Goal: Task Accomplishment & Management: Complete application form

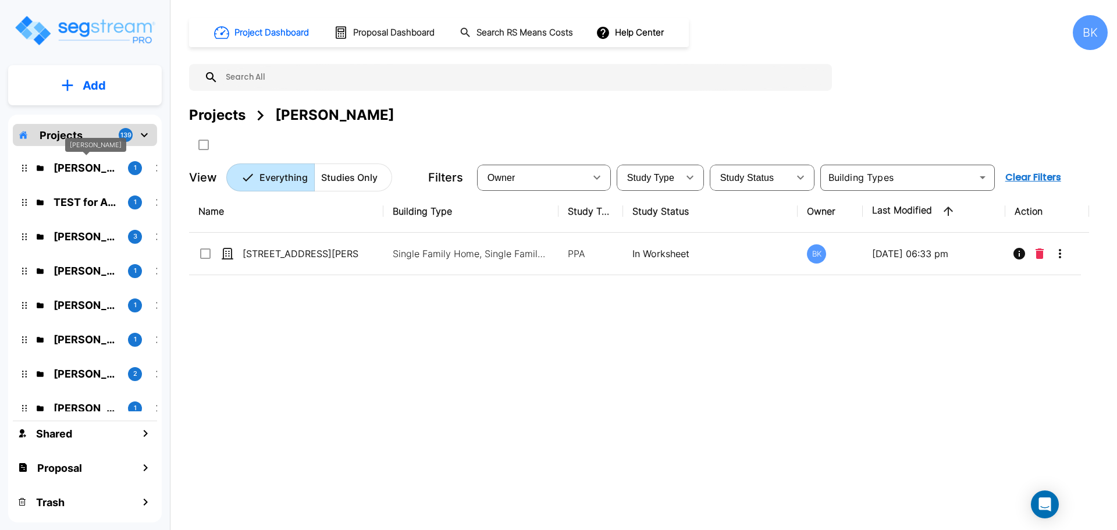
click at [82, 170] on p "Scot Poore" at bounding box center [86, 168] width 65 height 16
click at [74, 87] on button "Add" at bounding box center [85, 86] width 154 height 34
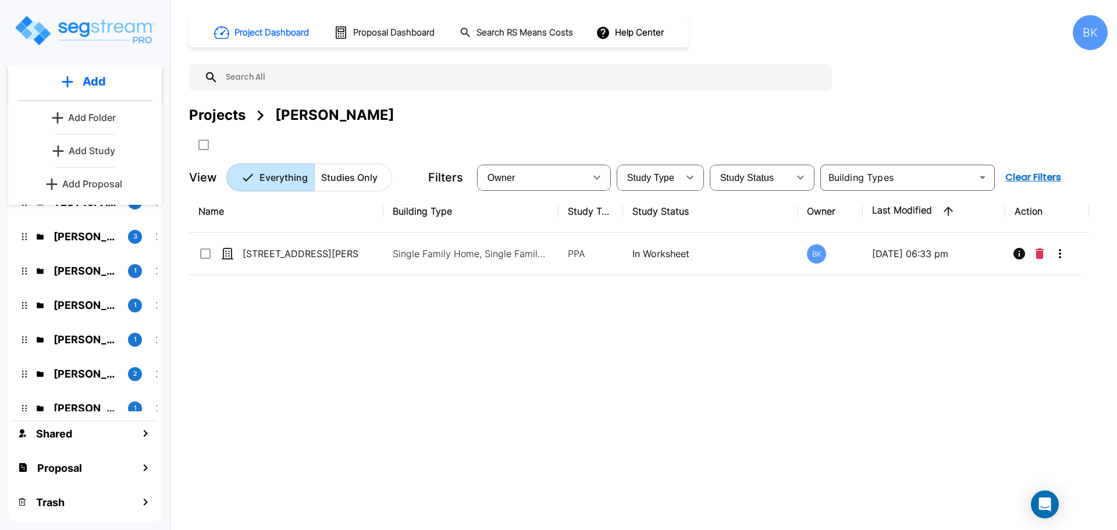
click at [84, 115] on p "Add Folder" at bounding box center [92, 118] width 48 height 14
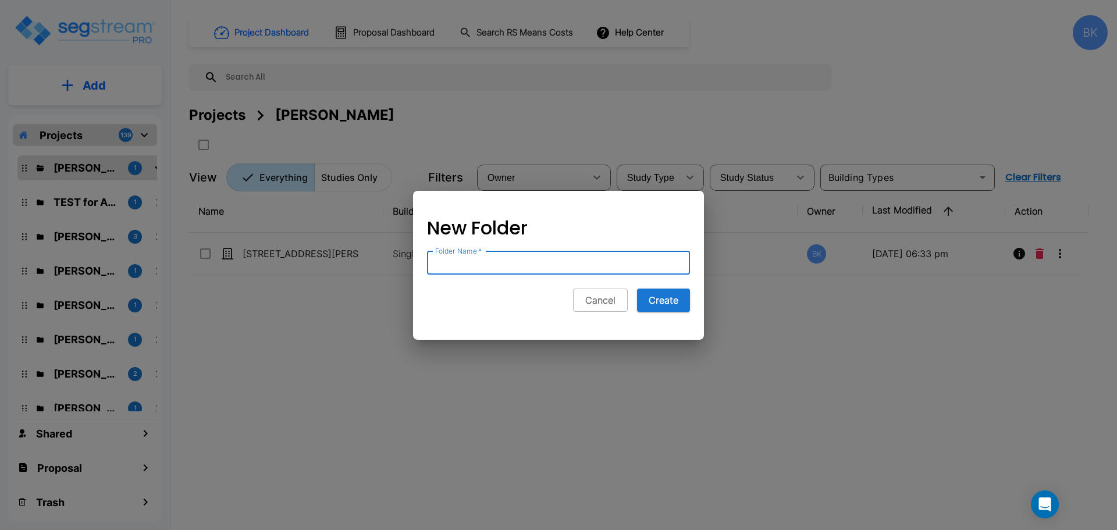
click at [519, 265] on input "Folder Name   *" at bounding box center [558, 262] width 263 height 23
type input "[PERSON_NAME]"
click at [648, 302] on button "Create" at bounding box center [663, 300] width 53 height 23
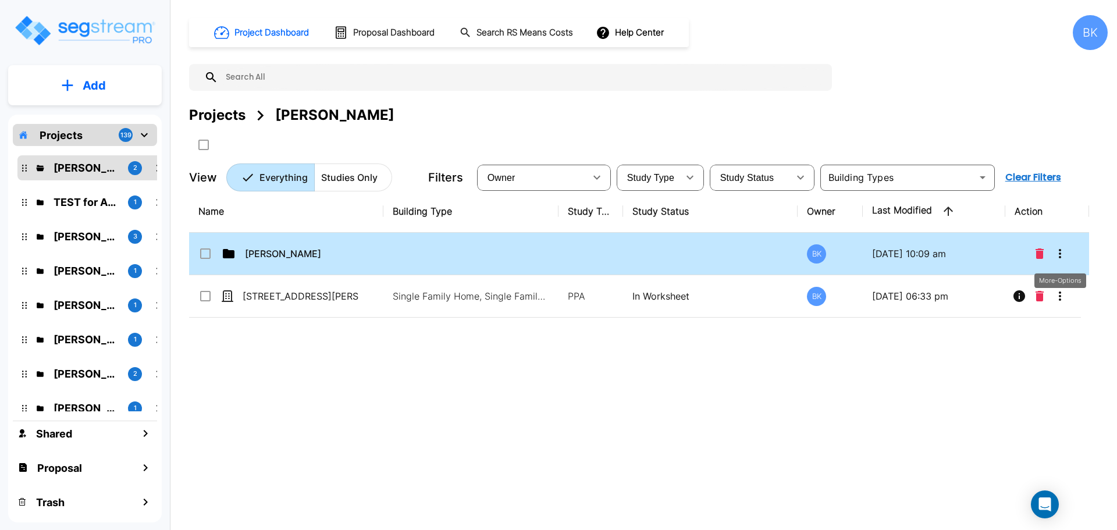
click at [1058, 255] on icon "More-Options" at bounding box center [1060, 254] width 14 height 14
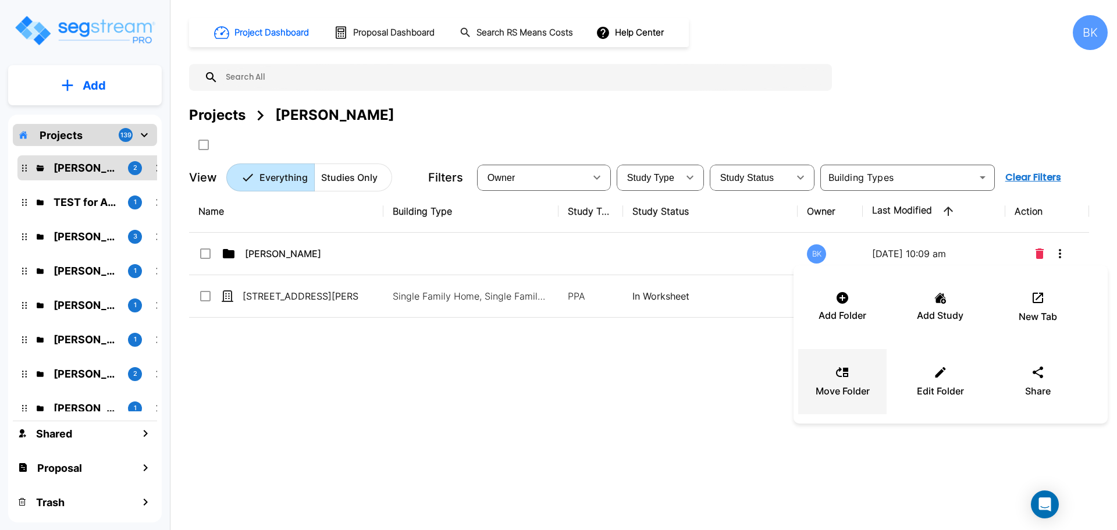
click at [836, 385] on p "Move Folder" at bounding box center [843, 391] width 54 height 14
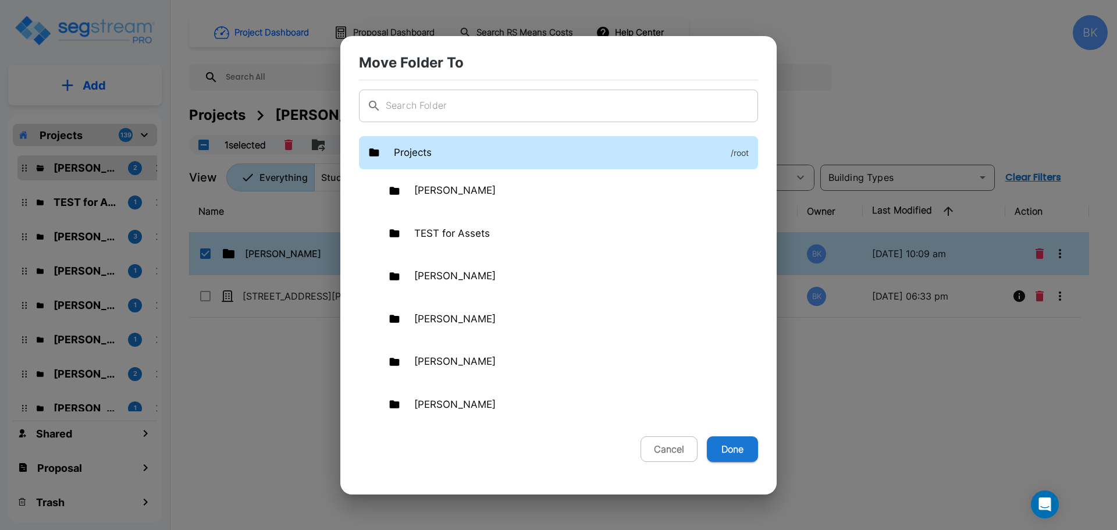
click at [414, 154] on p "Projects" at bounding box center [413, 152] width 38 height 15
click at [732, 449] on button "Done" at bounding box center [732, 449] width 51 height 26
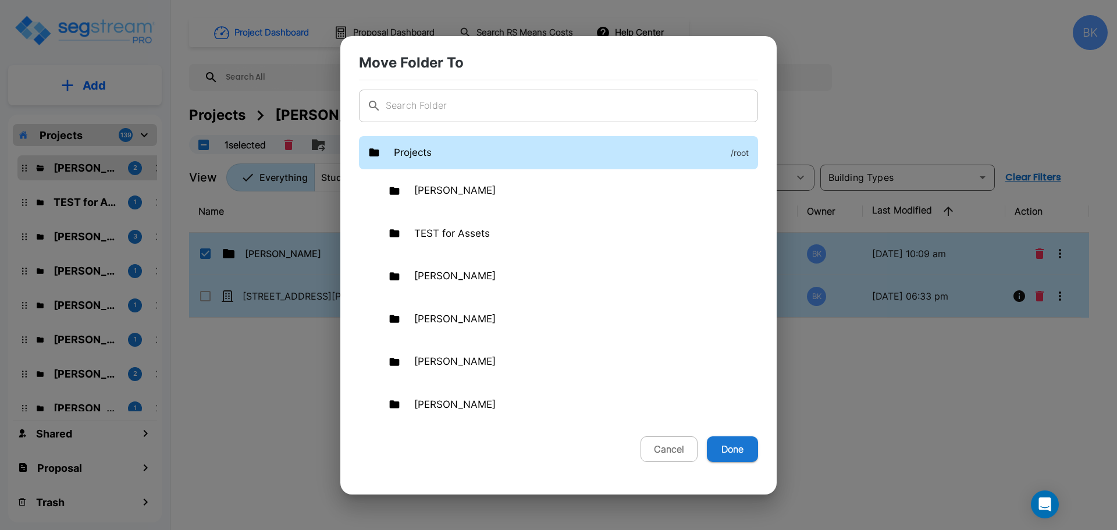
checkbox input "false"
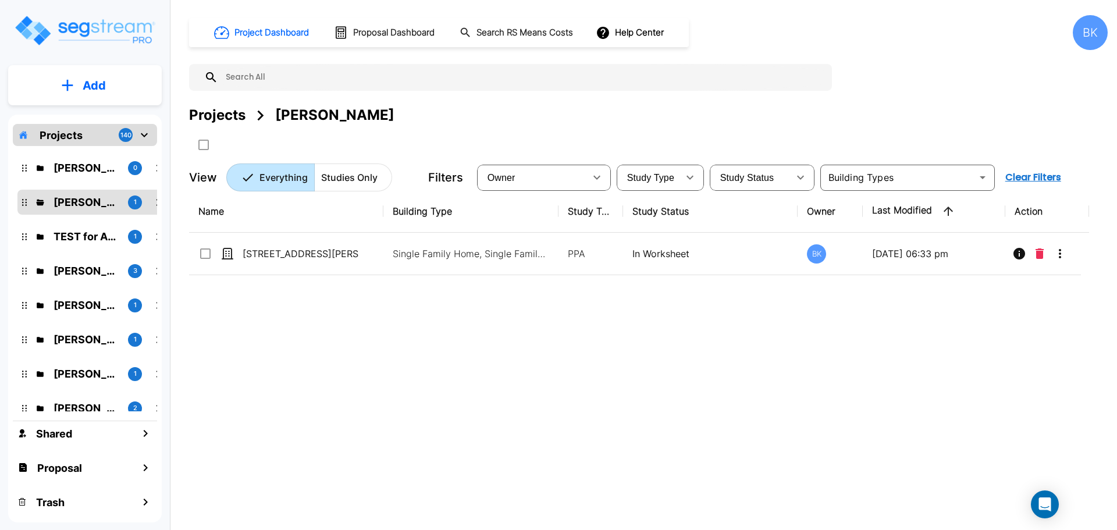
drag, startPoint x: 73, startPoint y: 170, endPoint x: 1111, endPoint y: 274, distance: 1042.7
click at [73, 170] on p "[PERSON_NAME]" at bounding box center [86, 168] width 65 height 16
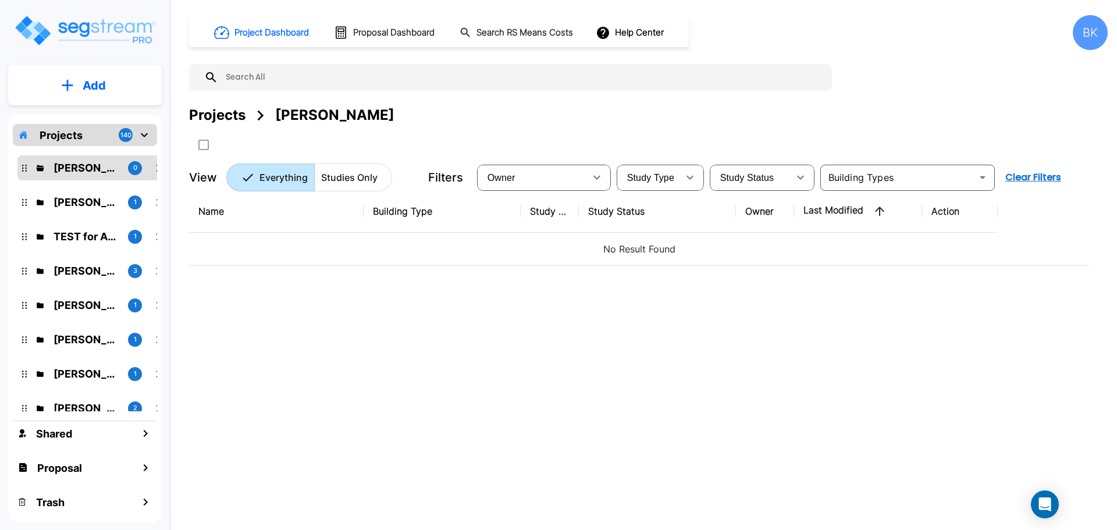
click at [104, 84] on p "Add" at bounding box center [94, 85] width 23 height 17
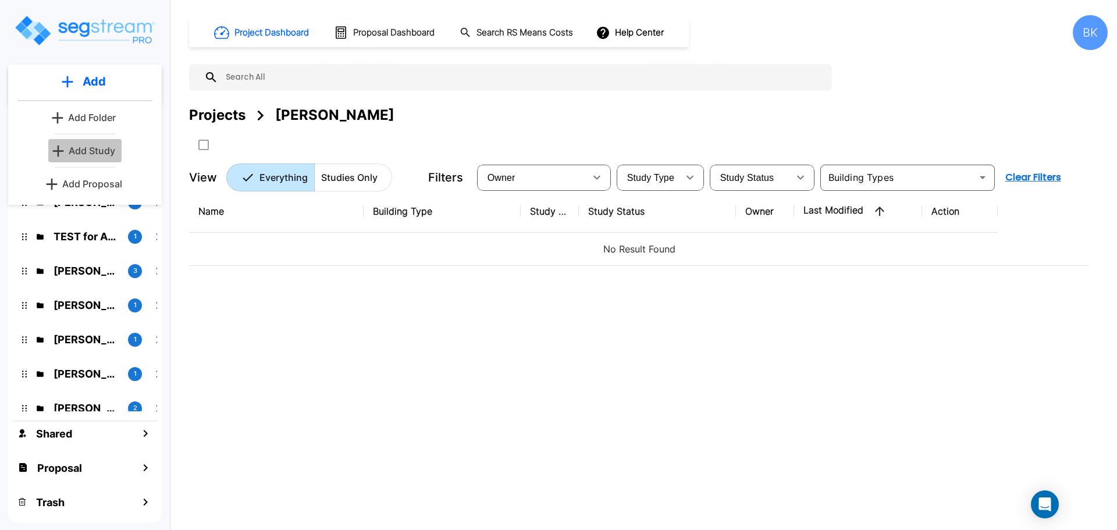
click at [91, 148] on p "Add Study" at bounding box center [92, 151] width 47 height 14
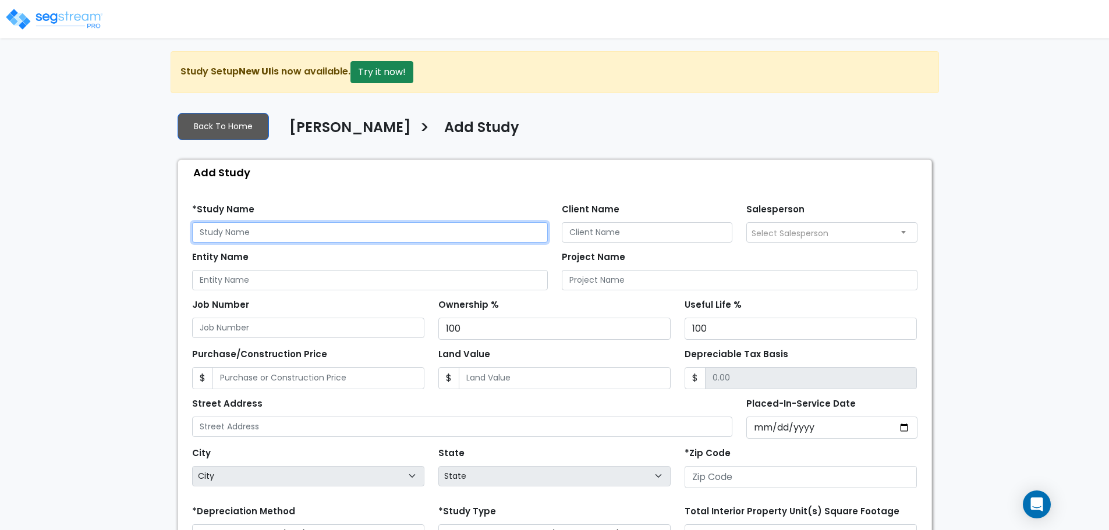
click at [307, 230] on input "text" at bounding box center [370, 232] width 356 height 20
paste input "3512 SE 3rd Pl., Cape Coral, FL 33904"
type input "3512 SE 3rd Pl., Cape Coral, FL 33904"
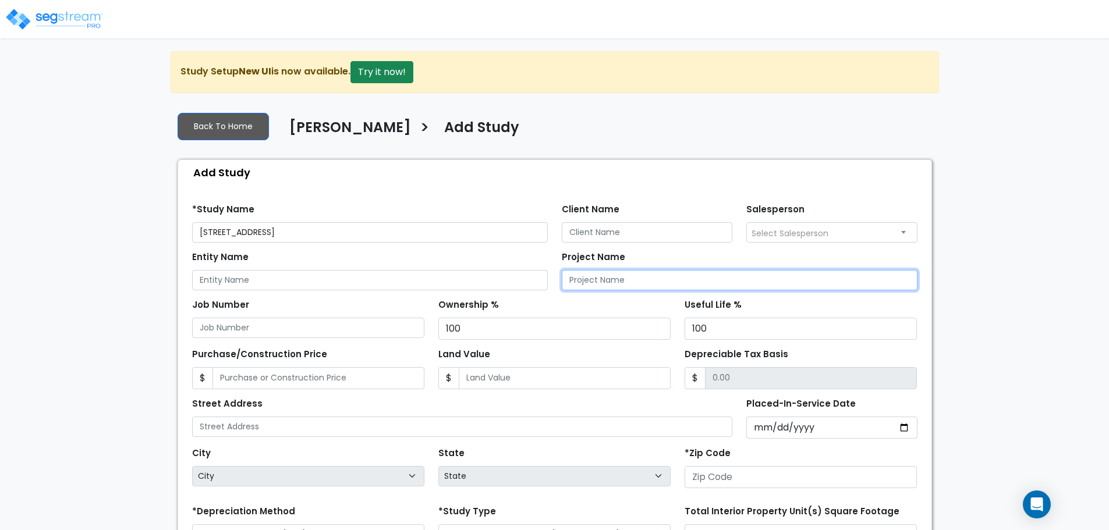
click at [615, 279] on input "Project Name" at bounding box center [740, 280] width 356 height 20
paste input "3512 SE 3rd Pl., Cape Coral, FL 33904"
type input "[STREET_ADDRESS]"
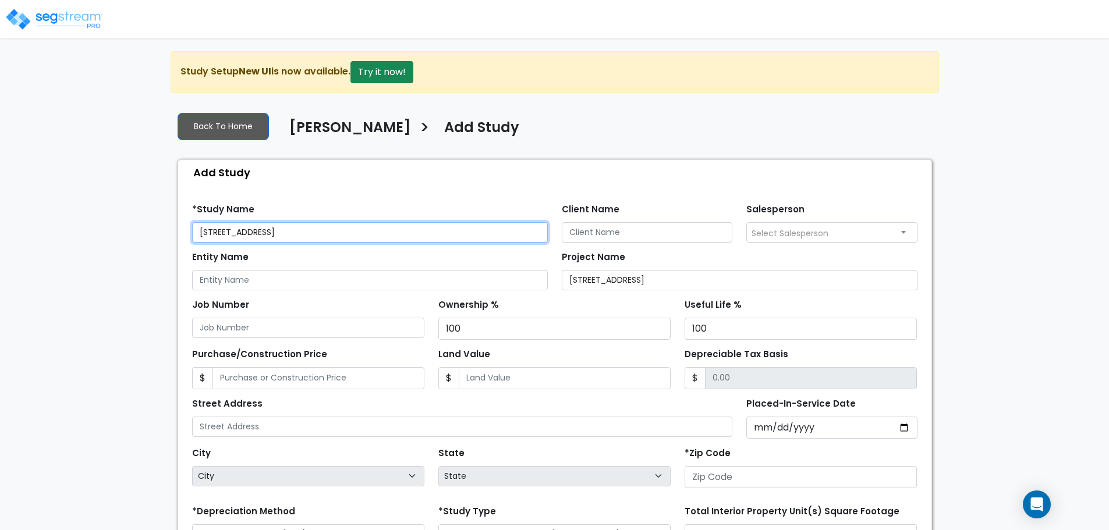
click at [349, 227] on input "3512 SE 3rd Pl., Cape Coral, FL 33904" at bounding box center [370, 232] width 356 height 20
type input "[STREET_ADDRESS]"
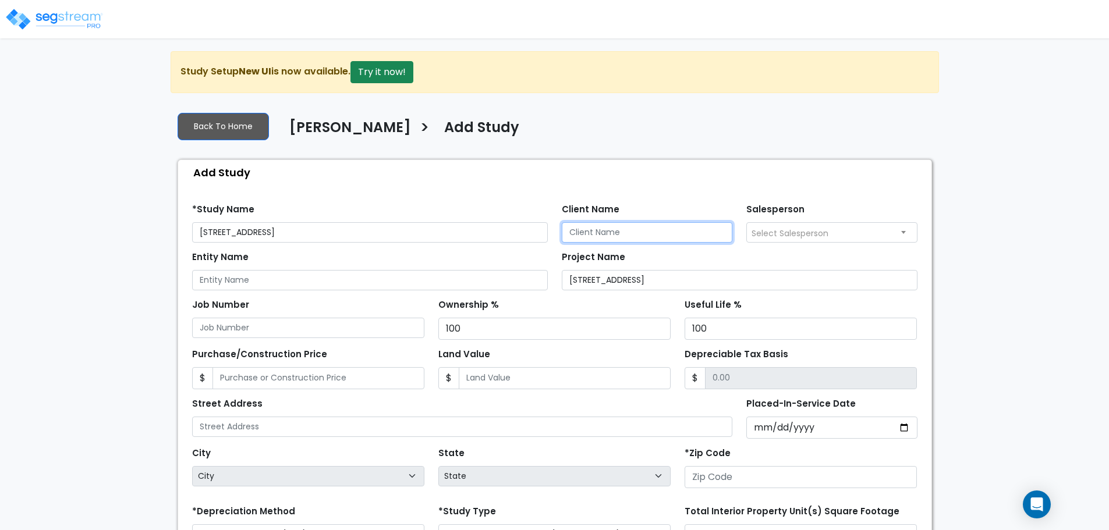
click at [588, 233] on input "Client Name" at bounding box center [647, 232] width 171 height 20
click at [642, 229] on input "[PERSON_NAME]" at bounding box center [647, 232] width 171 height 20
type input "[PERSON_NAME]"
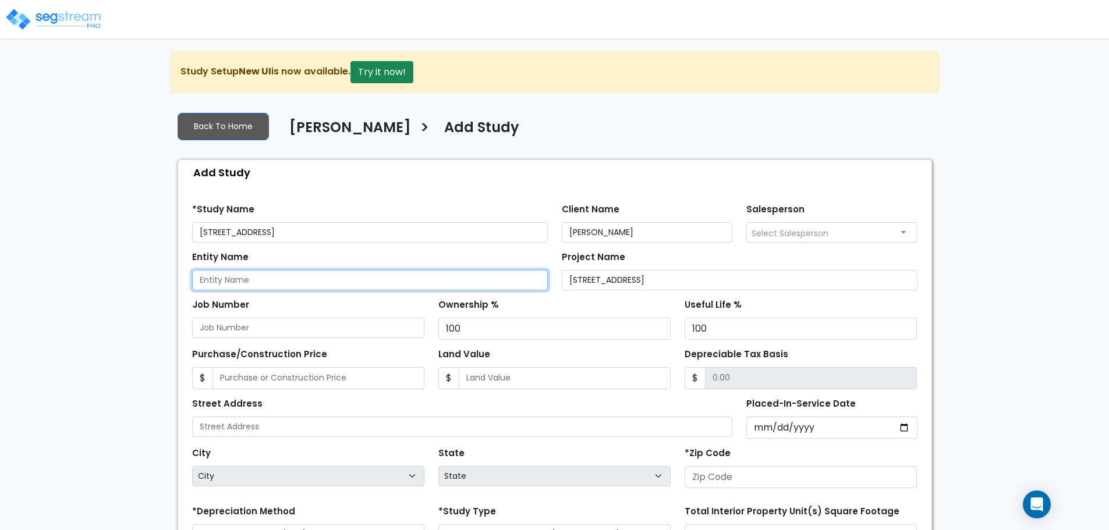
click at [415, 271] on input "Entity Name" at bounding box center [370, 280] width 356 height 20
paste input "[PERSON_NAME]"
type input "[PERSON_NAME]"
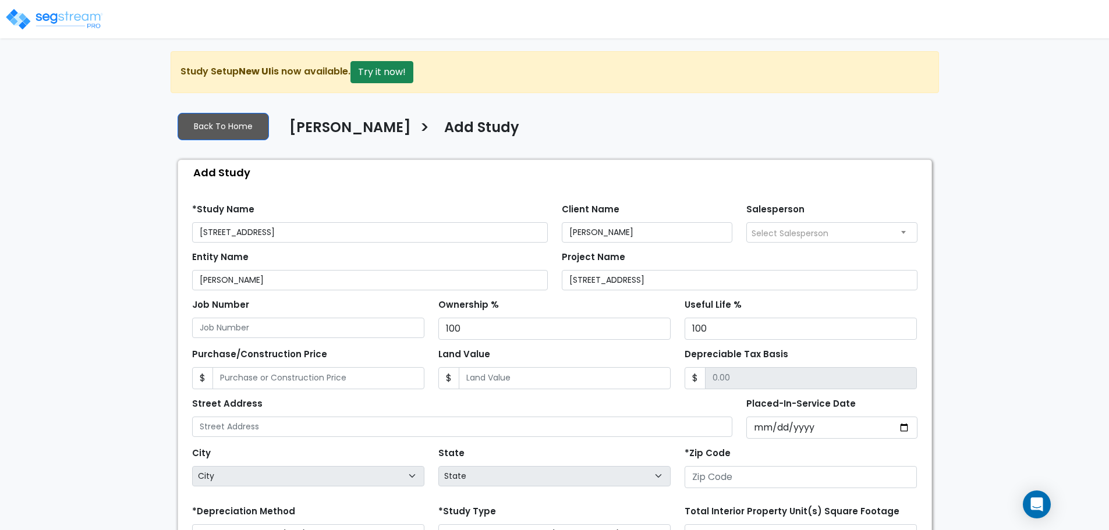
click at [545, 251] on div "Entity Name Damien Cannaday" at bounding box center [370, 269] width 356 height 42
click at [299, 324] on input "Job Number" at bounding box center [308, 328] width 232 height 20
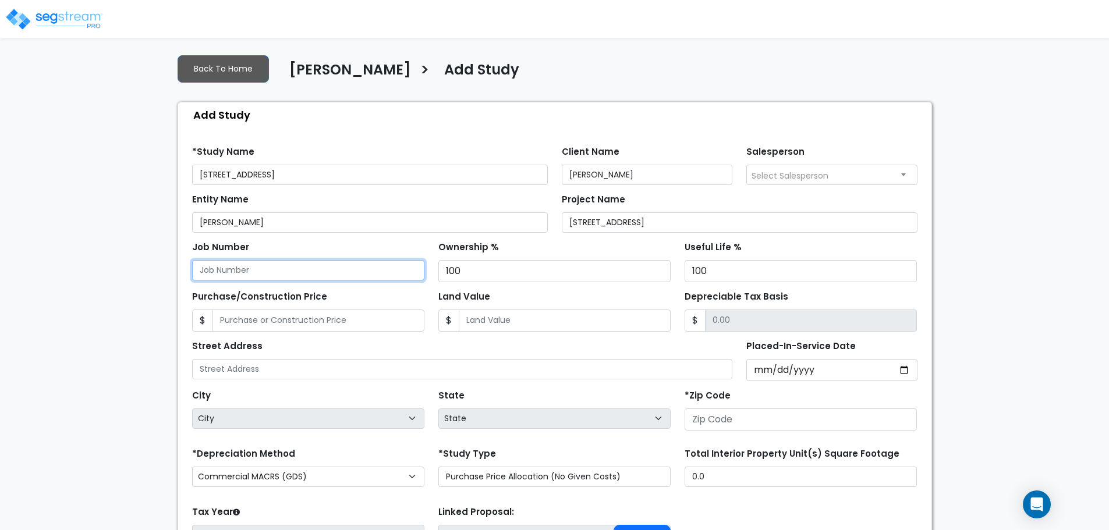
scroll to position [58, 0]
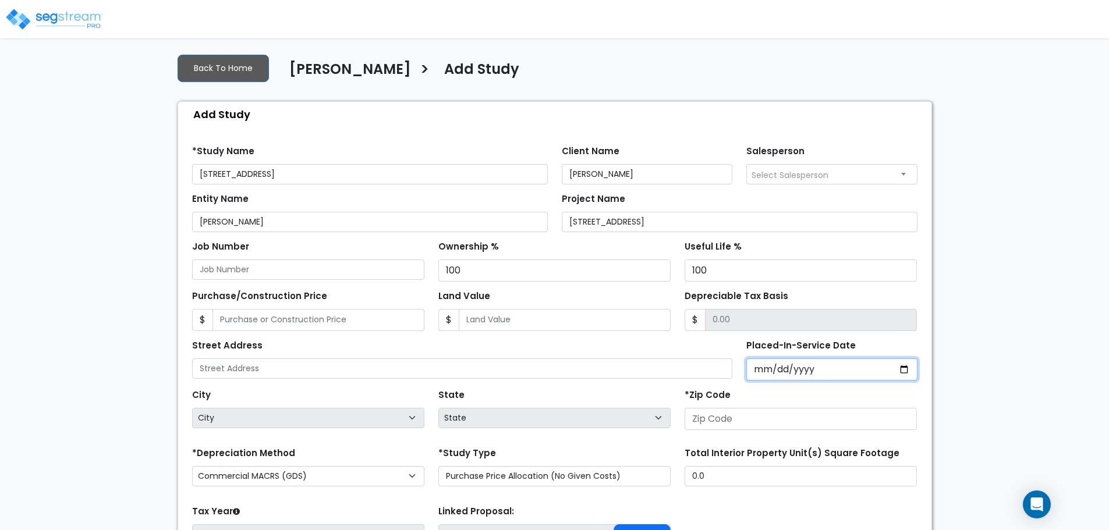
click at [761, 370] on input "Placed-In-Service Date" at bounding box center [831, 369] width 171 height 22
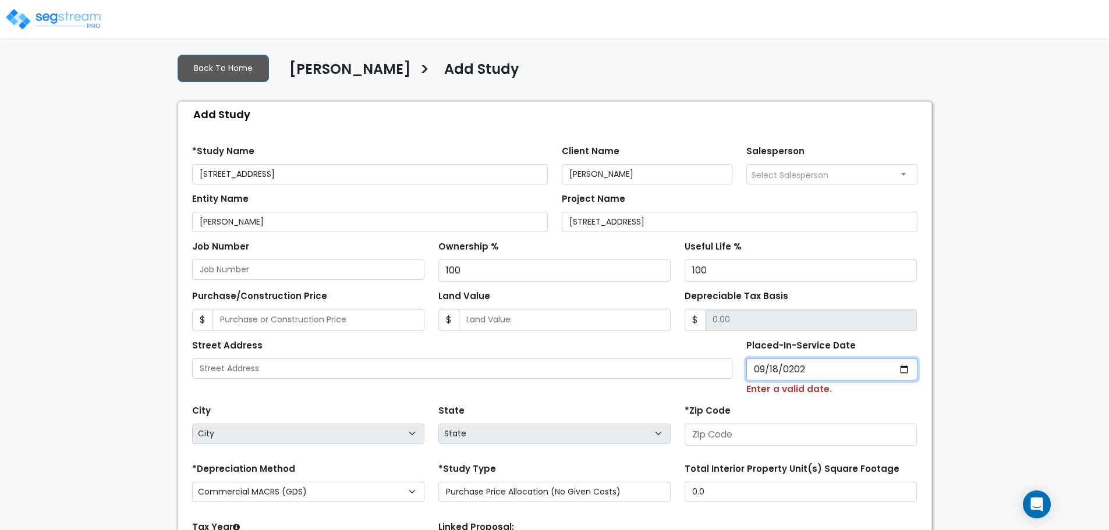
type input "[DATE]"
select select "2023"
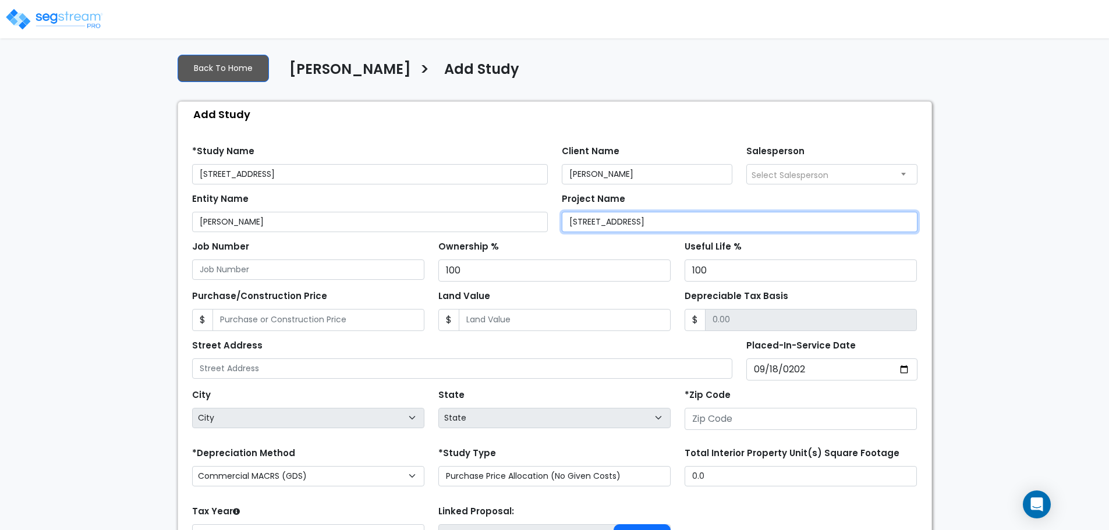
click at [598, 223] on input "[STREET_ADDRESS]" at bounding box center [740, 222] width 356 height 20
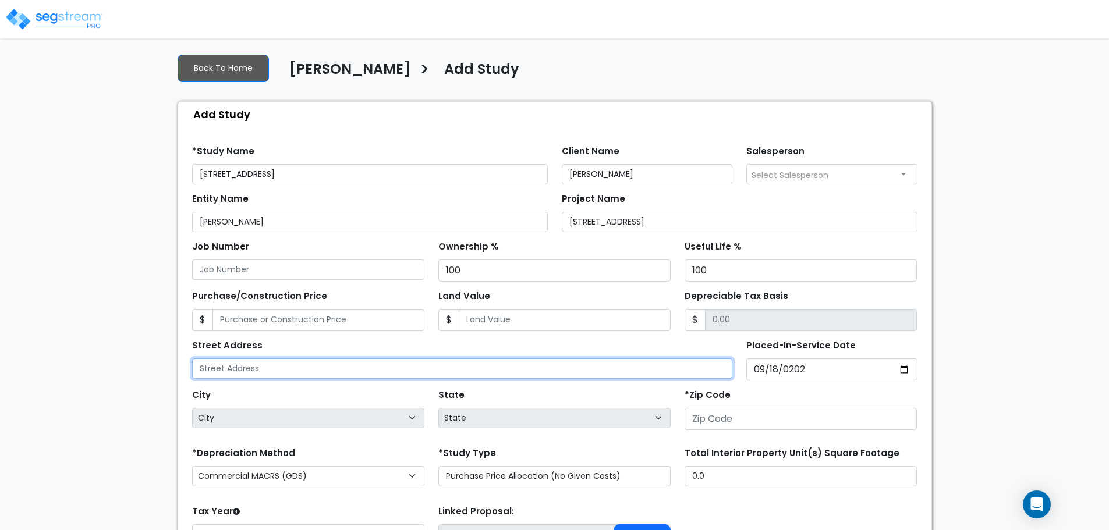
click at [410, 371] on input "text" at bounding box center [462, 368] width 541 height 20
paste input "[STREET_ADDRESS]"
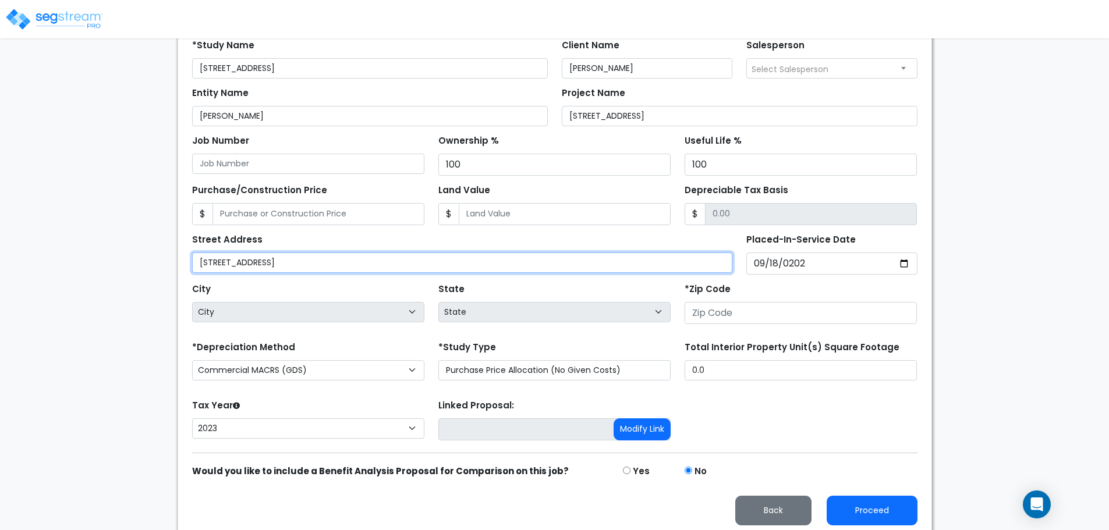
scroll to position [169, 0]
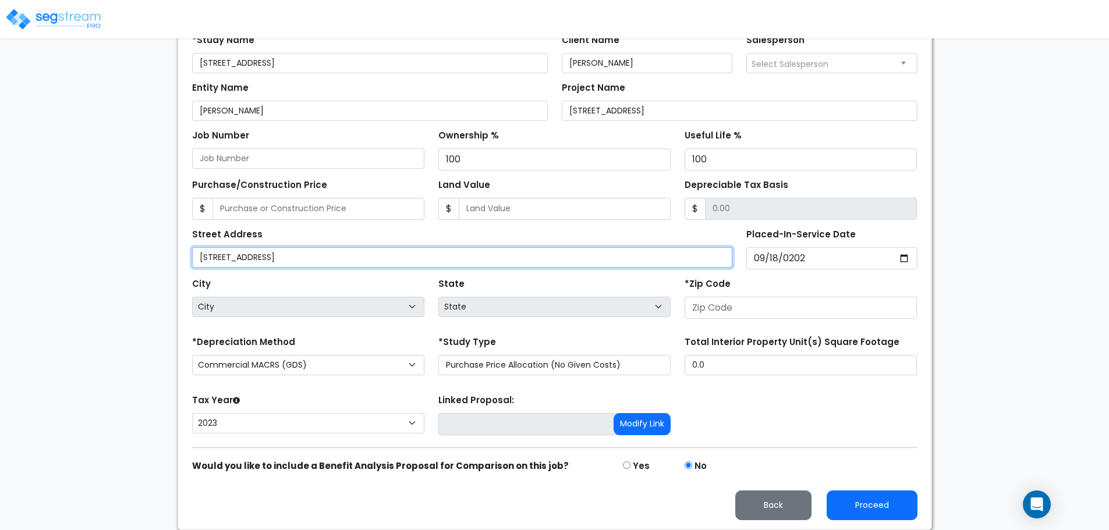
type input "[STREET_ADDRESS]"
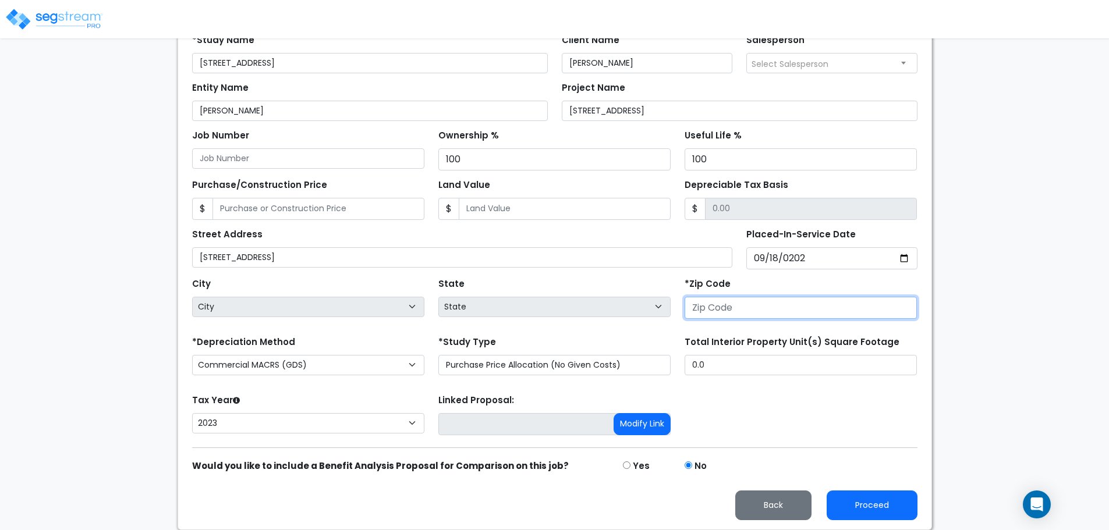
click at [756, 308] on input "number" at bounding box center [800, 308] width 232 height 22
click at [734, 310] on input "number" at bounding box center [800, 308] width 232 height 22
paste input "33904"
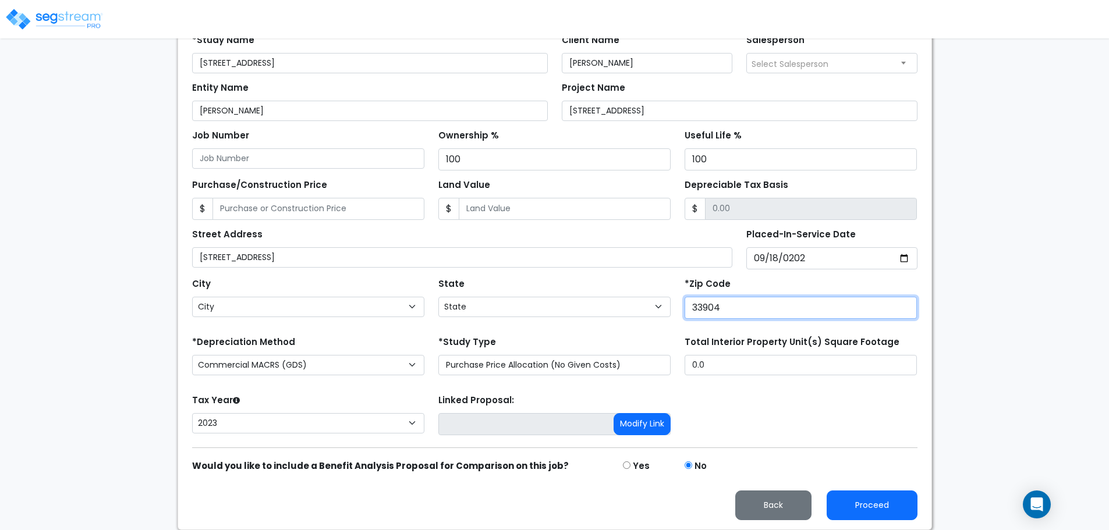
type input "33904"
click at [134, 348] on div "We are Building your Study. So please grab a coffee and let us do the heavy lif…" at bounding box center [554, 206] width 1109 height 648
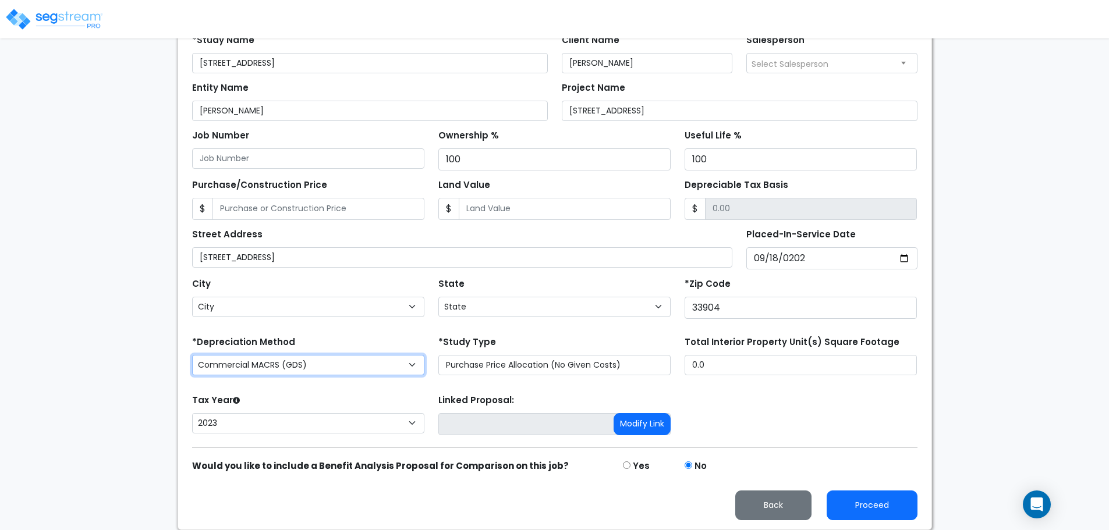
select select "FL"
click at [251, 372] on select "Commercial MACRS (GDS) Residential Rental MACRS (GDS) + AmeriSouth Rules Commer…" at bounding box center [308, 365] width 232 height 20
click at [254, 370] on select "Commercial MACRS (GDS) Residential Rental MACRS (GDS) + AmeriSouth Rules Commer…" at bounding box center [308, 365] width 232 height 20
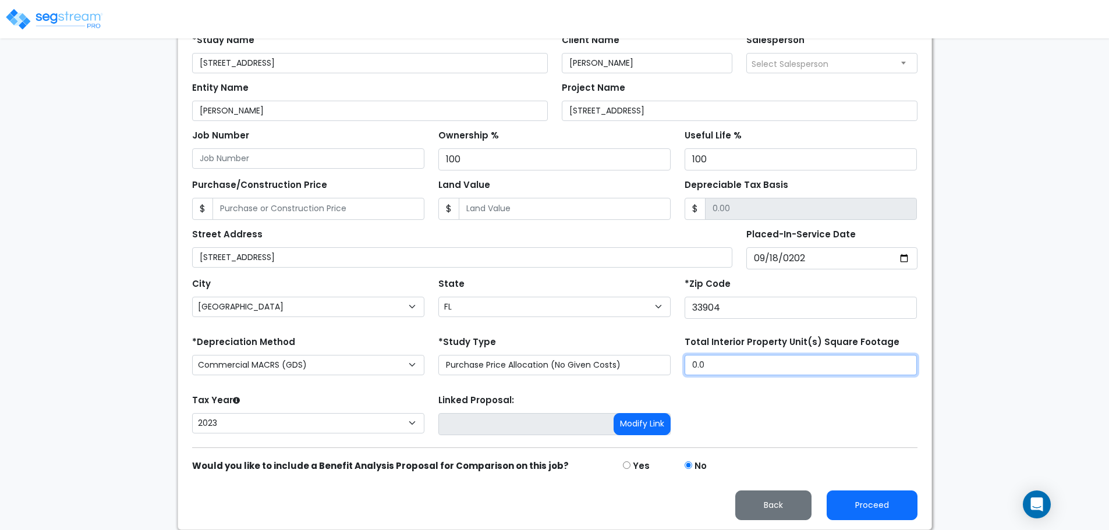
click at [707, 365] on input "0.0" at bounding box center [800, 365] width 232 height 20
type input "2,914"
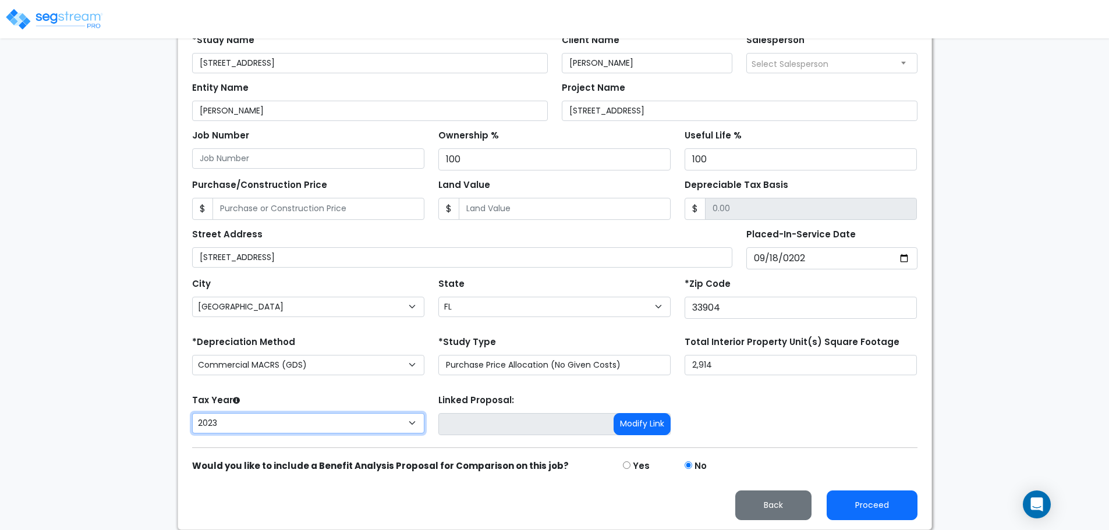
click at [297, 418] on select "2026 2025 2024 2023" at bounding box center [308, 423] width 232 height 20
select select "2024"
click at [192, 413] on select "2026 2025 2024 2023" at bounding box center [308, 423] width 232 height 20
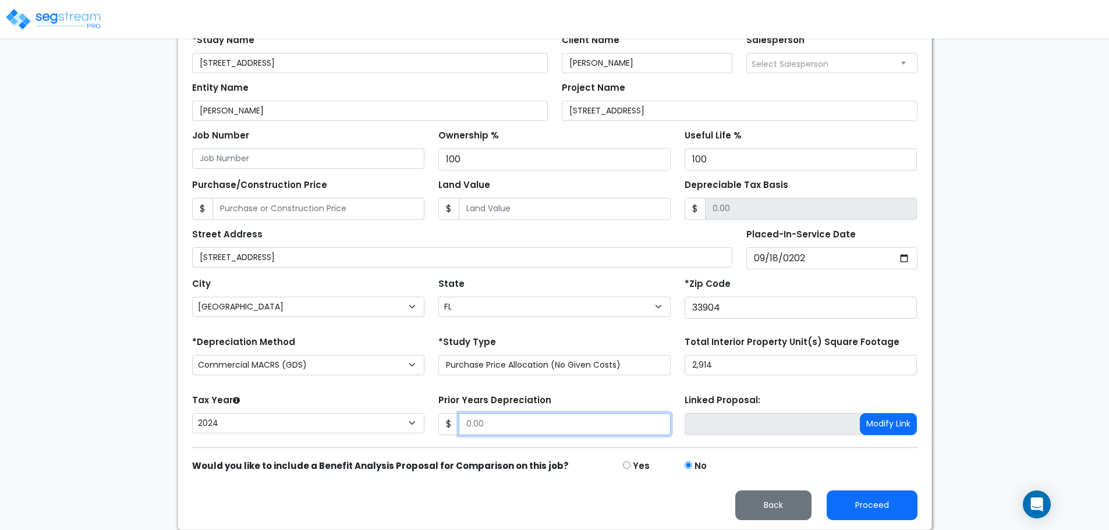
click at [580, 424] on input "Prior Years Depreciation" at bounding box center [565, 424] width 212 height 22
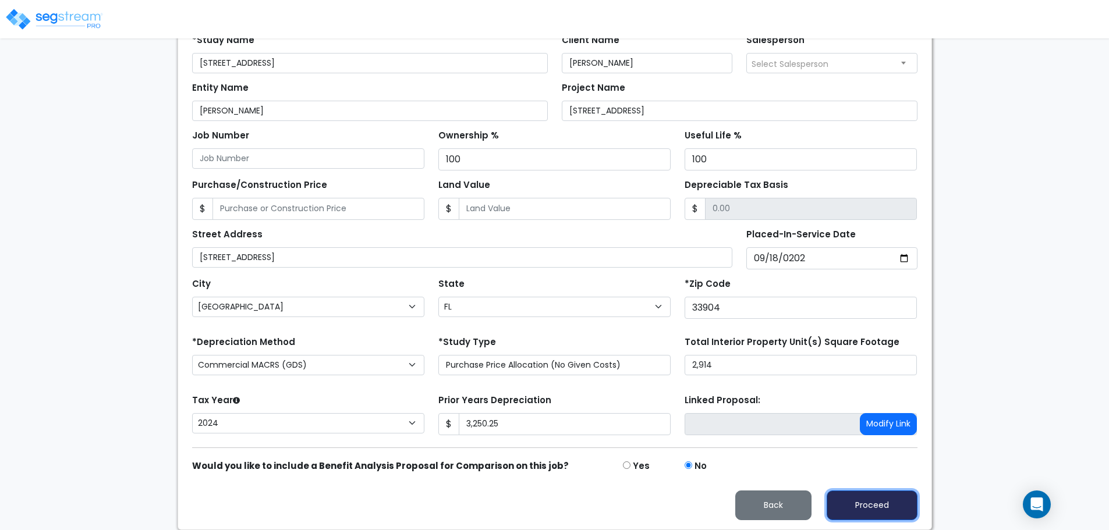
click at [854, 506] on button "Proceed" at bounding box center [871, 506] width 91 height 30
type input "3250.25"
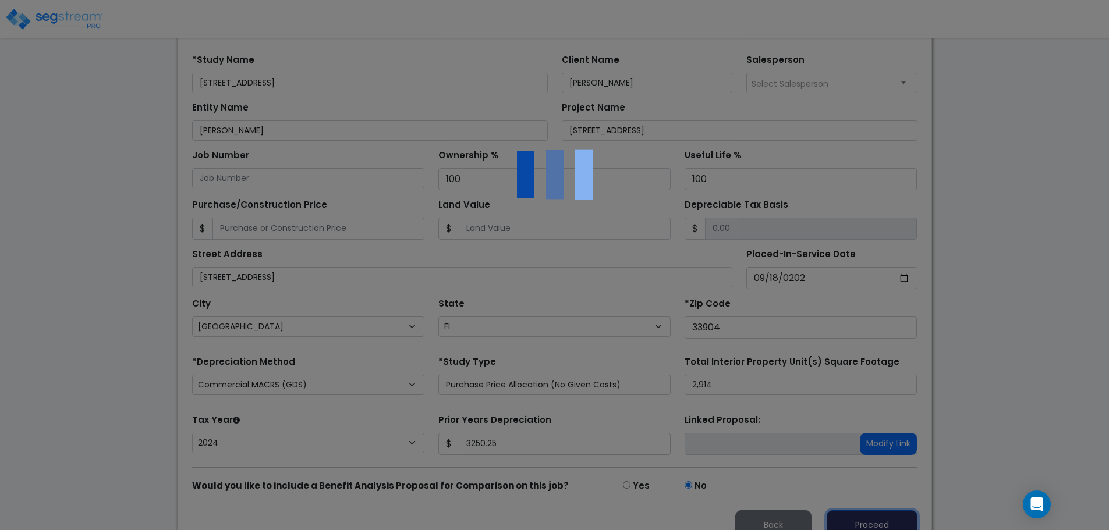
scroll to position [0, 0]
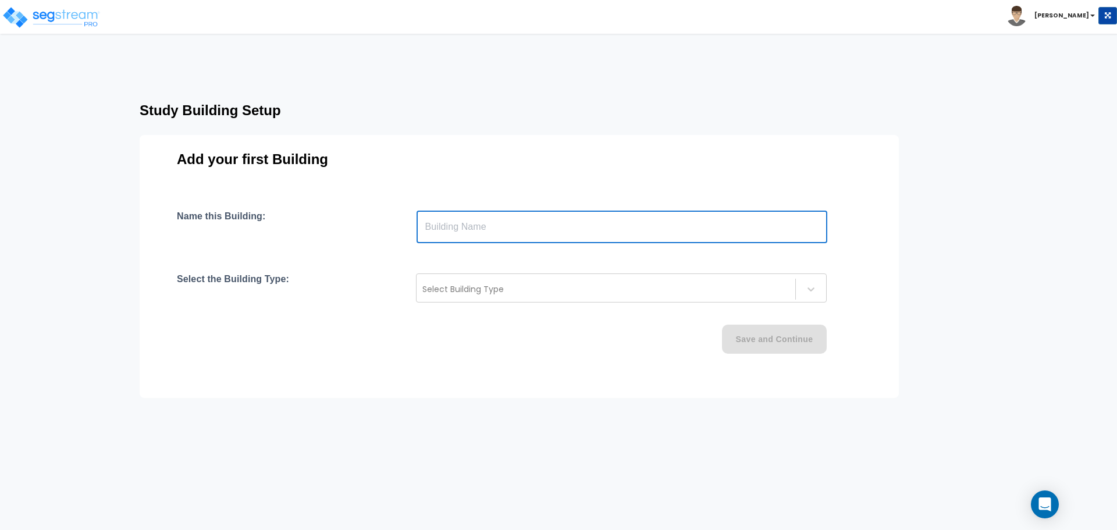
click at [603, 232] on input "text" at bounding box center [622, 227] width 411 height 33
type input "SFR"
click at [471, 279] on div "Select Building Type" at bounding box center [621, 287] width 411 height 29
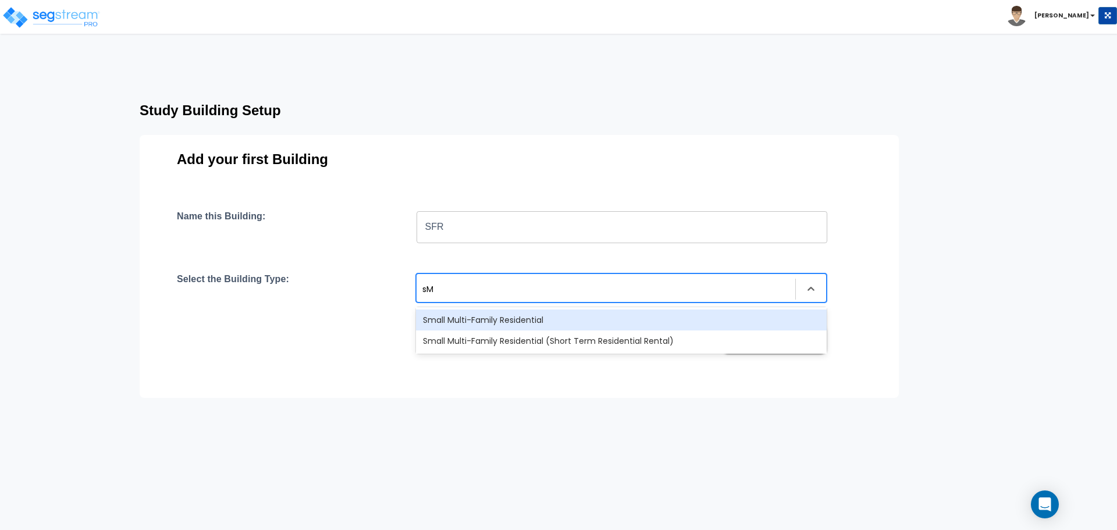
type input "s"
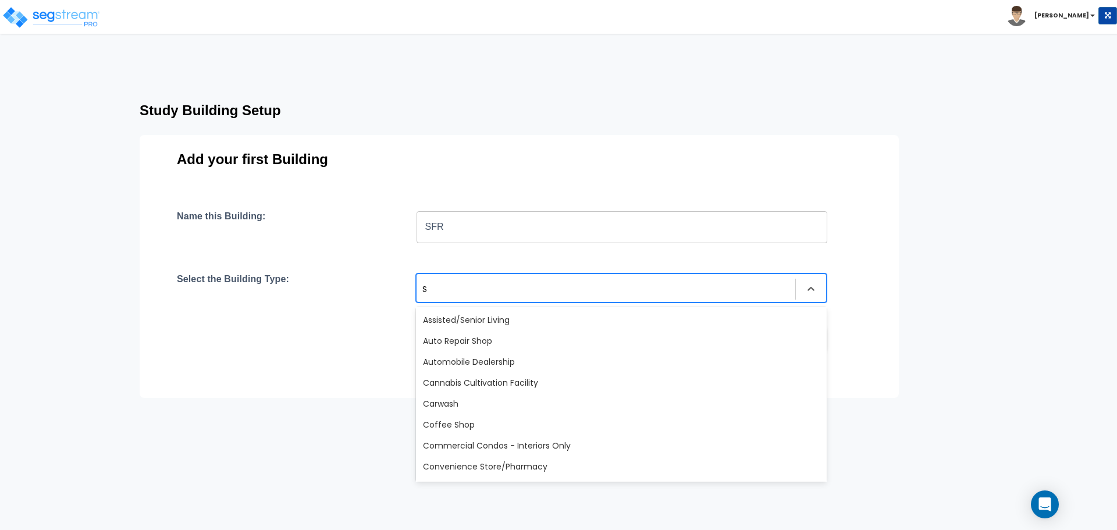
type input "SM"
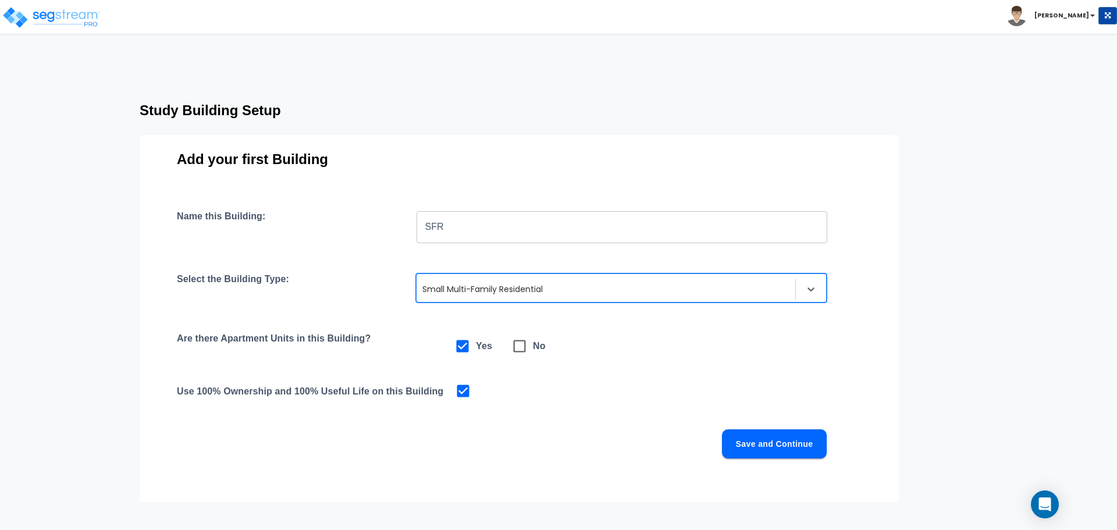
click at [486, 296] on div at bounding box center [605, 289] width 367 height 14
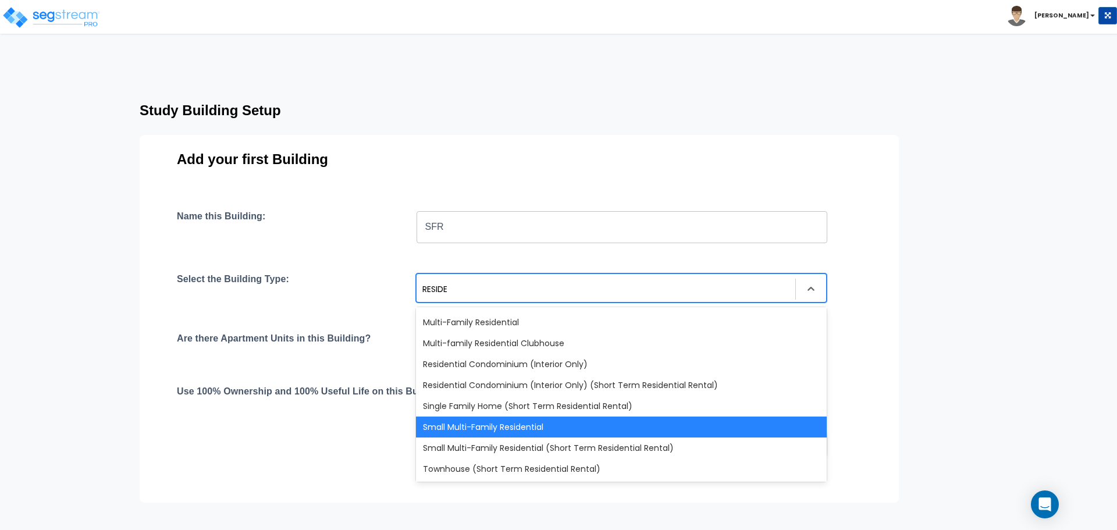
type input "RESIDEN"
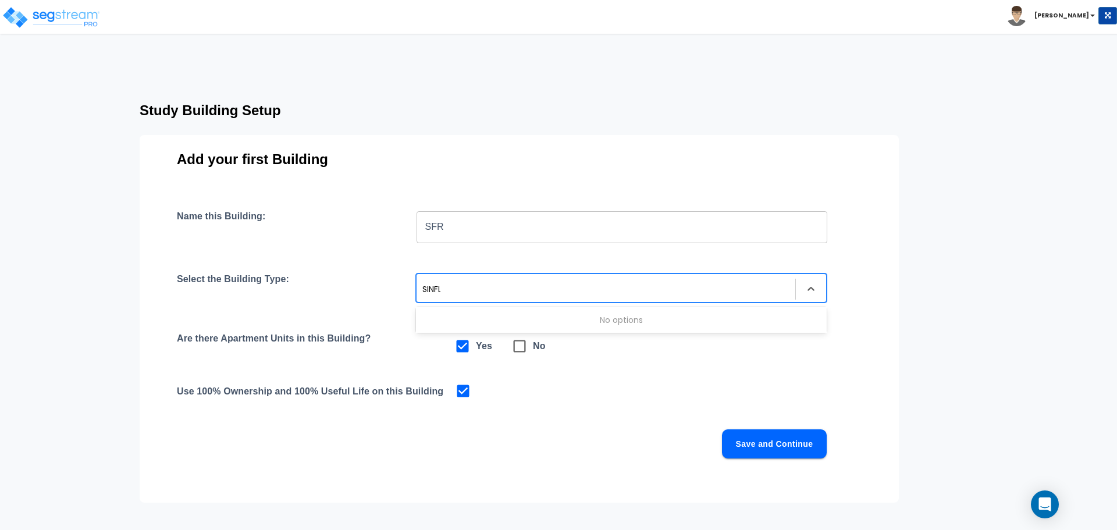
type input "SINFL"
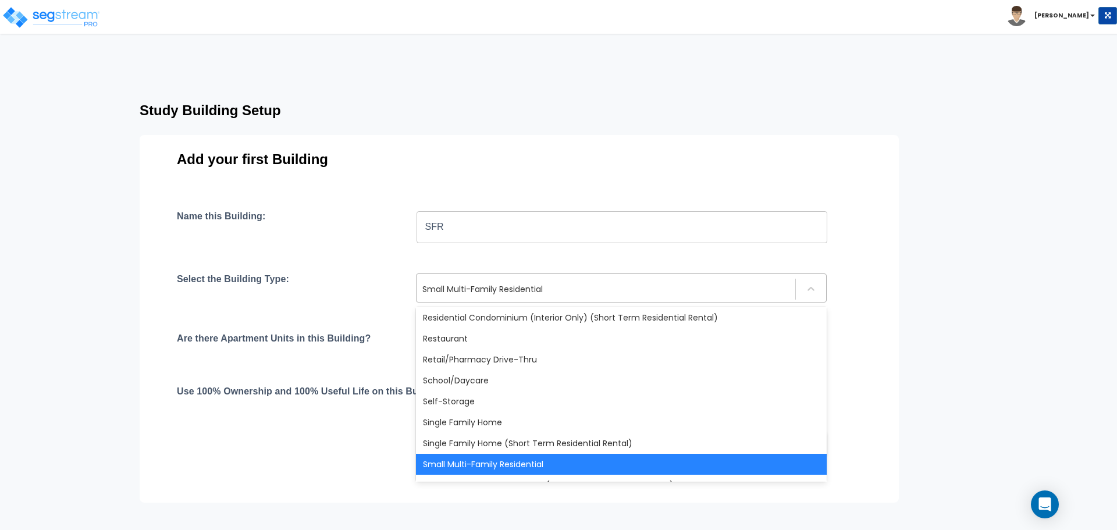
click at [495, 297] on div "Small Multi-Family Residential" at bounding box center [606, 289] width 379 height 19
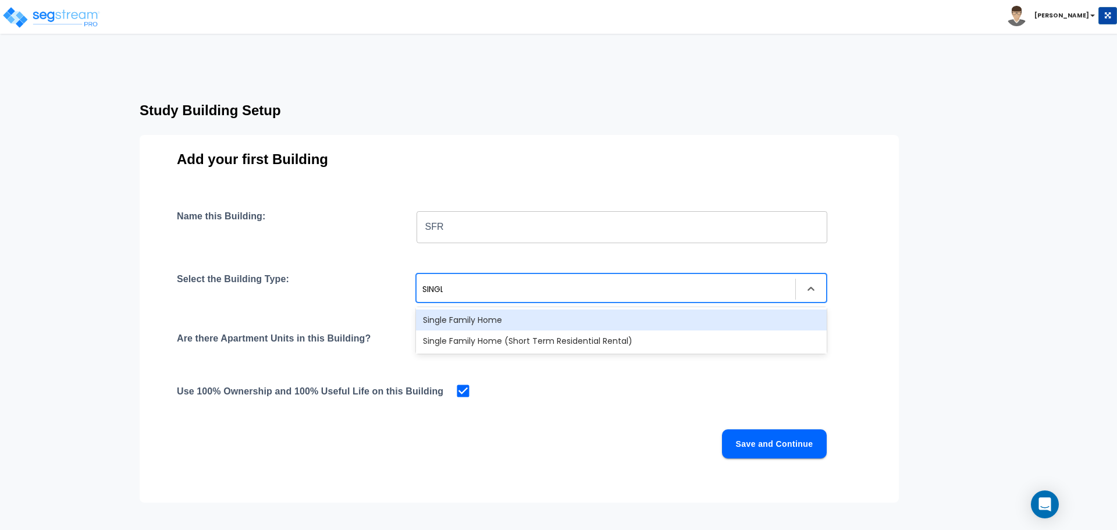
type input "SINGLE"
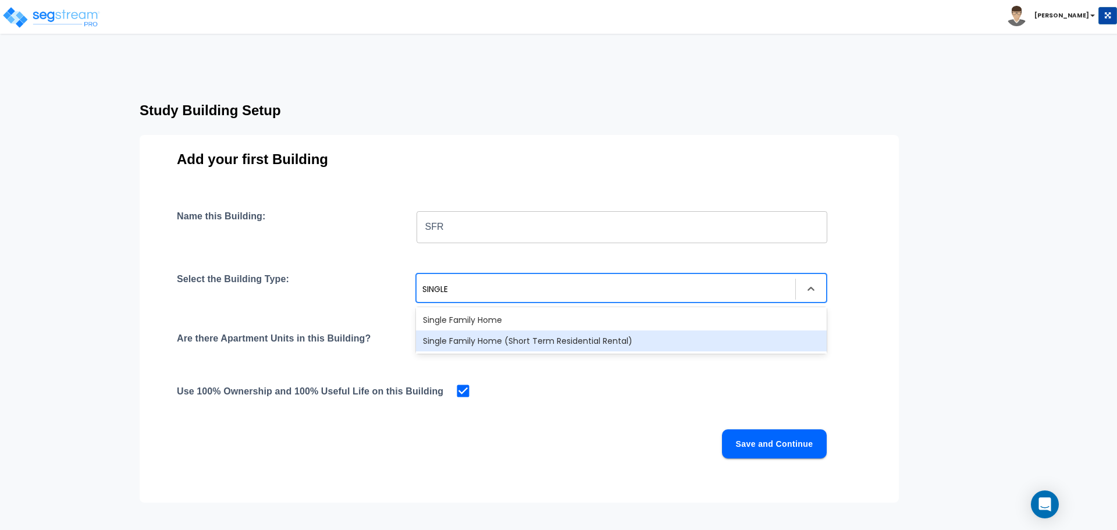
click at [527, 339] on div "Single Family Home (Short Term Residential Rental)" at bounding box center [621, 341] width 411 height 21
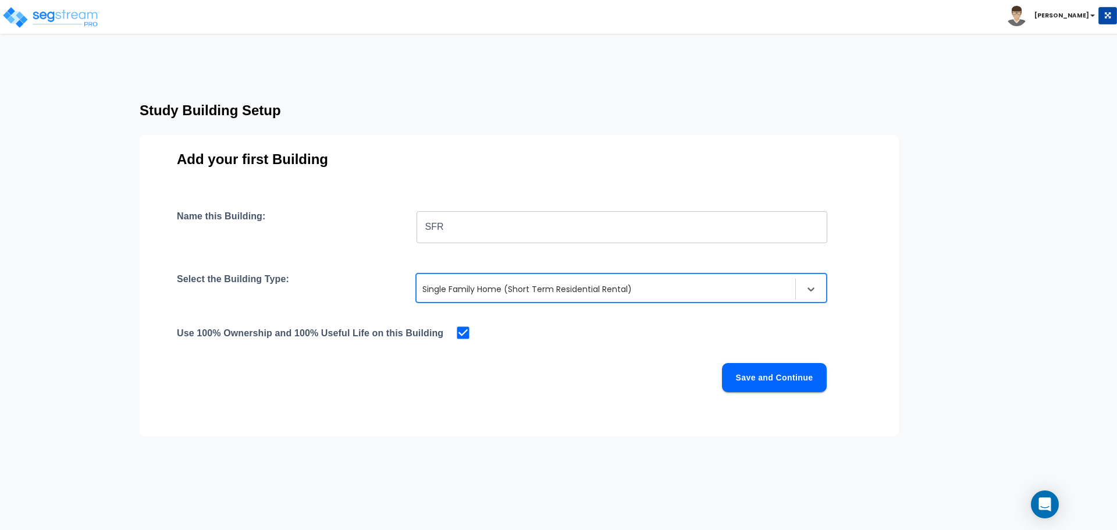
click at [755, 378] on button "Save and Continue" at bounding box center [774, 377] width 105 height 29
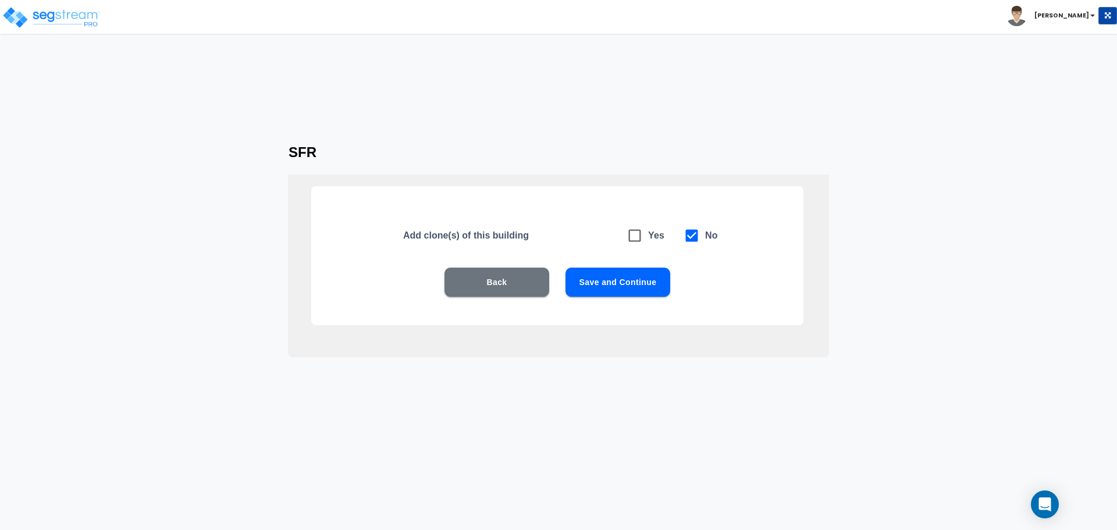
click at [623, 279] on button "Save and Continue" at bounding box center [618, 282] width 105 height 29
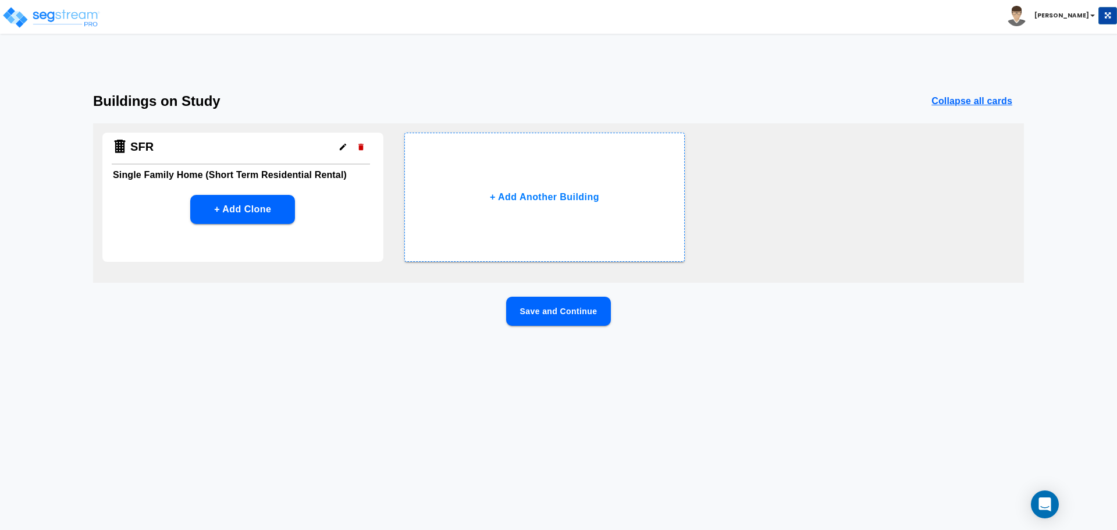
click at [566, 315] on button "Save and Continue" at bounding box center [558, 311] width 105 height 29
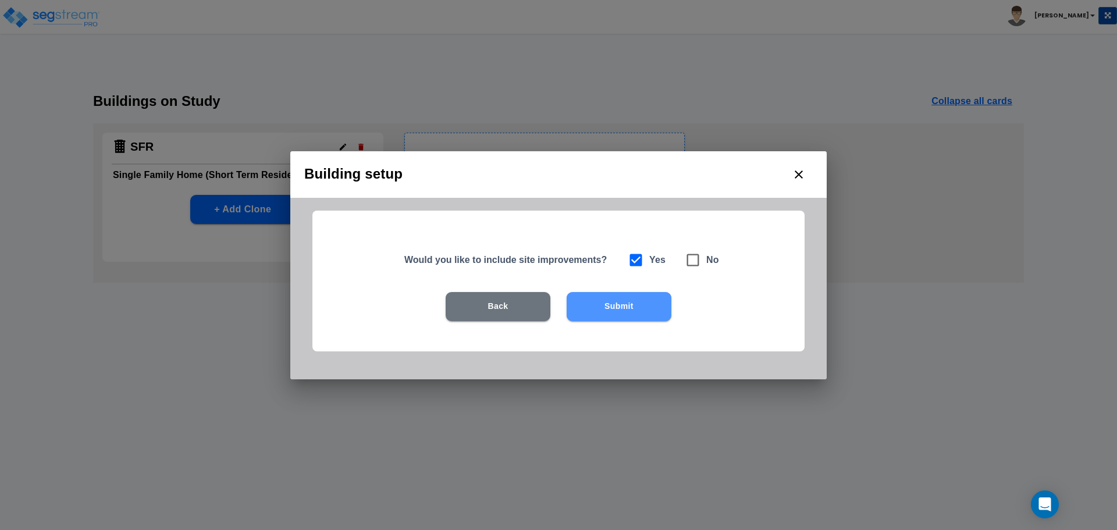
click at [628, 309] on button "Submit" at bounding box center [619, 306] width 105 height 29
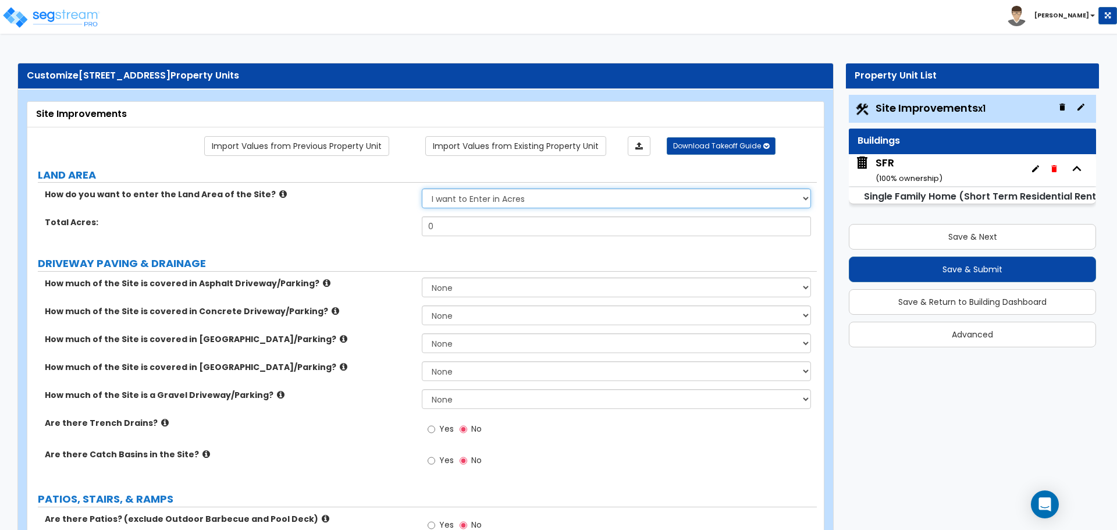
click at [492, 194] on select "I want to Enter in Acres I want to Enter in Square Feet" at bounding box center [616, 199] width 389 height 20
select select "2"
click at [422, 189] on select "I want to Enter in Acres I want to Enter in Square Feet" at bounding box center [616, 199] width 389 height 20
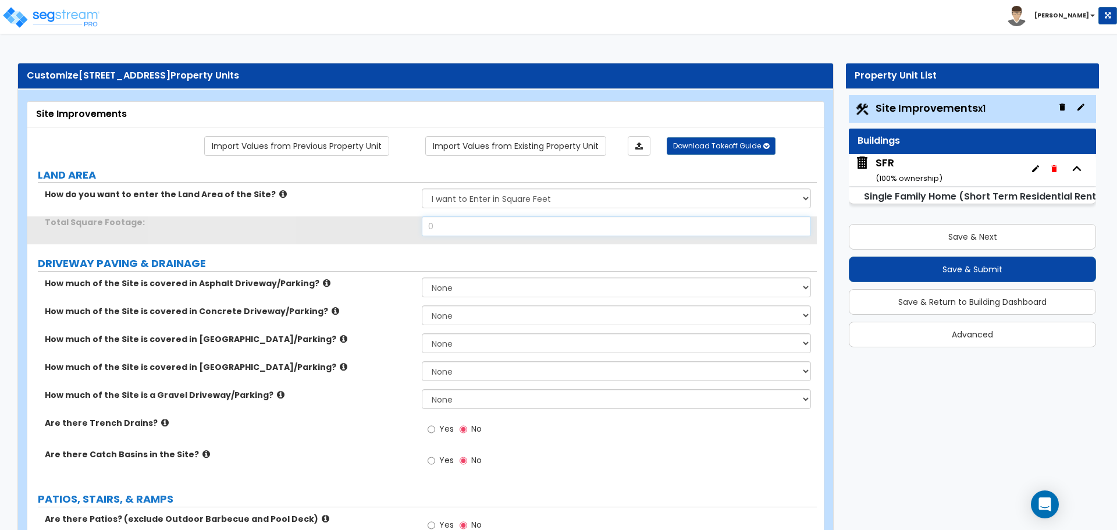
click at [459, 226] on input "0" at bounding box center [616, 226] width 389 height 20
type input "12,415"
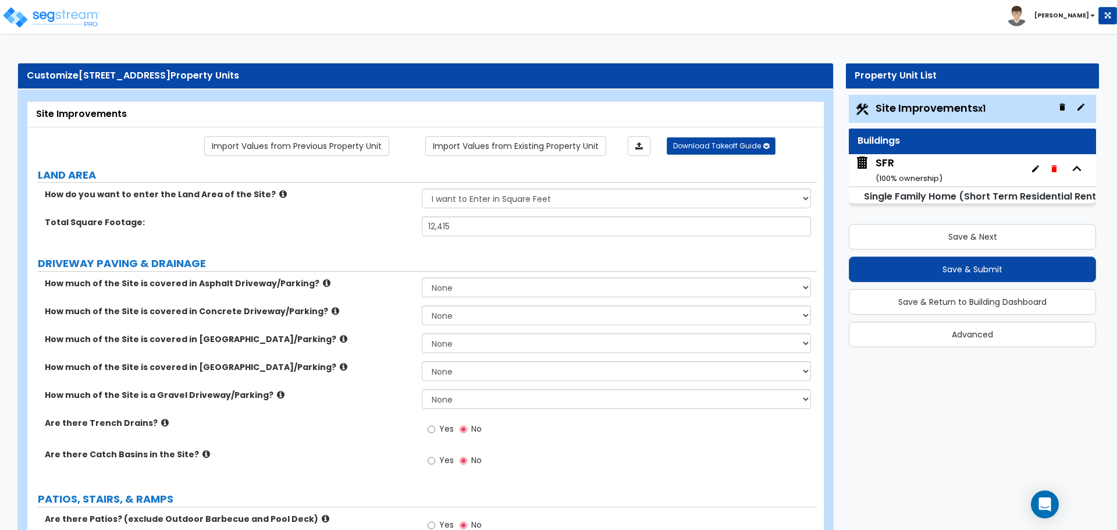
click at [389, 239] on div "Total Square Footage: 12,415" at bounding box center [422, 230] width 790 height 28
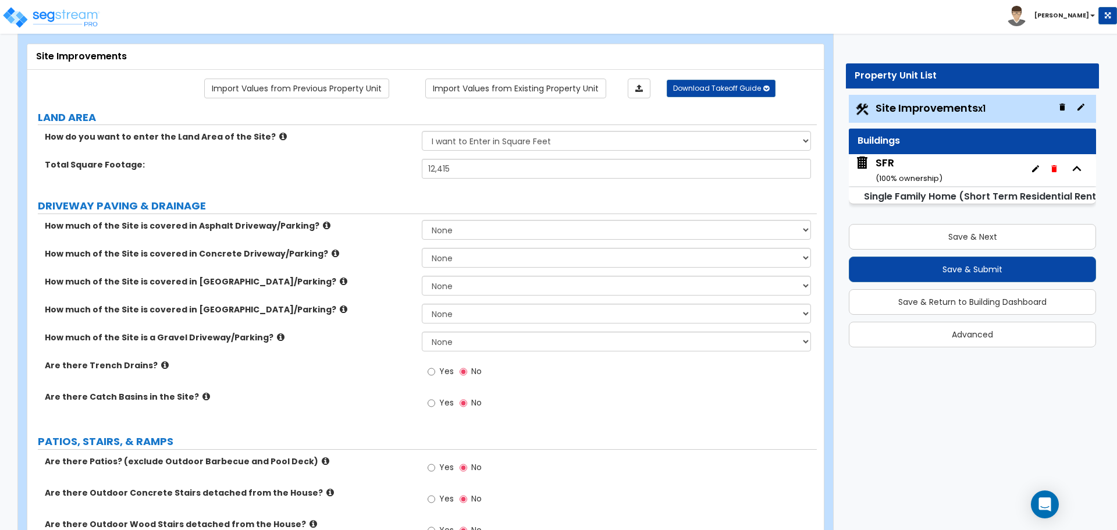
scroll to position [58, 0]
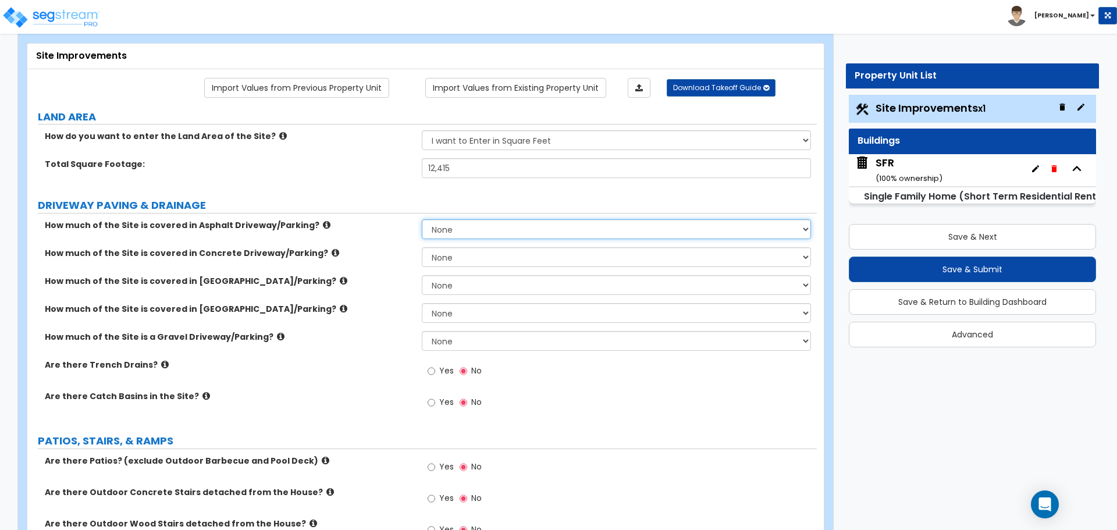
click at [458, 233] on select "None I want to Enter an Approximate Percentage I want to Enter the Square Foota…" at bounding box center [616, 229] width 389 height 20
click at [451, 226] on select "None I want to Enter an Approximate Percentage I want to Enter the Square Foota…" at bounding box center [616, 229] width 389 height 20
click at [422, 219] on select "None I want to Enter an Approximate Percentage I want to Enter the Square Foota…" at bounding box center [616, 229] width 389 height 20
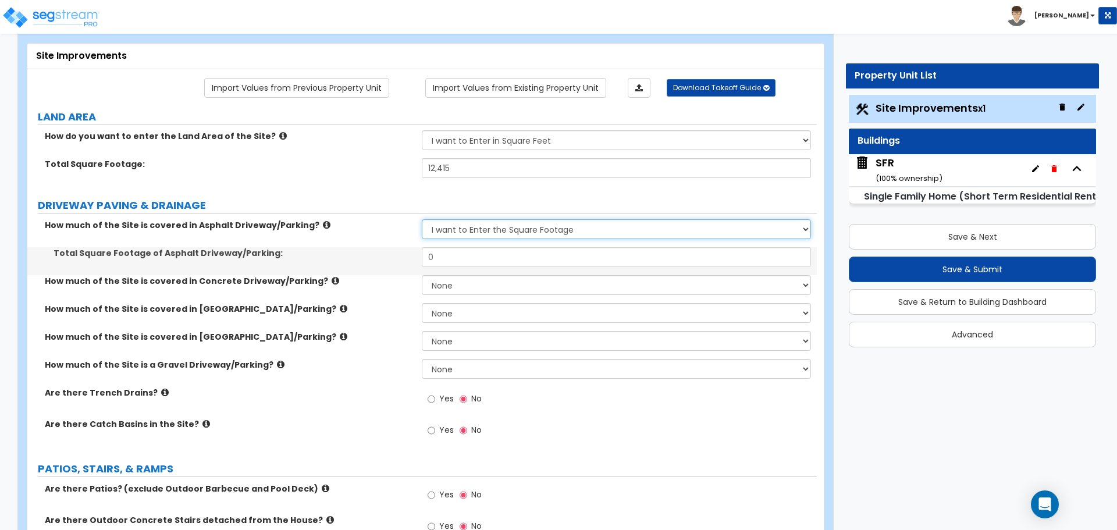
click at [461, 229] on select "None I want to Enter an Approximate Percentage I want to Enter the Square Foota…" at bounding box center [616, 229] width 389 height 20
select select "0"
click at [422, 219] on select "None I want to Enter an Approximate Percentage I want to Enter the Square Foota…" at bounding box center [616, 229] width 389 height 20
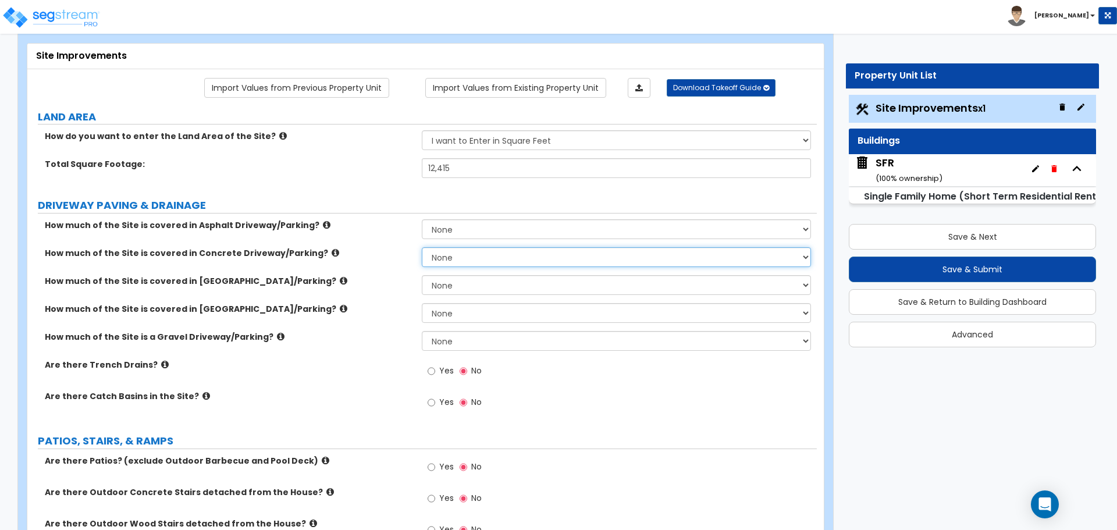
click at [457, 260] on select "None I want to Enter an Approximate Percentage I want to Enter the Square Foota…" at bounding box center [616, 257] width 389 height 20
select select "2"
click at [422, 247] on select "None I want to Enter an Approximate Percentage I want to Enter the Square Foota…" at bounding box center [616, 257] width 389 height 20
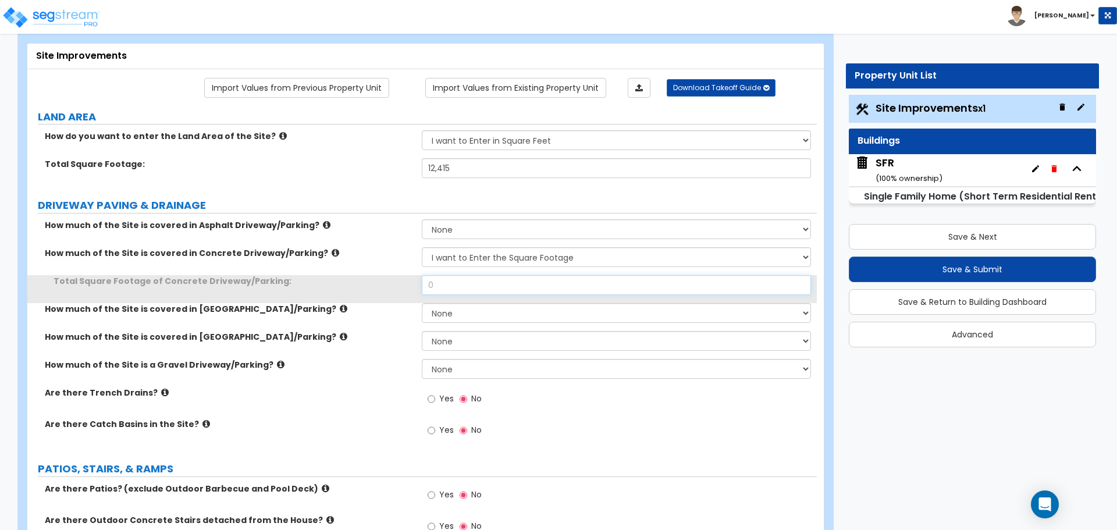
click at [453, 289] on input "0" at bounding box center [616, 285] width 389 height 20
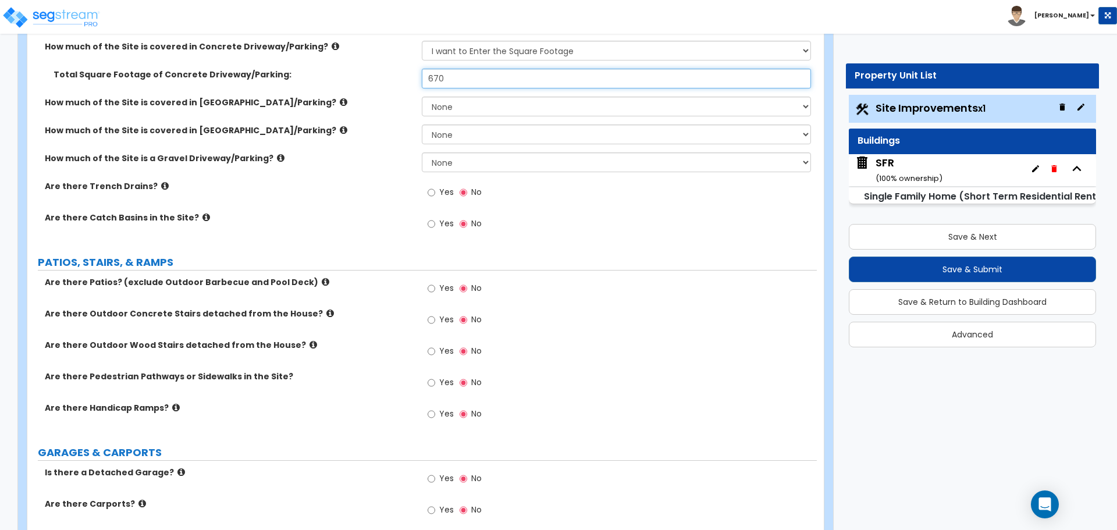
scroll to position [349, 0]
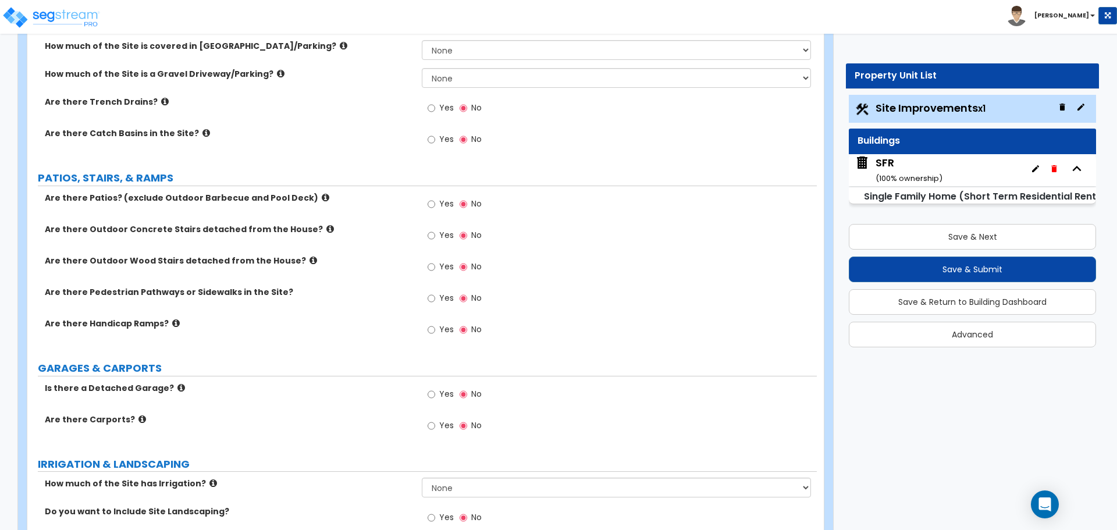
type input "670"
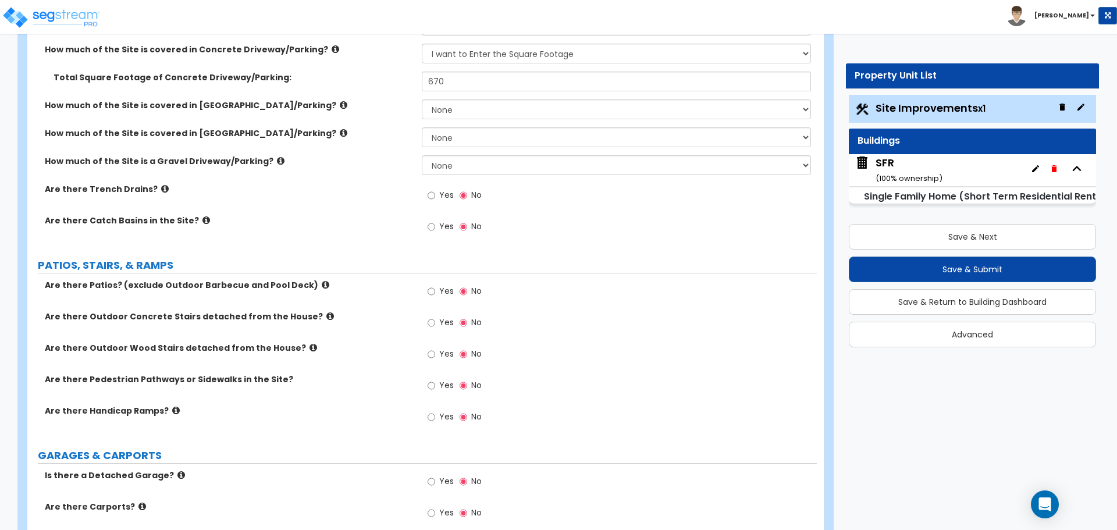
scroll to position [291, 0]
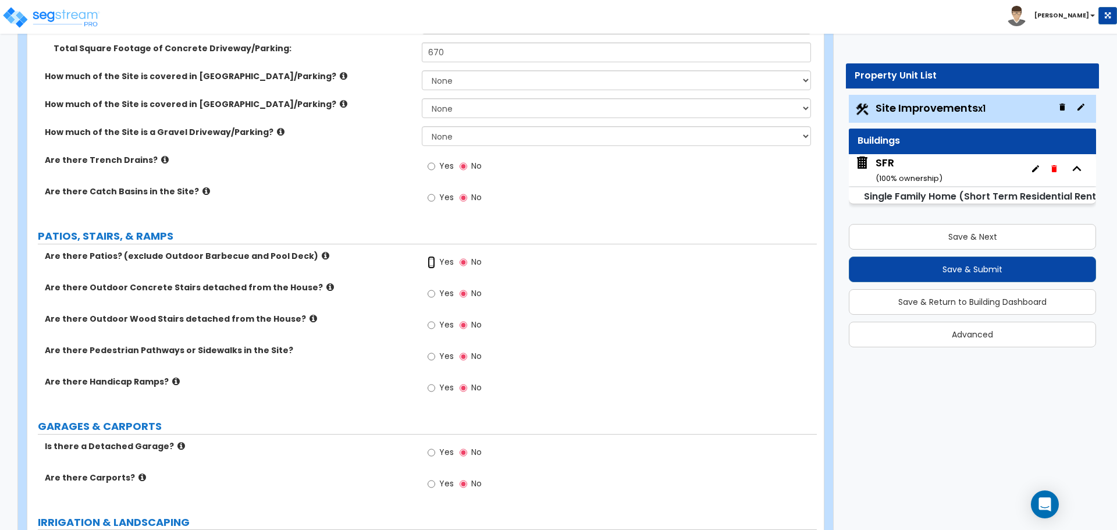
click at [434, 264] on input "Yes" at bounding box center [432, 262] width 8 height 13
radio input "true"
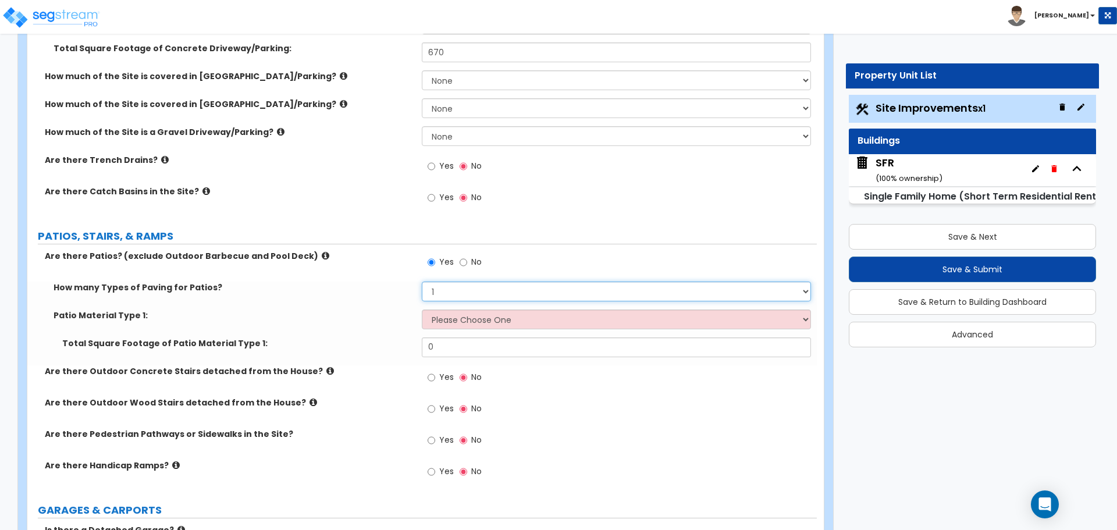
click at [443, 285] on select "1 2 3 4" at bounding box center [616, 292] width 389 height 20
click at [443, 286] on select "1 2 3 4" at bounding box center [616, 292] width 389 height 20
click at [422, 282] on select "1 2 3 4" at bounding box center [616, 292] width 389 height 20
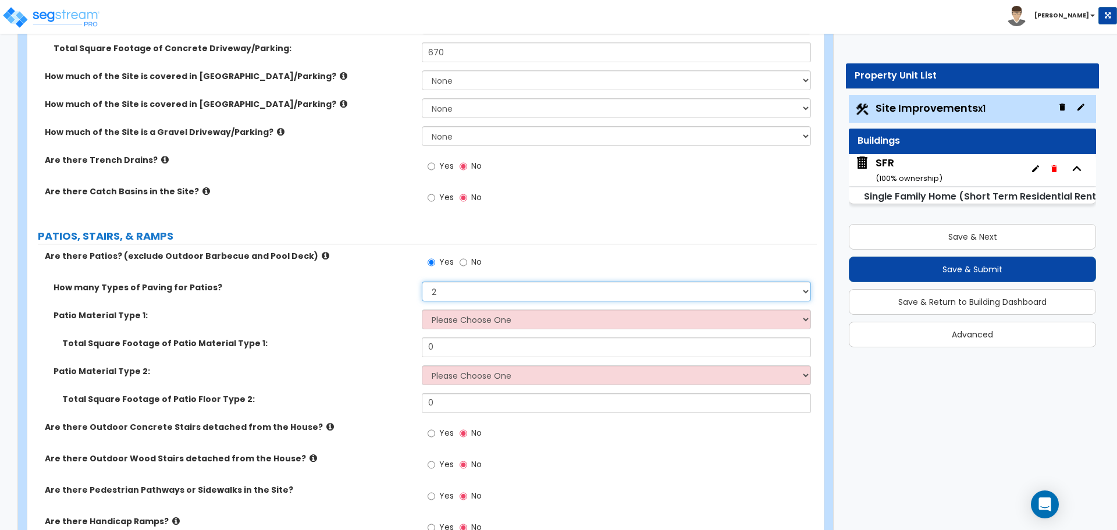
click at [447, 296] on select "1 2 3 4" at bounding box center [616, 292] width 389 height 20
select select "1"
click at [422, 282] on select "1 2 3 4" at bounding box center [616, 292] width 389 height 20
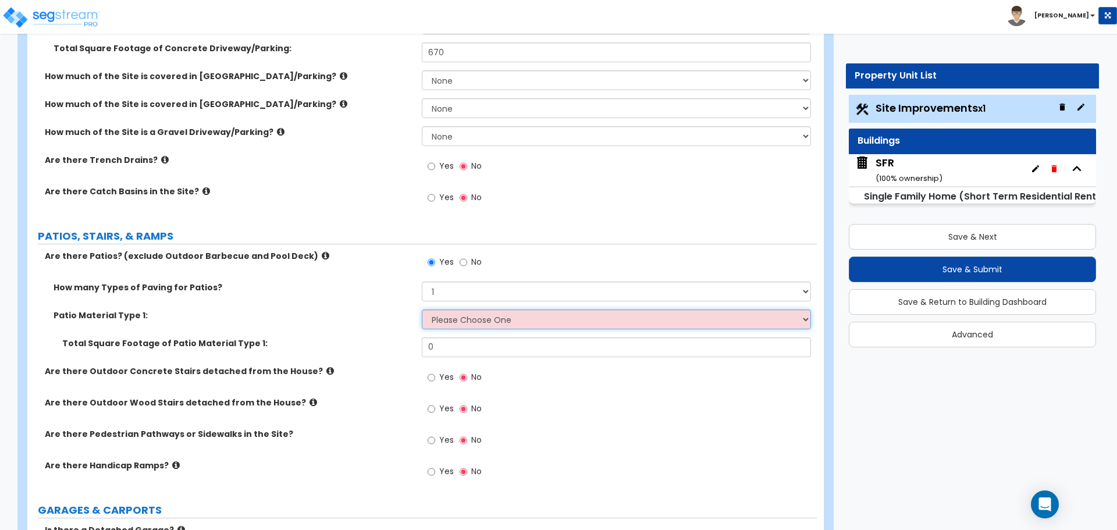
click at [453, 313] on select "Please Choose One Bare Concrete Stamped Concrete Brick Pavers Stone Pavers Tile…" at bounding box center [616, 320] width 389 height 20
select select "1"
click at [422, 310] on select "Please Choose One Bare Concrete Stamped Concrete Brick Pavers Stone Pavers Tile…" at bounding box center [616, 320] width 389 height 20
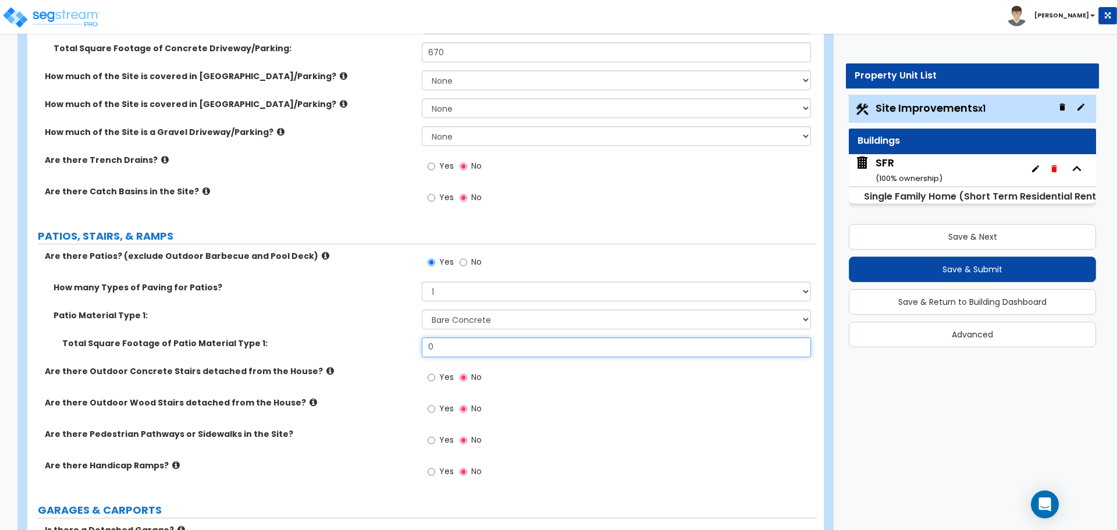
click at [445, 346] on input "0" at bounding box center [616, 347] width 389 height 20
click at [502, 351] on input "0" at bounding box center [616, 347] width 389 height 20
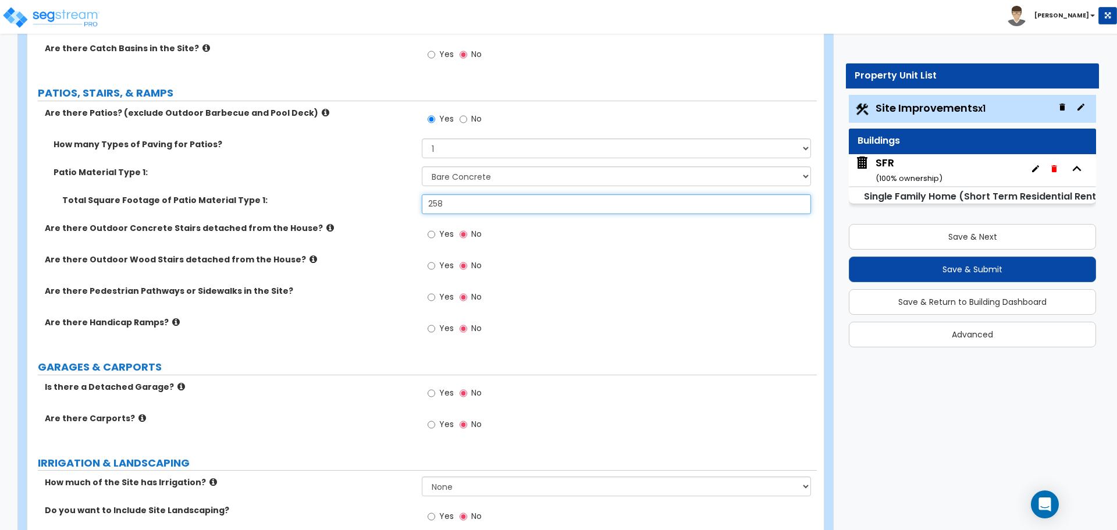
scroll to position [466, 0]
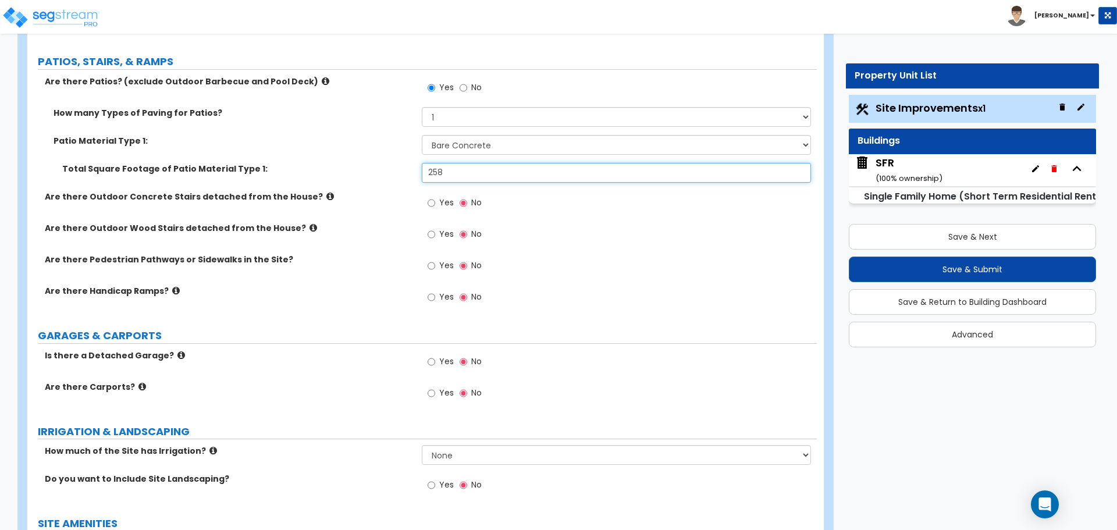
type input "258"
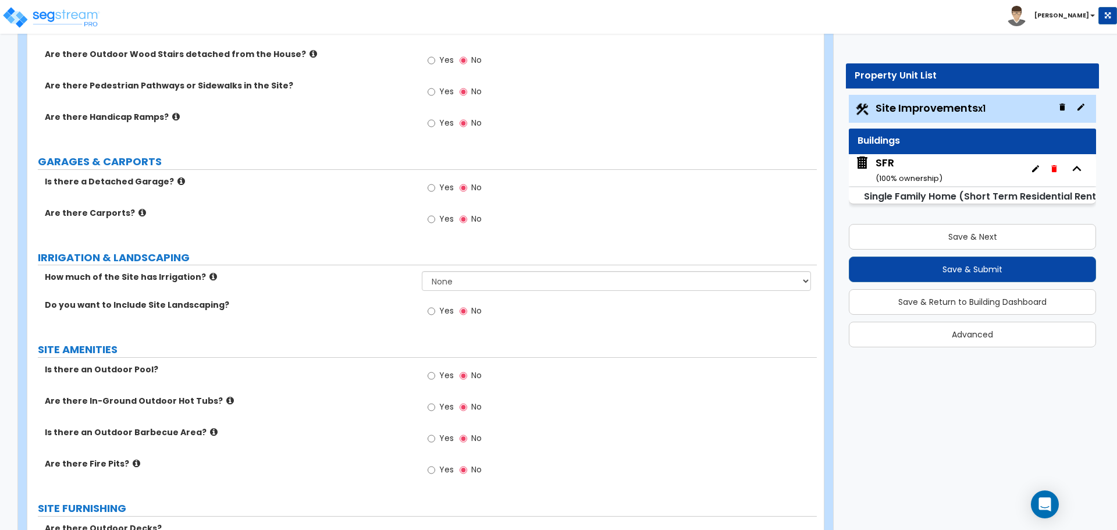
scroll to position [640, 0]
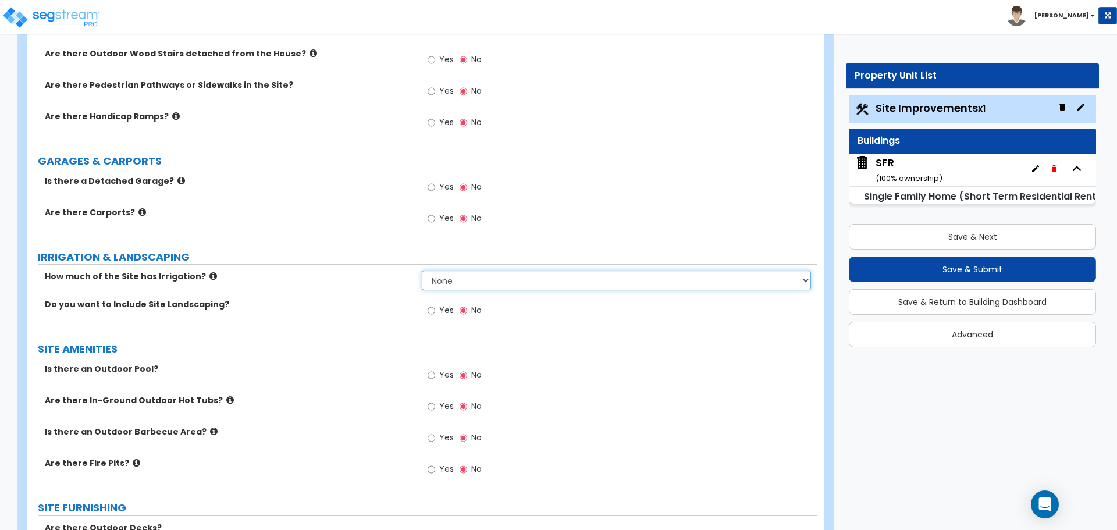
click at [461, 284] on select "None I want to Enter an Approximate Percentage I want to Enter the Square Foota…" at bounding box center [616, 281] width 389 height 20
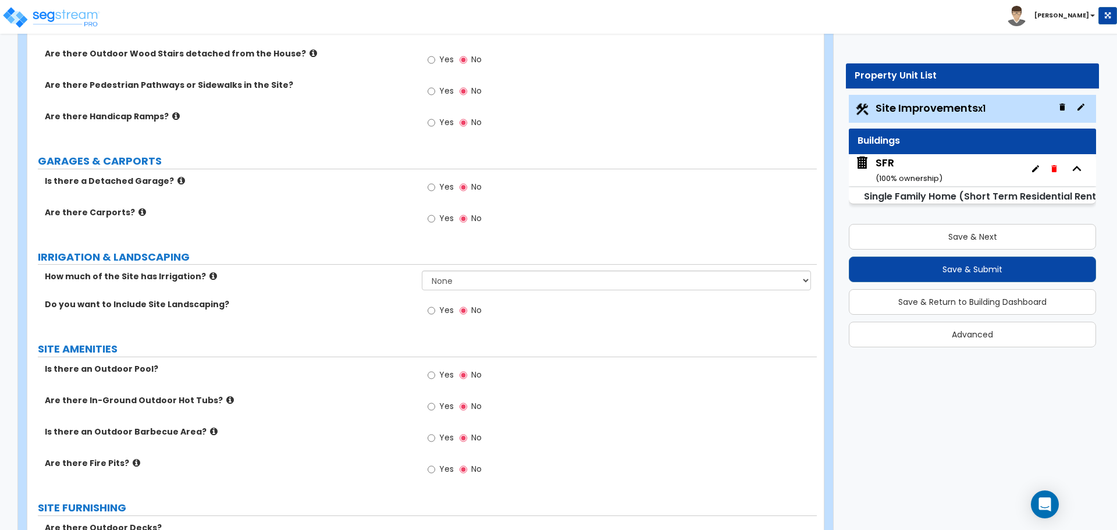
click at [209, 278] on icon at bounding box center [213, 276] width 8 height 9
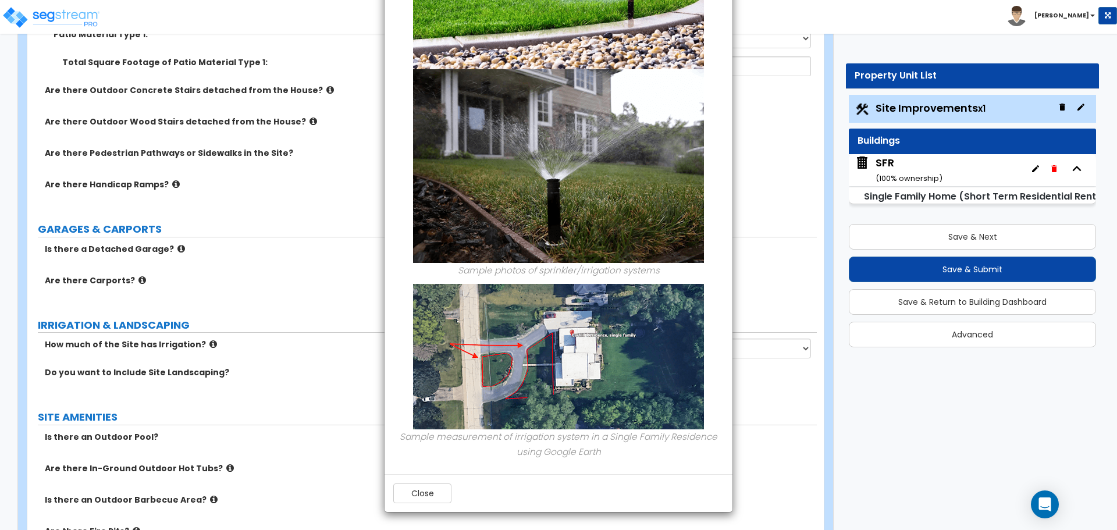
scroll to position [466, 0]
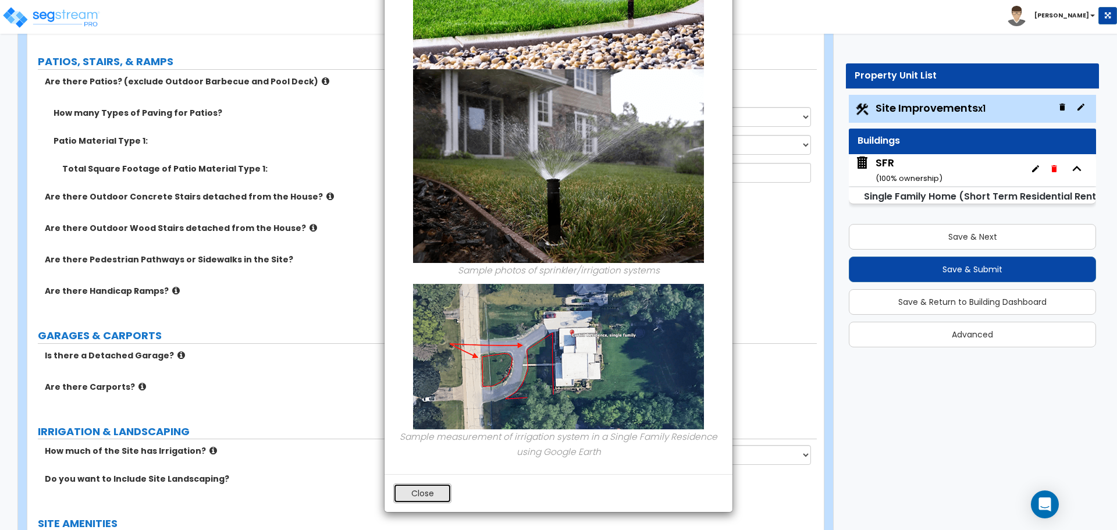
click at [432, 502] on button "Close" at bounding box center [422, 494] width 58 height 20
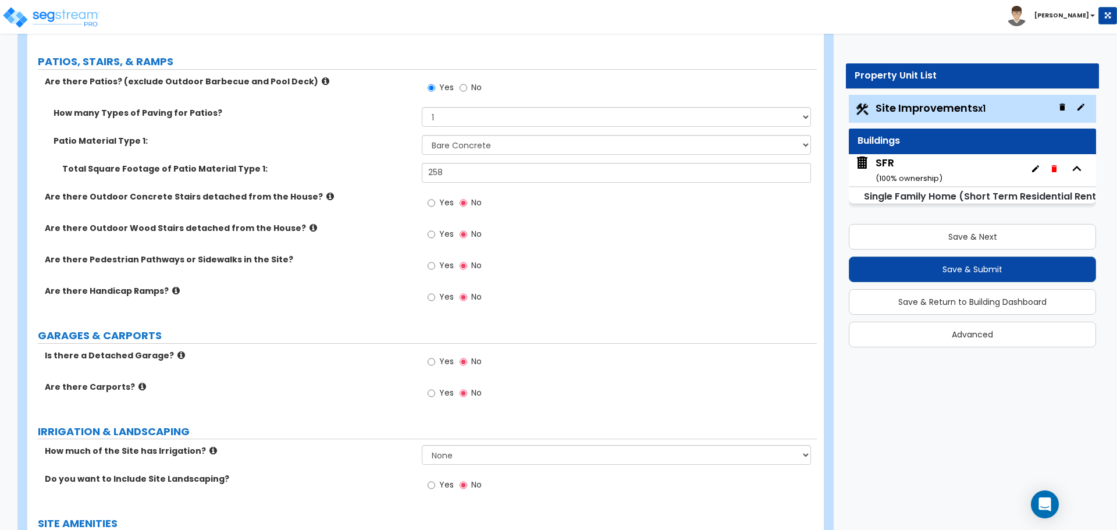
scroll to position [524, 0]
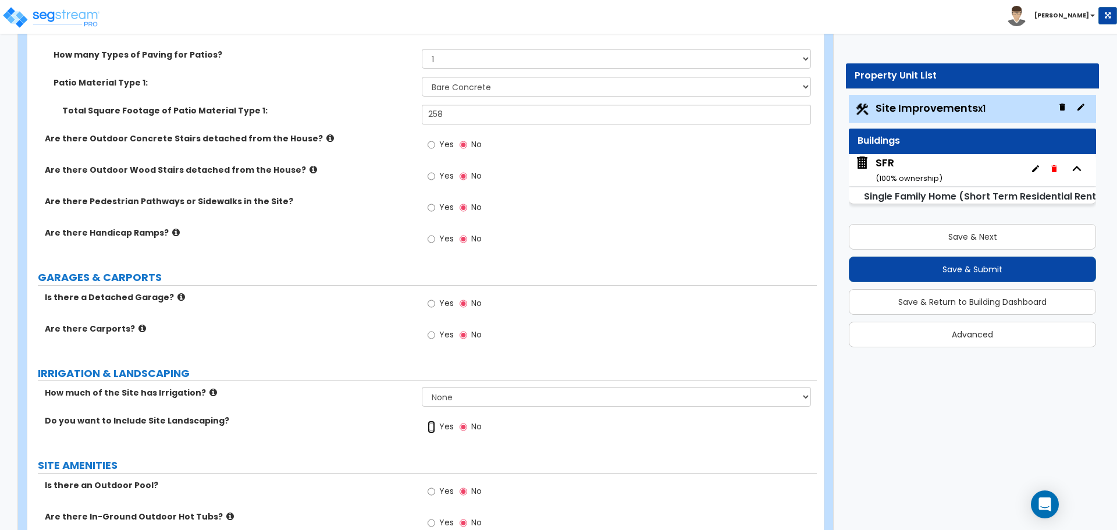
click at [432, 429] on input "Yes" at bounding box center [432, 427] width 8 height 13
radio input "true"
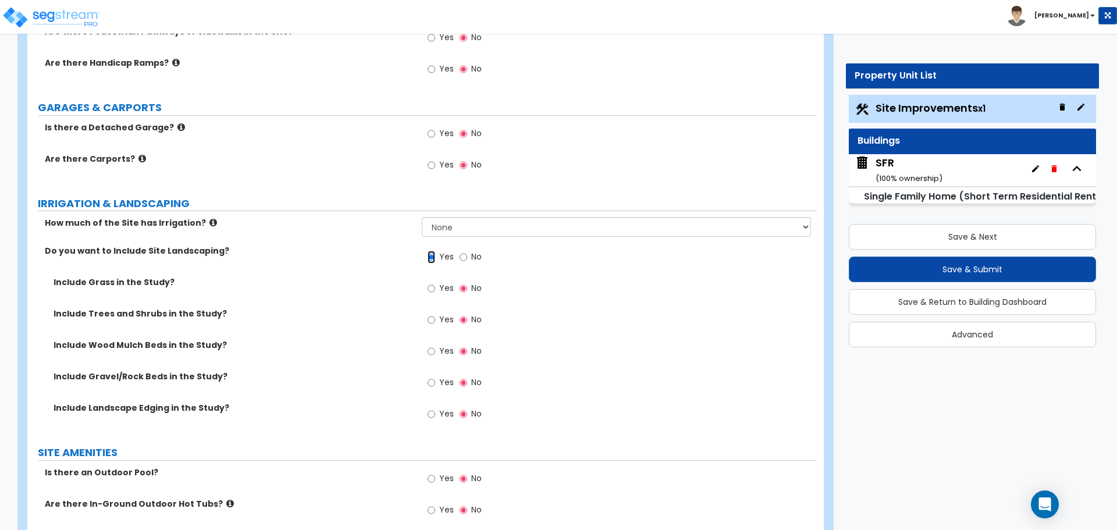
scroll to position [698, 0]
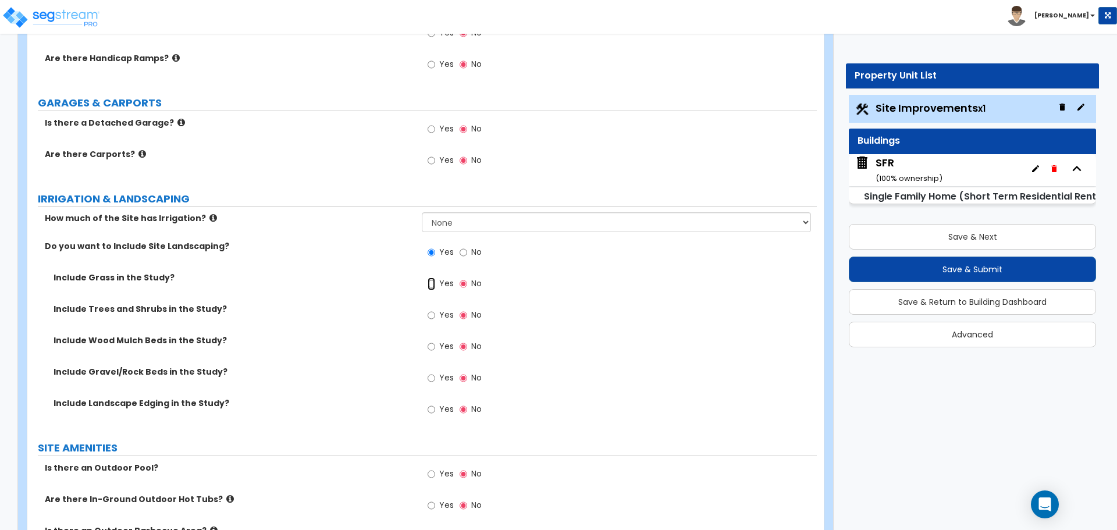
click at [435, 287] on input "Yes" at bounding box center [432, 284] width 8 height 13
radio input "true"
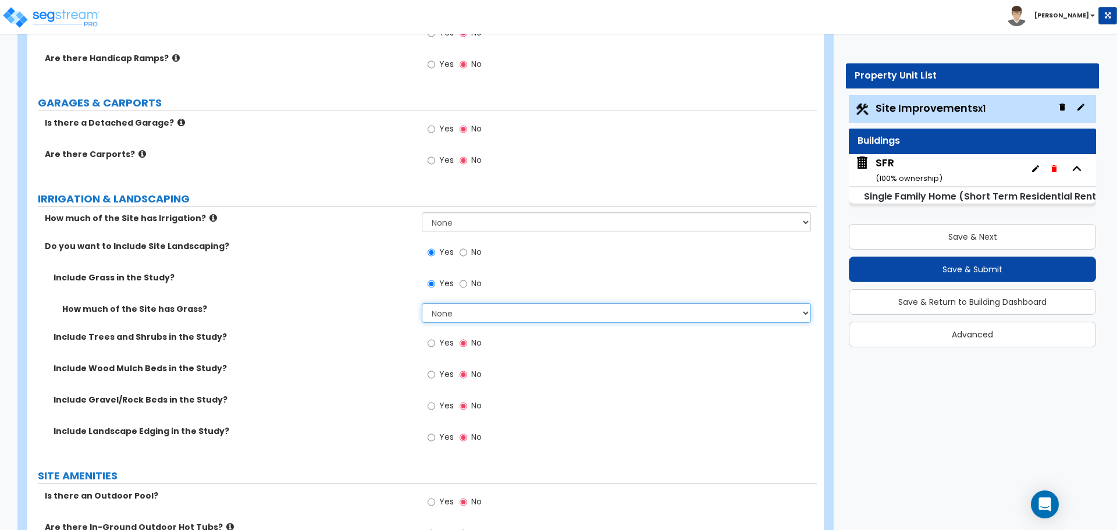
click at [444, 310] on select "None I want to Enter an Approximate Percentage I want to Enter the Square Foota…" at bounding box center [616, 313] width 389 height 20
select select "2"
click at [422, 303] on select "None I want to Enter an Approximate Percentage I want to Enter the Square Foota…" at bounding box center [616, 313] width 389 height 20
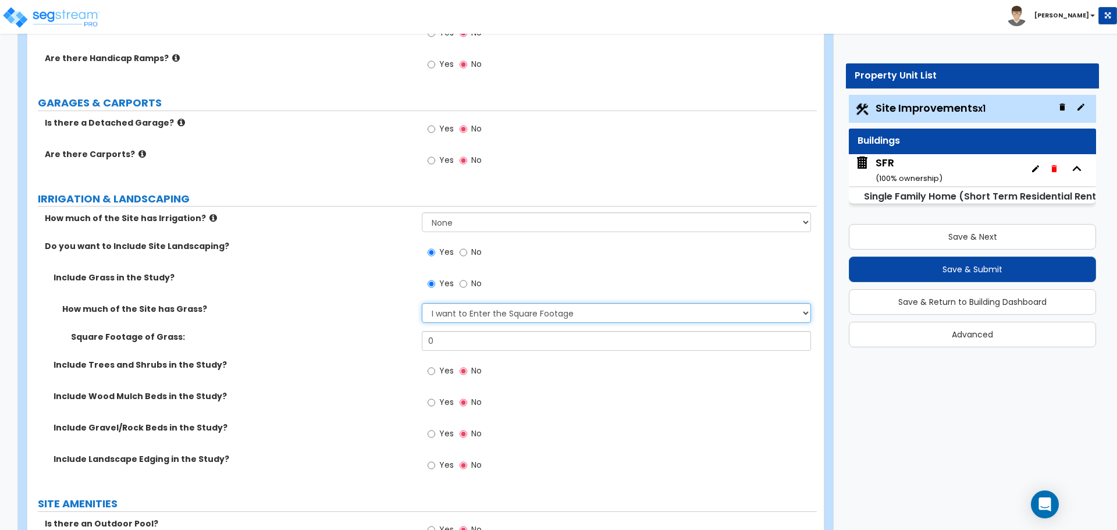
click at [460, 311] on select "None I want to Enter an Approximate Percentage I want to Enter the Square Foota…" at bounding box center [616, 313] width 389 height 20
click at [456, 317] on select "None I want to Enter an Approximate Percentage I want to Enter the Square Foota…" at bounding box center [616, 313] width 389 height 20
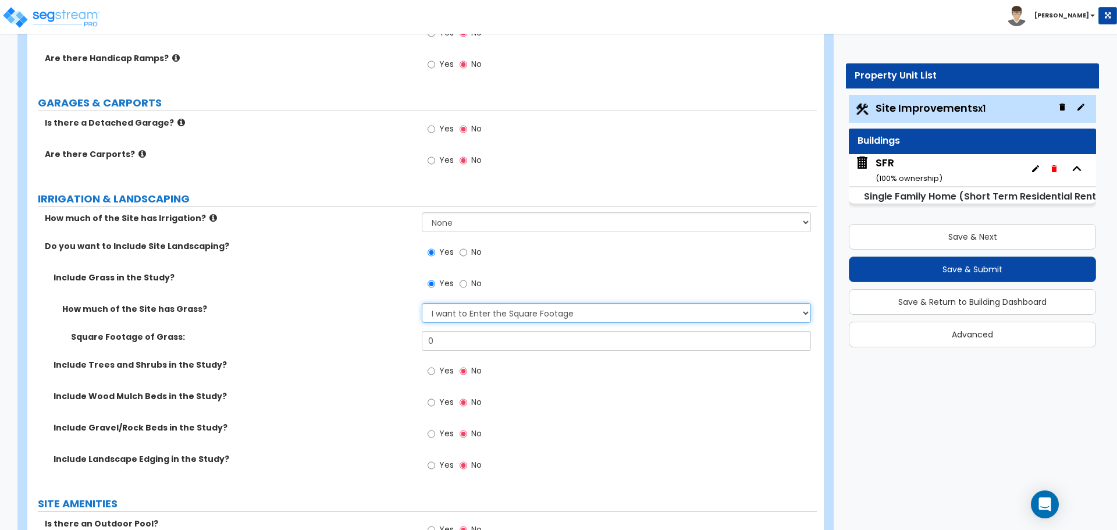
click at [456, 317] on select "None I want to Enter an Approximate Percentage I want to Enter the Square Foota…" at bounding box center [616, 313] width 389 height 20
click at [454, 347] on input "0" at bounding box center [616, 341] width 389 height 20
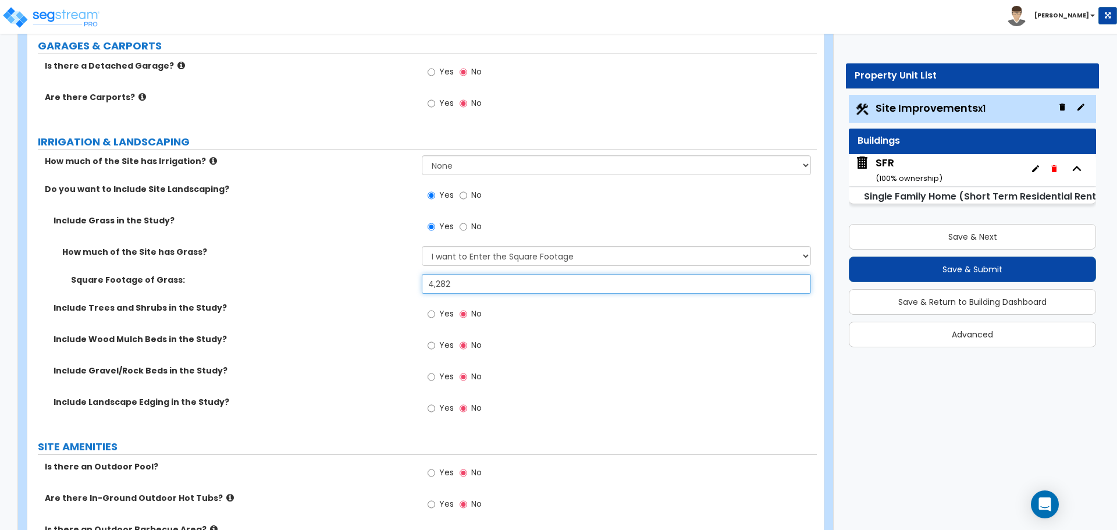
scroll to position [756, 0]
type input "4,282"
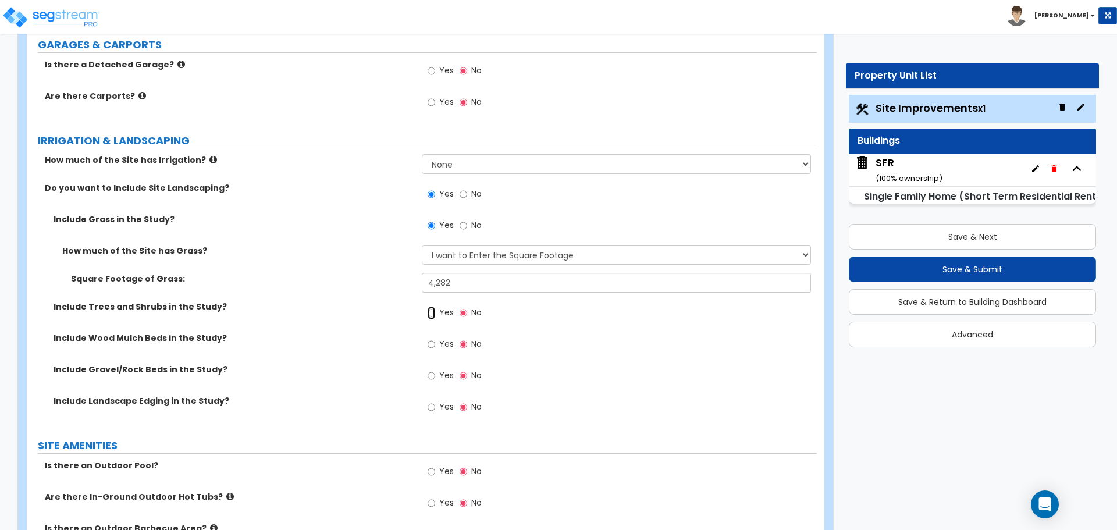
click at [432, 311] on input "Yes" at bounding box center [432, 313] width 8 height 13
radio input "true"
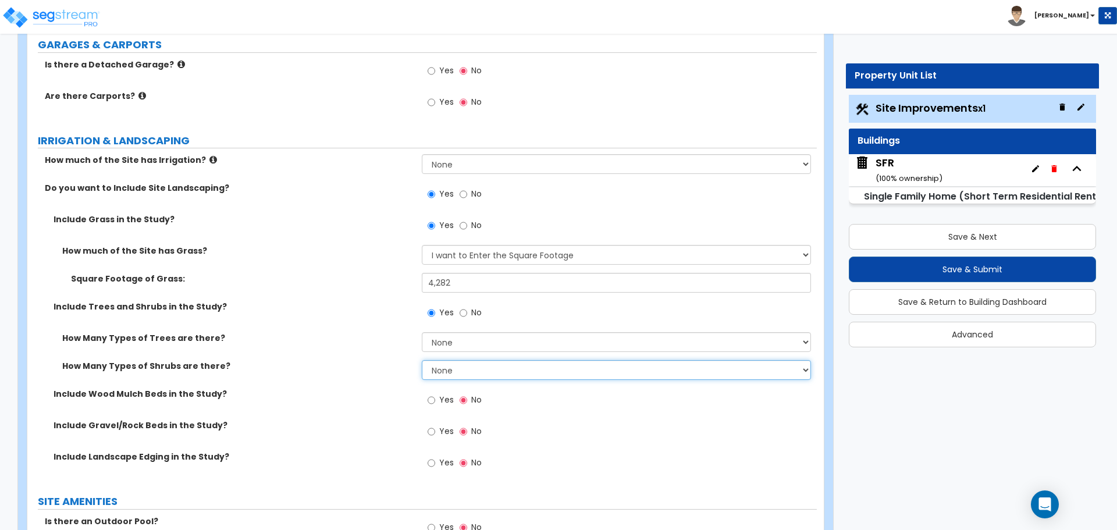
click at [439, 365] on select "None 1 2 3" at bounding box center [616, 370] width 389 height 20
select select "2"
click at [422, 360] on select "None 1 2 3" at bounding box center [616, 370] width 389 height 20
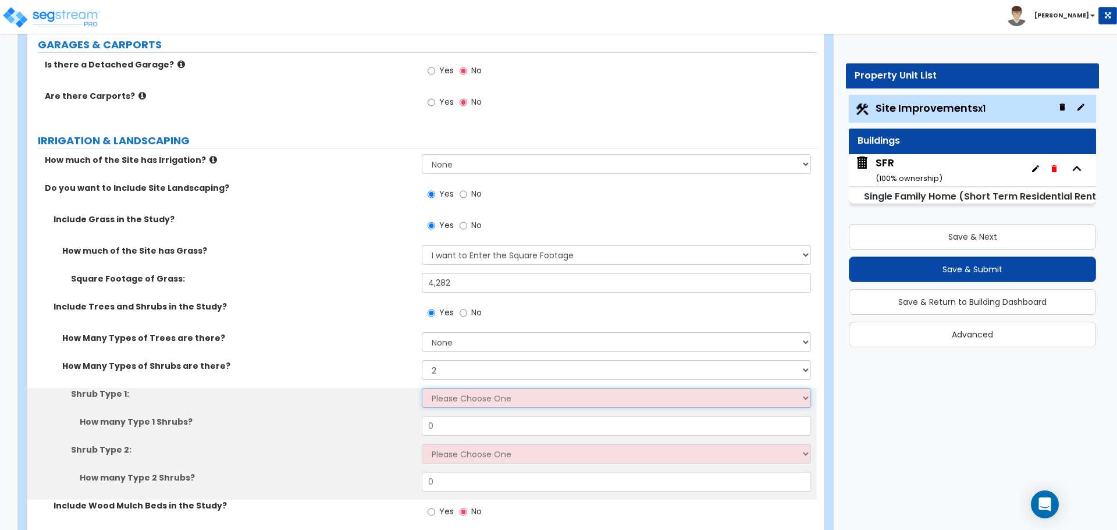
click at [443, 396] on select "Please Choose One Arborvitae Azalea Yew Boxwood Juniper Holly Cotoneaster Euony…" at bounding box center [616, 398] width 389 height 20
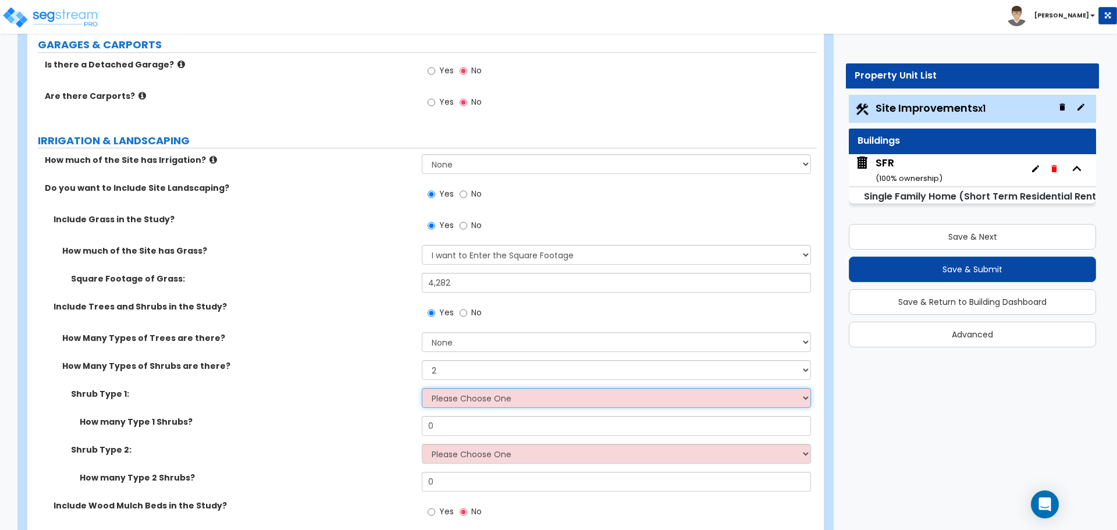
select select "3"
click at [422, 388] on select "Please Choose One Arborvitae Azalea Yew Boxwood Juniper Holly Cotoneaster Euony…" at bounding box center [616, 398] width 389 height 20
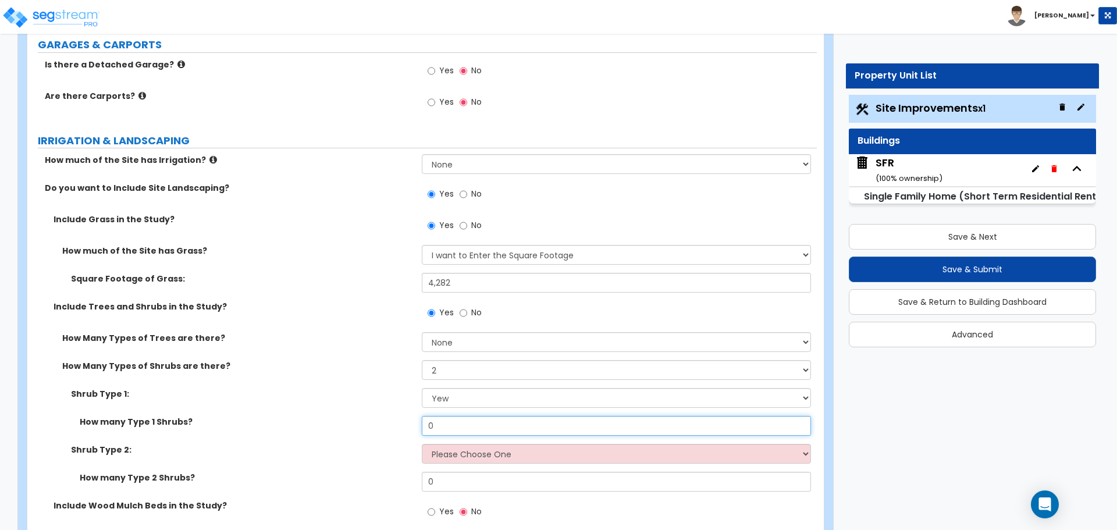
click at [450, 427] on input "0" at bounding box center [616, 426] width 389 height 20
type input "8"
click at [450, 453] on select "Please Choose One Arborvitae Azalea Yew Boxwood Juniper Holly Cotoneaster Euony…" at bounding box center [616, 454] width 389 height 20
select select "6"
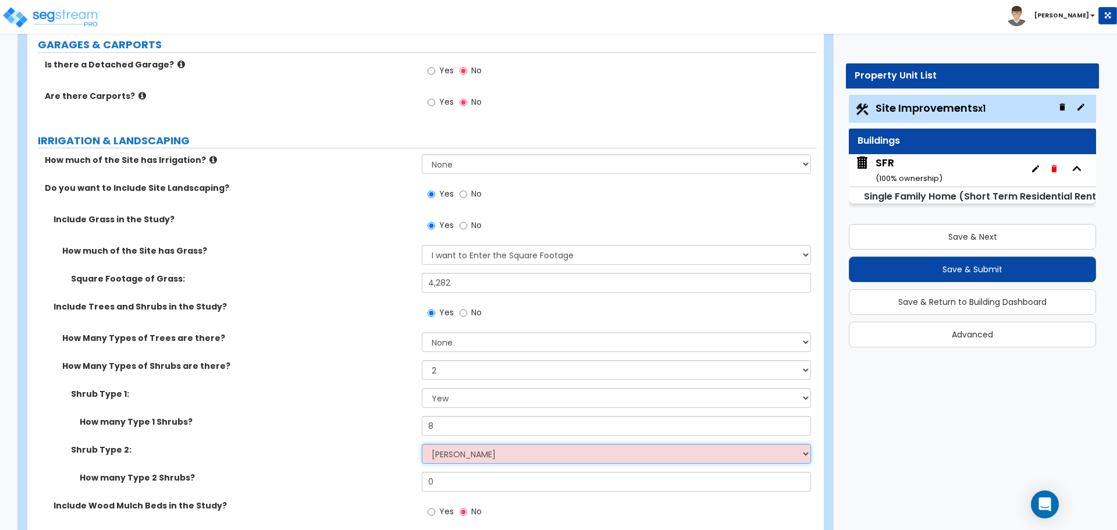
click at [422, 444] on select "Please Choose One Arborvitae Azalea Yew Boxwood Juniper Holly Cotoneaster Euony…" at bounding box center [616, 454] width 389 height 20
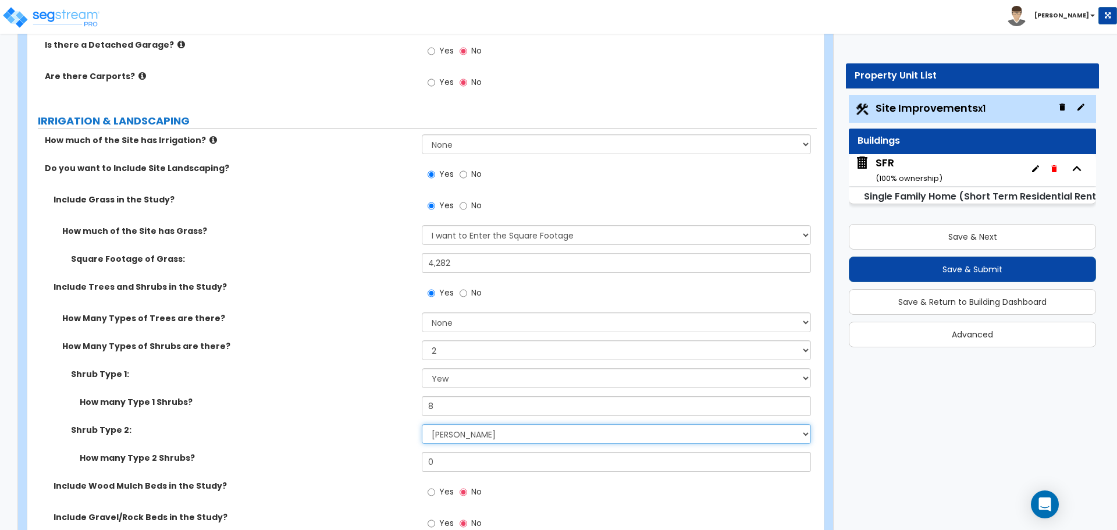
scroll to position [815, 0]
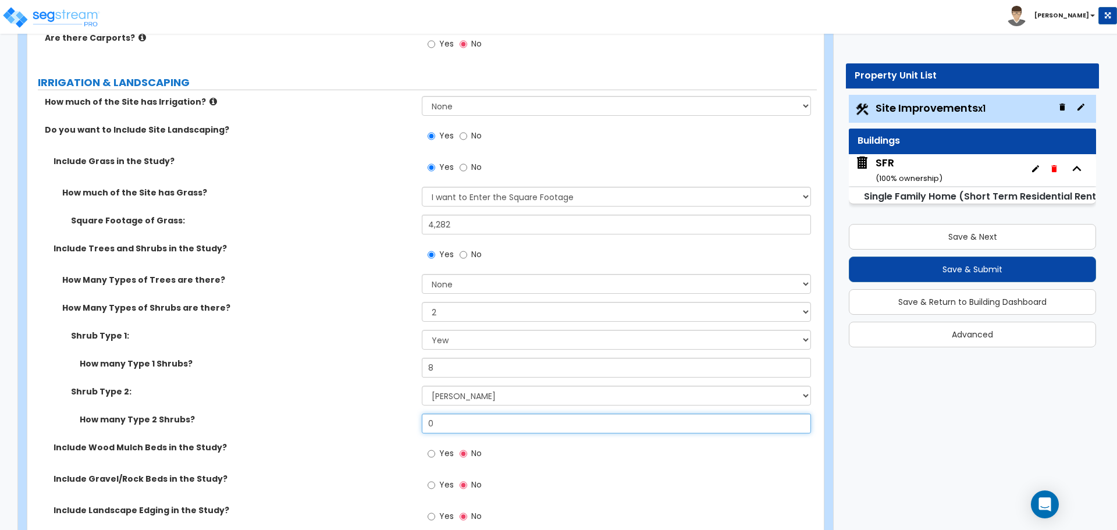
click at [439, 428] on input "0" at bounding box center [616, 424] width 389 height 20
type input "9"
click at [407, 420] on label "How many Type 2 Shrubs?" at bounding box center [246, 420] width 333 height 12
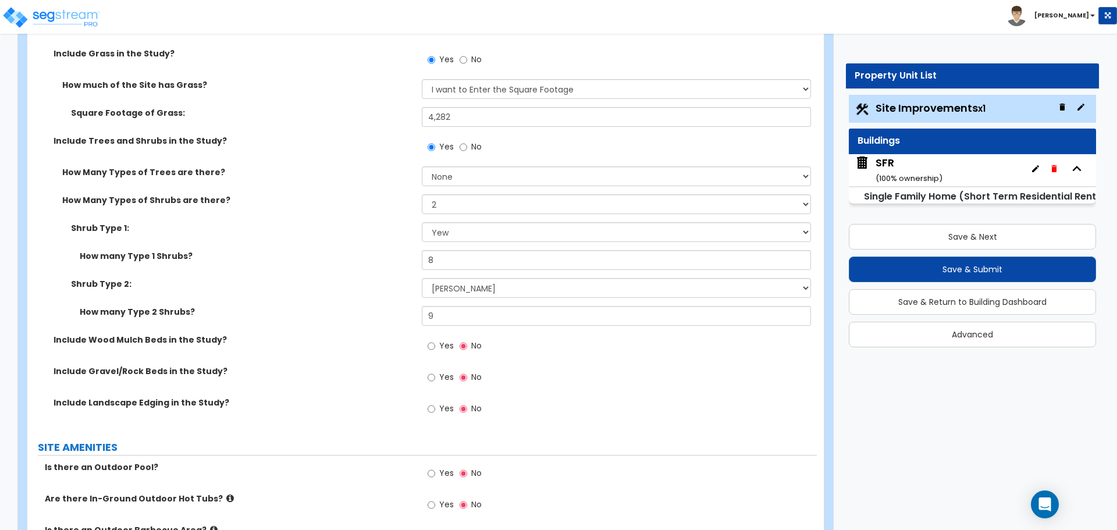
scroll to position [931, 0]
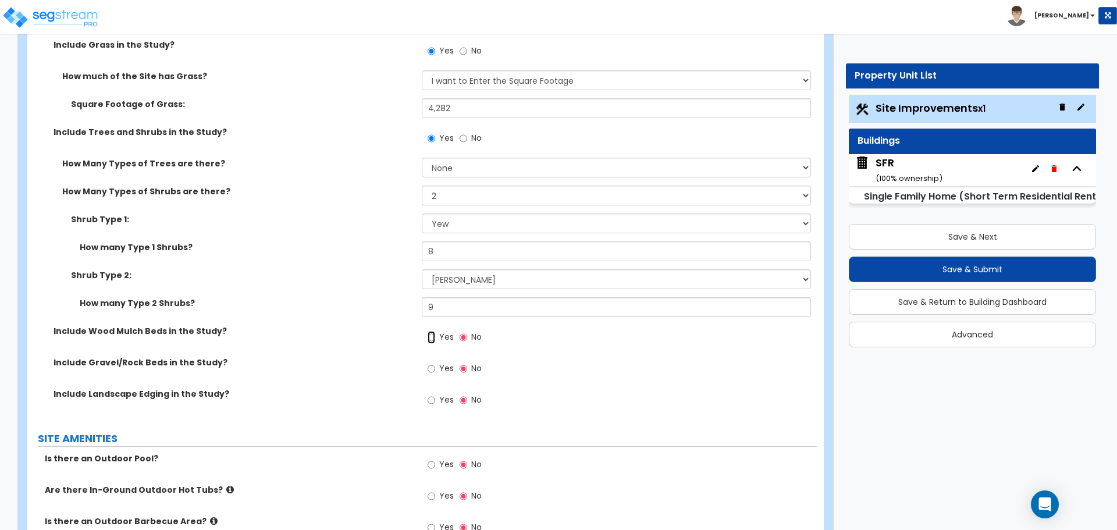
click at [431, 343] on input "Yes" at bounding box center [432, 337] width 8 height 13
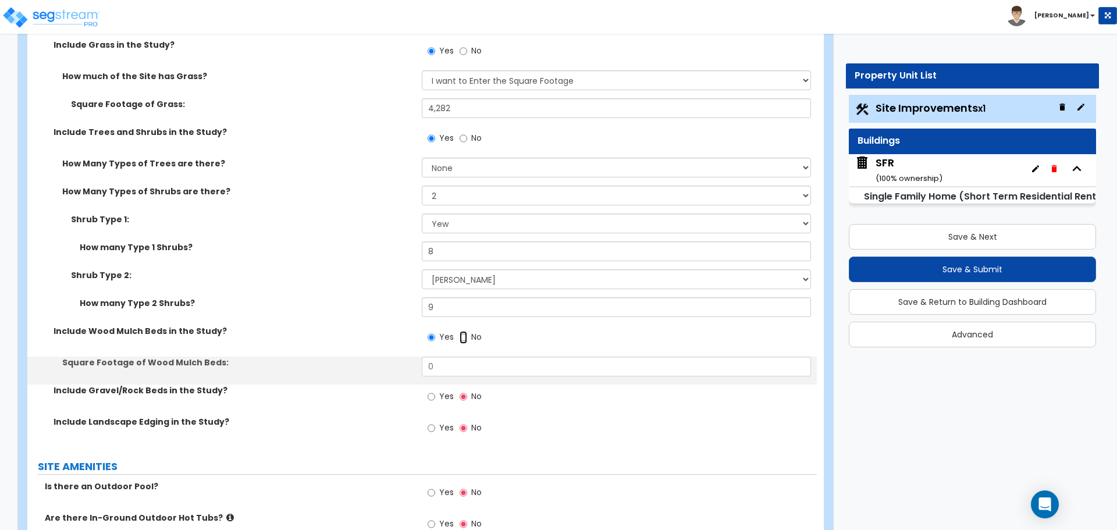
click at [464, 340] on input "No" at bounding box center [464, 337] width 8 height 13
radio input "false"
radio input "true"
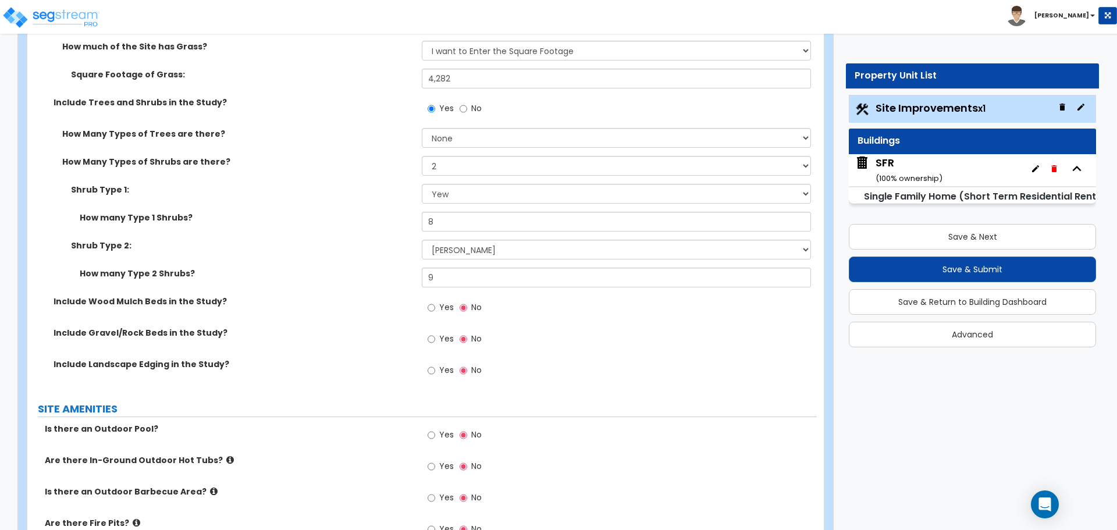
scroll to position [989, 0]
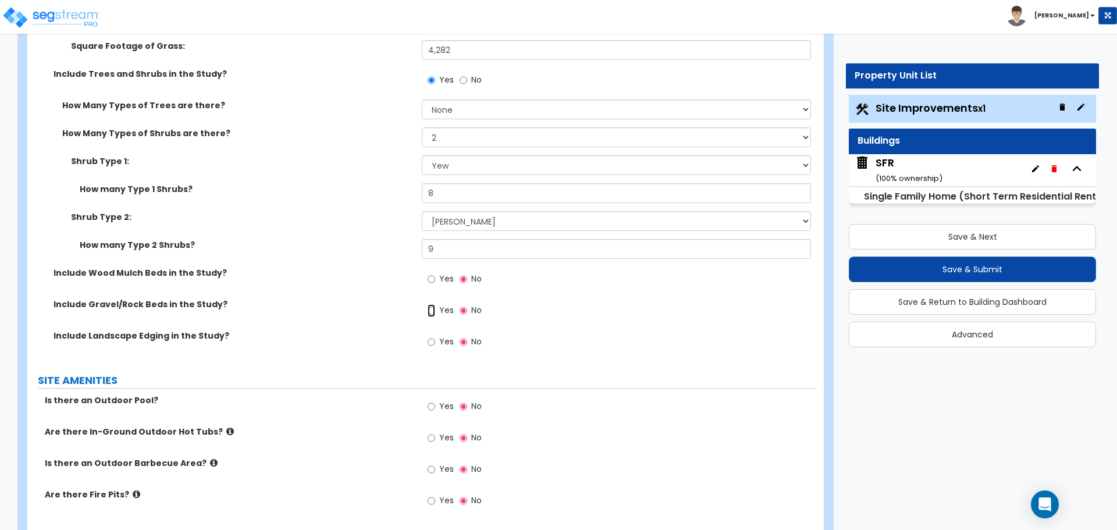
click at [435, 312] on input "Yes" at bounding box center [432, 310] width 8 height 13
radio input "true"
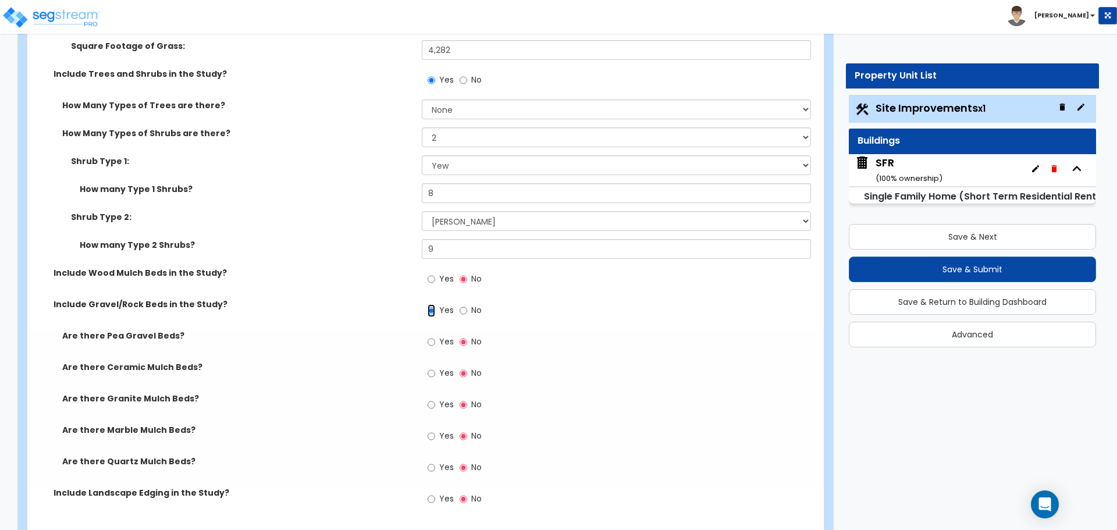
scroll to position [1047, 0]
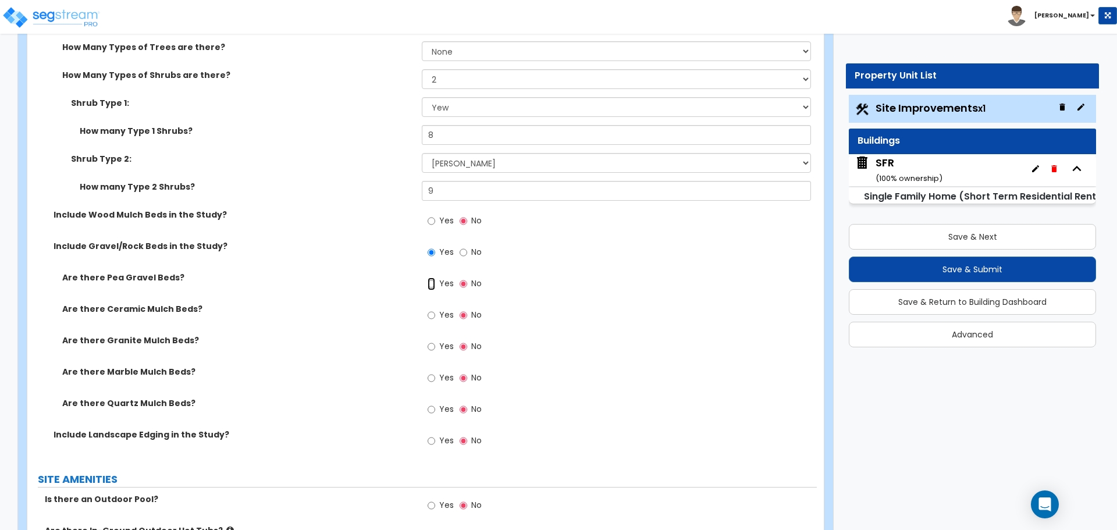
click at [434, 285] on input "Yes" at bounding box center [432, 284] width 8 height 13
radio input "true"
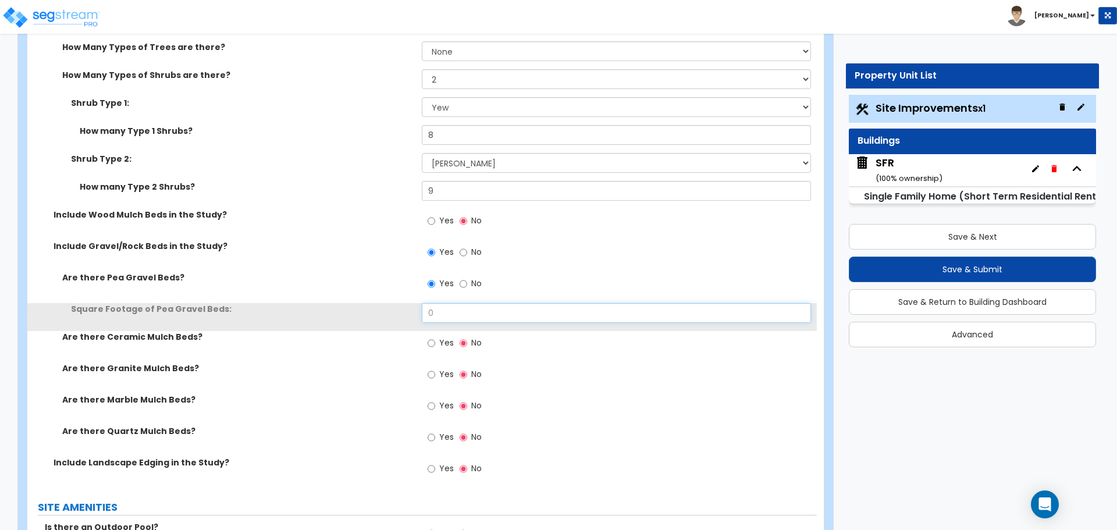
click at [464, 315] on input "0" at bounding box center [616, 313] width 389 height 20
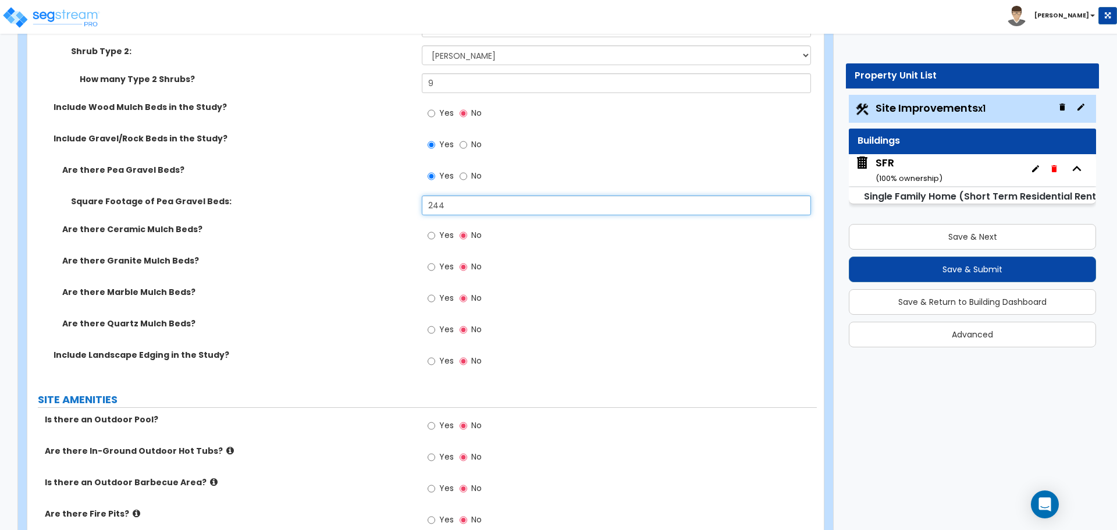
scroll to position [1164, 0]
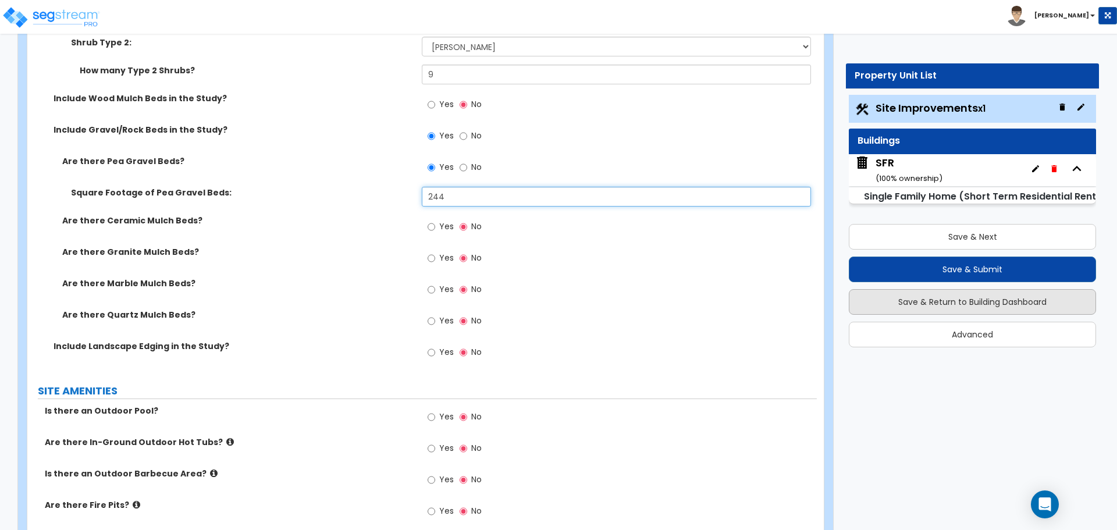
type input "244"
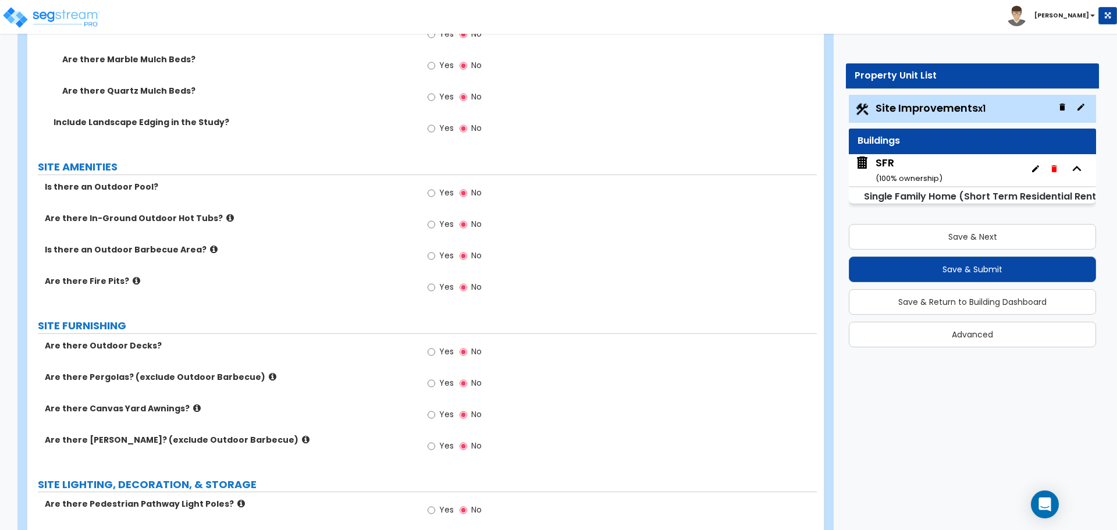
scroll to position [1397, 0]
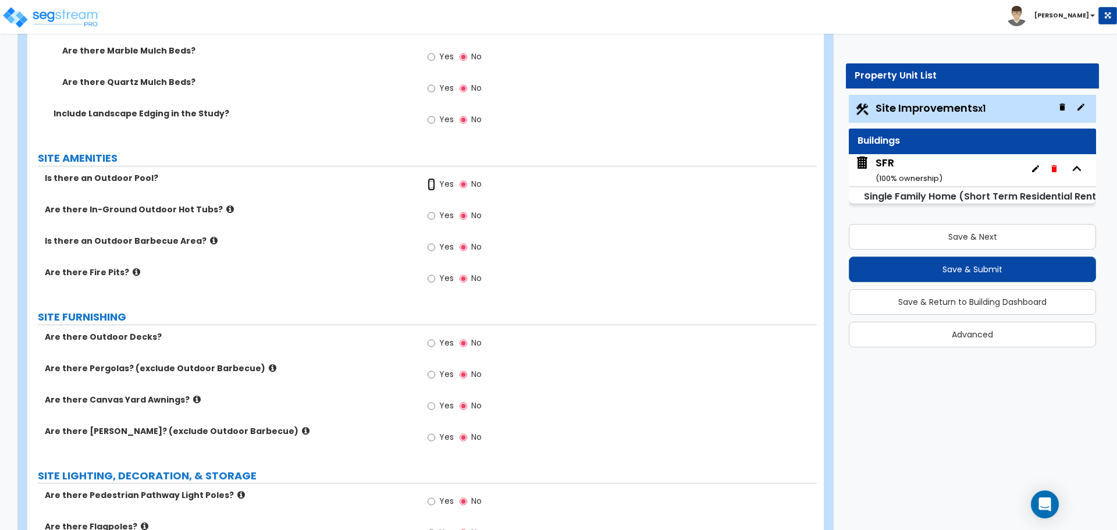
click at [435, 187] on input "Yes" at bounding box center [432, 184] width 8 height 13
radio input "true"
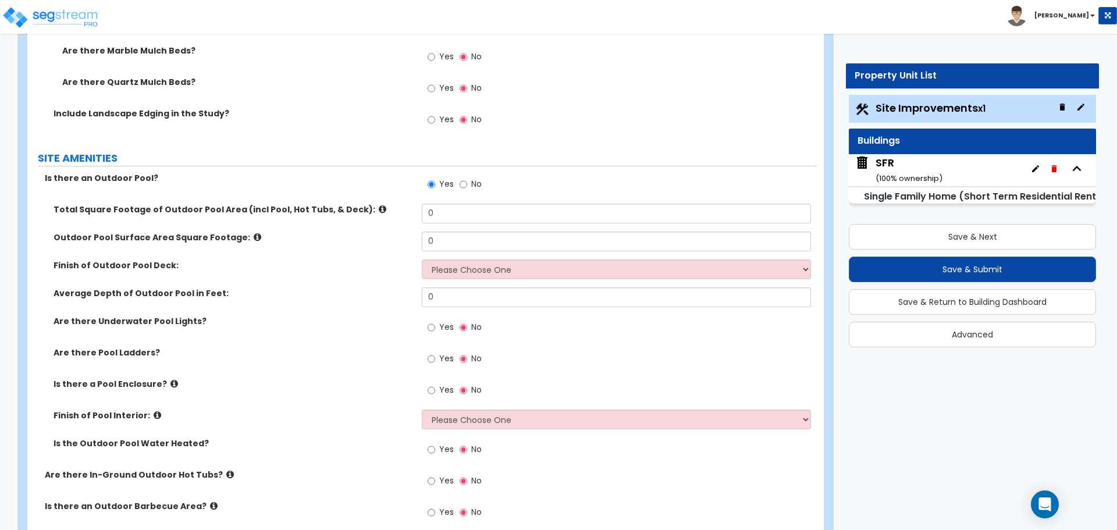
click at [379, 211] on icon at bounding box center [383, 209] width 8 height 9
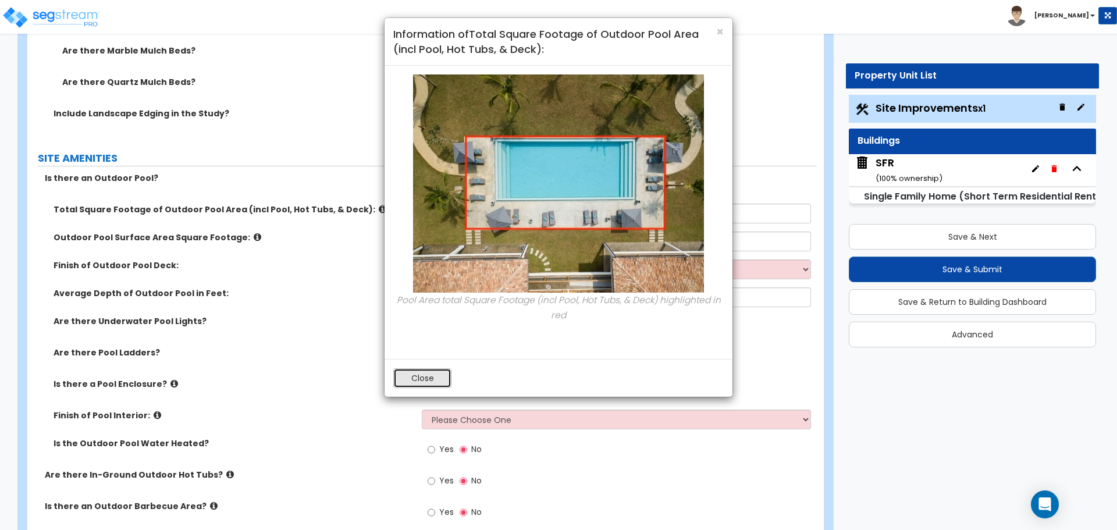
click at [436, 373] on button "Close" at bounding box center [422, 378] width 58 height 20
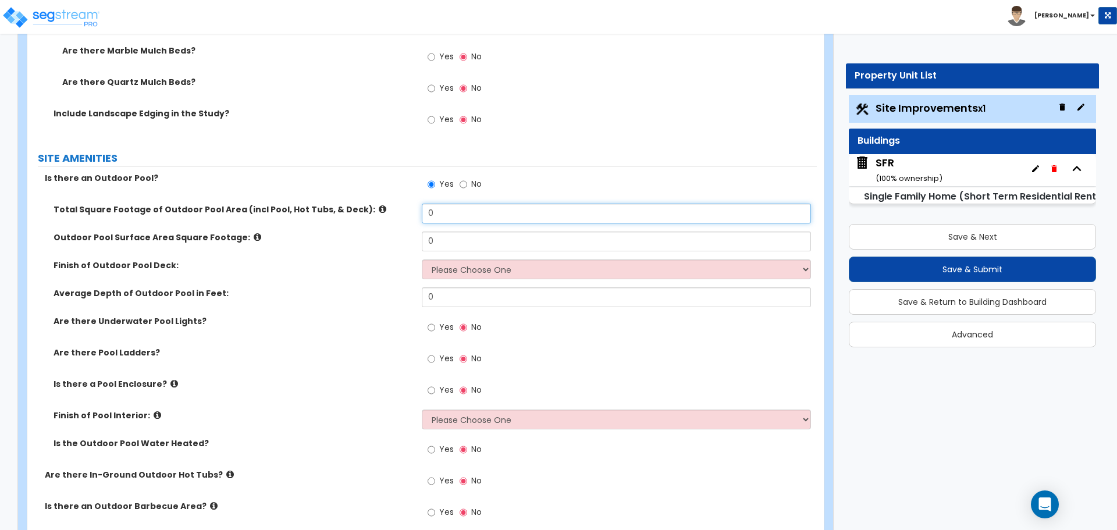
click at [440, 208] on input "0" at bounding box center [616, 214] width 389 height 20
type input "703"
click at [442, 244] on input "0" at bounding box center [616, 242] width 389 height 20
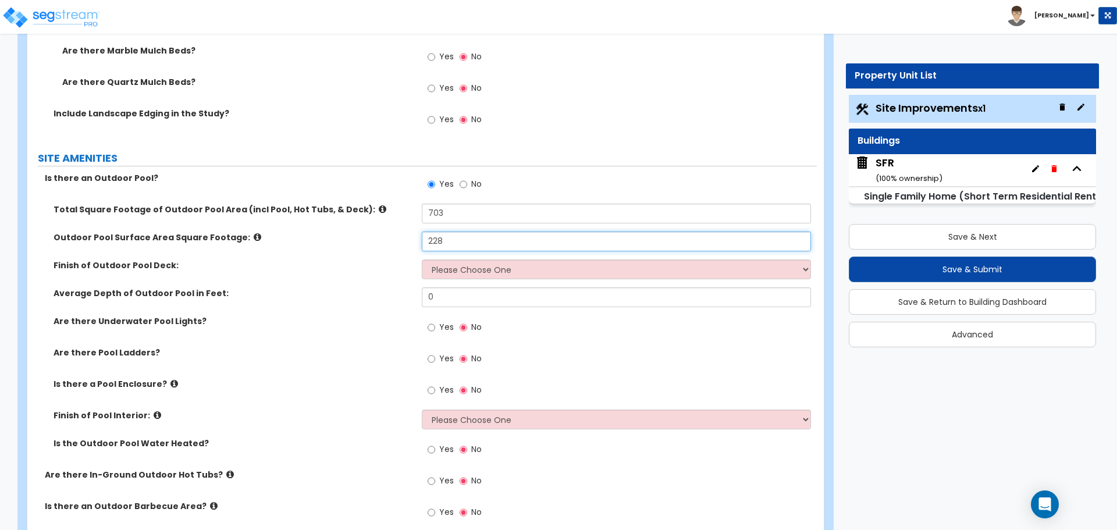
type input "228"
click at [388, 269] on label "Finish of Outdoor Pool Deck:" at bounding box center [234, 266] width 360 height 12
click at [534, 268] on select "Please Choose One Bare Concrete Stamped Concrete Brick Pavers Stone Pavers Wood…" at bounding box center [616, 270] width 389 height 20
select select "1"
click at [422, 260] on select "Please Choose One Bare Concrete Stamped Concrete Brick Pavers Stone Pavers Wood…" at bounding box center [616, 270] width 389 height 20
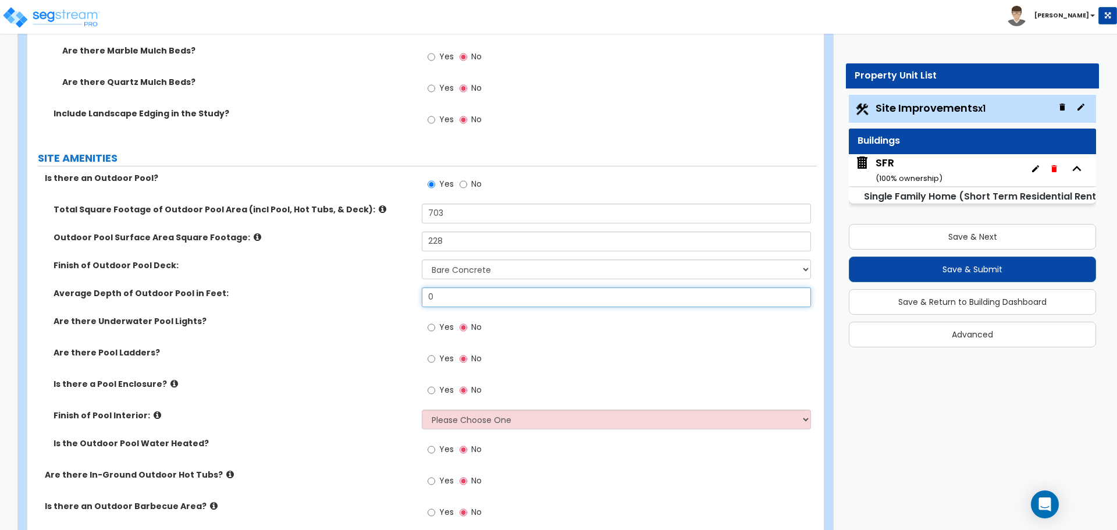
click at [451, 297] on input "0" at bounding box center [616, 297] width 389 height 20
click at [450, 297] on input "0" at bounding box center [616, 297] width 389 height 20
drag, startPoint x: 471, startPoint y: 289, endPoint x: 453, endPoint y: 294, distance: 19.3
click at [471, 289] on input "4" at bounding box center [616, 297] width 389 height 20
click at [453, 294] on input "4" at bounding box center [616, 297] width 389 height 20
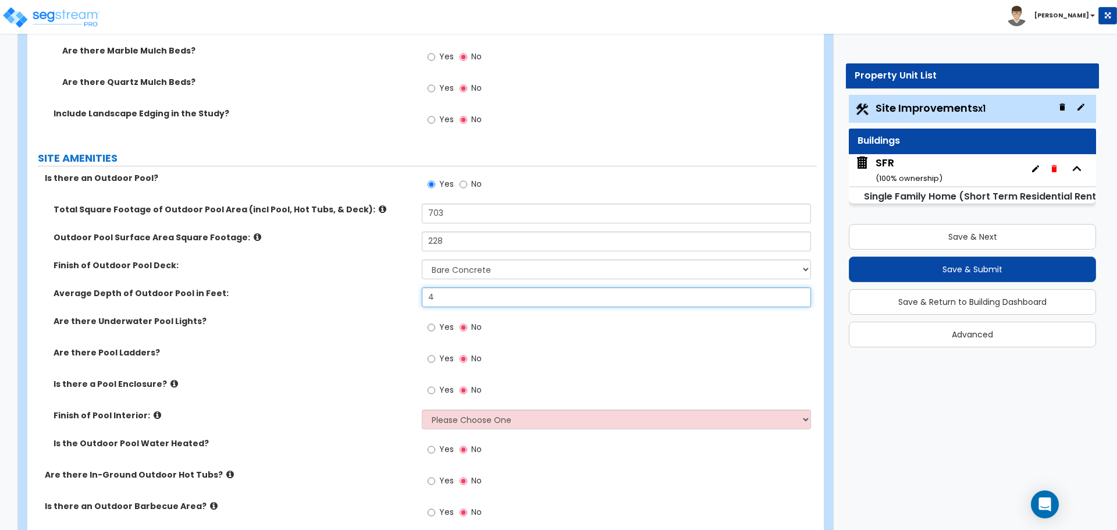
click at [453, 294] on input "4" at bounding box center [616, 297] width 389 height 20
type input "5"
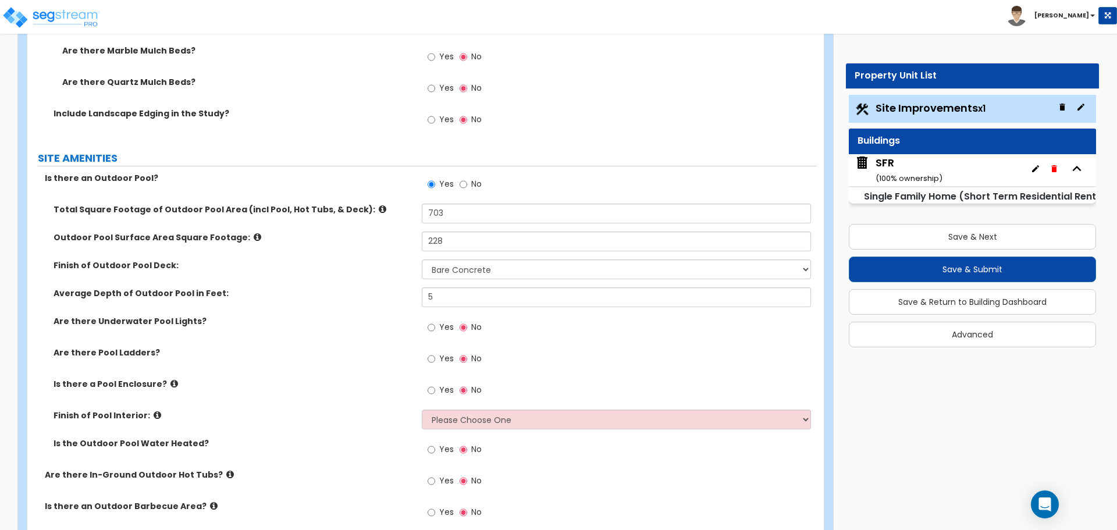
click at [390, 310] on div "Average Depth of Outdoor Pool in Feet: 5" at bounding box center [422, 301] width 790 height 28
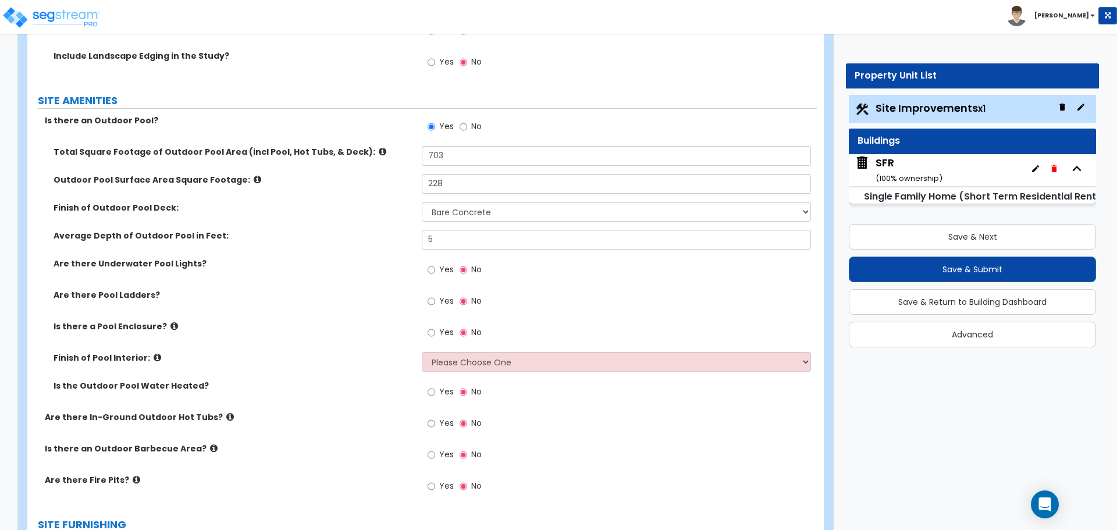
scroll to position [1455, 0]
click at [434, 269] on input "Yes" at bounding box center [432, 269] width 8 height 13
radio input "true"
click at [431, 304] on input "Yes" at bounding box center [432, 300] width 8 height 13
radio input "true"
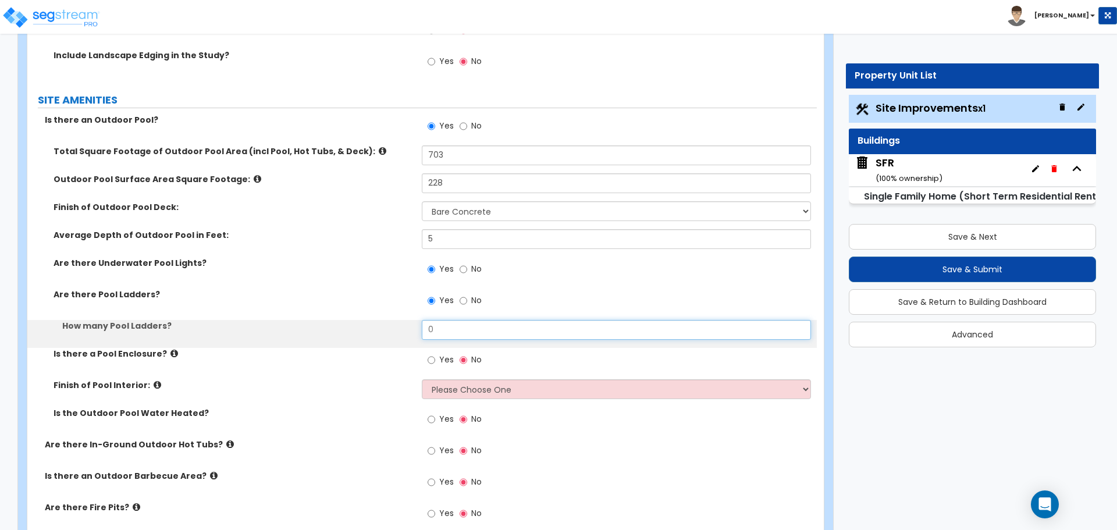
click at [439, 329] on input "0" at bounding box center [616, 330] width 389 height 20
type input "1"
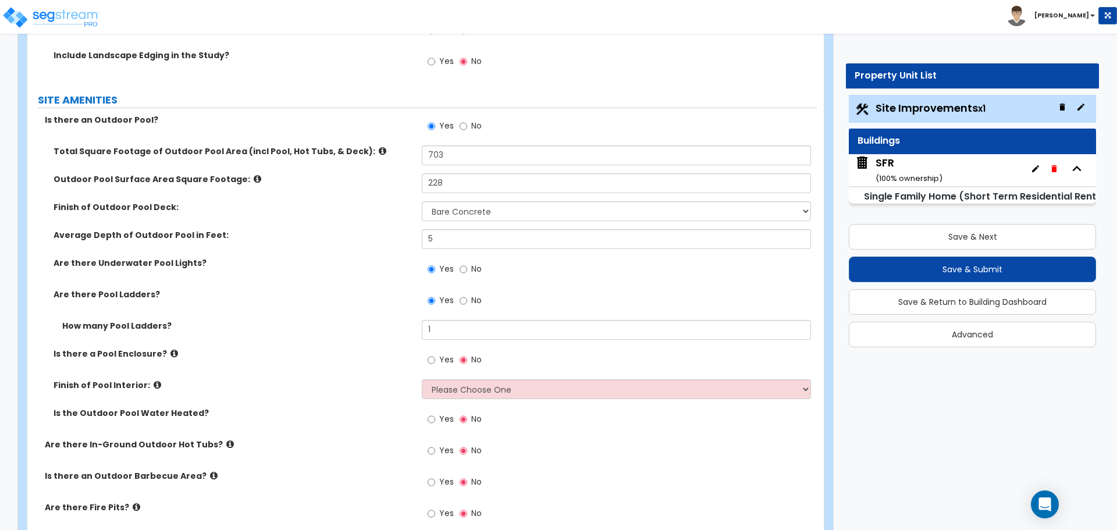
click at [395, 325] on label "How many Pool Ladders?" at bounding box center [237, 326] width 351 height 12
click at [466, 301] on input "No" at bounding box center [464, 300] width 8 height 13
radio input "false"
radio input "true"
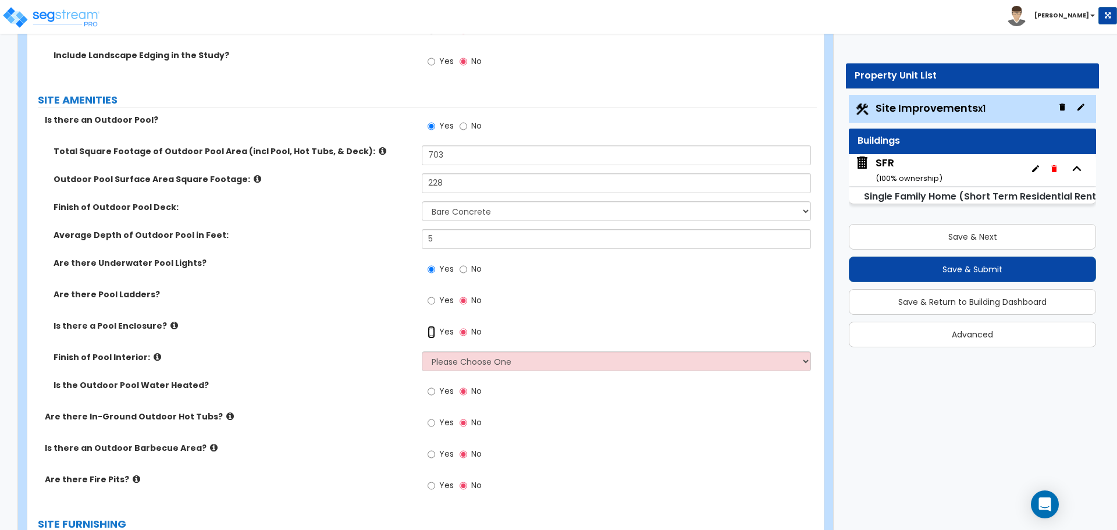
click at [432, 329] on input "Yes" at bounding box center [432, 332] width 8 height 13
radio input "true"
click at [154, 359] on icon at bounding box center [158, 357] width 8 height 9
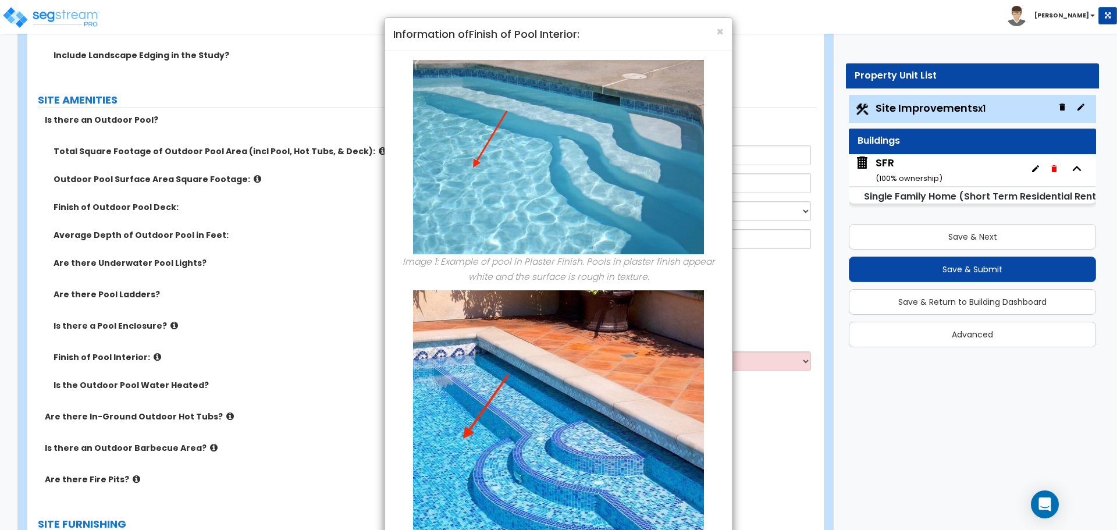
click at [151, 360] on div "× Information of Finish of Pool Interior: Image 1: Example of pool in Plaster F…" at bounding box center [558, 265] width 1117 height 530
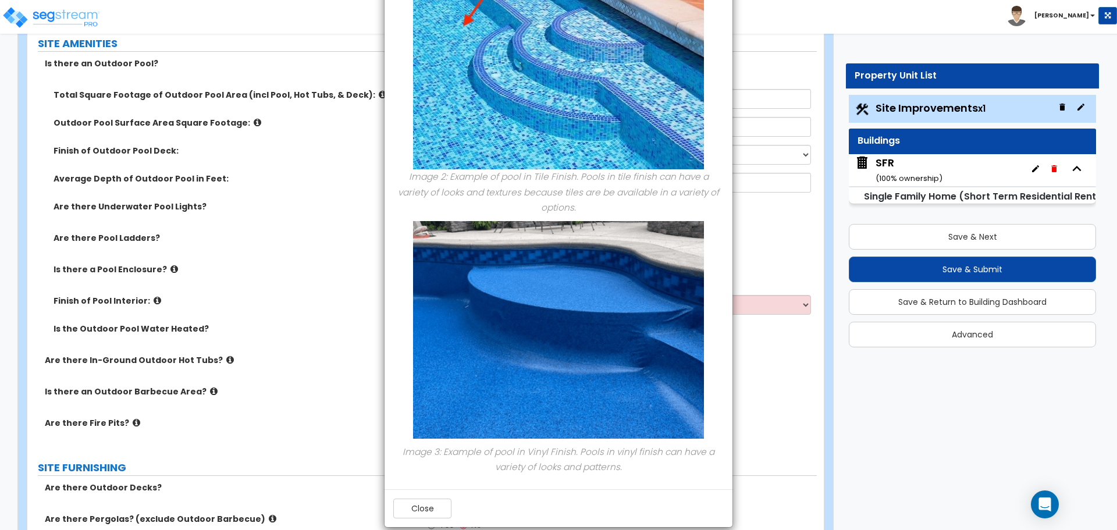
scroll to position [1513, 0]
click at [410, 499] on button "Close" at bounding box center [422, 509] width 58 height 20
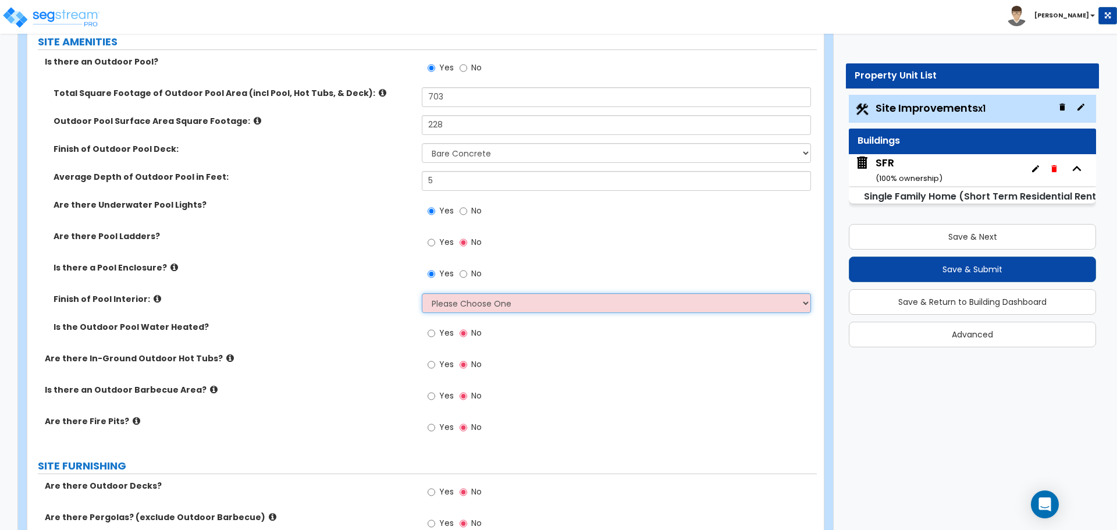
click at [455, 301] on select "Please Choose One Tile Plaster Vinyl" at bounding box center [616, 303] width 389 height 20
select select "2"
click at [422, 293] on select "Please Choose One Tile Plaster Vinyl" at bounding box center [616, 303] width 389 height 20
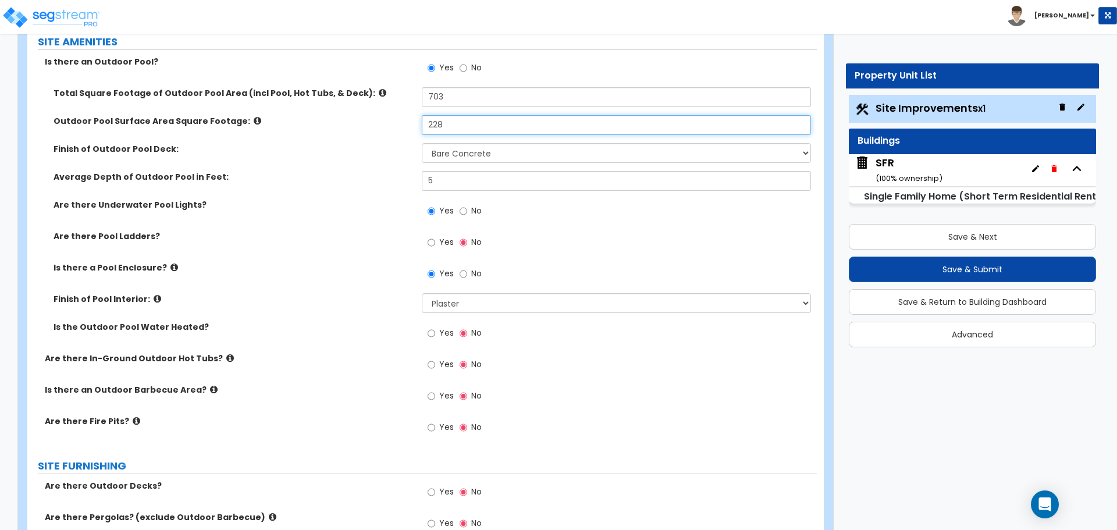
click at [453, 116] on input "228" at bounding box center [616, 125] width 389 height 20
click at [456, 121] on input "305" at bounding box center [616, 125] width 389 height 20
type input "350"
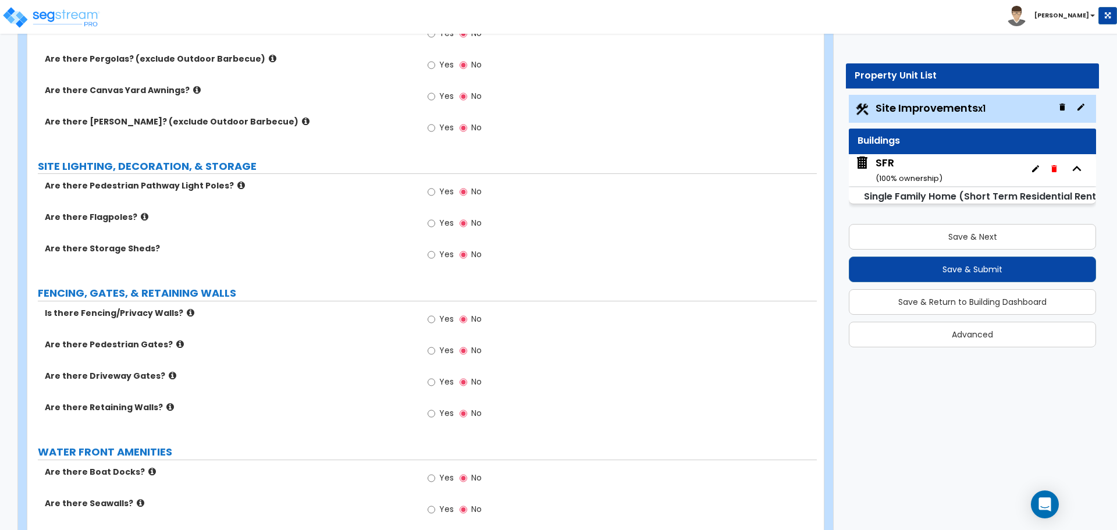
scroll to position [1978, 0]
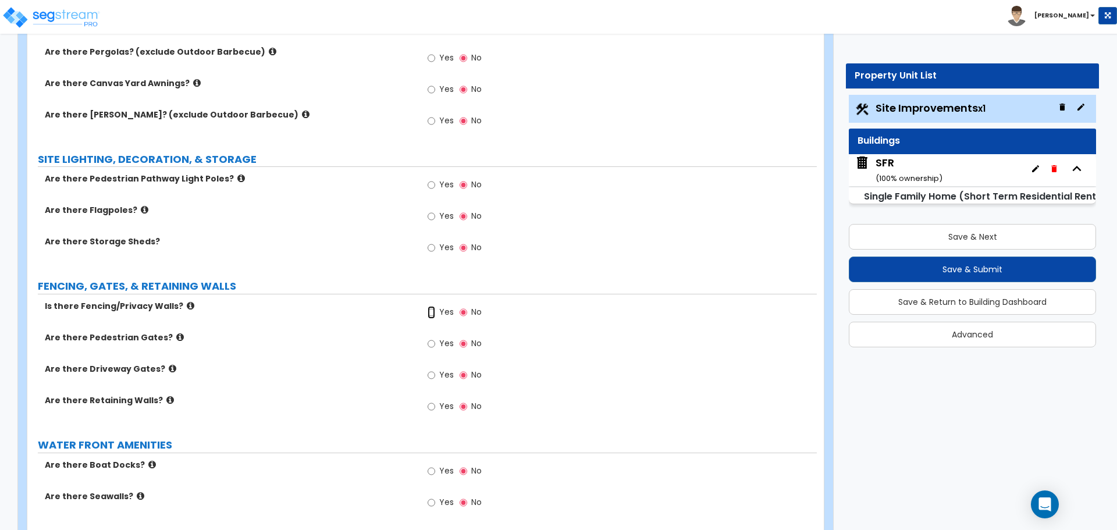
click at [431, 314] on input "Yes" at bounding box center [432, 312] width 8 height 13
radio input "true"
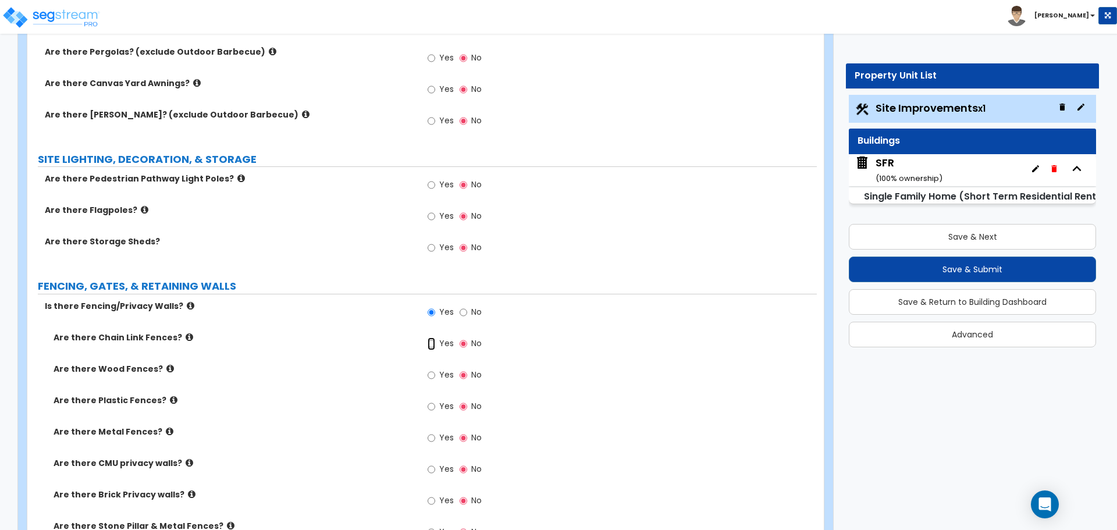
click at [434, 342] on input "Yes" at bounding box center [432, 343] width 8 height 13
radio input "true"
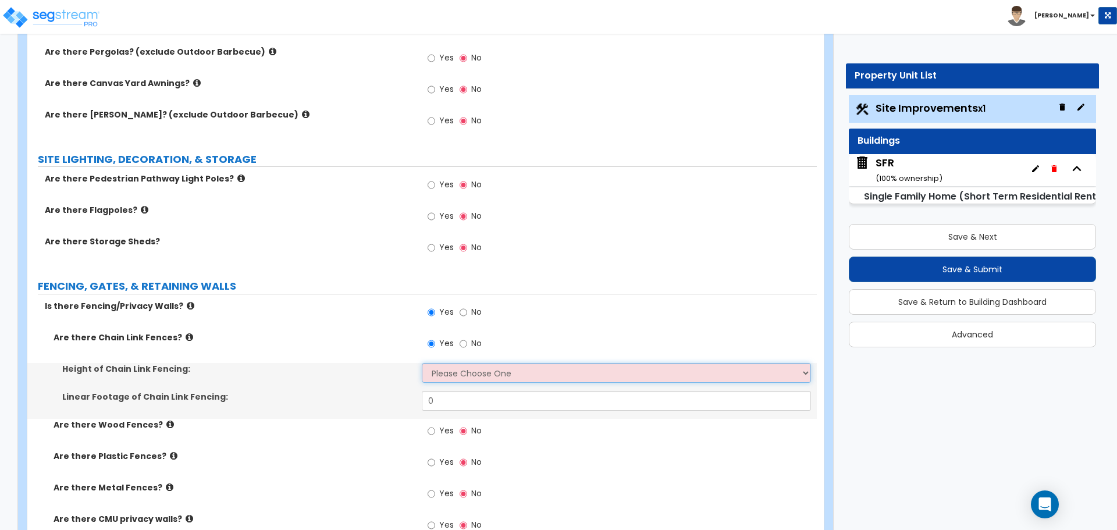
click at [446, 372] on select "Please Choose One 3 feet 4 feet 5 feet 6 feet 10 feet 12 feet" at bounding box center [616, 373] width 389 height 20
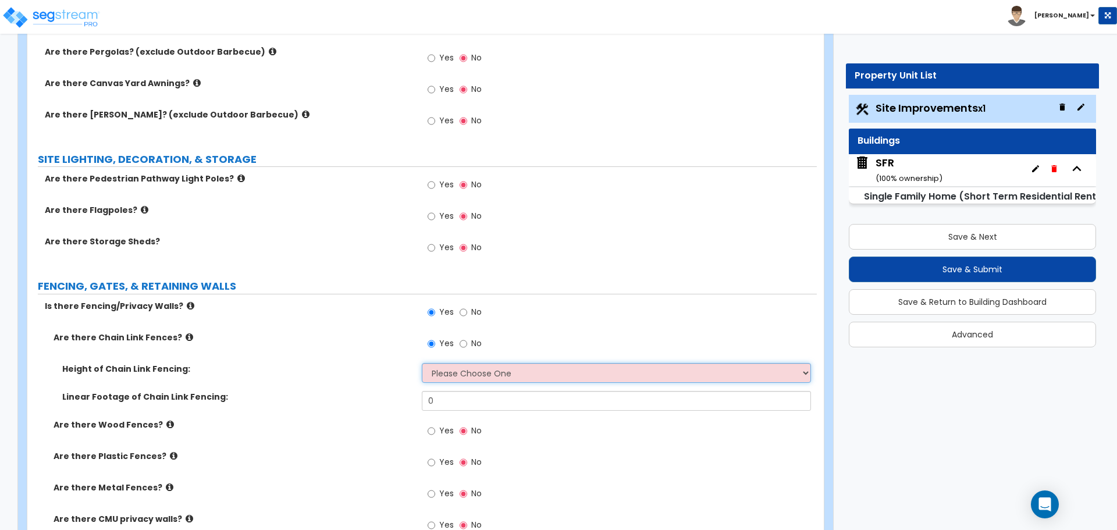
select select "2"
click at [422, 363] on select "Please Choose One 3 feet 4 feet 5 feet 6 feet 10 feet 12 feet" at bounding box center [616, 373] width 389 height 20
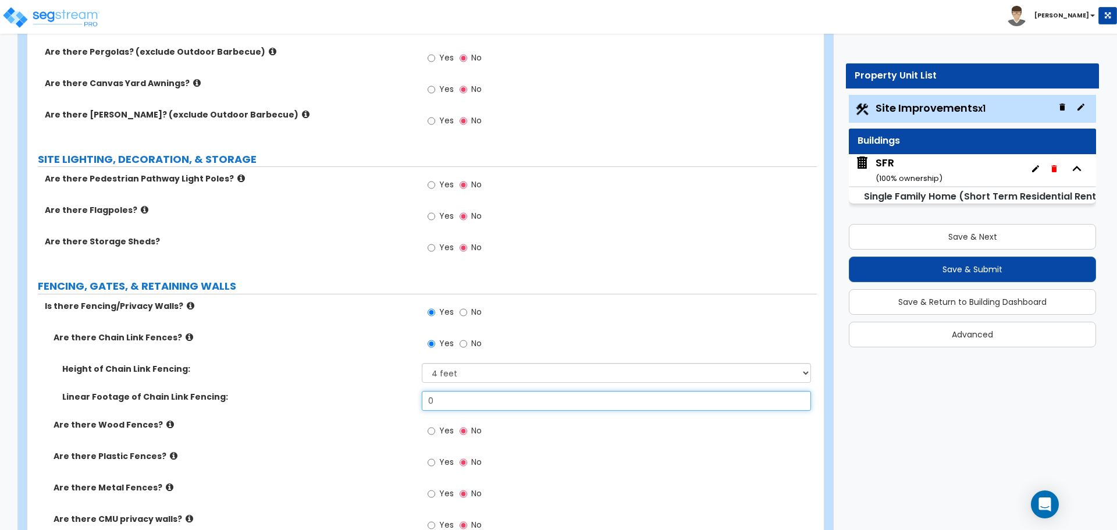
click at [447, 392] on input "0" at bounding box center [616, 401] width 389 height 20
type input "96"
click at [368, 369] on label "Height of Chain Link Fencing:" at bounding box center [237, 369] width 351 height 12
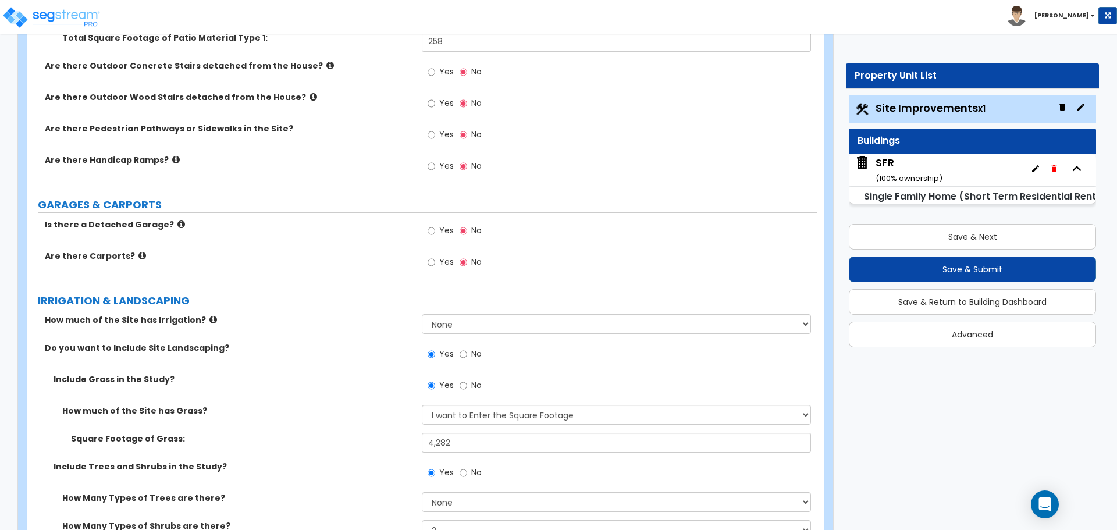
scroll to position [524, 0]
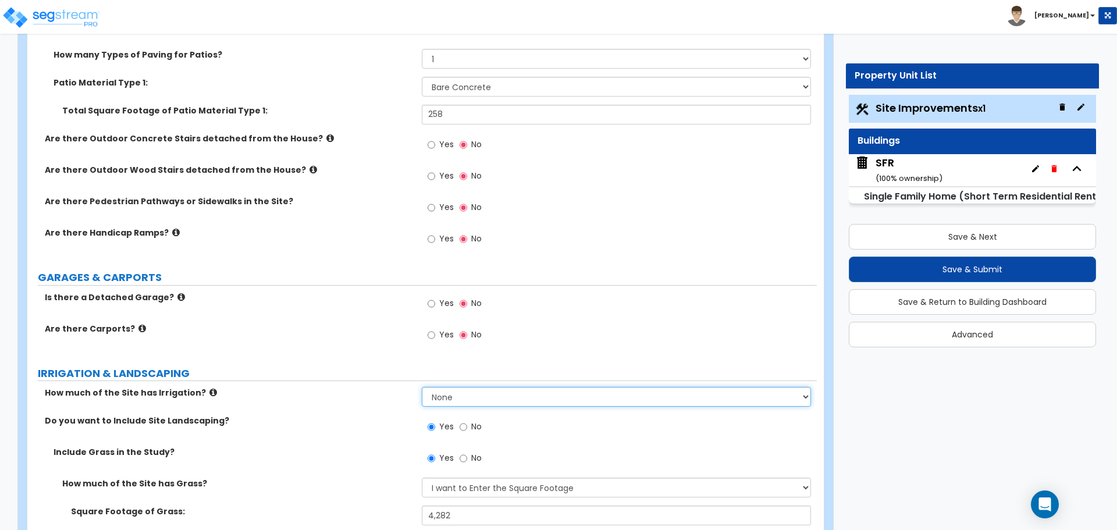
click at [452, 400] on select "None I want to Enter an Approximate Percentage I want to Enter the Square Foota…" at bounding box center [616, 397] width 389 height 20
select select "2"
click at [422, 387] on select "None I want to Enter an Approximate Percentage I want to Enter the Square Foota…" at bounding box center [616, 397] width 389 height 20
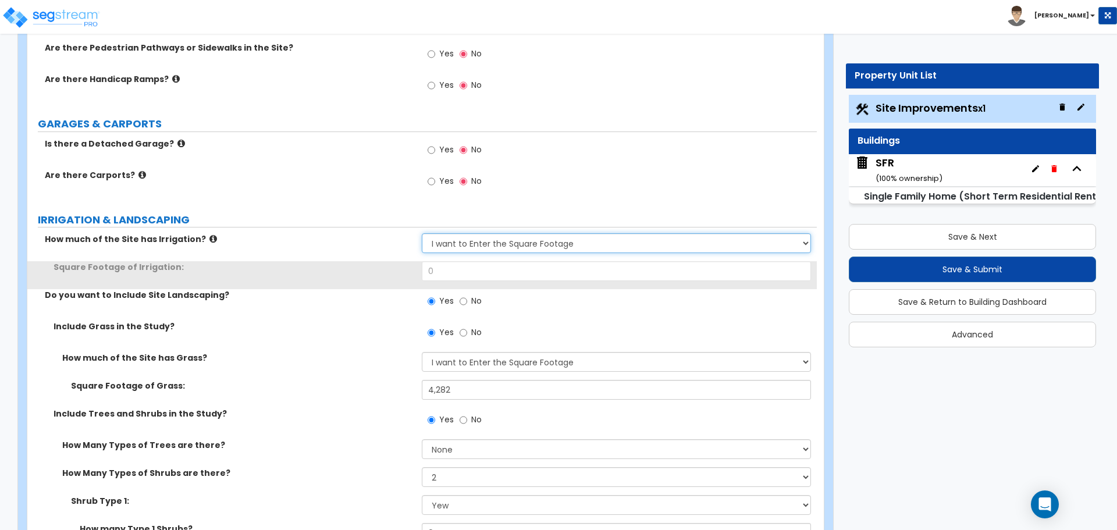
scroll to position [698, 0]
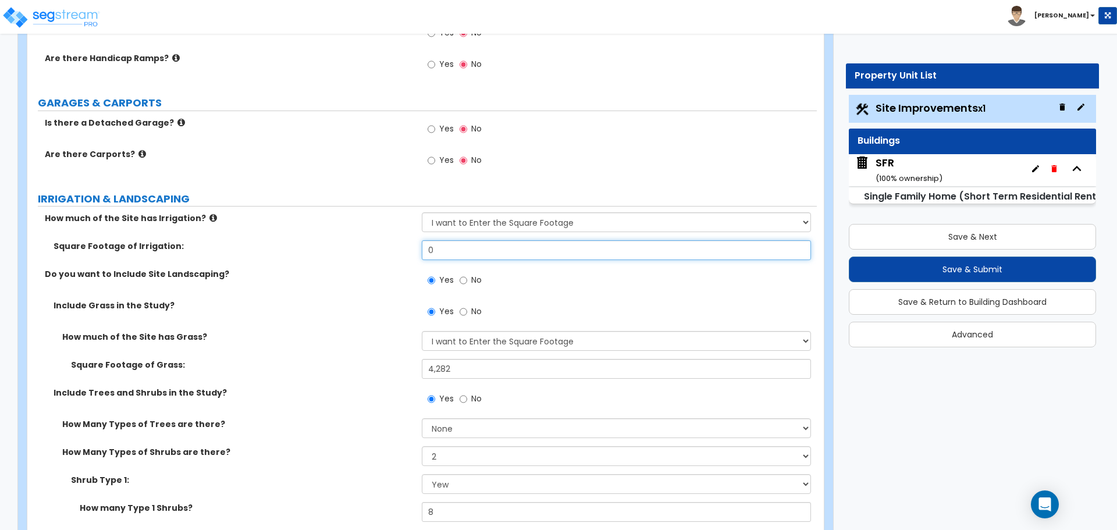
click at [458, 253] on input "0" at bounding box center [616, 250] width 389 height 20
click at [492, 251] on input "0" at bounding box center [616, 250] width 389 height 20
type input "2,468"
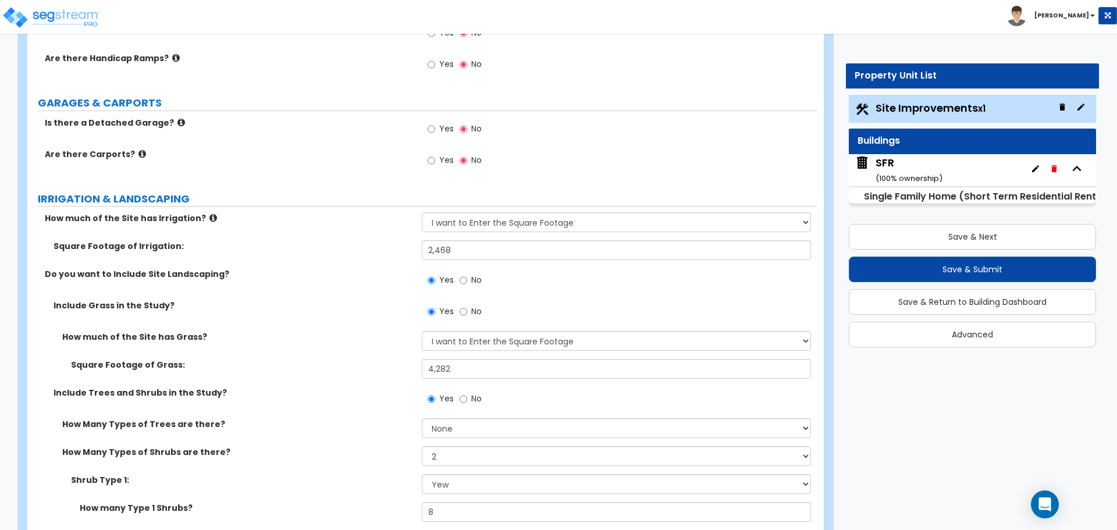
click at [404, 253] on div "Square Footage of Irrigation: 2,468" at bounding box center [422, 254] width 790 height 28
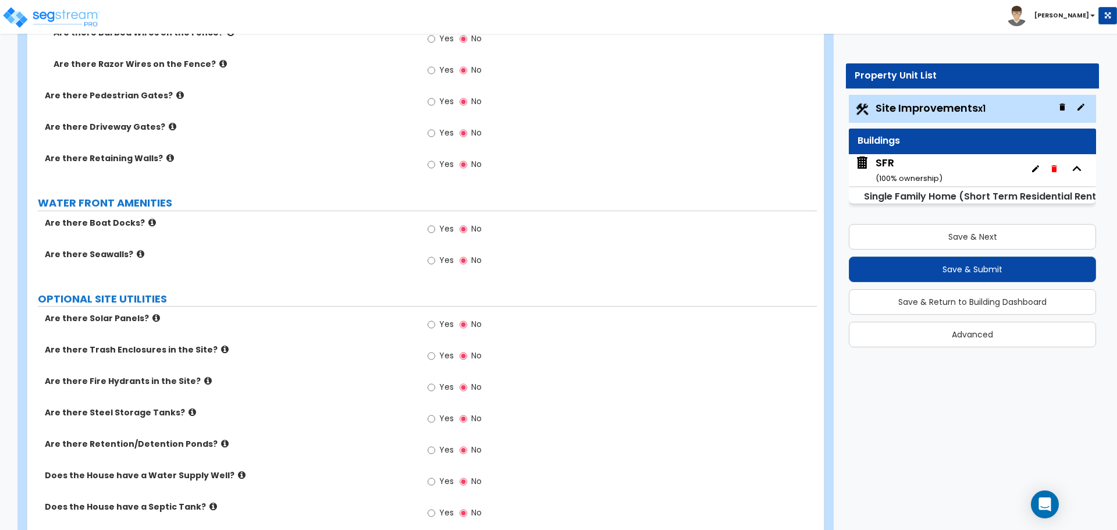
scroll to position [2674, 0]
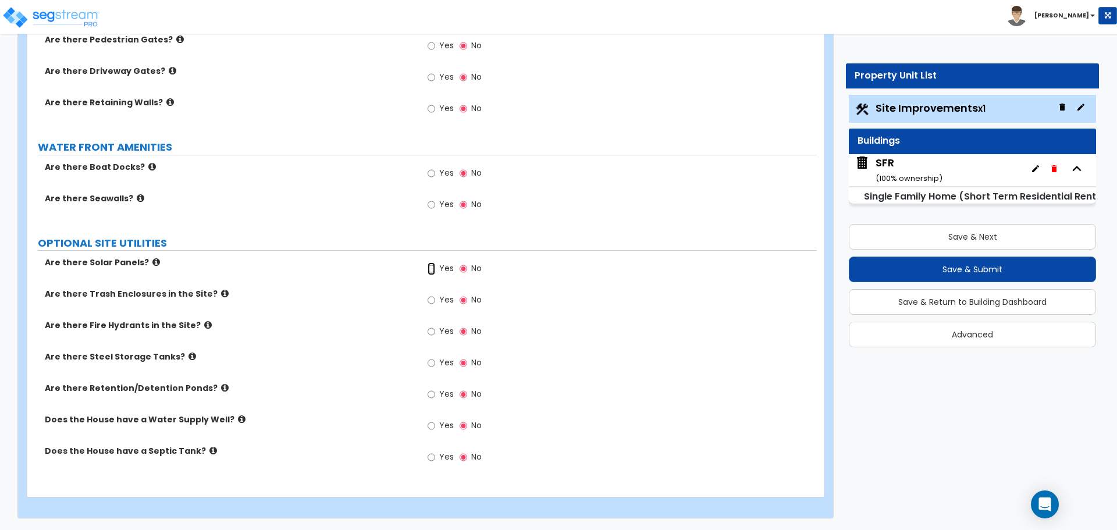
click at [434, 268] on input "Yes" at bounding box center [432, 268] width 8 height 13
radio input "true"
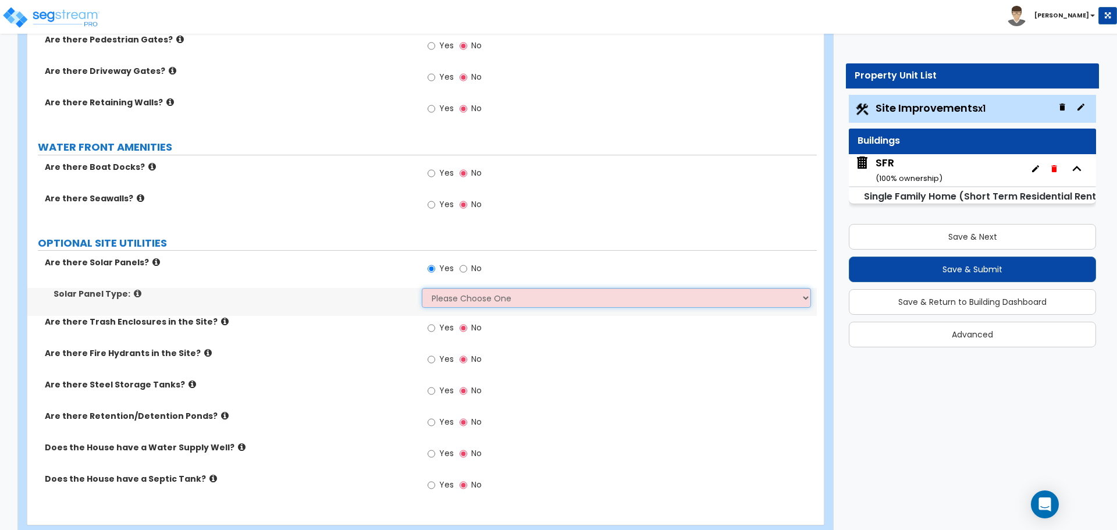
click at [461, 295] on select "Please Choose One Free Standing Attached to Site Shade Structures (Pergola or G…" at bounding box center [616, 298] width 389 height 20
click at [422, 288] on select "Please Choose One Free Standing Attached to Site Shade Structures (Pergola or G…" at bounding box center [616, 298] width 389 height 20
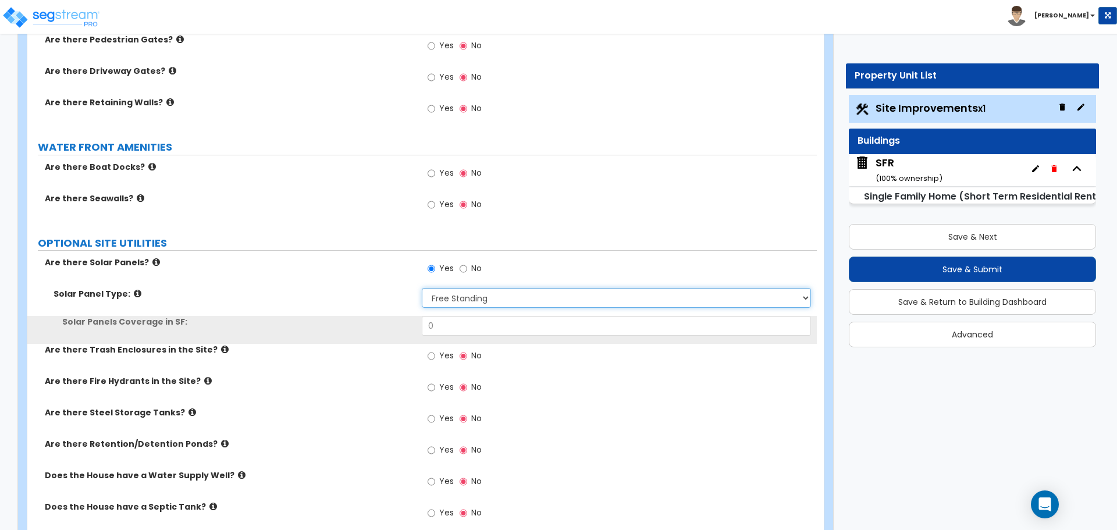
click at [457, 300] on select "Please Choose One Free Standing Attached to Site Shade Structures (Pergola or G…" at bounding box center [616, 298] width 389 height 20
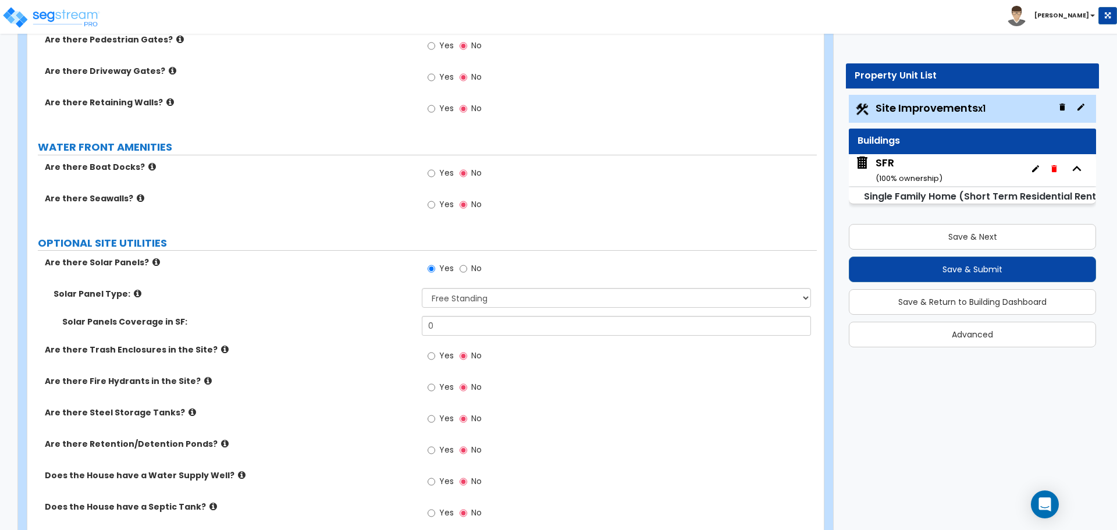
click at [134, 296] on icon at bounding box center [138, 293] width 8 height 9
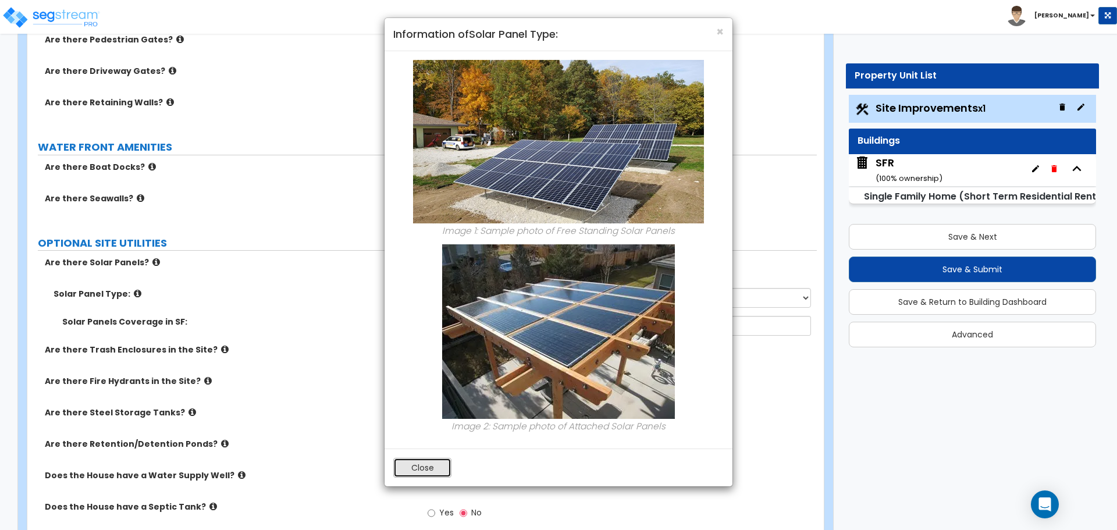
click at [430, 467] on button "Close" at bounding box center [422, 468] width 58 height 20
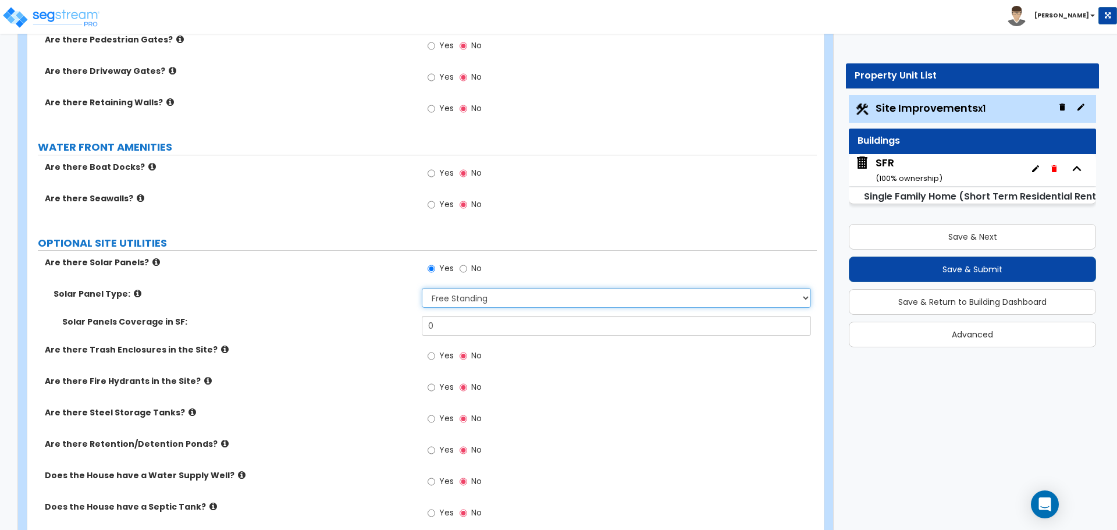
click at [465, 305] on select "Please Choose One Free Standing Attached to Site Shade Structures (Pergola or G…" at bounding box center [616, 298] width 389 height 20
click at [422, 288] on select "Please Choose One Free Standing Attached to Site Shade Structures (Pergola or G…" at bounding box center [616, 298] width 389 height 20
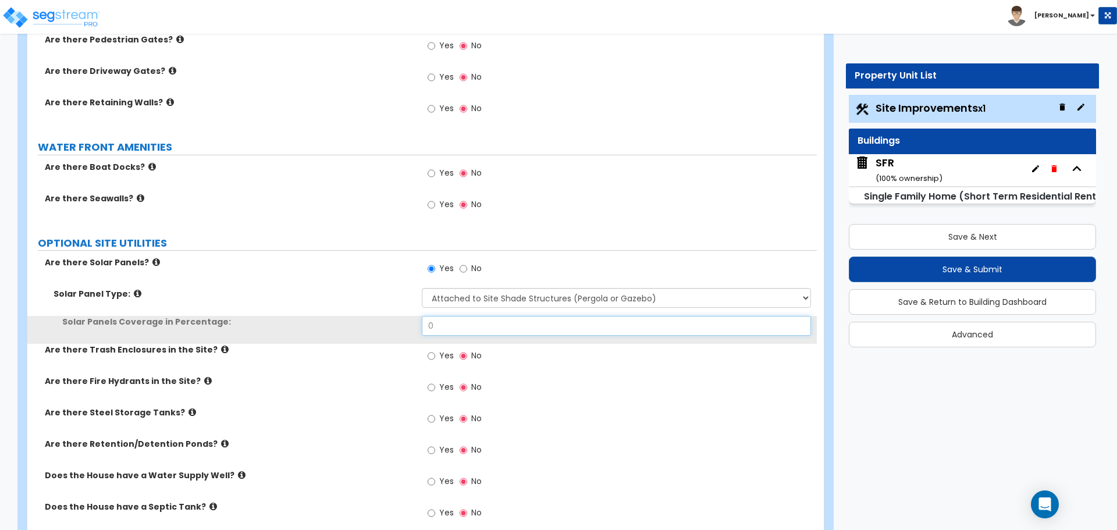
click at [472, 324] on input "0" at bounding box center [616, 326] width 389 height 20
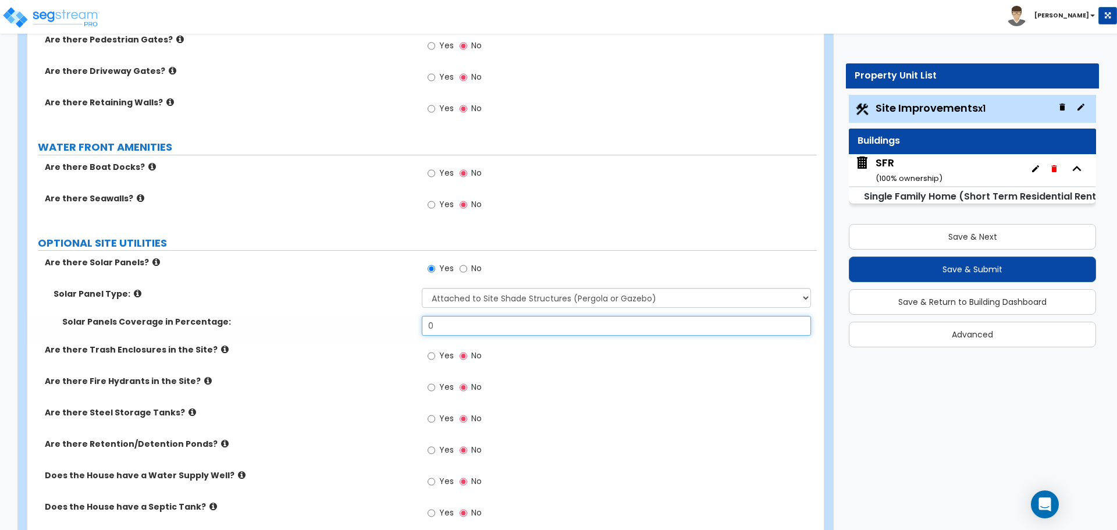
click at [472, 324] on input "0" at bounding box center [616, 326] width 389 height 20
click at [457, 325] on input "0" at bounding box center [616, 326] width 389 height 20
click at [464, 296] on select "Please Choose One Free Standing Attached to Site Shade Structures (Pergola or G…" at bounding box center [616, 298] width 389 height 20
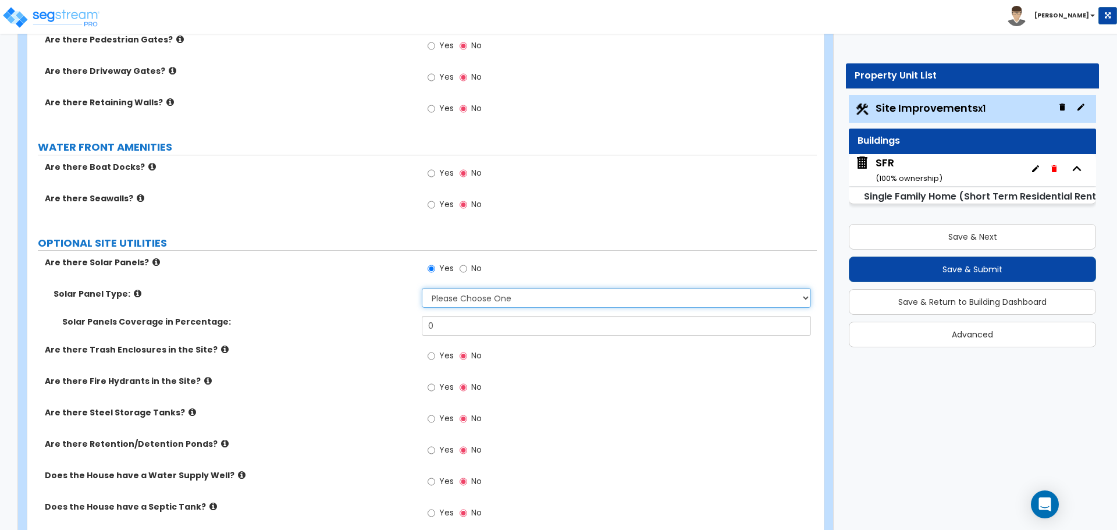
click at [422, 288] on select "Please Choose One Free Standing Attached to Site Shade Structures (Pergola or G…" at bounding box center [616, 298] width 389 height 20
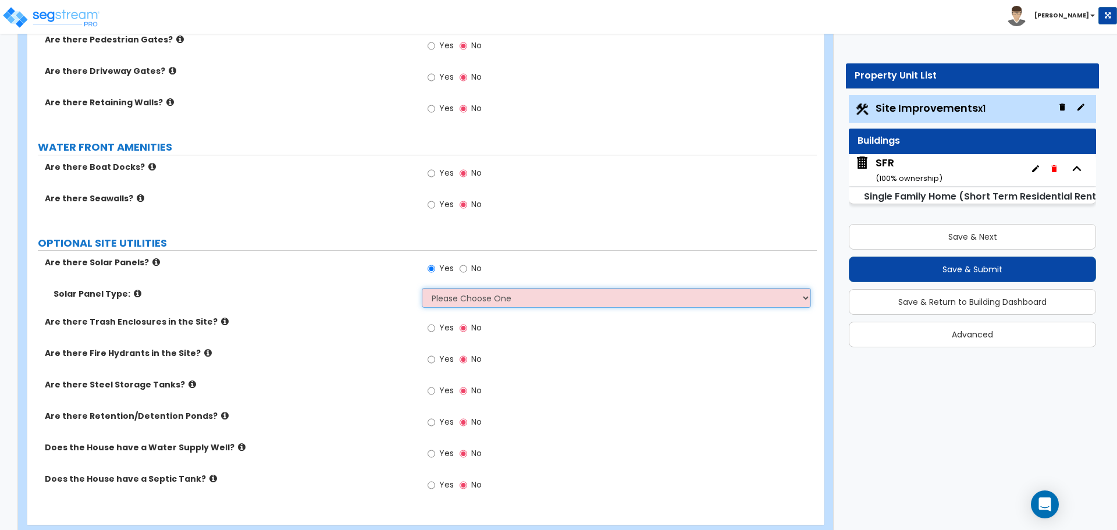
click at [440, 293] on select "Please Choose One Free Standing Attached to Site Shade Structures (Pergola or G…" at bounding box center [616, 298] width 389 height 20
select select "1"
click at [422, 288] on select "Please Choose One Free Standing Attached to Site Shade Structures (Pergola or G…" at bounding box center [616, 298] width 389 height 20
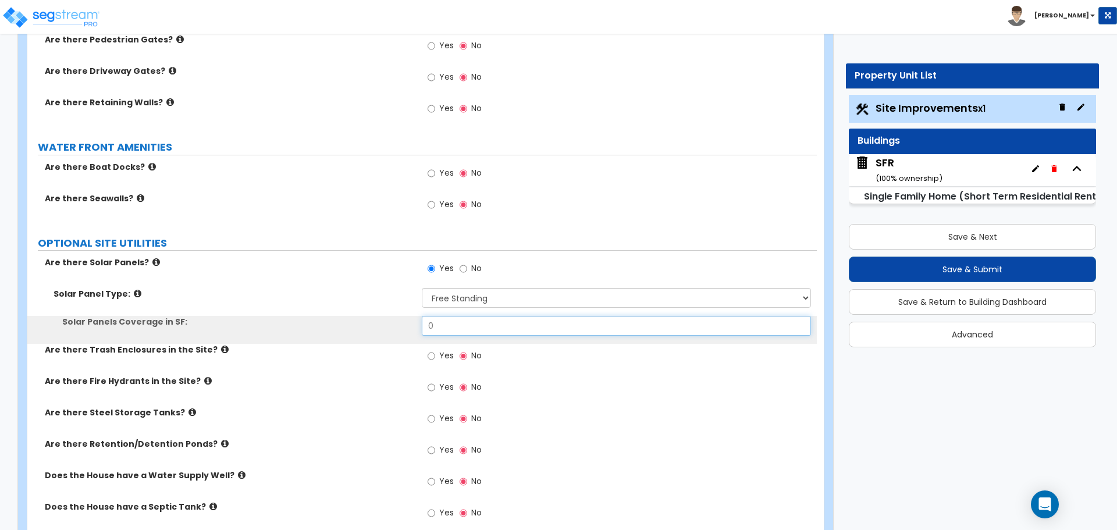
click at [450, 328] on input "0" at bounding box center [616, 326] width 389 height 20
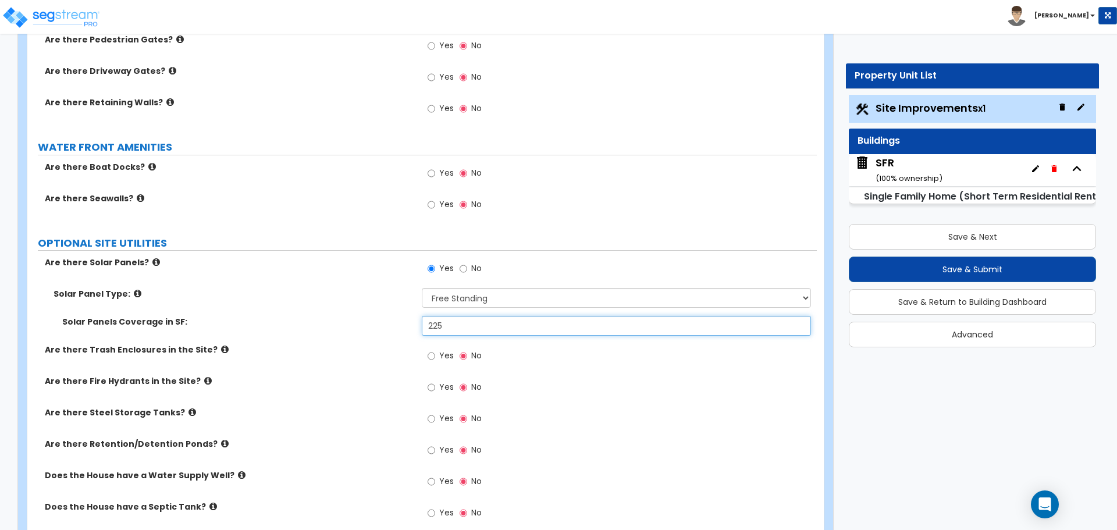
type input "225"
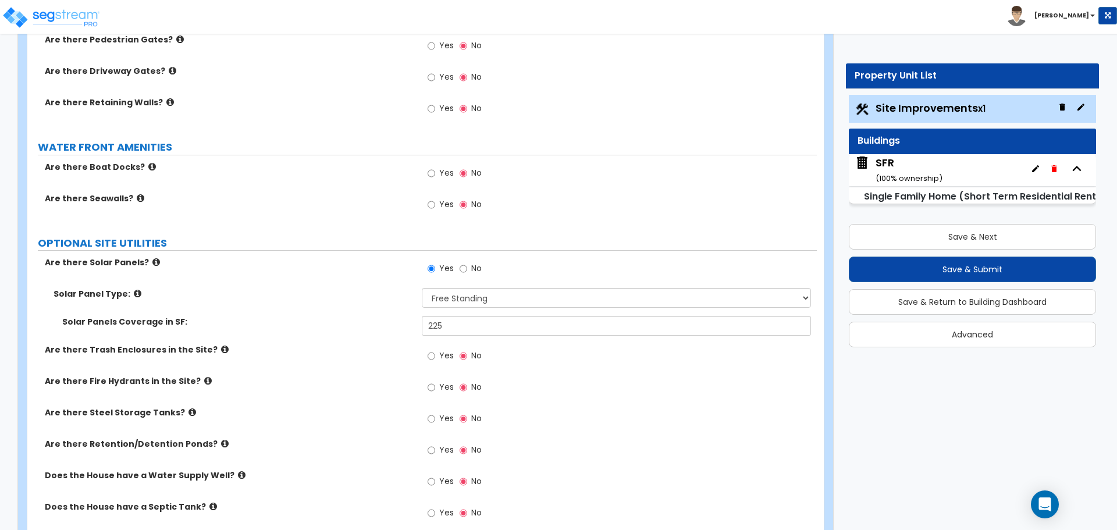
click at [127, 291] on label "Solar Panel Type:" at bounding box center [234, 294] width 360 height 12
click at [134, 293] on icon at bounding box center [138, 293] width 8 height 9
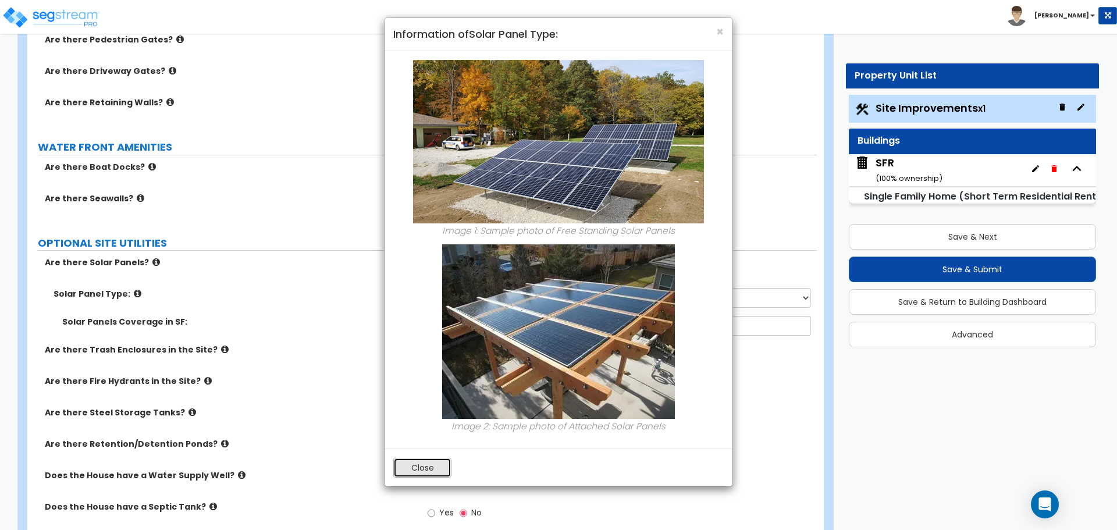
click at [438, 471] on button "Close" at bounding box center [422, 468] width 58 height 20
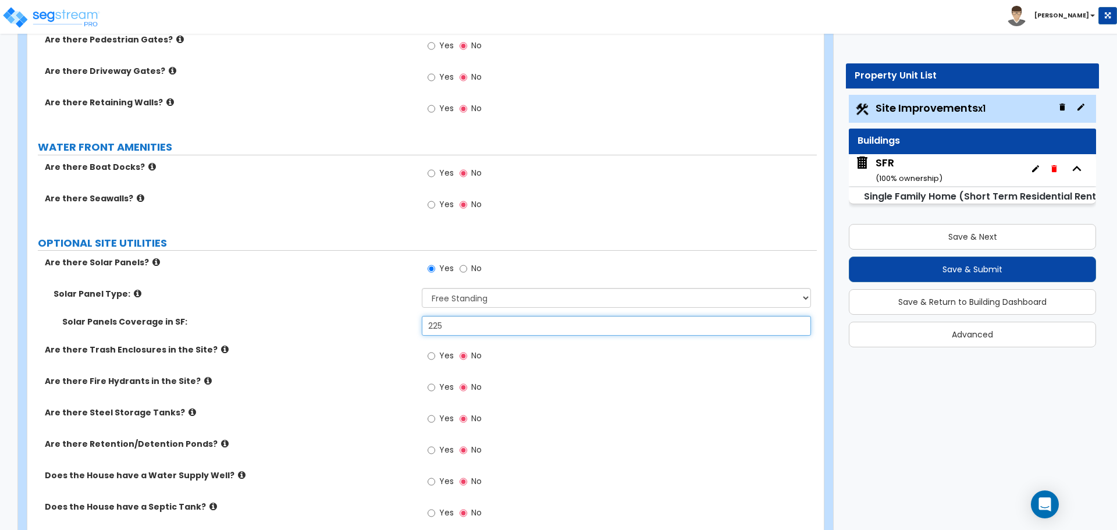
click at [452, 325] on input "225" at bounding box center [616, 326] width 389 height 20
click at [472, 300] on select "Please Choose One Free Standing Attached to Site Shade Structures (Pergola or G…" at bounding box center [616, 298] width 389 height 20
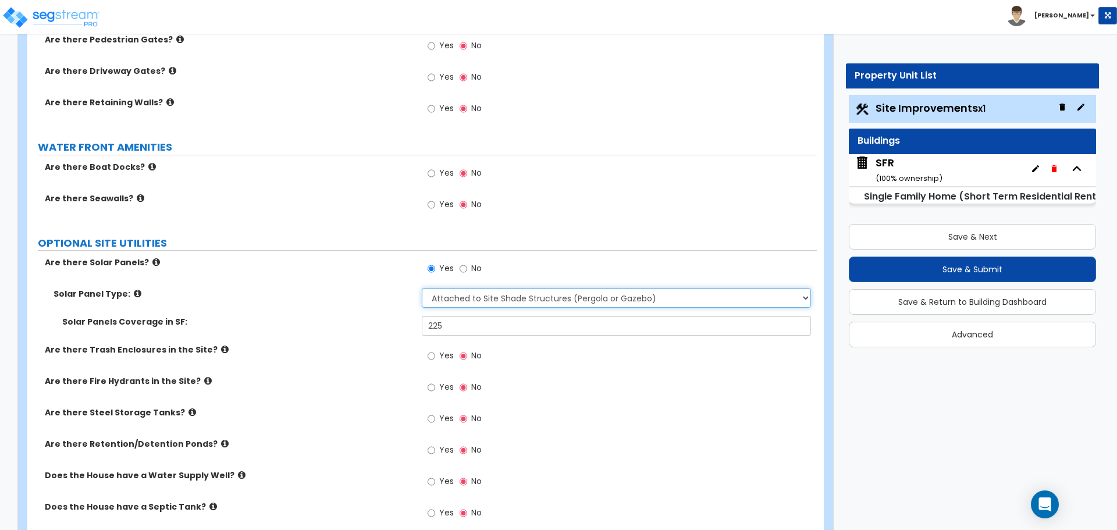
click at [422, 288] on select "Please Choose One Free Standing Attached to Site Shade Structures (Pergola or G…" at bounding box center [616, 298] width 389 height 20
click at [515, 328] on input "0" at bounding box center [616, 326] width 389 height 20
click at [510, 301] on select "Please Choose One Free Standing Attached to Site Shade Structures (Pergola or G…" at bounding box center [616, 298] width 389 height 20
select select "1"
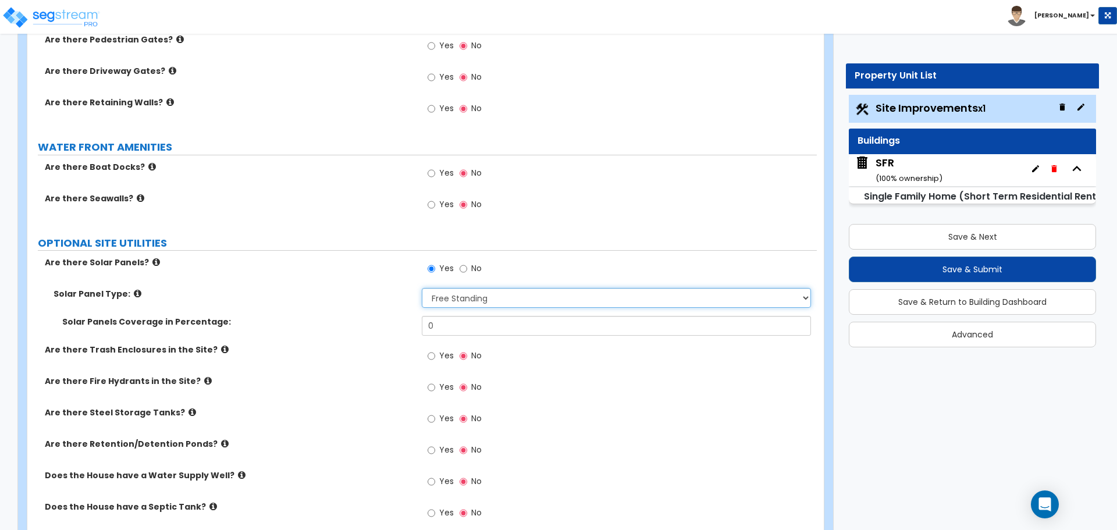
click at [422, 288] on select "Please Choose One Free Standing Attached to Site Shade Structures (Pergola or G…" at bounding box center [616, 298] width 389 height 20
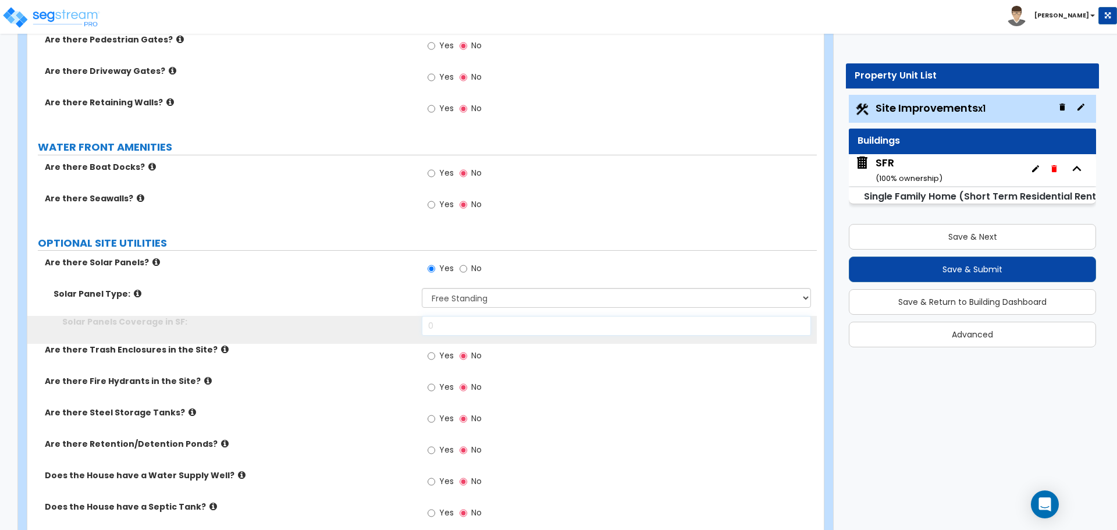
click at [474, 326] on input "0" at bounding box center [616, 326] width 389 height 20
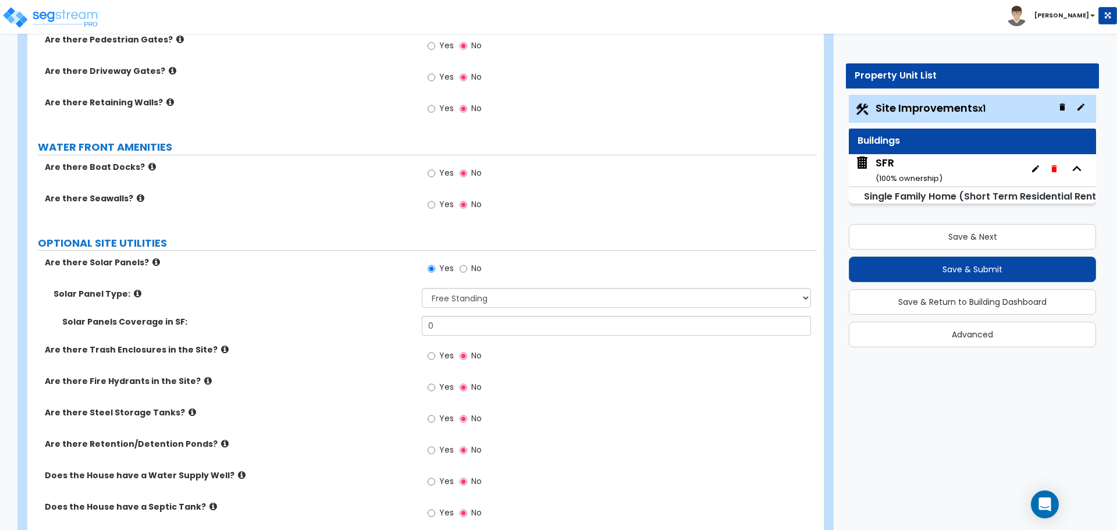
click at [393, 307] on div "Solar Panel Type: Please Choose One Free Standing Attached to Site Shade Struct…" at bounding box center [422, 302] width 790 height 28
click at [463, 274] on input "No" at bounding box center [464, 268] width 8 height 13
radio input "false"
radio input "true"
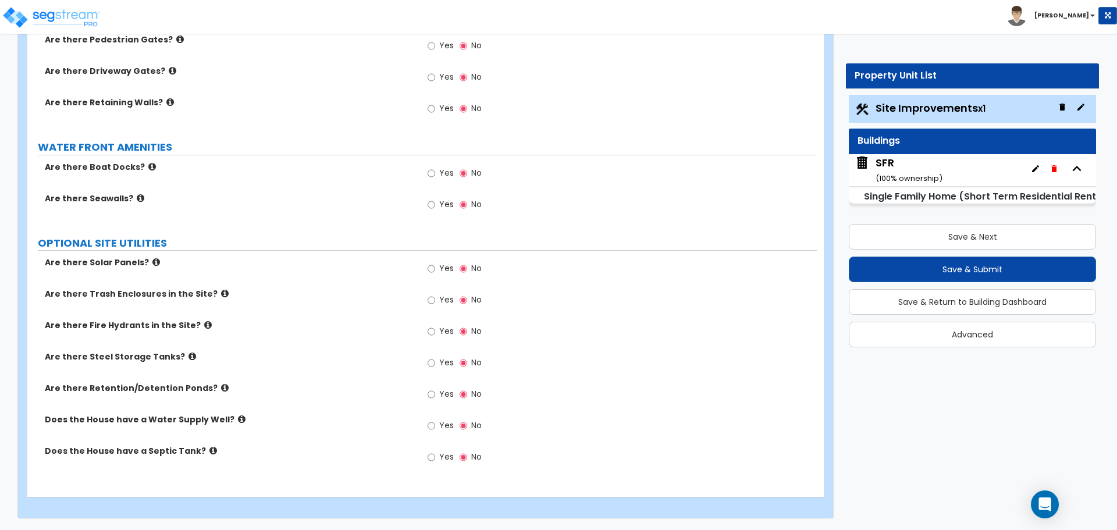
click at [216, 390] on label "Are there Retention/Detention Ponds?" at bounding box center [229, 388] width 368 height 12
click at [221, 390] on icon at bounding box center [225, 387] width 8 height 9
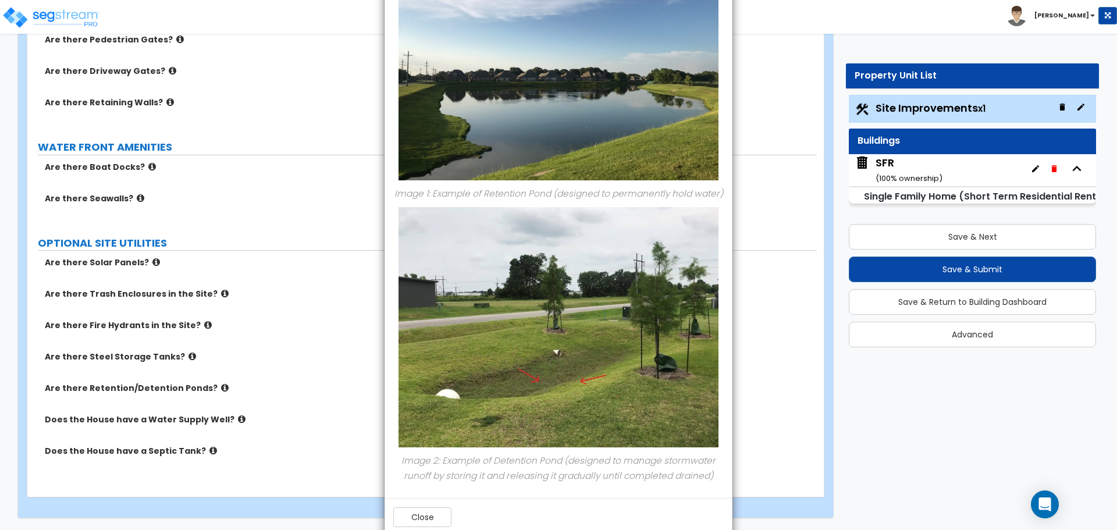
scroll to position [144, 0]
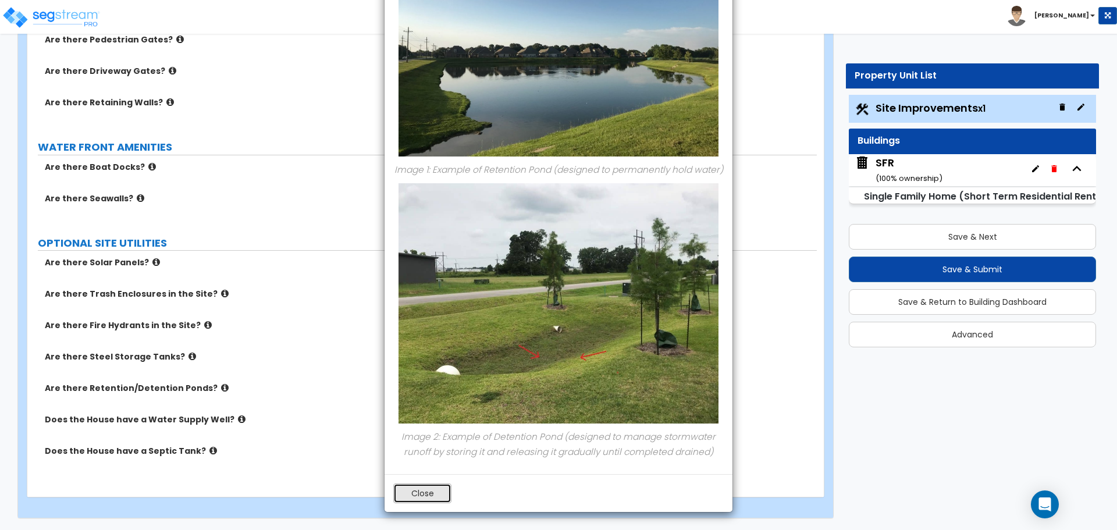
click at [431, 485] on button "Close" at bounding box center [422, 494] width 58 height 20
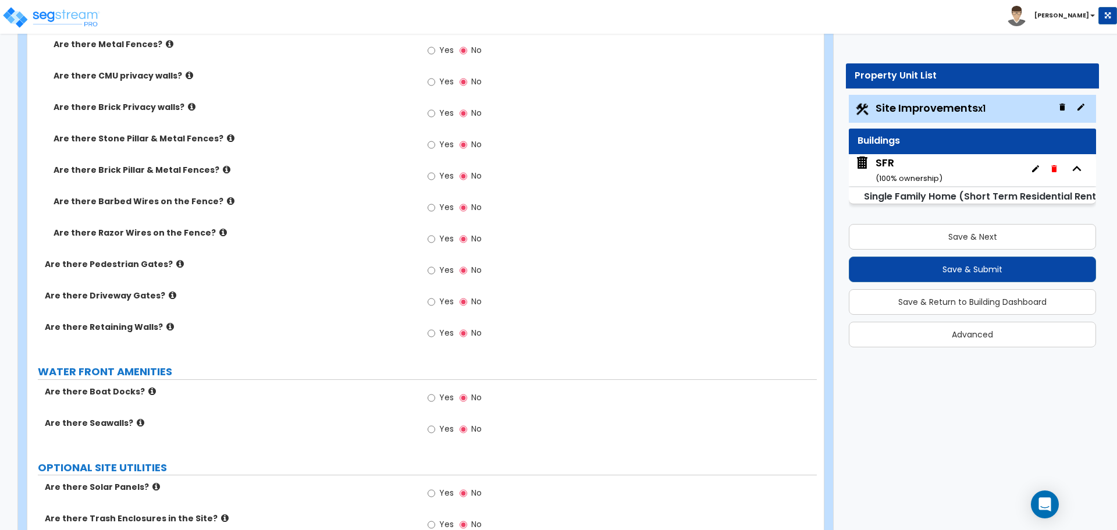
scroll to position [2616, 0]
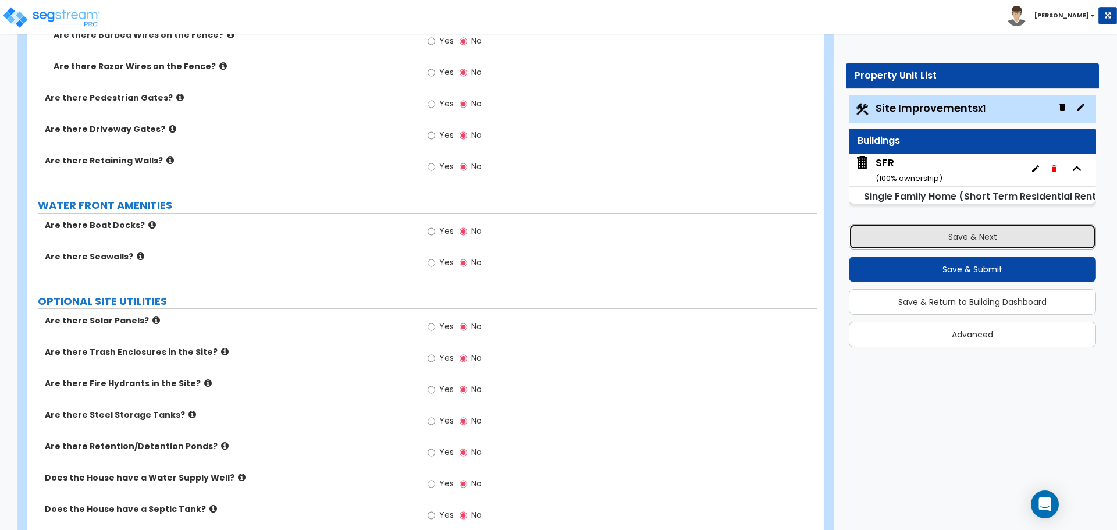
click at [973, 232] on button "Save & Next" at bounding box center [972, 237] width 247 height 26
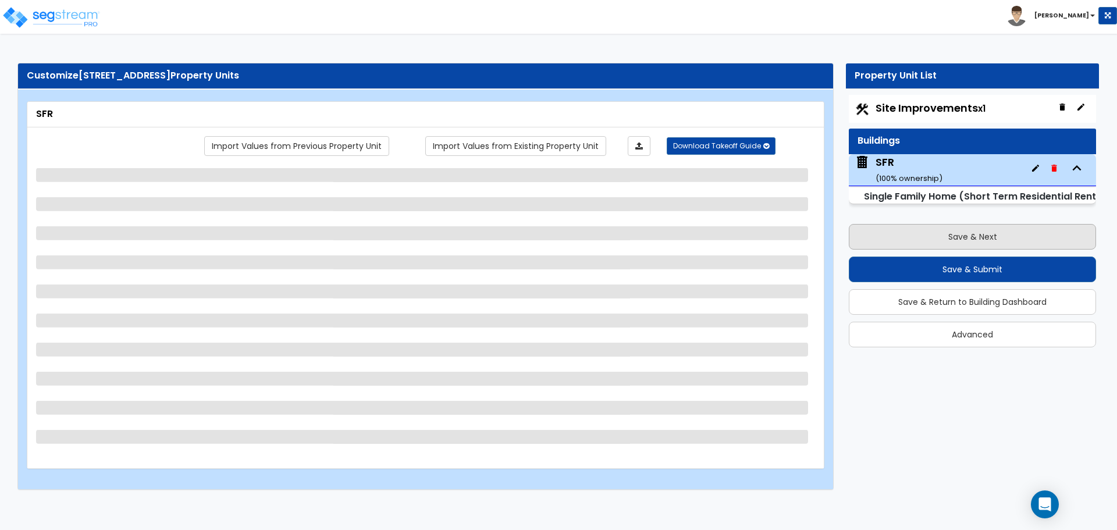
scroll to position [0, 0]
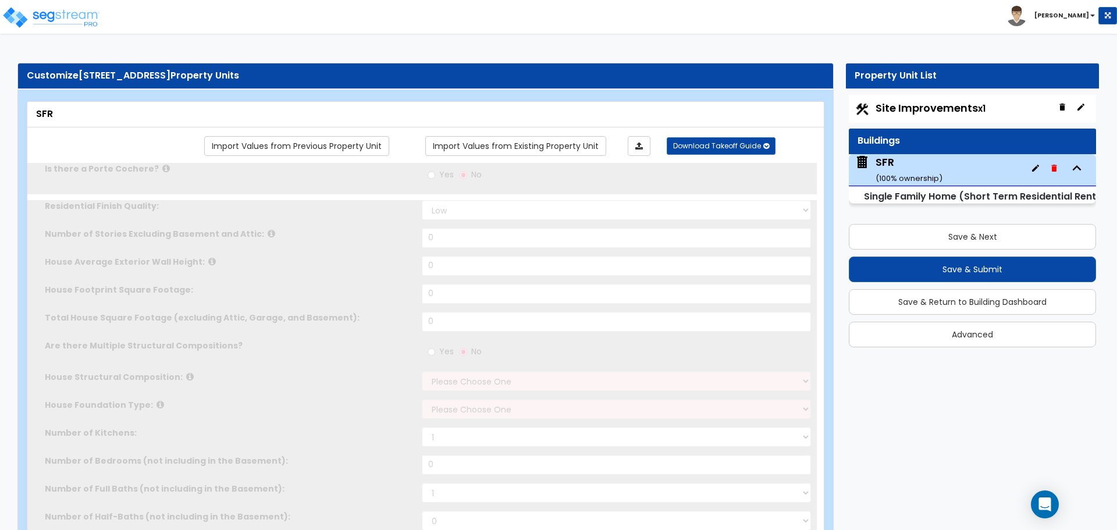
type input "1"
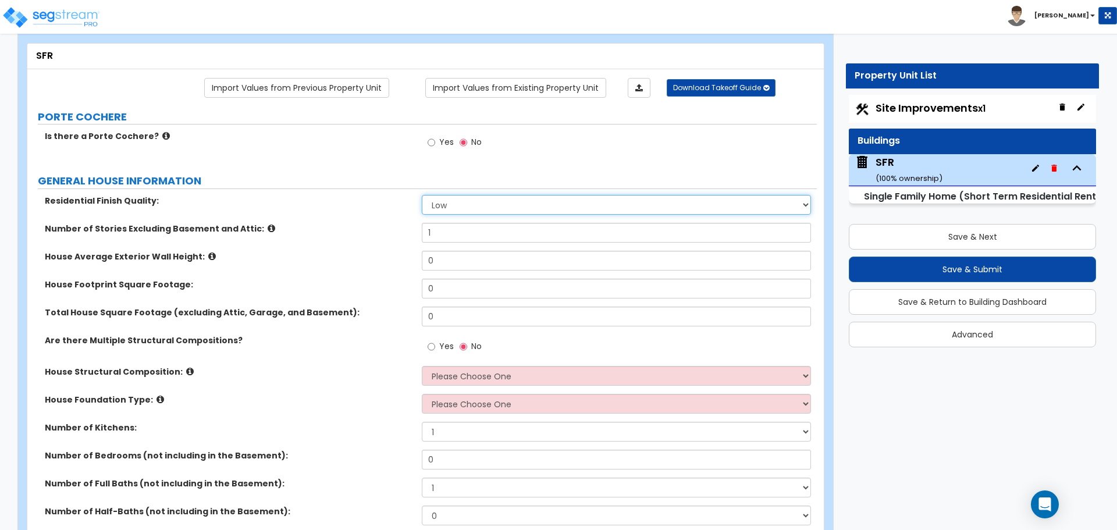
click at [438, 202] on select "Low Average High" at bounding box center [616, 205] width 389 height 20
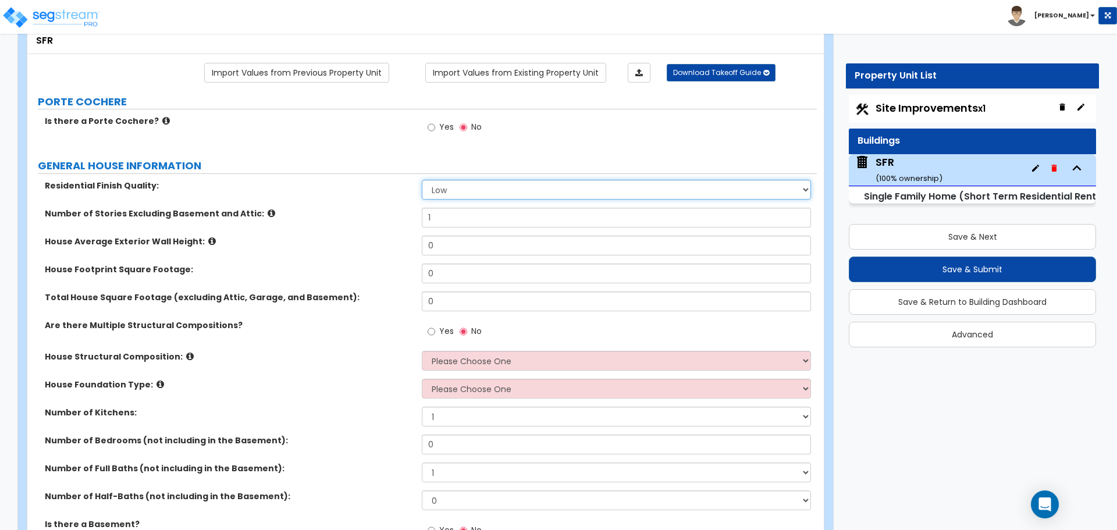
scroll to position [116, 0]
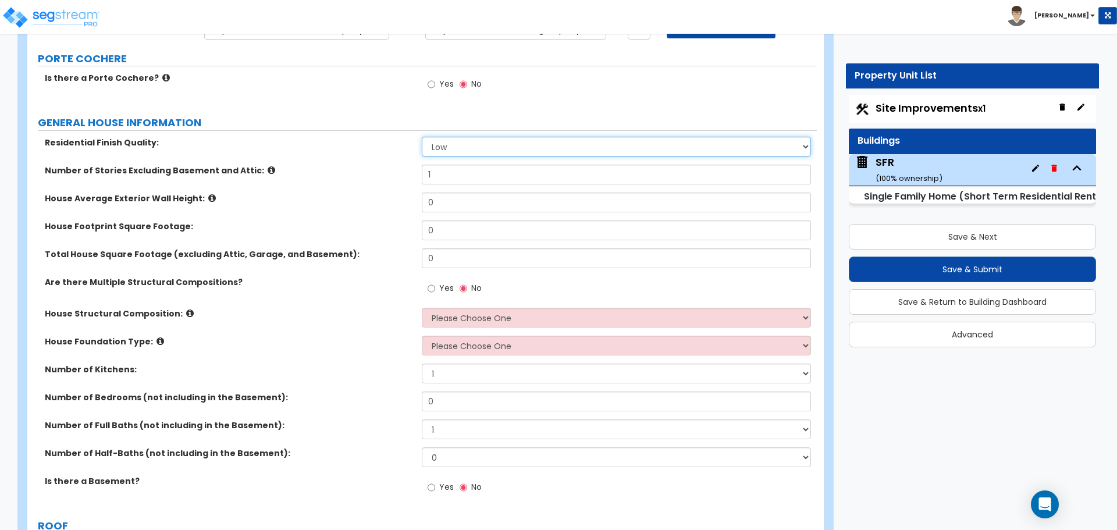
click at [456, 148] on select "Low Average High" at bounding box center [616, 147] width 389 height 20
select select "2"
click at [422, 137] on select "Low Average High" at bounding box center [616, 147] width 389 height 20
click at [468, 178] on input "1" at bounding box center [616, 175] width 389 height 20
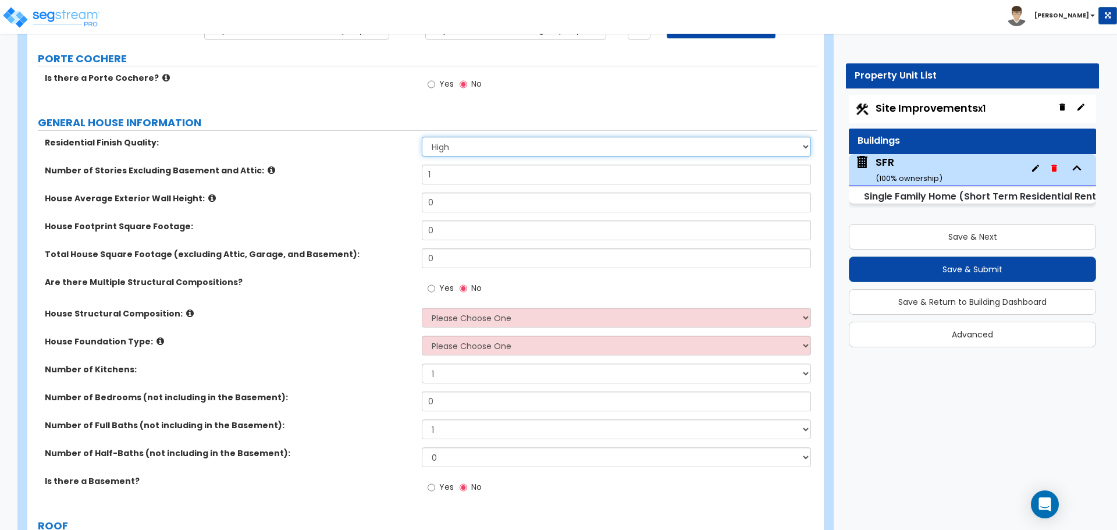
click at [477, 149] on select "Low Average High" at bounding box center [616, 147] width 389 height 20
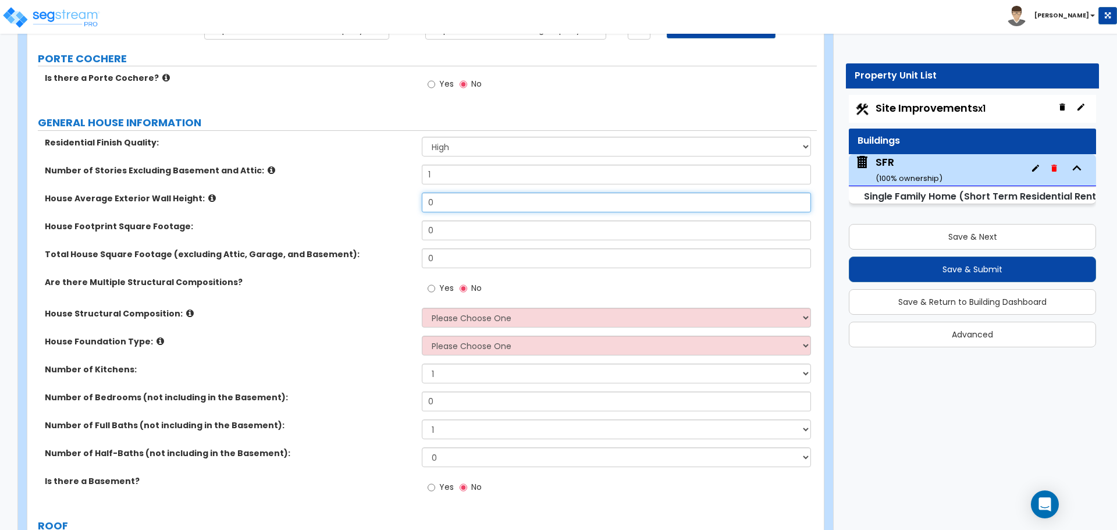
click at [444, 202] on input "0" at bounding box center [616, 203] width 389 height 20
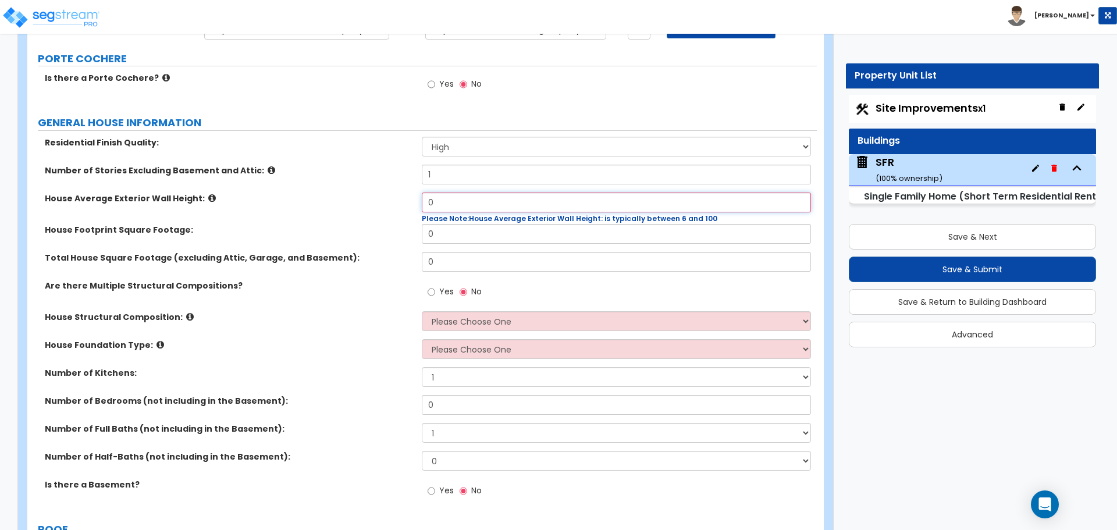
click at [447, 201] on input "0" at bounding box center [616, 203] width 389 height 20
type input "10"
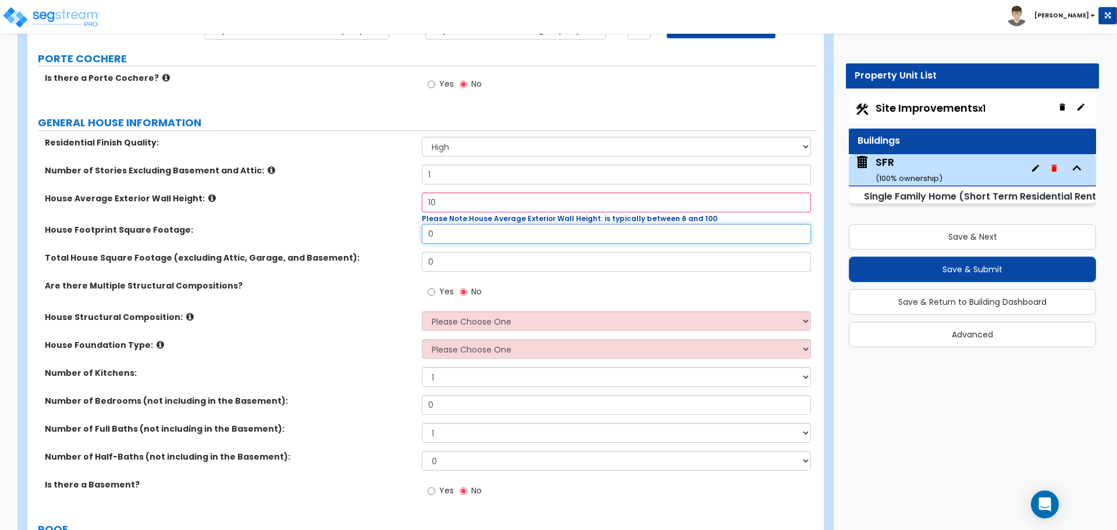
click at [449, 231] on input "0" at bounding box center [616, 234] width 389 height 20
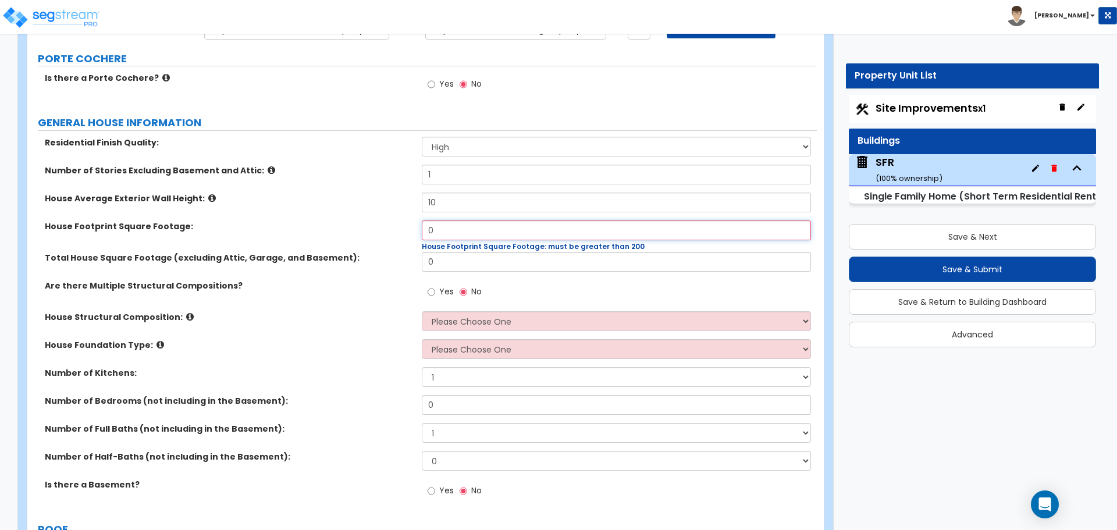
click at [447, 224] on input "0" at bounding box center [616, 231] width 389 height 20
type input "3,172"
click at [456, 262] on input "0" at bounding box center [616, 262] width 389 height 20
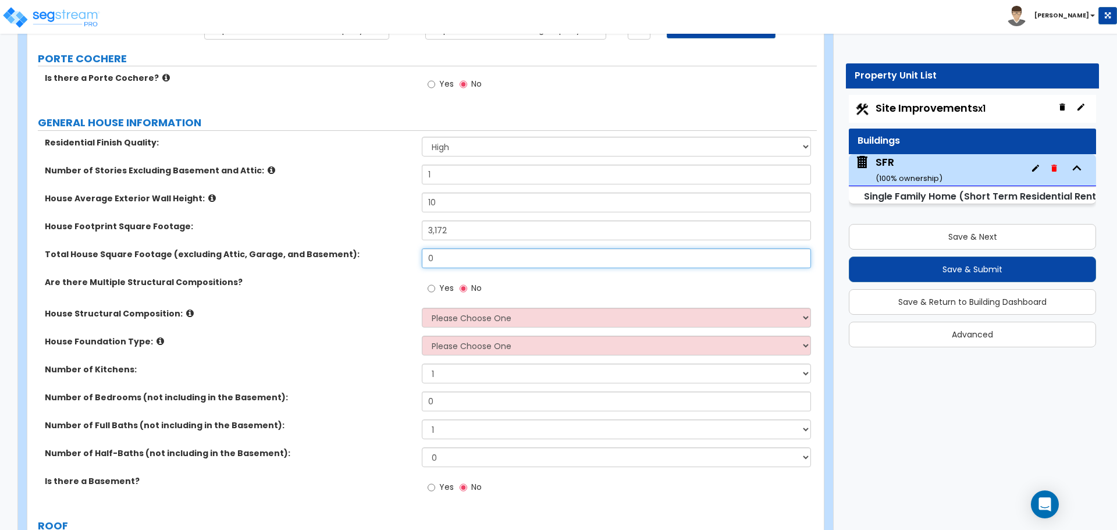
click at [456, 262] on input "0" at bounding box center [616, 258] width 389 height 20
type input "2,478"
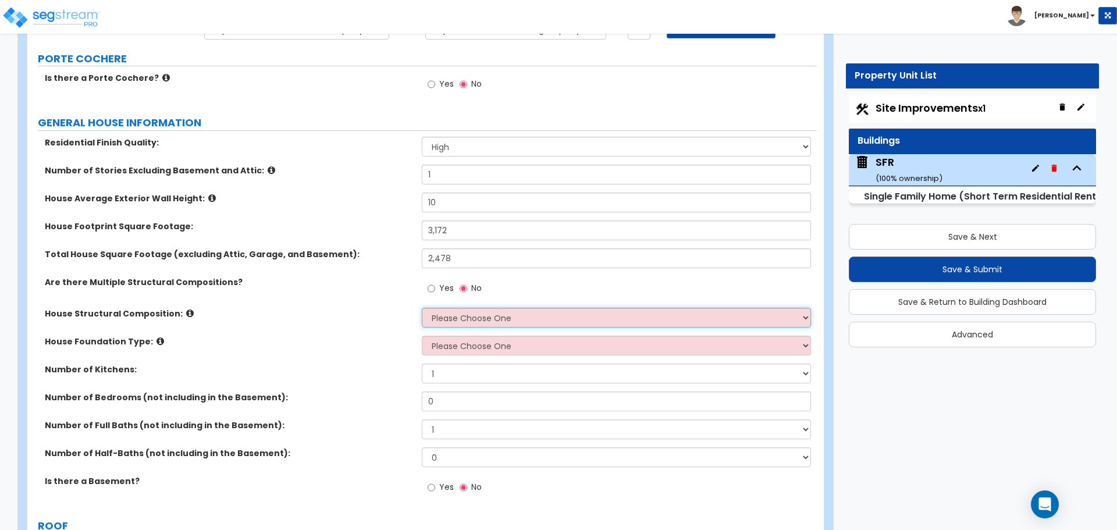
click at [456, 310] on select "Please Choose One Reinforced Concrete Structural Steel Brick Masonry CMU Masonr…" at bounding box center [616, 318] width 389 height 20
select select "6"
click at [422, 308] on select "Please Choose One Reinforced Concrete Structural Steel Brick Masonry CMU Masonr…" at bounding box center [616, 318] width 389 height 20
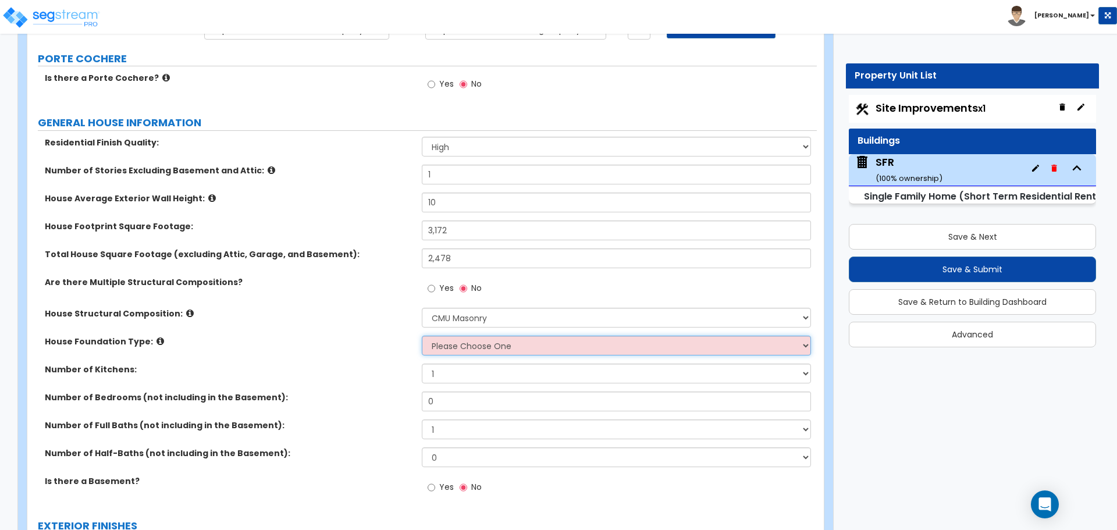
click at [469, 348] on select "Please Choose One Crawl Space Pier-Elevated First floor Slab on Grade" at bounding box center [616, 346] width 389 height 20
select select "3"
click at [422, 336] on select "Please Choose One Crawl Space Pier-Elevated First floor Slab on Grade" at bounding box center [616, 346] width 389 height 20
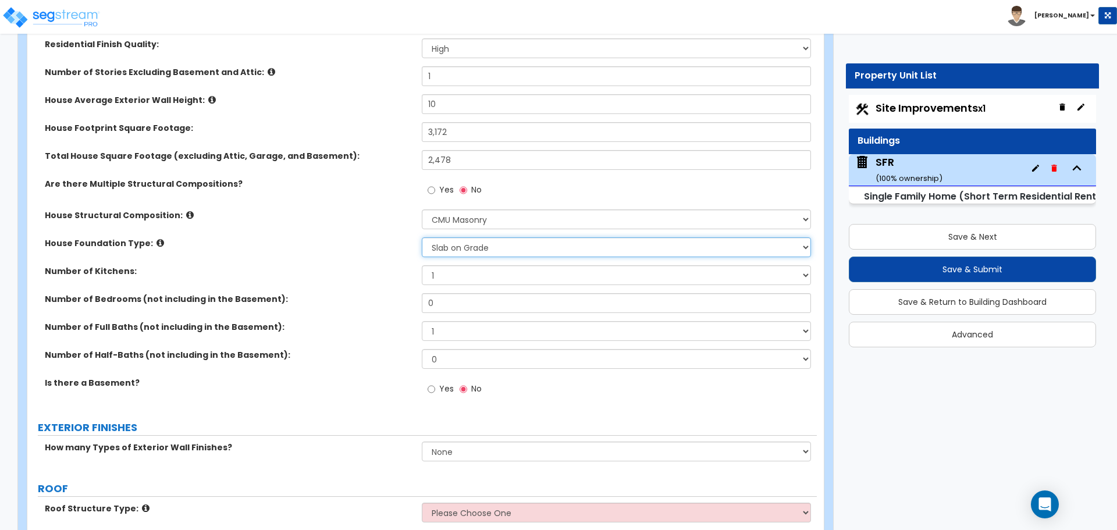
scroll to position [233, 0]
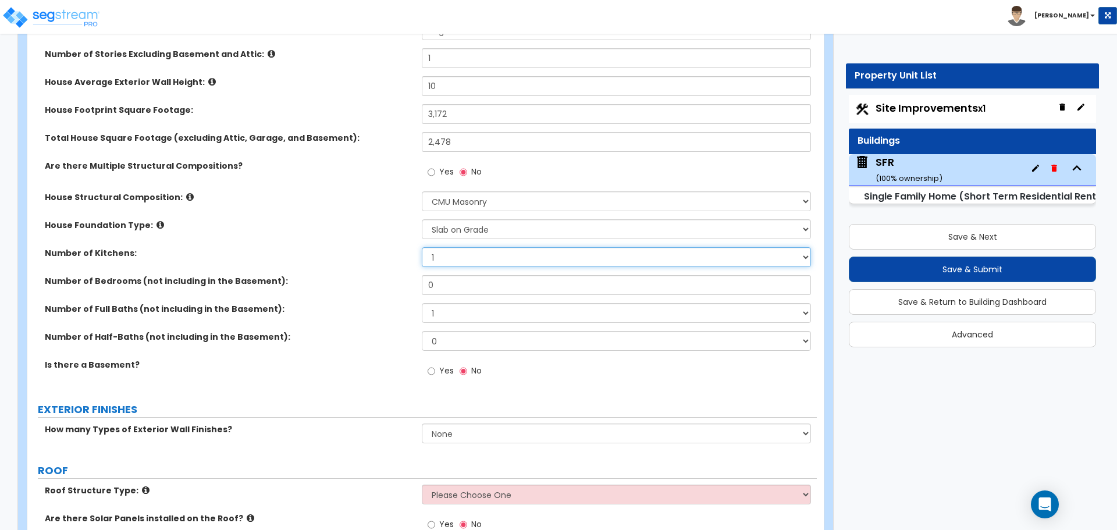
click at [451, 264] on select "1 2 3" at bounding box center [616, 257] width 389 height 20
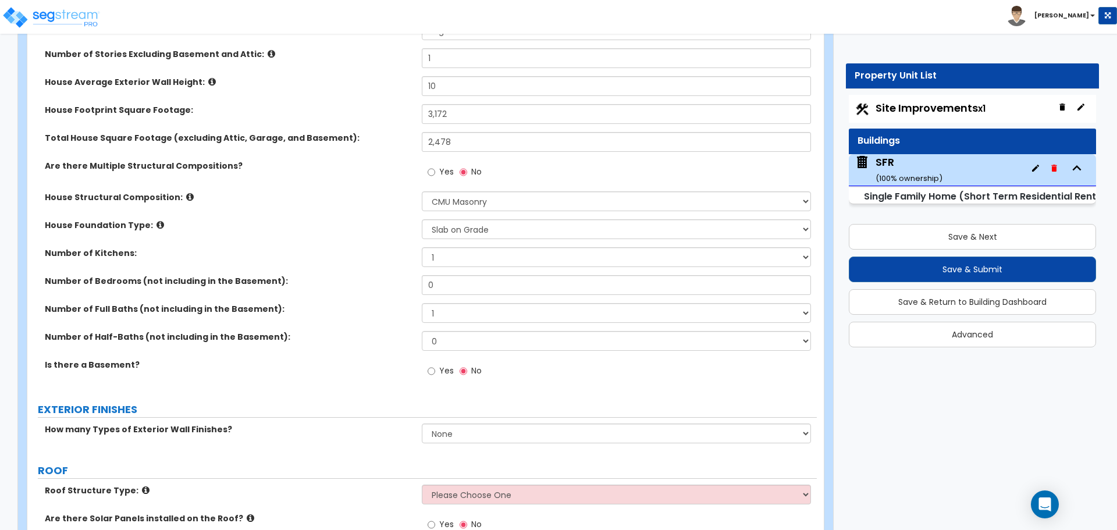
click at [377, 269] on div "Number of Kitchens: 1 2 3" at bounding box center [422, 261] width 790 height 28
click at [456, 282] on input "0" at bounding box center [616, 285] width 389 height 20
type input "4"
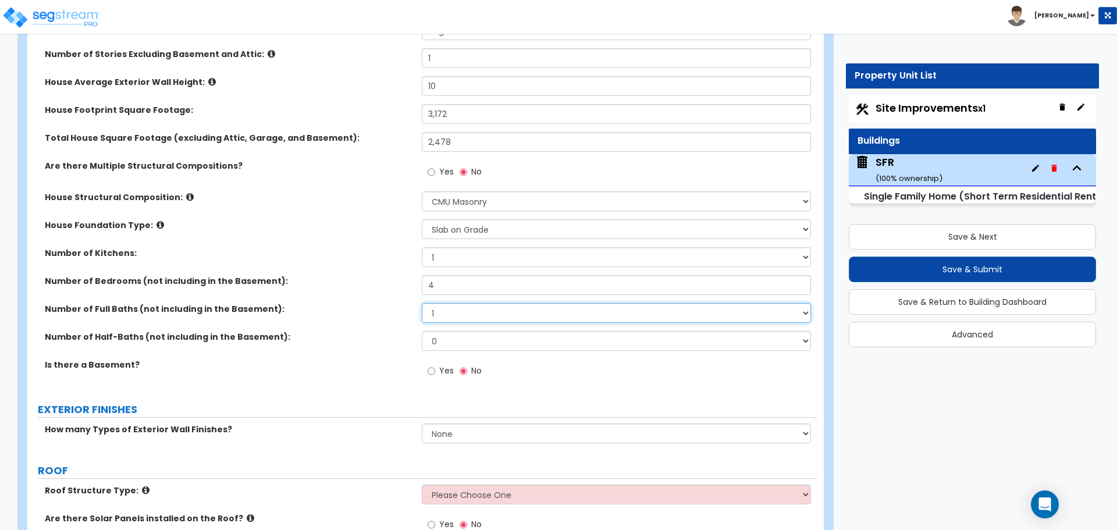
click at [450, 318] on select "1 2 3 4 5 6 7 8 9 10" at bounding box center [616, 313] width 389 height 20
click at [451, 318] on select "1 2 3 4 5 6 7 8 9 10" at bounding box center [616, 313] width 389 height 20
select select "3"
click at [385, 311] on label "Number of Full Baths (not including in the Basement):" at bounding box center [229, 309] width 368 height 12
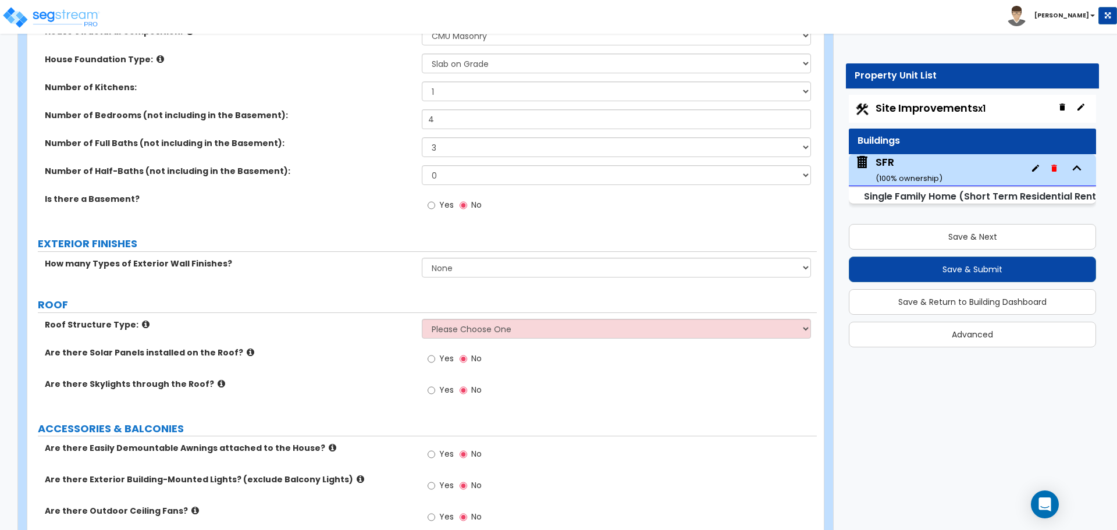
scroll to position [407, 0]
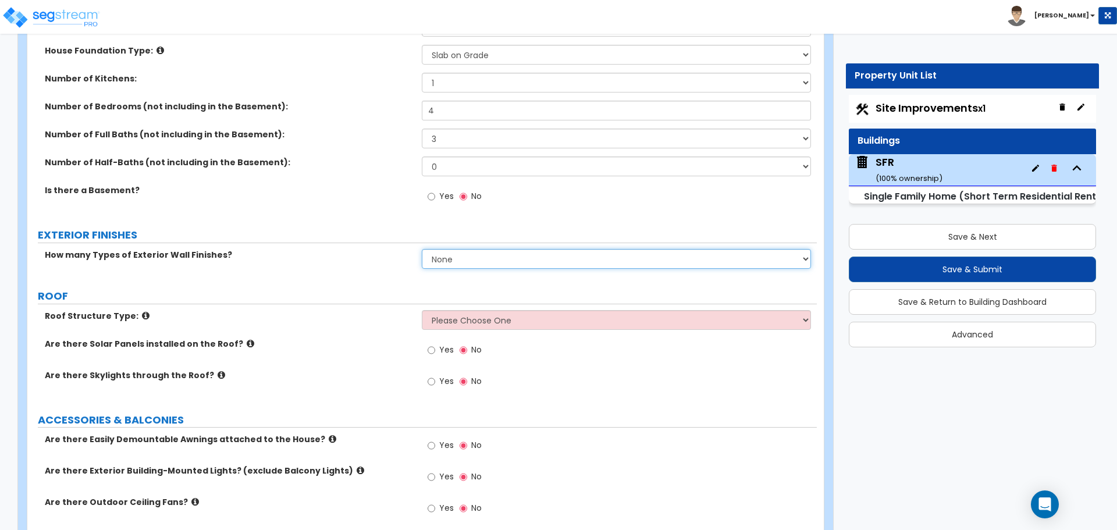
click at [457, 258] on select "None 1 2 3" at bounding box center [616, 259] width 389 height 20
select select "1"
click at [422, 249] on select "None 1 2 3" at bounding box center [616, 259] width 389 height 20
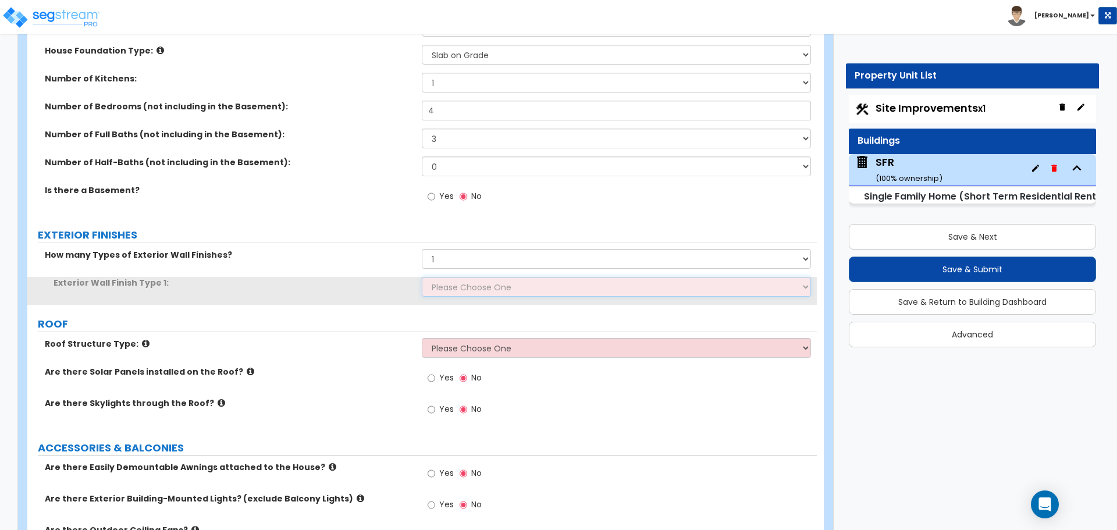
click at [456, 289] on select "Please Choose One No Finish/Shared Wall No Wall Brick Finish Stone Finish Wood …" at bounding box center [616, 287] width 389 height 20
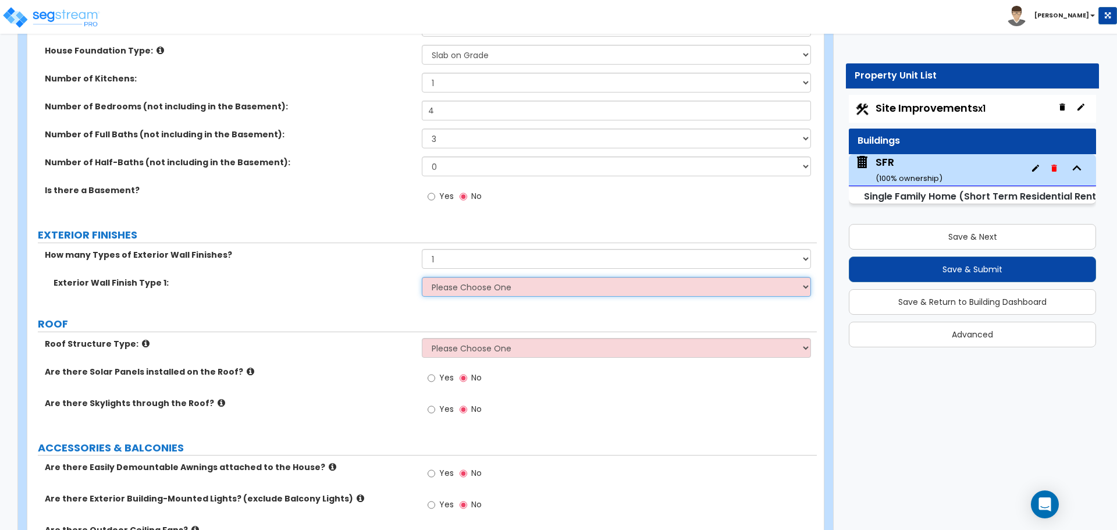
select select "7"
click at [422, 277] on select "Please Choose One No Finish/Shared Wall No Wall Brick Finish Stone Finish Wood …" at bounding box center [616, 287] width 389 height 20
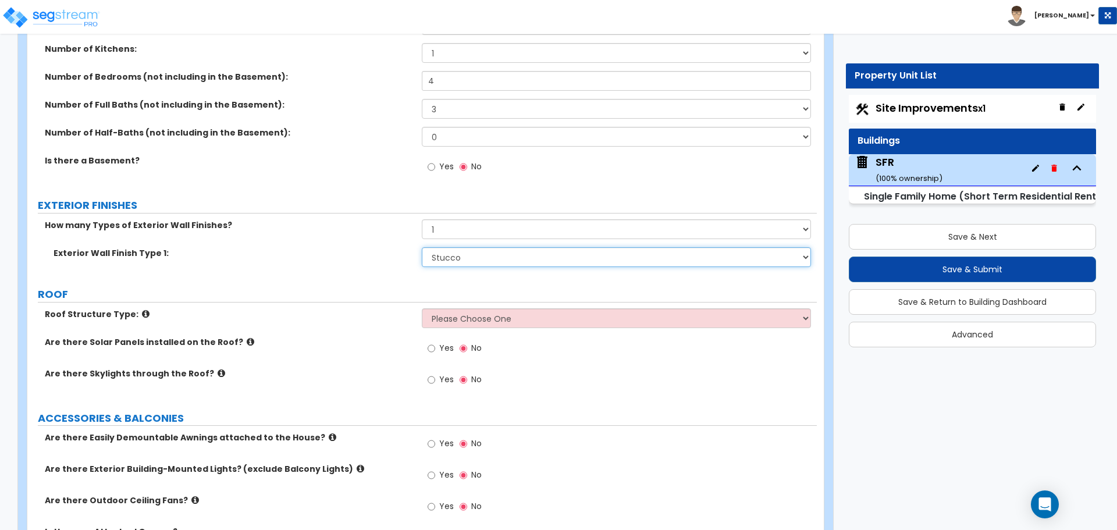
scroll to position [466, 0]
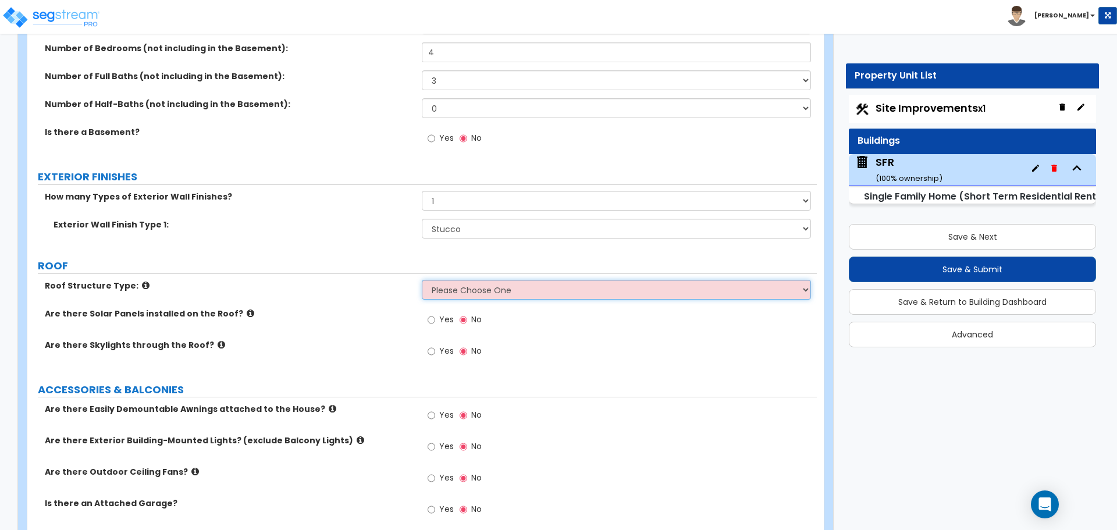
click at [433, 286] on select "Please Choose One Gable Roof Flat Roof Hybrid Gable & Flat Roof" at bounding box center [616, 290] width 389 height 20
select select "1"
click at [422, 280] on select "Please Choose One Gable Roof Flat Roof Hybrid Gable & Flat Roof" at bounding box center [616, 290] width 389 height 20
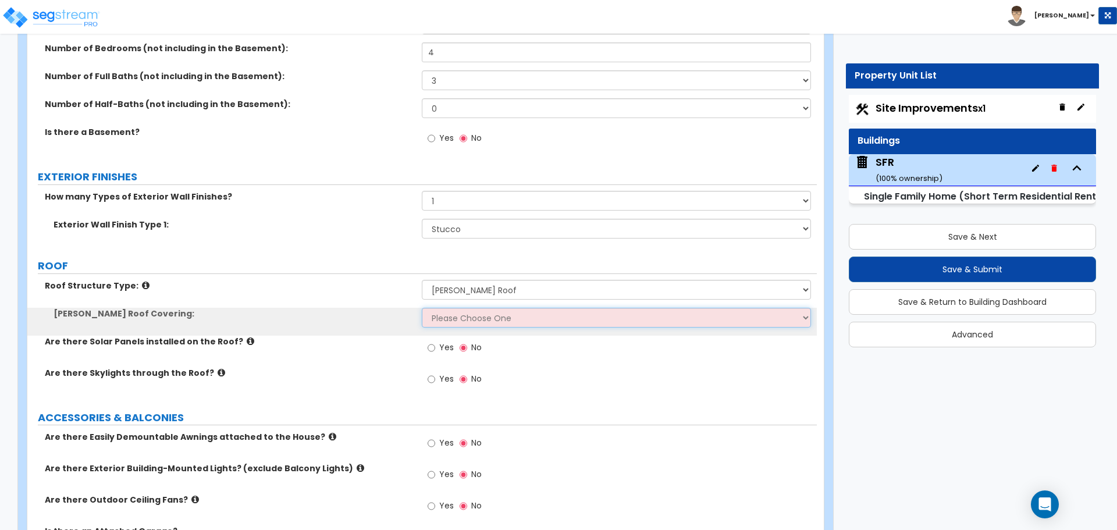
click at [455, 322] on select "Please Choose One Asphalt Shingle Clay Tile Wood Shingle Metal Shingle Standing…" at bounding box center [616, 318] width 389 height 20
select select "1"
click at [422, 308] on select "Please Choose One Asphalt Shingle Clay Tile Wood Shingle Metal Shingle Standing…" at bounding box center [616, 318] width 389 height 20
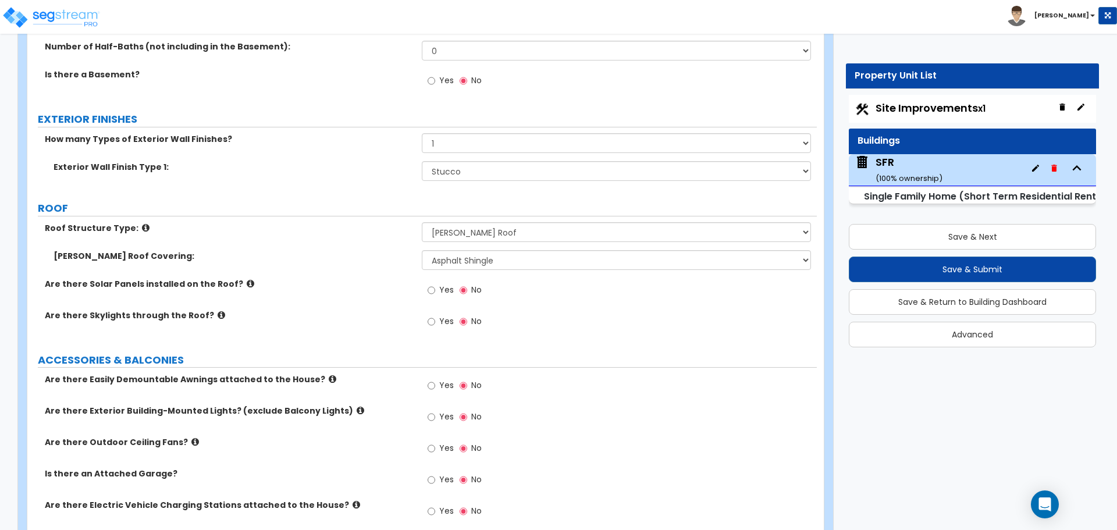
scroll to position [524, 0]
click at [435, 292] on input "Yes" at bounding box center [432, 289] width 8 height 13
radio input "true"
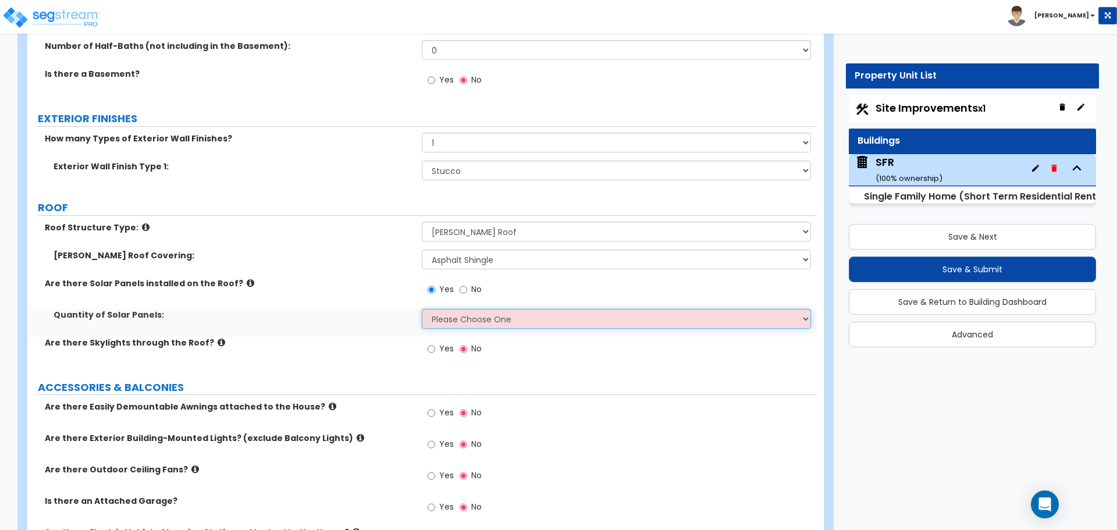
click at [454, 318] on select "Please Choose One Enter the Percentage of Roof Covered by Solar Panels Enter th…" at bounding box center [616, 319] width 389 height 20
select select "2"
click at [422, 309] on select "Please Choose One Enter the Percentage of Roof Covered by Solar Panels Enter th…" at bounding box center [616, 319] width 389 height 20
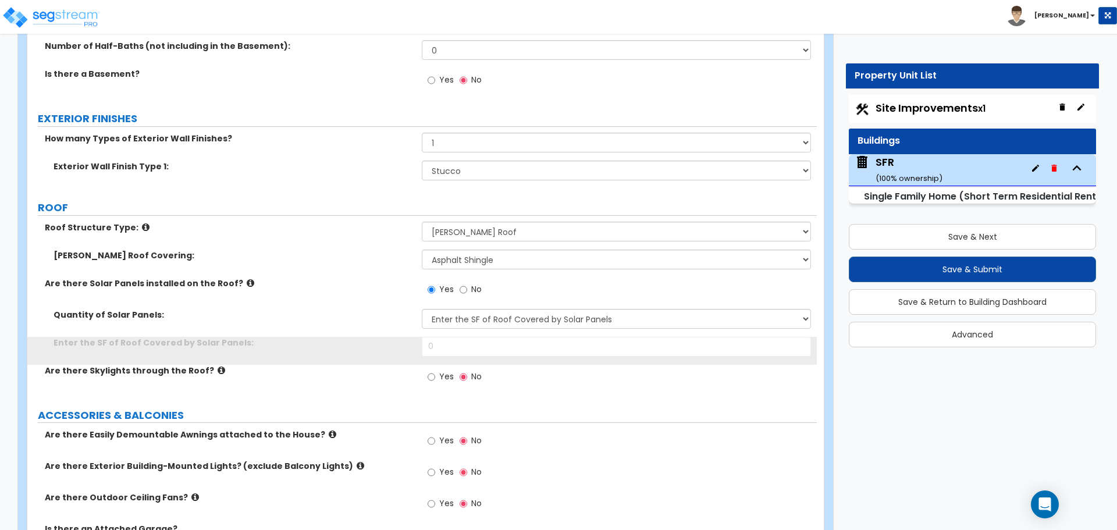
click at [462, 335] on div "Quantity of Solar Panels: Please Choose One Enter the Percentage of Roof Covere…" at bounding box center [422, 323] width 790 height 28
click at [456, 343] on input "0" at bounding box center [616, 347] width 389 height 20
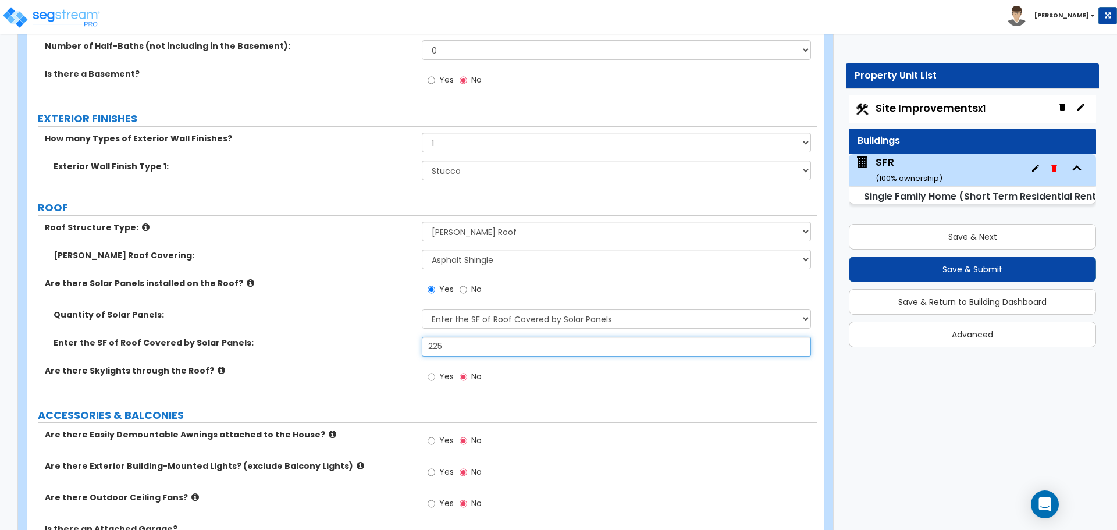
type input "225"
click at [405, 337] on label "Enter the SF of Roof Covered by Solar Panels:" at bounding box center [234, 343] width 360 height 12
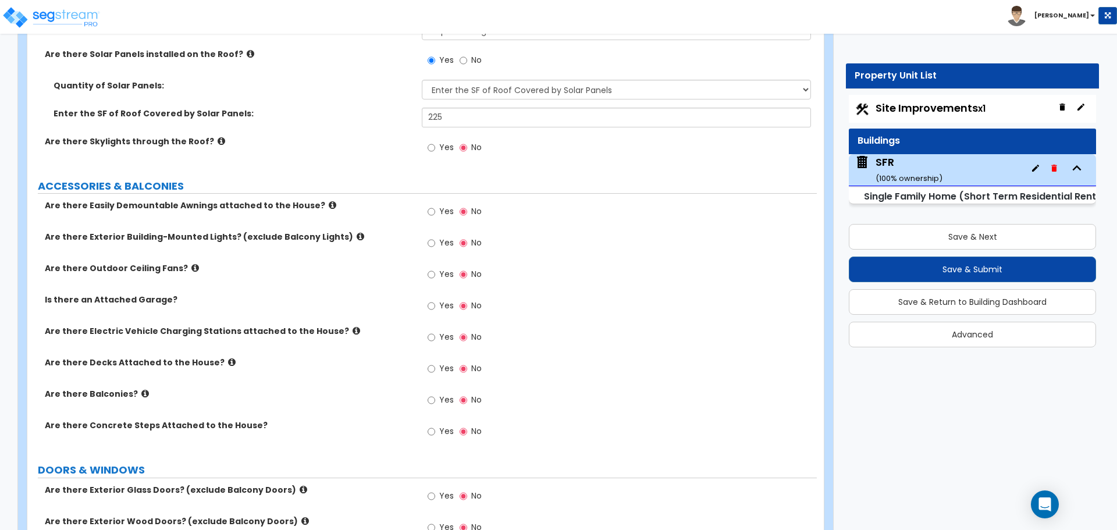
scroll to position [756, 0]
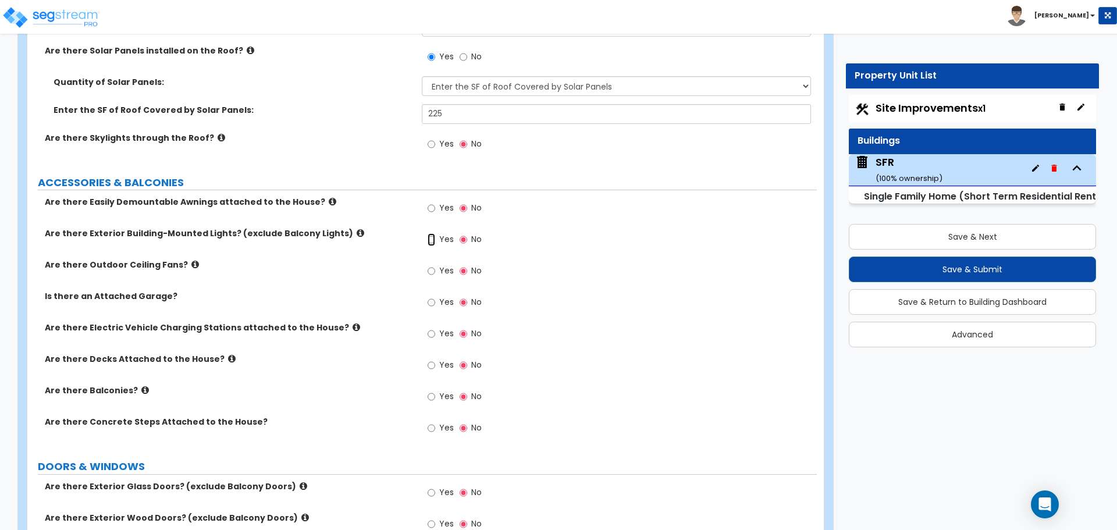
click at [431, 240] on input "Yes" at bounding box center [432, 239] width 8 height 13
radio input "true"
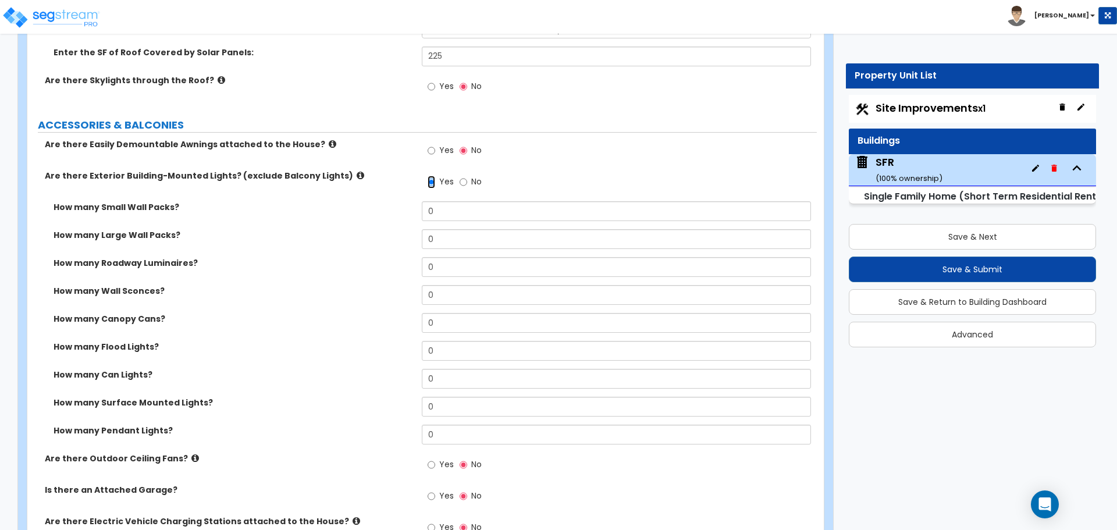
scroll to position [815, 0]
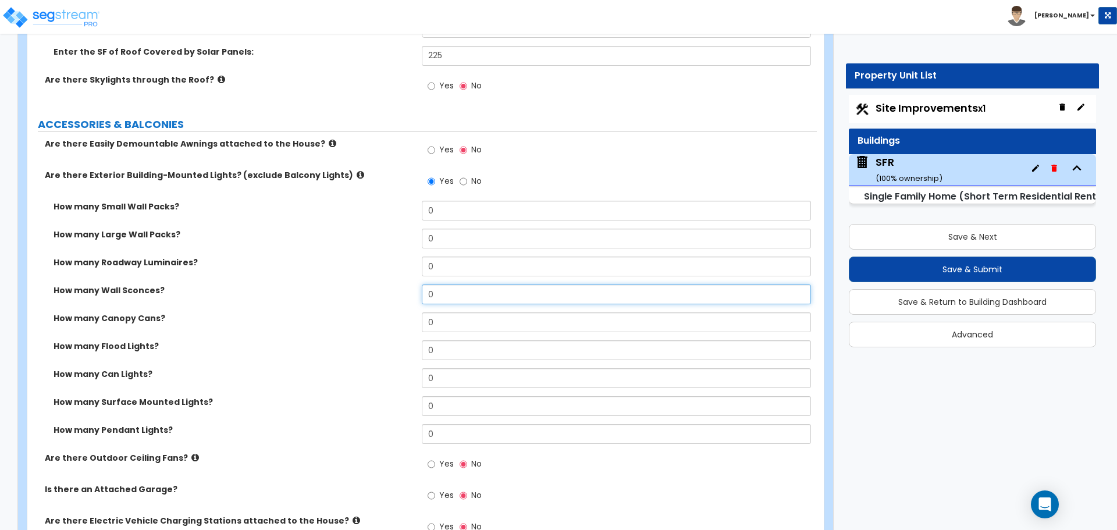
click at [443, 298] on input "0" at bounding box center [616, 295] width 389 height 20
type input "3"
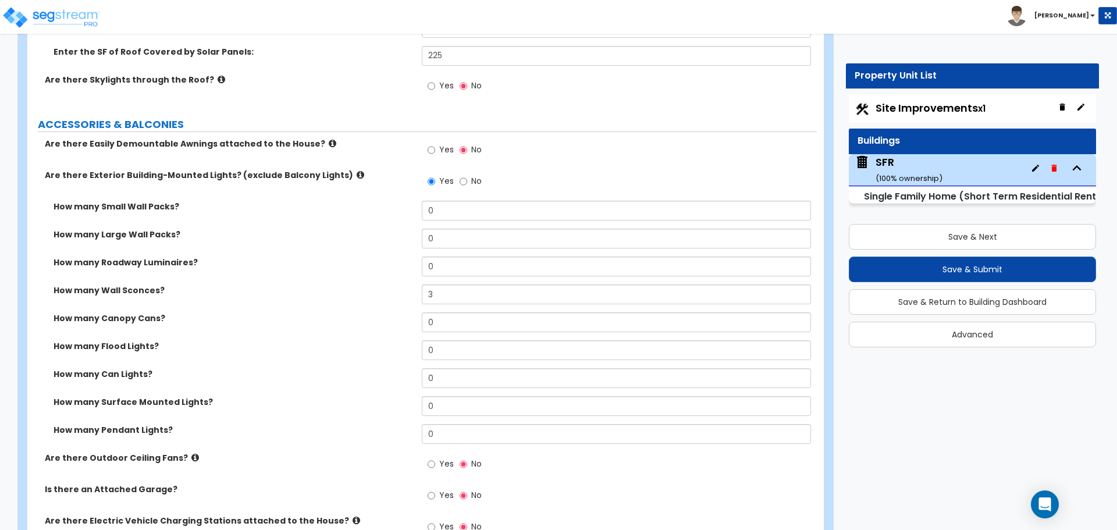
click at [399, 283] on div "How many Roadway Luminaires? 0" at bounding box center [422, 271] width 790 height 28
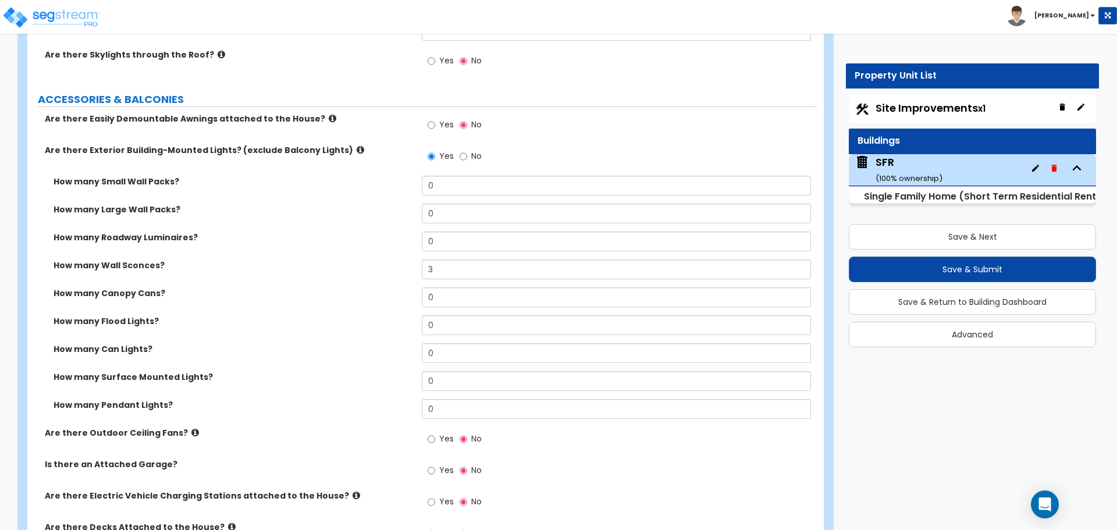
scroll to position [873, 0]
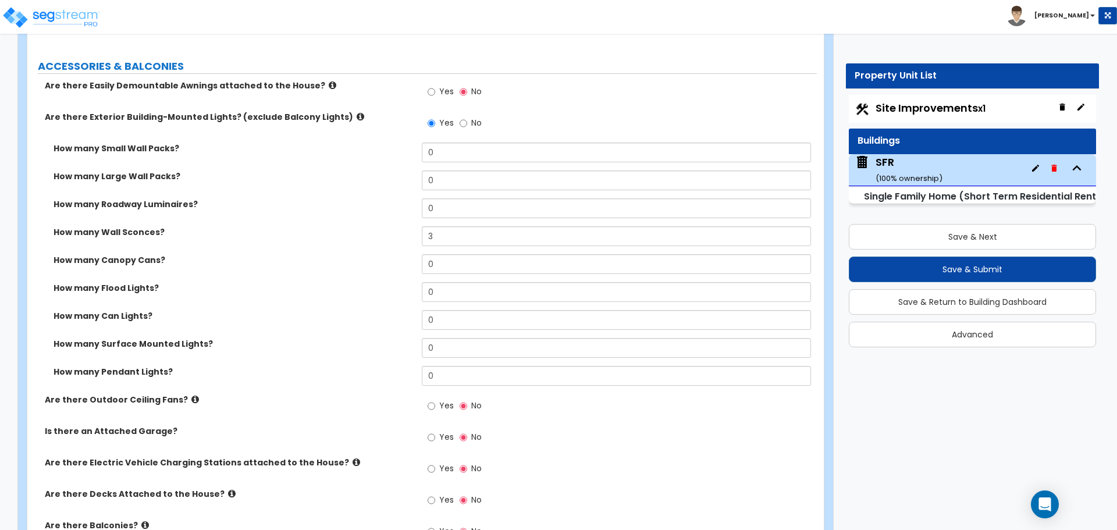
click at [435, 409] on label "Yes" at bounding box center [441, 407] width 26 height 20
click at [431, 405] on input "Yes" at bounding box center [432, 406] width 8 height 13
radio input "true"
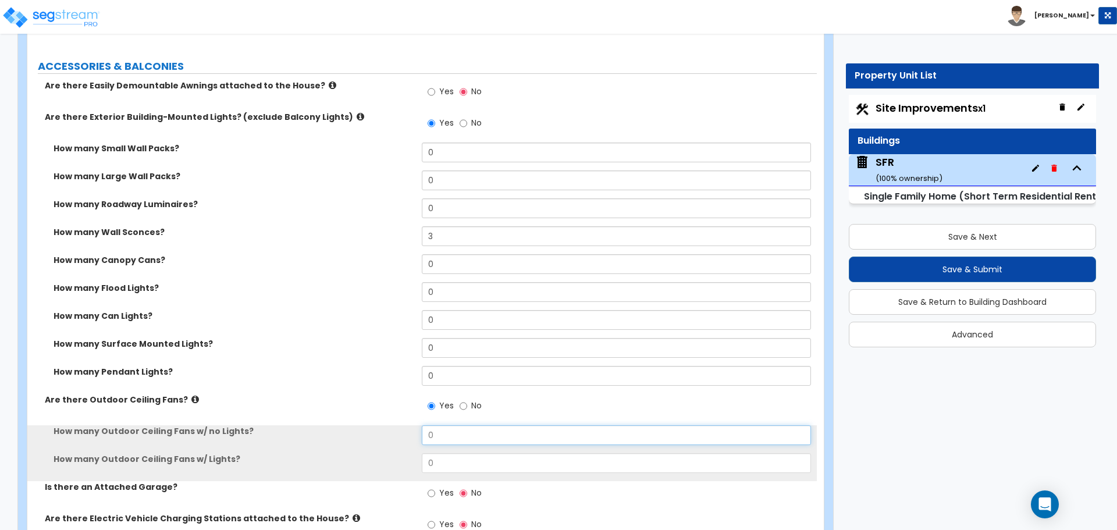
click at [446, 434] on input "0" at bounding box center [616, 435] width 389 height 20
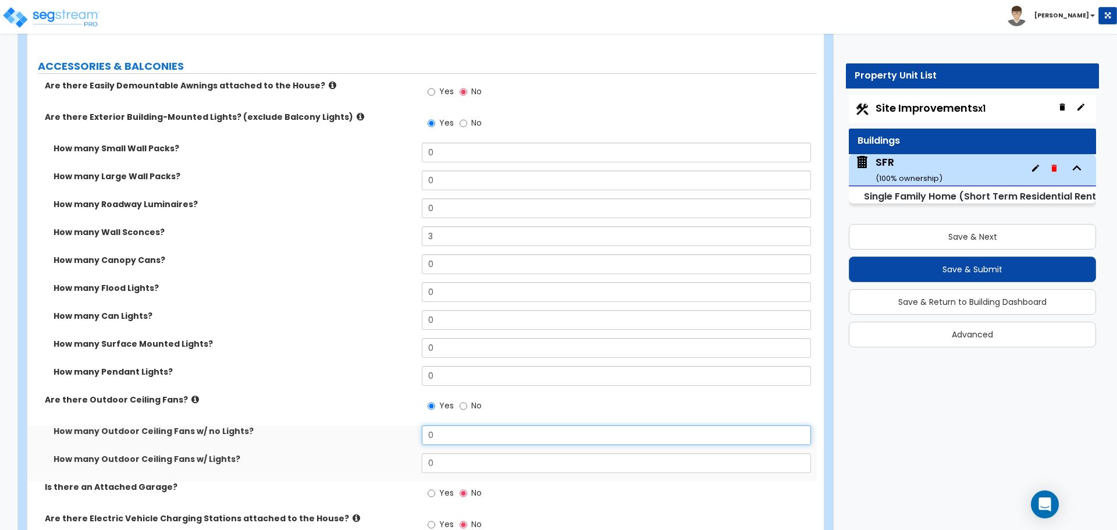
click at [446, 434] on input "0" at bounding box center [616, 435] width 389 height 20
click at [448, 460] on input "0" at bounding box center [616, 463] width 389 height 20
type input "2"
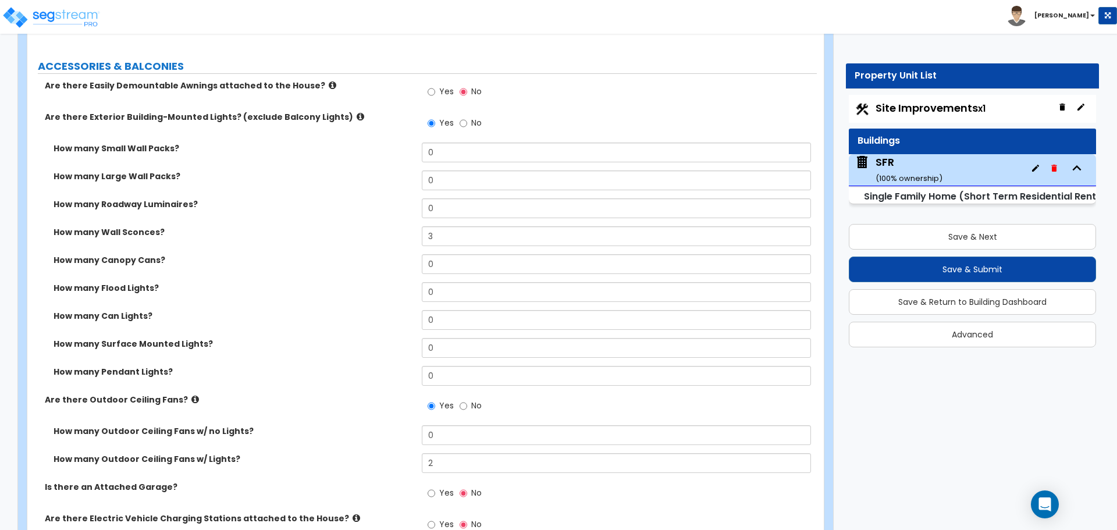
click at [405, 448] on div "How many Outdoor Ceiling Fans w/ no Lights? 0" at bounding box center [422, 439] width 790 height 28
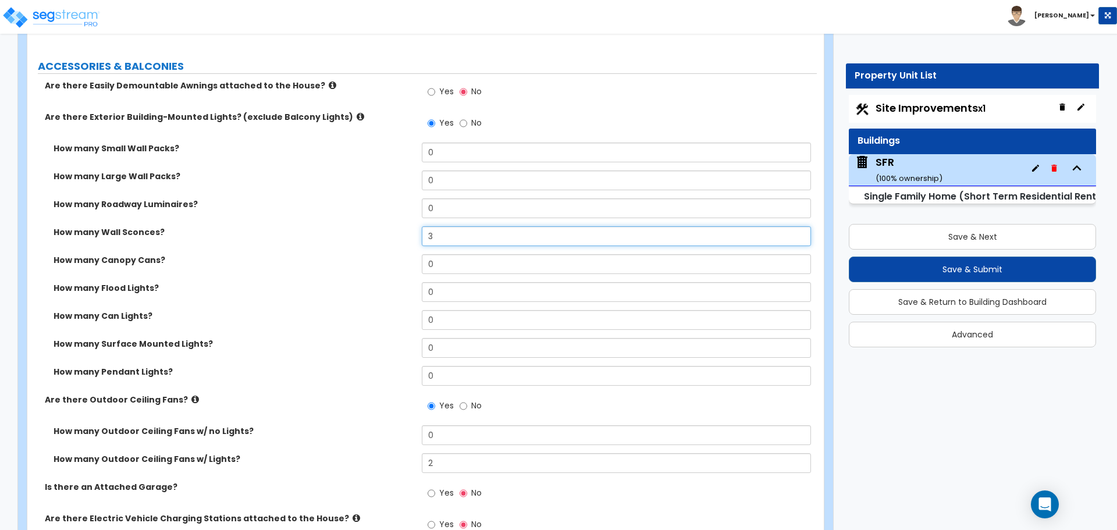
click at [451, 241] on input "3" at bounding box center [616, 236] width 389 height 20
type input "2"
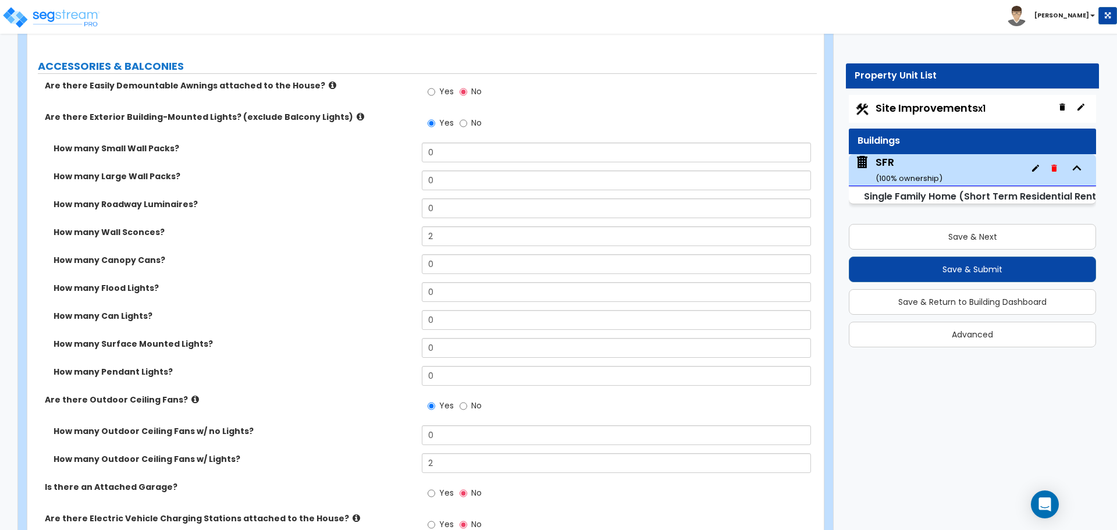
click at [414, 230] on div "How many Wall Sconces?" at bounding box center [224, 232] width 395 height 12
click at [452, 348] on input "0" at bounding box center [616, 348] width 389 height 20
type input "1"
click at [403, 340] on label "How many Surface Mounted Lights?" at bounding box center [234, 344] width 360 height 12
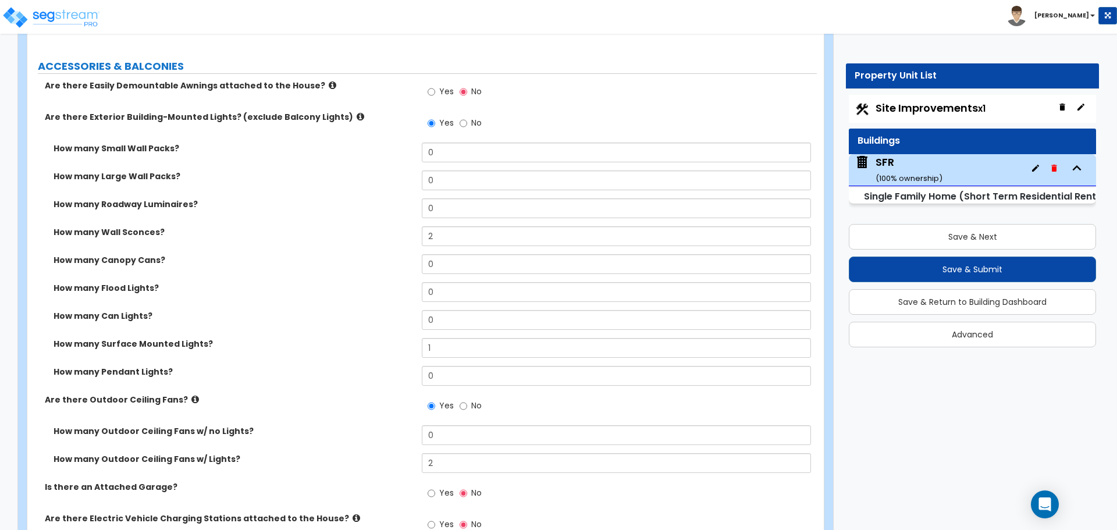
click at [912, 101] on span "Site Improvements x1" at bounding box center [931, 108] width 110 height 15
select select "2"
select select "1"
select select "2"
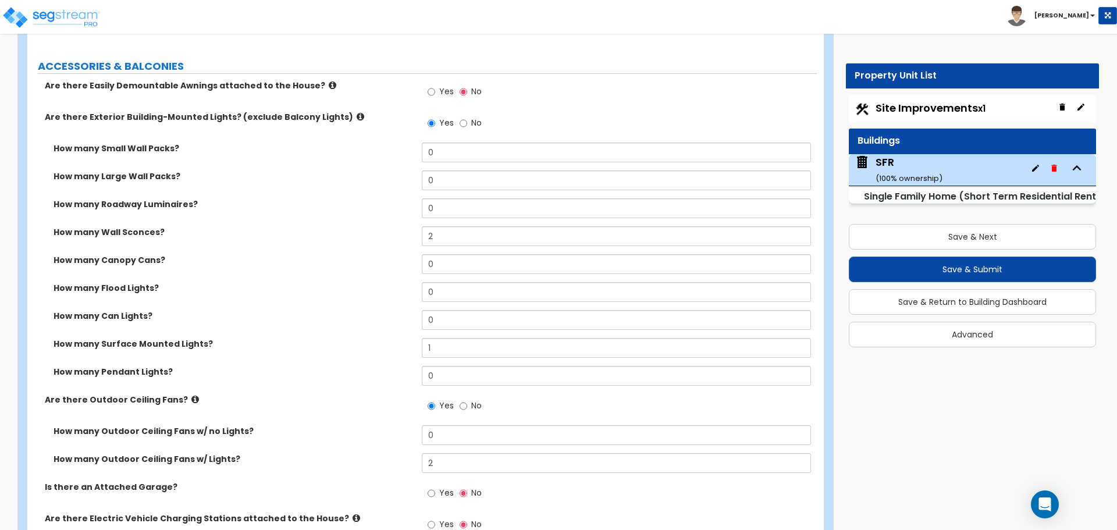
select select "2"
select select "3"
select select "6"
select select "1"
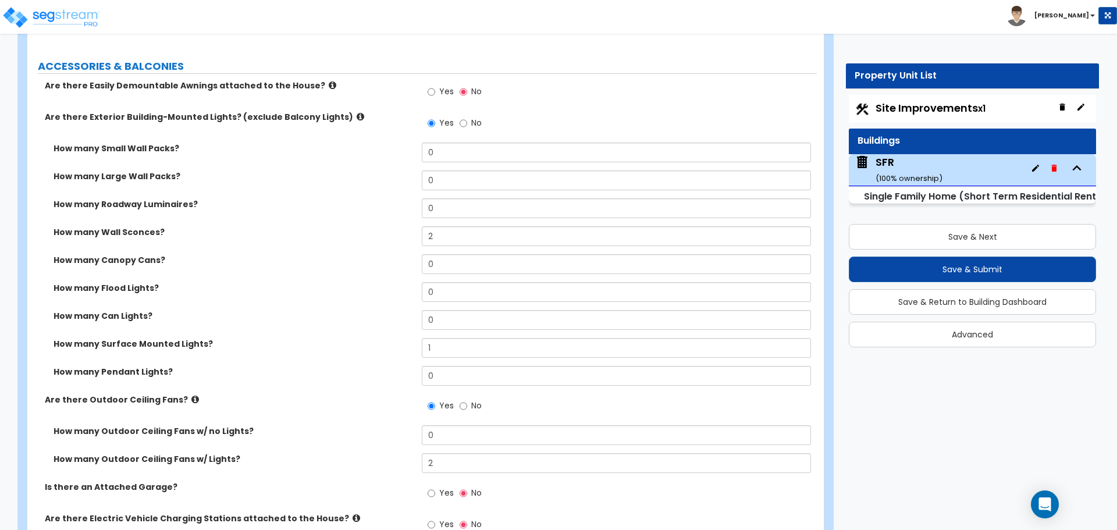
select select "2"
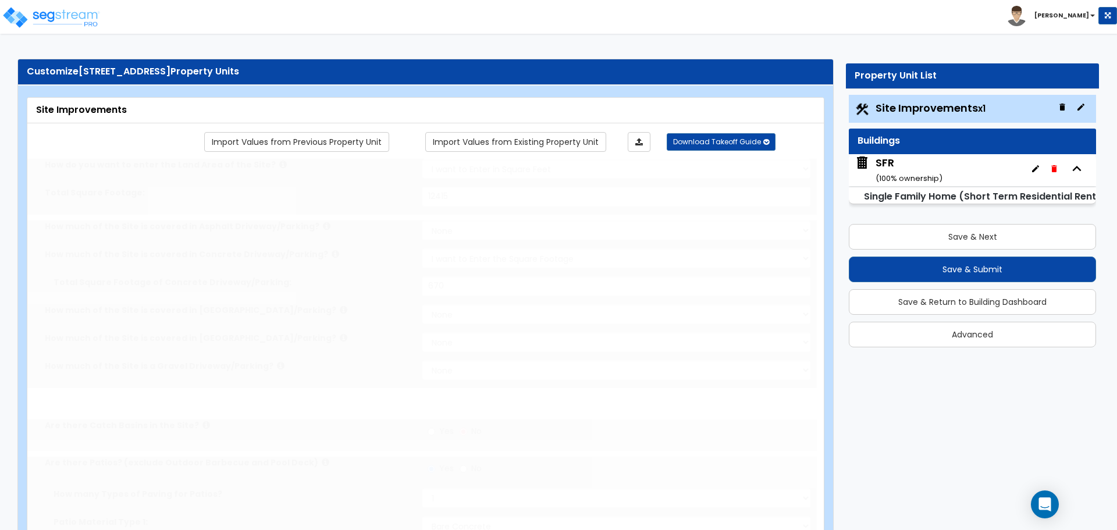
radio input "true"
select select "2"
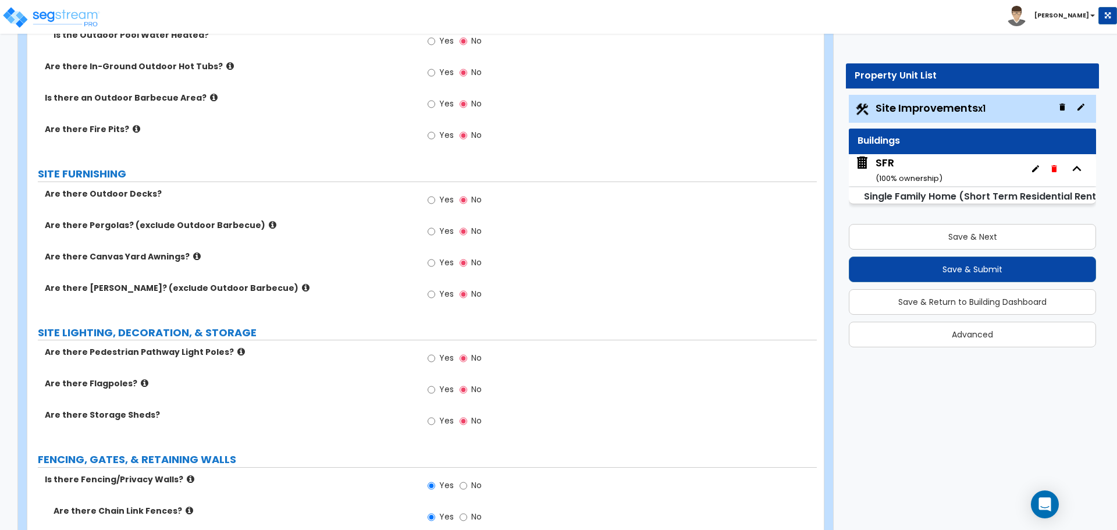
scroll to position [1862, 0]
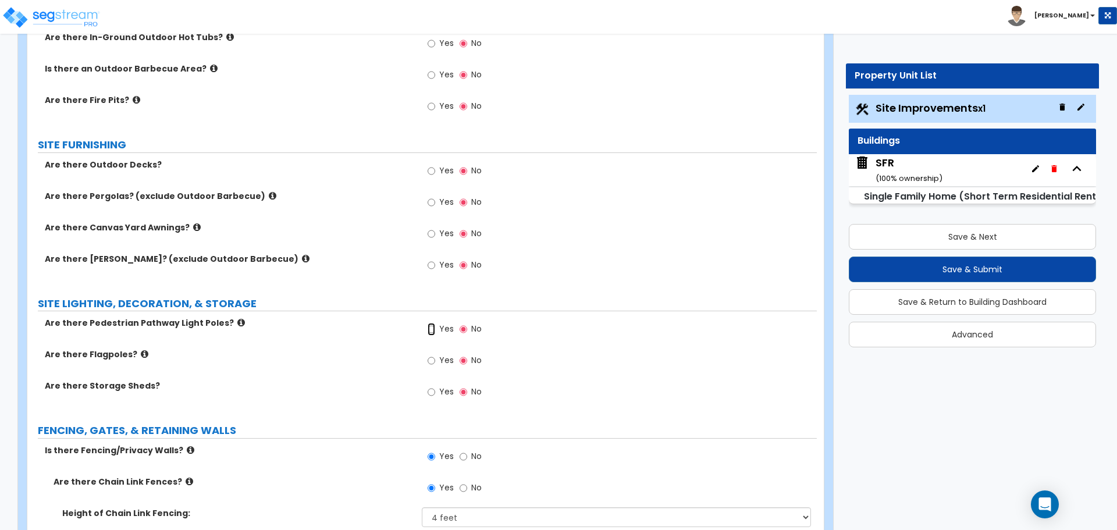
click at [433, 332] on input "Yes" at bounding box center [432, 329] width 8 height 13
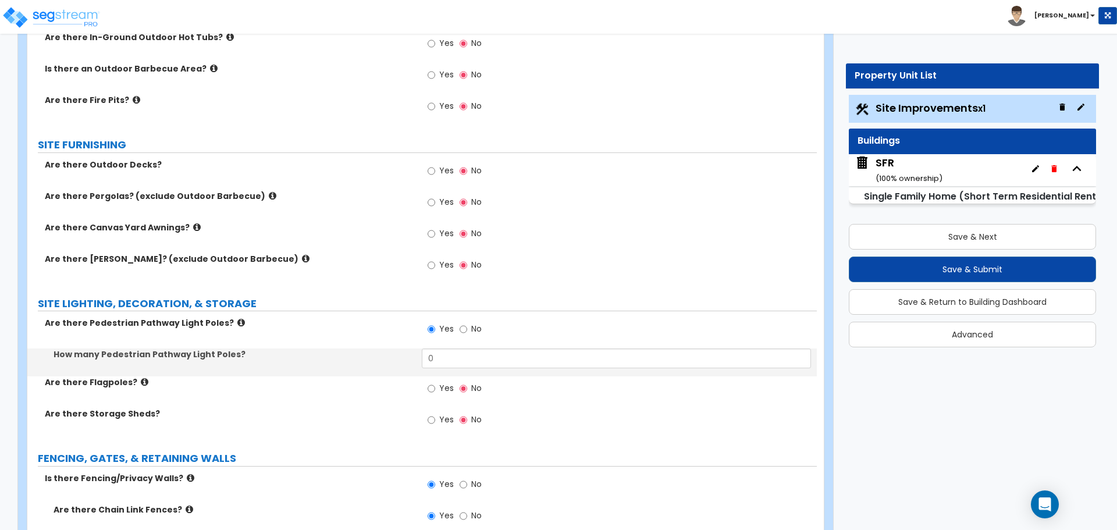
click at [469, 329] on label "No" at bounding box center [471, 331] width 22 height 20
click at [467, 329] on input "No" at bounding box center [464, 329] width 8 height 13
radio input "false"
radio input "true"
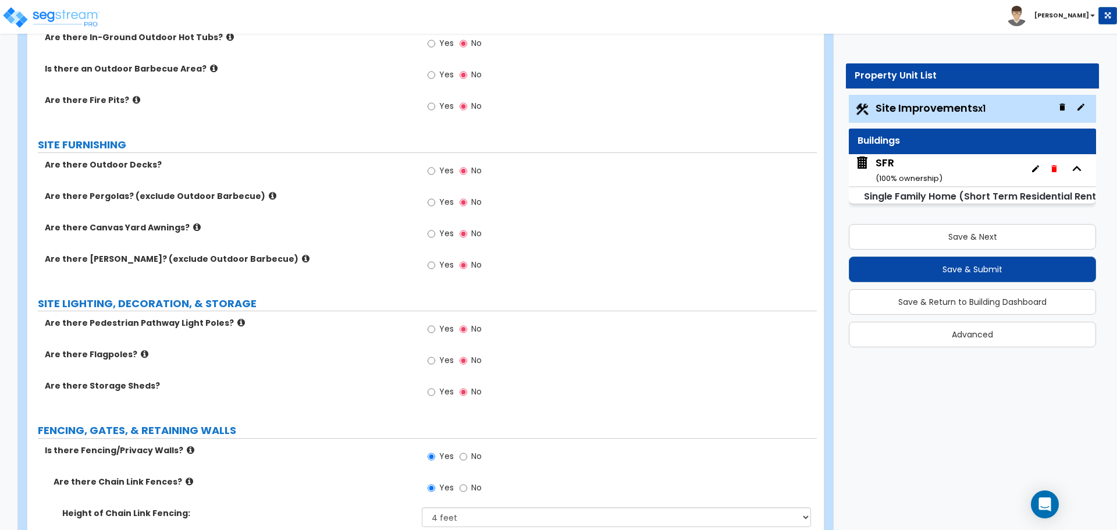
click at [976, 160] on div "SFR ( 100 % ownership)" at bounding box center [972, 170] width 247 height 32
click at [949, 171] on div "SFR ( 100 % ownership)" at bounding box center [972, 170] width 247 height 32
click at [882, 176] on small "( 100 % ownership)" at bounding box center [909, 178] width 67 height 11
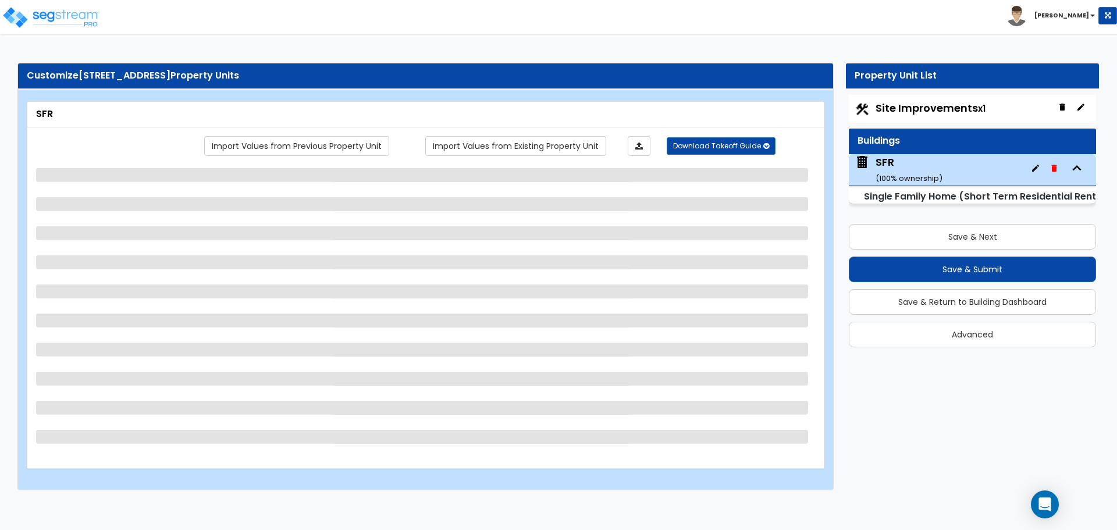
scroll to position [0, 0]
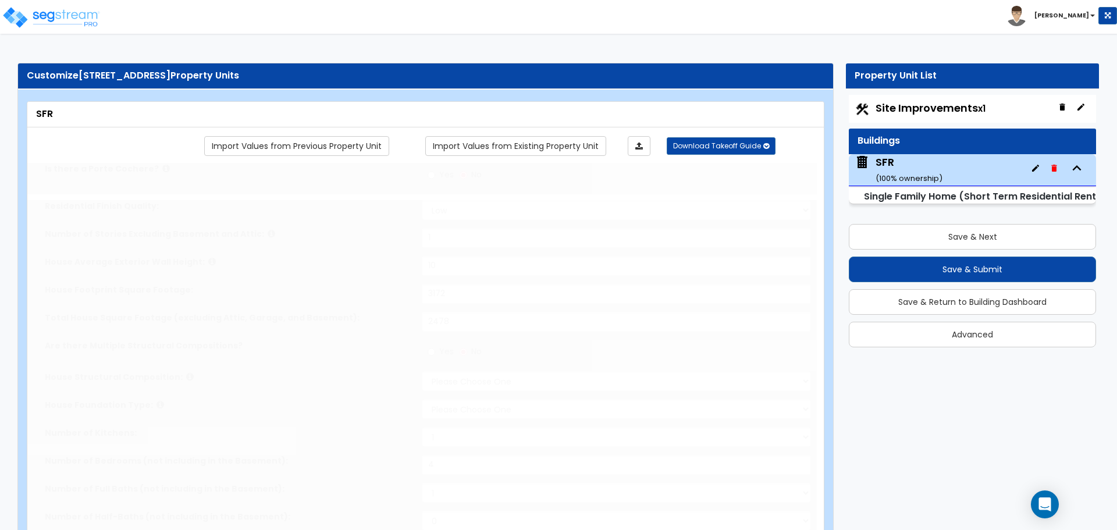
select select "2"
type input "1"
type input "10"
type input "3172"
type input "2478"
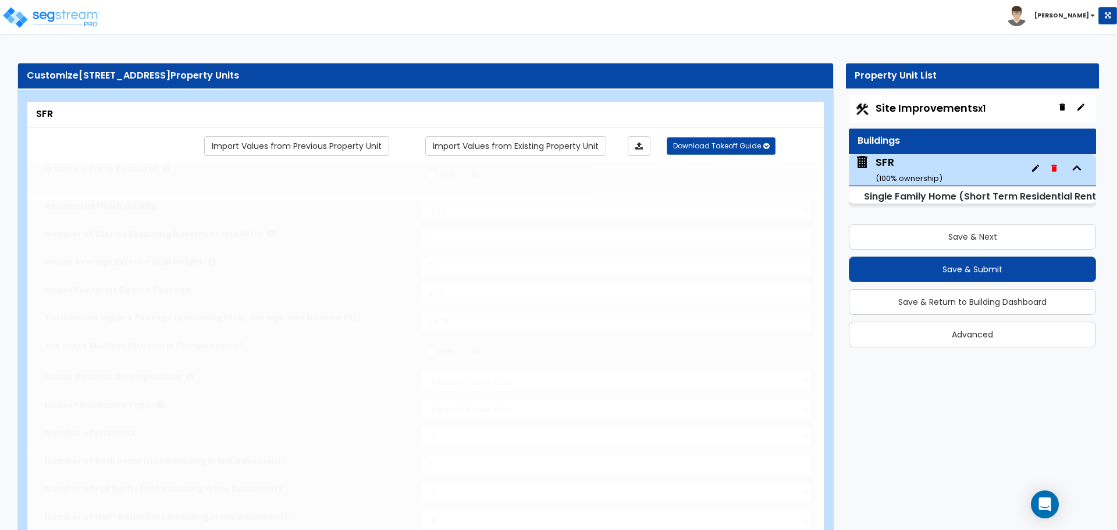
select select "6"
select select "3"
type input "4"
select select "3"
select select "1"
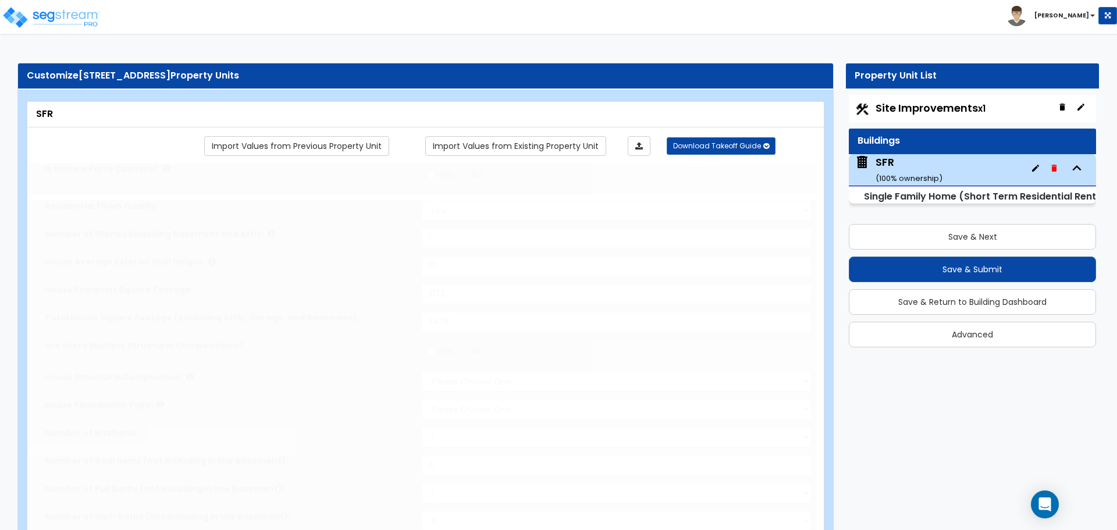
select select "7"
select select "1"
radio input "true"
select select "2"
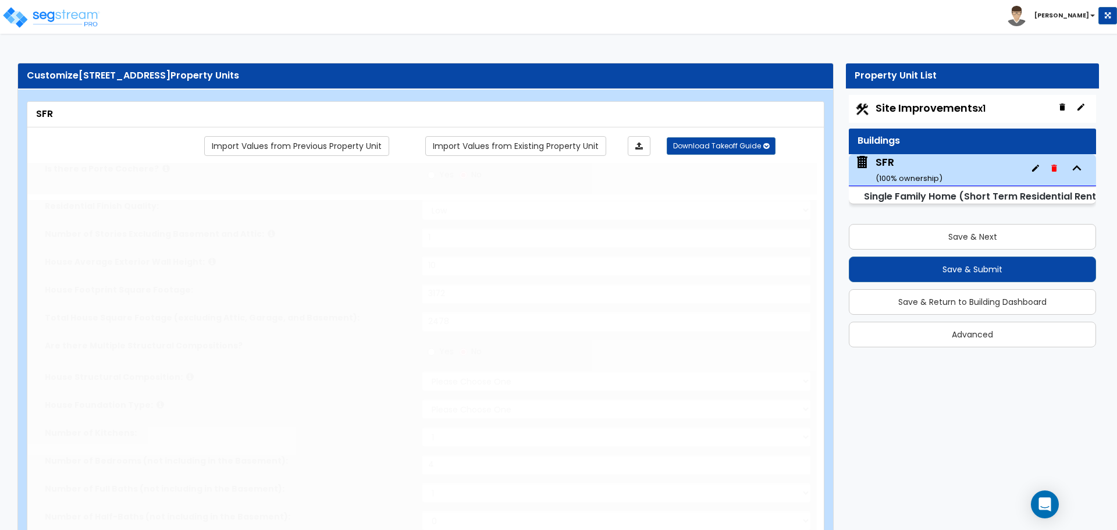
type input "225"
radio input "true"
type input "1"
radio input "true"
type input "2"
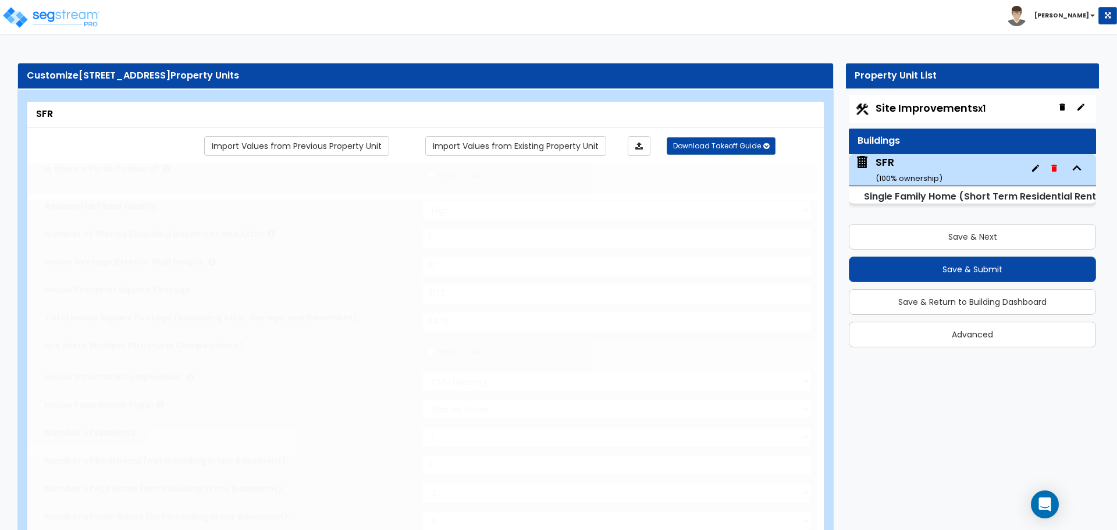
type input "2"
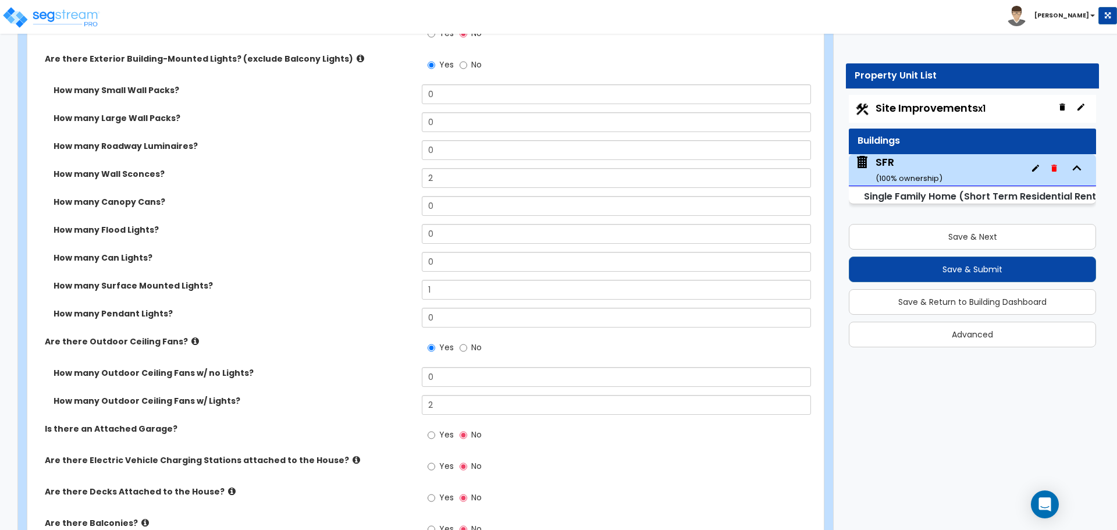
scroll to position [873, 0]
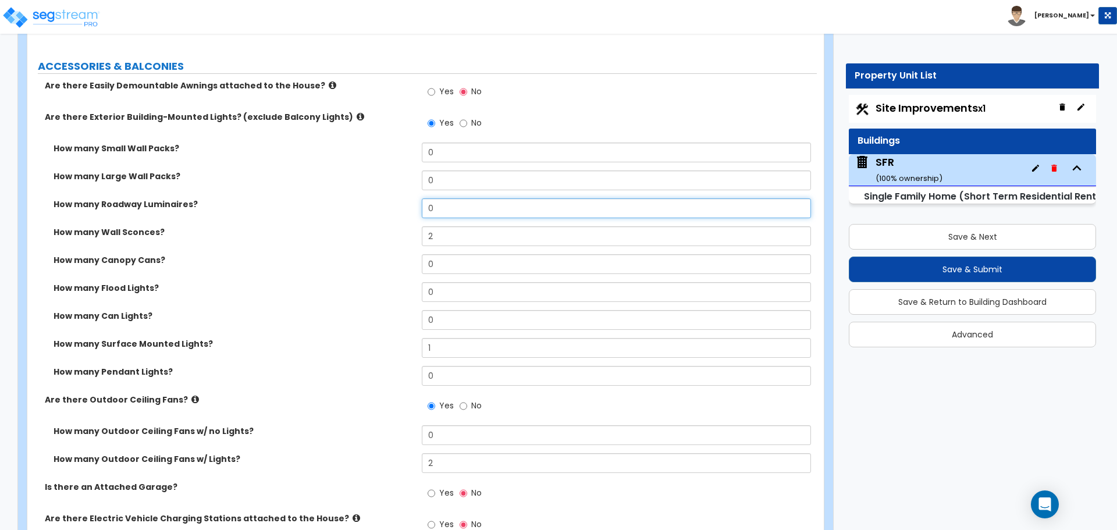
click at [445, 211] on input "0" at bounding box center [616, 208] width 389 height 20
click at [358, 209] on label "How many Roadway Luminaires?" at bounding box center [234, 204] width 360 height 12
click at [357, 116] on icon at bounding box center [361, 116] width 8 height 9
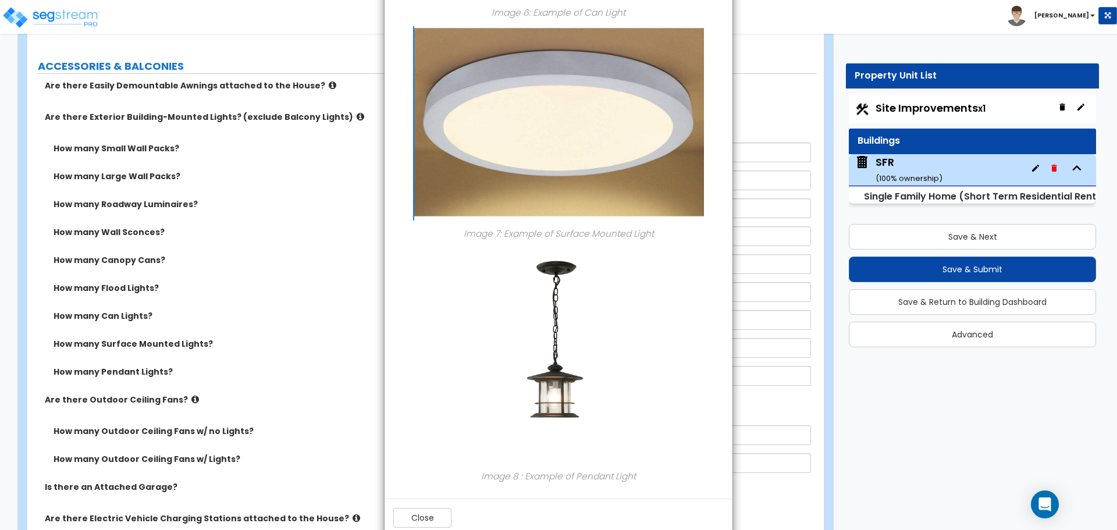
scroll to position [1449, 0]
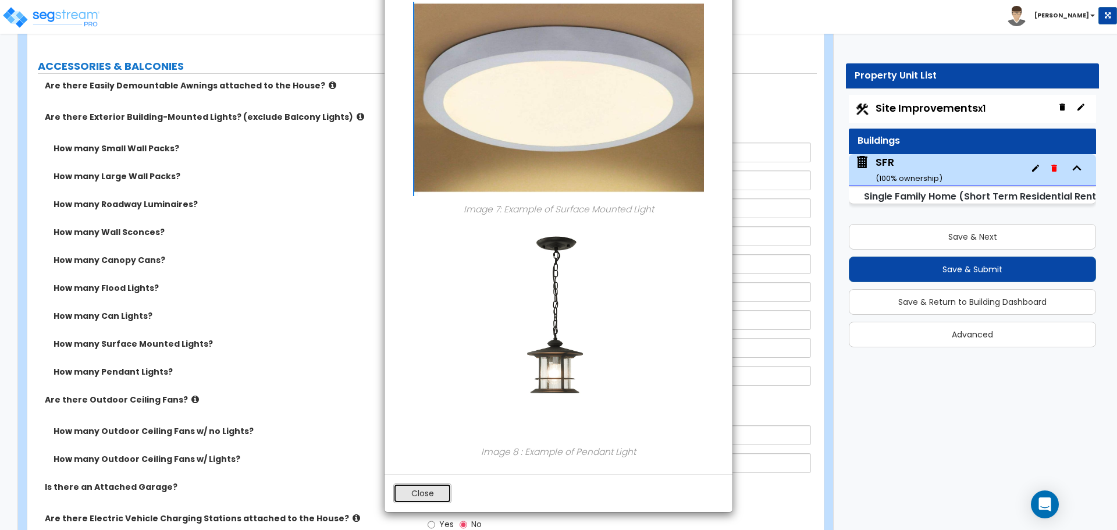
click at [432, 489] on button "Close" at bounding box center [422, 494] width 58 height 20
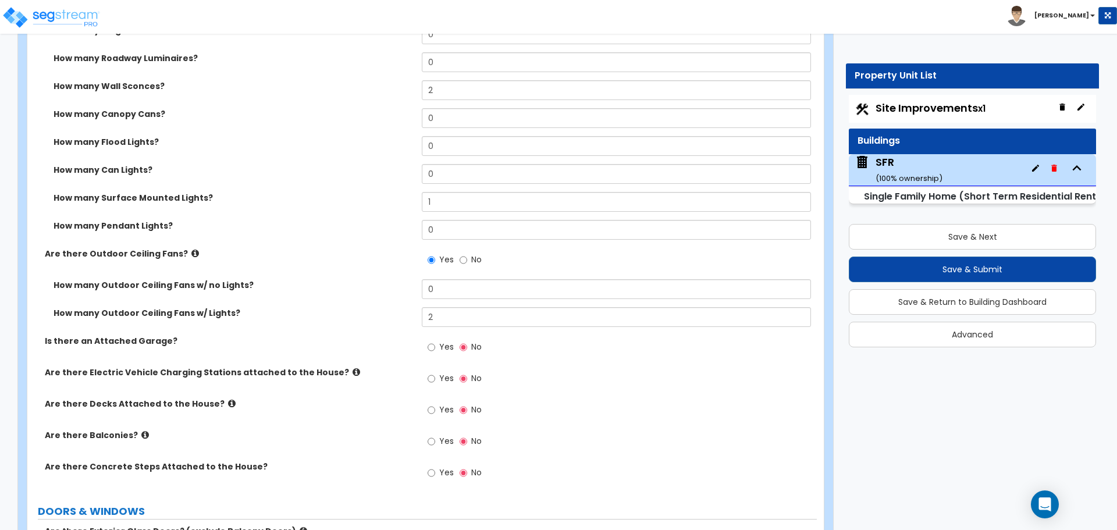
scroll to position [1047, 0]
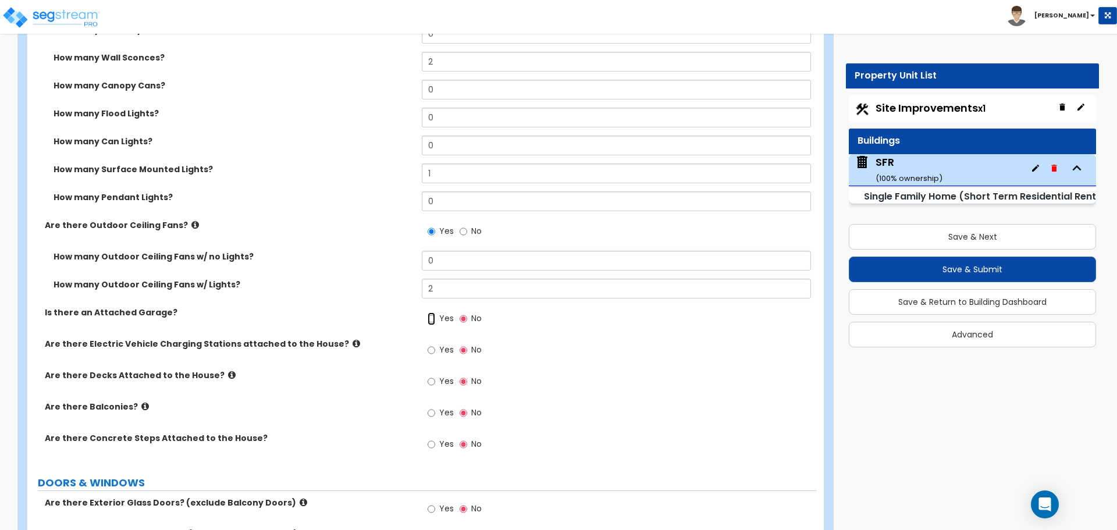
click at [434, 321] on input "Yes" at bounding box center [432, 318] width 8 height 13
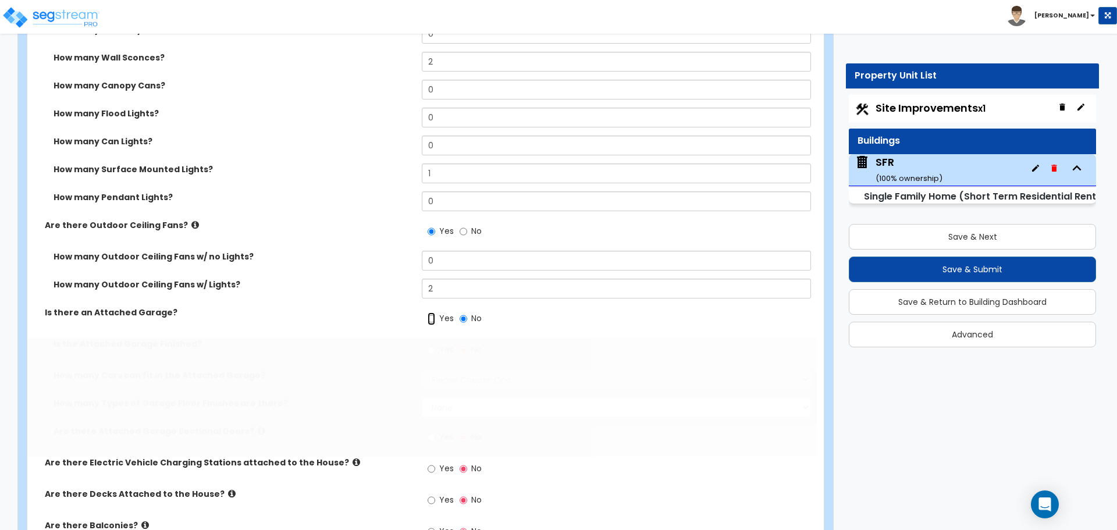
radio input "true"
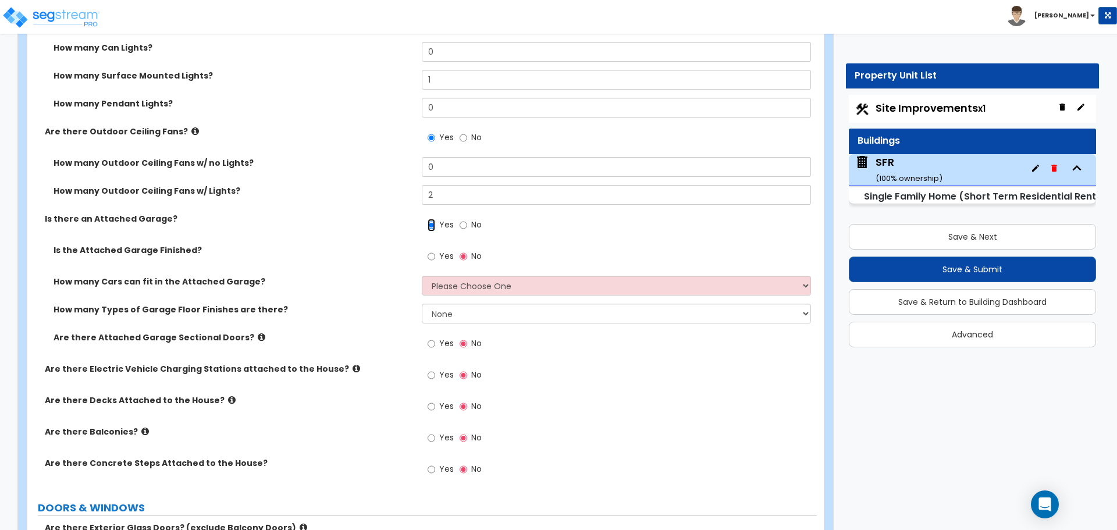
scroll to position [1164, 0]
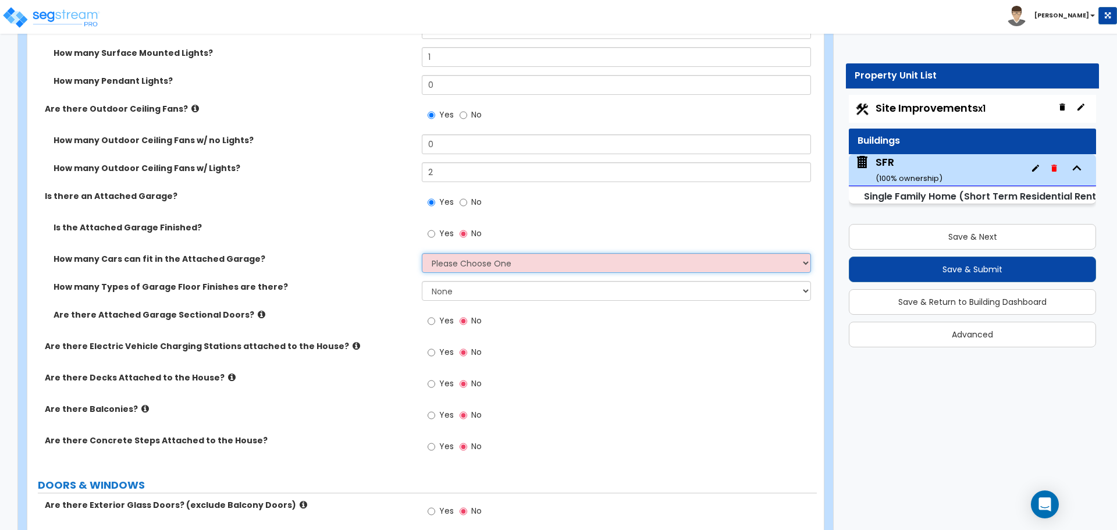
click at [433, 269] on select "Please Choose One 1 2 3 4 5" at bounding box center [616, 263] width 389 height 20
select select "2"
click at [422, 253] on select "Please Choose One 1 2 3 4 5" at bounding box center [616, 263] width 389 height 20
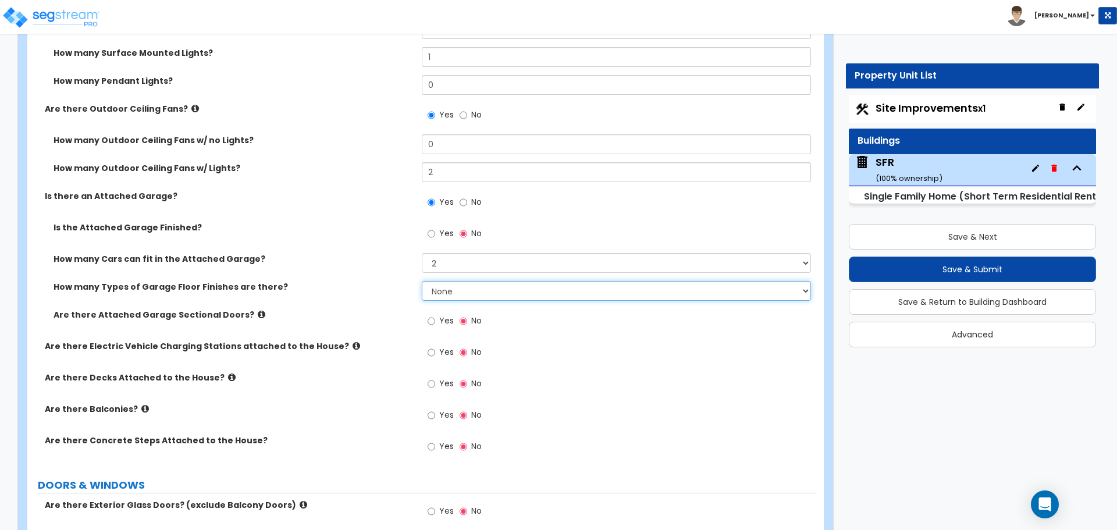
click at [452, 283] on select "None 1 2 3 4" at bounding box center [616, 291] width 389 height 20
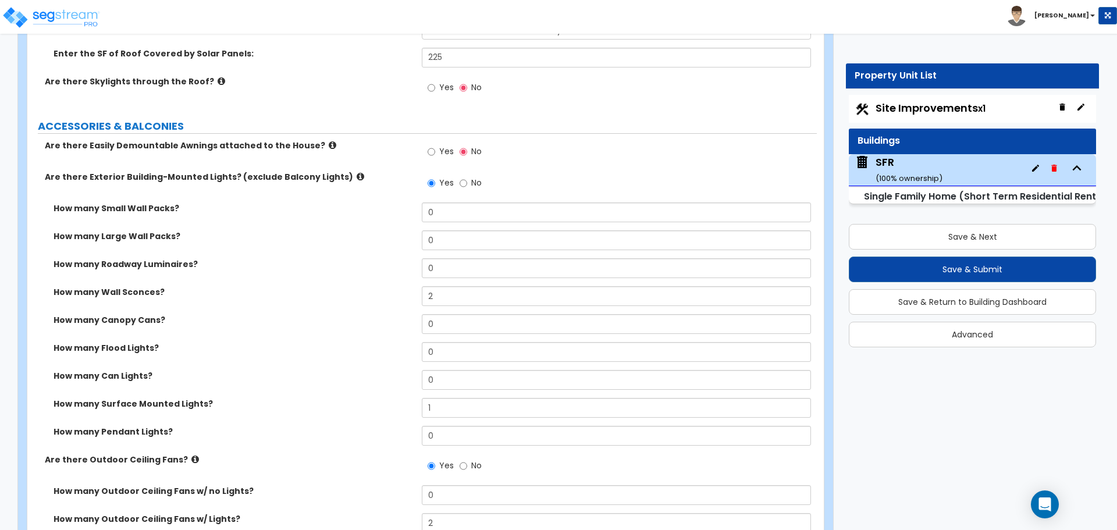
scroll to position [815, 0]
click at [927, 106] on span "Site Improvements x1" at bounding box center [931, 108] width 110 height 15
select select "2"
select select "1"
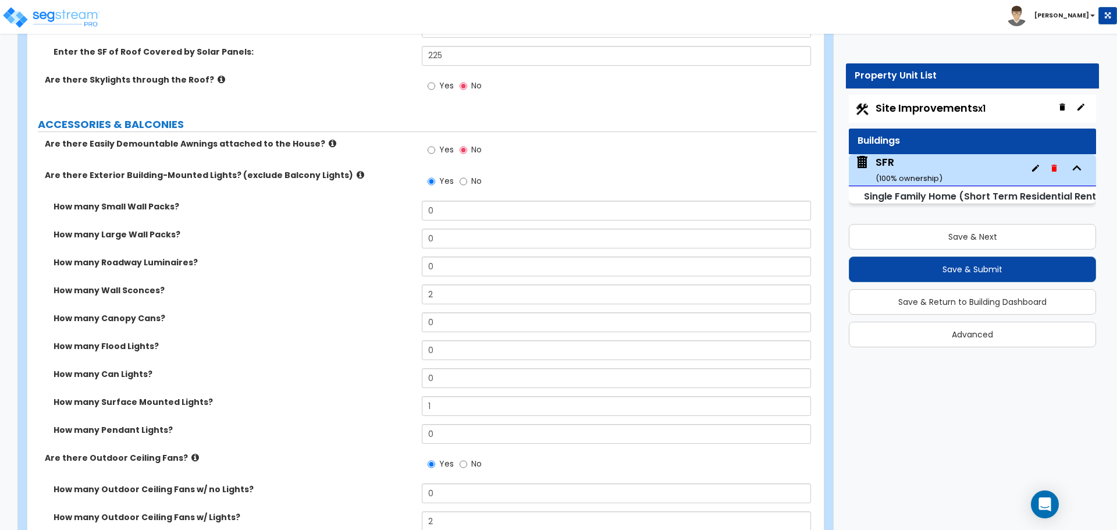
select select "2"
select select "3"
select select "6"
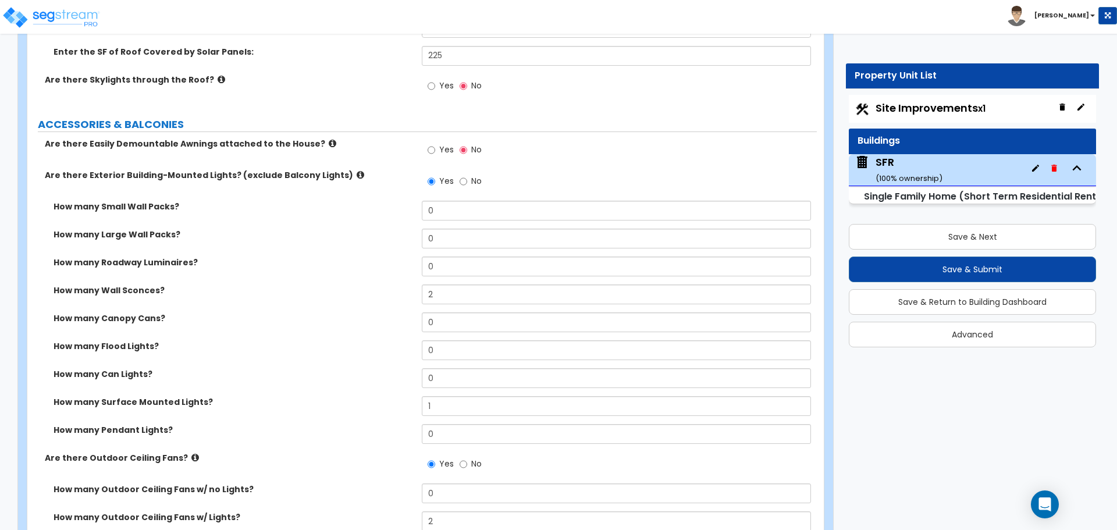
select select "1"
select select "2"
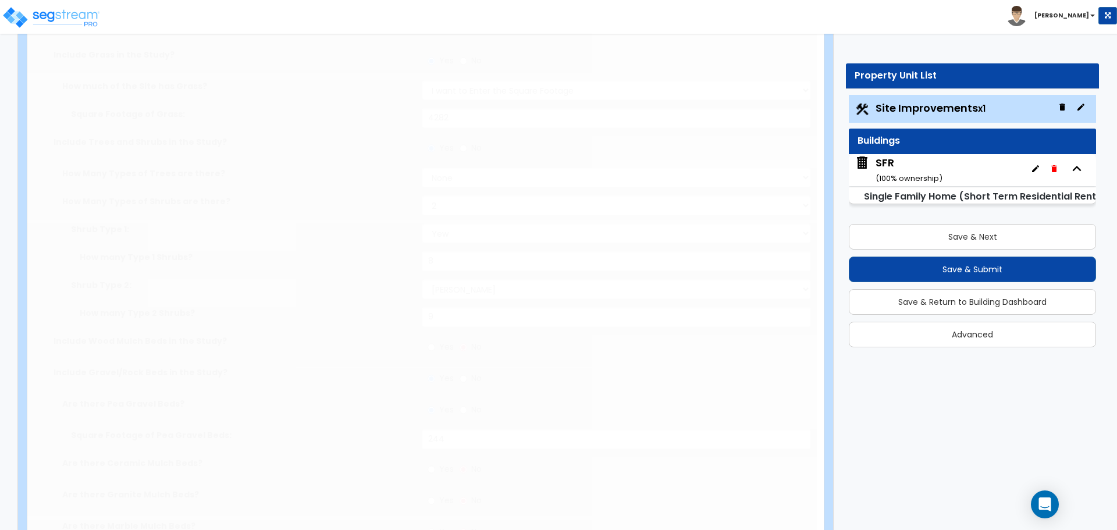
scroll to position [0, 0]
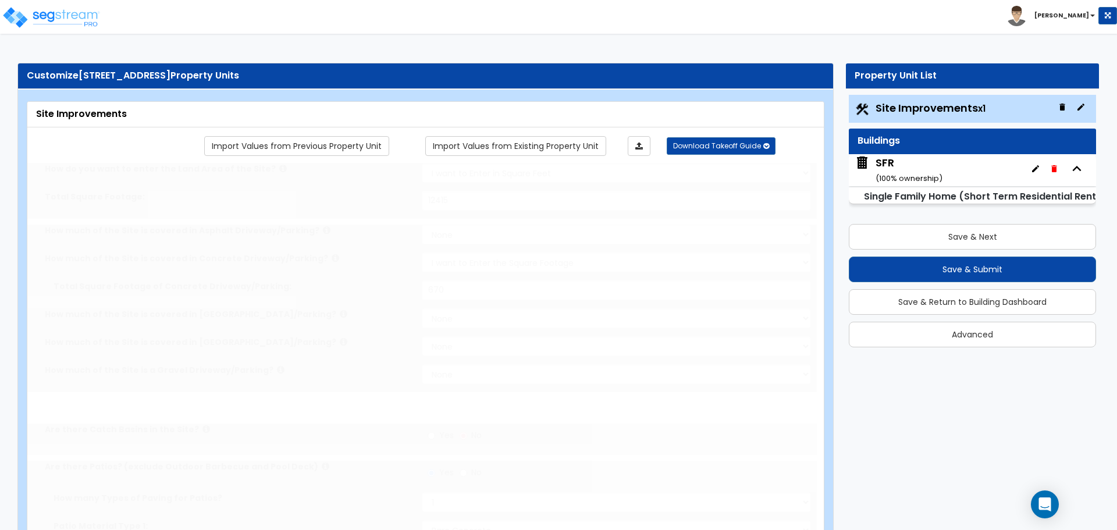
radio input "true"
select select "2"
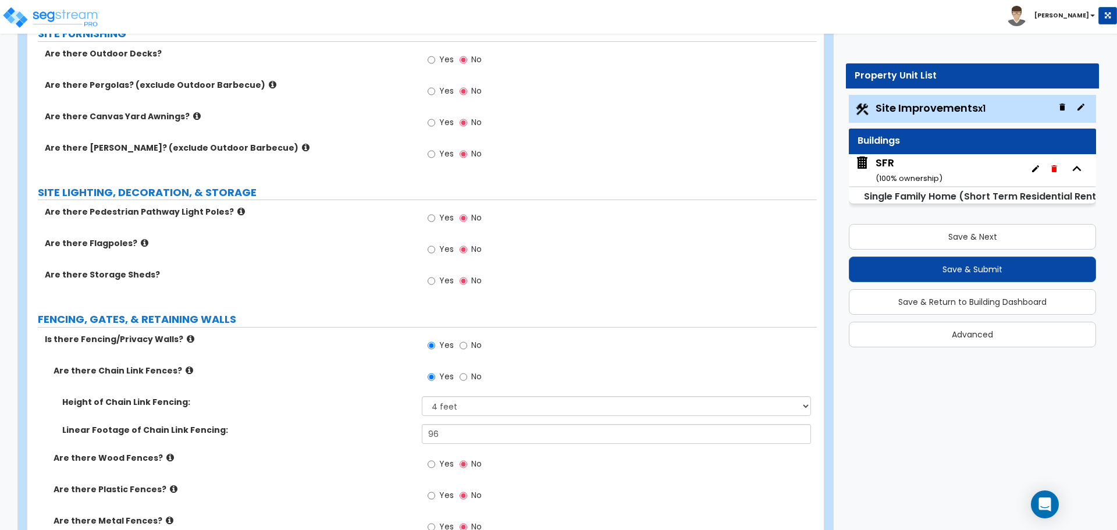
scroll to position [1978, 0]
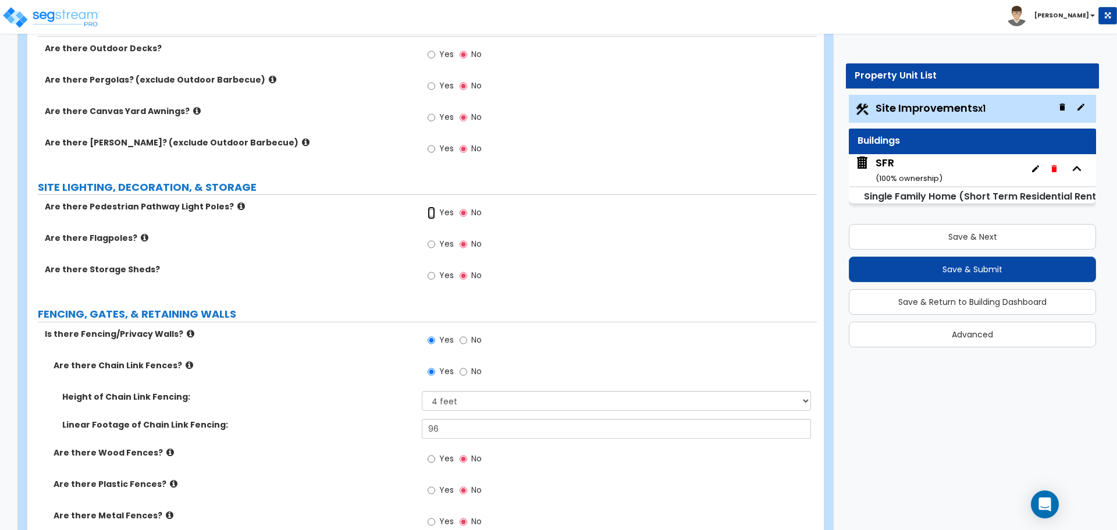
click at [435, 216] on input "Yes" at bounding box center [432, 213] width 8 height 13
radio input "true"
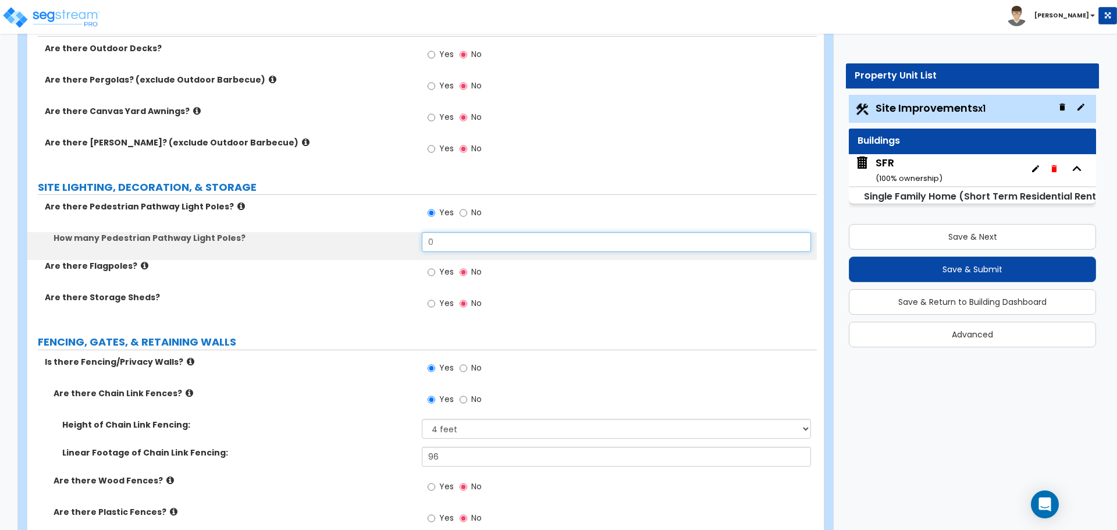
click at [453, 247] on input "0" at bounding box center [616, 242] width 389 height 20
type input "3"
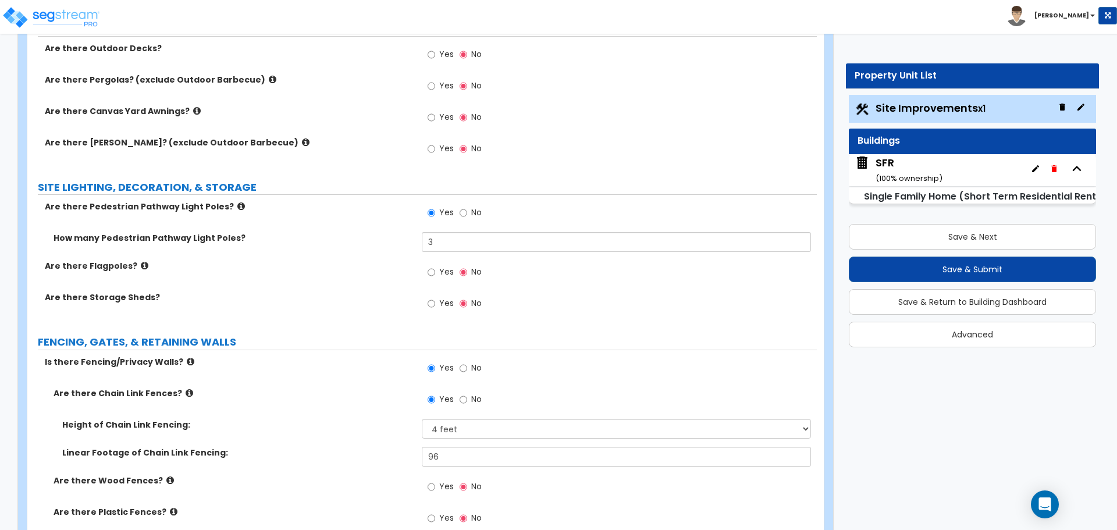
click at [402, 257] on div "How many Pedestrian Pathway Light Poles? 3" at bounding box center [422, 246] width 790 height 28
click at [237, 205] on icon at bounding box center [241, 206] width 8 height 9
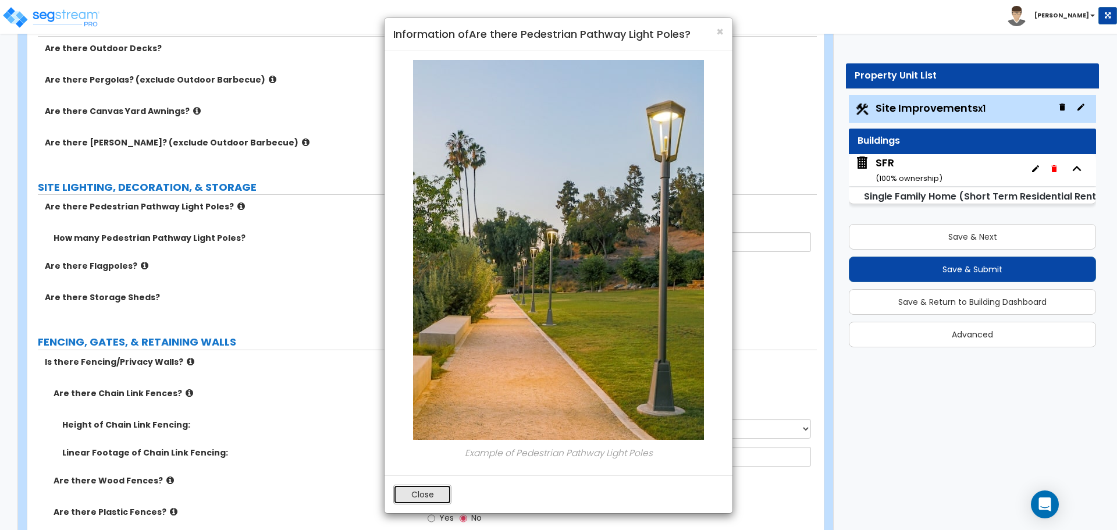
click at [428, 491] on button "Close" at bounding box center [422, 495] width 58 height 20
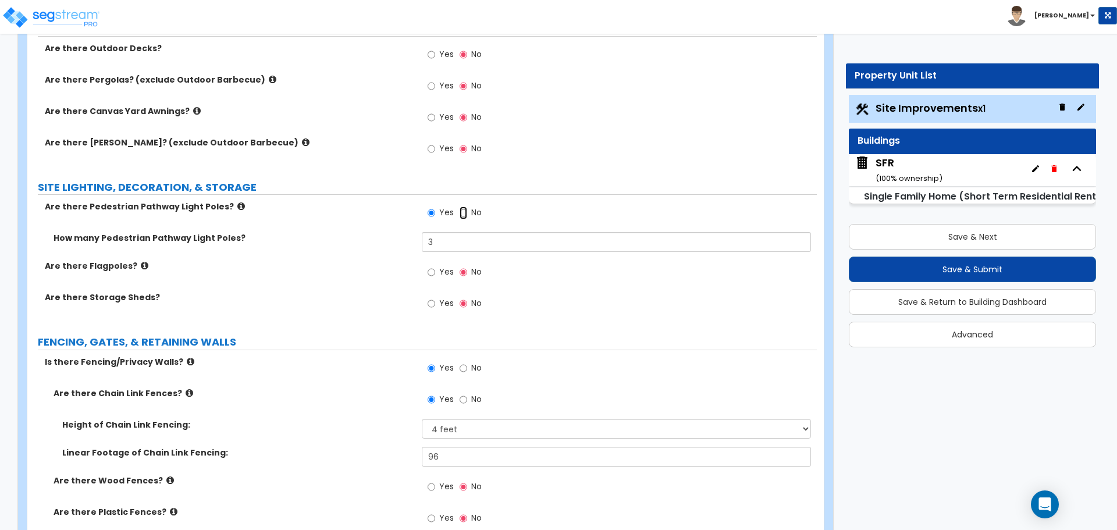
click at [464, 216] on input "No" at bounding box center [464, 213] width 8 height 13
radio input "false"
radio input "true"
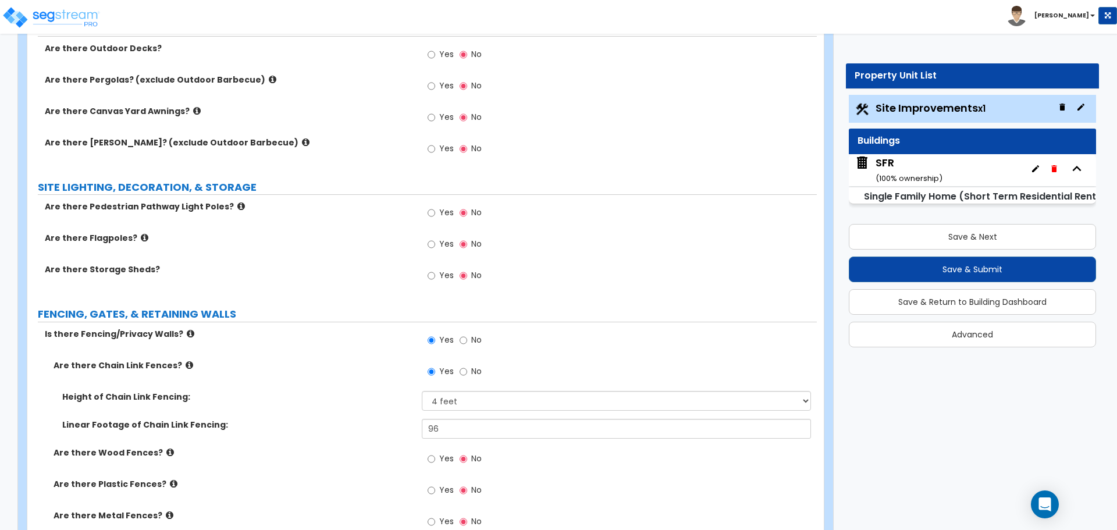
click at [938, 169] on div "SFR ( 100 % ownership)" at bounding box center [909, 170] width 67 height 30
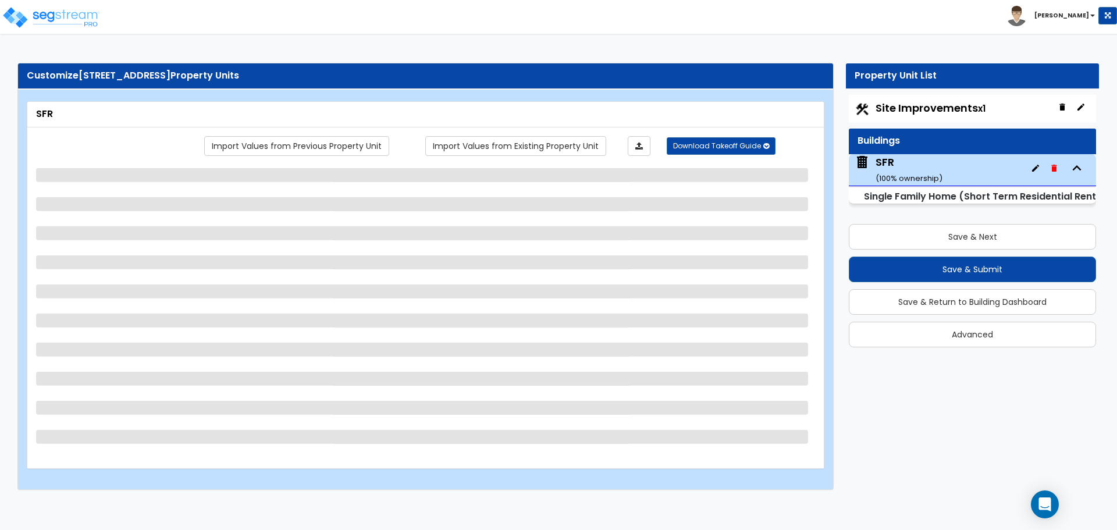
select select "2"
select select "6"
select select "3"
select select "1"
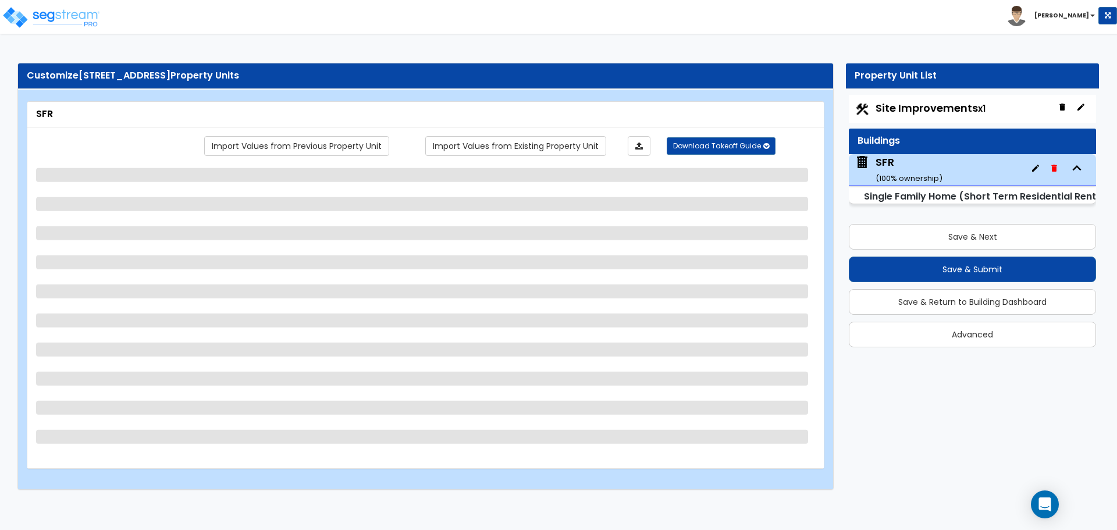
select select "7"
select select "1"
select select "2"
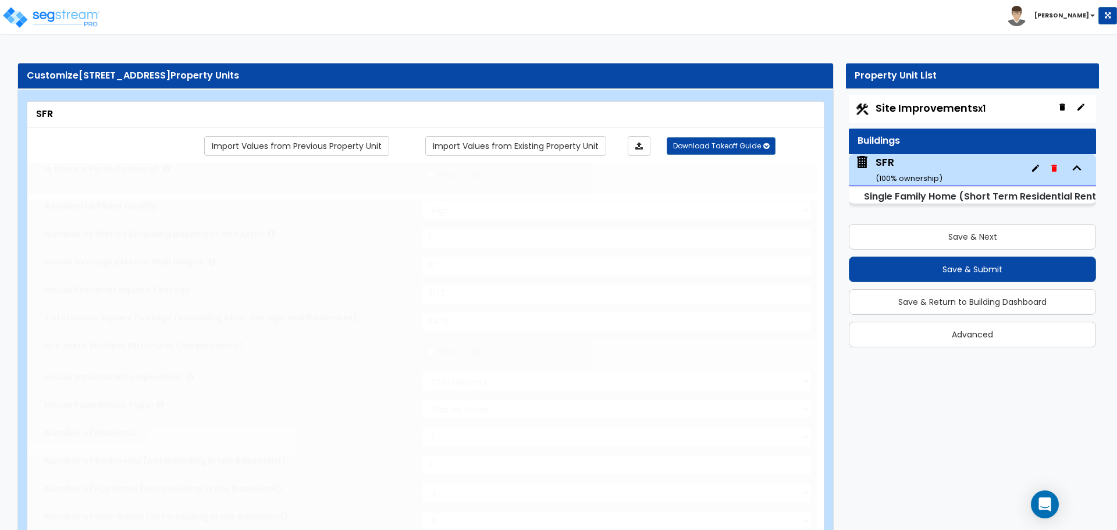
type input "2"
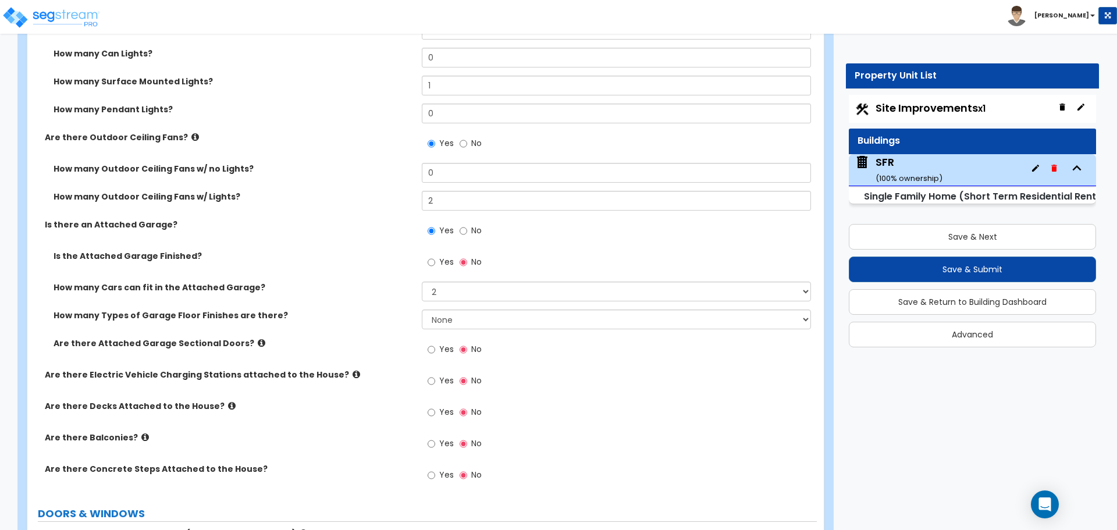
scroll to position [1164, 0]
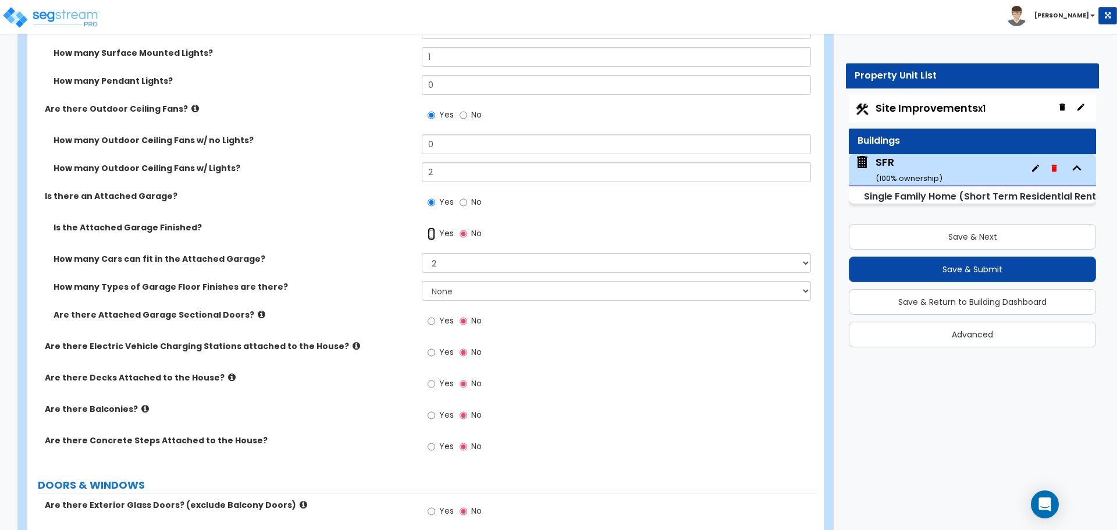
click at [431, 238] on input "Yes" at bounding box center [432, 234] width 8 height 13
radio input "true"
click at [442, 293] on select "None 1 2 3 4" at bounding box center [616, 291] width 389 height 20
select select "1"
click at [422, 281] on select "None 1 2 3 4" at bounding box center [616, 291] width 389 height 20
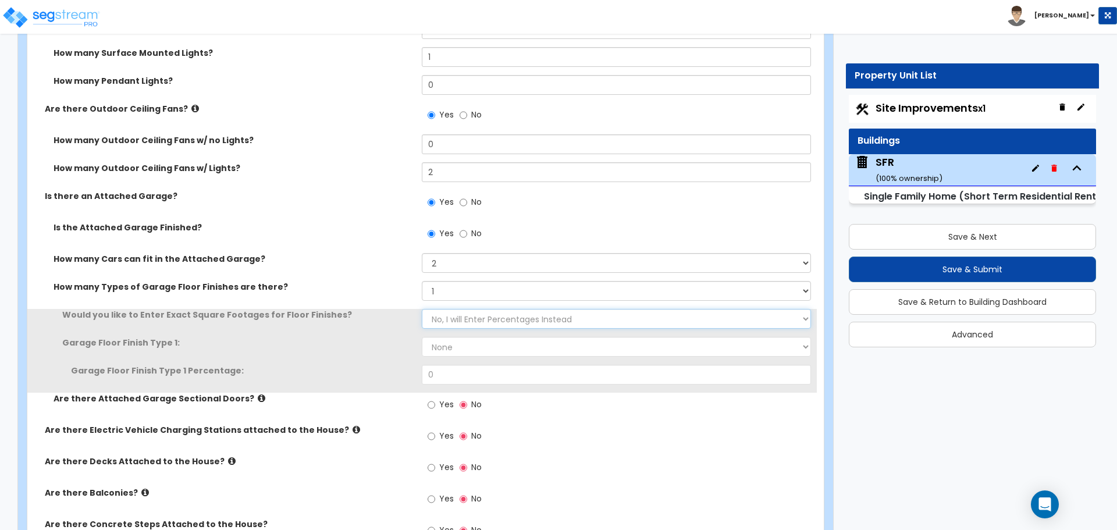
click at [439, 319] on select "No, I will Enter Percentages Instead Yes, I will Enter Exact Square Footages" at bounding box center [616, 319] width 389 height 20
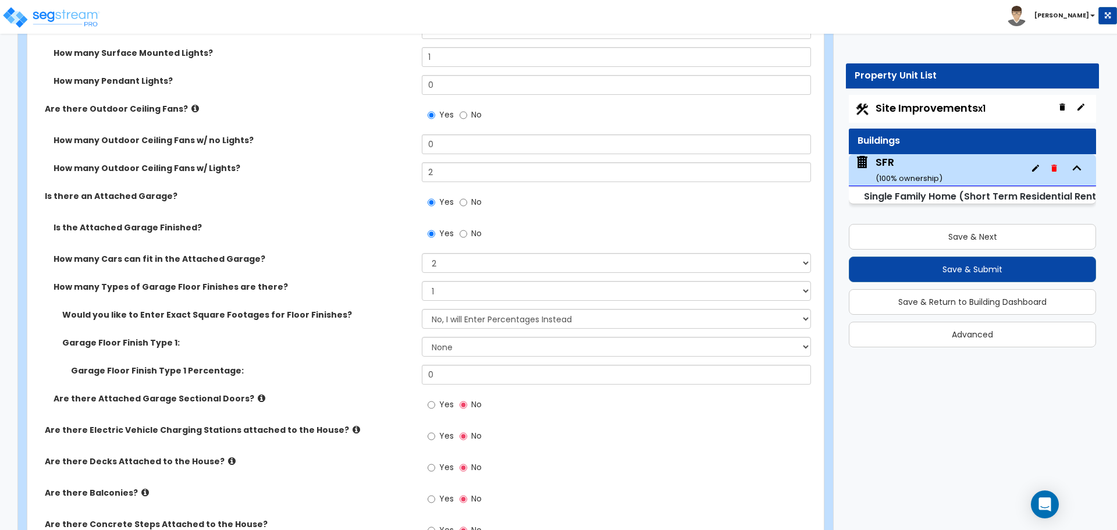
click at [411, 331] on div "Would you like to Enter Exact Square Footages for Floor Finishes? No, I will En…" at bounding box center [422, 323] width 790 height 28
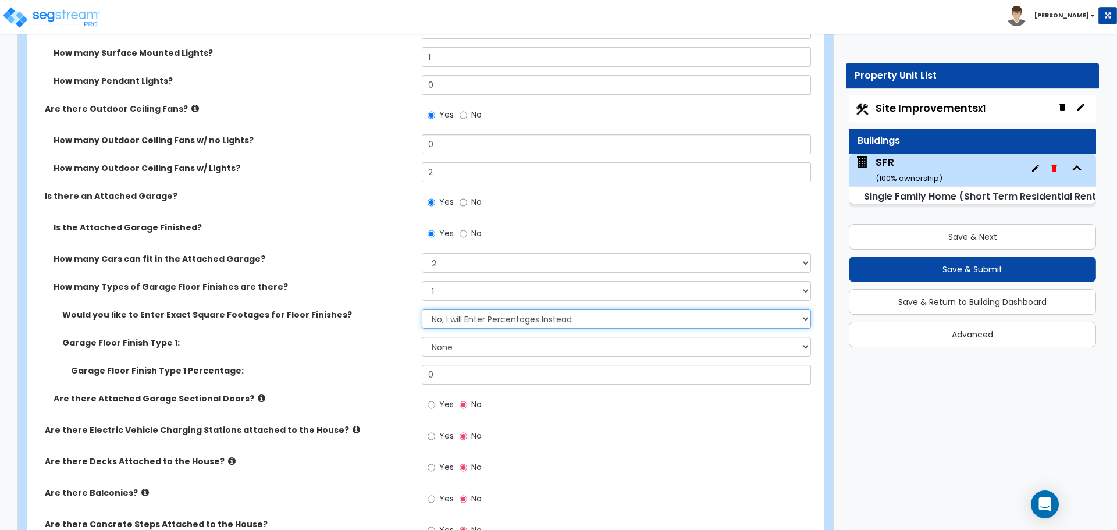
click at [450, 321] on select "No, I will Enter Percentages Instead Yes, I will Enter Exact Square Footages" at bounding box center [616, 319] width 389 height 20
select select "1"
click at [422, 309] on select "No, I will Enter Percentages Instead Yes, I will Enter Exact Square Footages" at bounding box center [616, 319] width 389 height 20
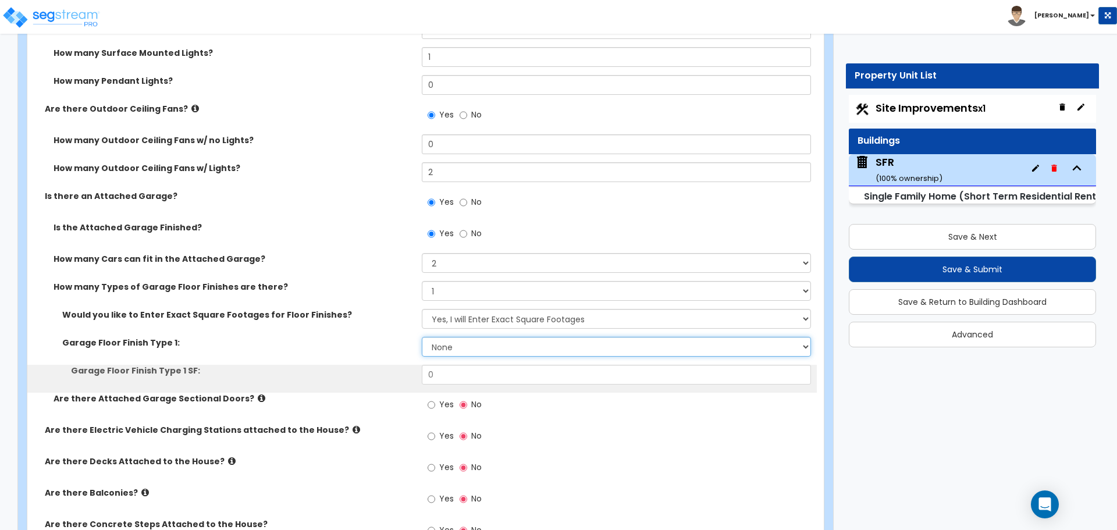
click at [447, 342] on select "None Polished Concrete Flooring Ceramic Tile Flooring Rubber Tile Flooring Epox…" at bounding box center [616, 347] width 389 height 20
select select "1"
click at [422, 337] on select "None Polished Concrete Flooring Ceramic Tile Flooring Rubber Tile Flooring Epox…" at bounding box center [616, 347] width 389 height 20
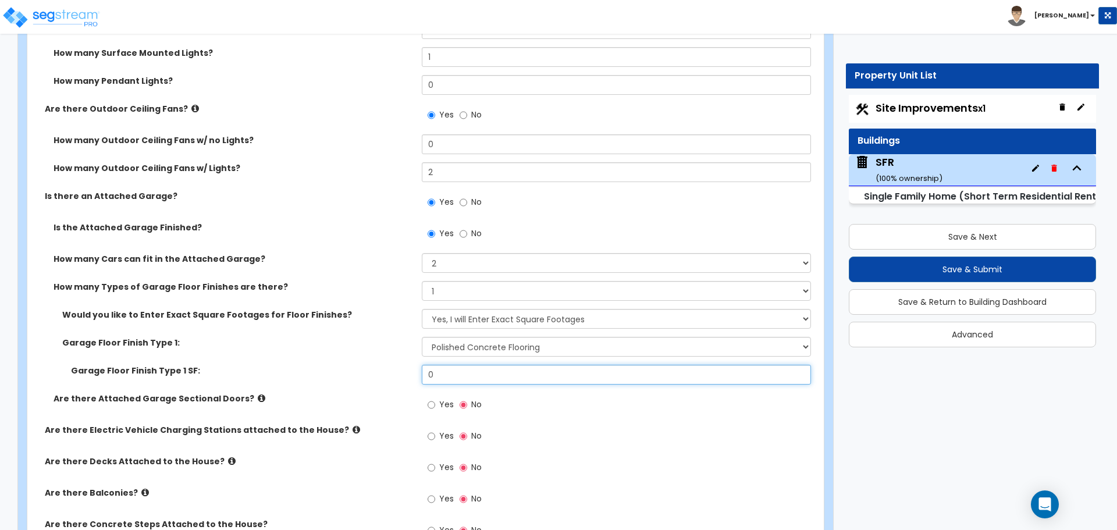
click at [451, 375] on input "0" at bounding box center [616, 375] width 389 height 20
click at [471, 370] on input "0" at bounding box center [616, 375] width 389 height 20
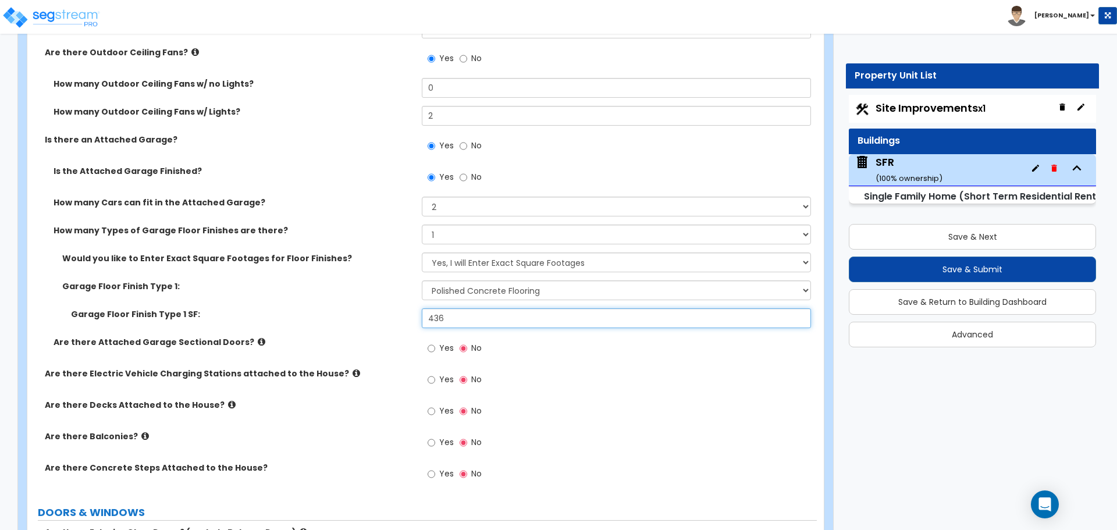
scroll to position [1222, 0]
type input "436"
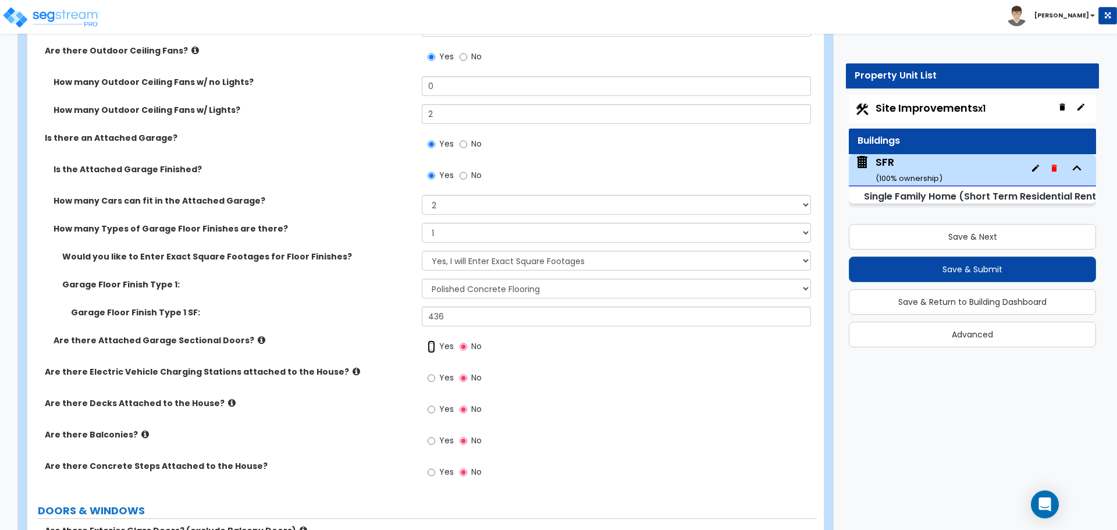
click at [434, 347] on input "Yes" at bounding box center [432, 346] width 8 height 13
radio input "true"
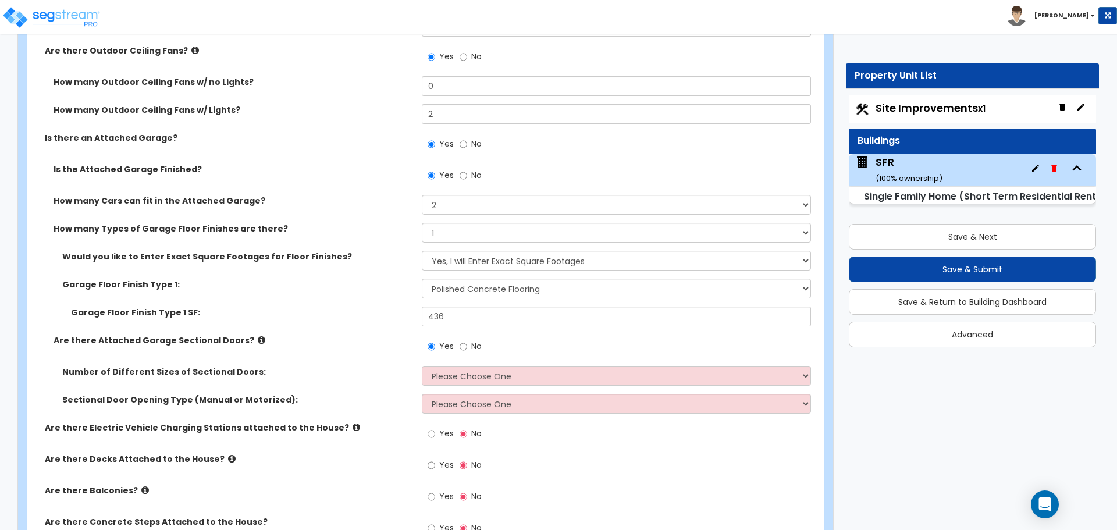
scroll to position [1280, 0]
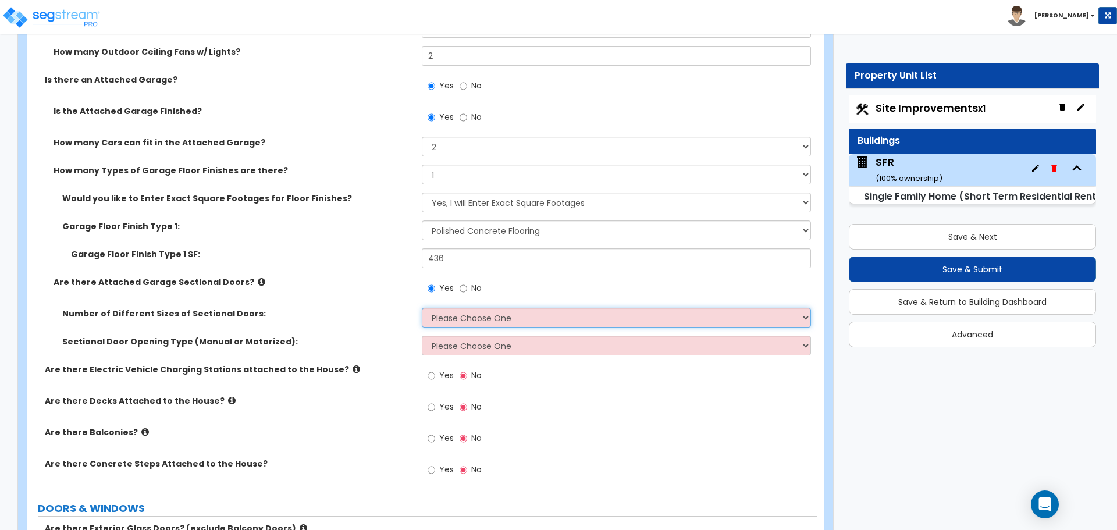
click at [447, 324] on select "Please Choose One 1 2" at bounding box center [616, 318] width 389 height 20
select select "1"
click at [422, 308] on select "Please Choose One 1 2" at bounding box center [616, 318] width 389 height 20
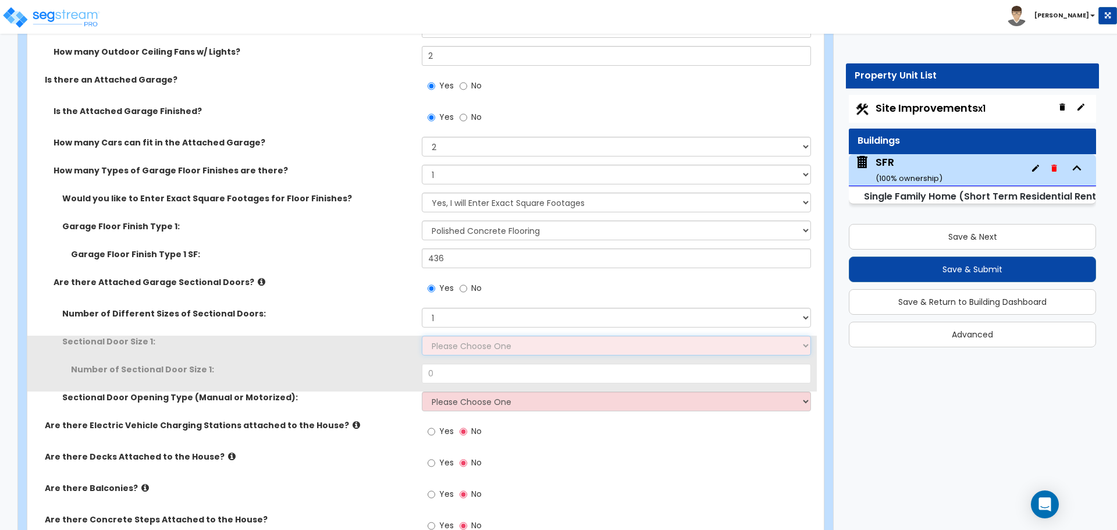
click at [458, 343] on select "Please Choose One 9' x 7' 16' x 7'" at bounding box center [616, 346] width 389 height 20
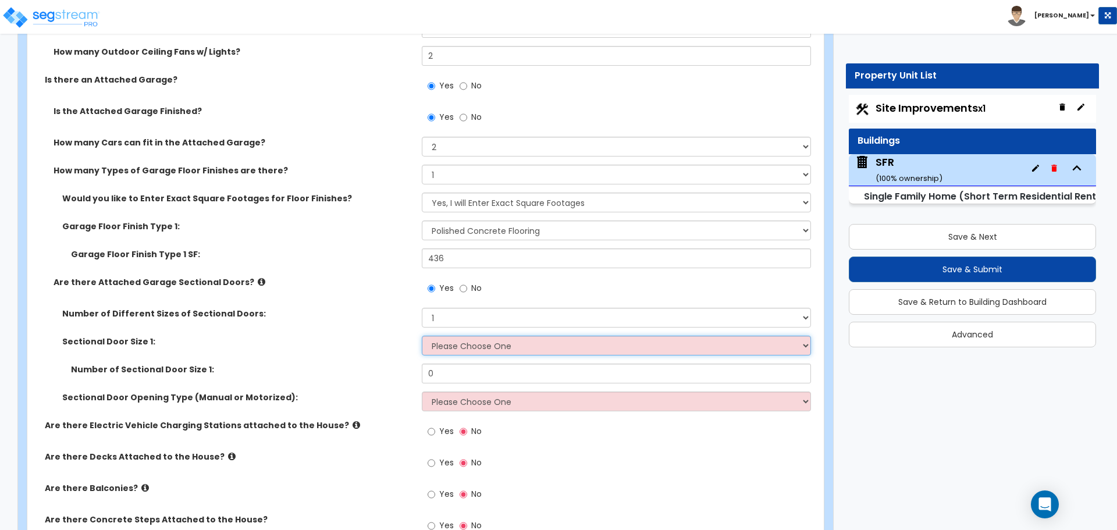
select select "2"
click at [422, 336] on select "Please Choose One 9' x 7' 16' x 7'" at bounding box center [616, 346] width 389 height 20
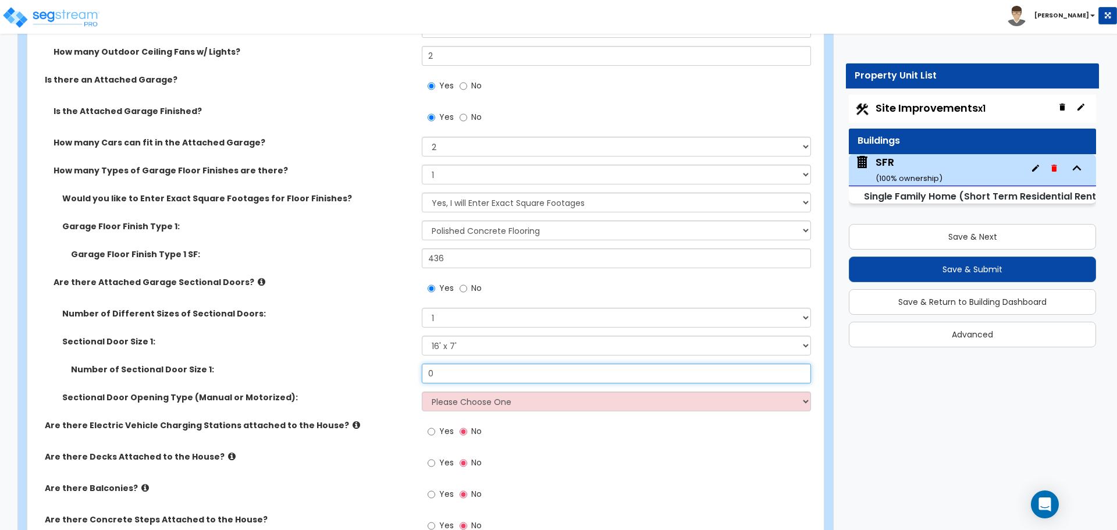
click at [454, 373] on input "0" at bounding box center [616, 374] width 389 height 20
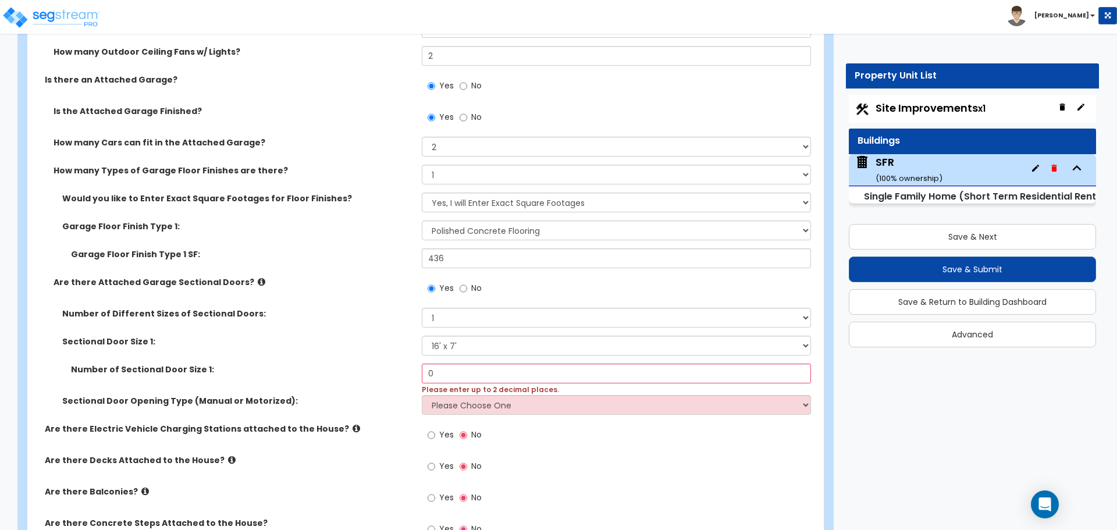
click at [469, 418] on div "Sectional Door Opening Type (Manual or Motorized): Please Choose One All Manual…" at bounding box center [422, 409] width 790 height 28
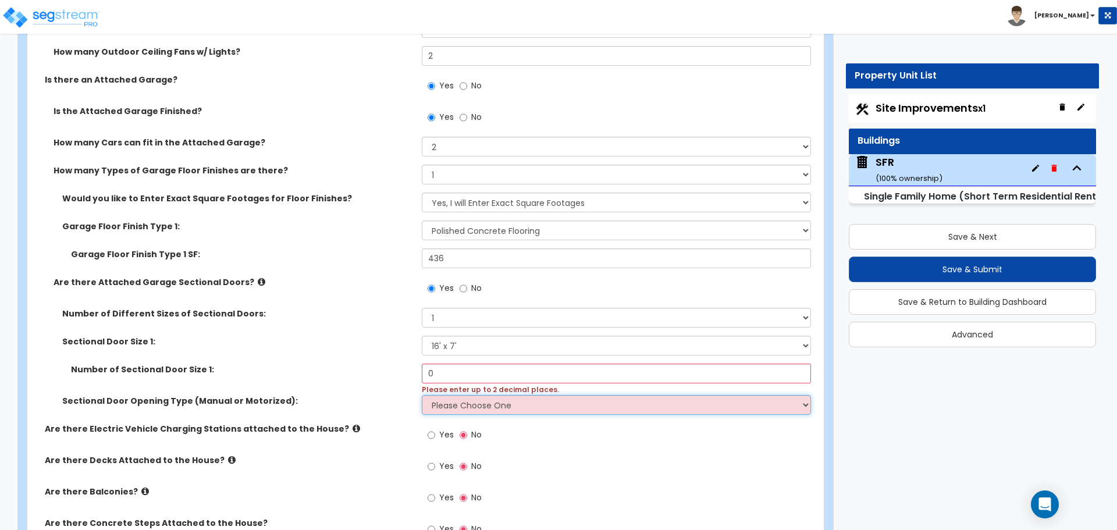
click at [469, 408] on select "Please Choose One All Manual All Motorized Some are Motorized" at bounding box center [616, 405] width 389 height 20
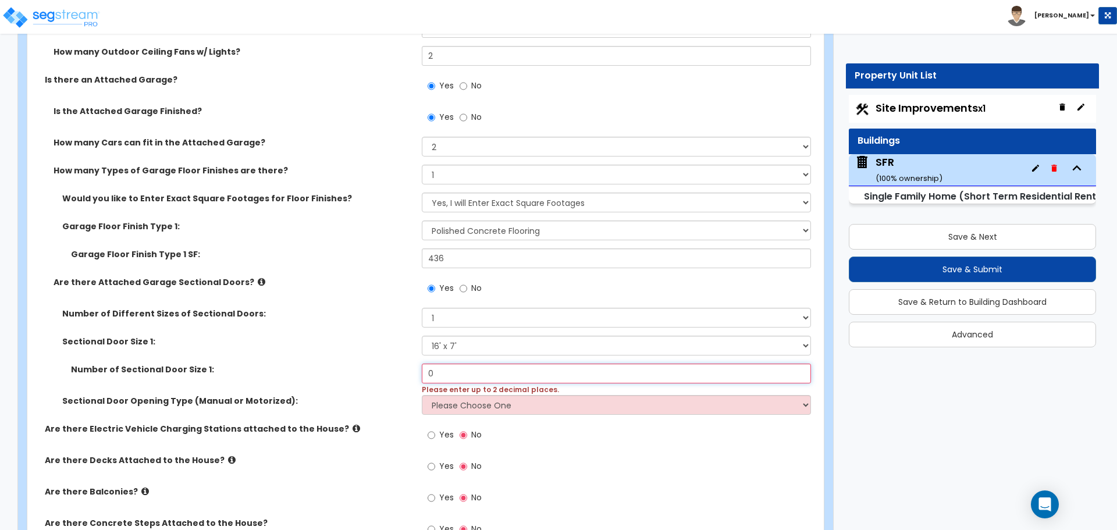
click at [452, 374] on input "0" at bounding box center [616, 374] width 389 height 20
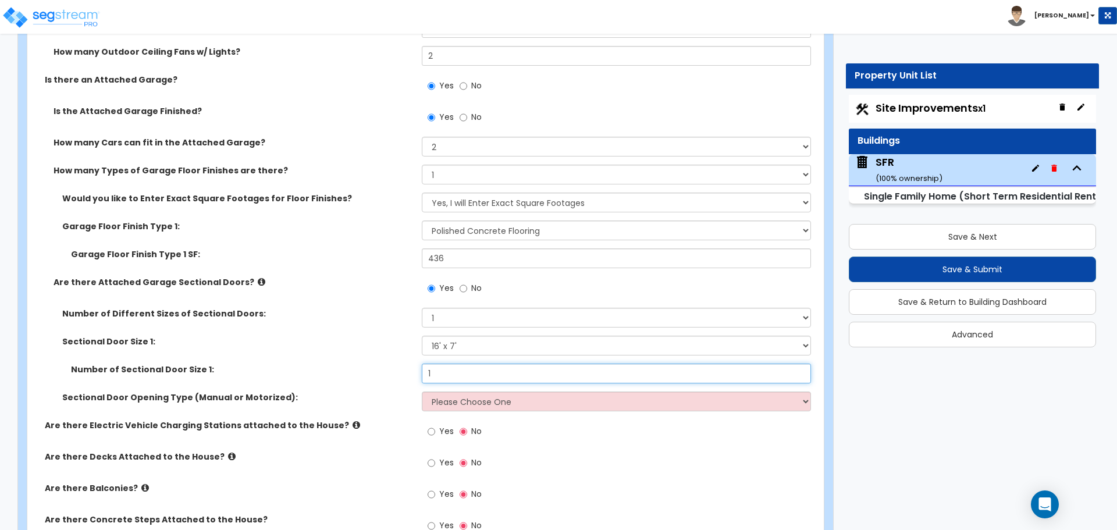
type input "1"
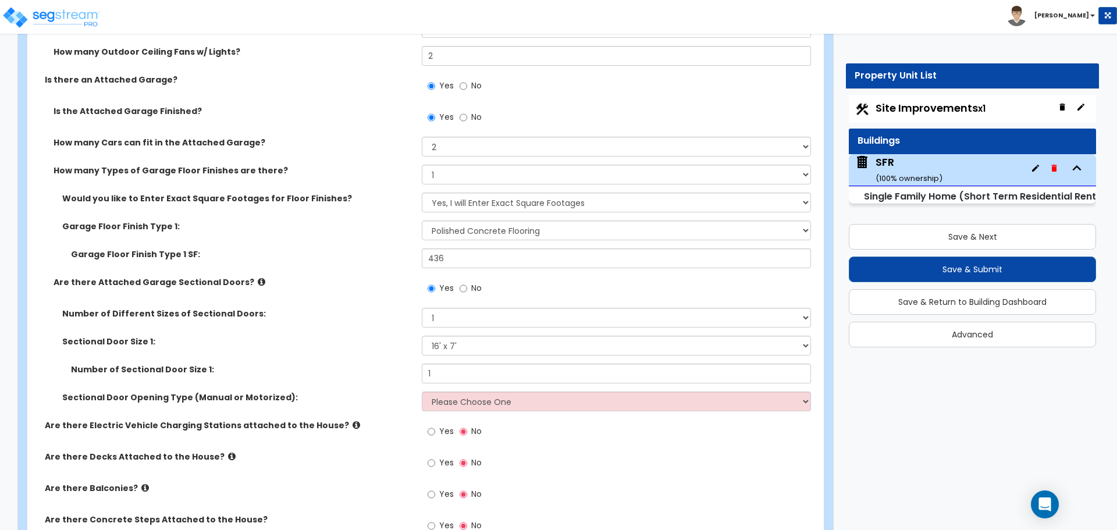
click at [399, 379] on div "Number of Sectional Door Size 1: 1" at bounding box center [422, 378] width 790 height 28
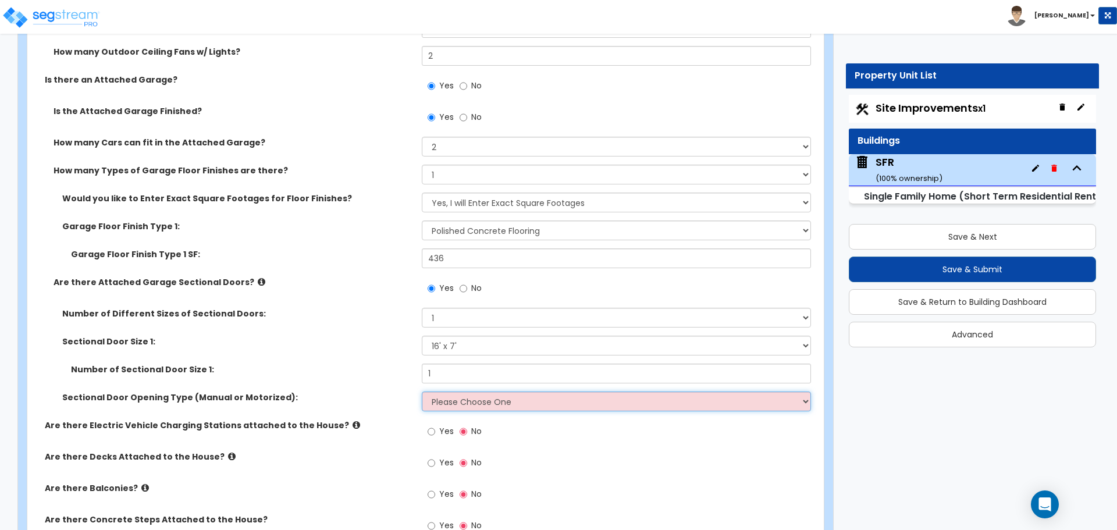
click at [462, 405] on select "Please Choose One All Manual All Motorized Some are Motorized" at bounding box center [616, 402] width 389 height 20
select select "2"
click at [422, 392] on select "Please Choose One All Manual All Motorized Some are Motorized" at bounding box center [616, 402] width 389 height 20
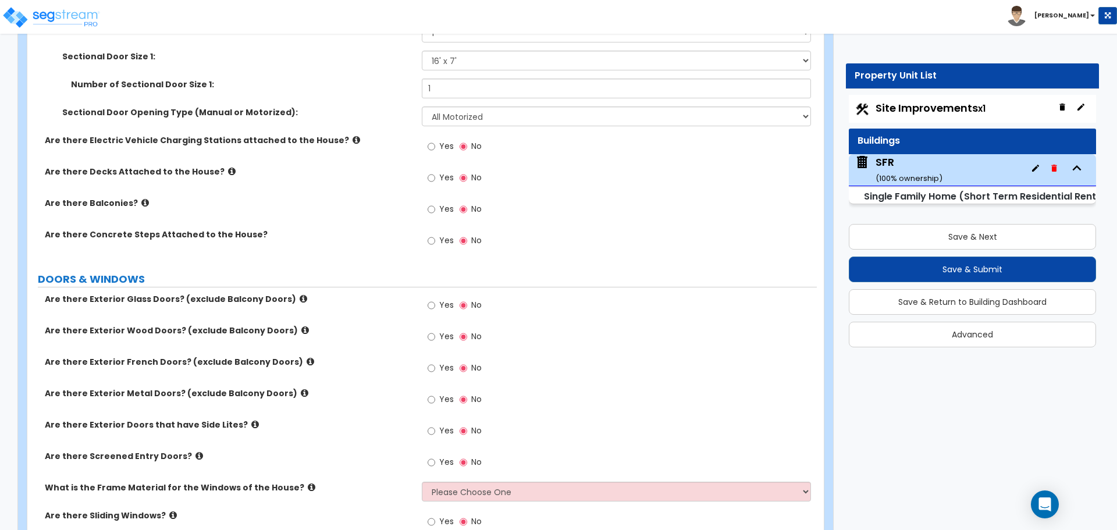
scroll to position [1629, 0]
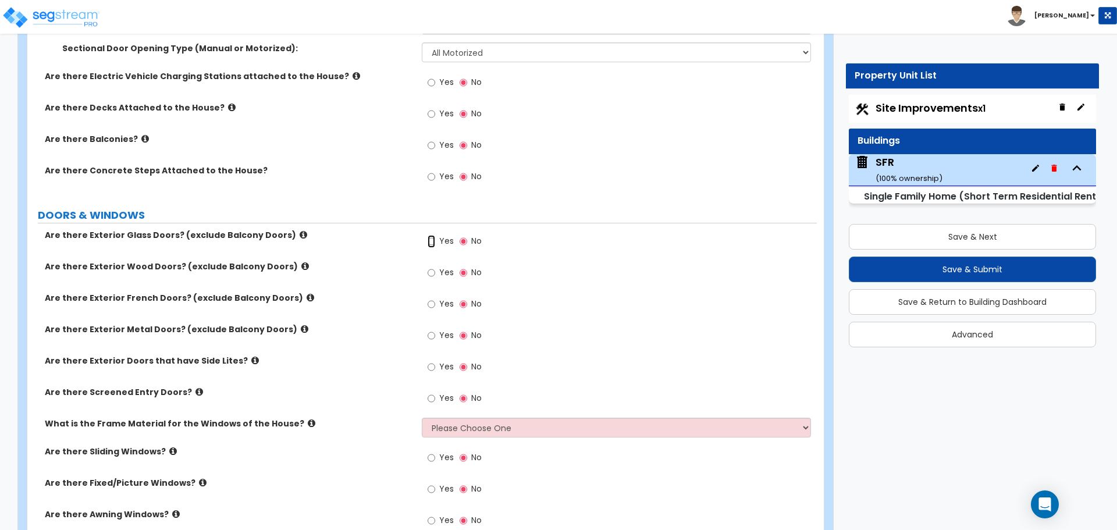
click at [430, 243] on input "Yes" at bounding box center [432, 241] width 8 height 13
radio input "true"
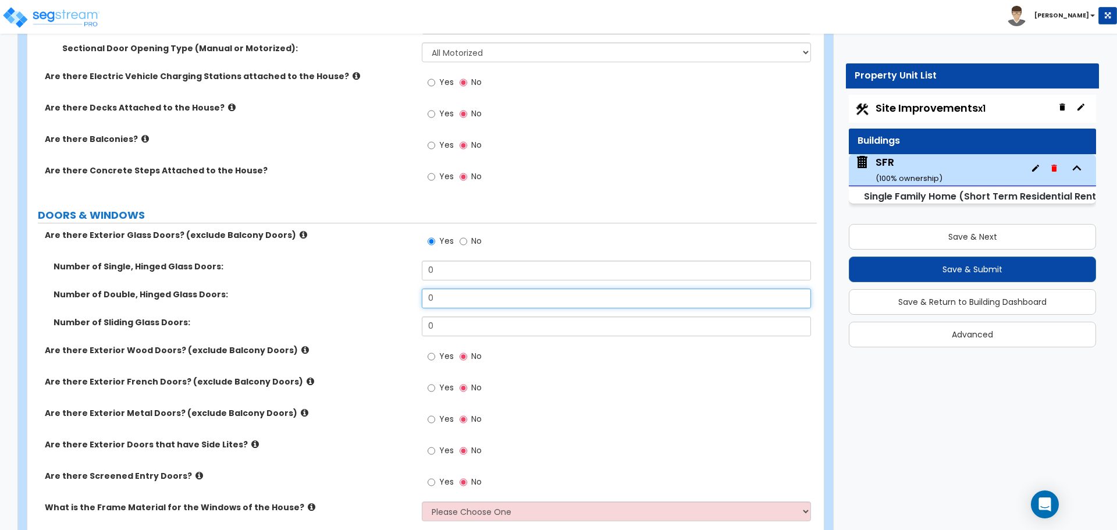
click at [456, 289] on input "0" at bounding box center [616, 299] width 389 height 20
type input "1"
click at [403, 309] on div "Number of Double, Hinged Glass Doors: 1" at bounding box center [422, 303] width 790 height 28
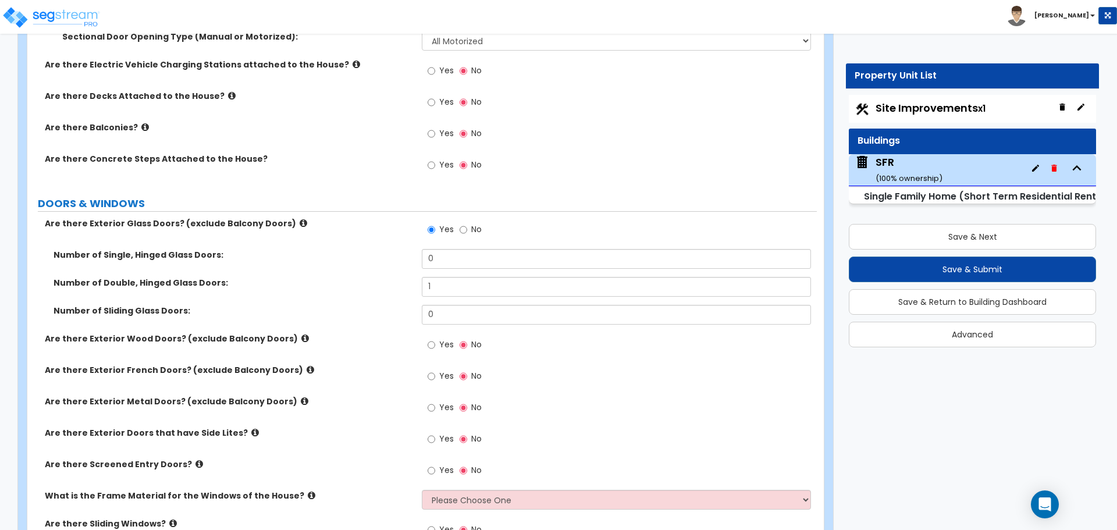
scroll to position [1687, 0]
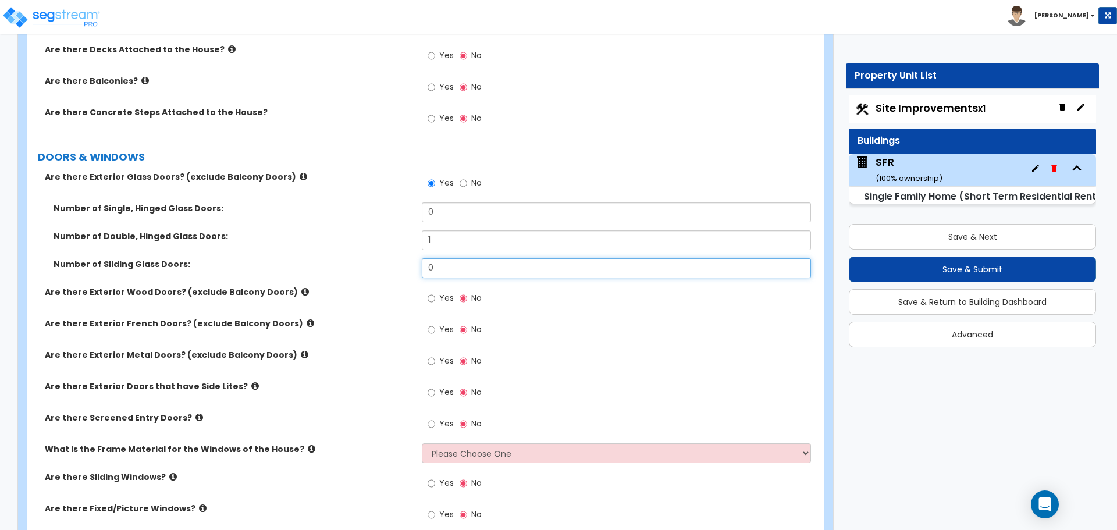
click at [449, 268] on input "0" at bounding box center [616, 268] width 389 height 20
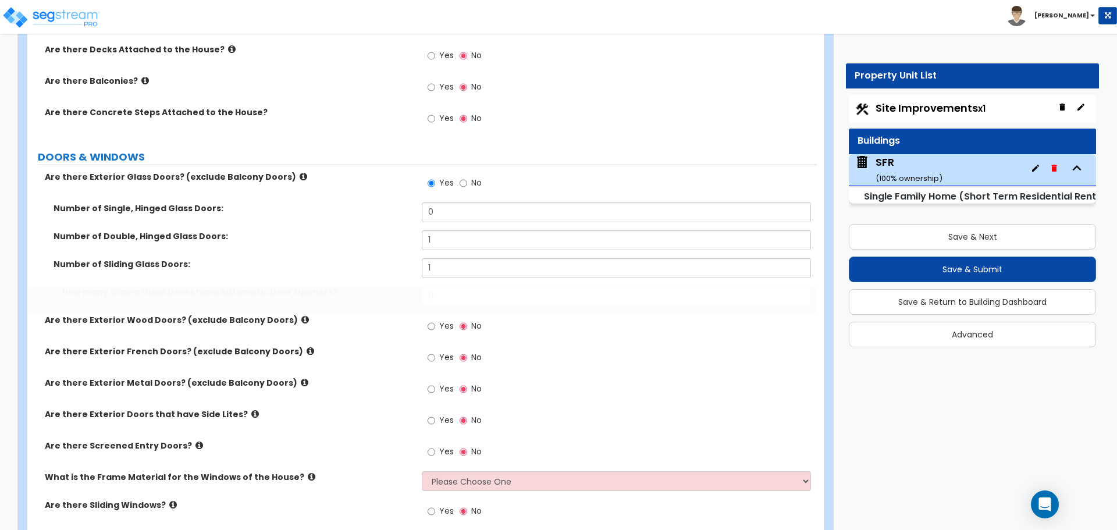
click at [360, 262] on label "Number of Sliding Glass Doors:" at bounding box center [234, 264] width 360 height 12
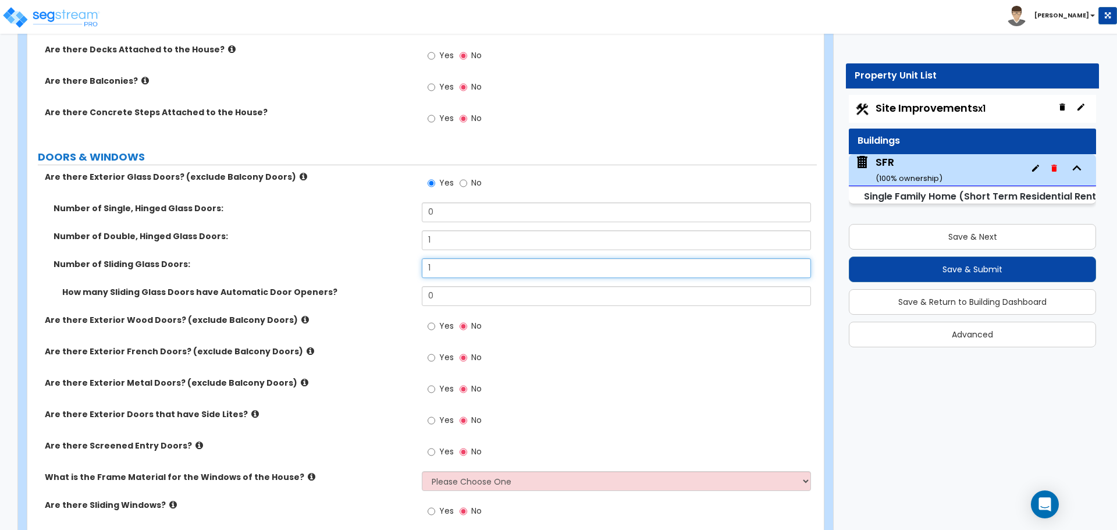
click at [447, 268] on input "1" at bounding box center [616, 268] width 389 height 20
type input "2"
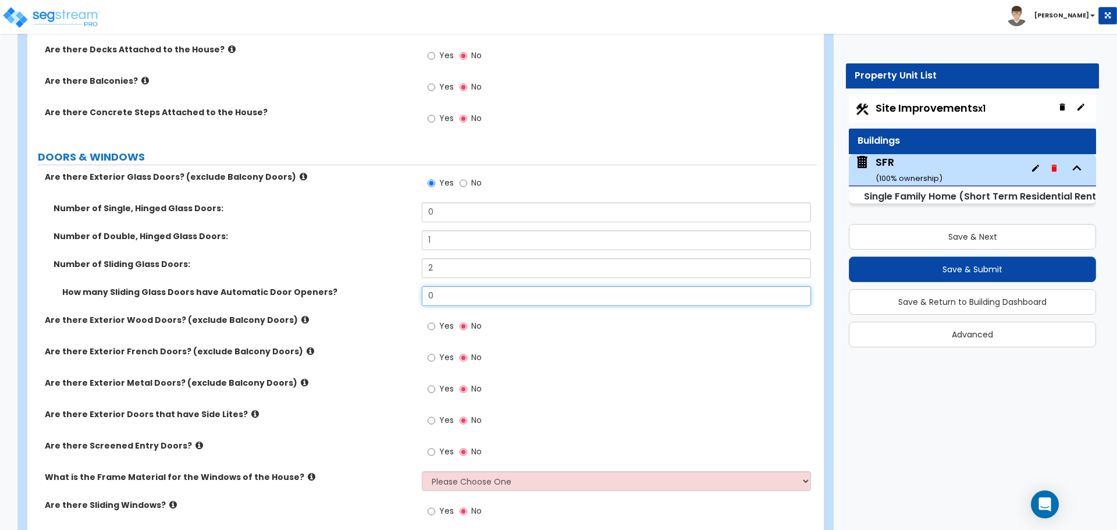
click at [447, 293] on input "0" at bounding box center [616, 296] width 389 height 20
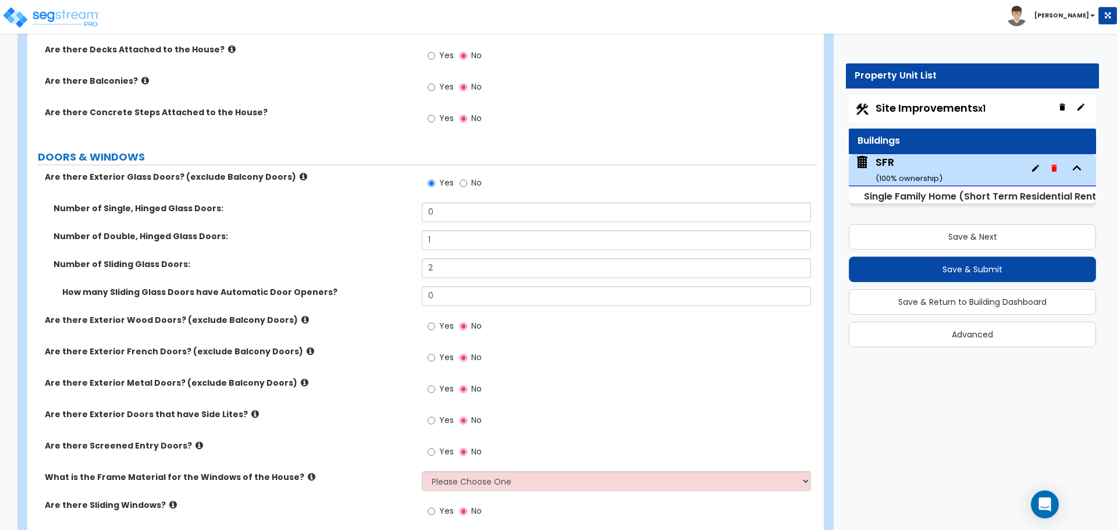
click at [407, 294] on label "How many Sliding Glass Doors have Automatic Door Openers?" at bounding box center [237, 292] width 351 height 12
click at [435, 240] on input "1" at bounding box center [616, 240] width 389 height 20
type input "2"
click at [402, 246] on div "Number of Double, Hinged Glass Doors: 2" at bounding box center [422, 244] width 790 height 28
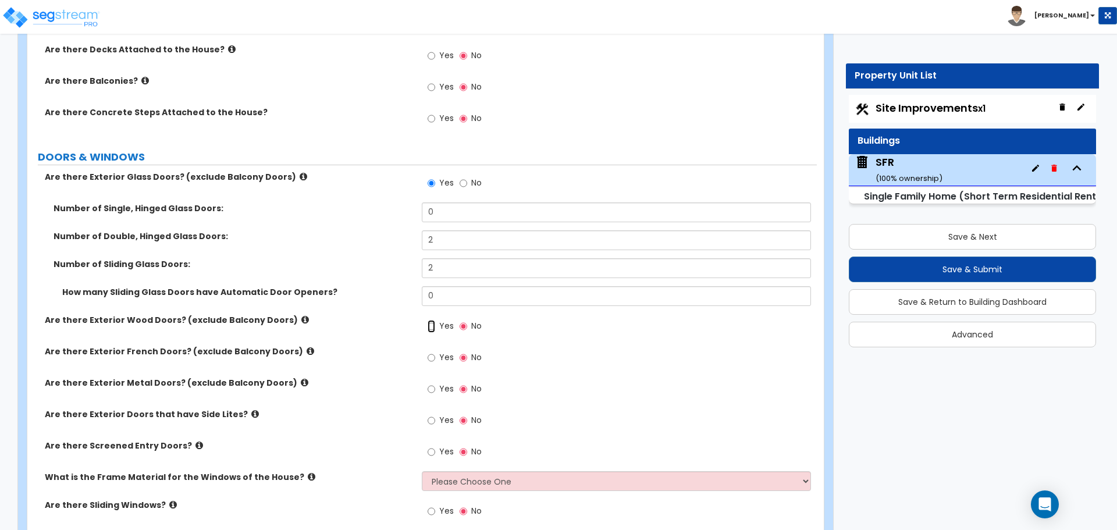
click at [431, 328] on input "Yes" at bounding box center [432, 326] width 8 height 13
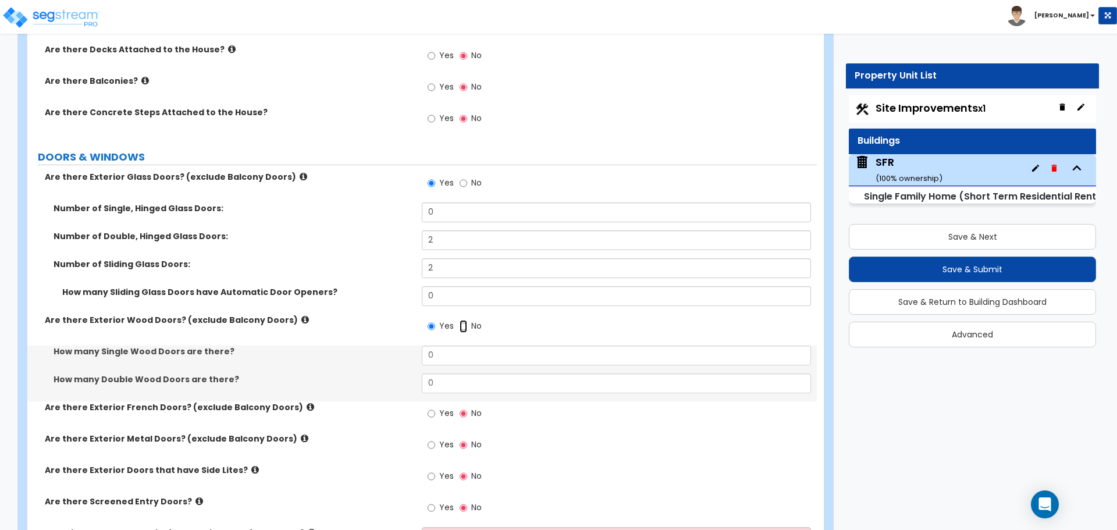
click at [466, 327] on input "No" at bounding box center [464, 326] width 8 height 13
radio input "false"
radio input "true"
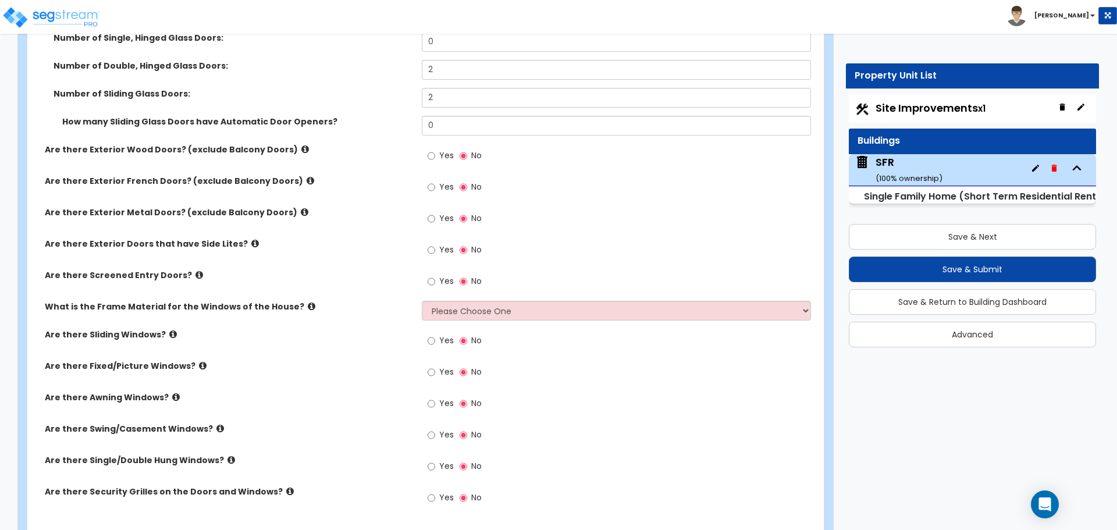
scroll to position [1862, 0]
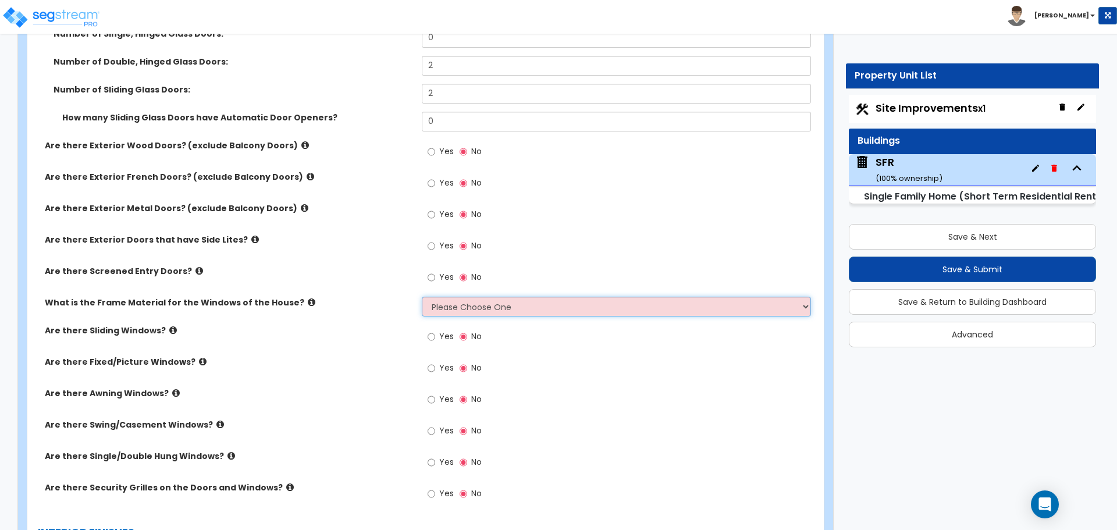
click at [449, 310] on select "Please Choose One Vinyl Aluminum Wood" at bounding box center [616, 307] width 389 height 20
click at [484, 312] on select "Please Choose One Vinyl Aluminum Wood" at bounding box center [616, 307] width 389 height 20
select select "1"
click at [422, 297] on select "Please Choose One Vinyl Aluminum Wood" at bounding box center [616, 307] width 389 height 20
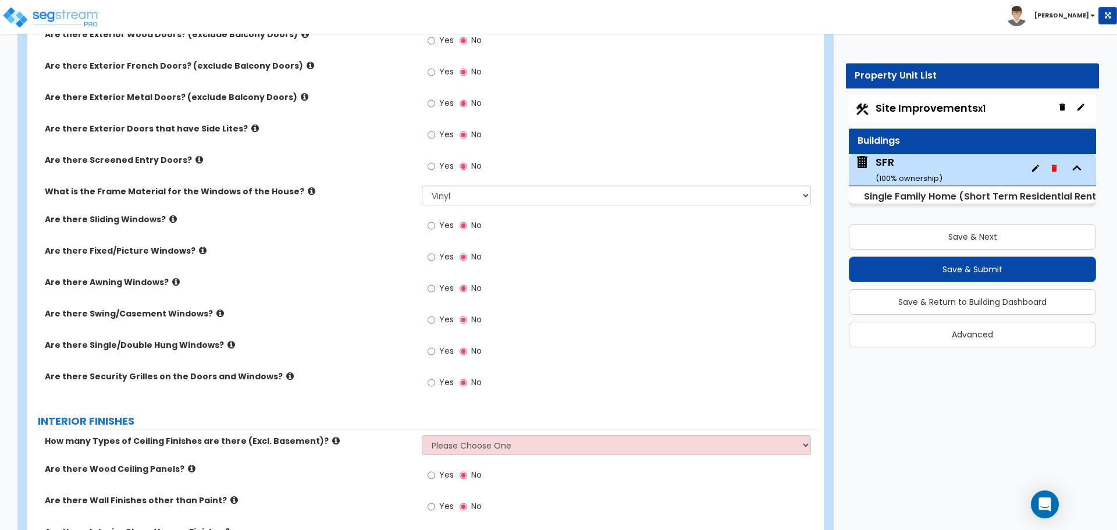
scroll to position [1978, 0]
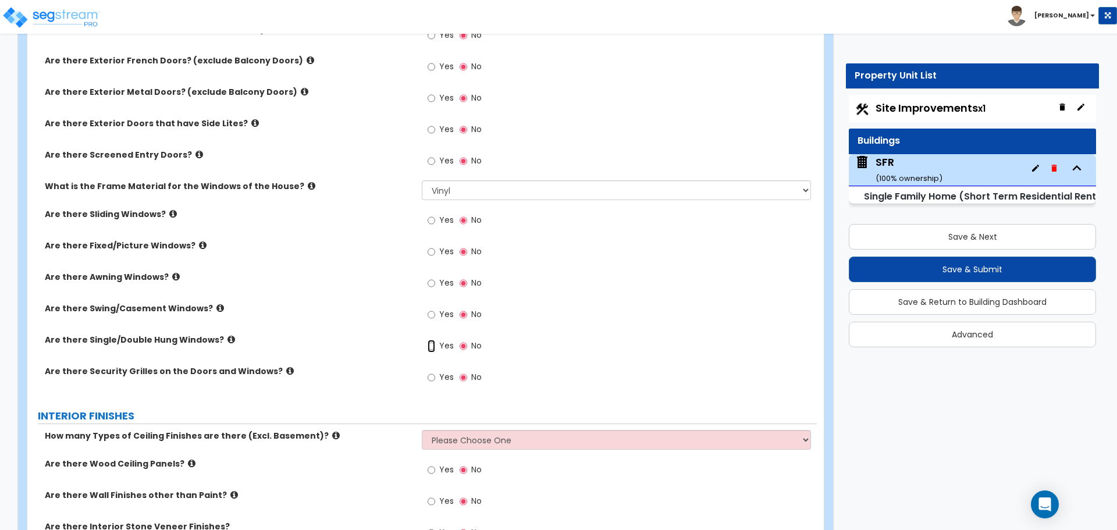
click at [434, 348] on input "Yes" at bounding box center [432, 346] width 8 height 13
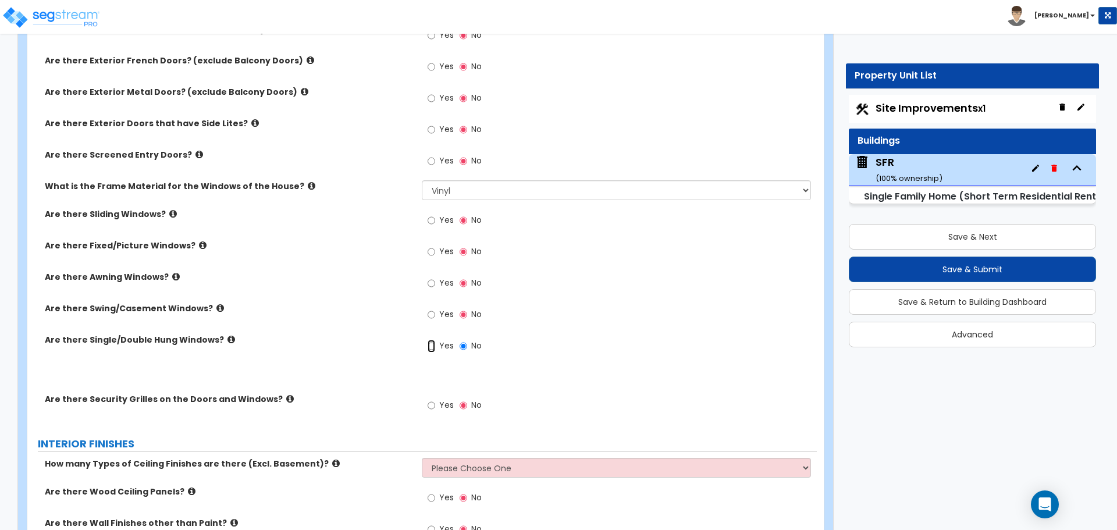
radio input "true"
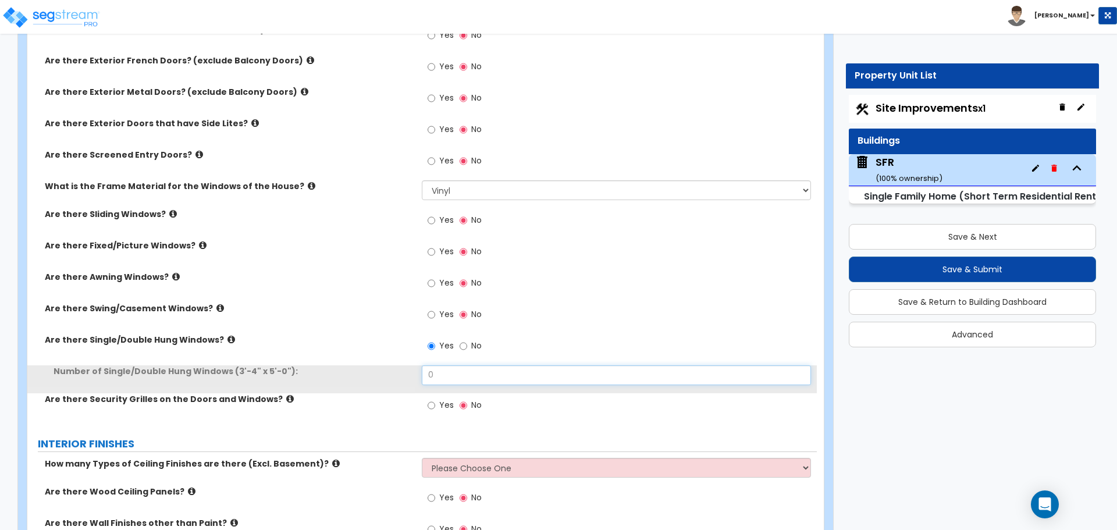
click at [453, 382] on input "0" at bounding box center [616, 375] width 389 height 20
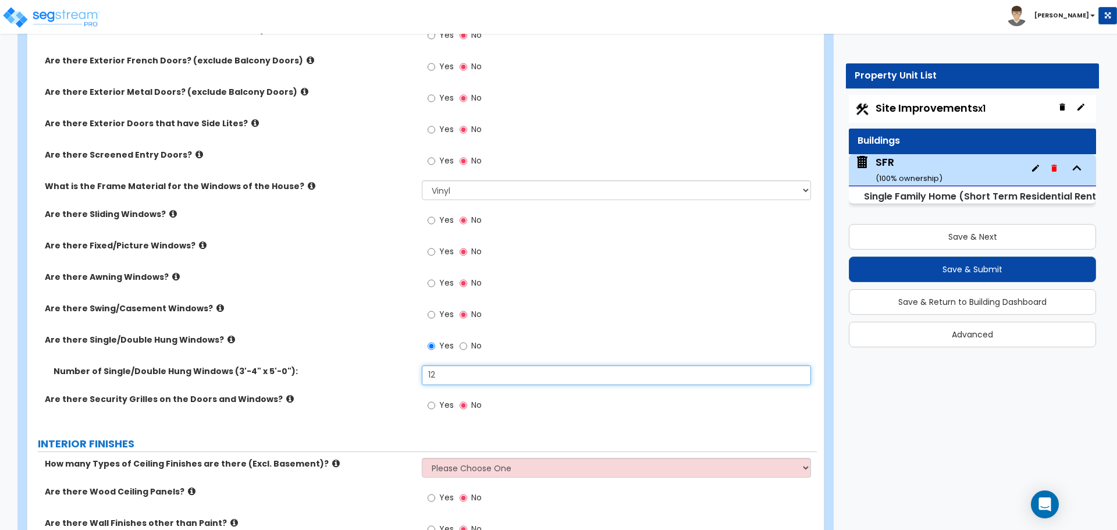
type input "12"
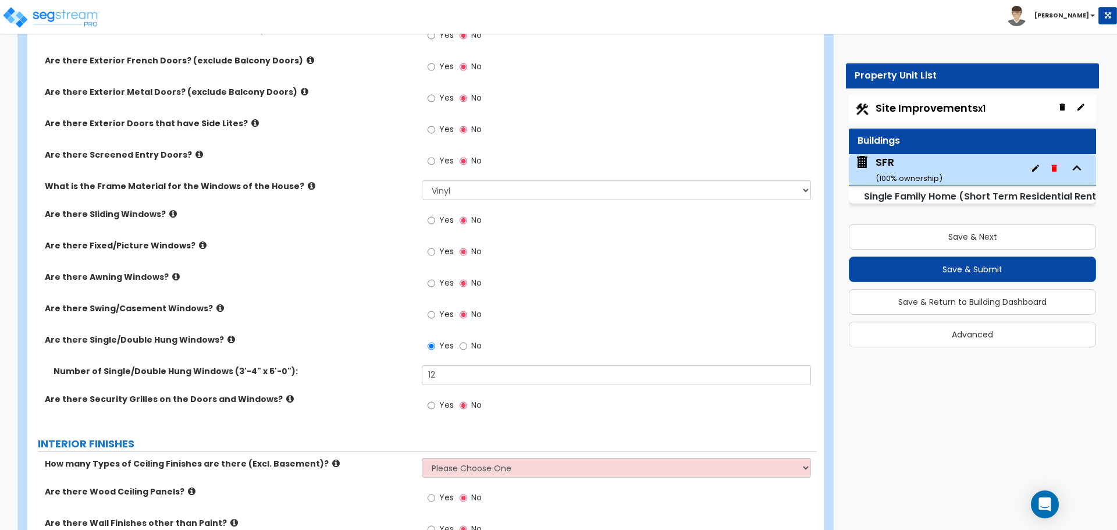
click at [357, 360] on div "Are there Single/Double Hung Windows? Yes No" at bounding box center [422, 349] width 790 height 31
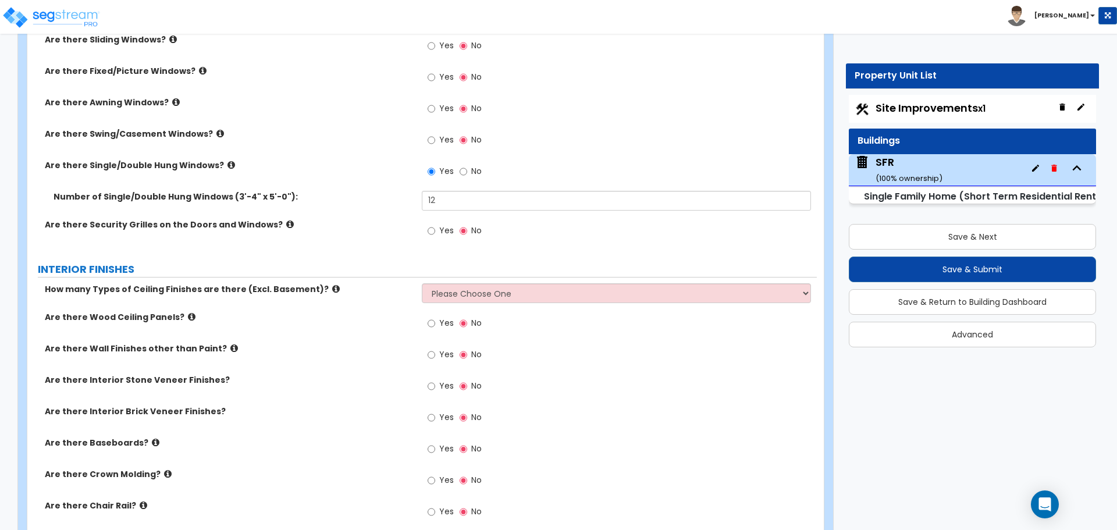
scroll to position [2211, 0]
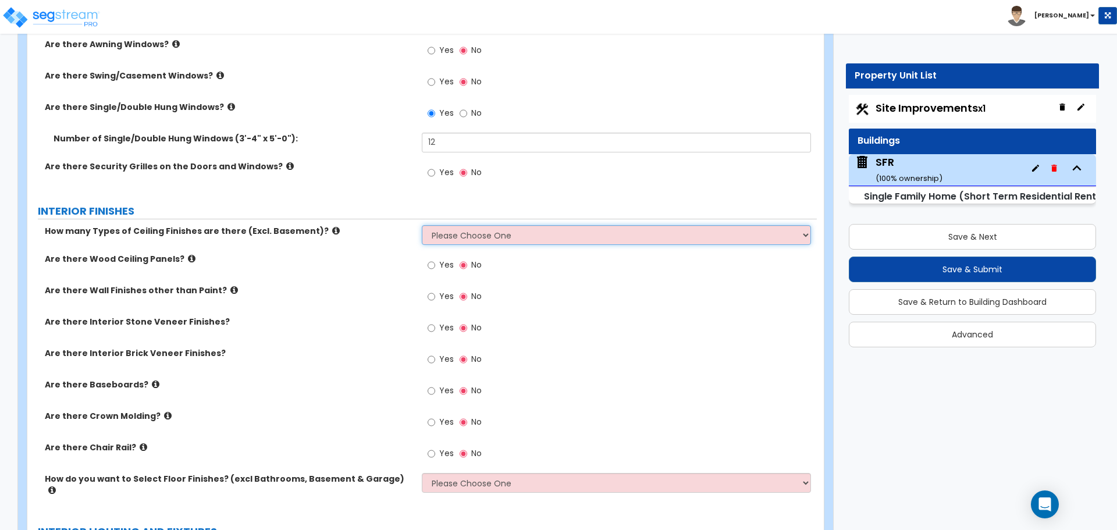
click at [449, 236] on select "Please Choose One 1 2 3" at bounding box center [616, 235] width 389 height 20
select select "1"
click at [422, 225] on select "Please Choose One 1 2 3" at bounding box center [616, 235] width 389 height 20
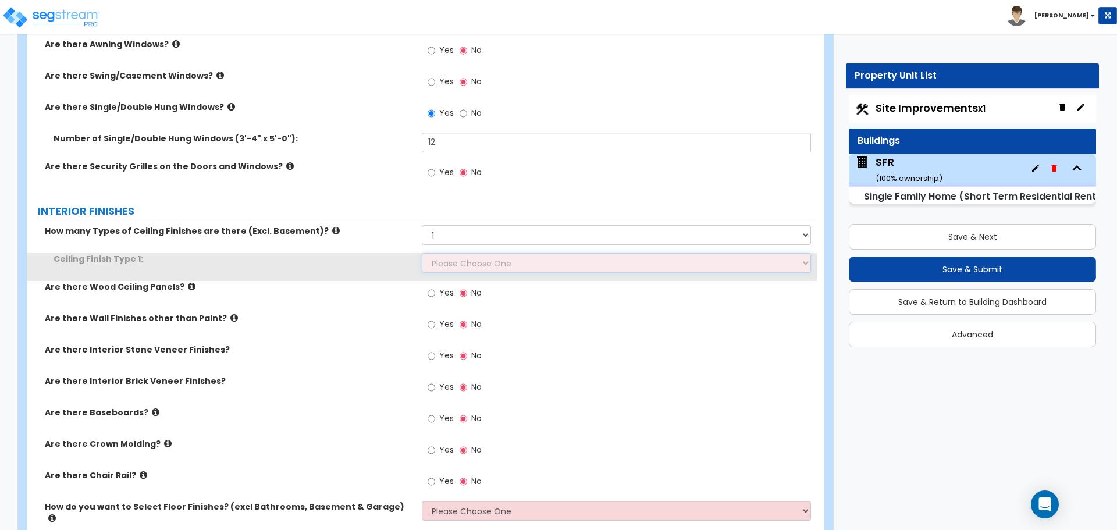
click at [453, 262] on select "Please Choose One Drop Ceiling Drywall Ceiling Open Ceiling" at bounding box center [616, 263] width 389 height 20
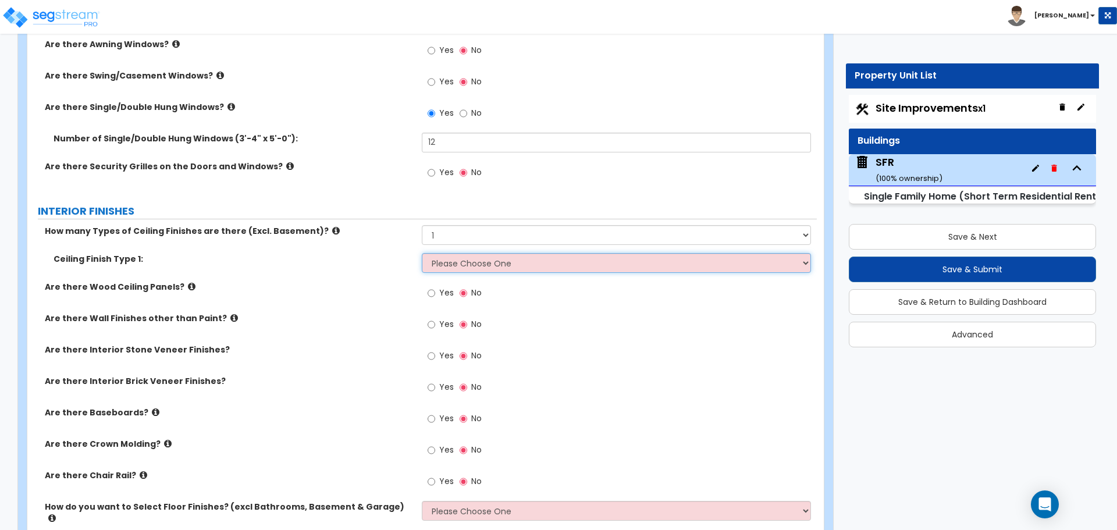
select select "2"
click at [422, 253] on select "Please Choose One Drop Ceiling Drywall Ceiling Open Ceiling" at bounding box center [616, 263] width 389 height 20
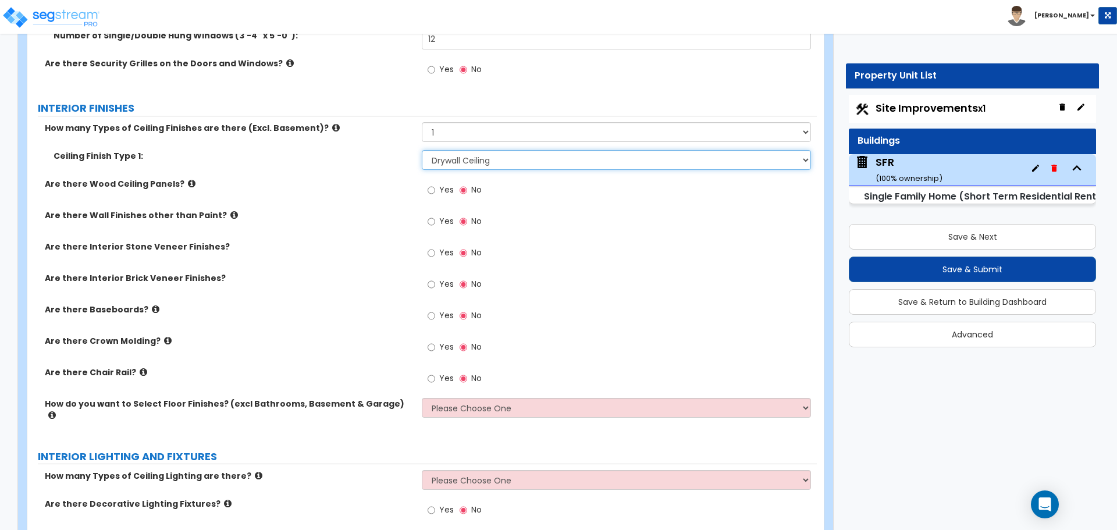
scroll to position [2328, 0]
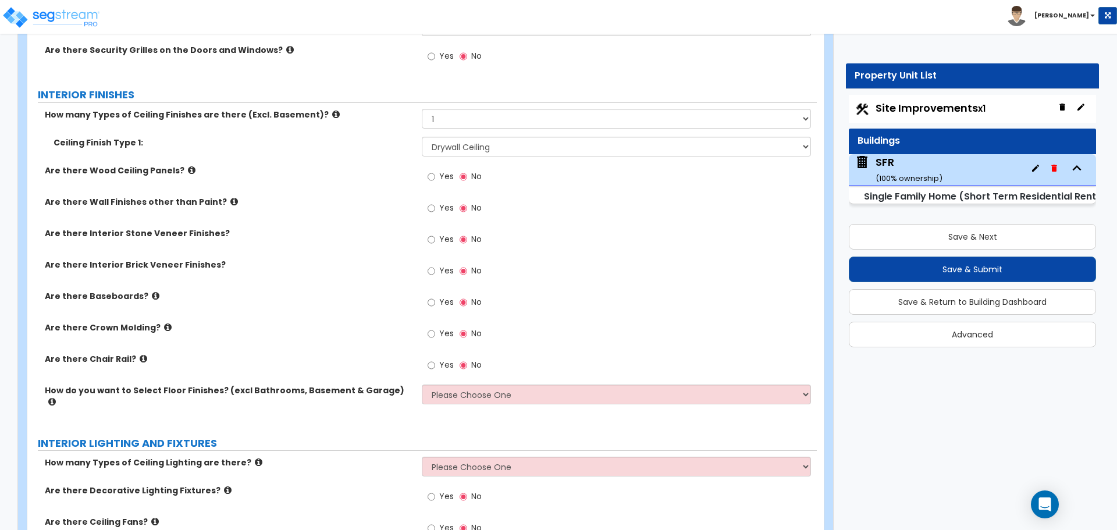
click at [132, 289] on div "Are there Interior Brick Veneer Finishes? Yes No" at bounding box center [422, 274] width 790 height 31
click at [425, 303] on div "Yes No" at bounding box center [455, 303] width 66 height 27
click at [428, 304] on input "Yes" at bounding box center [432, 302] width 8 height 13
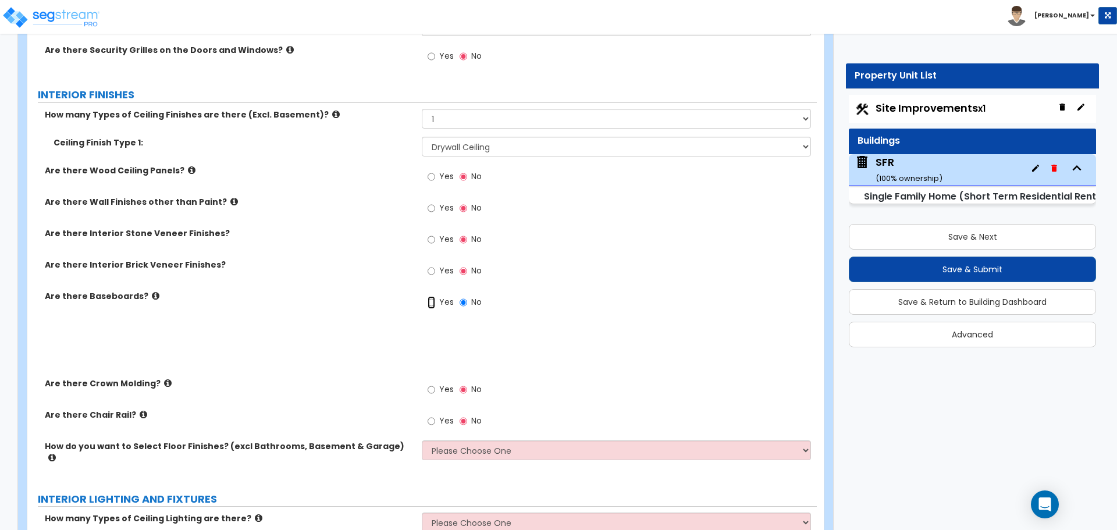
radio input "true"
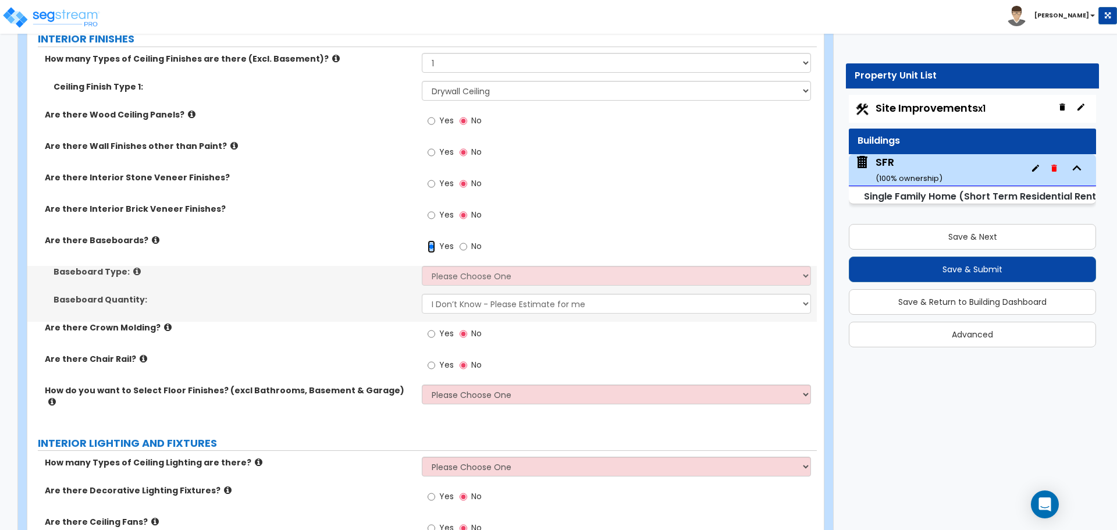
scroll to position [2386, 0]
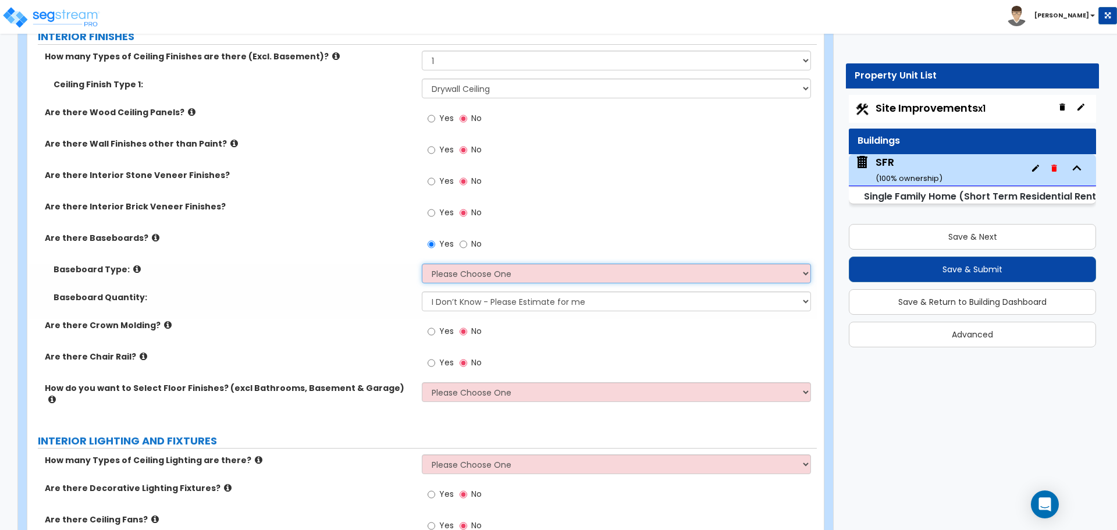
click at [477, 275] on select "Please Choose One Wood Vinyl Carpet Tile" at bounding box center [616, 274] width 389 height 20
click at [454, 279] on select "Please Choose One Wood Vinyl Carpet Tile" at bounding box center [616, 274] width 389 height 20
select select "1"
click at [422, 264] on select "Please Choose One Wood Vinyl Carpet Tile" at bounding box center [616, 274] width 389 height 20
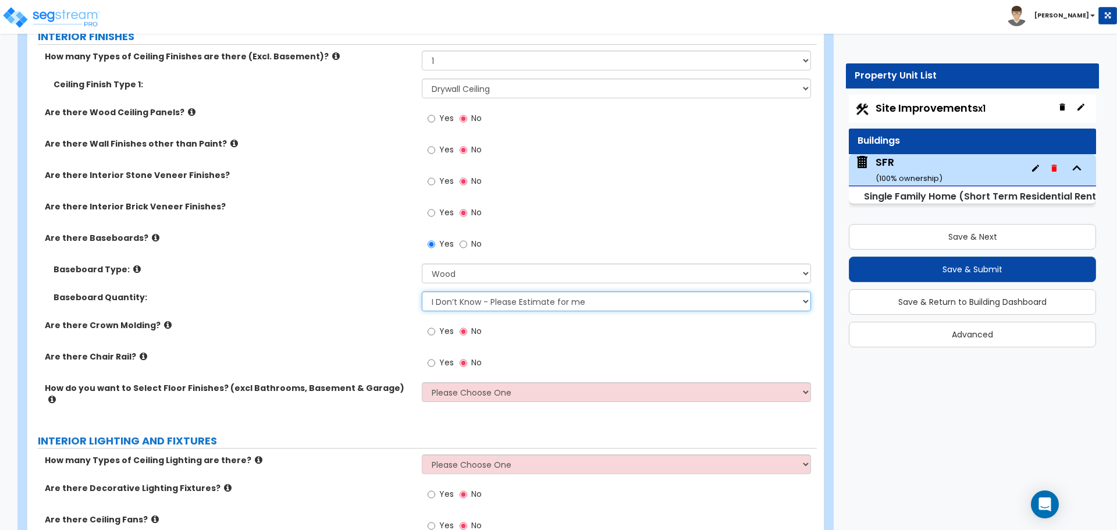
click at [461, 302] on select "I Don’t Know - Please Estimate for me I want to Enter the Linear Footage" at bounding box center [616, 302] width 389 height 20
click at [339, 279] on div "Baseboard Type: Please Choose One Wood Vinyl Carpet Tile" at bounding box center [422, 278] width 790 height 28
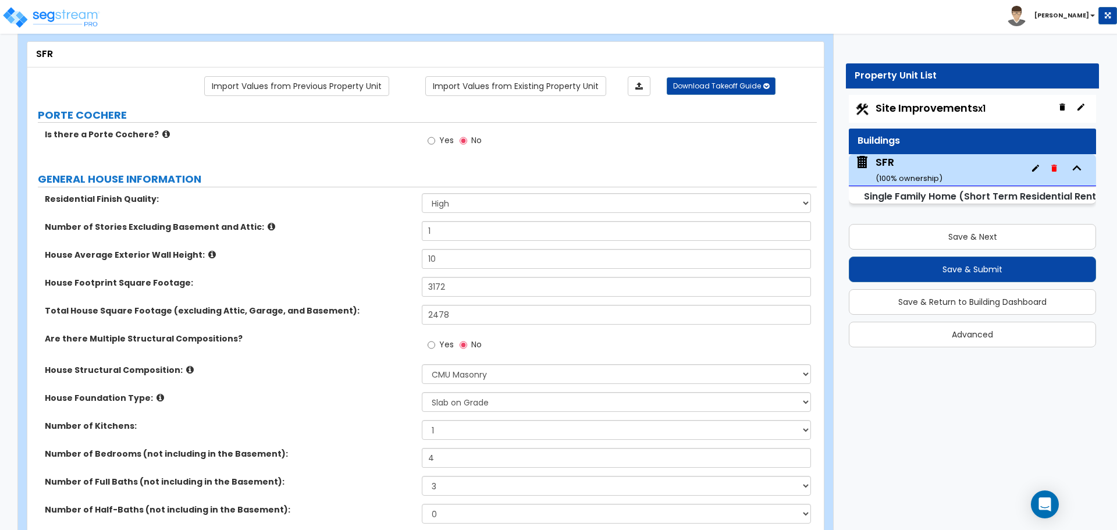
scroll to position [0, 0]
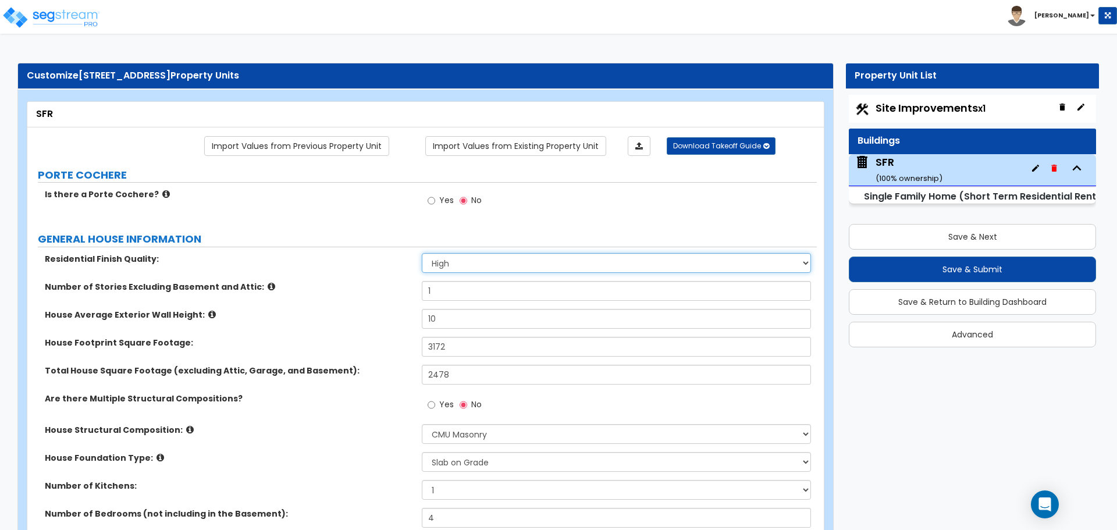
click at [448, 261] on select "Low Average High" at bounding box center [616, 263] width 389 height 20
select select "1"
click at [422, 253] on select "Low Average High" at bounding box center [616, 263] width 389 height 20
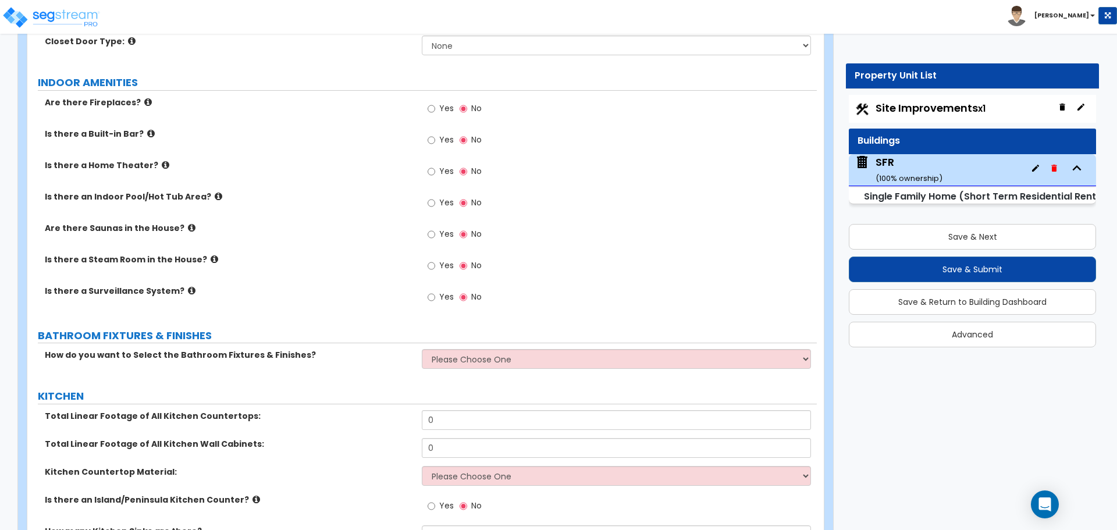
scroll to position [3026, 0]
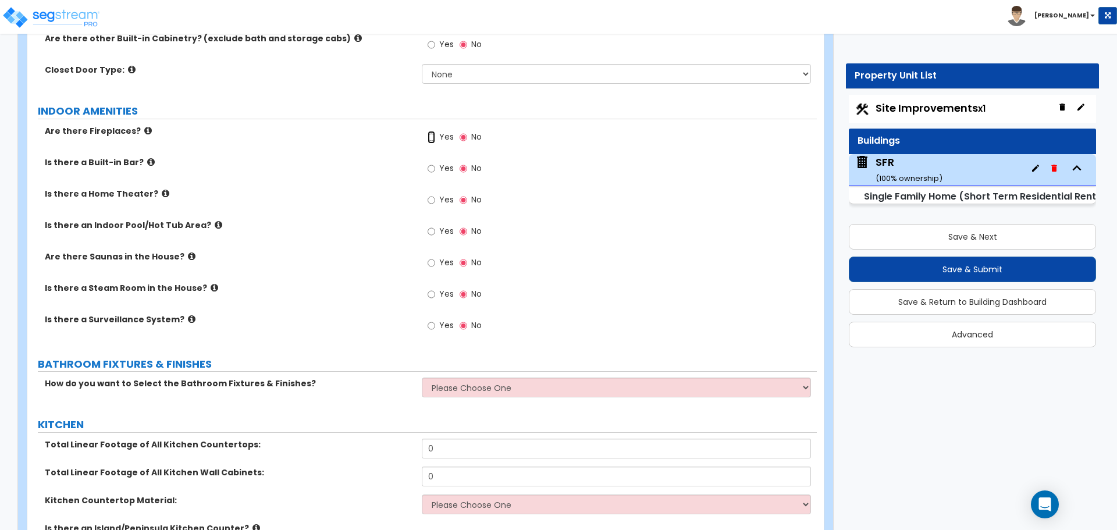
click at [433, 131] on input "Yes" at bounding box center [432, 137] width 8 height 13
radio input "true"
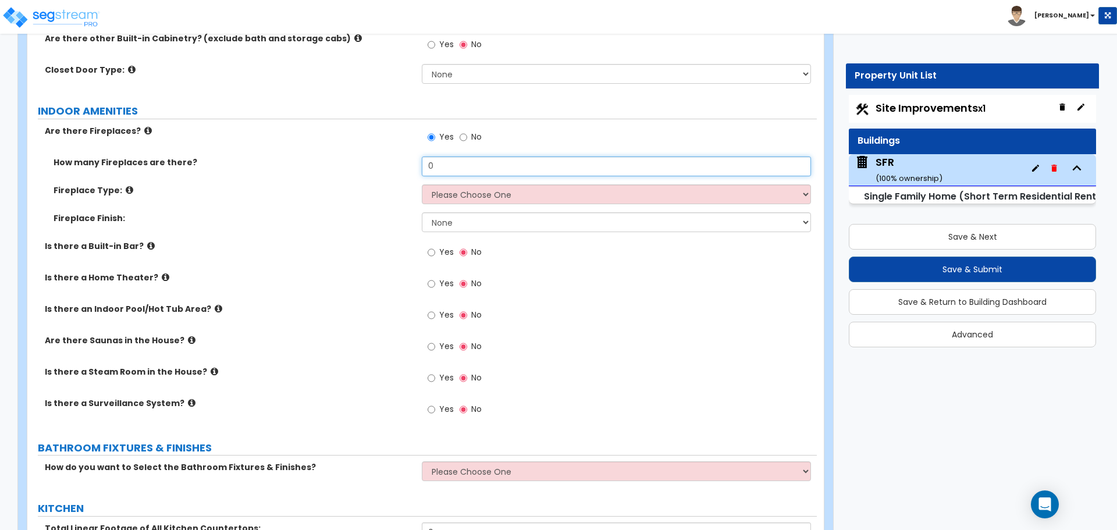
click at [477, 157] on input "0" at bounding box center [616, 167] width 389 height 20
type input "1"
click at [452, 184] on select "Please Choose One Built-in Electric Fireplace Built-in Gas Fireplace Built-in W…" at bounding box center [616, 194] width 389 height 20
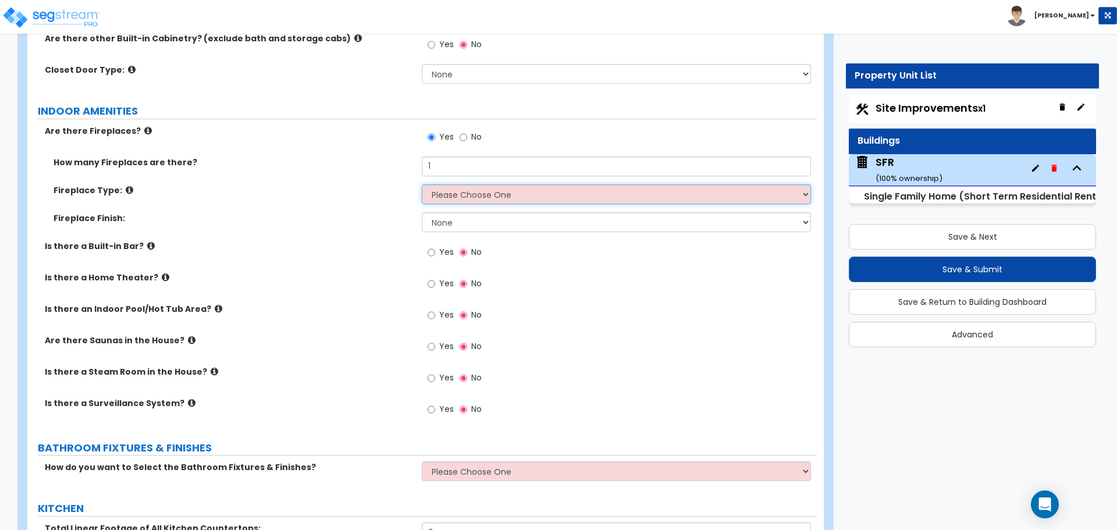
select select "1"
click at [422, 184] on select "Please Choose One Built-in Electric Fireplace Built-in Gas Fireplace Built-in W…" at bounding box center [616, 194] width 389 height 20
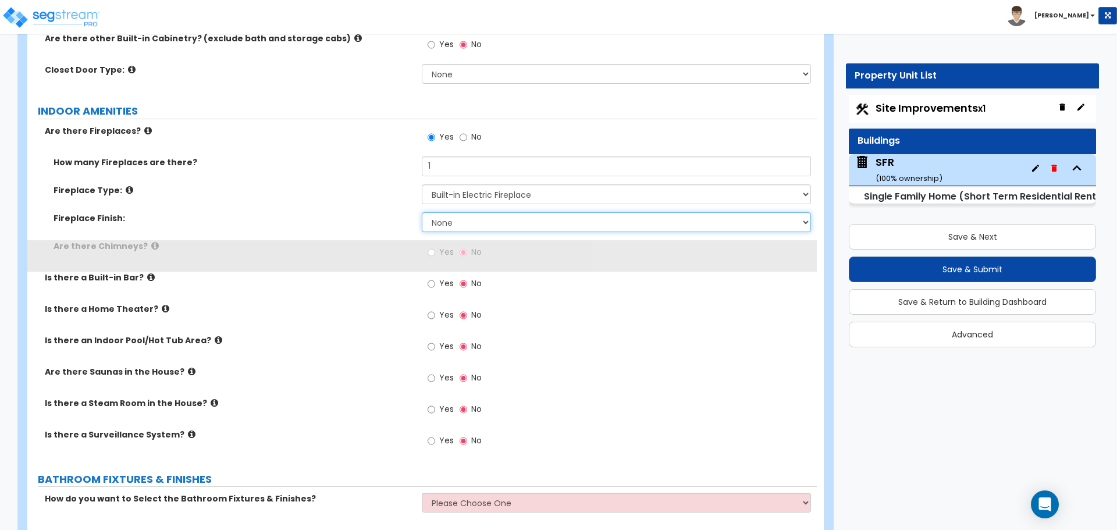
click at [468, 212] on select "None Brick Stone Tile Painted Molding" at bounding box center [616, 222] width 389 height 20
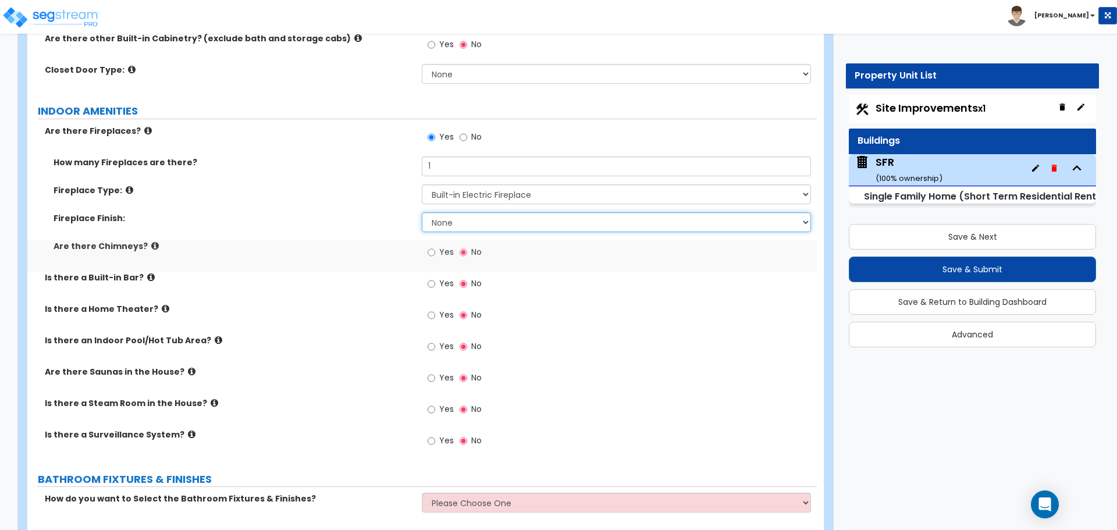
click at [470, 212] on select "None Brick Stone Tile Painted Molding" at bounding box center [616, 222] width 389 height 20
click at [422, 212] on select "None Brick Stone Tile Painted Molding" at bounding box center [616, 222] width 389 height 20
drag, startPoint x: 475, startPoint y: 211, endPoint x: 471, endPoint y: 217, distance: 7.5
click at [475, 212] on select "None Brick Stone Tile Painted Molding" at bounding box center [616, 222] width 389 height 20
select select "3"
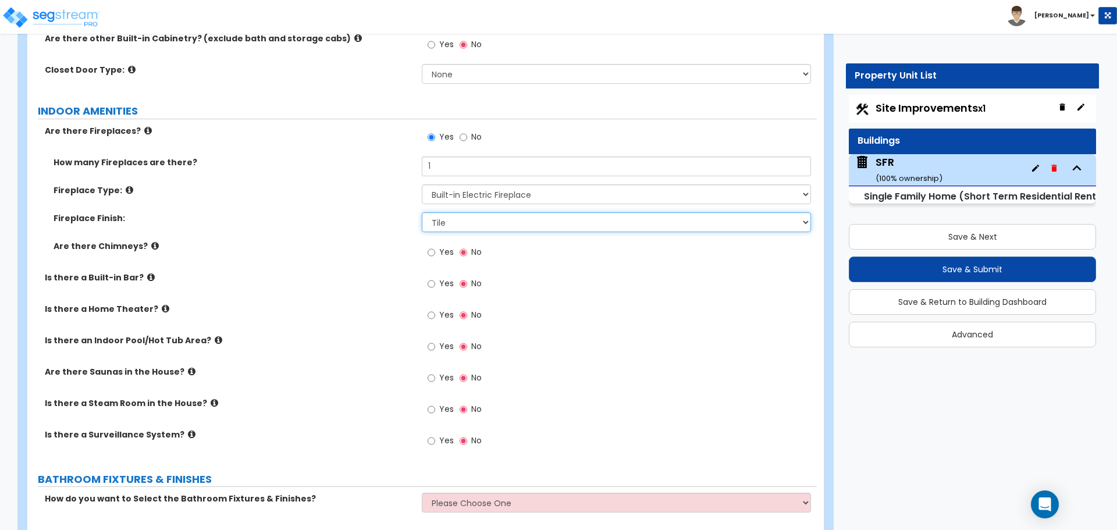
click at [422, 212] on select "None Brick Stone Tile Painted Molding" at bounding box center [616, 222] width 389 height 20
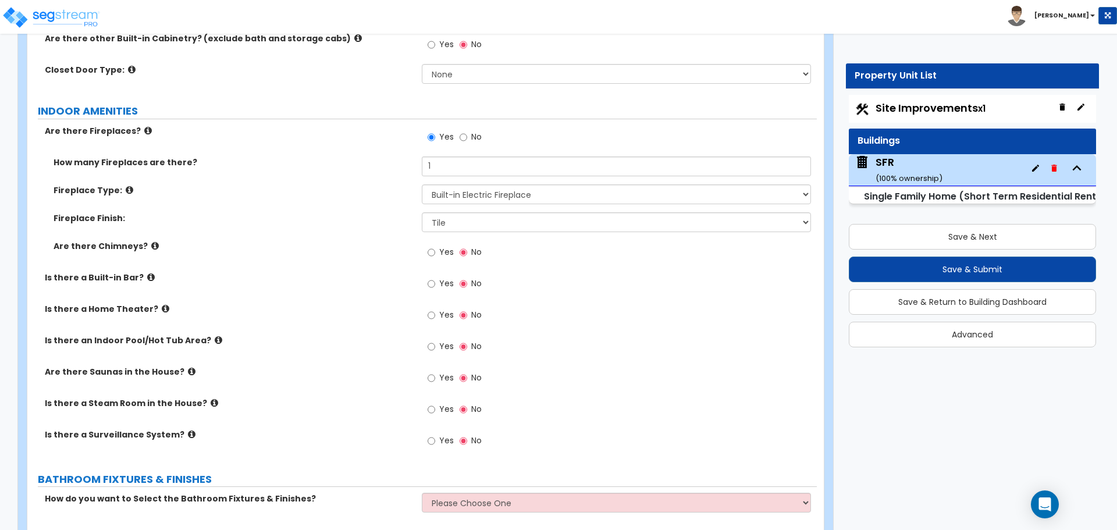
click at [437, 244] on label "Yes" at bounding box center [441, 254] width 26 height 20
click at [435, 246] on input "Yes" at bounding box center [432, 252] width 8 height 13
radio input "true"
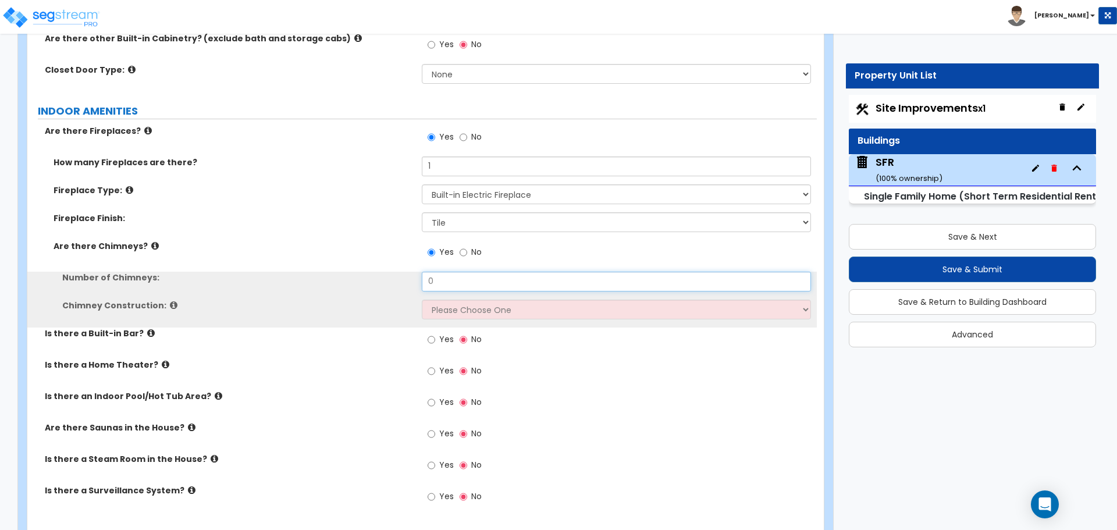
click at [449, 272] on input "0" at bounding box center [616, 282] width 389 height 20
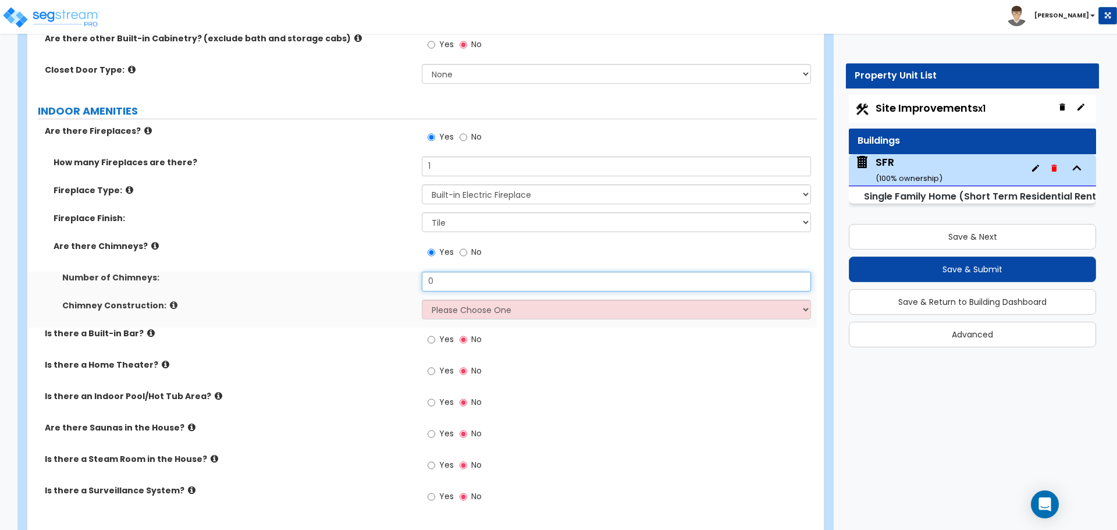
click at [449, 272] on input "0" at bounding box center [616, 282] width 389 height 20
type input "1"
click at [439, 300] on select "Please Choose One Brick Construction Cinder Block Construction Stone Constructi…" at bounding box center [616, 310] width 389 height 20
select select "2"
click at [422, 300] on select "Please Choose One Brick Construction Cinder Block Construction Stone Constructi…" at bounding box center [616, 310] width 389 height 20
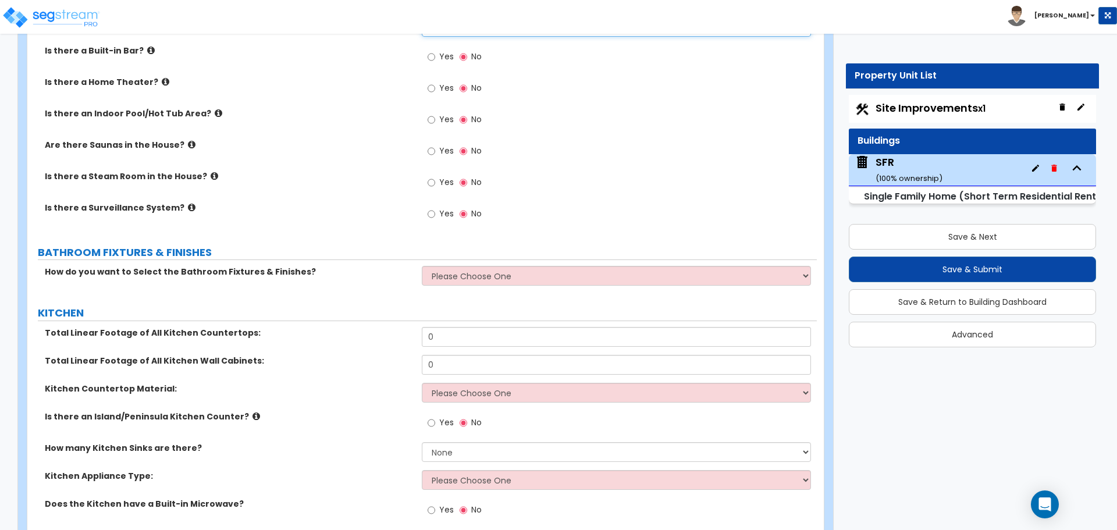
scroll to position [3317, 0]
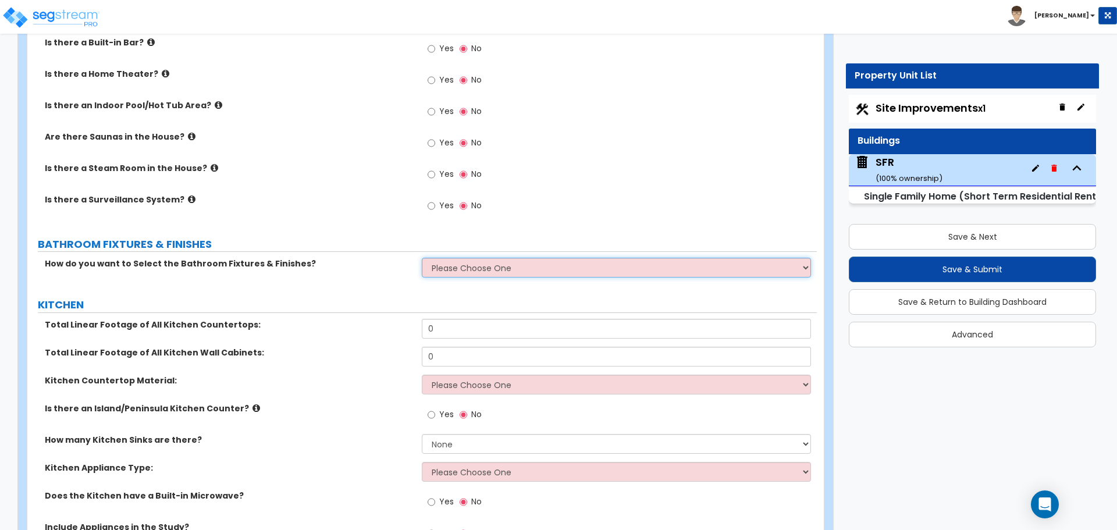
click at [469, 262] on select "Please Choose One I want to Select Fixtures and Finishes only for one Bath and …" at bounding box center [616, 268] width 389 height 20
click at [474, 258] on select "Please Choose One I want to Select Fixtures and Finishes only for one Bath and …" at bounding box center [616, 268] width 389 height 20
select select "2"
click at [422, 258] on select "Please Choose One I want to Select Fixtures and Finishes only for one Bath and …" at bounding box center [616, 268] width 389 height 20
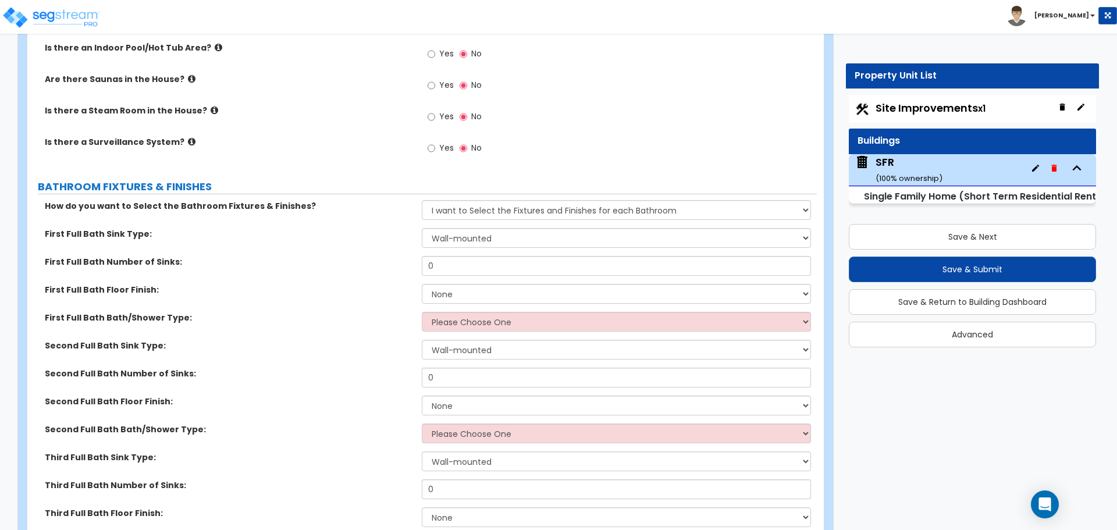
scroll to position [3375, 0]
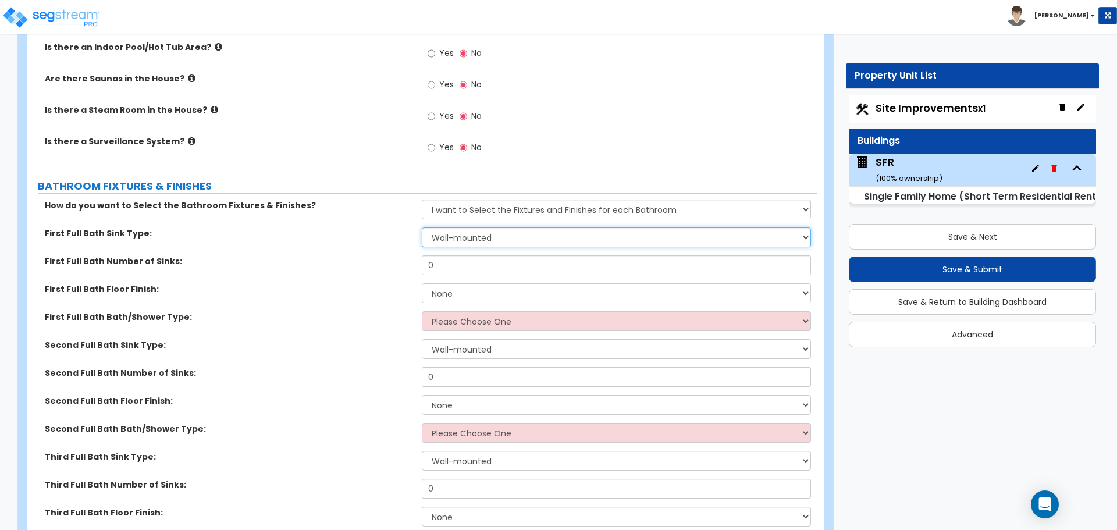
click at [461, 228] on select "Wall-mounted Pedestal-mounted Vanity-mounted" at bounding box center [616, 238] width 389 height 20
select select "3"
click at [422, 228] on select "Wall-mounted Pedestal-mounted Vanity-mounted" at bounding box center [616, 238] width 389 height 20
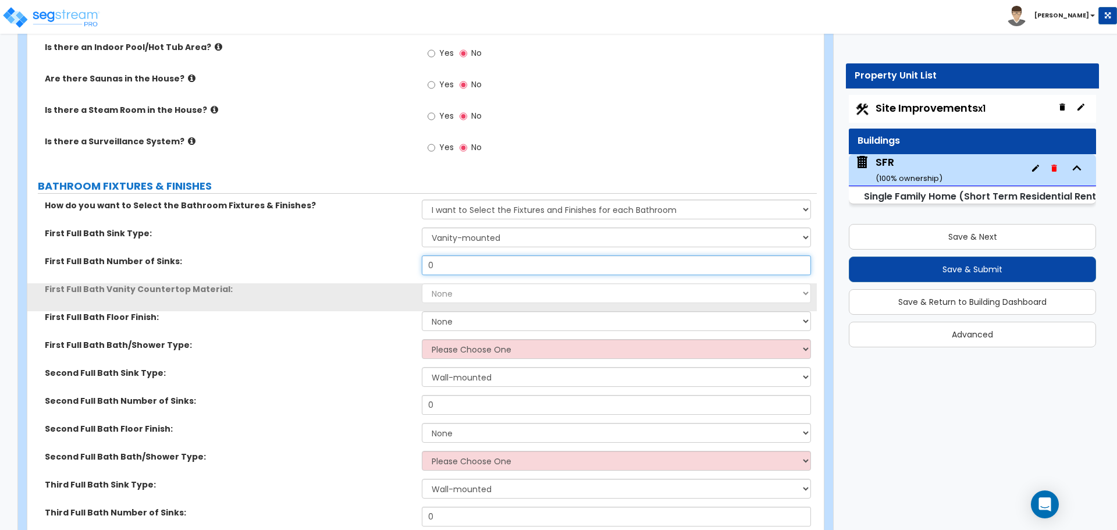
click at [459, 255] on input "0" at bounding box center [616, 265] width 389 height 20
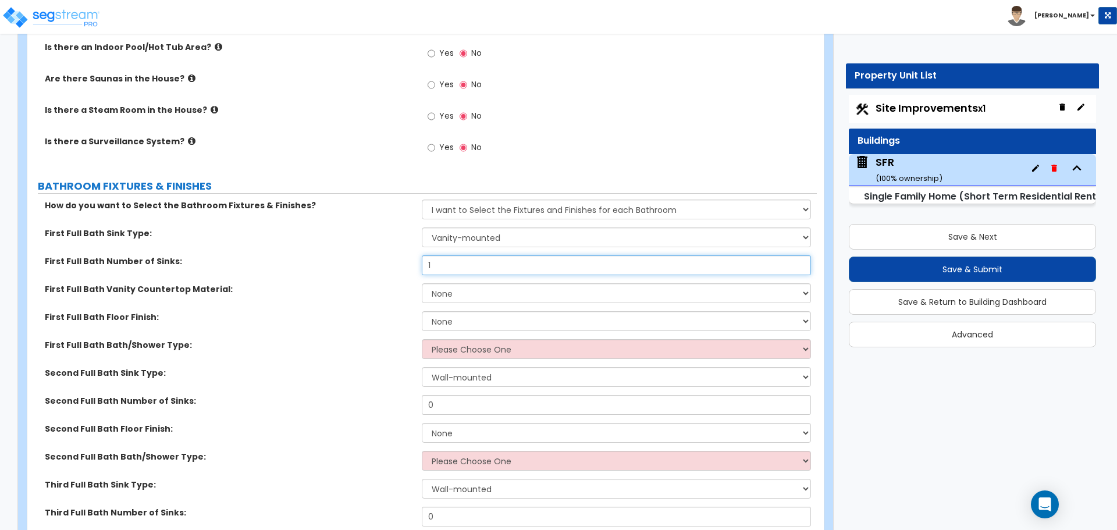
type input "1"
click at [402, 283] on label "First Full Bath Vanity Countertop Material:" at bounding box center [229, 289] width 368 height 12
click at [448, 283] on select "None Plastic Laminate Solid Surface Stone Quartz Marble Tile Wood Stainless Ste…" at bounding box center [616, 293] width 389 height 20
select select "4"
click at [422, 283] on select "None Plastic Laminate Solid Surface Stone Quartz Marble Tile Wood Stainless Ste…" at bounding box center [616, 293] width 389 height 20
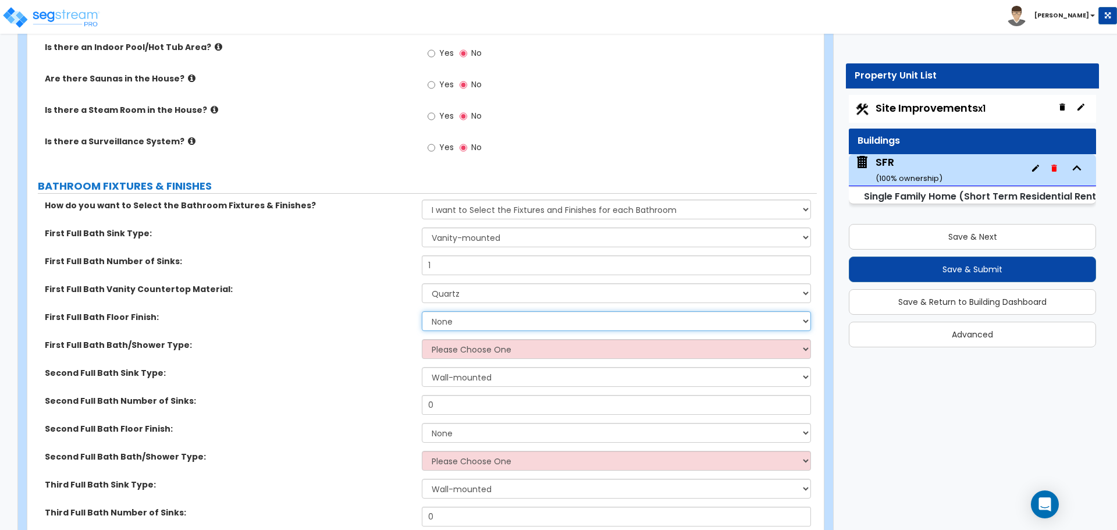
click at [459, 311] on select "None Tile Flooring Hardwood Flooring Resilient Laminate Flooring VCT Flooring S…" at bounding box center [616, 321] width 389 height 20
select select "1"
click at [422, 311] on select "None Tile Flooring Hardwood Flooring Resilient Laminate Flooring VCT Flooring S…" at bounding box center [616, 321] width 389 height 20
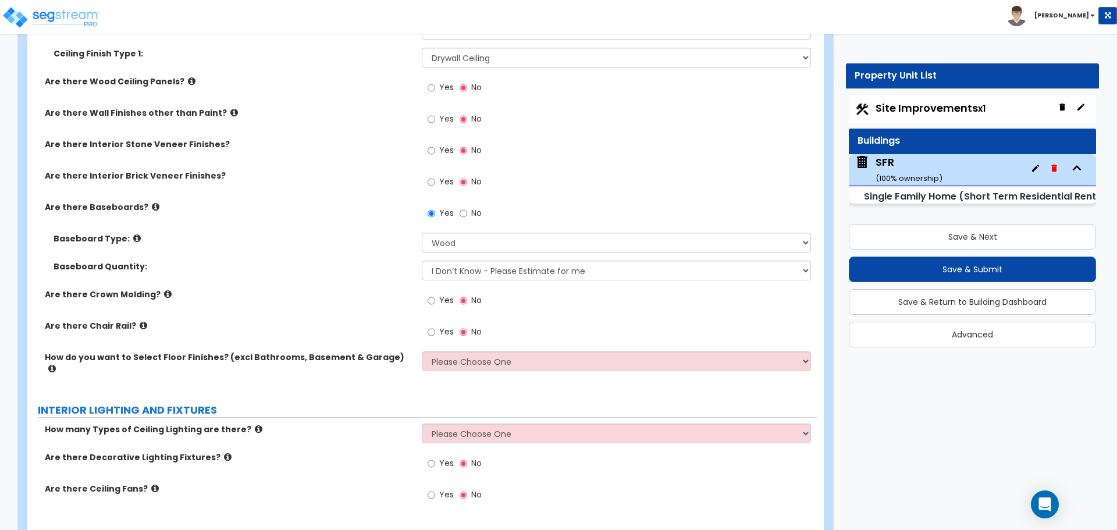
scroll to position [2502, 0]
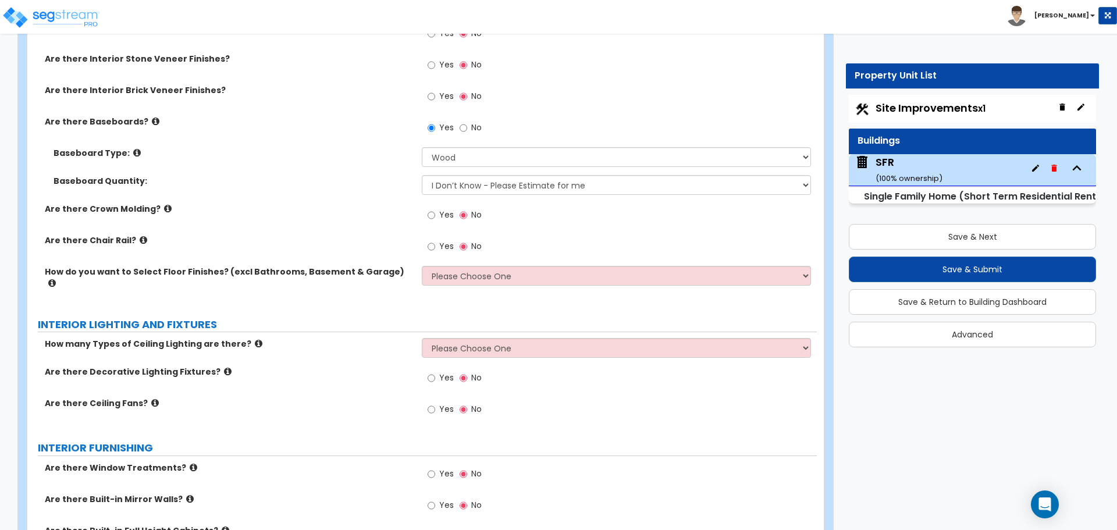
click at [346, 173] on div "Baseboard Type: Please Choose One Wood Vinyl Carpet Tile" at bounding box center [422, 161] width 790 height 28
click at [461, 276] on select "Please Choose One I want to Select Floor Finishes for the Areas of the House I …" at bounding box center [616, 276] width 389 height 20
click at [456, 276] on select "Please Choose One I want to Select Floor Finishes for the Areas of the House I …" at bounding box center [616, 276] width 389 height 20
select select "2"
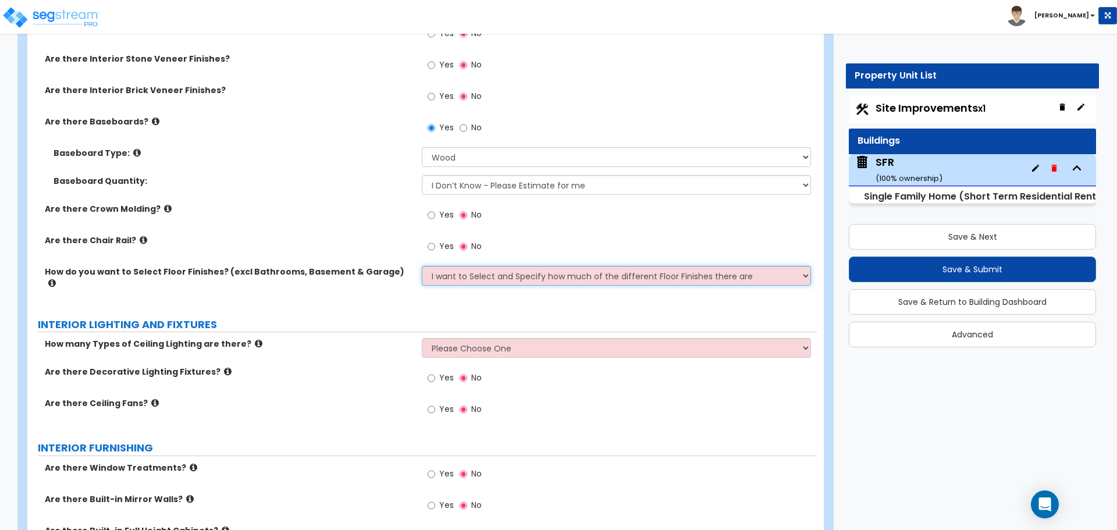
click at [422, 266] on select "Please Choose One I want to Select Floor Finishes for the Areas of the House I …" at bounding box center [616, 276] width 389 height 20
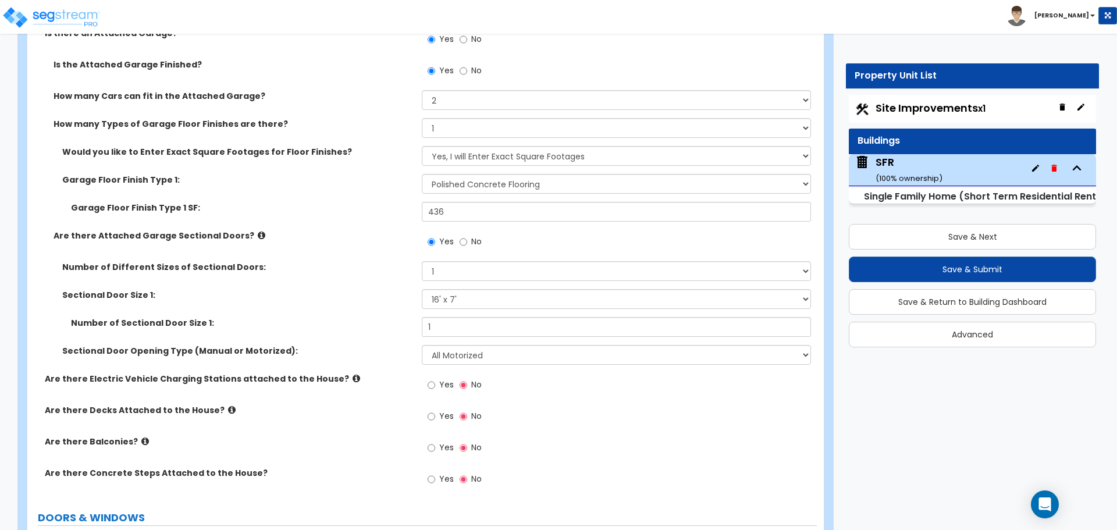
scroll to position [1280, 0]
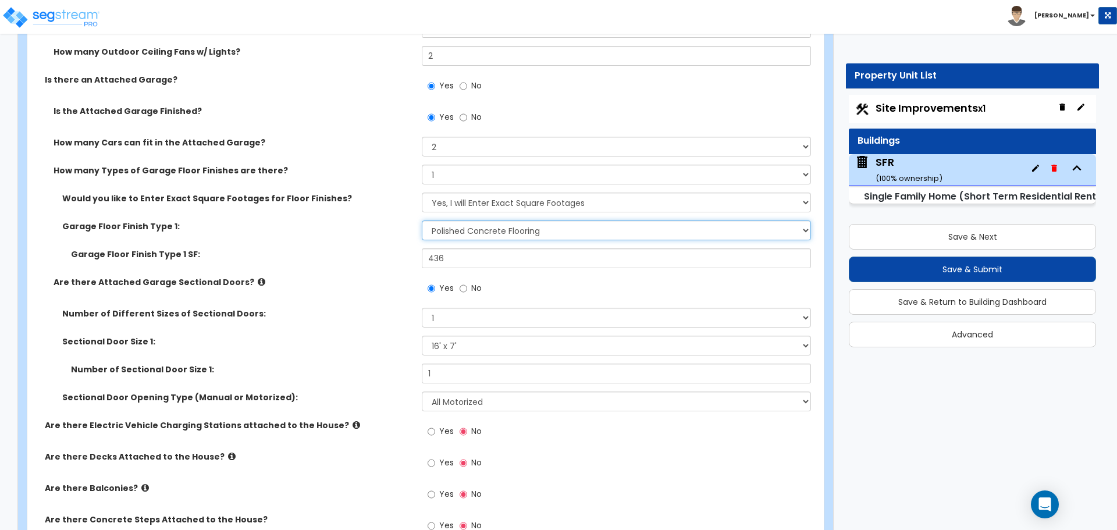
click at [483, 225] on select "None Polished Concrete Flooring Ceramic Tile Flooring Rubber Tile Flooring Epox…" at bounding box center [616, 231] width 389 height 20
select select "0"
click at [422, 221] on select "None Polished Concrete Flooring Ceramic Tile Flooring Rubber Tile Flooring Epox…" at bounding box center [616, 231] width 389 height 20
click at [450, 260] on input "436" at bounding box center [616, 258] width 389 height 20
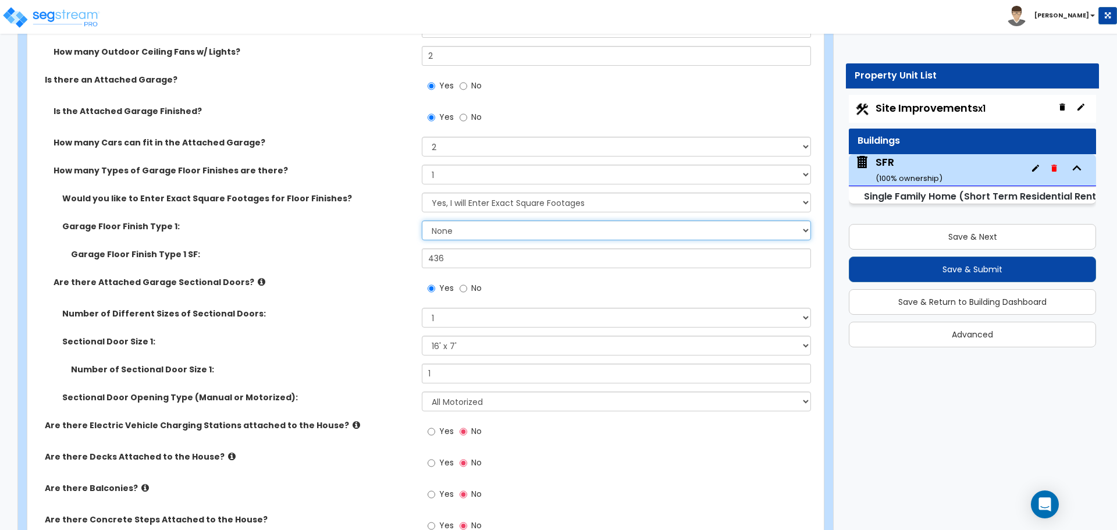
click at [467, 222] on select "None Polished Concrete Flooring Ceramic Tile Flooring Rubber Tile Flooring Epox…" at bounding box center [616, 231] width 389 height 20
click at [466, 226] on select "None Polished Concrete Flooring Ceramic Tile Flooring Rubber Tile Flooring Epox…" at bounding box center [616, 231] width 389 height 20
click at [396, 235] on div "Garage Floor Finish Type 1: None Polished Concrete Flooring Ceramic Tile Floori…" at bounding box center [422, 235] width 790 height 28
click at [465, 226] on select "None Polished Concrete Flooring Ceramic Tile Flooring Rubber Tile Flooring Epox…" at bounding box center [616, 231] width 389 height 20
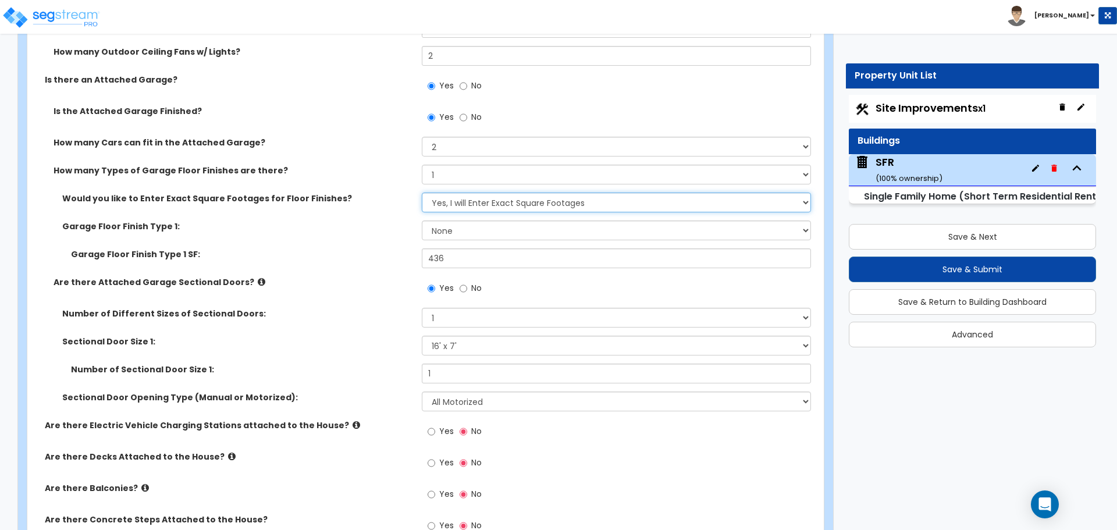
click at [475, 209] on select "No, I will Enter Percentages Instead Yes, I will Enter Exact Square Footages" at bounding box center [616, 203] width 389 height 20
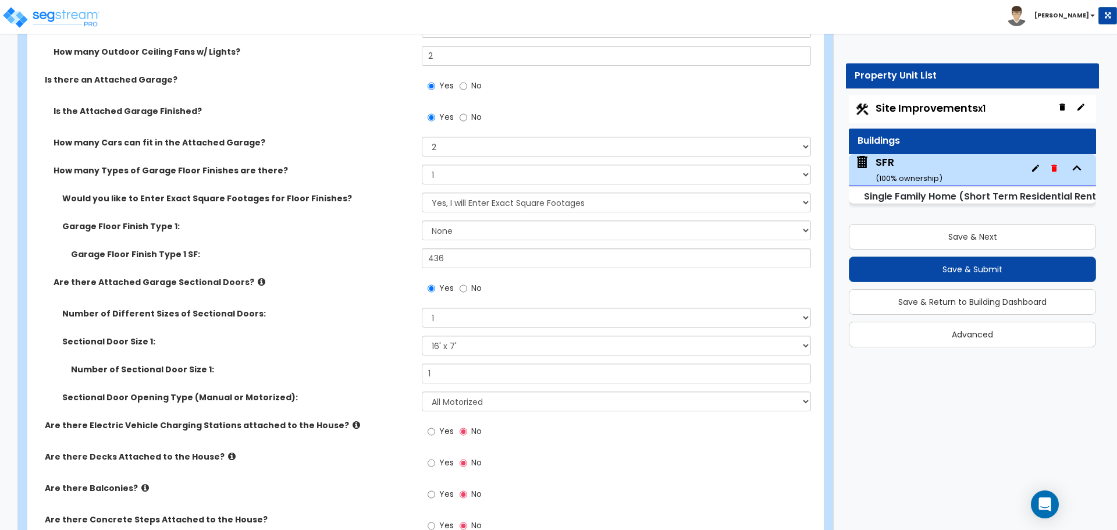
click at [393, 215] on div "Would you like to Enter Exact Square Footages for Floor Finishes? No, I will En…" at bounding box center [422, 207] width 790 height 28
click at [453, 177] on select "None 1 2 3 4" at bounding box center [616, 175] width 389 height 20
select select "0"
click at [422, 165] on select "None 1 2 3 4" at bounding box center [616, 175] width 389 height 20
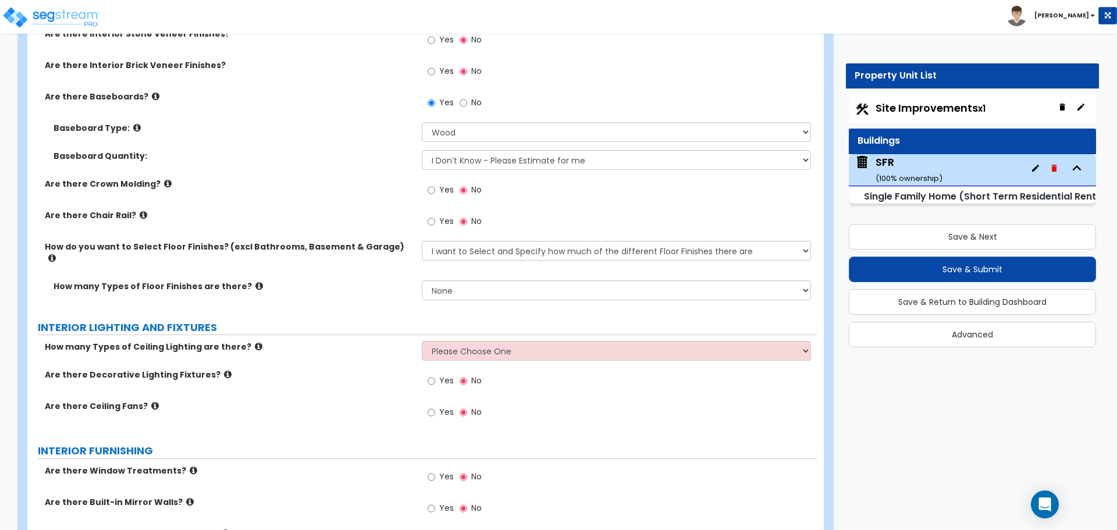
scroll to position [2444, 0]
click at [485, 280] on select "None 1 2 3 4" at bounding box center [616, 290] width 389 height 20
select select "2"
click at [422, 280] on select "None 1 2 3 4" at bounding box center [616, 290] width 389 height 20
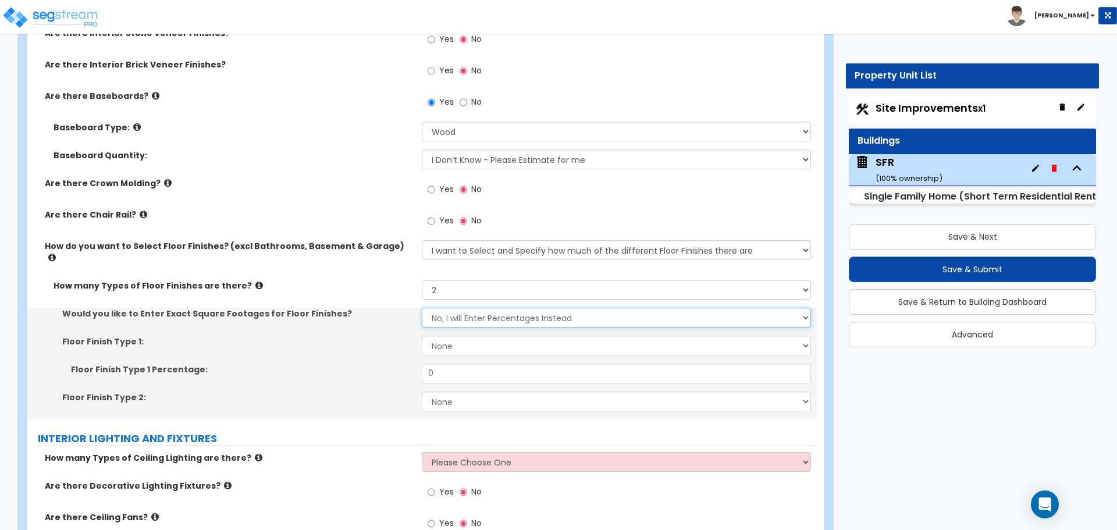
click at [463, 308] on select "No, I will Enter Percentages Instead Yes, I will Enter Exact Square Footages" at bounding box center [616, 318] width 389 height 20
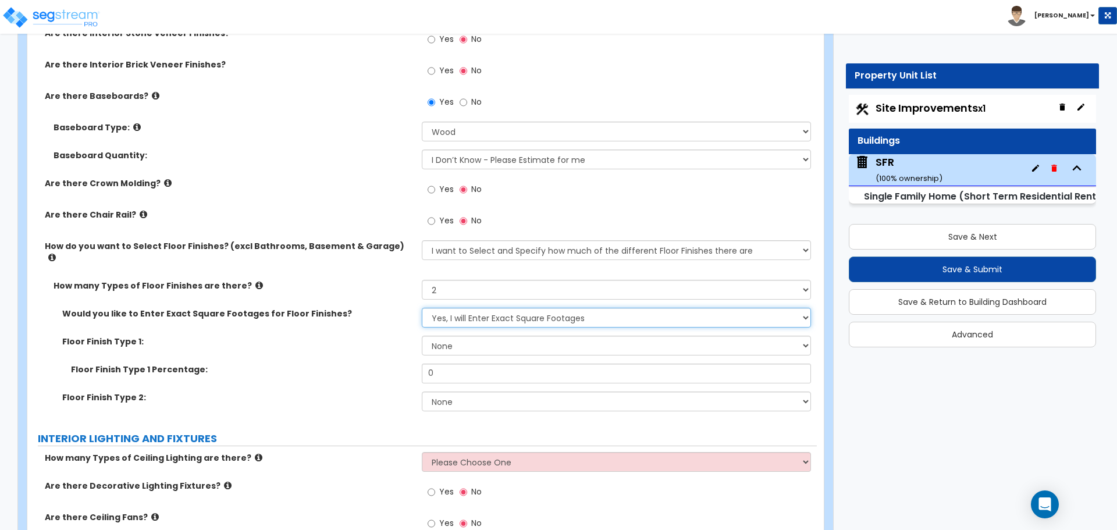
click at [422, 308] on select "No, I will Enter Percentages Instead Yes, I will Enter Exact Square Footages" at bounding box center [616, 318] width 389 height 20
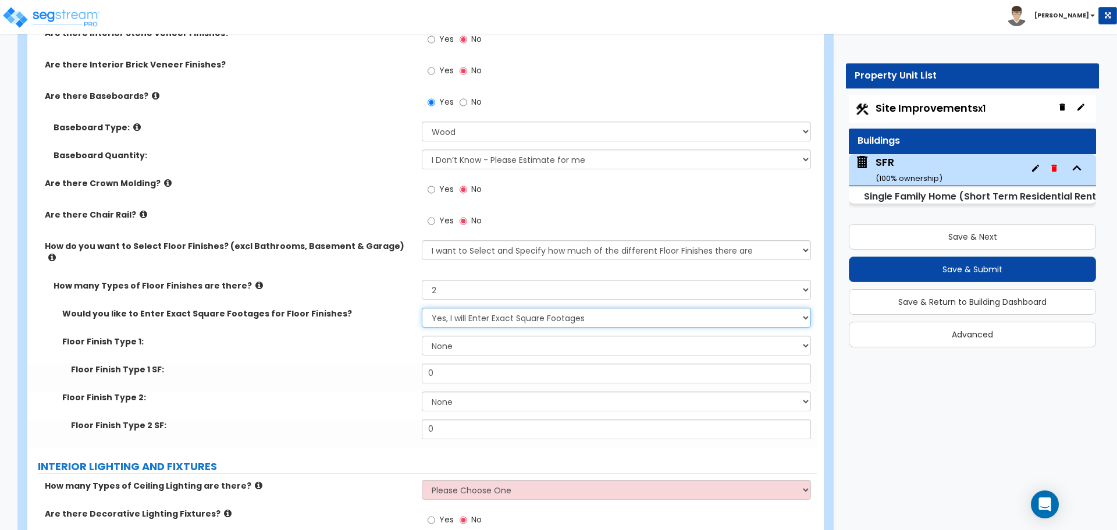
click at [486, 308] on select "No, I will Enter Percentages Instead Yes, I will Enter Exact Square Footages" at bounding box center [616, 318] width 389 height 20
select select "0"
click at [422, 308] on select "No, I will Enter Percentages Instead Yes, I will Enter Exact Square Footages" at bounding box center [616, 318] width 389 height 20
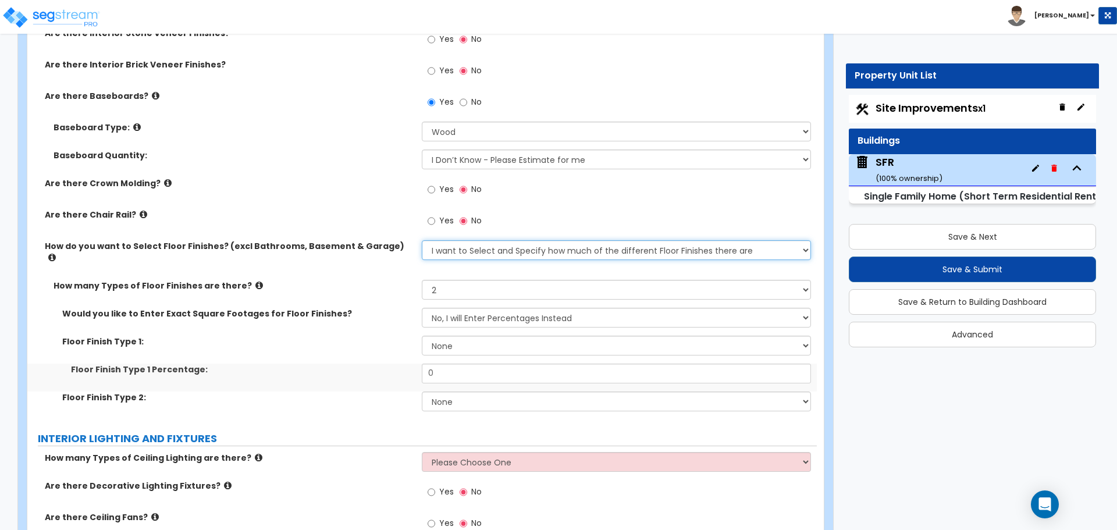
click at [485, 251] on select "Please Choose One I want to Select Floor Finishes for the Areas of the House I …" at bounding box center [616, 250] width 389 height 20
select select "1"
click at [422, 240] on select "Please Choose One I want to Select Floor Finishes for the Areas of the House I …" at bounding box center [616, 250] width 389 height 20
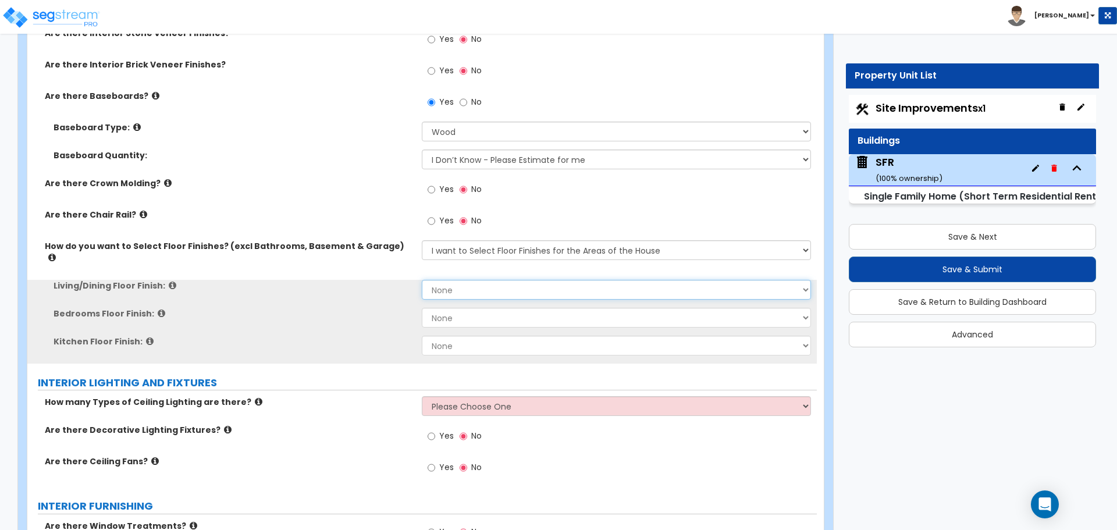
click at [471, 280] on select "None Tile Flooring Hardwood Flooring Resilient Laminate Flooring VCT Flooring S…" at bounding box center [616, 290] width 389 height 20
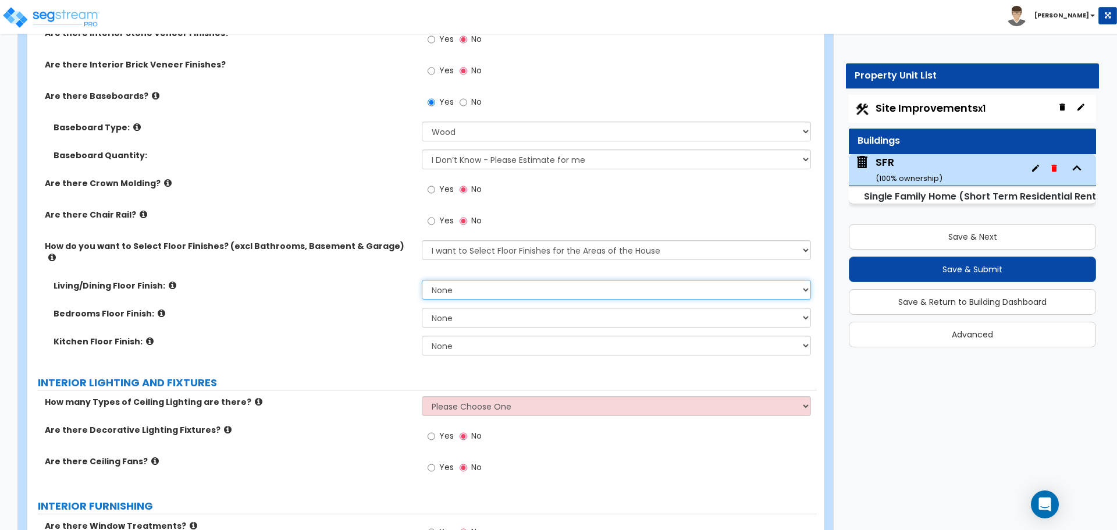
click at [471, 280] on select "None Tile Flooring Hardwood Flooring Resilient Laminate Flooring VCT Flooring S…" at bounding box center [616, 290] width 389 height 20
click at [470, 280] on select "None Tile Flooring Hardwood Flooring Resilient Laminate Flooring VCT Flooring S…" at bounding box center [616, 290] width 389 height 20
select select "1"
click at [422, 280] on select "None Tile Flooring Hardwood Flooring Resilient Laminate Flooring VCT Flooring S…" at bounding box center [616, 290] width 389 height 20
click at [452, 336] on select "None Tile Flooring Hardwood Flooring Resilient Laminate Flooring VCT Flooring S…" at bounding box center [616, 346] width 389 height 20
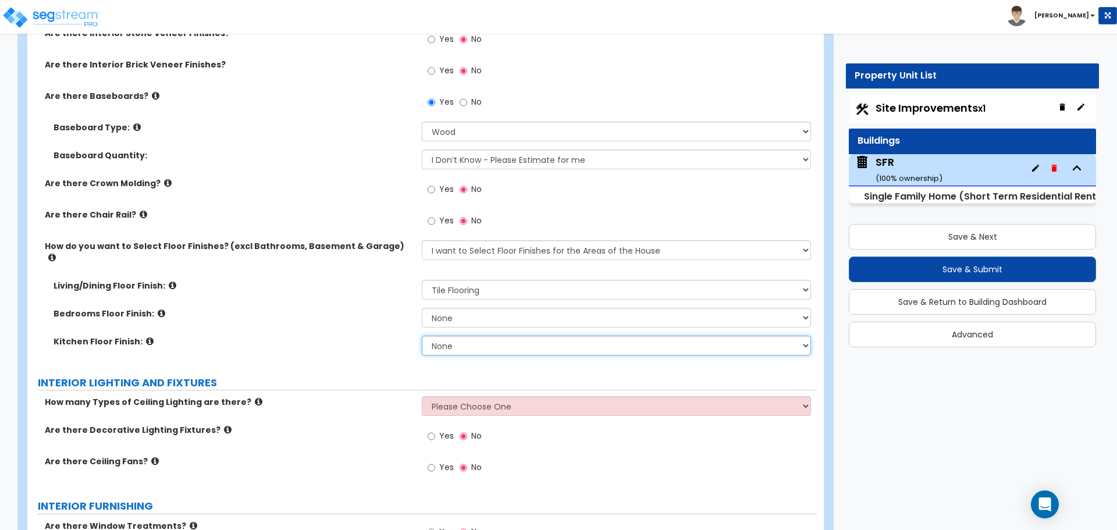
select select "1"
click at [422, 336] on select "None Tile Flooring Hardwood Flooring Resilient Laminate Flooring VCT Flooring S…" at bounding box center [616, 346] width 389 height 20
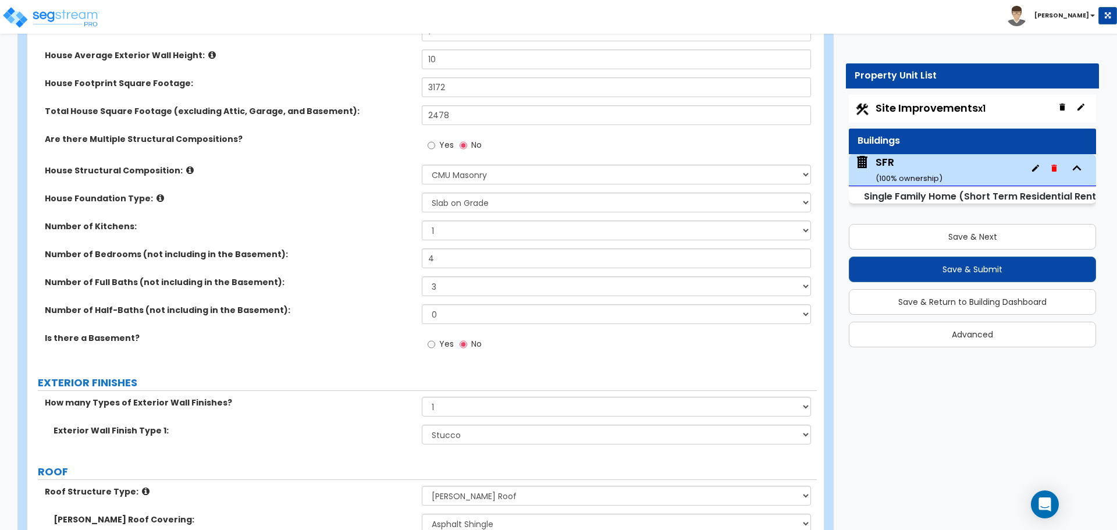
scroll to position [291, 0]
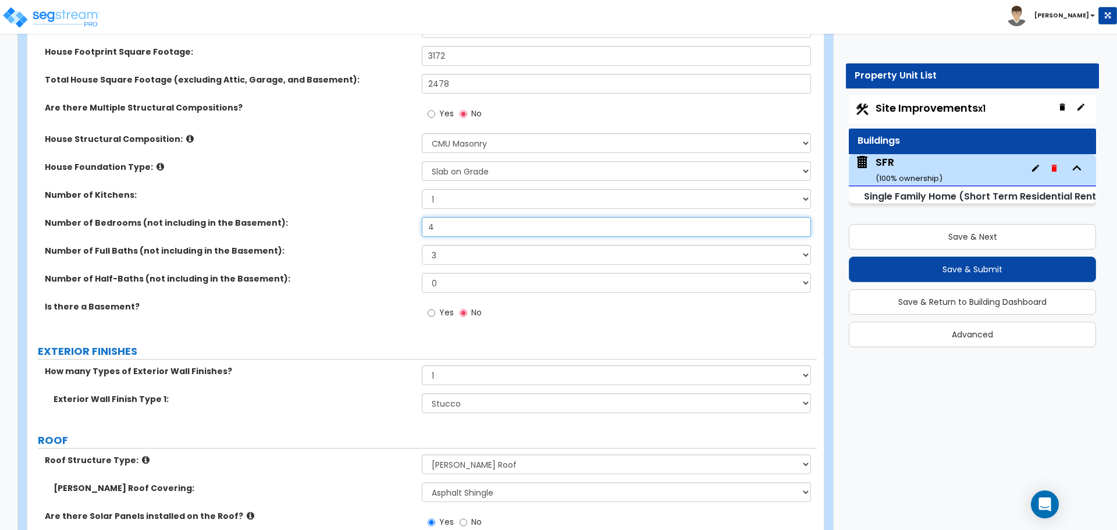
click at [439, 233] on input "4" at bounding box center [616, 227] width 389 height 20
type input "5"
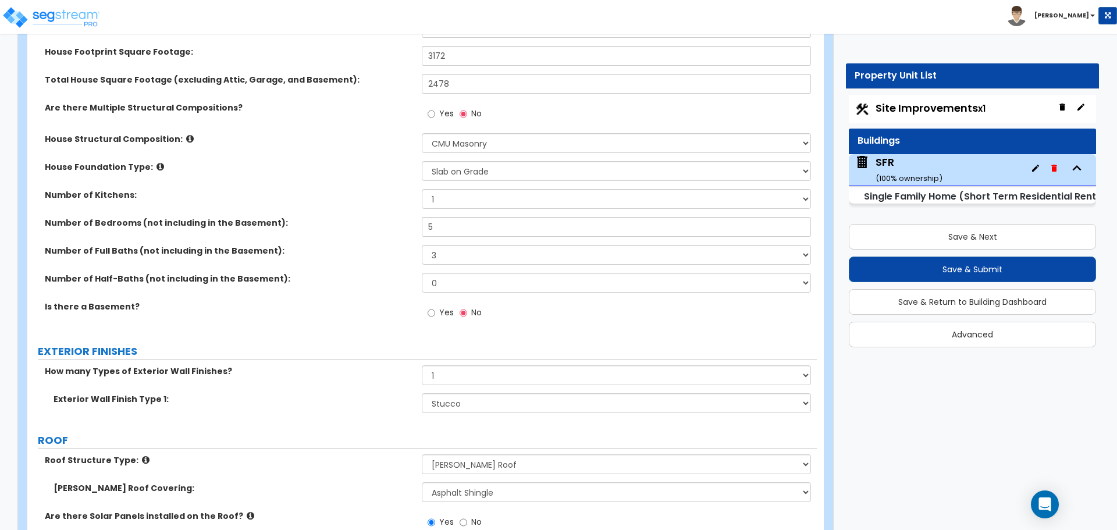
click at [405, 239] on div "Number of Bedrooms (not including in the Basement): 5" at bounding box center [422, 231] width 790 height 28
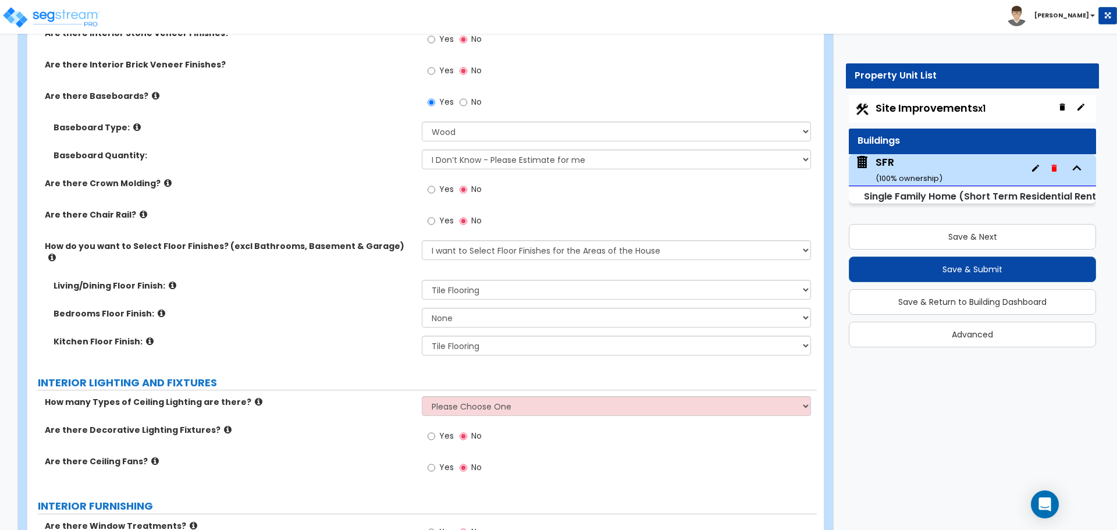
scroll to position [2502, 0]
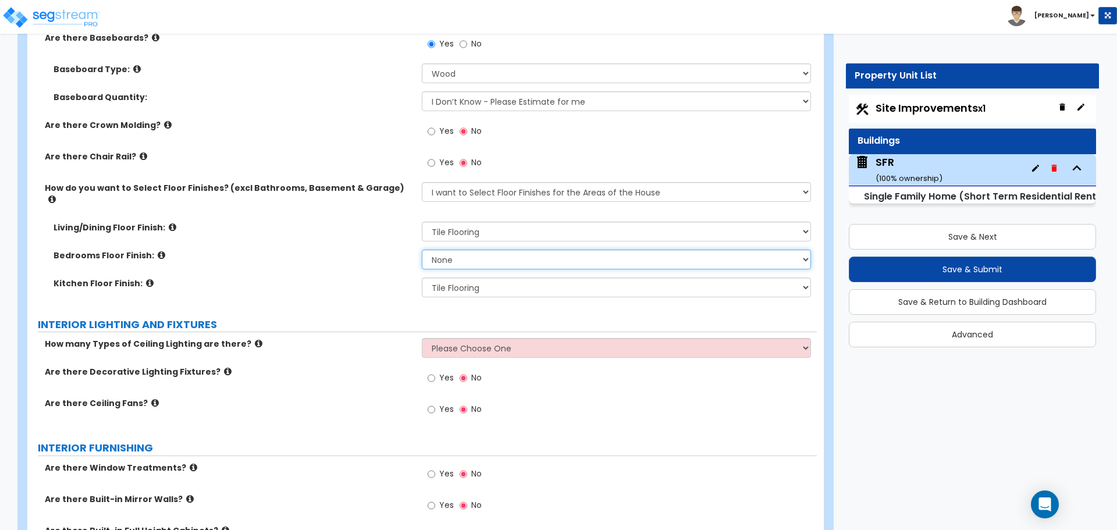
click at [457, 255] on select "None Tile Flooring Hardwood Flooring Resilient Laminate Flooring VCT Flooring S…" at bounding box center [616, 260] width 389 height 20
select select "1"
click at [422, 250] on select "None Tile Flooring Hardwood Flooring Resilient Laminate Flooring VCT Flooring S…" at bounding box center [616, 260] width 389 height 20
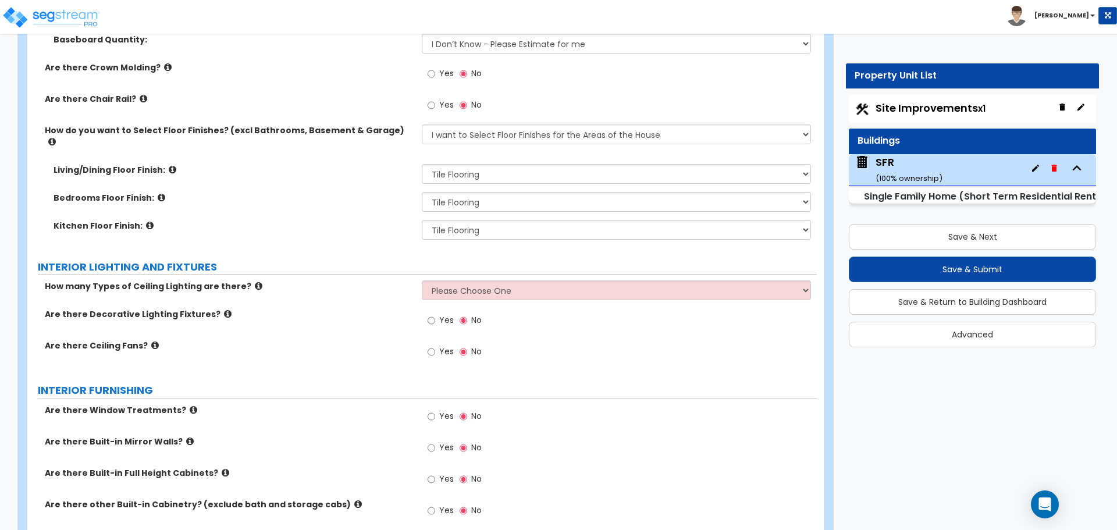
scroll to position [2560, 0]
click at [442, 280] on select "Please Choose One 1 2 3" at bounding box center [616, 290] width 389 height 20
select select "1"
click at [422, 280] on select "Please Choose One 1 2 3" at bounding box center [616, 290] width 389 height 20
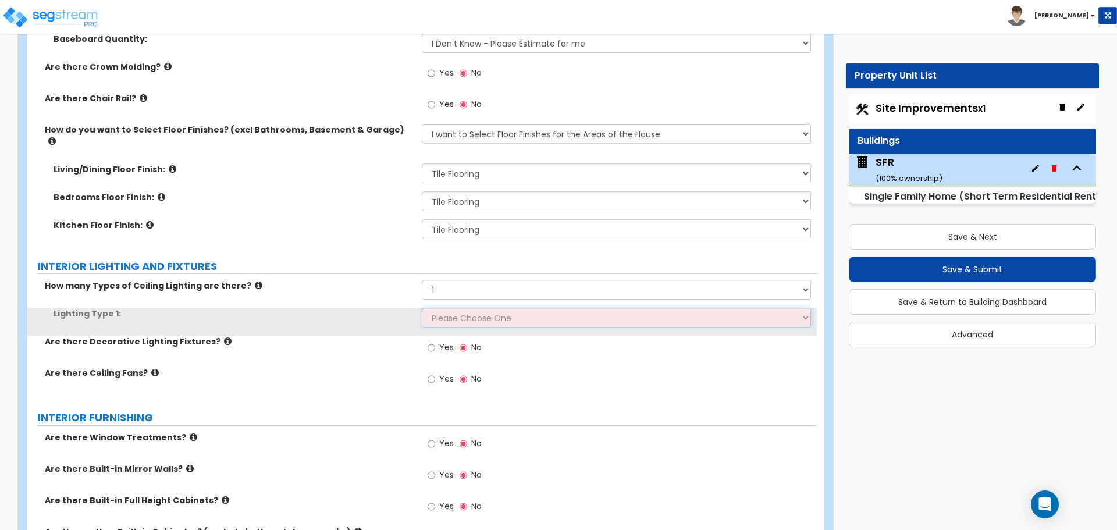
click at [439, 308] on select "Please Choose One LED Surface-Mounted LED Recessed Fluorescent Surface-Mounted …" at bounding box center [616, 318] width 389 height 20
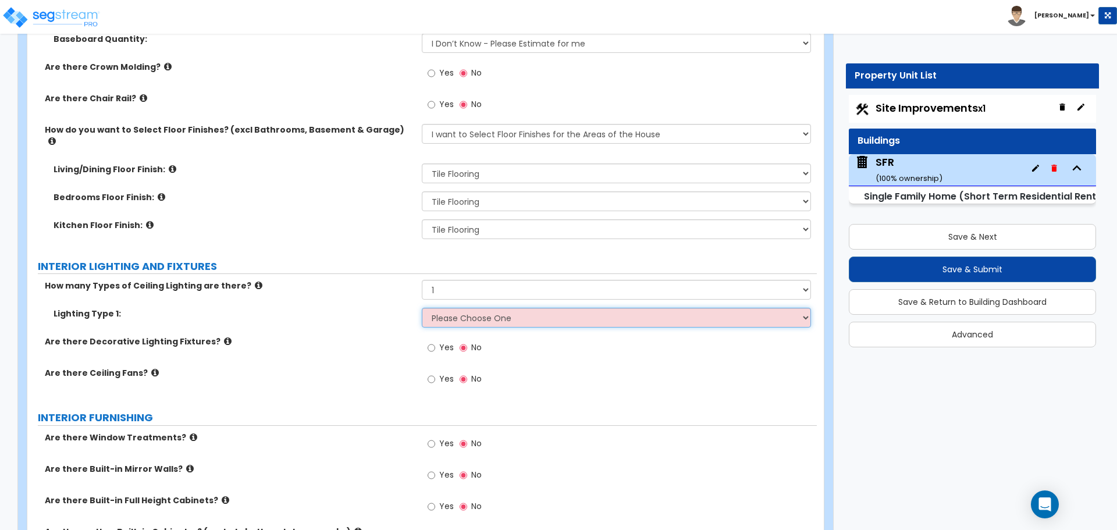
select select "5"
click at [422, 308] on select "Please Choose One LED Surface-Mounted LED Recessed Fluorescent Surface-Mounted …" at bounding box center [616, 318] width 389 height 20
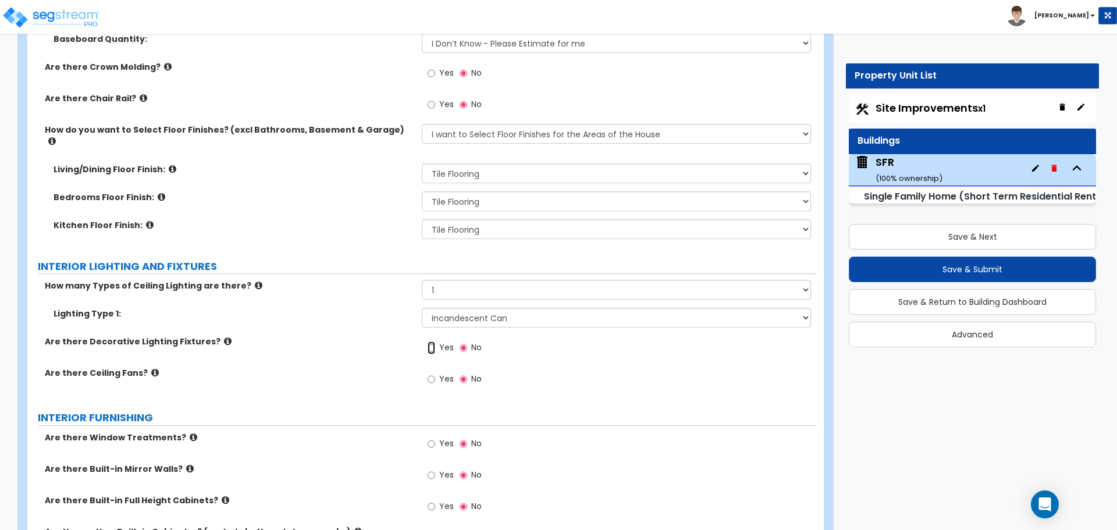
click at [434, 342] on input "Yes" at bounding box center [432, 348] width 8 height 13
radio input "true"
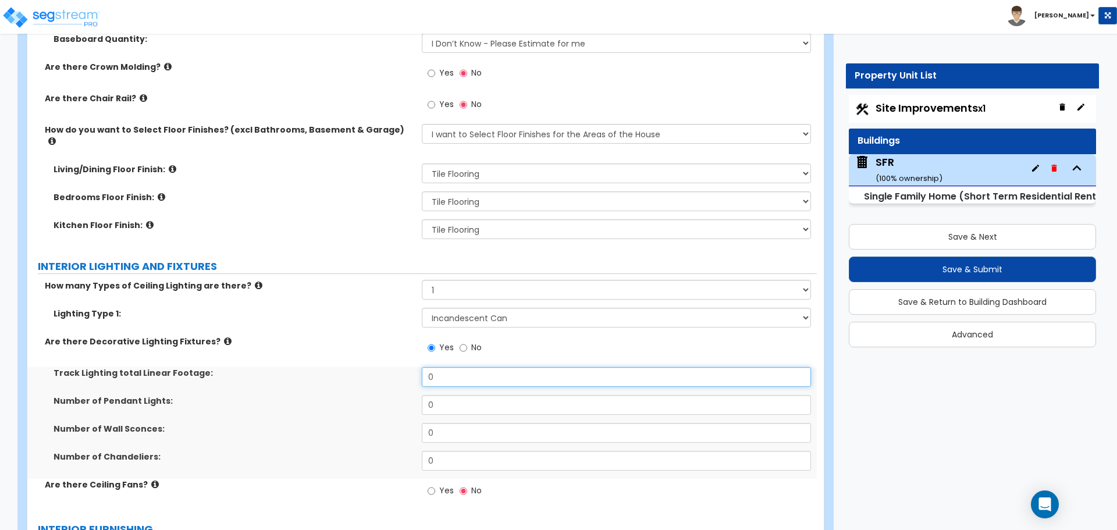
click at [446, 367] on input "0" at bounding box center [616, 377] width 389 height 20
drag, startPoint x: 432, startPoint y: 478, endPoint x: 585, endPoint y: 460, distance: 153.5
click at [432, 485] on input "Yes" at bounding box center [432, 491] width 8 height 13
radio input "true"
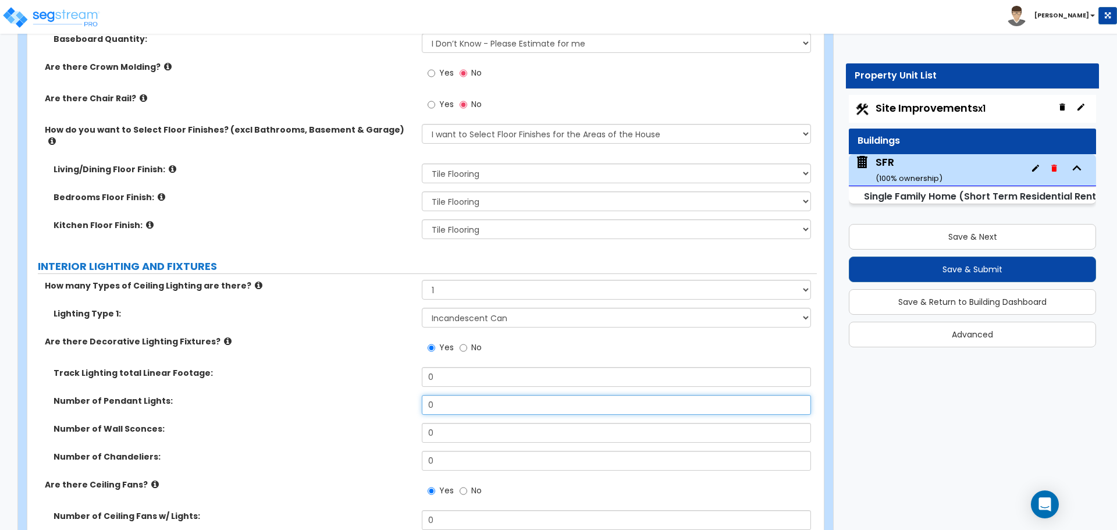
click at [459, 395] on input "0" at bounding box center [616, 405] width 389 height 20
type input "1"
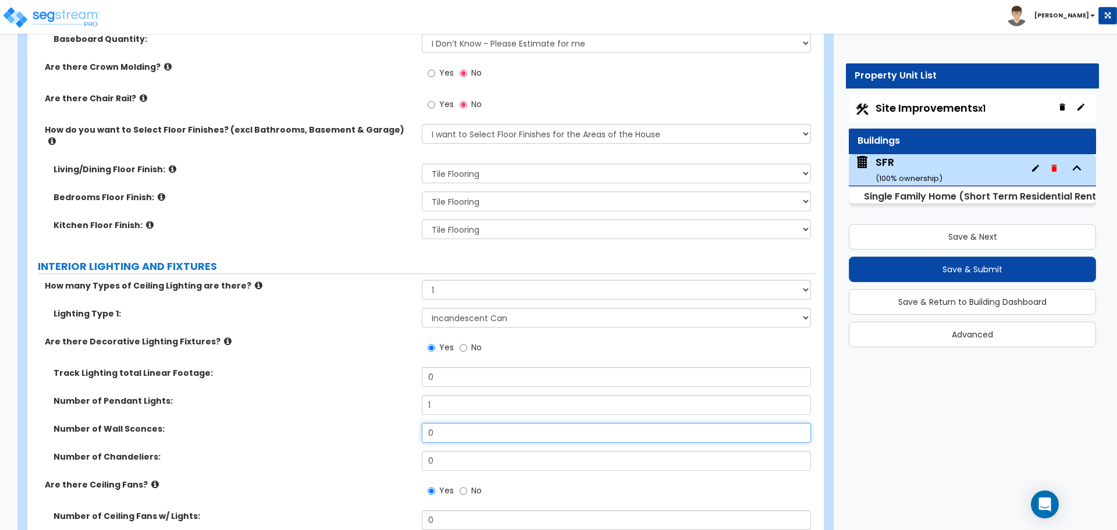
click at [445, 429] on input "0" at bounding box center [616, 433] width 389 height 20
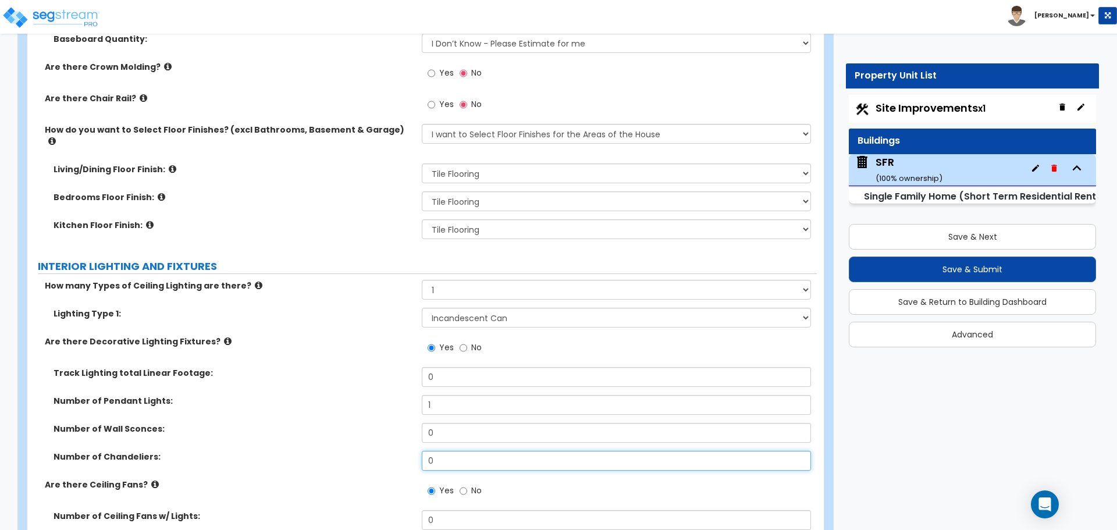
click at [448, 451] on input "0" at bounding box center [616, 461] width 389 height 20
click at [446, 451] on input "1" at bounding box center [616, 461] width 389 height 20
type input "1"
click at [374, 432] on div "Number of Wall Sconces: 0" at bounding box center [422, 437] width 790 height 28
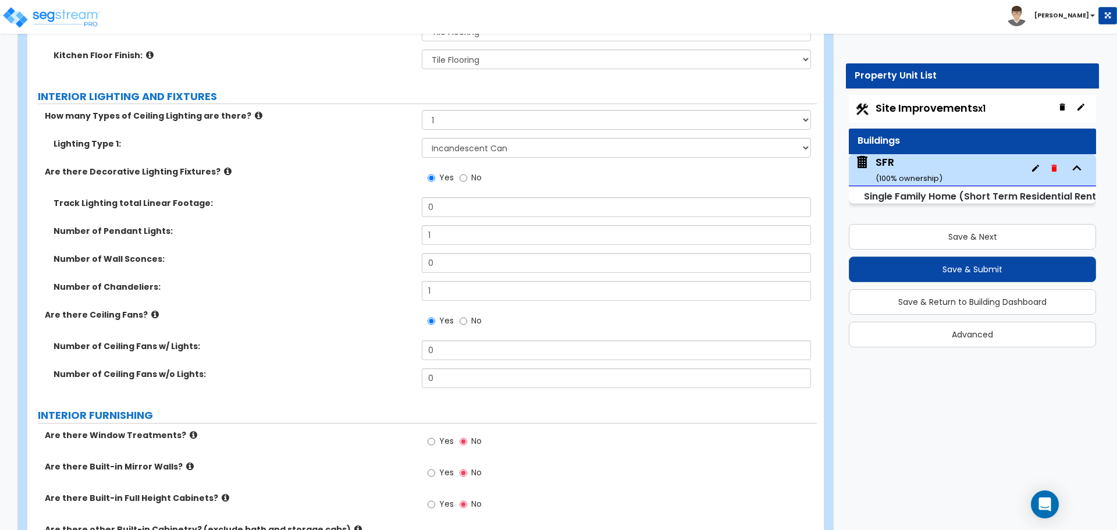
scroll to position [2735, 0]
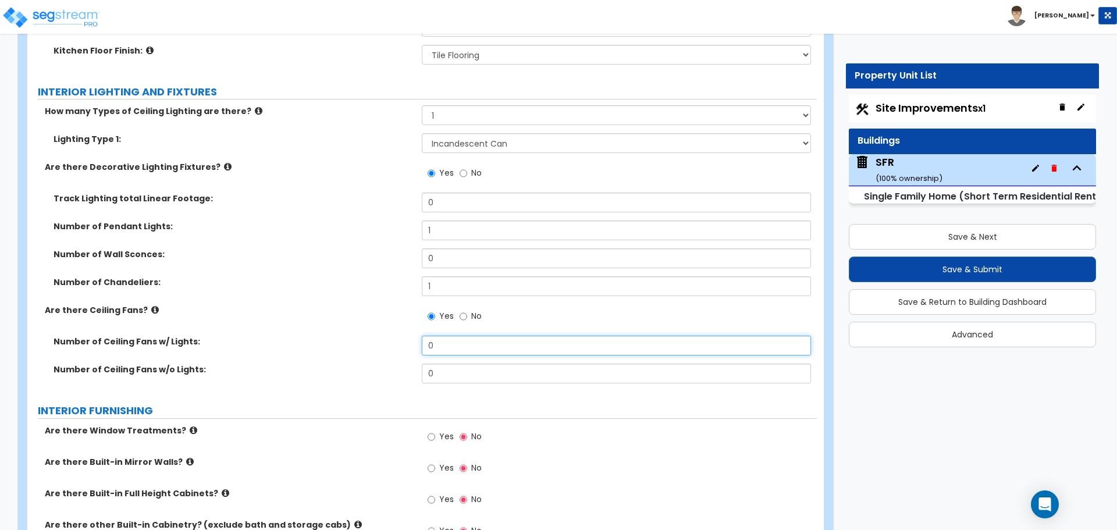
click at [443, 340] on input "0" at bounding box center [616, 346] width 389 height 20
type input "5"
click at [393, 336] on label "Number of Ceiling Fans w/ Lights:" at bounding box center [234, 342] width 360 height 12
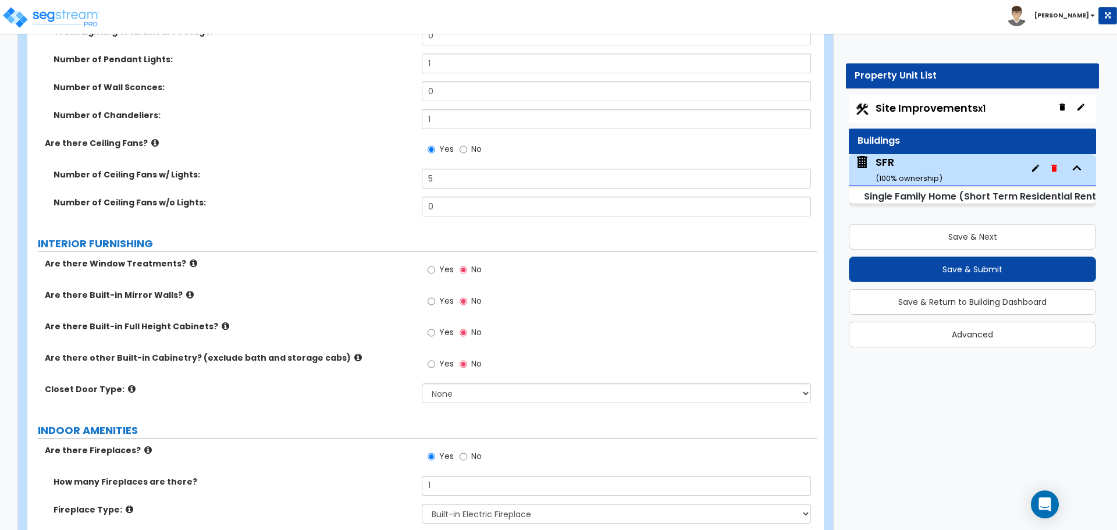
scroll to position [2909, 0]
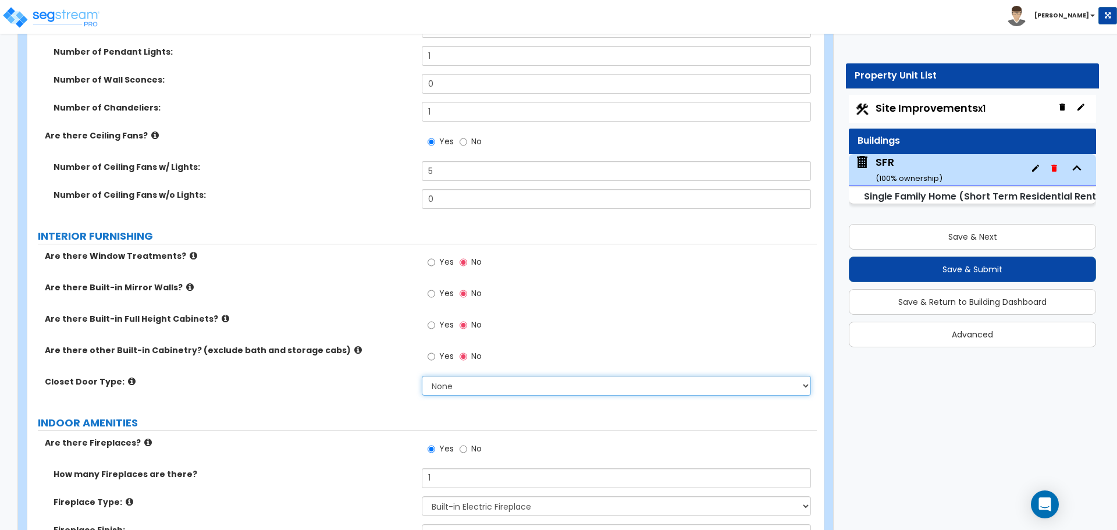
click at [442, 376] on select "None Bi-fold Louvered Doors Bi-fold Panel Doors Sliding Doors Hinged Wood Door" at bounding box center [616, 386] width 389 height 20
select select "4"
click at [422, 376] on select "None Bi-fold Louvered Doors Bi-fold Panel Doors Sliding Doors Hinged Wood Door" at bounding box center [616, 386] width 389 height 20
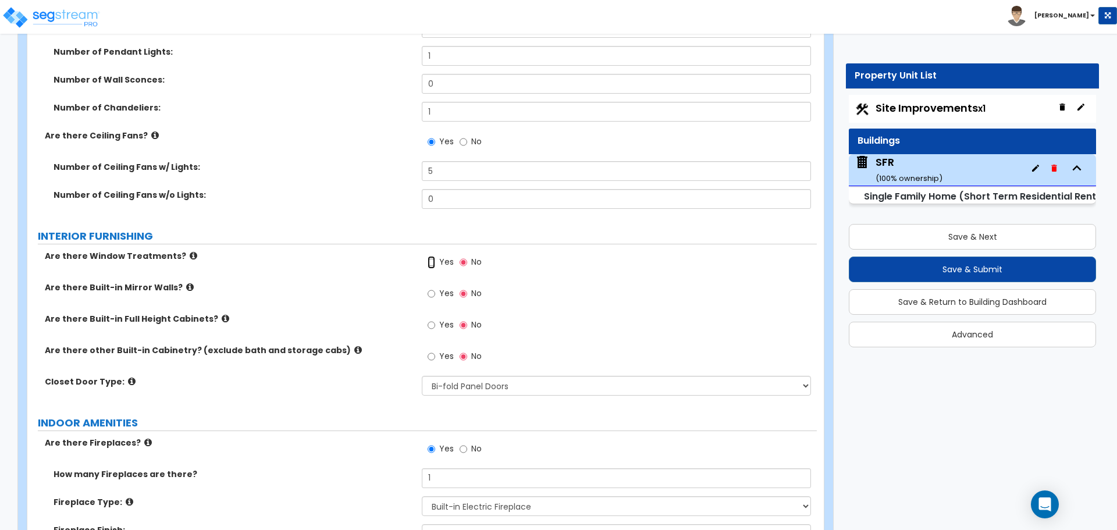
click at [434, 256] on input "Yes" at bounding box center [432, 262] width 8 height 13
radio input "true"
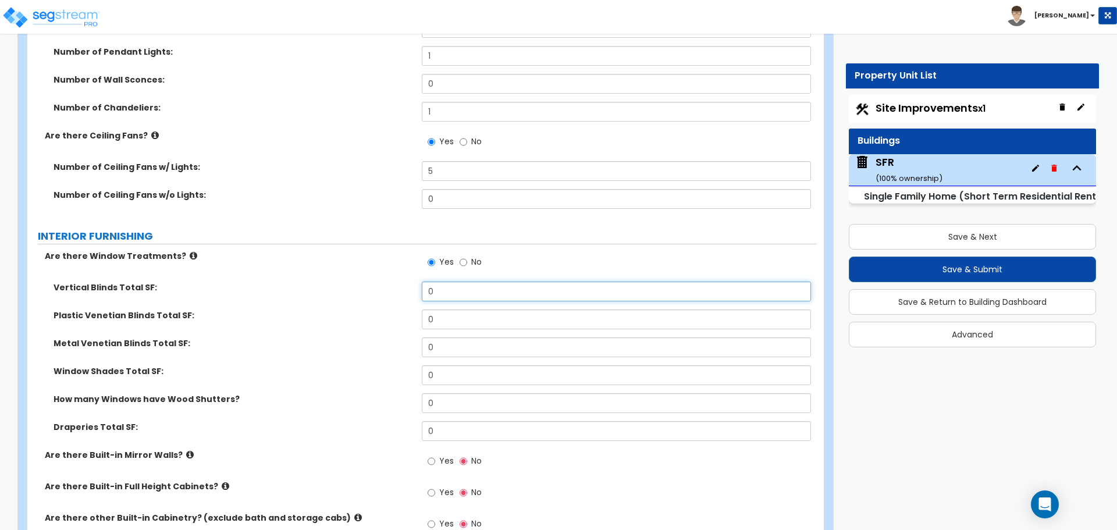
click at [458, 282] on input "0" at bounding box center [616, 292] width 389 height 20
click at [543, 282] on input "0" at bounding box center [616, 292] width 389 height 20
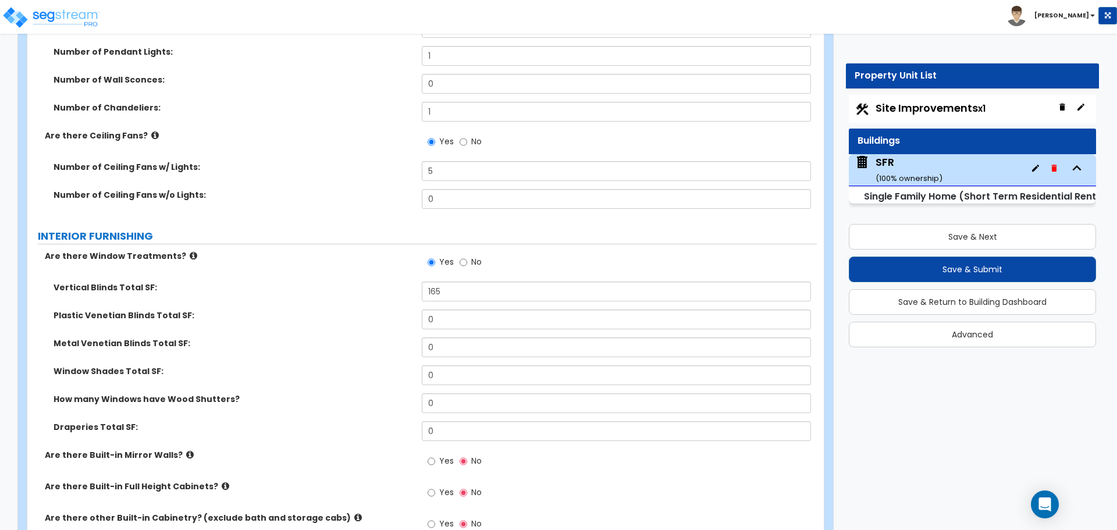
click at [359, 293] on div "Vertical Blinds Total SF: 165" at bounding box center [422, 296] width 790 height 28
click at [190, 251] on icon at bounding box center [194, 255] width 8 height 9
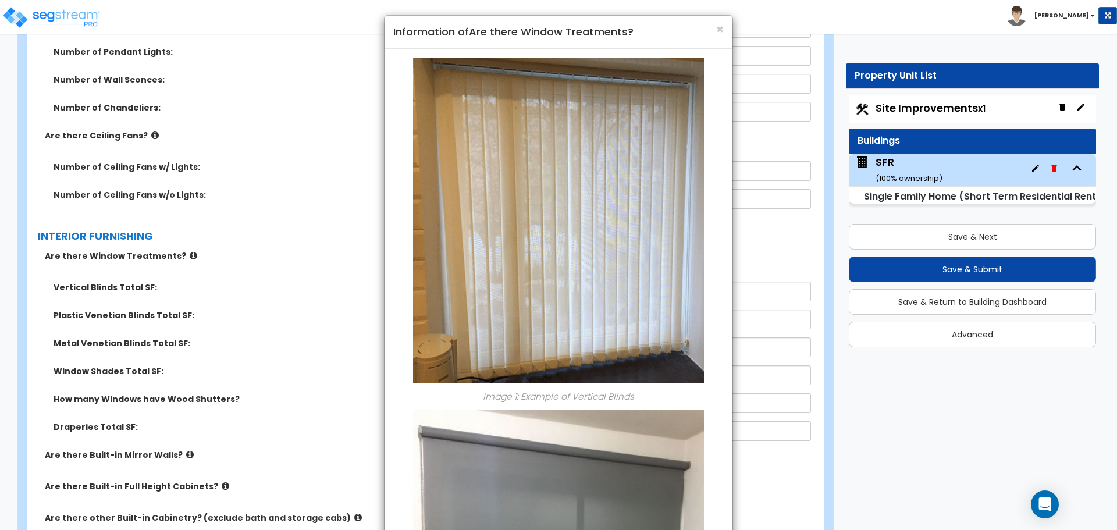
scroll to position [0, 0]
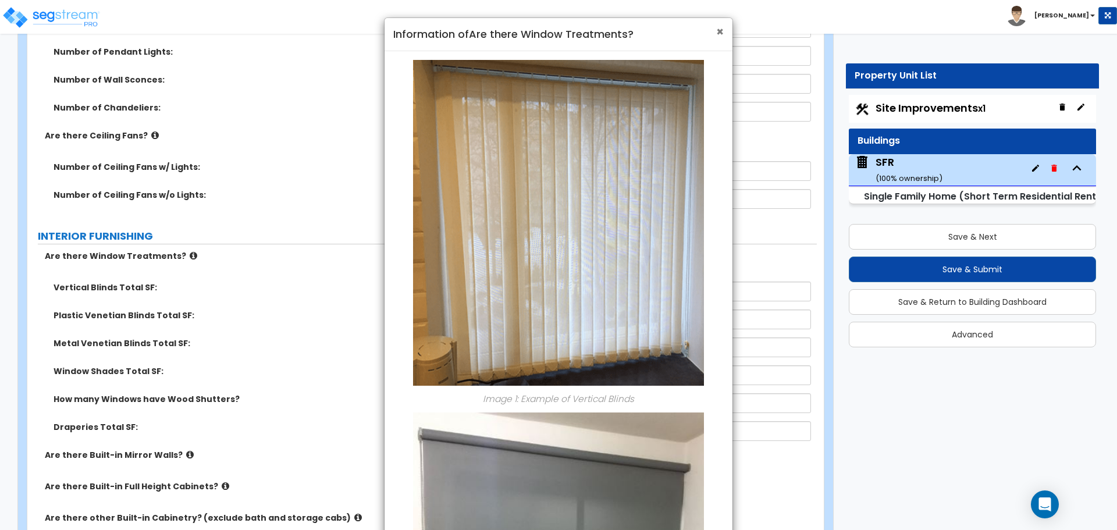
click at [717, 33] on span "×" at bounding box center [720, 31] width 8 height 17
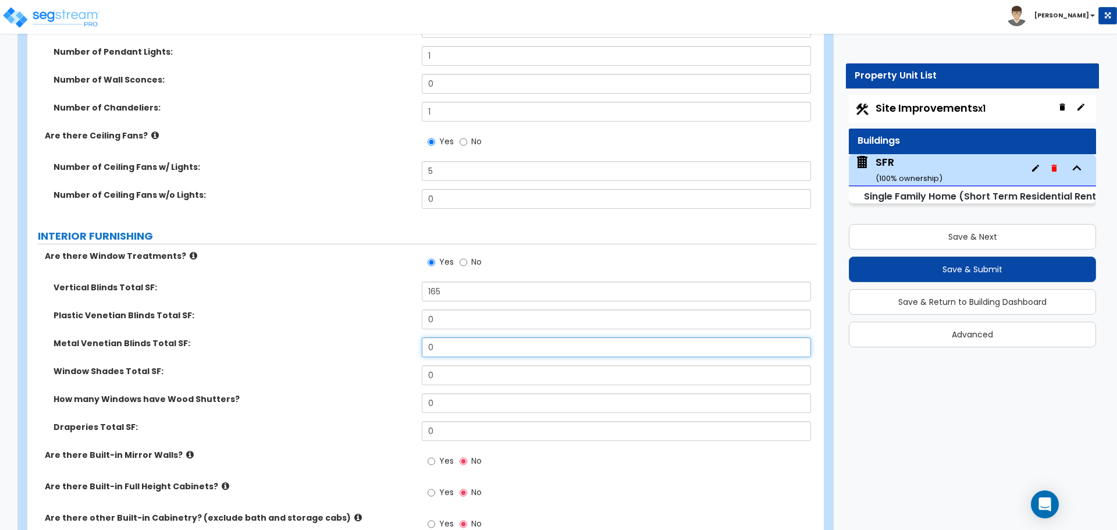
click at [456, 337] on input "0" at bounding box center [616, 347] width 389 height 20
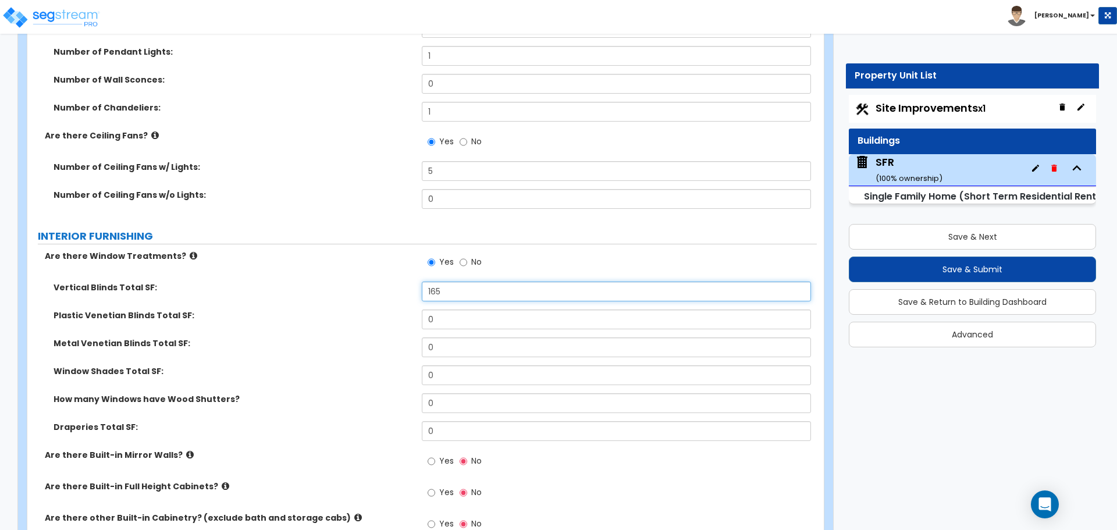
click at [473, 282] on input "165" at bounding box center [616, 292] width 389 height 20
type input "0"
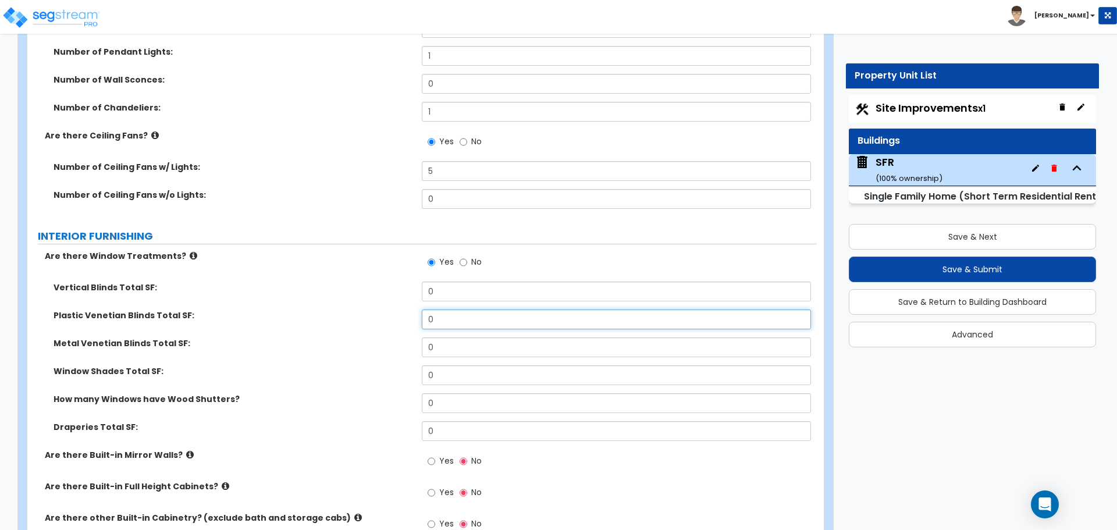
click at [446, 310] on input "0" at bounding box center [616, 320] width 389 height 20
type input "165"
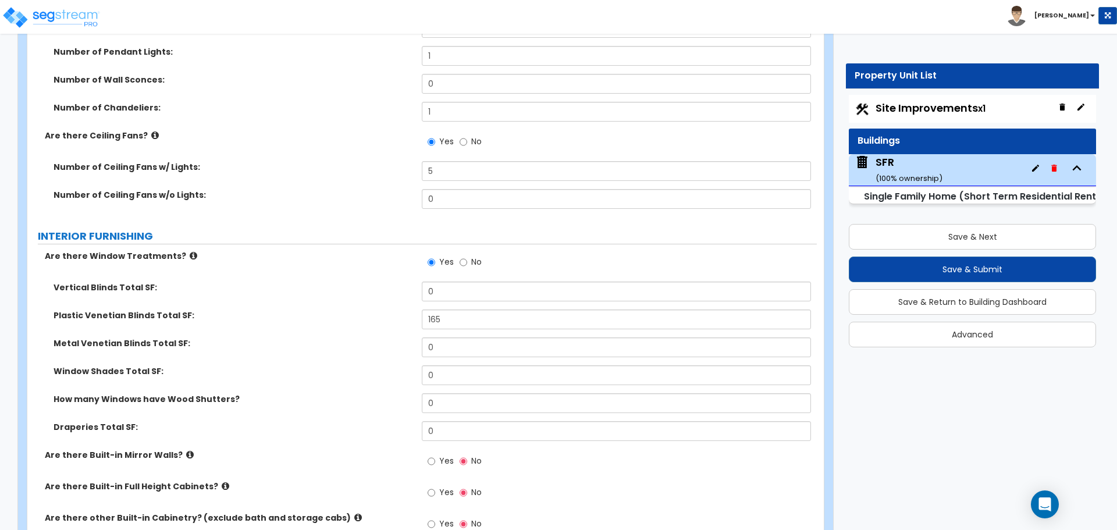
click at [399, 321] on div "Plastic Venetian Blinds Total SF: 165" at bounding box center [422, 324] width 790 height 28
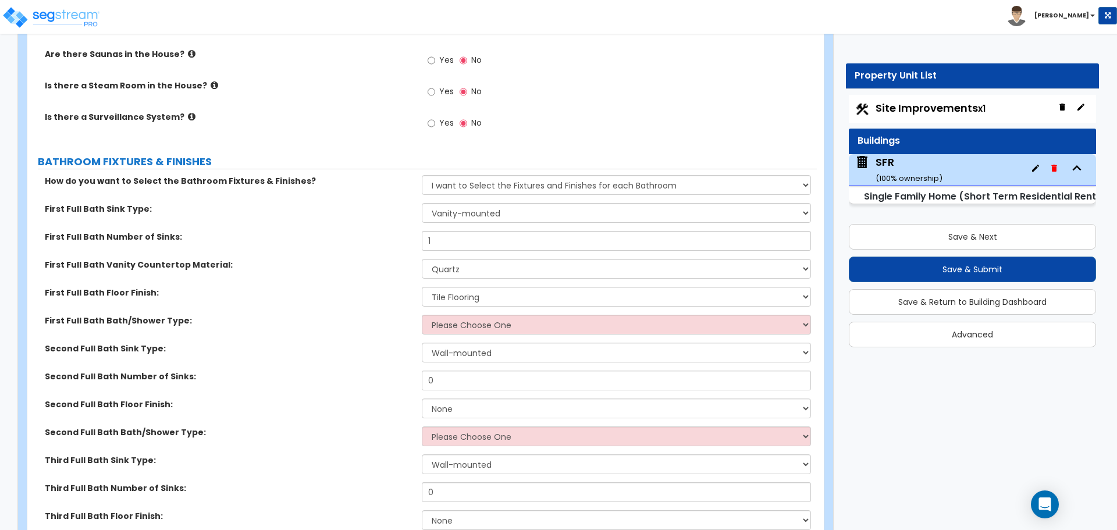
scroll to position [3782, 0]
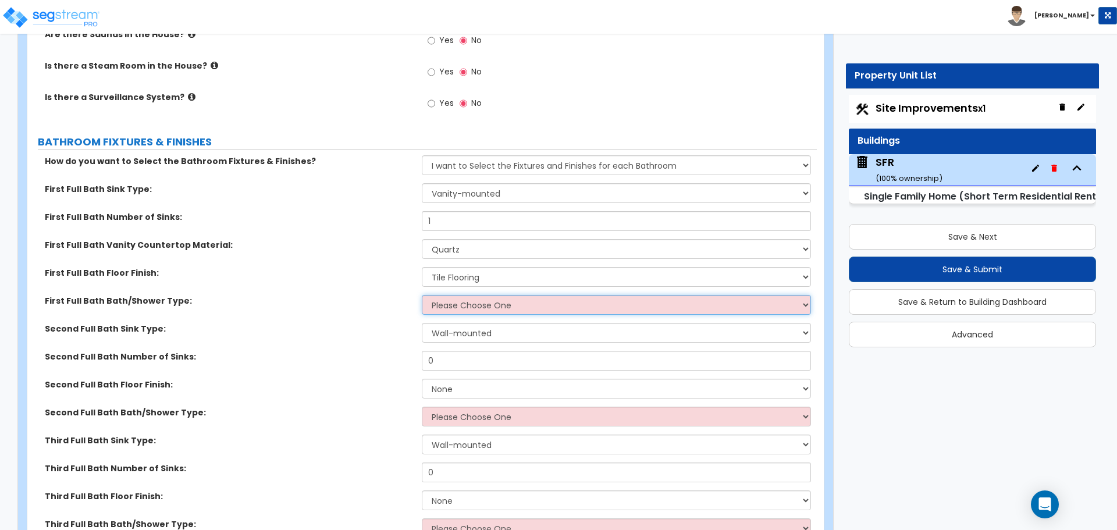
click at [443, 299] on select "Please Choose One Standalone Shower Bathtub - Shower Combo" at bounding box center [616, 305] width 389 height 20
select select "1"
click at [422, 295] on select "Please Choose One Standalone Shower Bathtub - Shower Combo" at bounding box center [616, 305] width 389 height 20
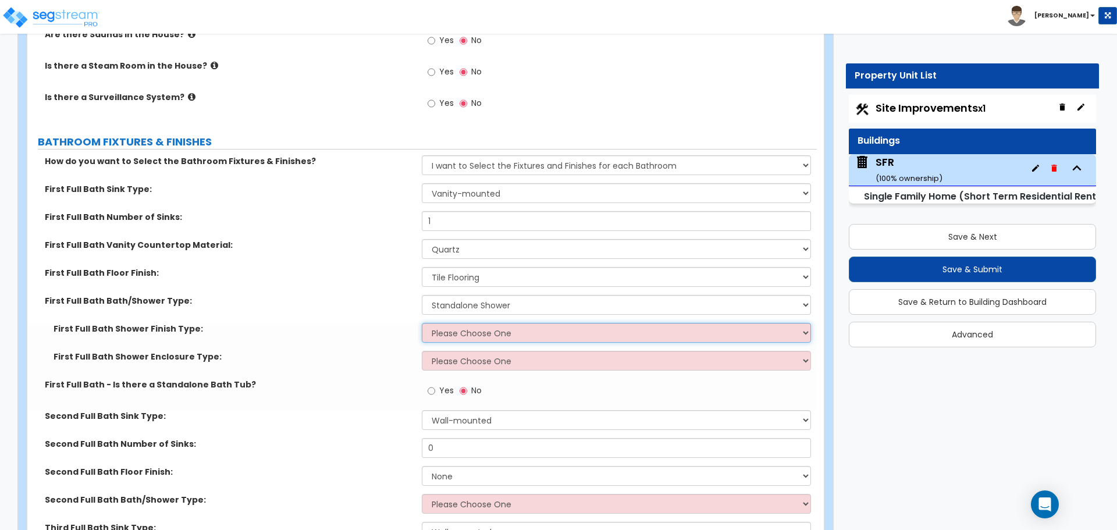
click at [459, 323] on select "Please Choose One Plastic Tile Stone" at bounding box center [616, 333] width 389 height 20
select select "2"
click at [422, 323] on select "Please Choose One Plastic Tile Stone" at bounding box center [616, 333] width 389 height 20
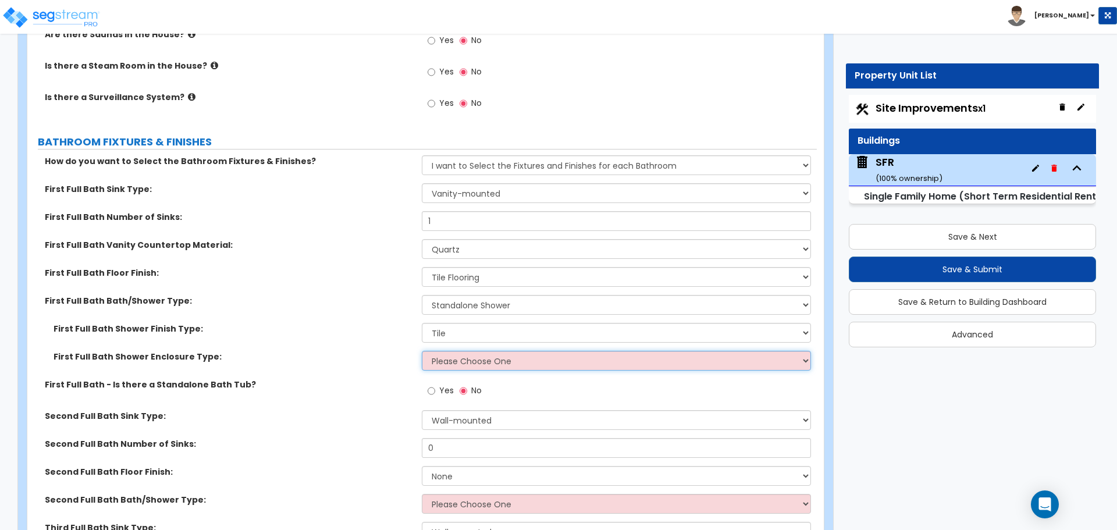
click at [455, 353] on select "Please Choose One Curtain & Rod Glass Sliding Doors Glass Hinged Doors" at bounding box center [616, 361] width 389 height 20
click at [422, 351] on select "Please Choose One Curtain & Rod Glass Sliding Doors Glass Hinged Doors" at bounding box center [616, 361] width 389 height 20
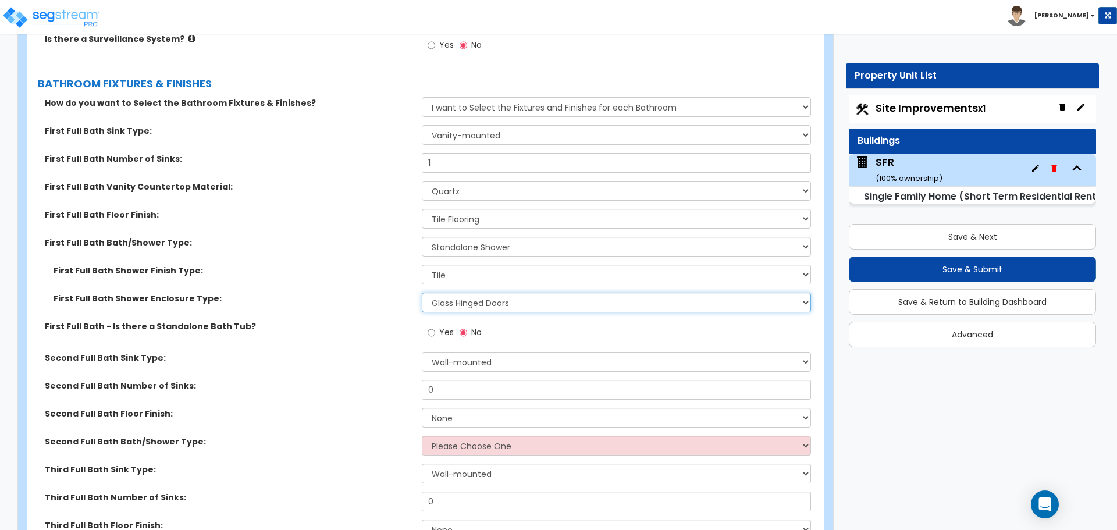
scroll to position [3899, 0]
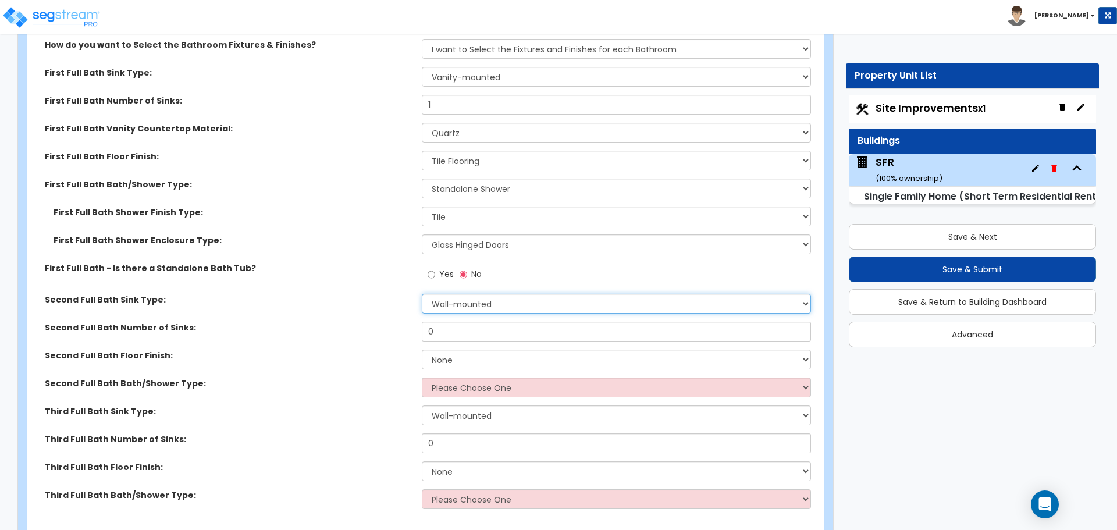
click at [439, 294] on select "Wall-mounted Pedestal-mounted Vanity-mounted" at bounding box center [616, 304] width 389 height 20
click at [422, 294] on select "Wall-mounted Pedestal-mounted Vanity-mounted" at bounding box center [616, 304] width 389 height 20
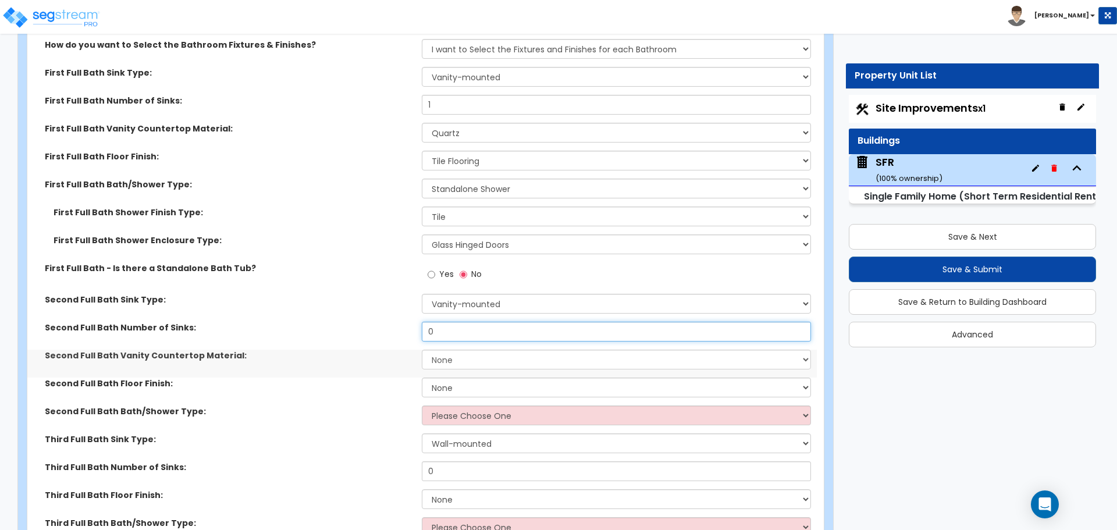
click at [440, 324] on input "0" at bounding box center [616, 332] width 389 height 20
drag, startPoint x: 429, startPoint y: 350, endPoint x: 435, endPoint y: 350, distance: 6.4
click at [429, 350] on select "None Plastic Laminate Solid Surface Stone Quartz Marble Tile Wood Stainless Ste…" at bounding box center [616, 360] width 389 height 20
click at [422, 350] on select "None Plastic Laminate Solid Surface Stone Quartz Marble Tile Wood Stainless Ste…" at bounding box center [616, 360] width 389 height 20
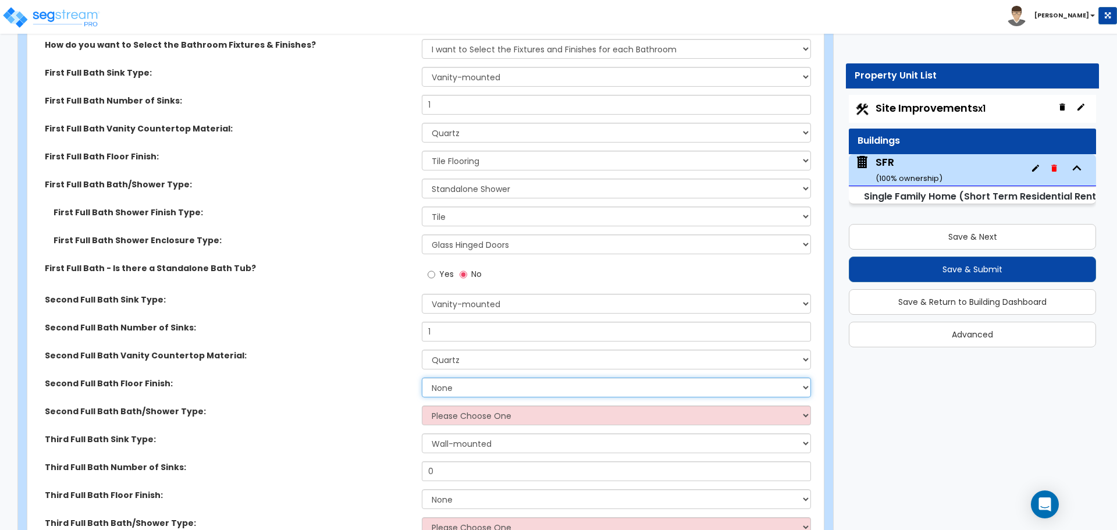
click at [462, 378] on select "None Tile Flooring Hardwood Flooring Resilient Laminate Flooring VCT Flooring S…" at bounding box center [616, 388] width 389 height 20
click at [422, 378] on select "None Tile Flooring Hardwood Flooring Resilient Laminate Flooring VCT Flooring S…" at bounding box center [616, 388] width 389 height 20
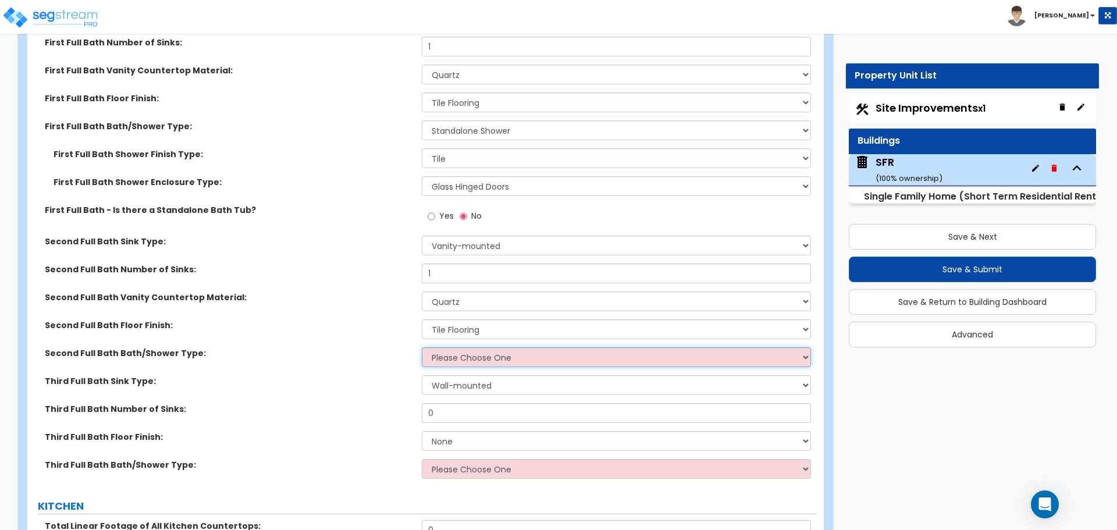
click at [449, 347] on select "Please Choose One Standalone Shower Bathtub - Shower Combo" at bounding box center [616, 357] width 389 height 20
click at [422, 347] on select "Please Choose One Standalone Shower Bathtub - Shower Combo" at bounding box center [616, 357] width 389 height 20
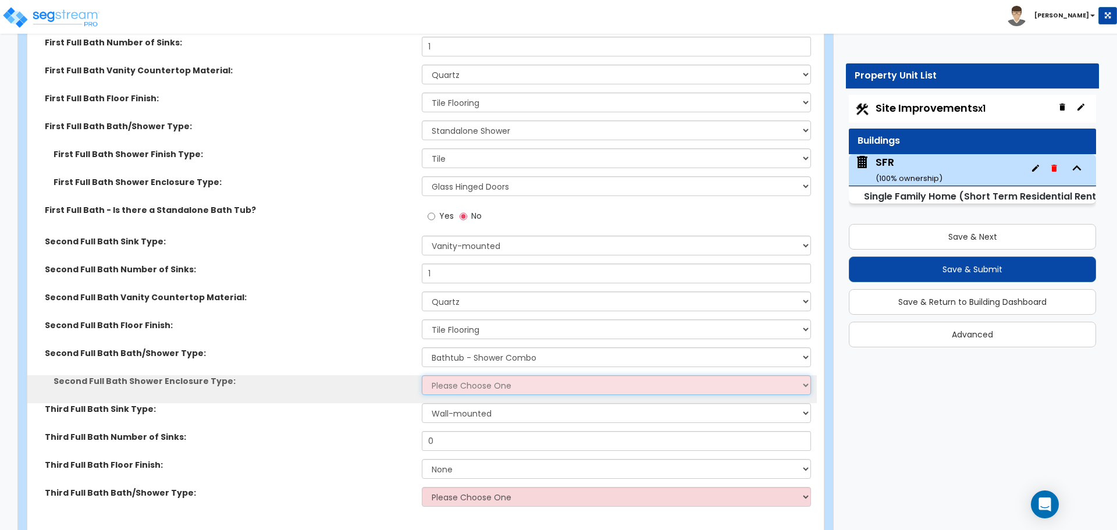
click at [459, 375] on select "Please Choose One Curtain & Rod Glass Sliding Doors Glass Hinged Doors" at bounding box center [616, 385] width 389 height 20
click at [422, 375] on select "Please Choose One Curtain & Rod Glass Sliding Doors Glass Hinged Doors" at bounding box center [616, 385] width 389 height 20
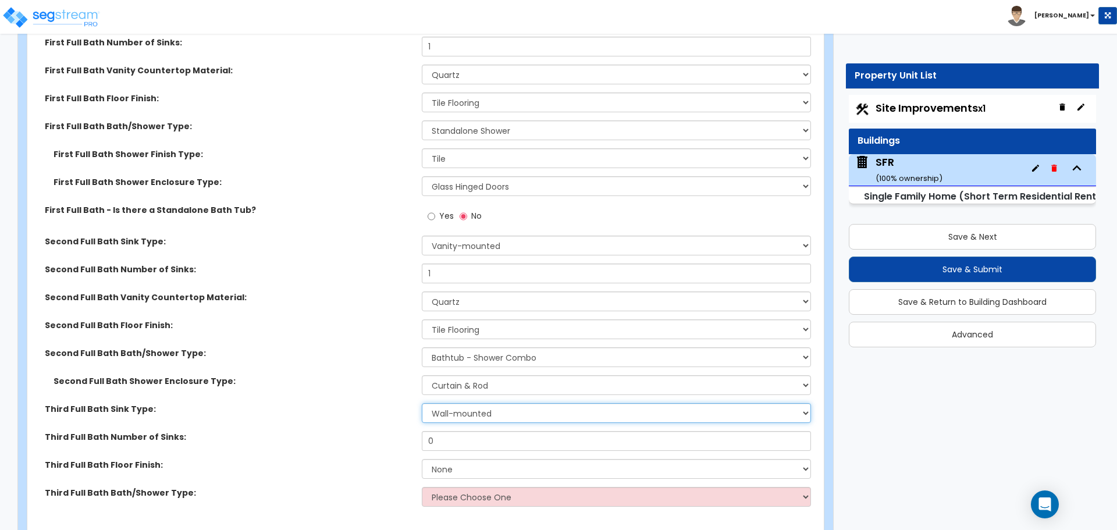
click at [456, 404] on select "Wall-mounted Pedestal-mounted Vanity-mounted" at bounding box center [616, 413] width 389 height 20
click at [422, 403] on select "Wall-mounted Pedestal-mounted Vanity-mounted" at bounding box center [616, 413] width 389 height 20
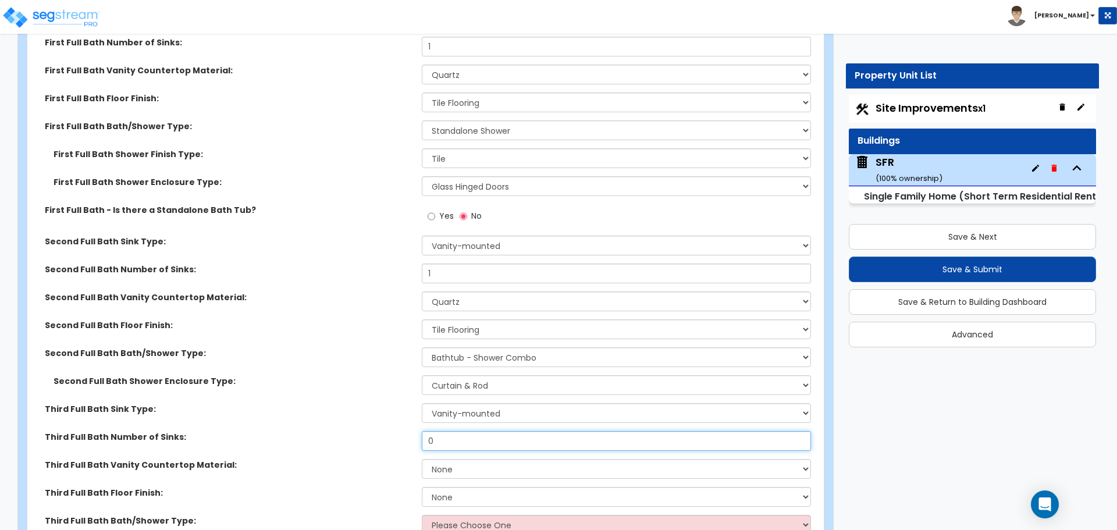
click at [449, 431] on input "0" at bounding box center [616, 441] width 389 height 20
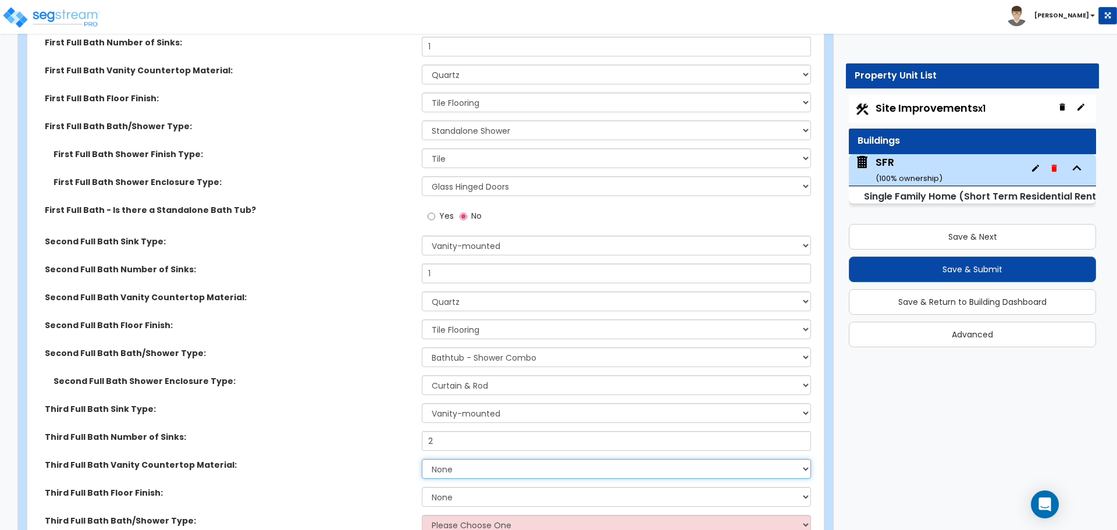
click at [440, 459] on select "None Plastic Laminate Solid Surface Stone Quartz Marble Tile Wood Stainless Ste…" at bounding box center [616, 469] width 389 height 20
click at [422, 459] on select "None Plastic Laminate Solid Surface Stone Quartz Marble Tile Wood Stainless Ste…" at bounding box center [616, 469] width 389 height 20
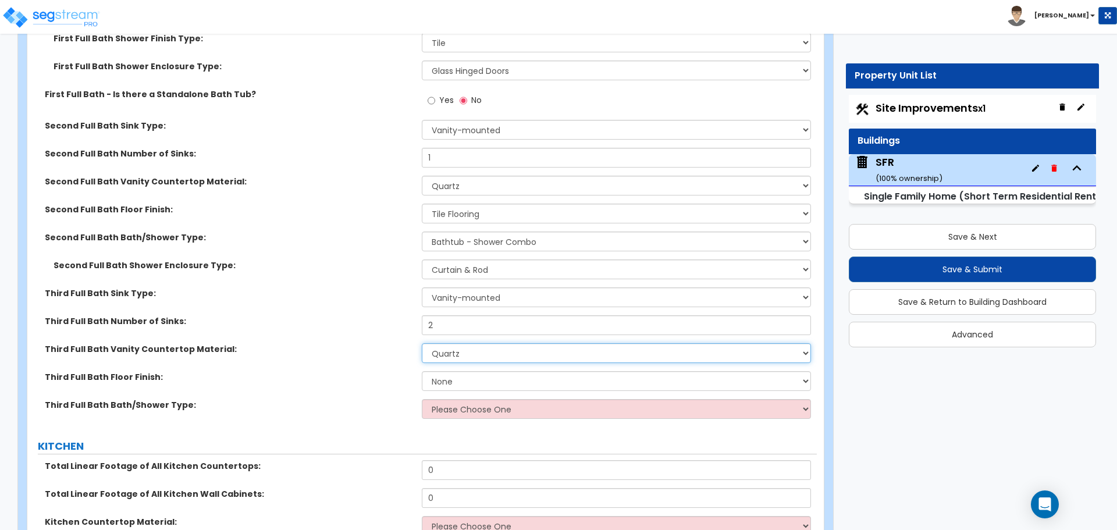
scroll to position [4073, 0]
click at [440, 371] on select "None Tile Flooring Hardwood Flooring Resilient Laminate Flooring VCT Flooring S…" at bounding box center [616, 381] width 389 height 20
click at [422, 371] on select "None Tile Flooring Hardwood Flooring Resilient Laminate Flooring VCT Flooring S…" at bounding box center [616, 381] width 389 height 20
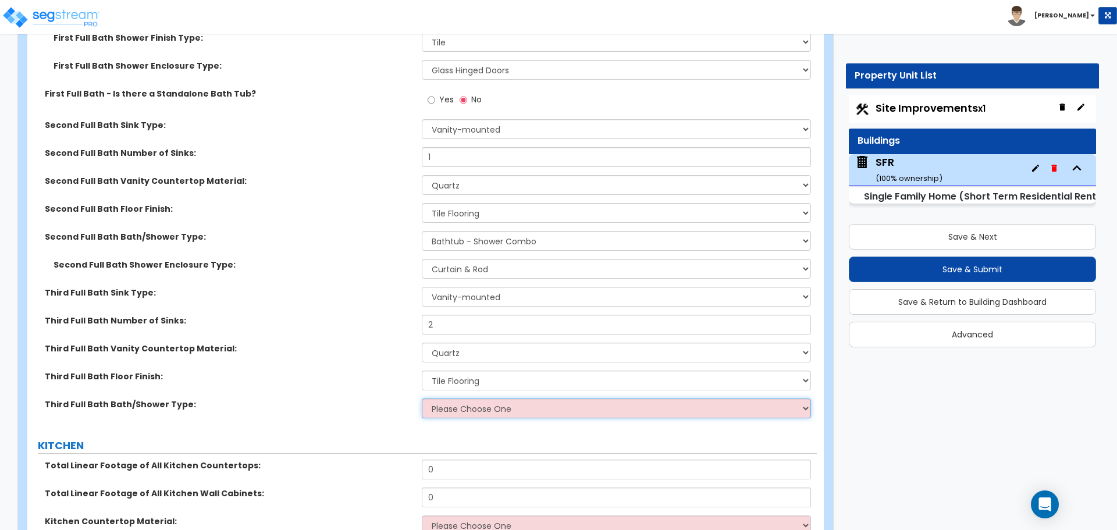
click at [449, 399] on select "Please Choose One Standalone Shower Bathtub - Shower Combo" at bounding box center [616, 409] width 389 height 20
click at [422, 399] on select "Please Choose One Standalone Shower Bathtub - Shower Combo" at bounding box center [616, 409] width 389 height 20
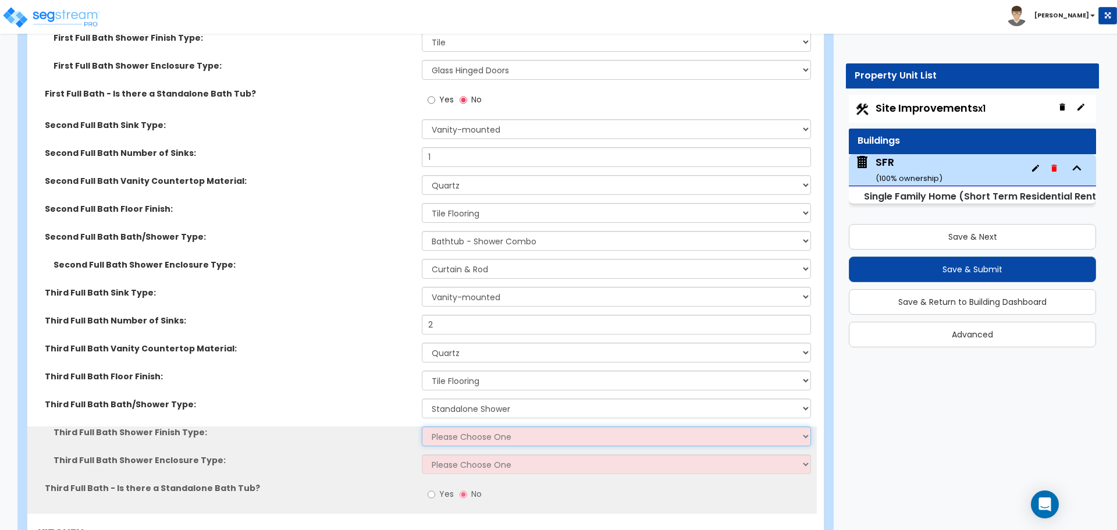
click at [456, 427] on select "Please Choose One Plastic Tile Stone" at bounding box center [616, 437] width 389 height 20
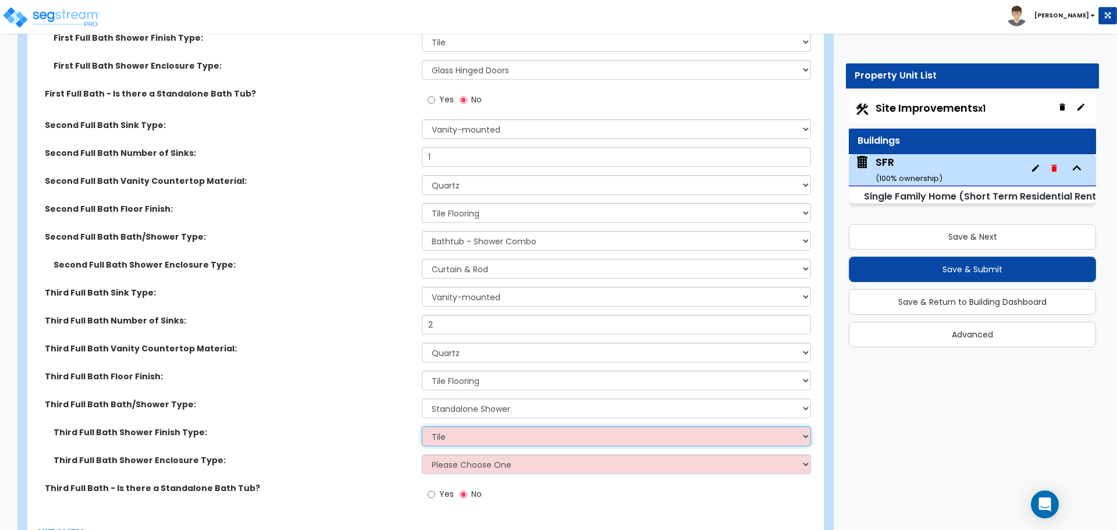
click at [422, 427] on select "Please Choose One Plastic Tile Stone" at bounding box center [616, 437] width 389 height 20
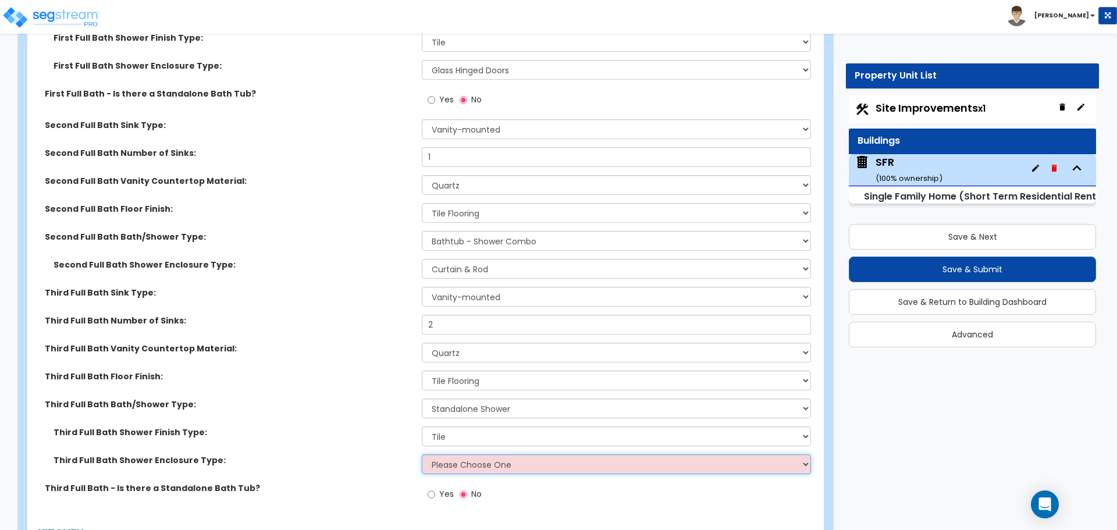
click at [463, 454] on select "Please Choose One Curtain & Rod Glass Sliding Doors Glass Hinged Doors" at bounding box center [616, 464] width 389 height 20
click at [422, 454] on select "Please Choose One Curtain & Rod Glass Sliding Doors Glass Hinged Doors" at bounding box center [616, 464] width 389 height 20
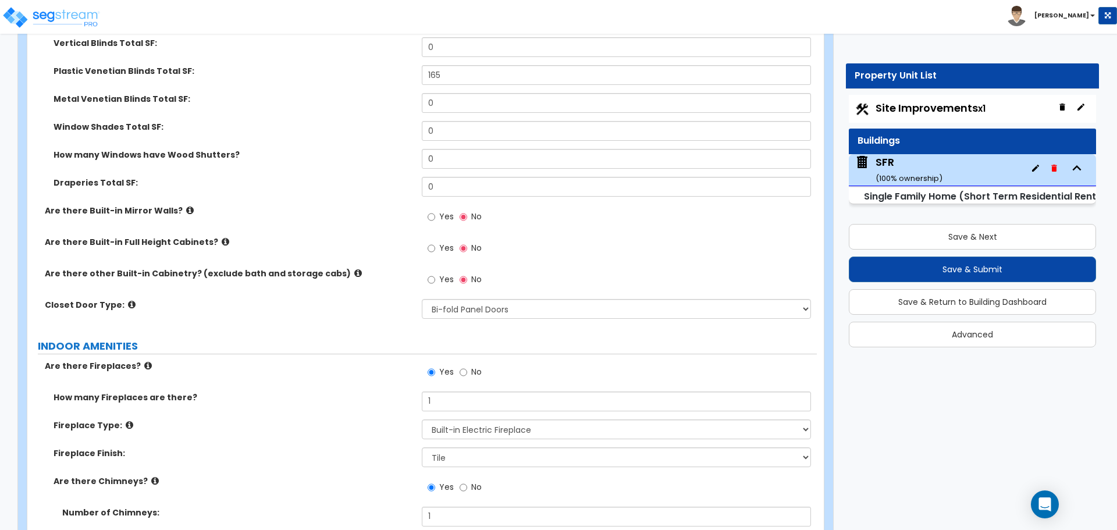
scroll to position [3375, 0]
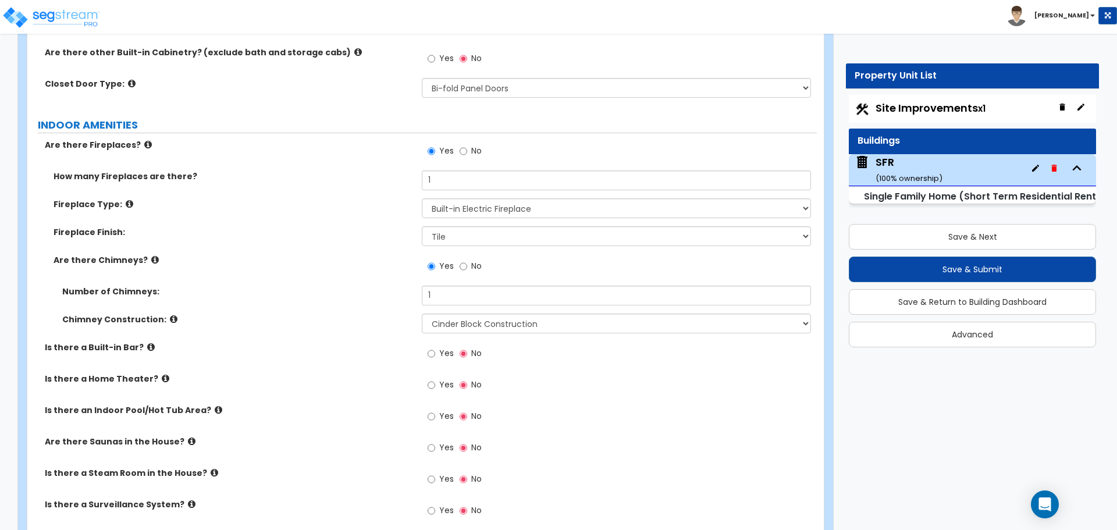
click at [147, 343] on icon at bounding box center [151, 347] width 8 height 9
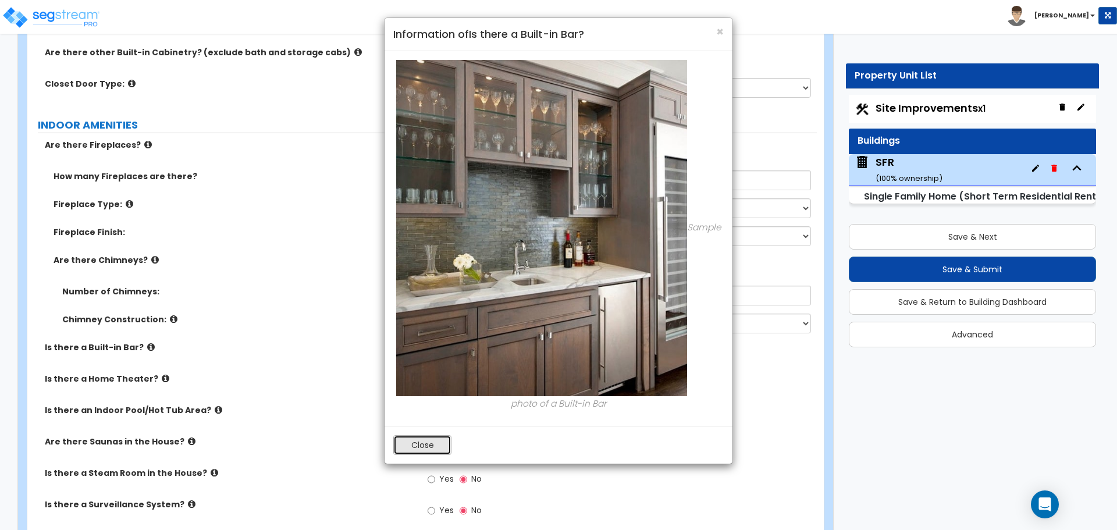
click at [440, 443] on button "Close" at bounding box center [422, 445] width 58 height 20
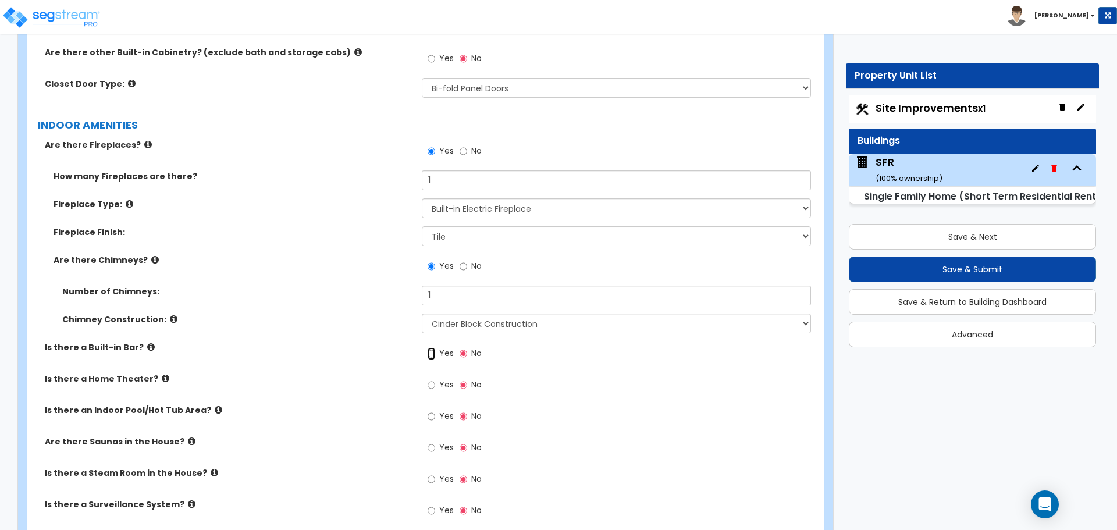
click at [429, 347] on input "Yes" at bounding box center [432, 353] width 8 height 13
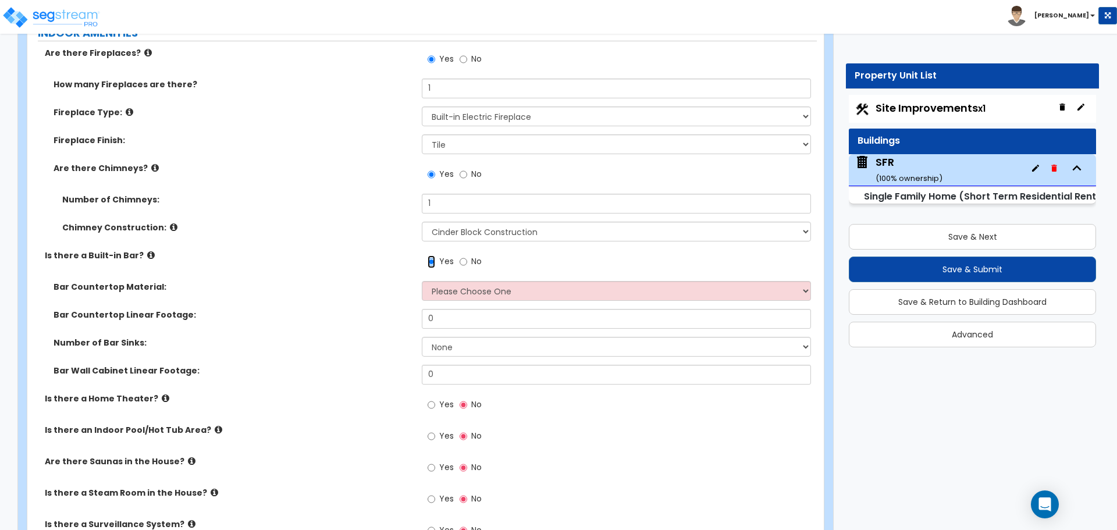
scroll to position [3491, 0]
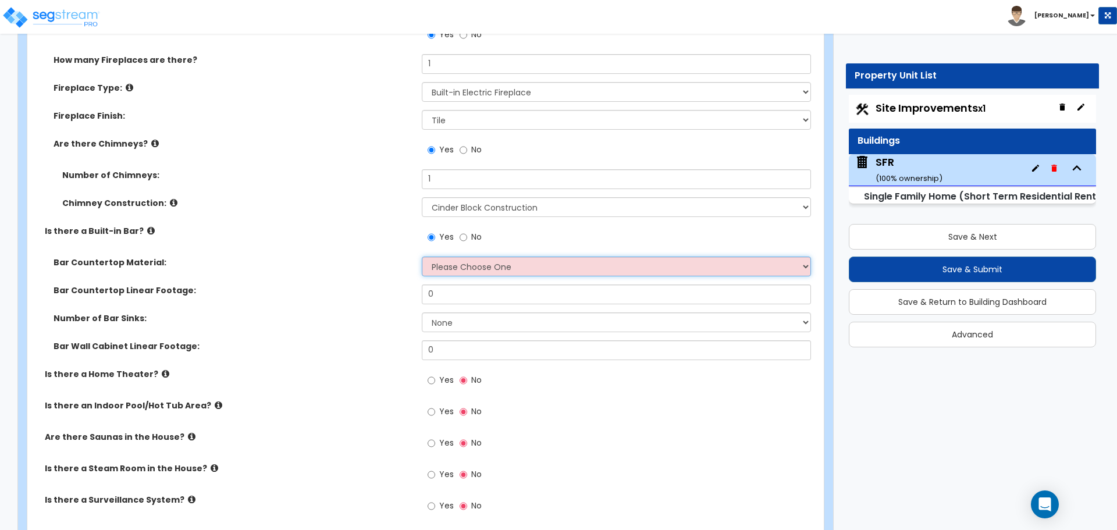
click at [460, 257] on select "Please Choose One Plastic Laminate Solid Surface Stone Quartz Marble Tile Wood …" at bounding box center [616, 267] width 389 height 20
click at [422, 257] on select "Please Choose One Plastic Laminate Solid Surface Stone Quartz Marble Tile Wood …" at bounding box center [616, 267] width 389 height 20
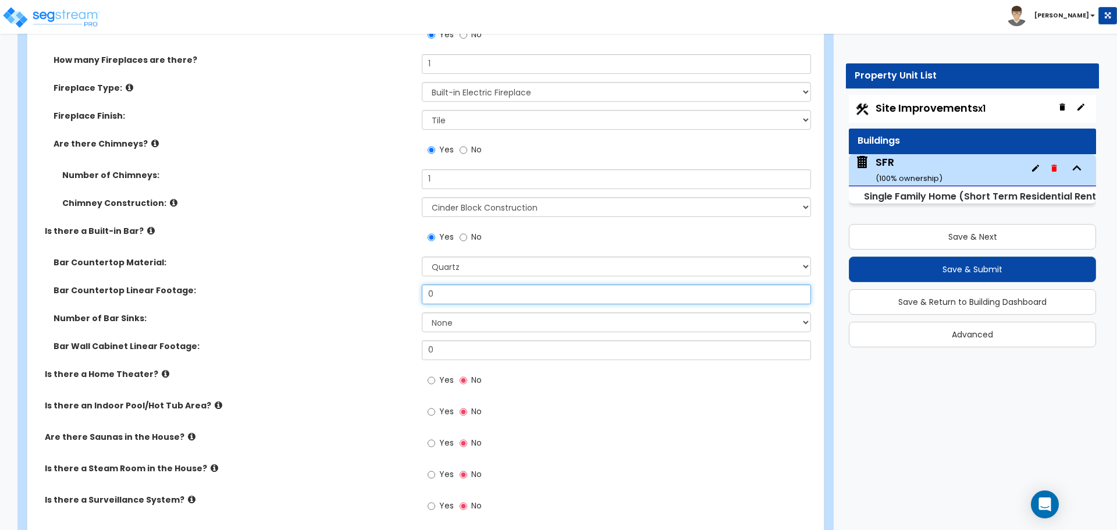
click at [445, 285] on input "0" at bounding box center [616, 295] width 389 height 20
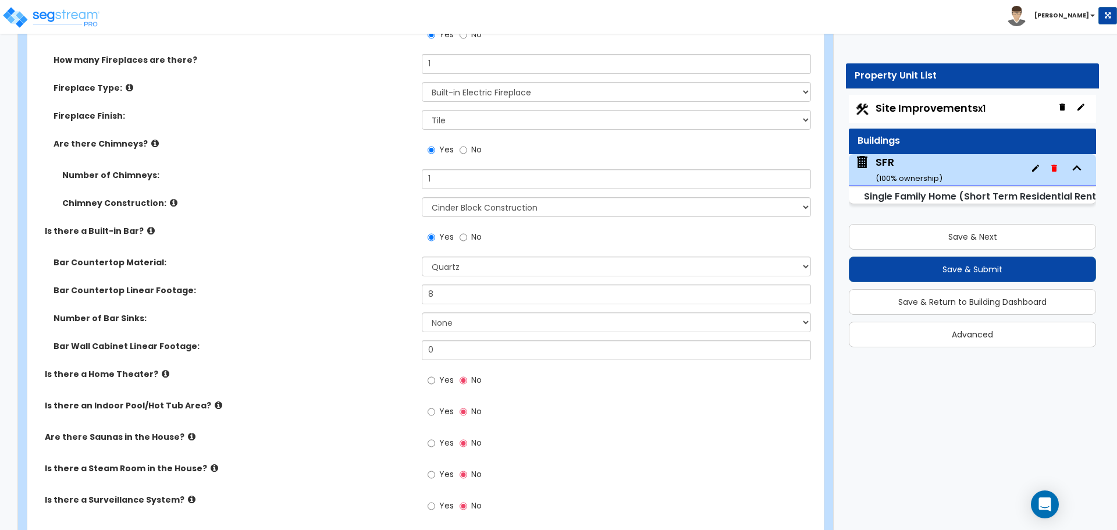
click at [406, 317] on div "Number of Bar Sinks: None 1 2 3" at bounding box center [422, 326] width 790 height 28
click at [449, 312] on select "None 1 2 3" at bounding box center [616, 322] width 389 height 20
click at [422, 312] on select "None 1 2 3" at bounding box center [616, 322] width 389 height 20
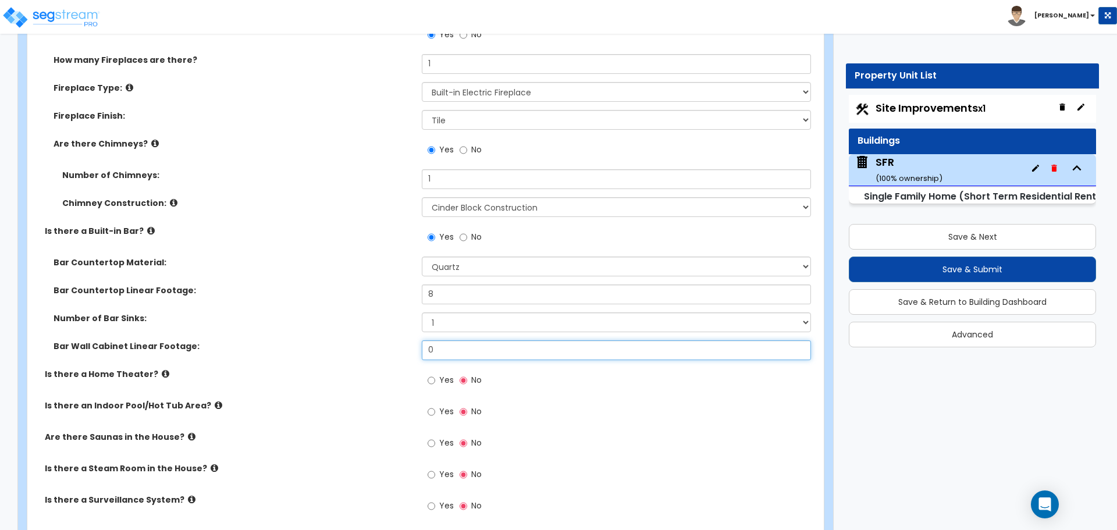
click at [449, 340] on input "0" at bounding box center [616, 350] width 389 height 20
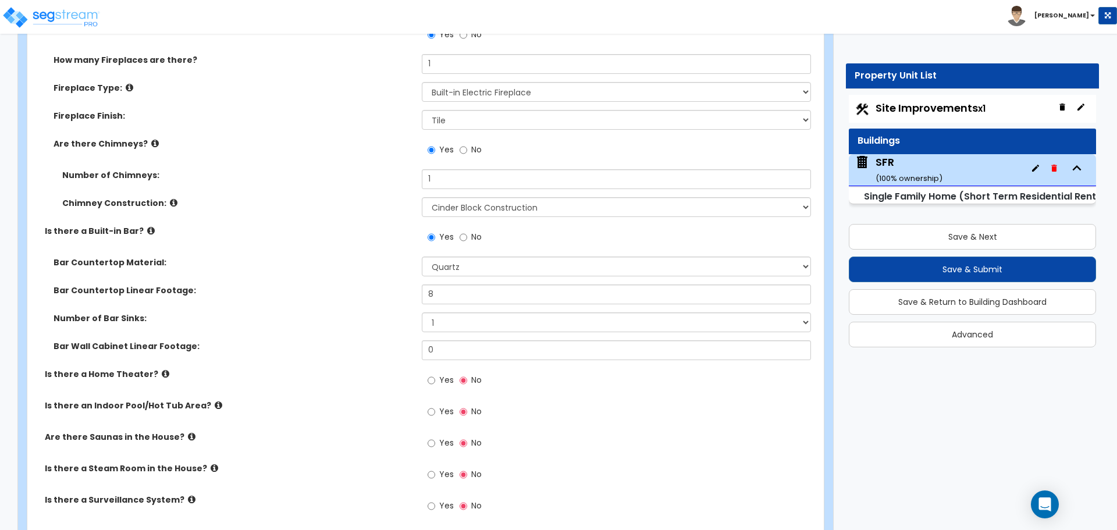
click at [391, 340] on label "Bar Wall Cabinet Linear Footage:" at bounding box center [234, 346] width 360 height 12
drag, startPoint x: 106, startPoint y: 331, endPoint x: 151, endPoint y: 329, distance: 44.8
click at [151, 340] on label "Bar Wall Cabinet Linear Footage:" at bounding box center [234, 346] width 360 height 12
click at [106, 340] on label "Bar Wall Cabinet Linear Footage:" at bounding box center [234, 346] width 360 height 12
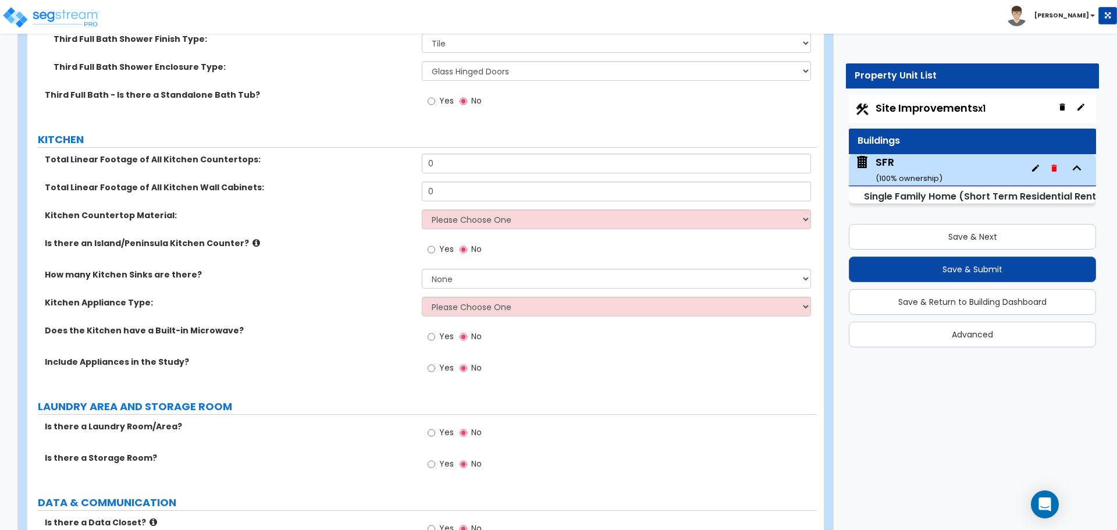
scroll to position [4539, 0]
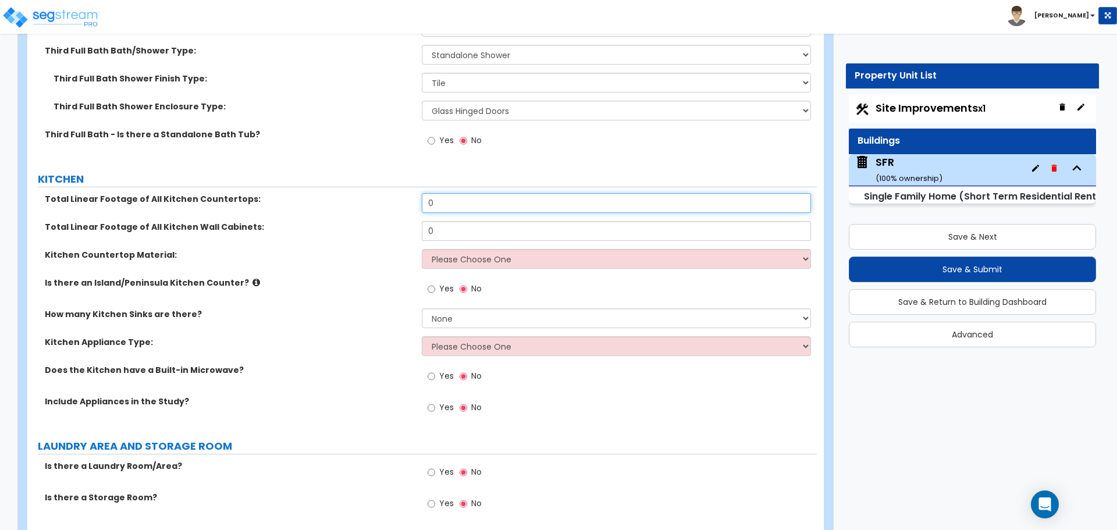
click at [442, 194] on input "0" at bounding box center [616, 203] width 389 height 20
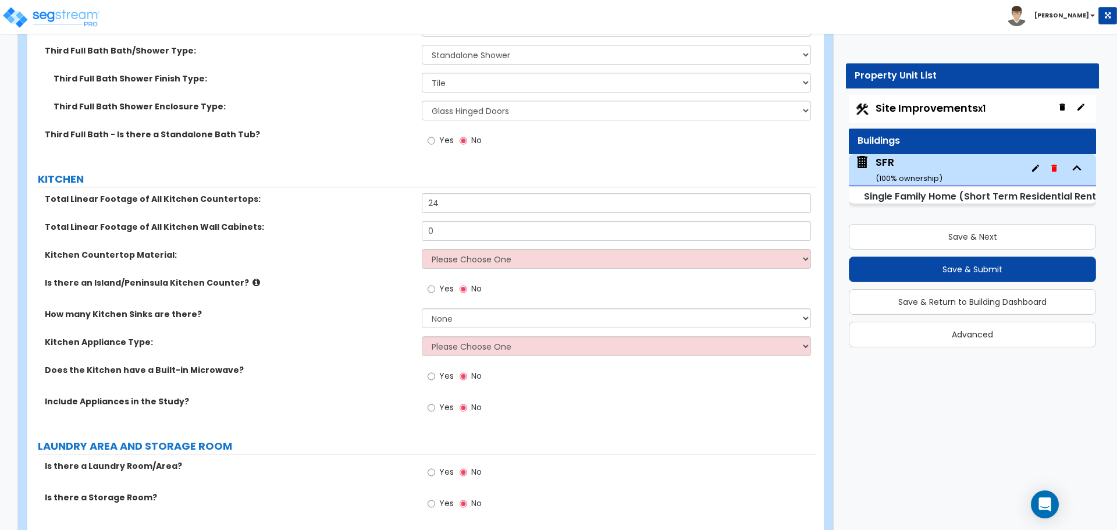
click at [404, 226] on div "Total Linear Footage of All Kitchen Wall Cabinets: 0" at bounding box center [422, 235] width 790 height 28
click at [449, 228] on input "0" at bounding box center [616, 231] width 389 height 20
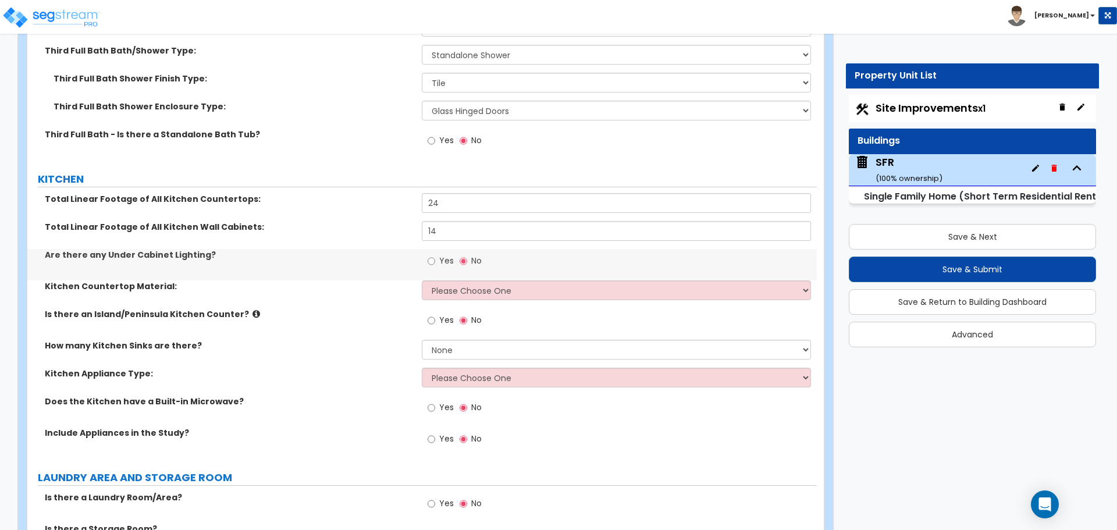
click at [407, 228] on div "Total Linear Footage of All Kitchen Wall Cabinets: 14" at bounding box center [422, 235] width 790 height 28
click at [457, 282] on select "Please Choose One Plastic Laminate Solid Surface Stone Quartz Marble Tile Wood …" at bounding box center [616, 290] width 389 height 20
click at [422, 280] on select "Please Choose One Plastic Laminate Solid Surface Stone Quartz Marble Tile Wood …" at bounding box center [616, 290] width 389 height 20
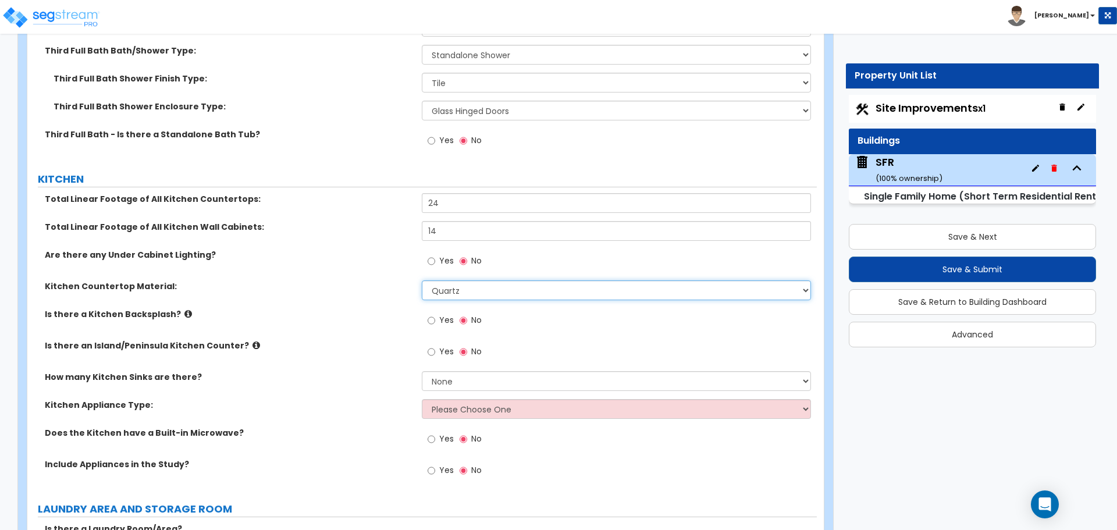
click at [442, 280] on select "Please Choose One Plastic Laminate Solid Surface Stone Quartz Marble Tile Wood …" at bounding box center [616, 290] width 389 height 20
click at [422, 280] on select "Please Choose One Plastic Laminate Solid Surface Stone Quartz Marble Tile Wood …" at bounding box center [616, 290] width 389 height 20
click at [485, 282] on select "Please Choose One Plastic Laminate Solid Surface Stone Quartz Marble Tile Wood …" at bounding box center [616, 290] width 389 height 20
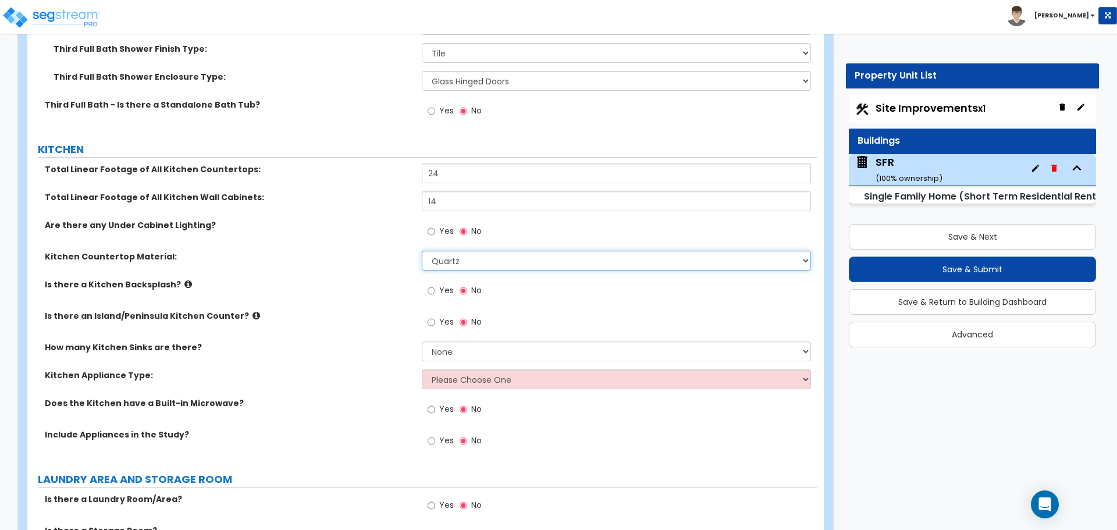
scroll to position [4597, 0]
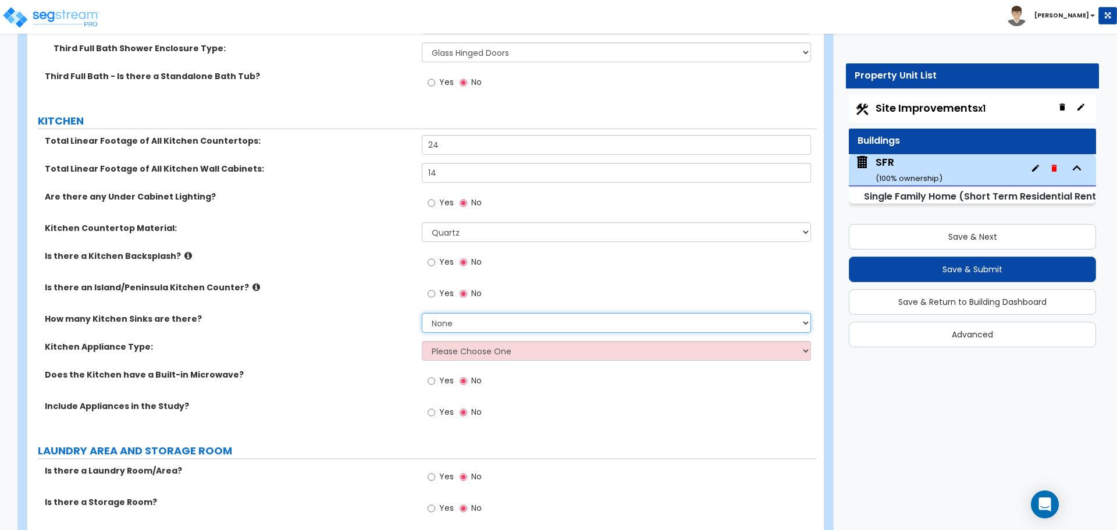
click at [455, 318] on select "None 1 2 3" at bounding box center [616, 323] width 389 height 20
click at [422, 313] on select "None 1 2 3" at bounding box center [616, 323] width 389 height 20
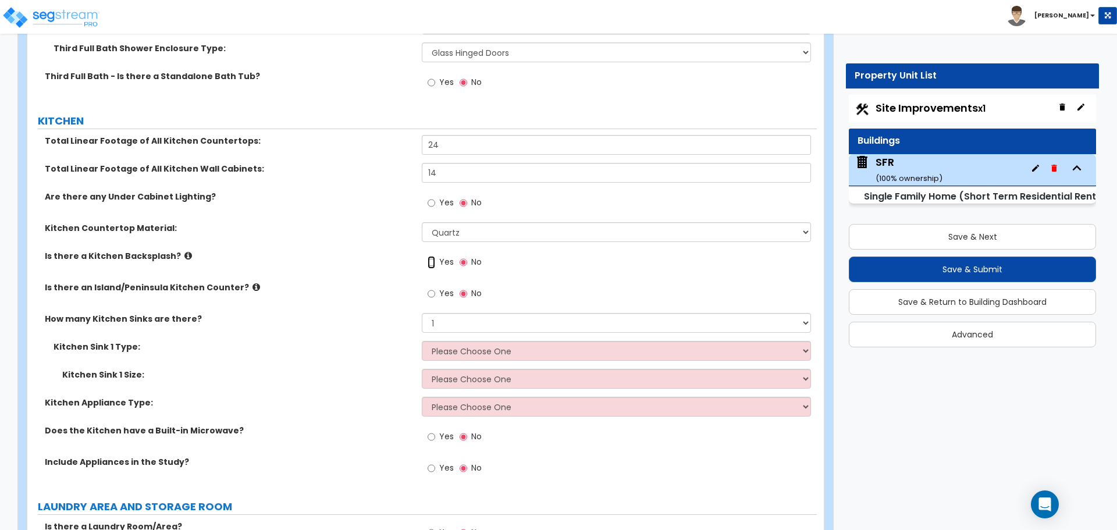
click at [434, 256] on input "Yes" at bounding box center [432, 262] width 8 height 13
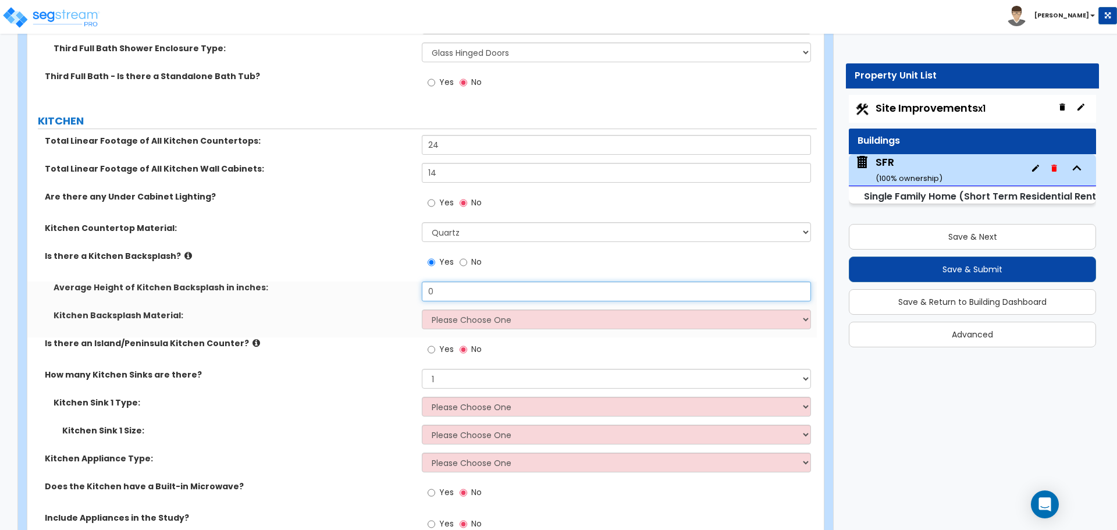
click at [453, 282] on input "0" at bounding box center [616, 292] width 389 height 20
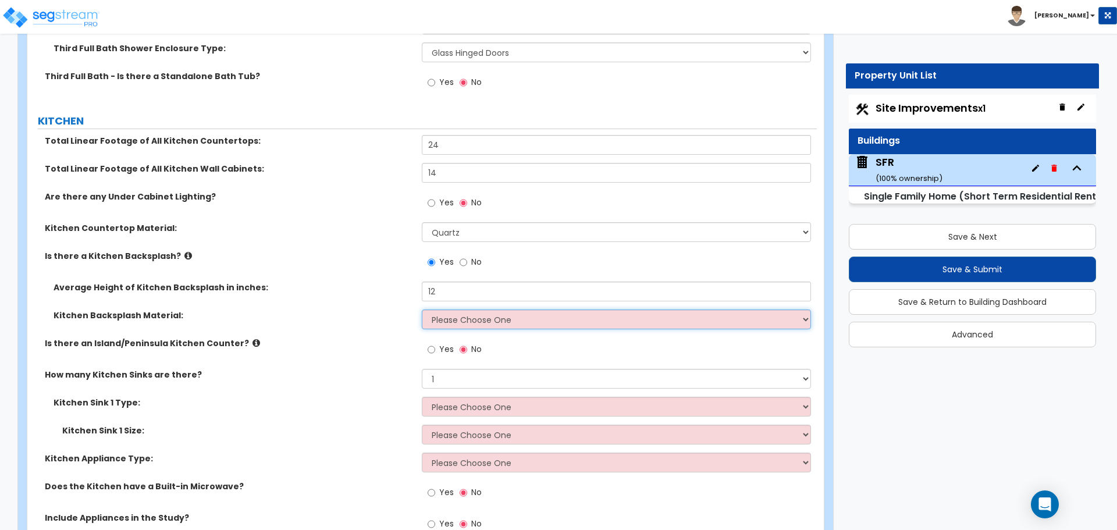
click at [443, 310] on select "Please Choose One Plastic Laminate Solid Surface Stone Quartz Tile Stainless St…" at bounding box center [616, 320] width 389 height 20
click at [422, 310] on select "Please Choose One Plastic Laminate Solid Surface Stone Quartz Tile Stainless St…" at bounding box center [616, 320] width 389 height 20
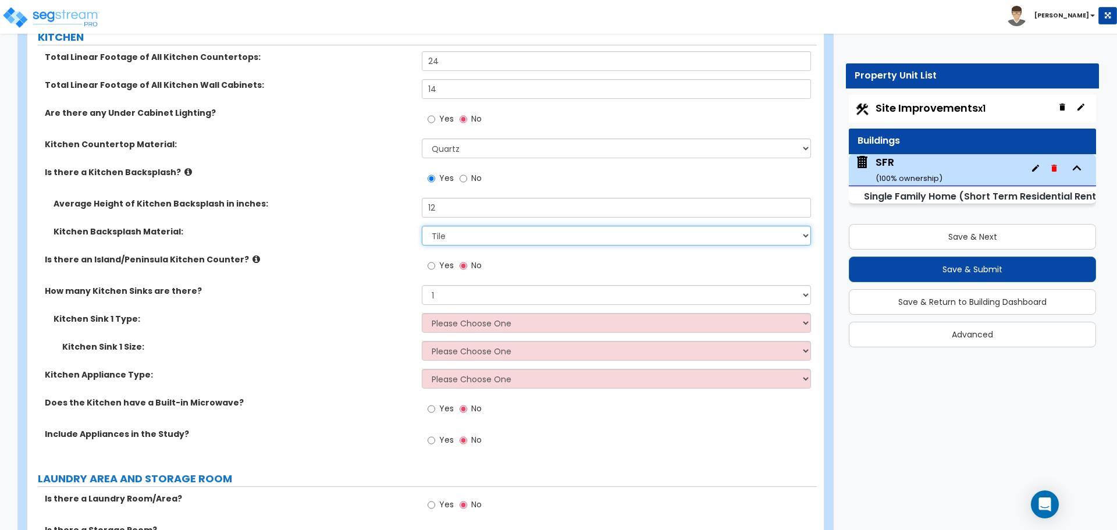
scroll to position [4713, 0]
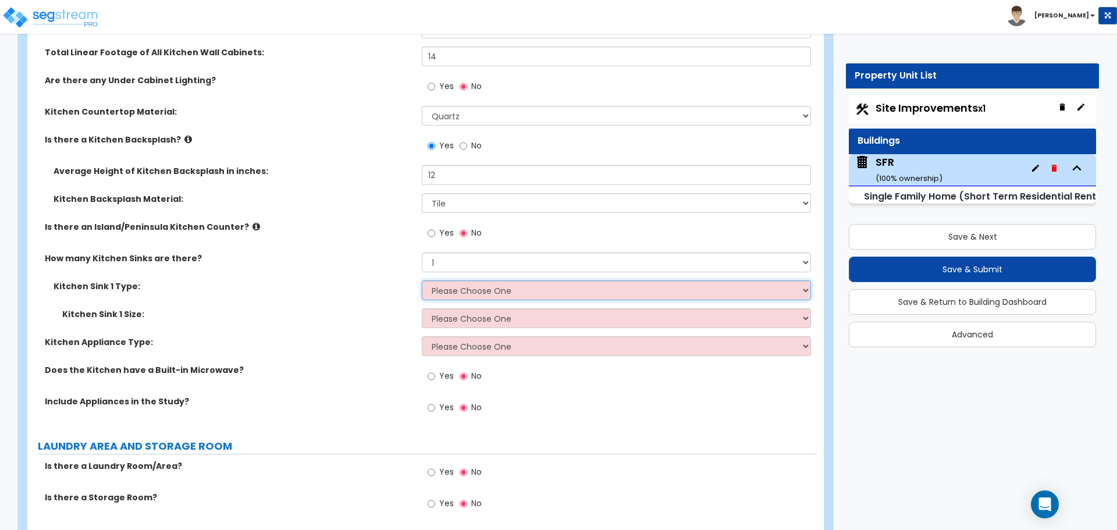
click at [464, 282] on select "Please Choose One Stainless Steel Porcelain Enamel Cast Iron Granite Composite" at bounding box center [616, 290] width 389 height 20
click at [422, 280] on select "Please Choose One Stainless Steel Porcelain Enamel Cast Iron Granite Composite" at bounding box center [616, 290] width 389 height 20
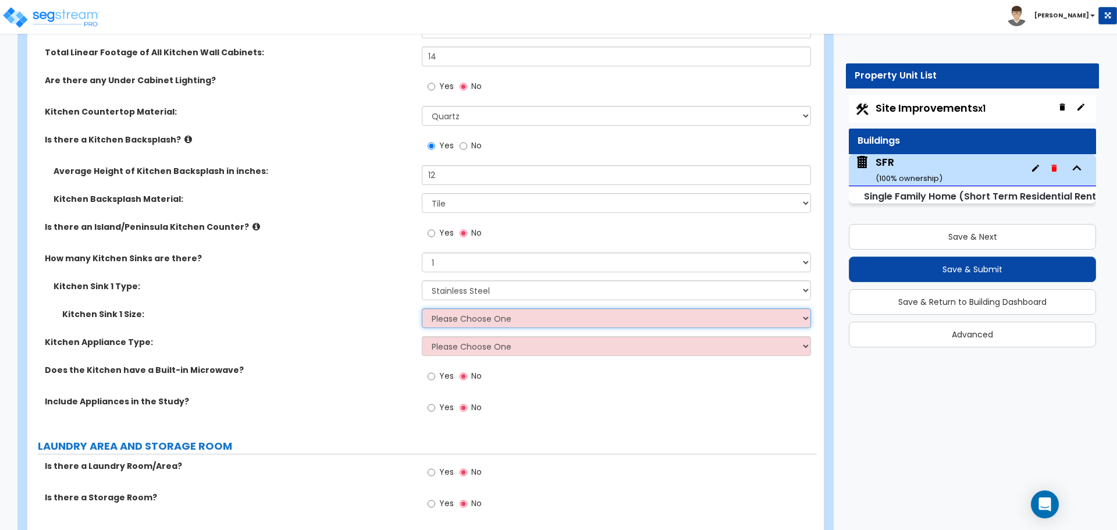
click at [471, 312] on select "Please Choose One Single Sink Double Sink" at bounding box center [616, 318] width 389 height 20
click at [422, 308] on select "Please Choose One Single Sink Double Sink" at bounding box center [616, 318] width 389 height 20
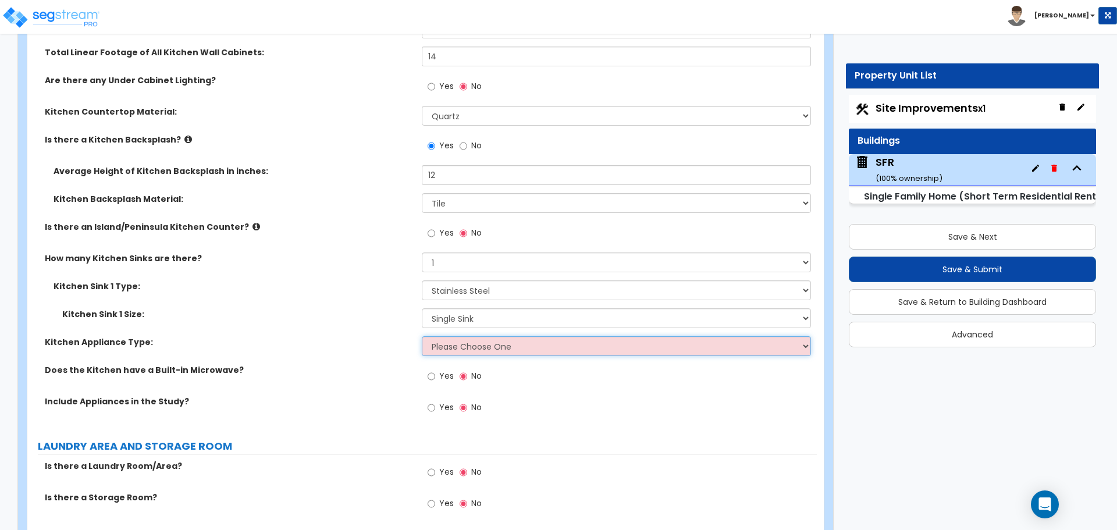
click at [462, 337] on select "Please Choose One Gas Electric" at bounding box center [616, 346] width 389 height 20
click at [422, 336] on select "Please Choose One Gas Electric" at bounding box center [616, 346] width 389 height 20
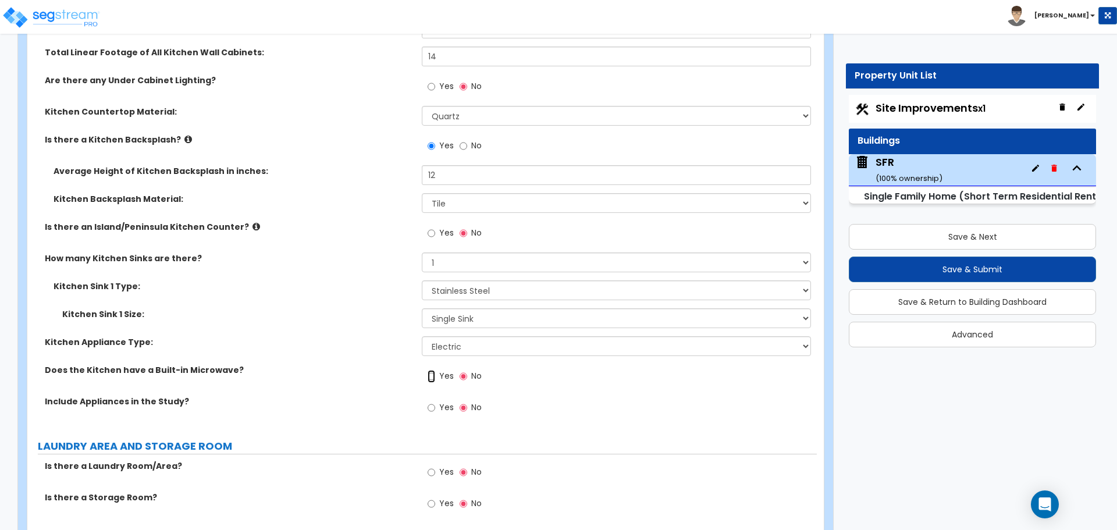
click at [432, 370] on input "Yes" at bounding box center [432, 376] width 8 height 13
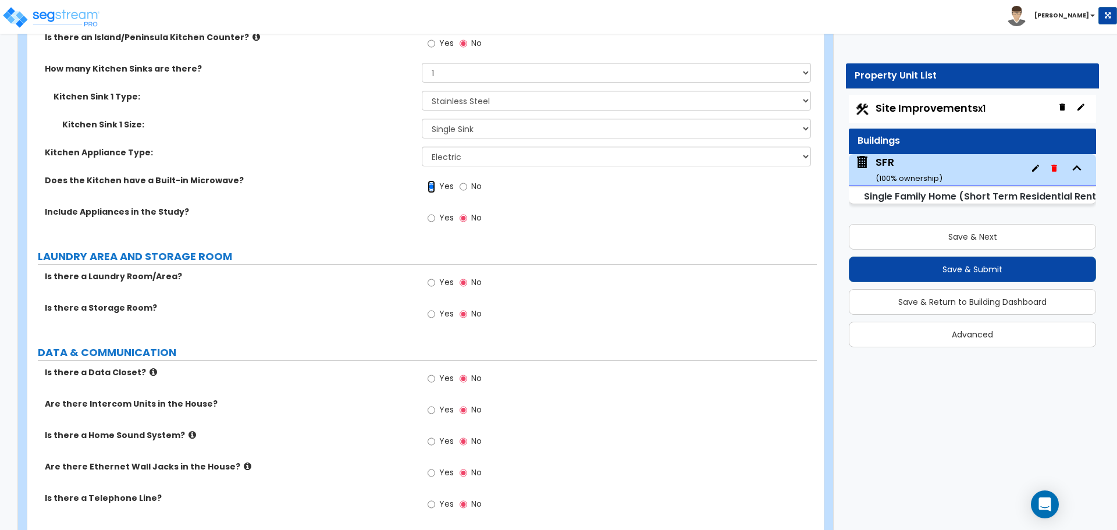
scroll to position [4946, 0]
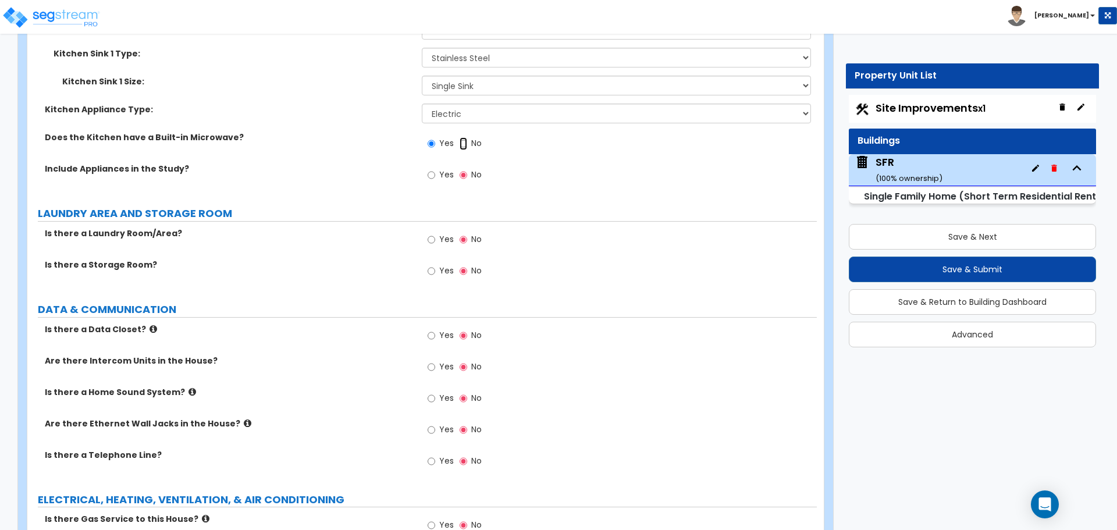
click at [463, 137] on input "No" at bounding box center [464, 143] width 8 height 13
click at [431, 233] on input "Yes" at bounding box center [432, 239] width 8 height 13
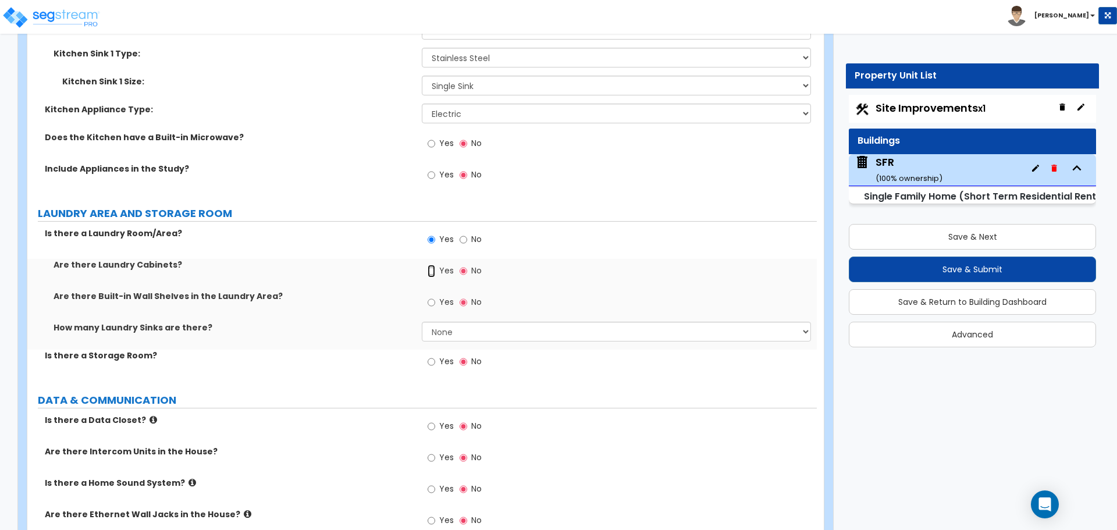
click at [432, 265] on input "Yes" at bounding box center [432, 271] width 8 height 13
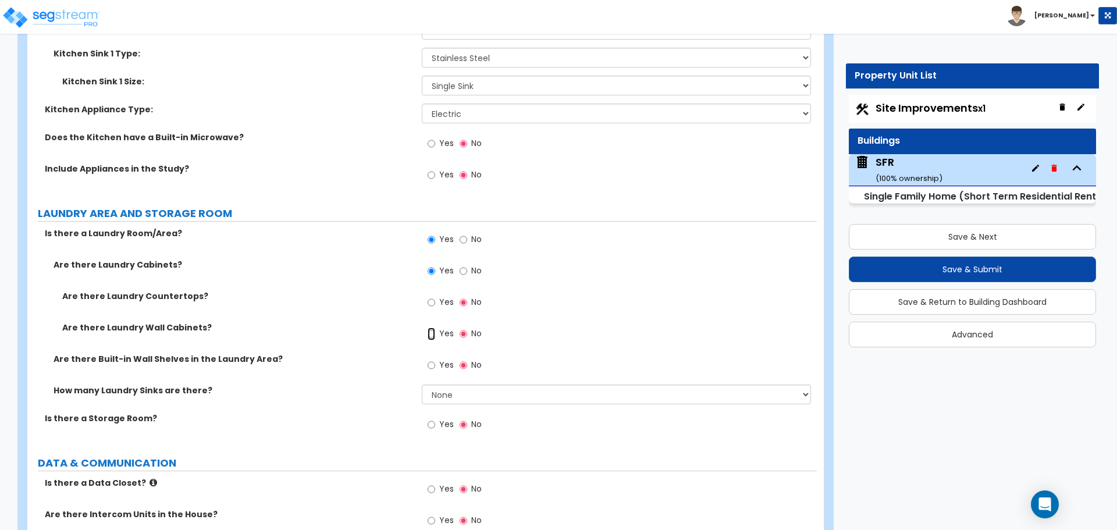
click at [432, 328] on input "Yes" at bounding box center [432, 334] width 8 height 13
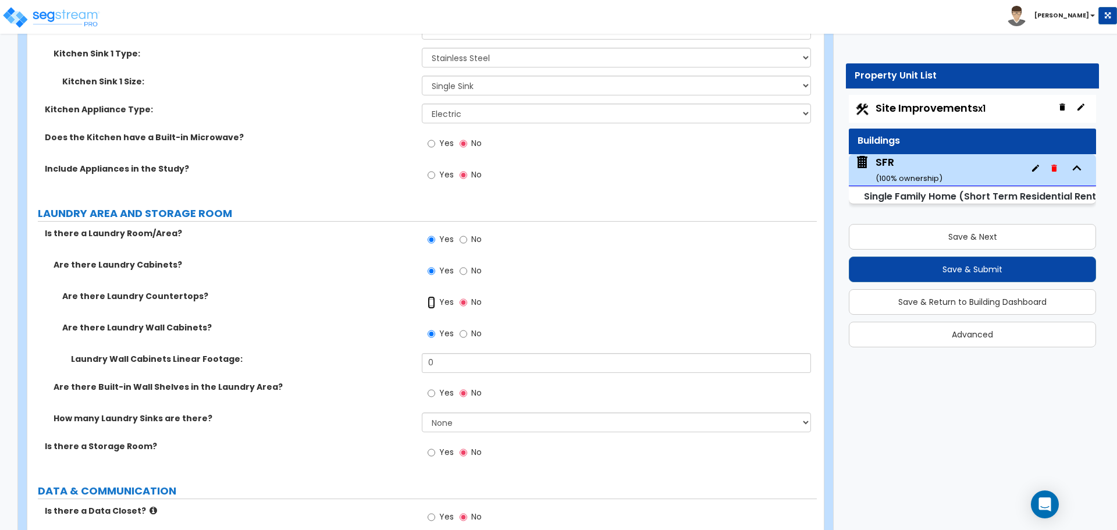
click at [435, 296] on input "Yes" at bounding box center [432, 302] width 8 height 13
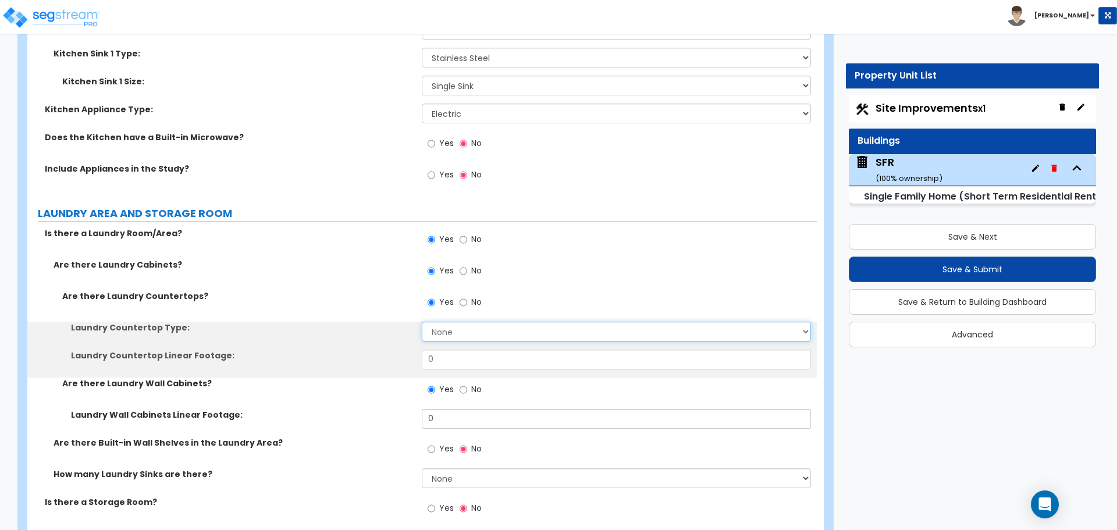
click at [448, 322] on select "None Plastic Laminate Solid Surface Stone Quartz Marble Tile Wood Stainless Ste…" at bounding box center [616, 332] width 389 height 20
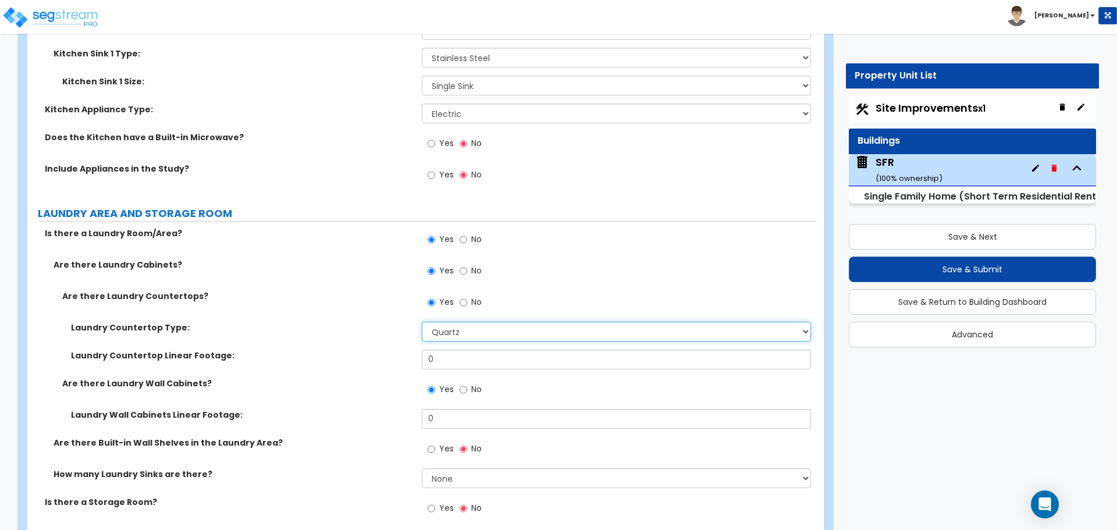
click at [422, 322] on select "None Plastic Laminate Solid Surface Stone Quartz Marble Tile Wood Stainless Ste…" at bounding box center [616, 332] width 389 height 20
click at [460, 350] on input "0" at bounding box center [616, 360] width 389 height 20
click at [383, 333] on div "Laundry Countertop Type: None Plastic Laminate Solid Surface Stone Quartz Marbl…" at bounding box center [422, 336] width 790 height 28
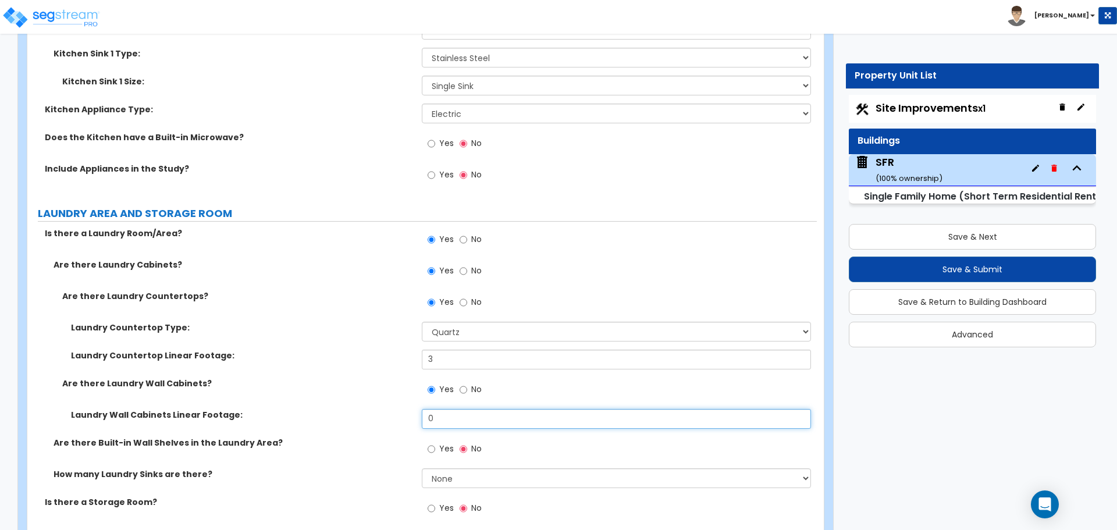
click at [457, 409] on input "0" at bounding box center [616, 419] width 389 height 20
click at [458, 409] on input "0" at bounding box center [616, 419] width 389 height 20
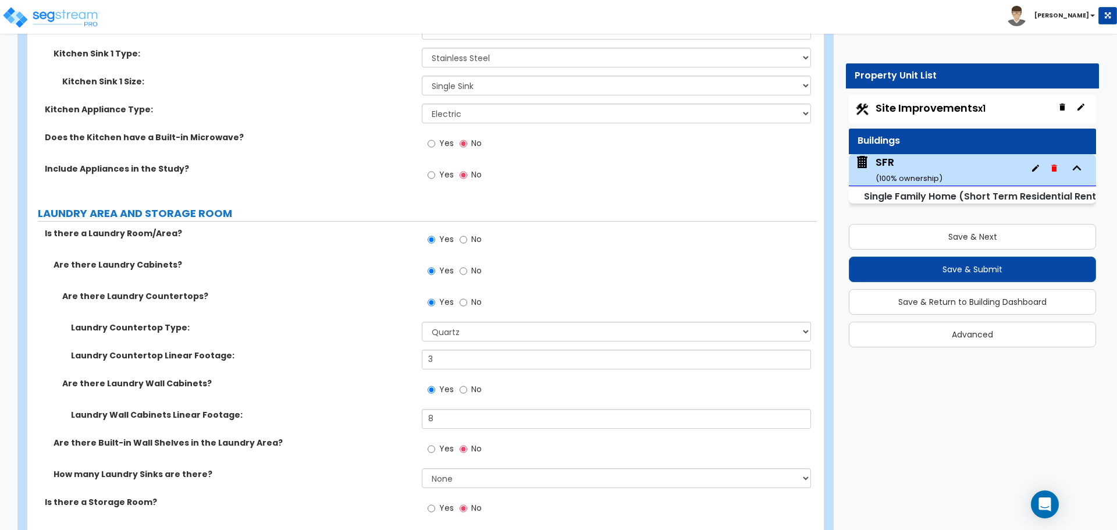
click at [407, 396] on div "Are there Laundry Wall Cabinets? Yes No" at bounding box center [422, 393] width 790 height 31
click at [440, 350] on input "3" at bounding box center [616, 360] width 389 height 20
click at [399, 363] on div "Laundry Countertop Linear Footage: 4" at bounding box center [422, 364] width 790 height 28
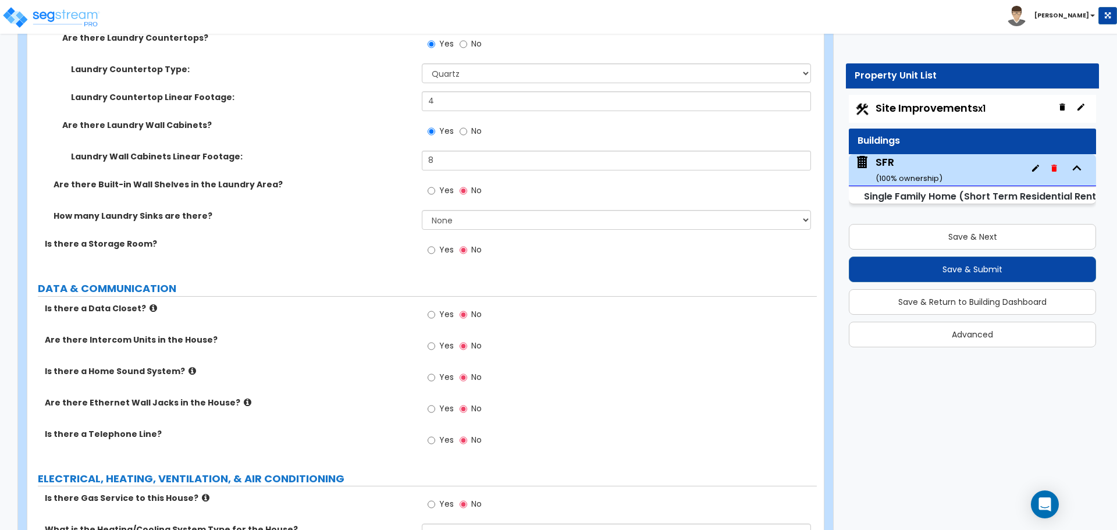
scroll to position [5295, 0]
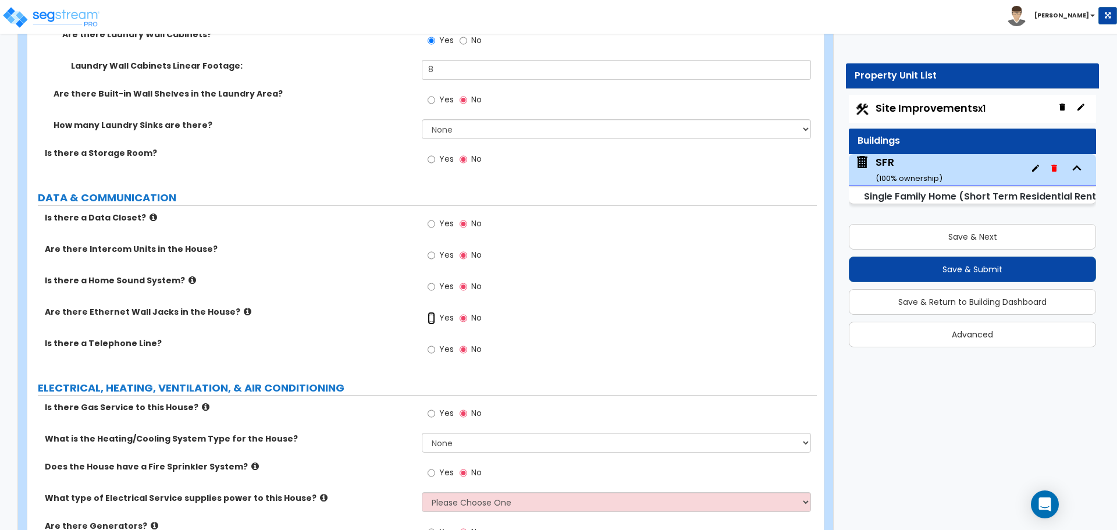
click at [435, 312] on input "Yes" at bounding box center [432, 318] width 8 height 13
click at [436, 343] on label "Yes" at bounding box center [441, 351] width 26 height 20
click at [435, 343] on input "Yes" at bounding box center [432, 349] width 8 height 13
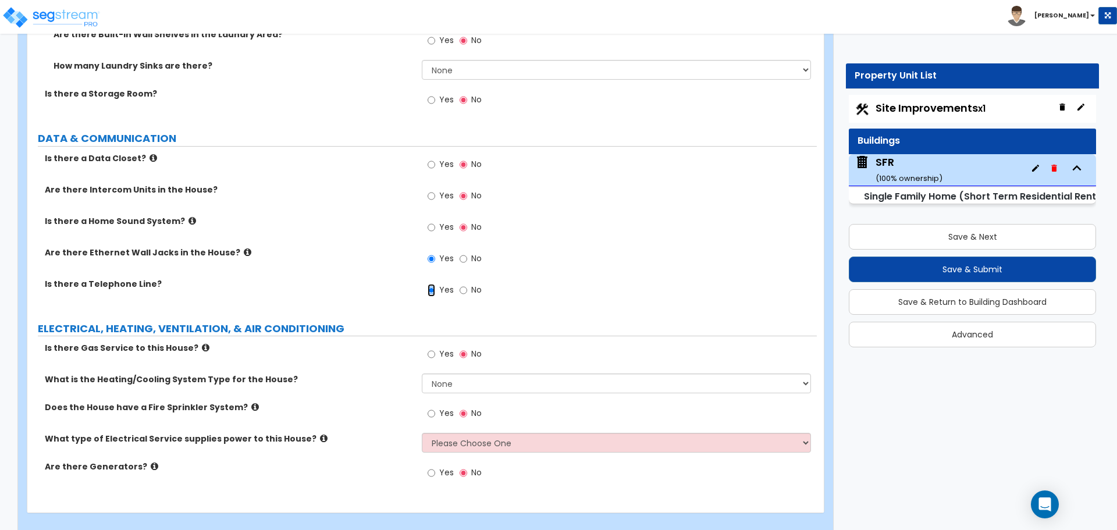
scroll to position [5359, 0]
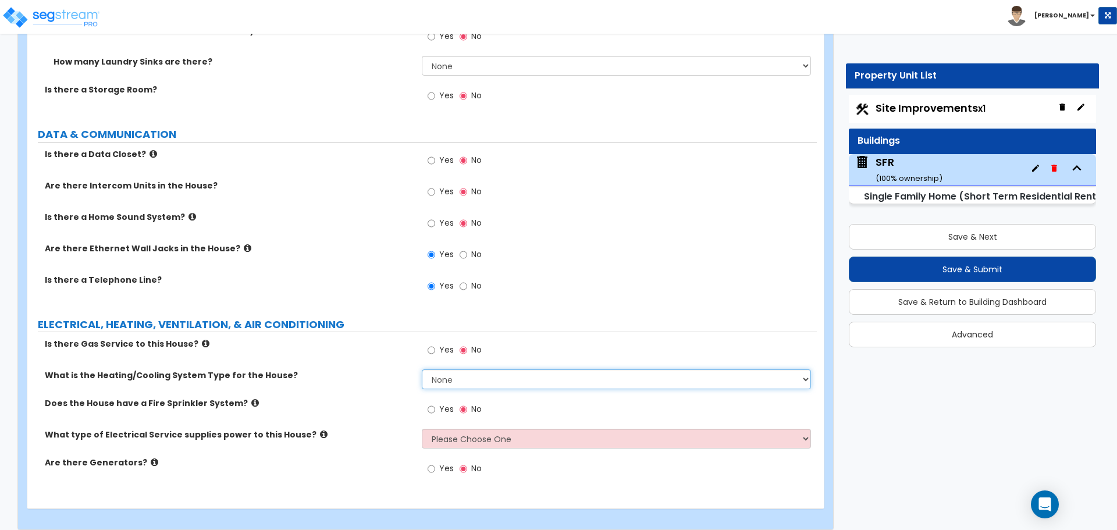
click at [448, 370] on select "None Heat Only Centralized Heating & Cooling Thru Wall Air Conditioners Mini Sp…" at bounding box center [616, 380] width 389 height 20
click at [422, 370] on select "None Heat Only Centralized Heating & Cooling Thru Wall Air Conditioners Mini Sp…" at bounding box center [616, 380] width 389 height 20
click at [466, 429] on select "Please Choose One Overhead Underground" at bounding box center [616, 439] width 389 height 20
click at [422, 429] on select "Please Choose One Overhead Underground" at bounding box center [616, 439] width 389 height 20
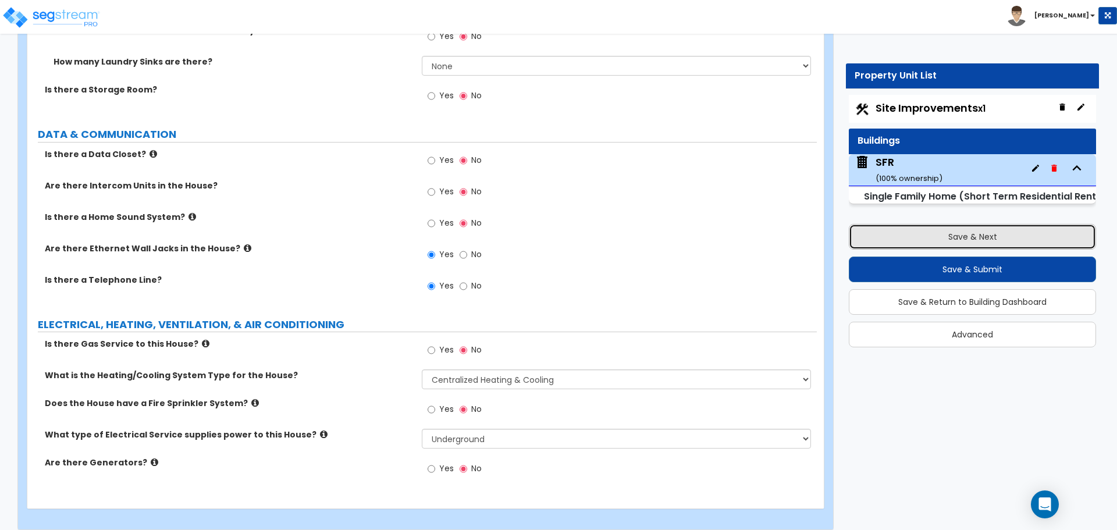
click at [978, 239] on button "Save & Next" at bounding box center [972, 237] width 247 height 26
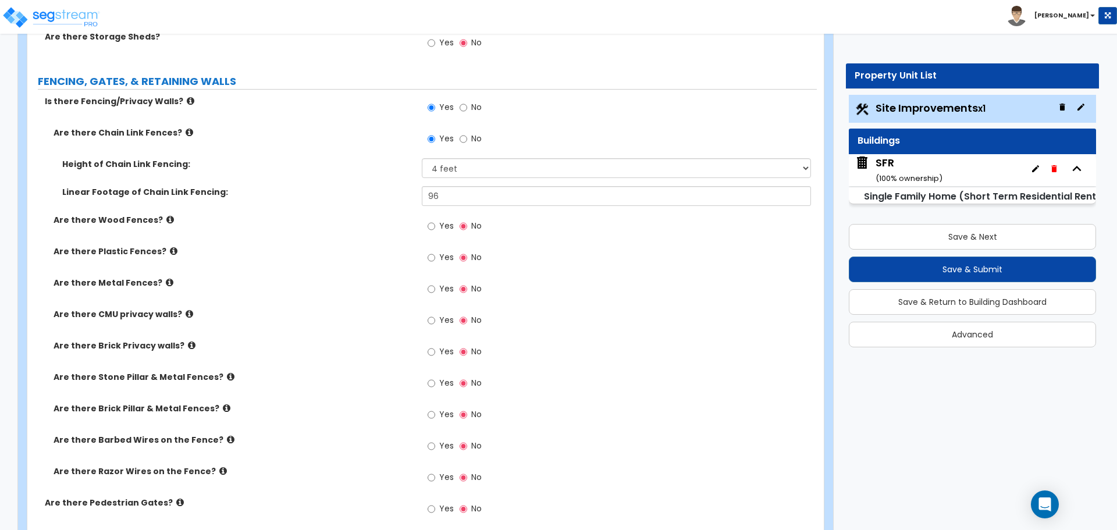
scroll to position [2674, 0]
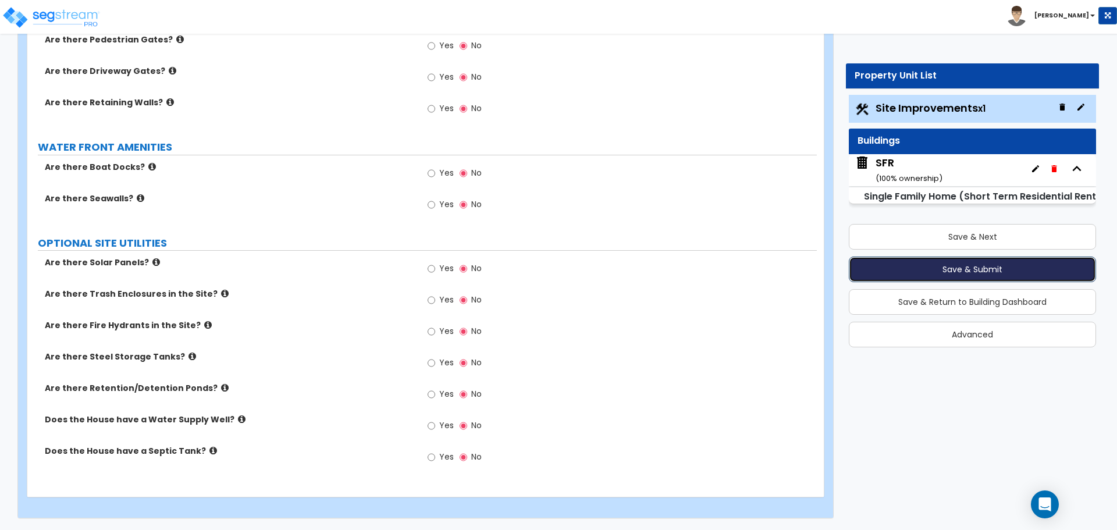
click at [987, 269] on button "Save & Submit" at bounding box center [972, 270] width 247 height 26
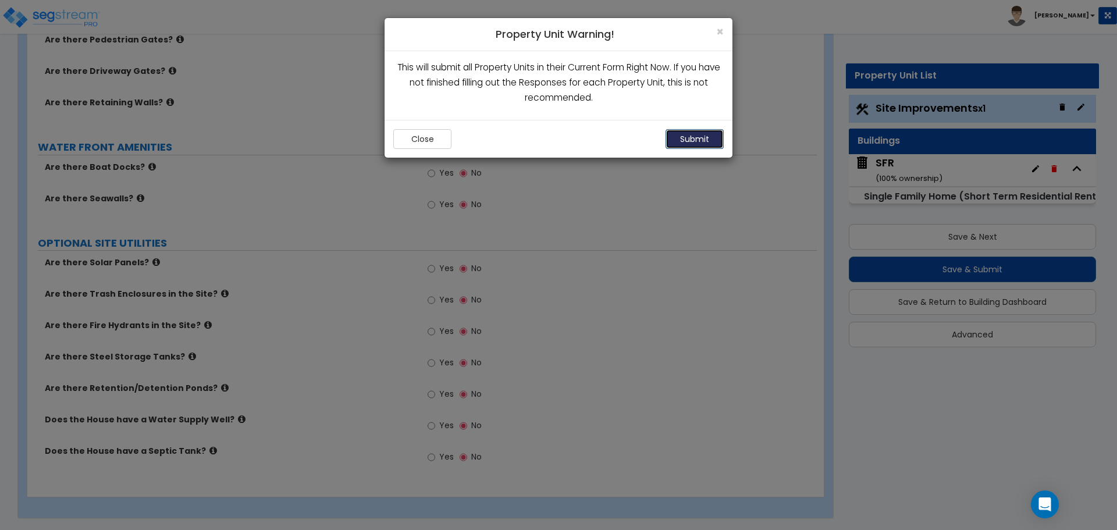
click at [713, 141] on button "Submit" at bounding box center [695, 139] width 58 height 20
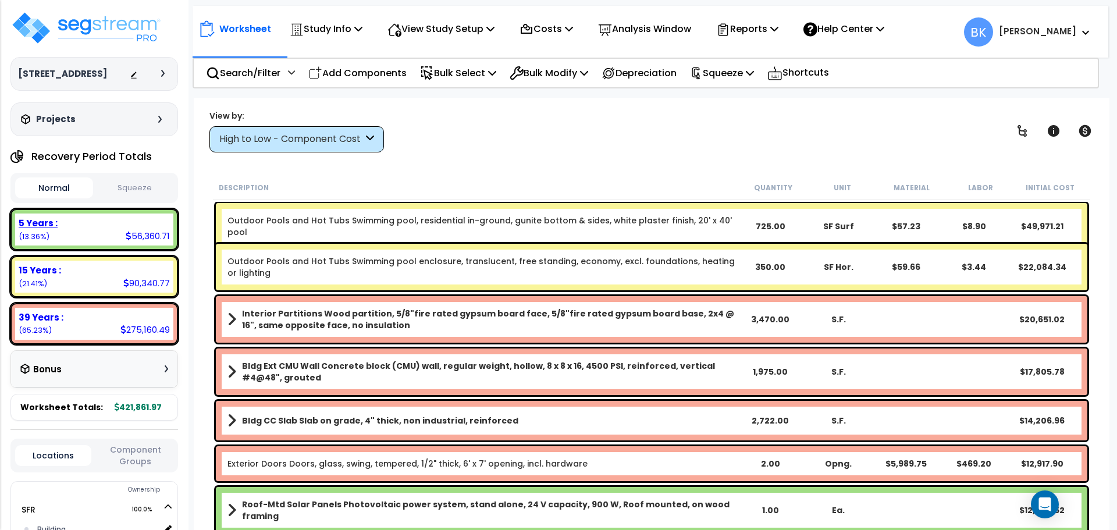
click at [88, 242] on div "5 Years : 56,360.71 (13.36%)" at bounding box center [94, 230] width 158 height 32
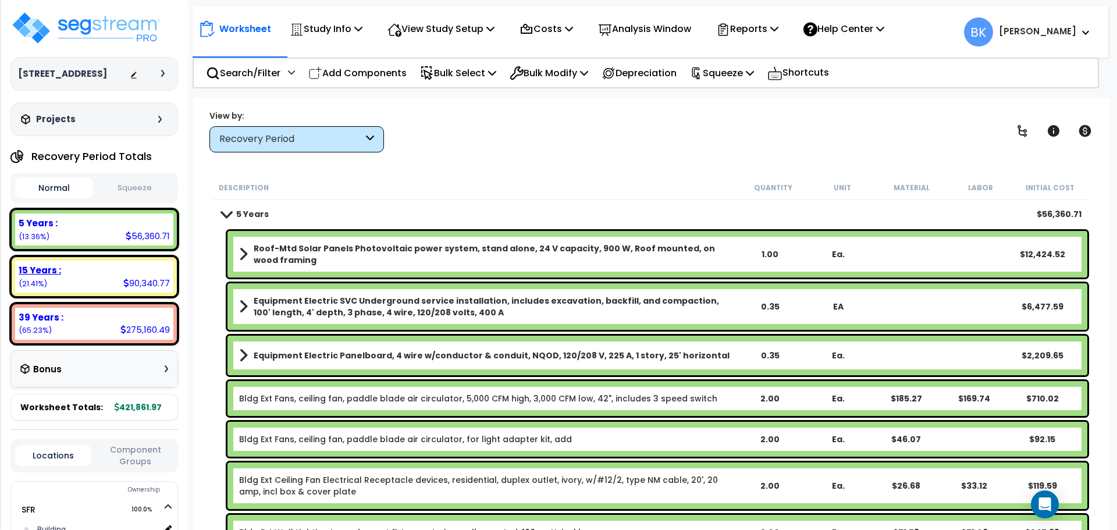
click at [73, 288] on div "15 Years : 90,340.77 (21.41%)" at bounding box center [94, 277] width 158 height 32
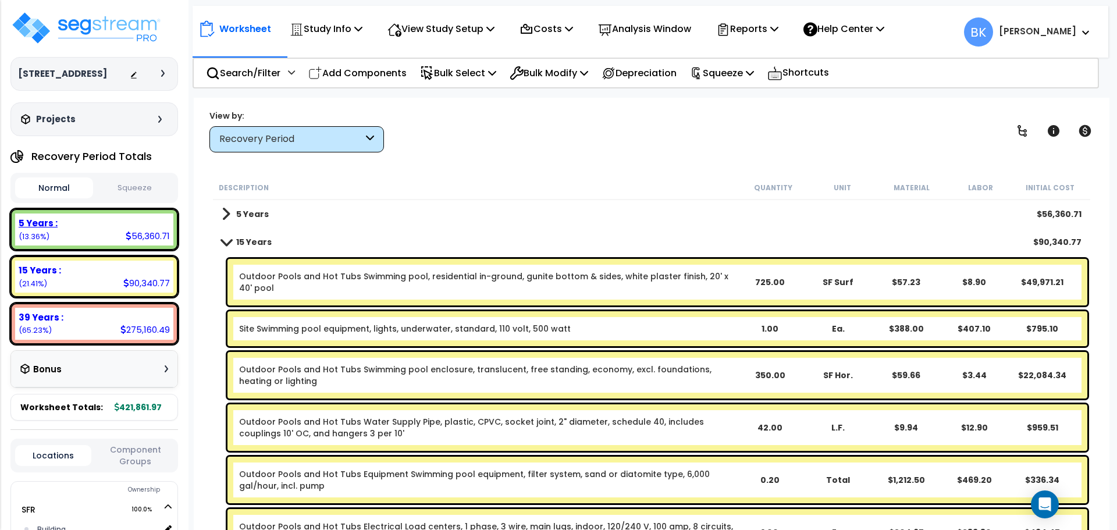
click at [113, 225] on div "5 Years :" at bounding box center [94, 223] width 151 height 12
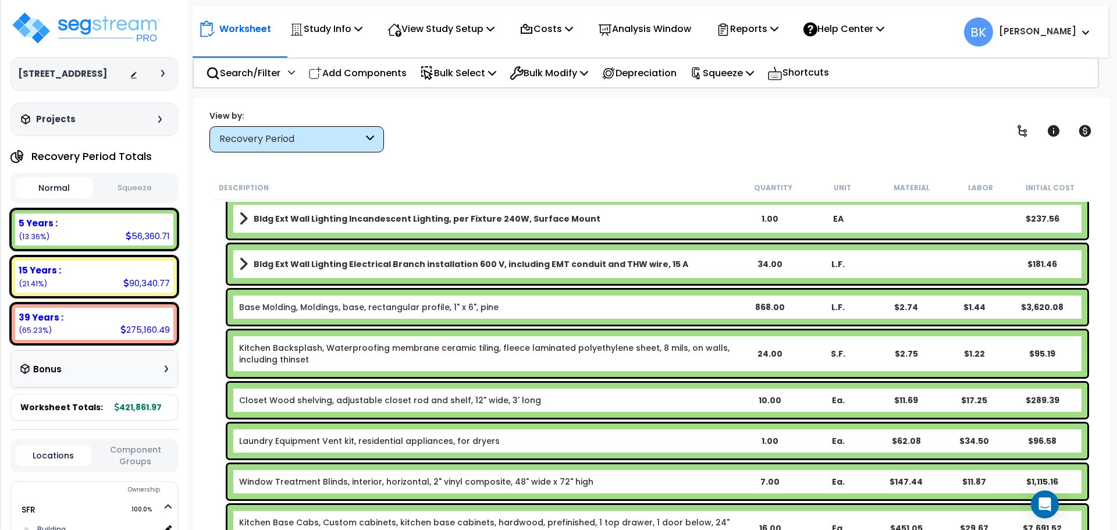
scroll to position [407, 0]
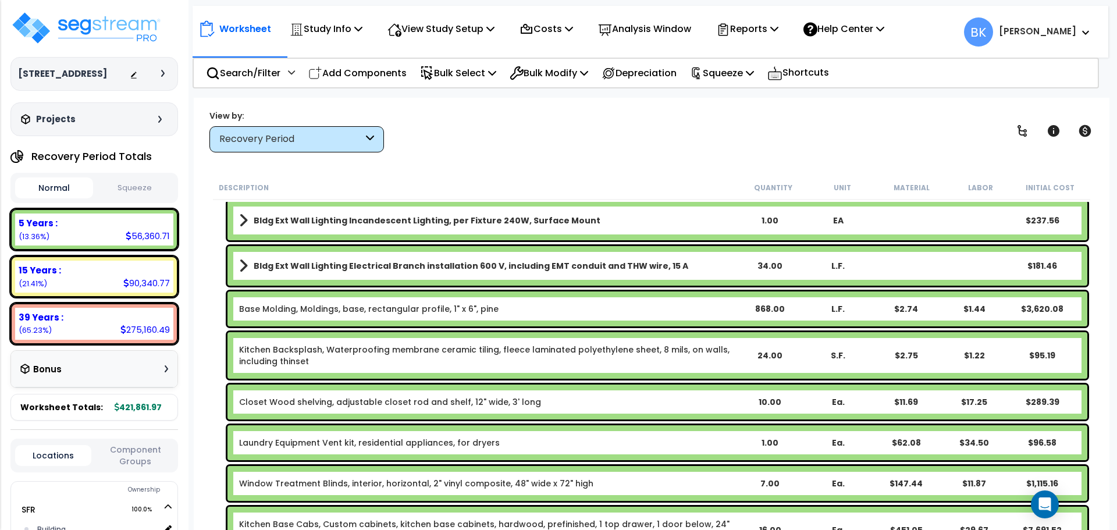
click at [331, 357] on link "Kitchen Backsplash, Waterproofing membrane ceramic tiling, fleece laminated pol…" at bounding box center [487, 355] width 496 height 23
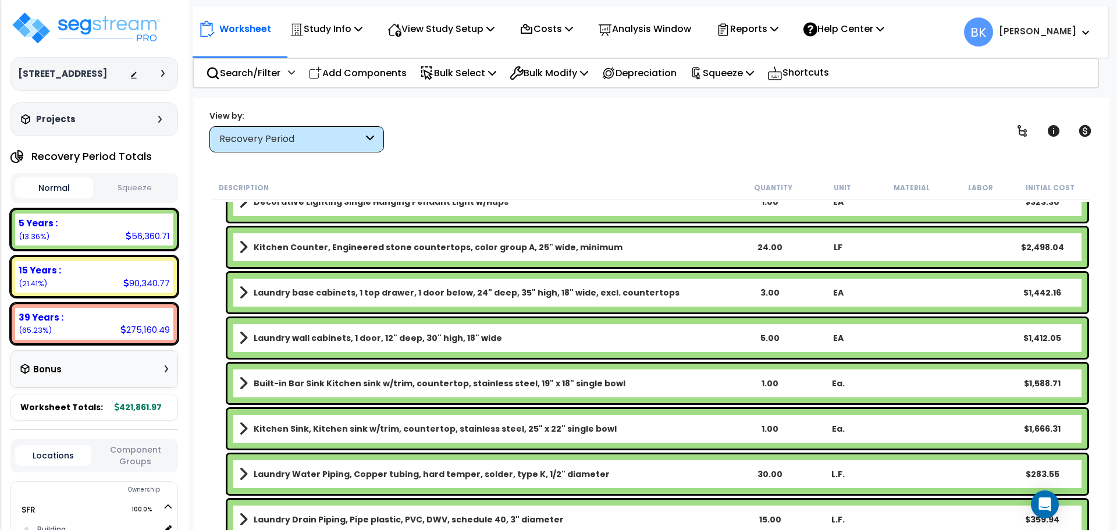
scroll to position [1397, 0]
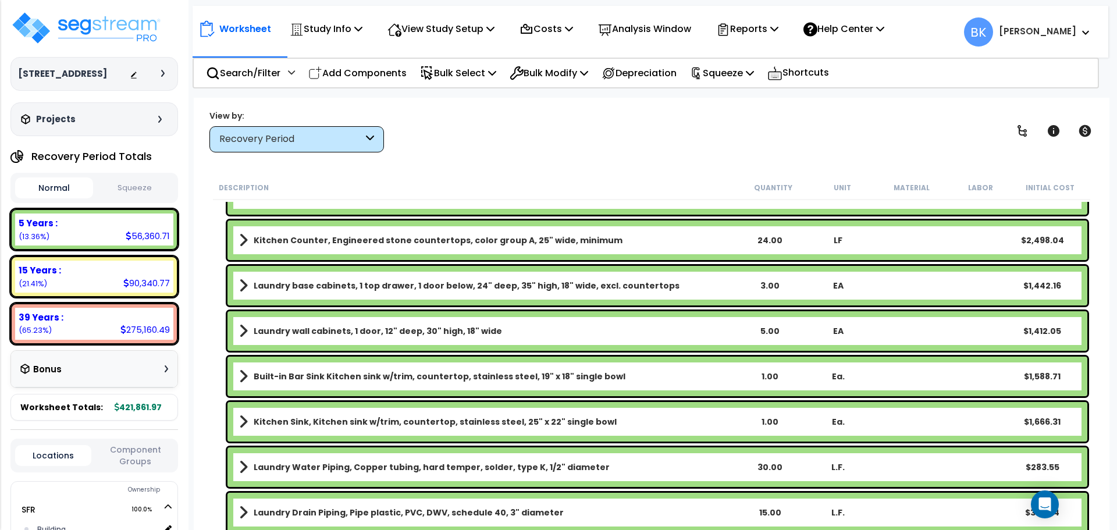
click at [318, 419] on b "Kitchen Sink, Kitchen sink w/trim, countertop, stainless steel, 25" x 22" singl…" at bounding box center [435, 422] width 363 height 12
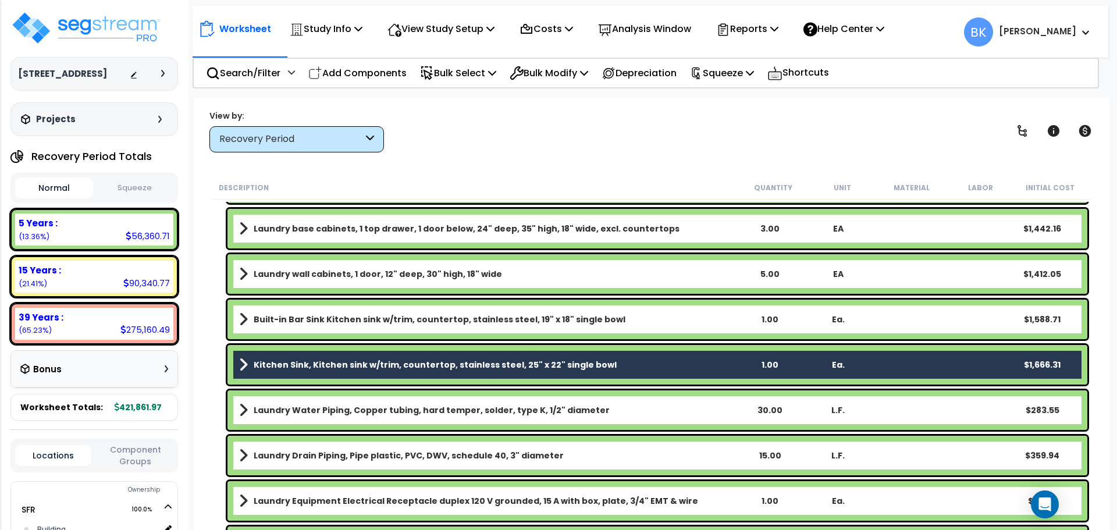
scroll to position [1455, 0]
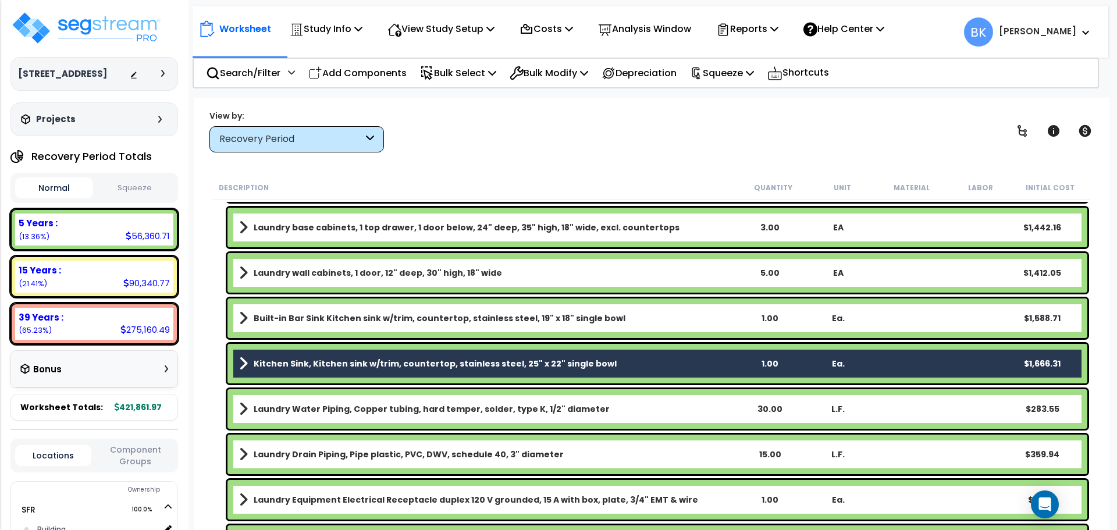
click at [335, 323] on b "Built-in Bar Sink Kitchen sink w/trim, countertop, stainless steel, 19" x 18" s…" at bounding box center [440, 318] width 372 height 12
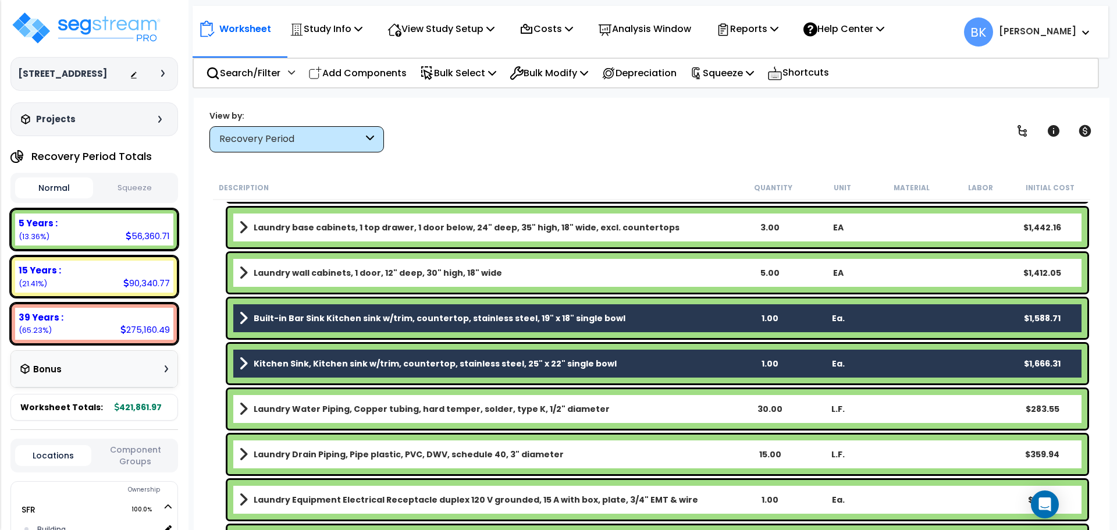
click at [337, 318] on b "Built-in Bar Sink Kitchen sink w/trim, countertop, stainless steel, 19" x 18" s…" at bounding box center [440, 318] width 372 height 12
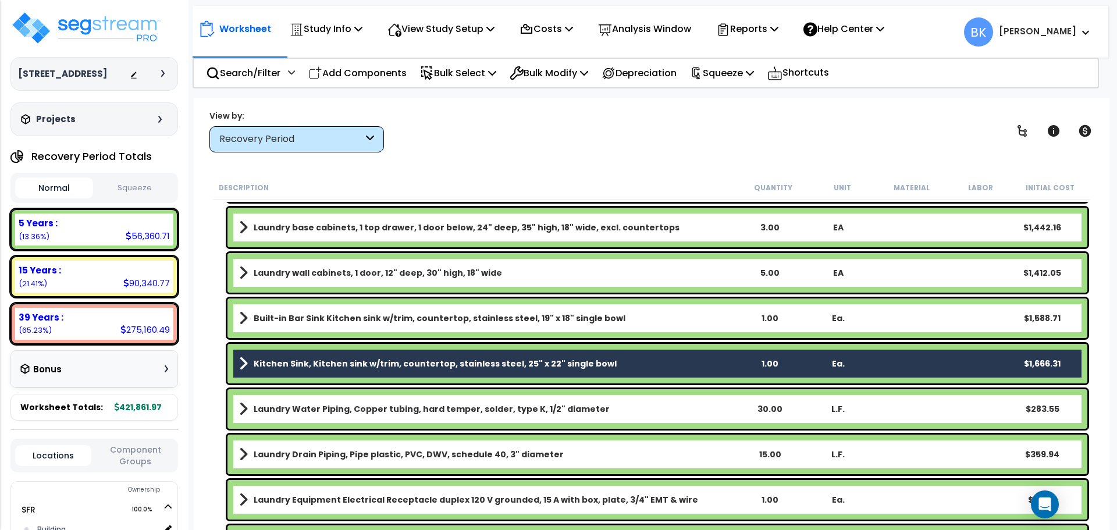
click at [320, 316] on b "Built-in Bar Sink Kitchen sink w/trim, countertop, stainless steel, 19" x 18" s…" at bounding box center [440, 318] width 372 height 12
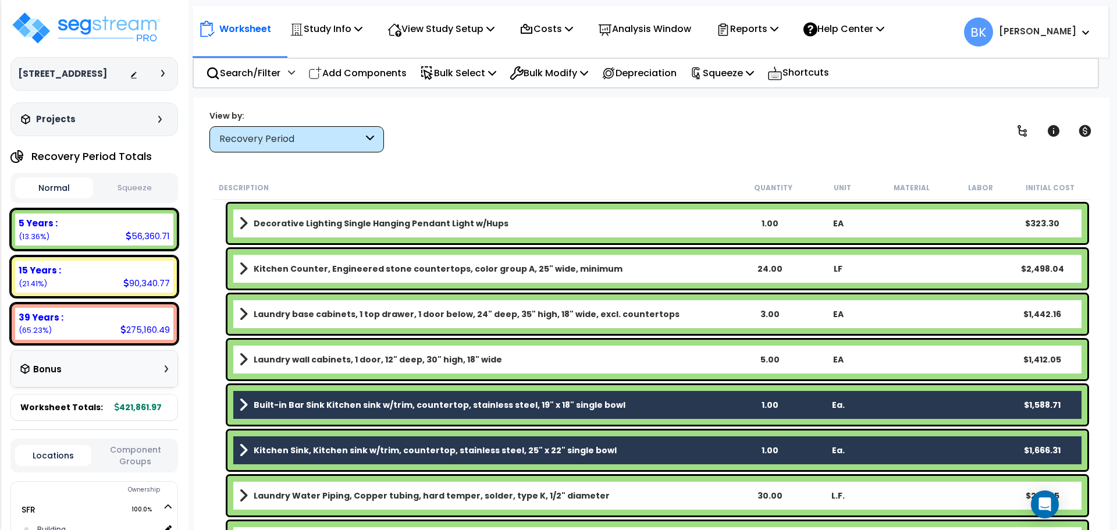
scroll to position [1397, 0]
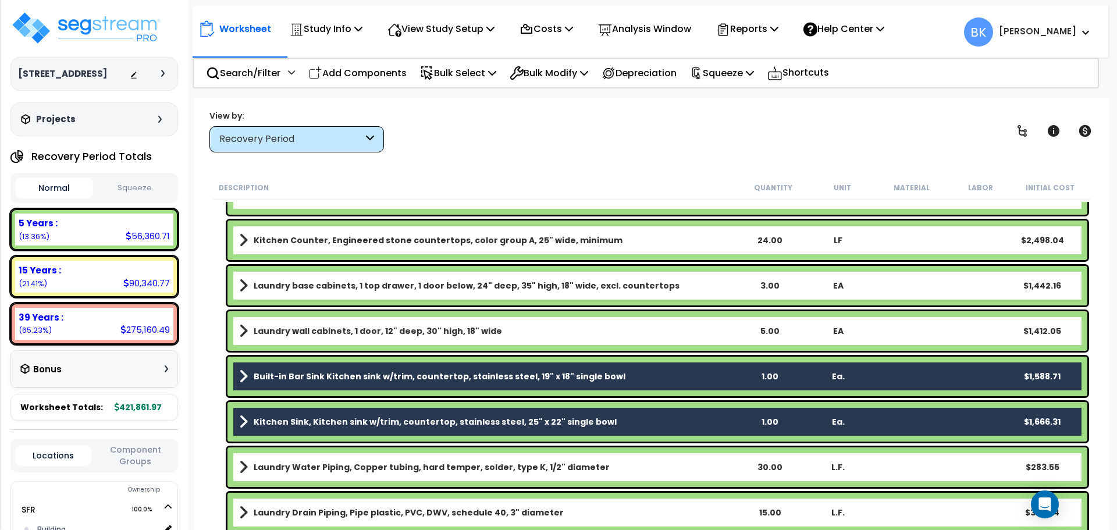
click at [354, 380] on b "Built-in Bar Sink Kitchen sink w/trim, countertop, stainless steel, 19" x 18" s…" at bounding box center [440, 377] width 372 height 12
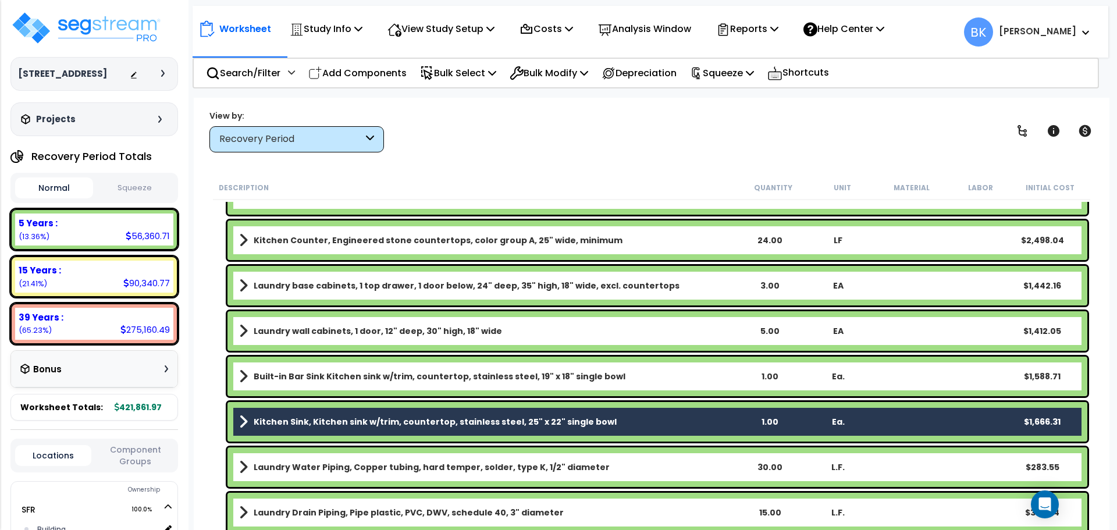
click at [413, 379] on b "Built-in Bar Sink Kitchen sink w/trim, countertop, stainless steel, 19" x 18" s…" at bounding box center [440, 377] width 372 height 12
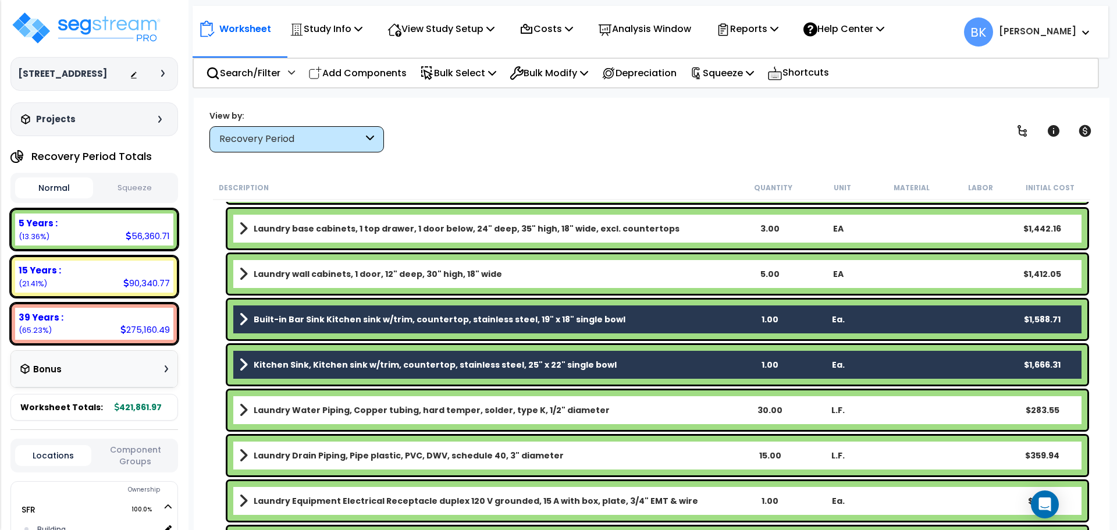
scroll to position [1455, 0]
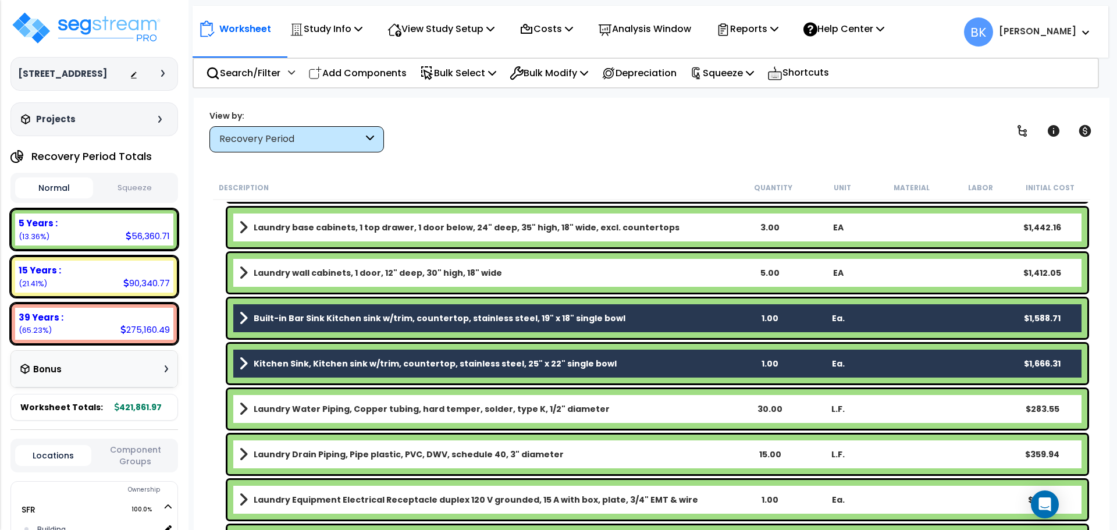
click at [298, 315] on b "Built-in Bar Sink Kitchen sink w/trim, countertop, stainless steel, 19" x 18" s…" at bounding box center [440, 318] width 372 height 12
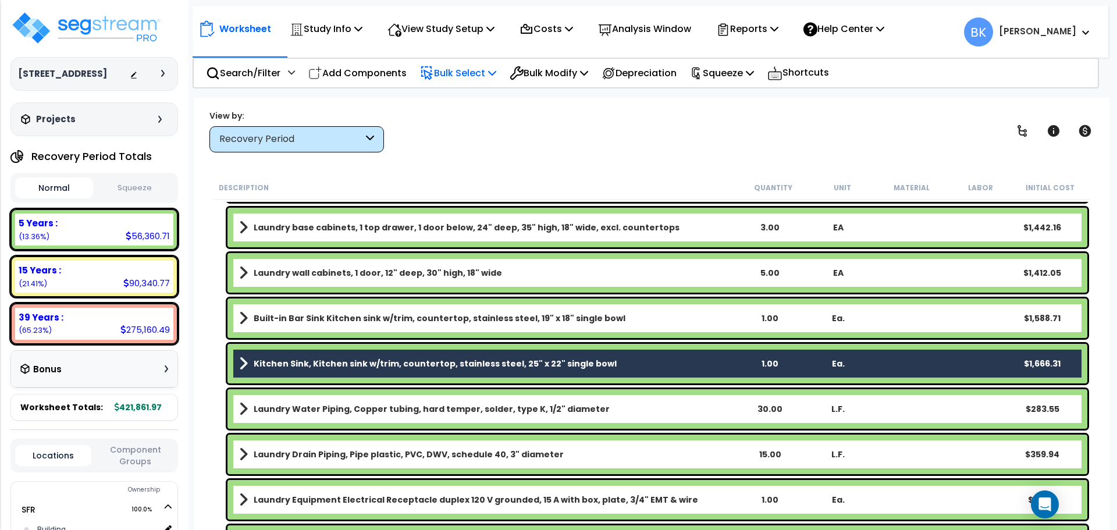
click at [496, 72] on icon at bounding box center [492, 72] width 8 height 9
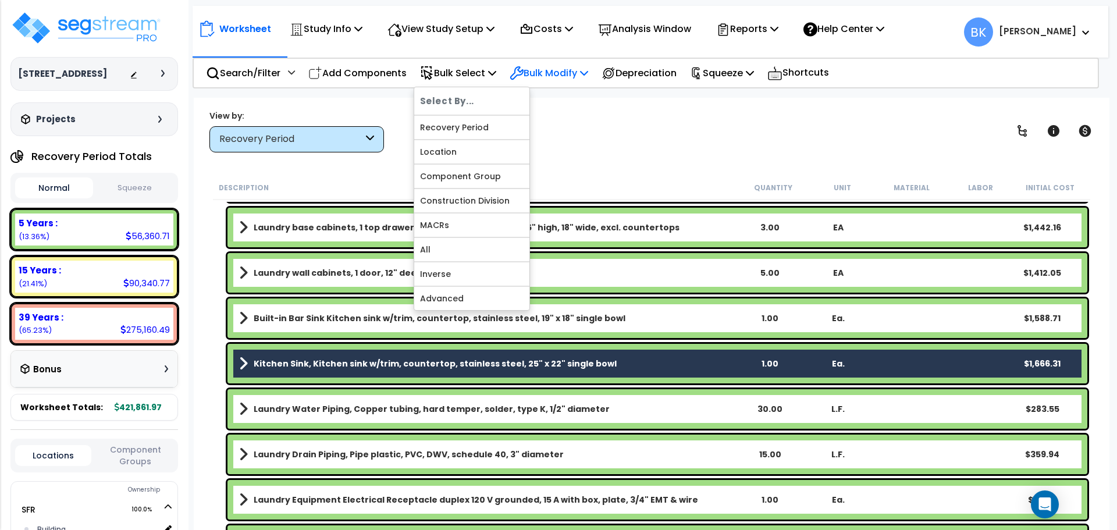
click at [570, 71] on p "Bulk Modify" at bounding box center [549, 73] width 79 height 16
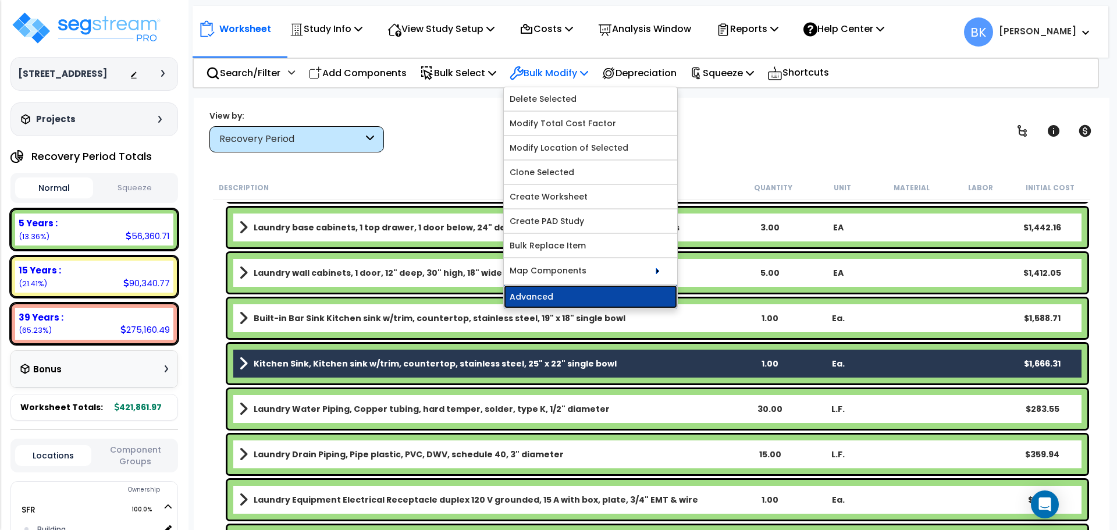
click at [574, 296] on link "Advanced" at bounding box center [590, 296] width 173 height 23
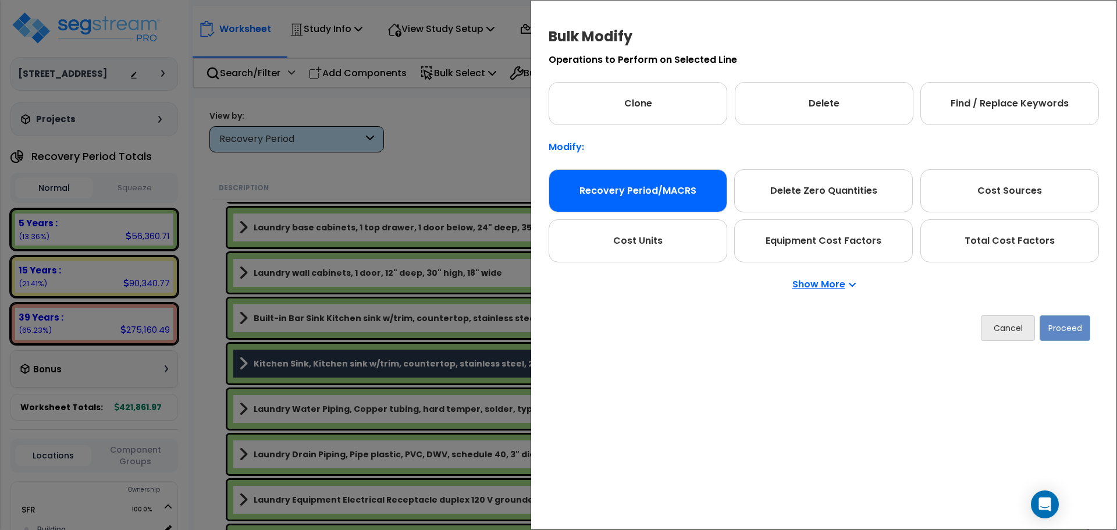
click at [662, 194] on div "Recovery Period/MACRS" at bounding box center [638, 190] width 179 height 43
click at [1068, 326] on button "Proceed" at bounding box center [1065, 328] width 51 height 26
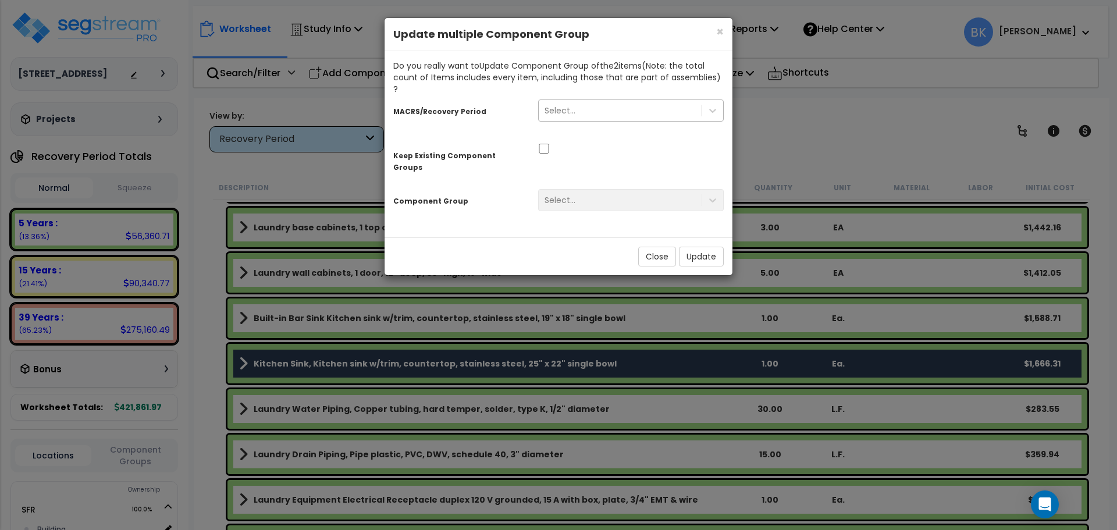
click at [568, 105] on div "Select..." at bounding box center [620, 110] width 163 height 19
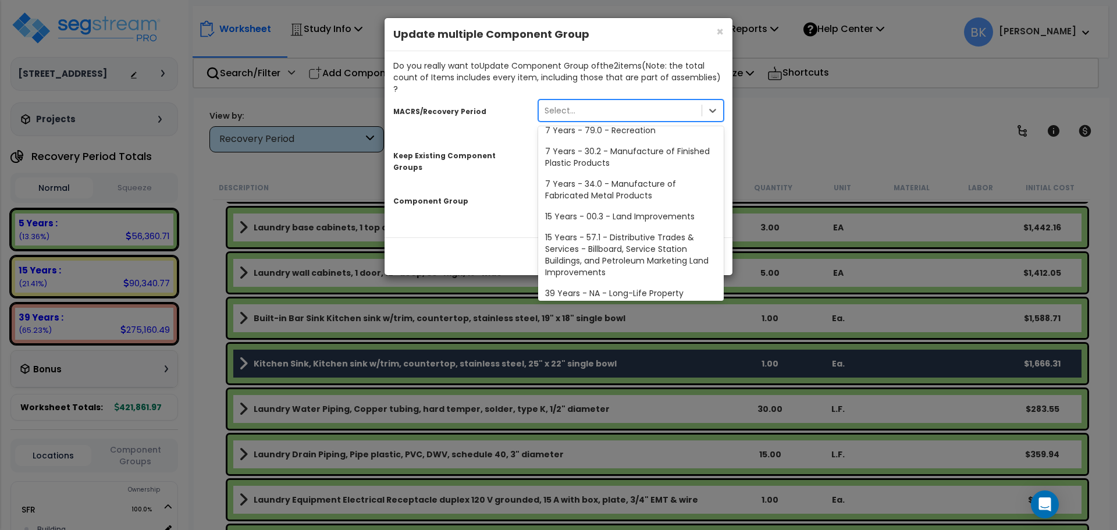
scroll to position [142, 0]
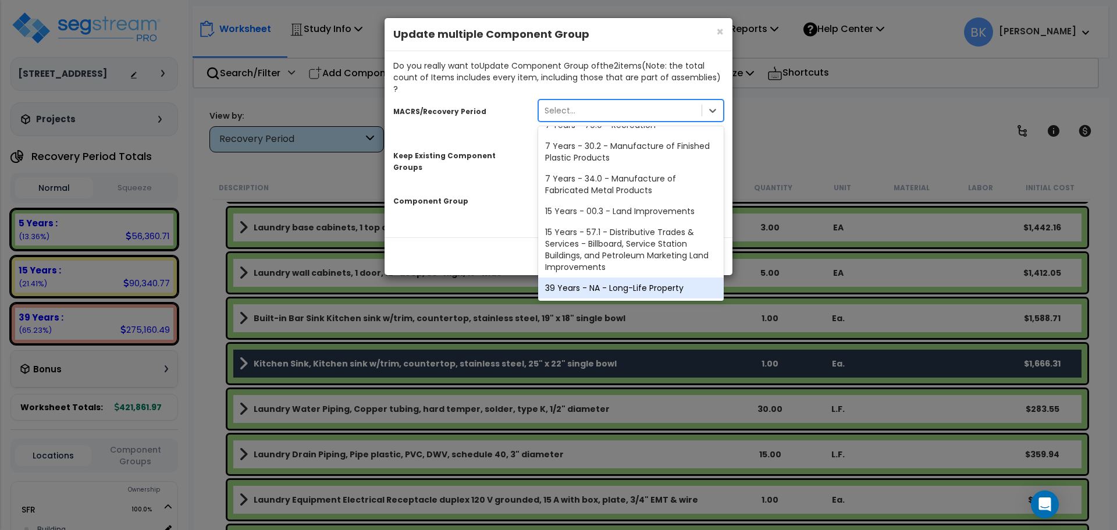
click at [589, 278] on div "39 Years - NA - Long-Life Property" at bounding box center [631, 288] width 186 height 21
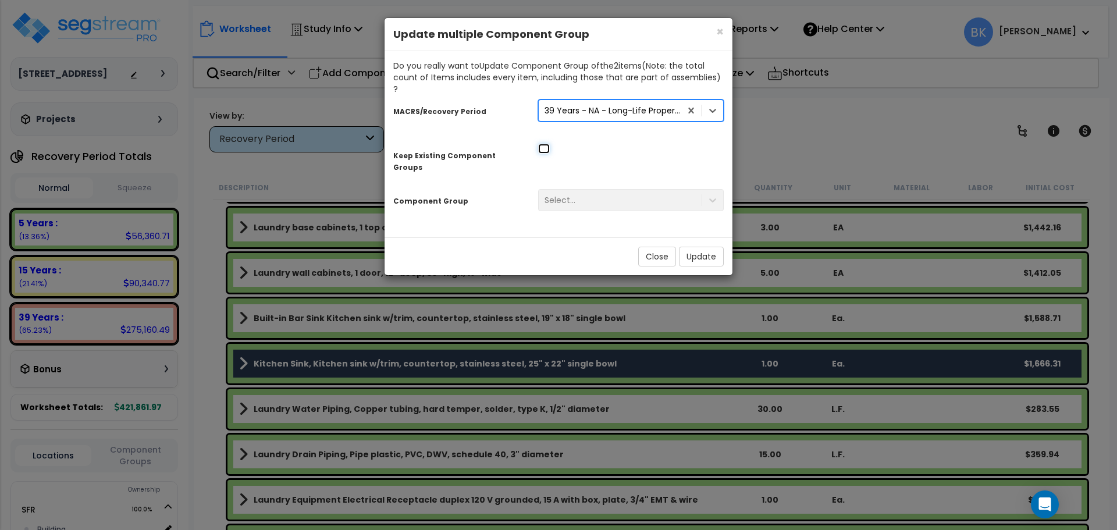
click at [547, 144] on input "checkbox" at bounding box center [544, 149] width 12 height 10
checkbox input "true"
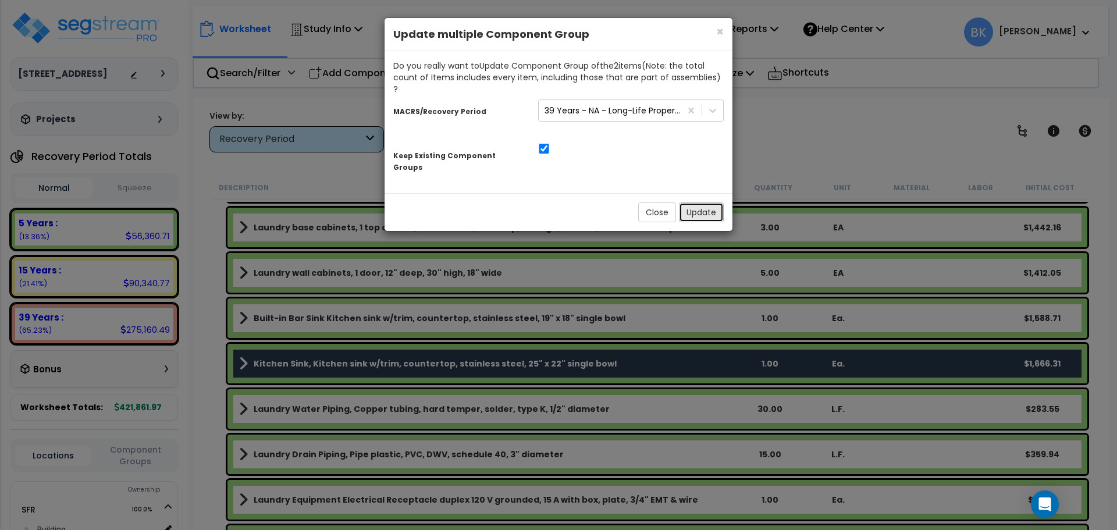
click at [702, 202] on button "Update" at bounding box center [701, 212] width 45 height 20
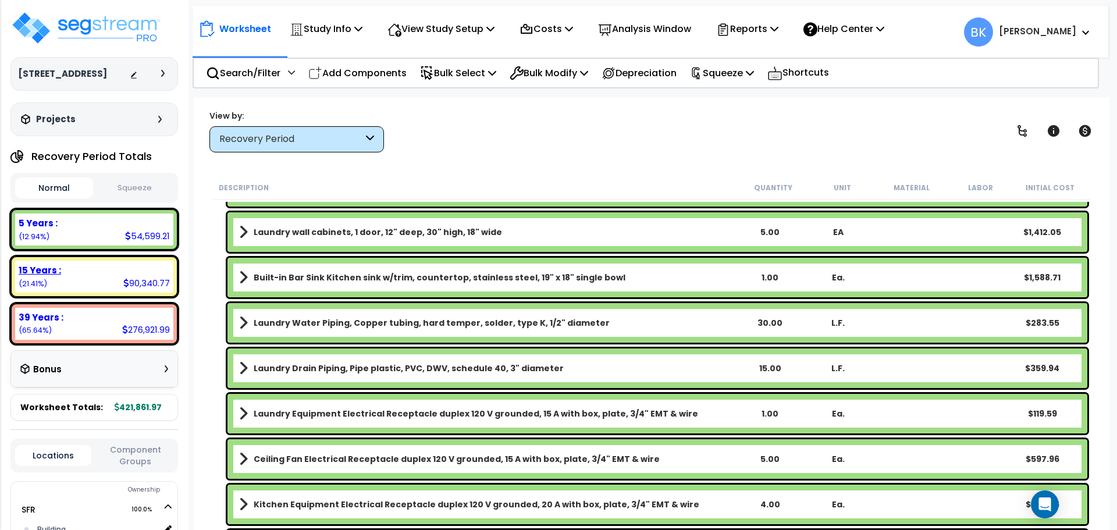
click at [88, 273] on div "15 Years :" at bounding box center [94, 270] width 151 height 12
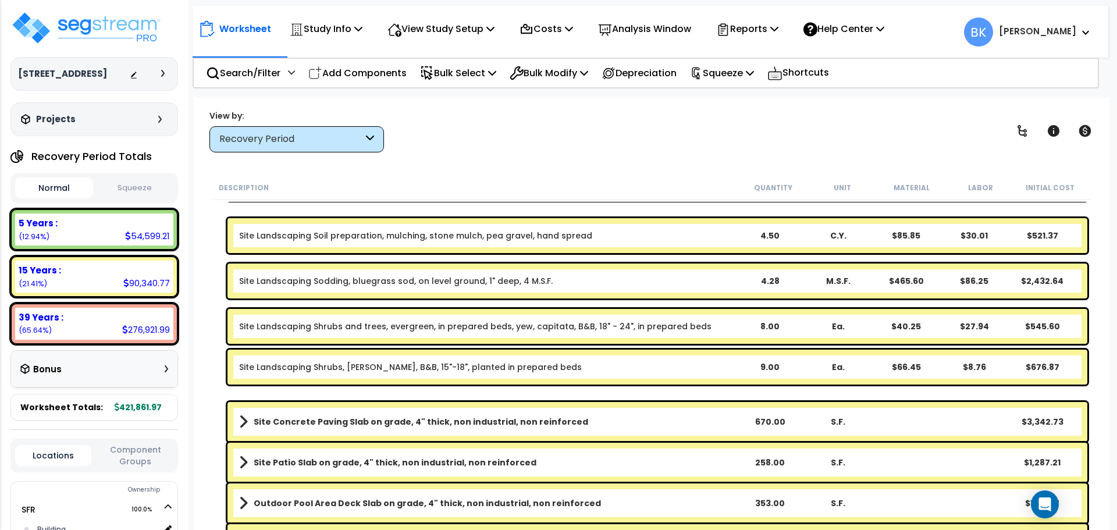
scroll to position [351, 0]
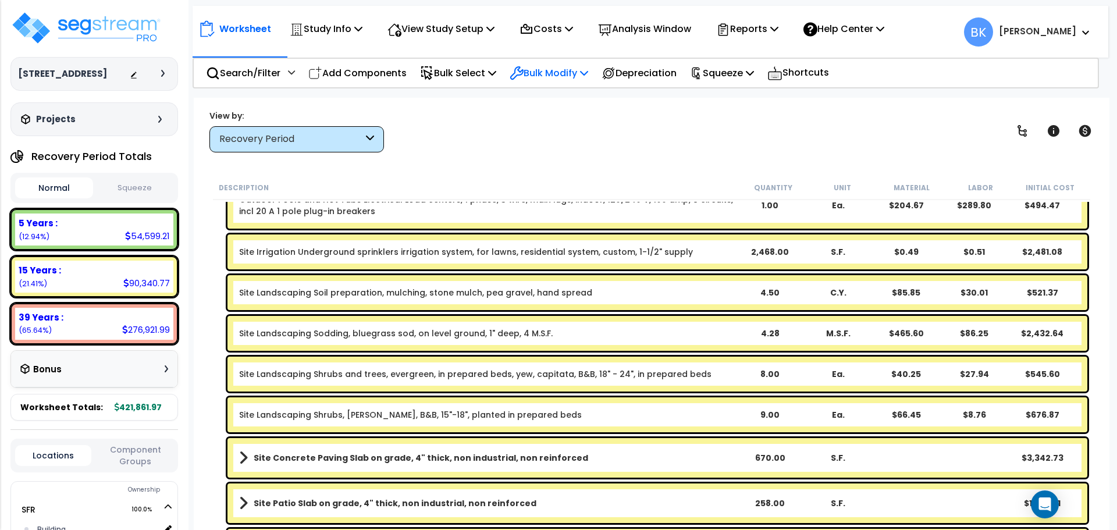
click at [543, 69] on p "Bulk Modify" at bounding box center [549, 73] width 79 height 16
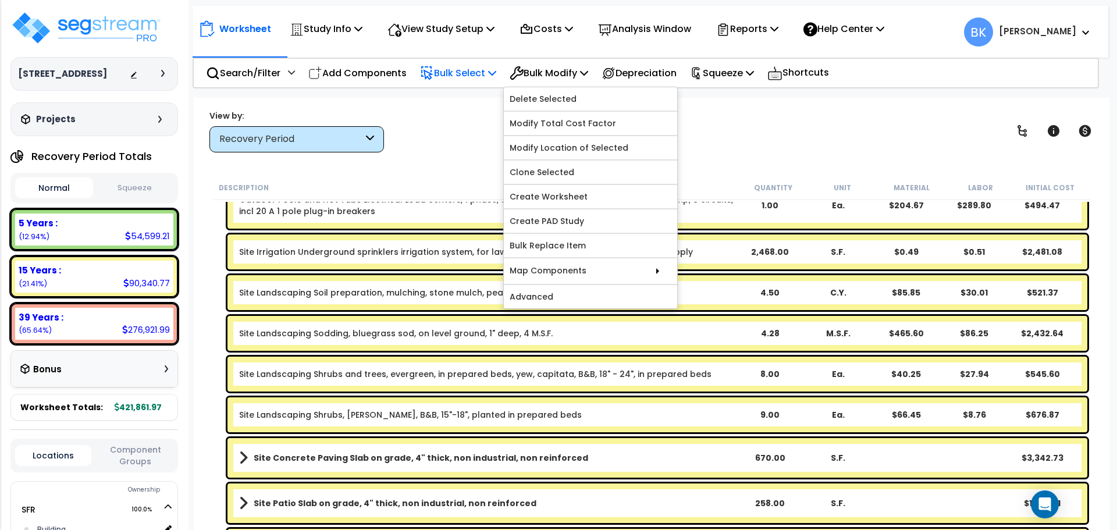
click at [483, 67] on p "Bulk Select" at bounding box center [458, 73] width 76 height 16
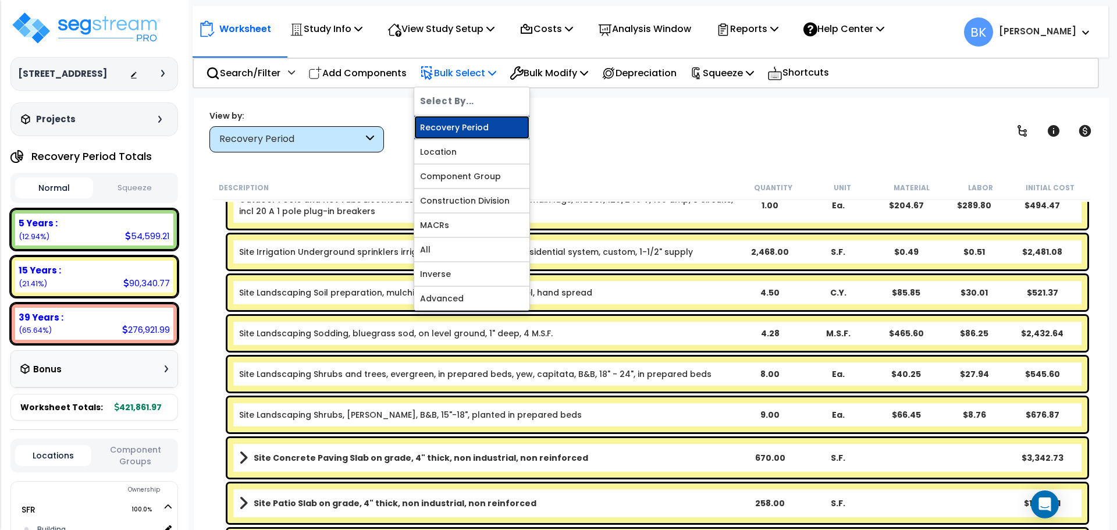
click at [463, 123] on link "Recovery Period" at bounding box center [471, 127] width 115 height 23
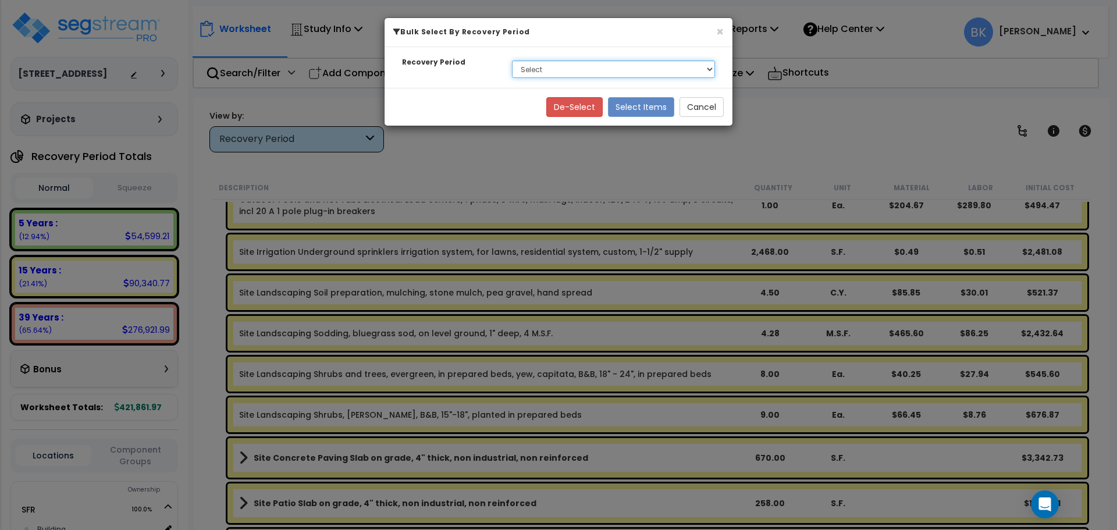
click at [545, 68] on select "Select 5 Years 15 Years 39 Years" at bounding box center [613, 69] width 203 height 17
select select "5Y"
click at [512, 61] on select "Select 5 Years 15 Years 39 Years" at bounding box center [613, 69] width 203 height 17
click at [627, 108] on button "Select Items" at bounding box center [641, 107] width 66 height 20
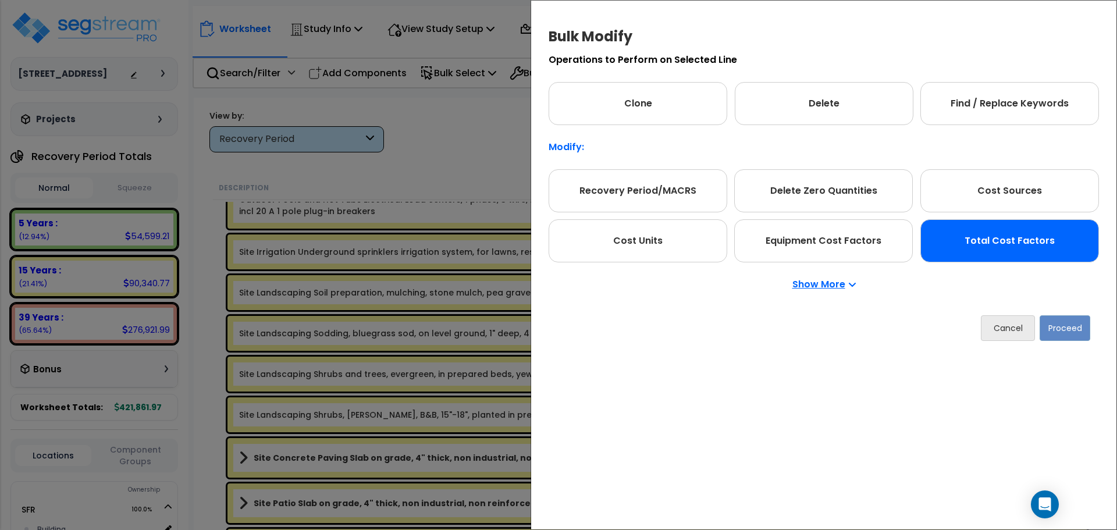
click at [1025, 253] on div "Total Cost Factors" at bounding box center [1010, 240] width 179 height 43
click at [1051, 327] on button "Proceed" at bounding box center [1065, 328] width 51 height 26
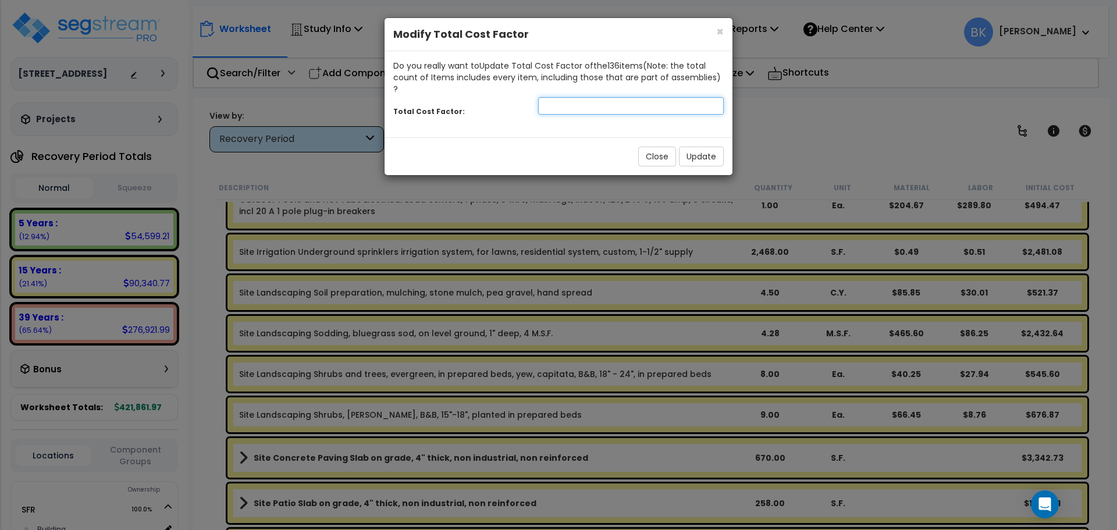
click at [581, 97] on input "number" at bounding box center [631, 105] width 186 height 17
type input "0.88"
click at [712, 147] on button "Update" at bounding box center [701, 157] width 45 height 20
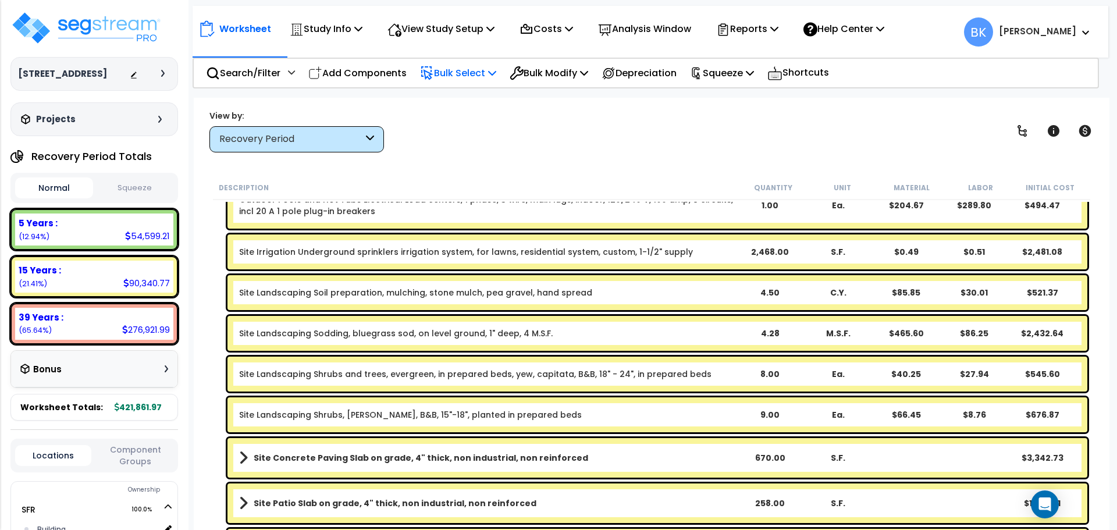
click at [473, 69] on p "Bulk Select" at bounding box center [458, 73] width 76 height 16
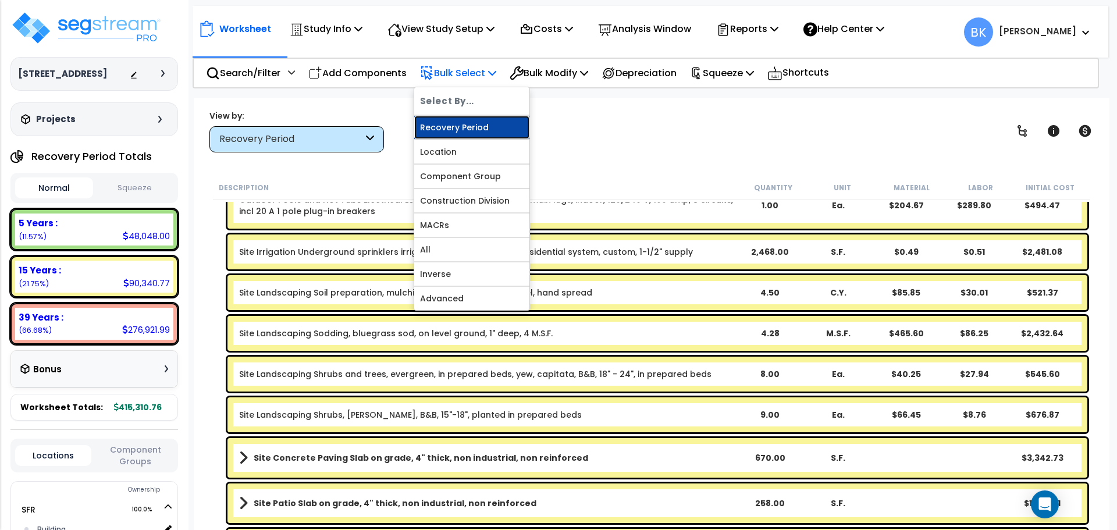
click at [474, 124] on link "Recovery Period" at bounding box center [471, 127] width 115 height 23
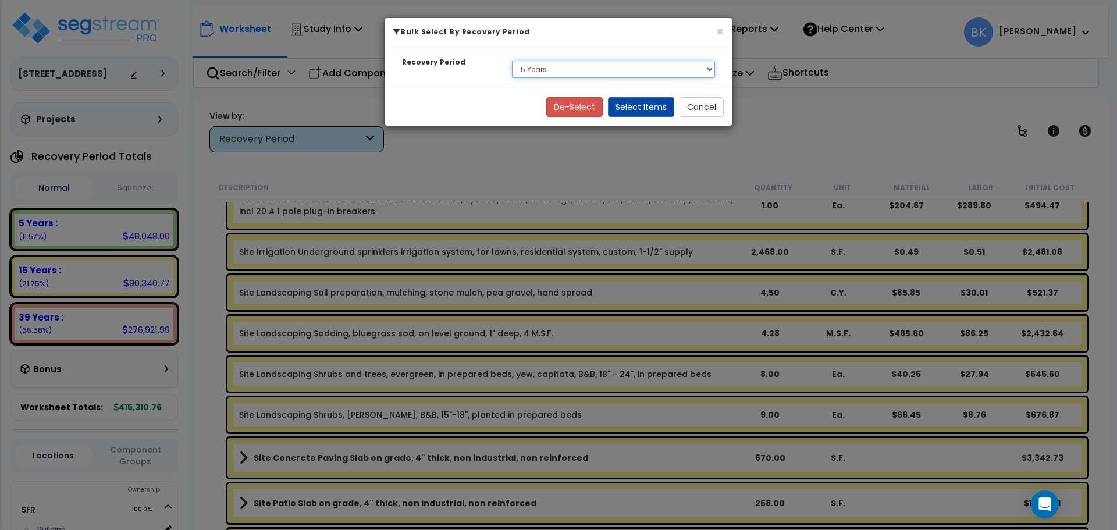
click at [589, 72] on select "Select 5 Years 15 Years 39 Years" at bounding box center [613, 69] width 203 height 17
click at [512, 61] on select "Select 5 Years 15 Years 39 Years" at bounding box center [613, 69] width 203 height 17
click at [637, 109] on button "Select Items" at bounding box center [641, 107] width 66 height 20
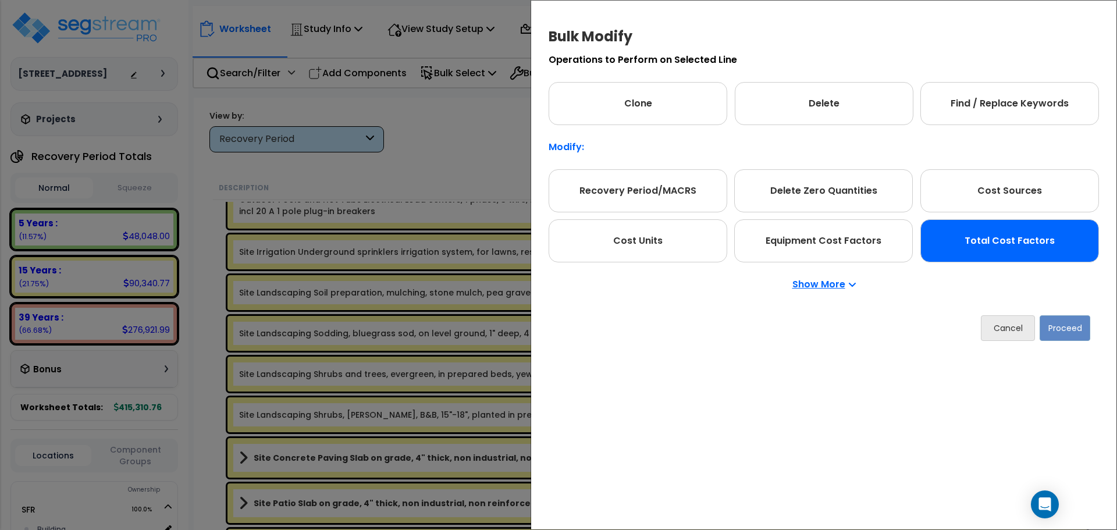
click at [972, 247] on div "Total Cost Factors" at bounding box center [1010, 240] width 179 height 43
click at [1060, 328] on button "Proceed" at bounding box center [1065, 328] width 51 height 26
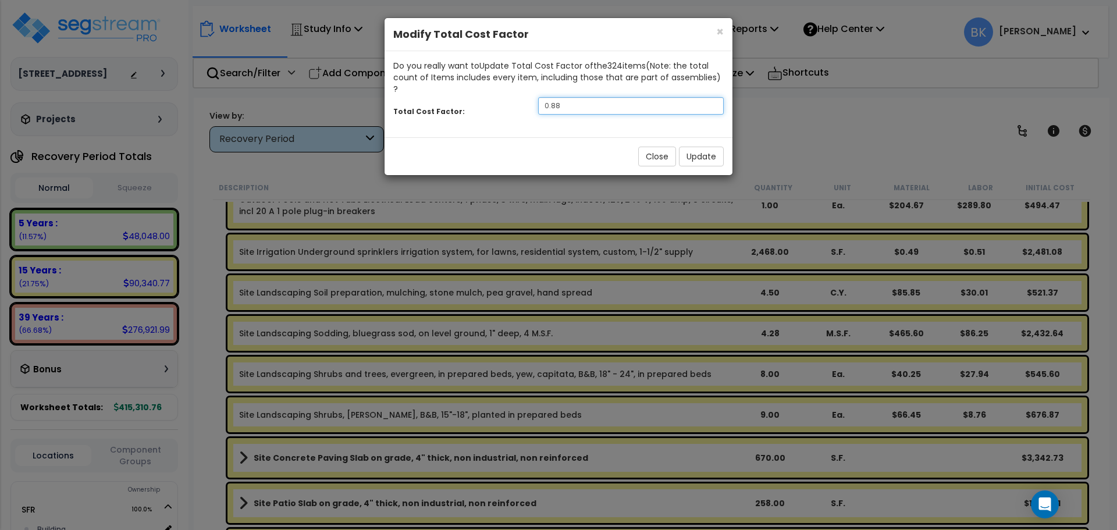
click at [605, 97] on input "0.88" at bounding box center [631, 105] width 186 height 17
click at [668, 147] on button "Close" at bounding box center [657, 157] width 38 height 20
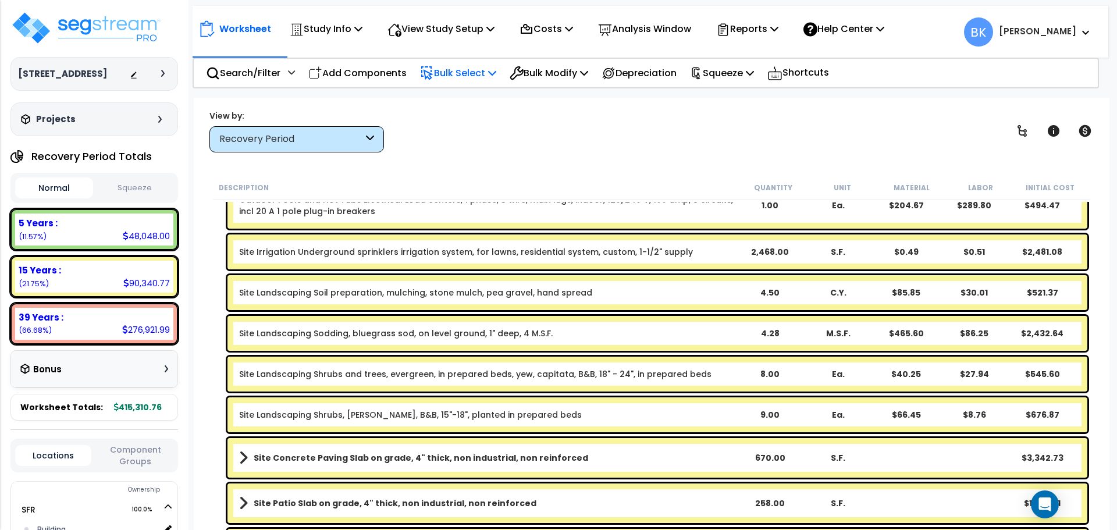
click at [472, 70] on p "Bulk Select" at bounding box center [458, 73] width 76 height 16
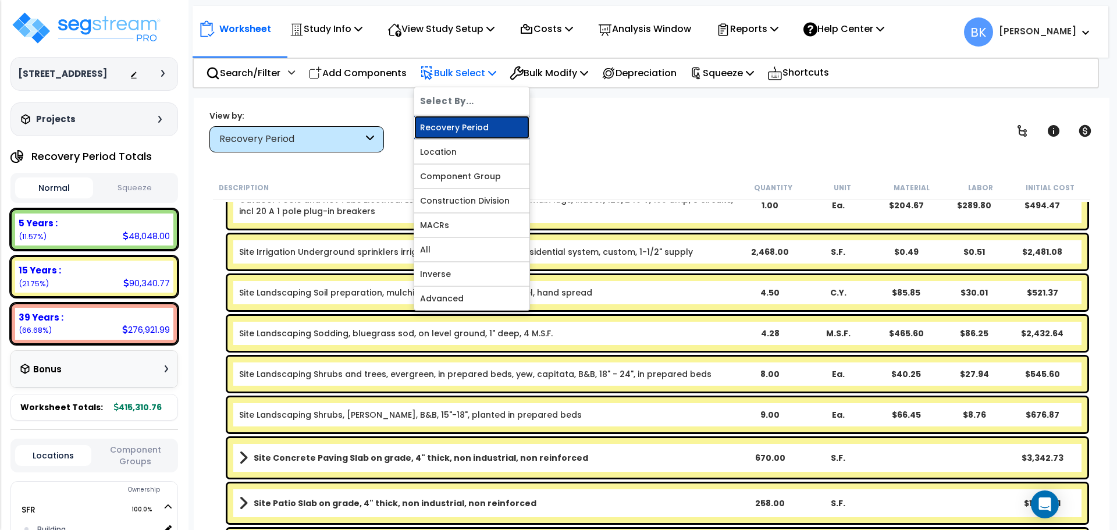
click at [476, 122] on link "Recovery Period" at bounding box center [471, 127] width 115 height 23
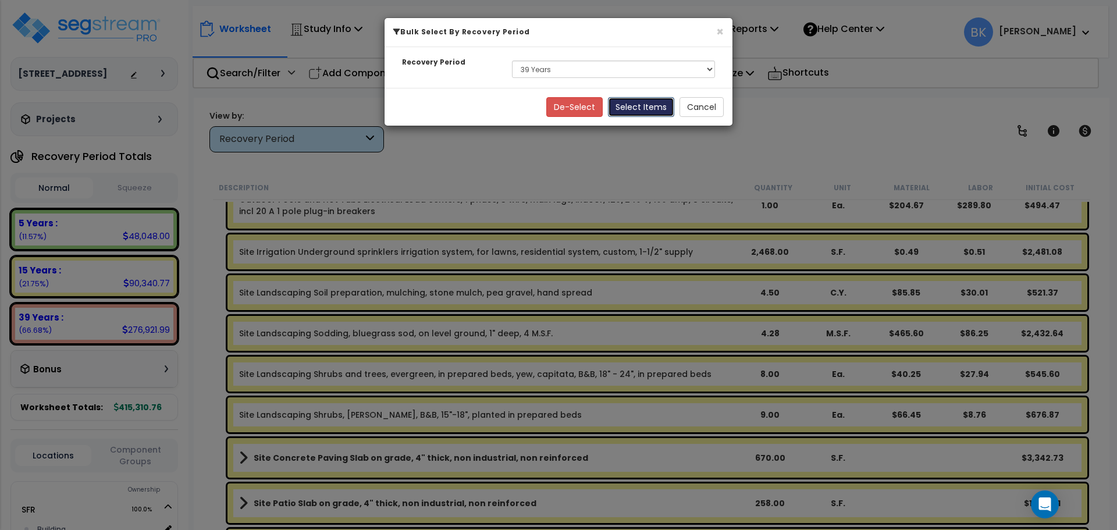
click at [647, 112] on button "Select Items" at bounding box center [641, 107] width 66 height 20
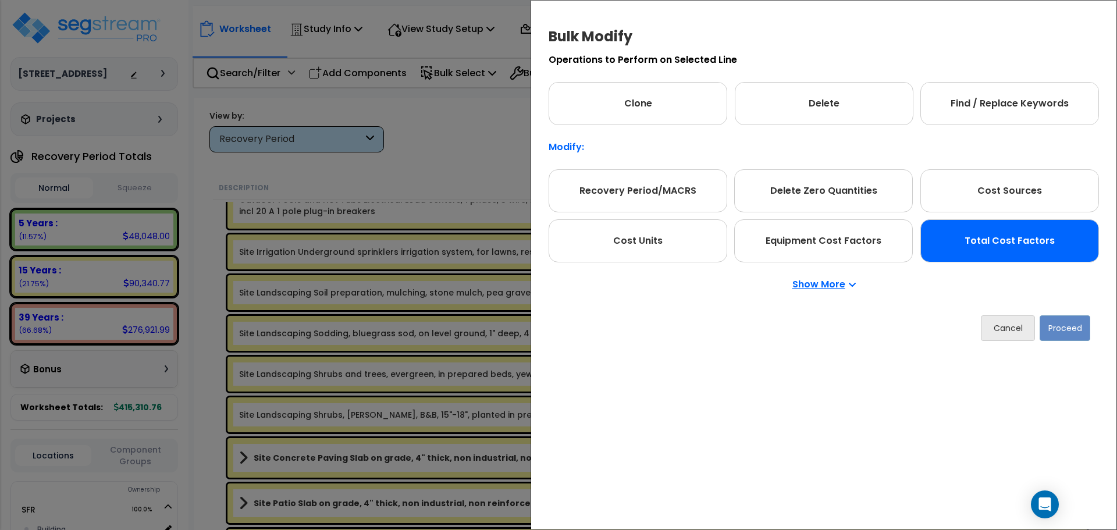
click at [974, 240] on div "Total Cost Factors" at bounding box center [1010, 240] width 179 height 43
click at [1063, 330] on button "Proceed" at bounding box center [1065, 328] width 51 height 26
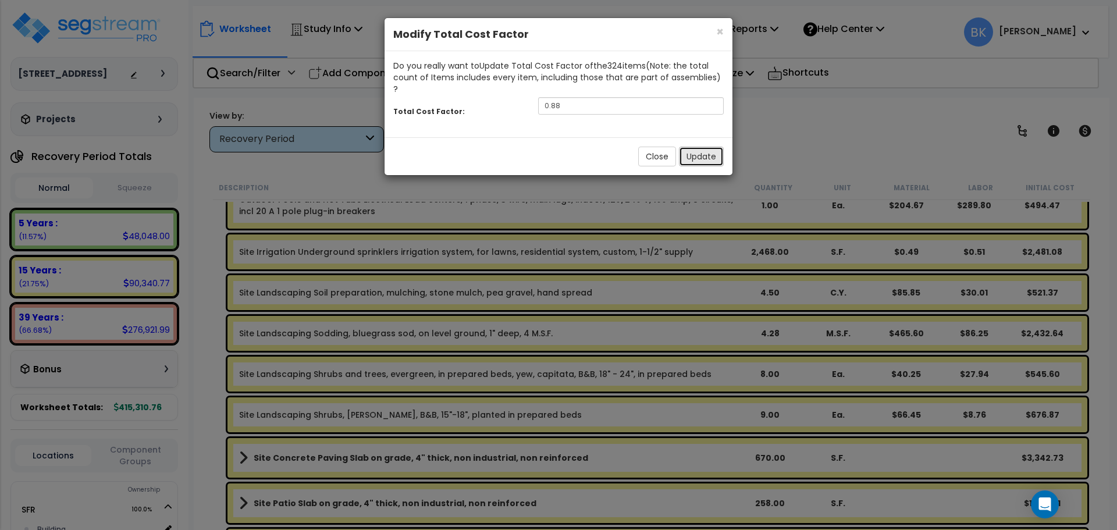
click at [707, 147] on button "Update" at bounding box center [701, 157] width 45 height 20
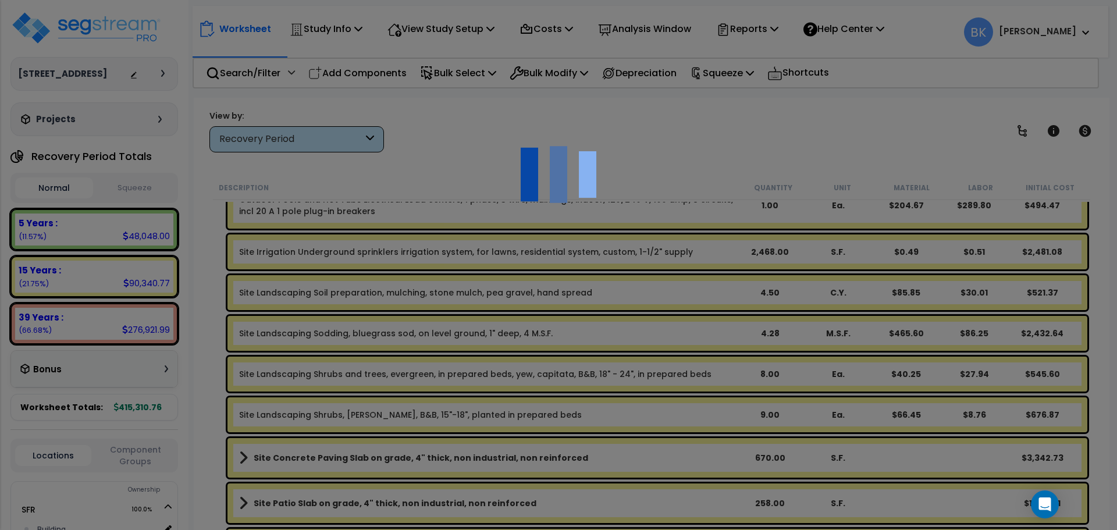
click at [474, 73] on div at bounding box center [558, 265] width 1117 height 530
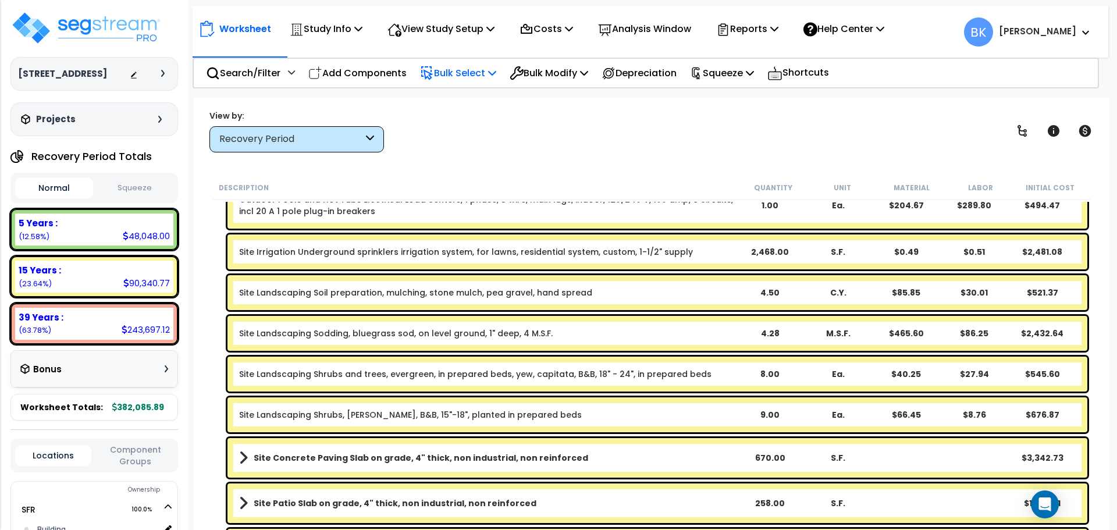
click at [476, 75] on p "Bulk Select" at bounding box center [458, 73] width 76 height 16
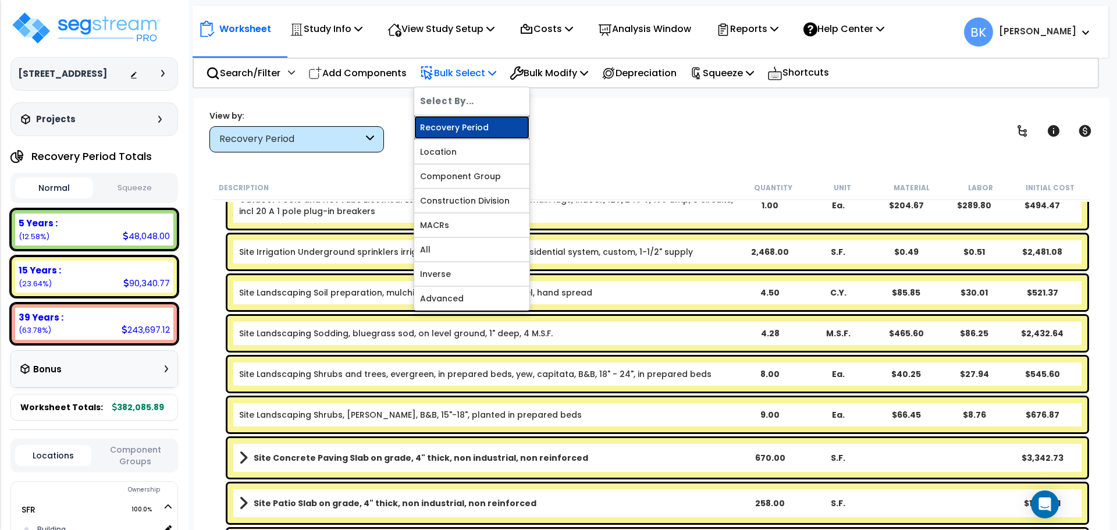
click at [466, 118] on link "Recovery Period" at bounding box center [471, 127] width 115 height 23
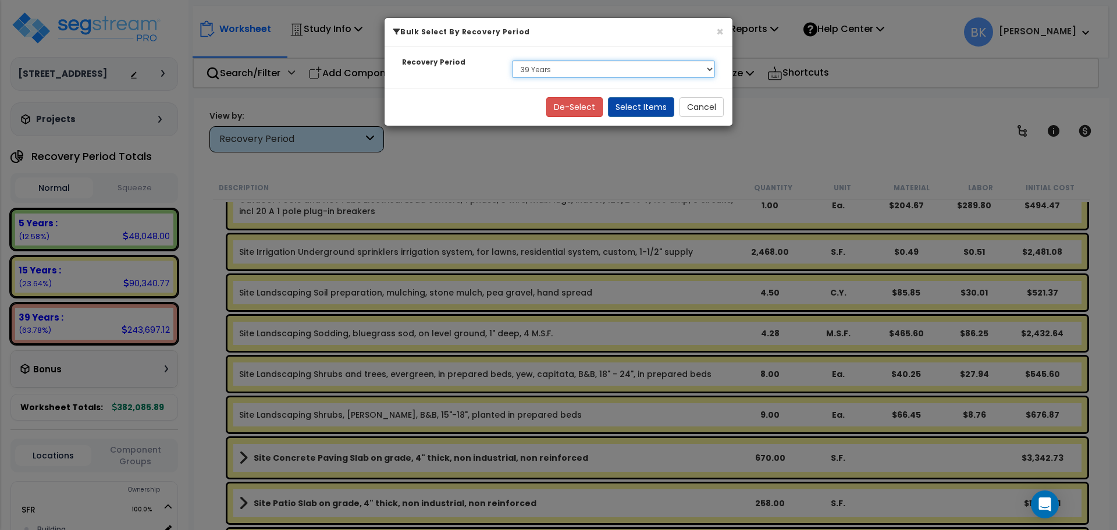
click at [550, 67] on select "Select 5 Years 15 Years 39 Years" at bounding box center [613, 69] width 203 height 17
select select "15Y"
click at [512, 61] on select "Select 5 Years 15 Years 39 Years" at bounding box center [613, 69] width 203 height 17
click at [652, 111] on button "Select Items" at bounding box center [641, 107] width 66 height 20
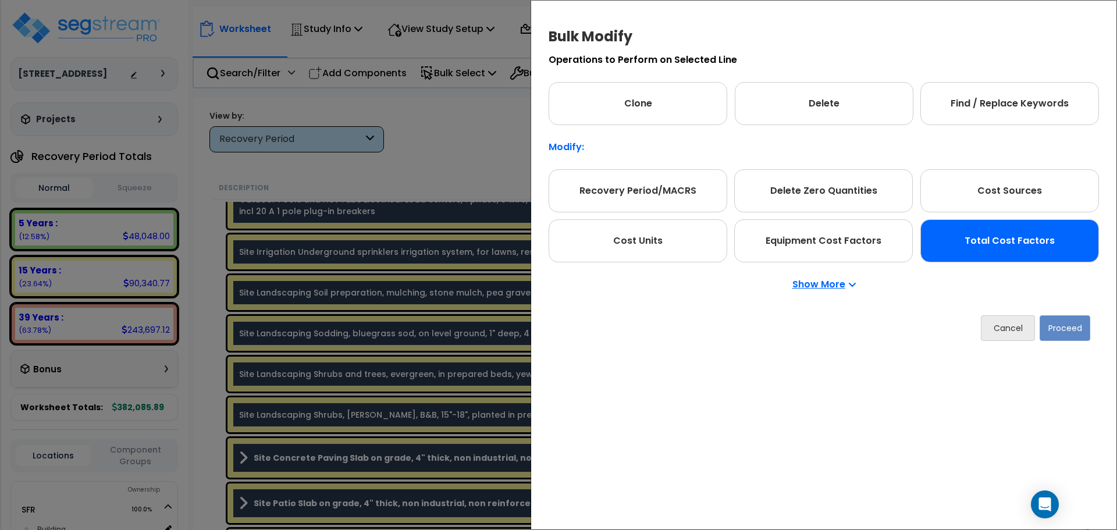
click at [992, 255] on div "Total Cost Factors" at bounding box center [1010, 240] width 179 height 43
click at [1068, 328] on button "Proceed" at bounding box center [1065, 328] width 51 height 26
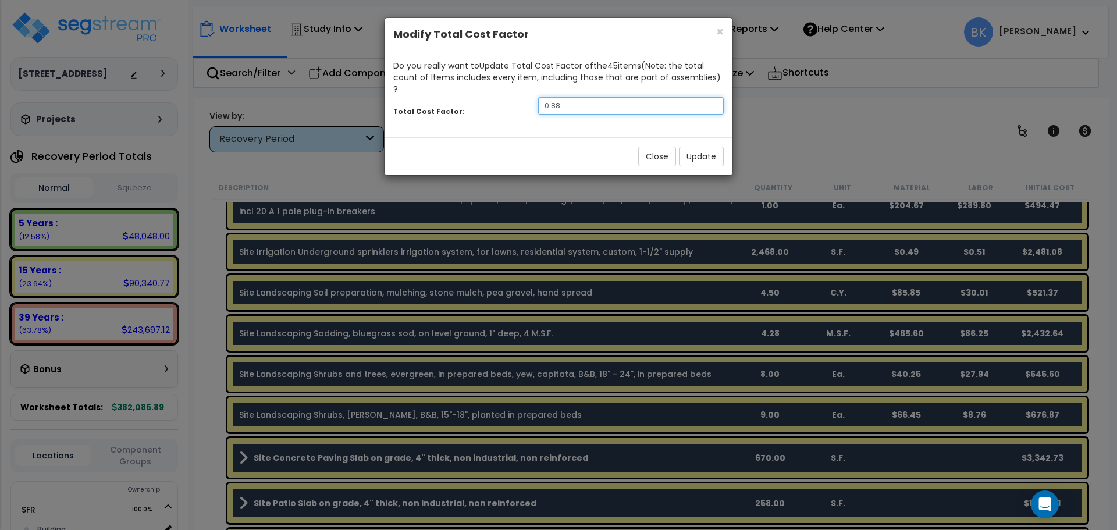
click at [567, 97] on input "0.88" at bounding box center [631, 105] width 186 height 17
type input "0.75"
click at [706, 154] on button "Update" at bounding box center [701, 157] width 45 height 20
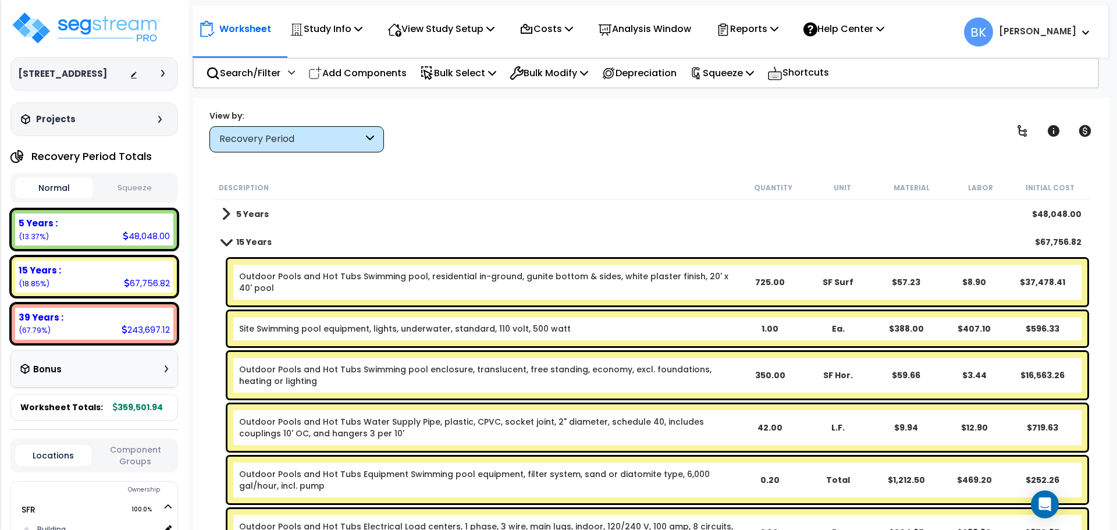
scroll to position [0, 0]
click at [109, 327] on div "39 Years : 243,697.12 (67.79%)" at bounding box center [94, 324] width 158 height 32
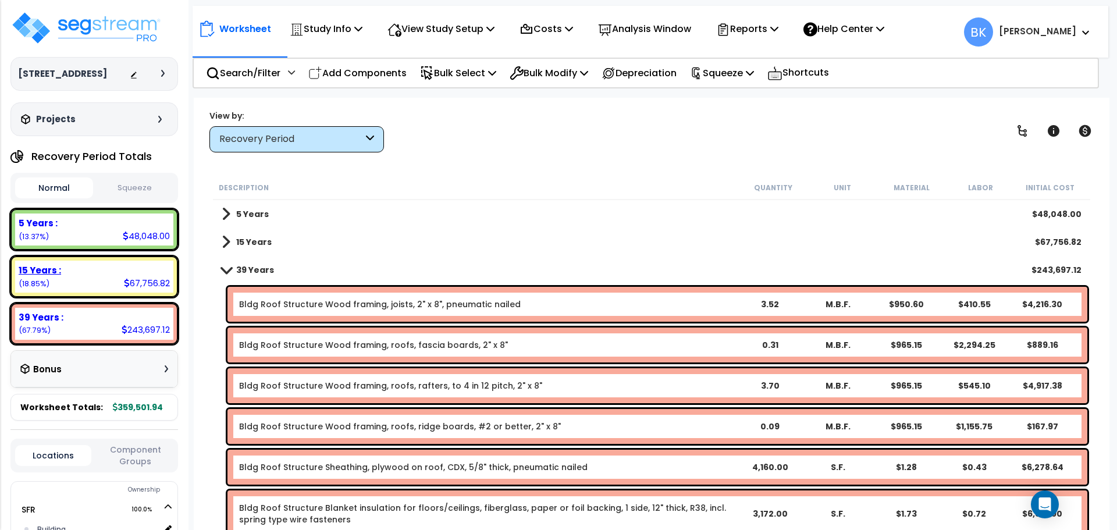
click at [106, 278] on div "15 Years : 67,756.82 (18.85%)" at bounding box center [94, 277] width 158 height 32
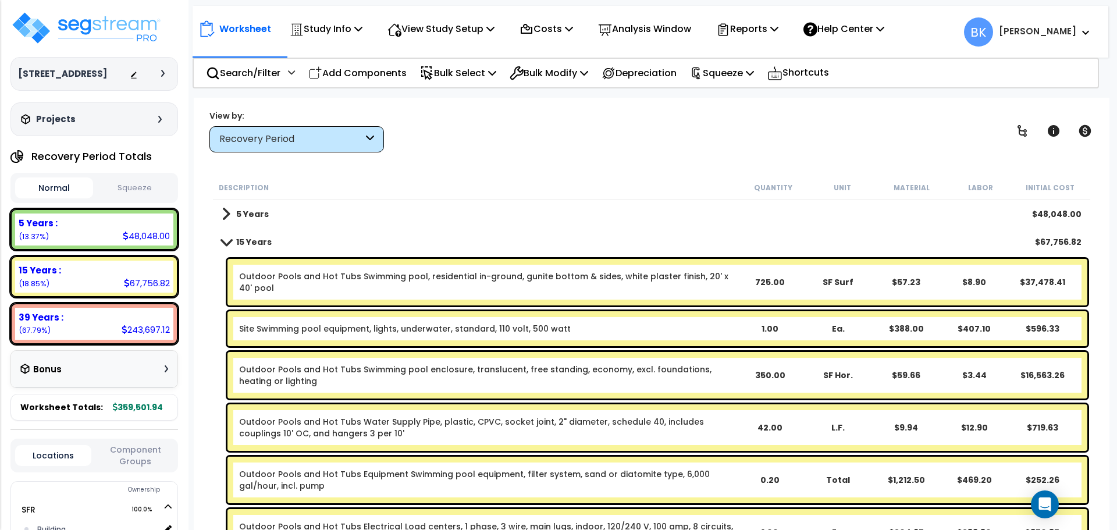
click at [230, 244] on span at bounding box center [226, 241] width 16 height 9
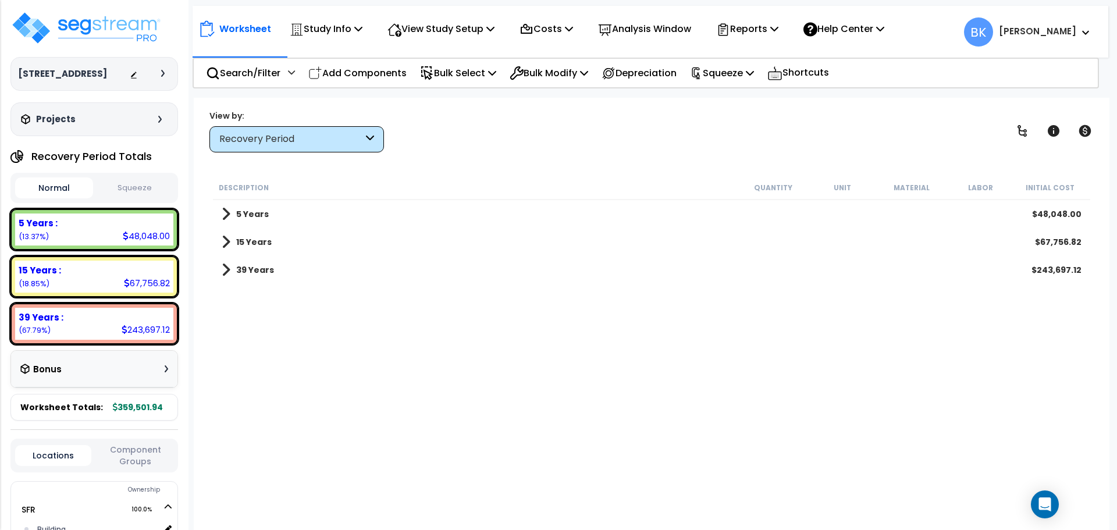
click at [229, 244] on span at bounding box center [226, 242] width 9 height 16
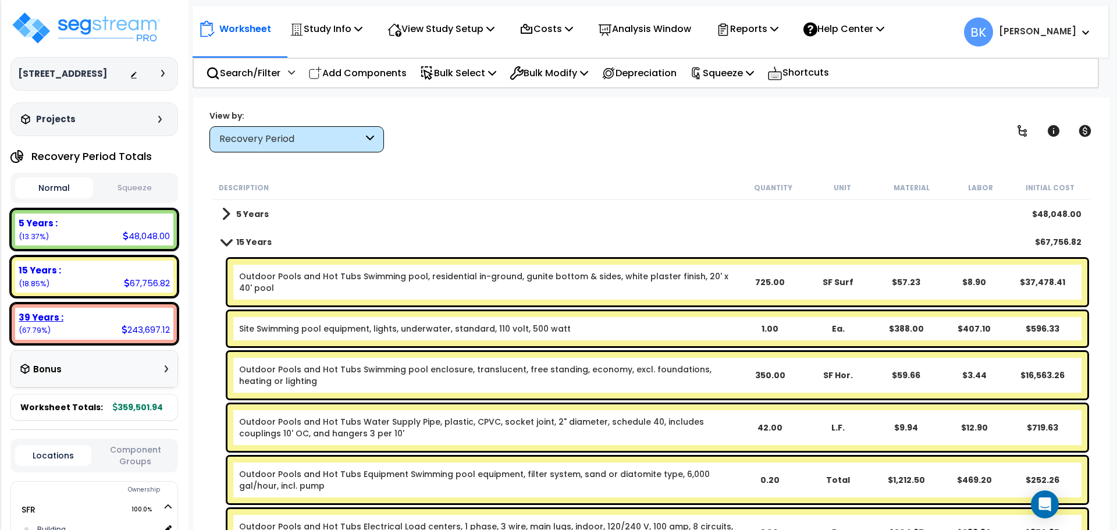
click at [107, 334] on div "39 Years : 243,697.12 (67.79%)" at bounding box center [94, 324] width 158 height 32
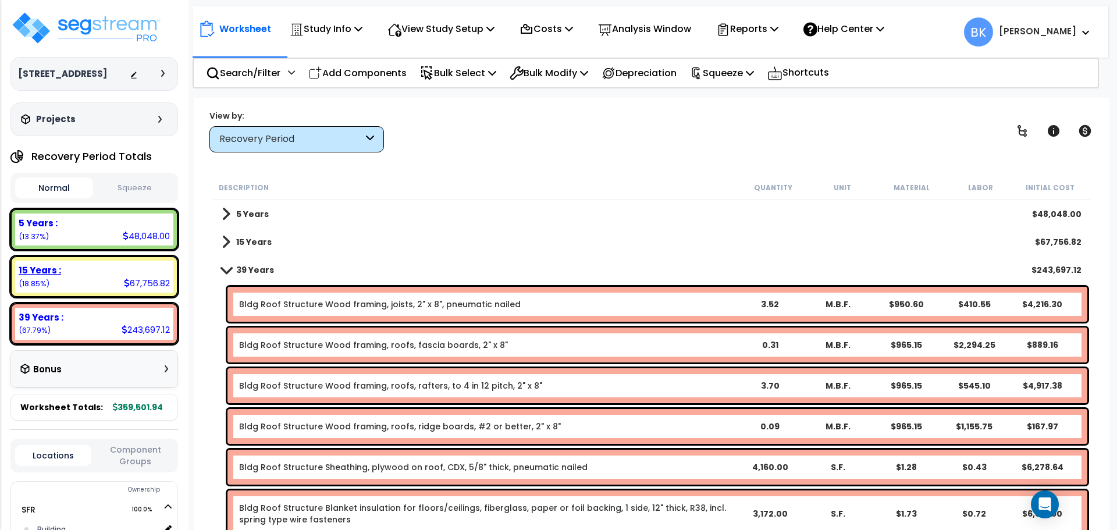
click at [112, 280] on div "15 Years : 67,756.82 (18.85%)" at bounding box center [94, 277] width 158 height 32
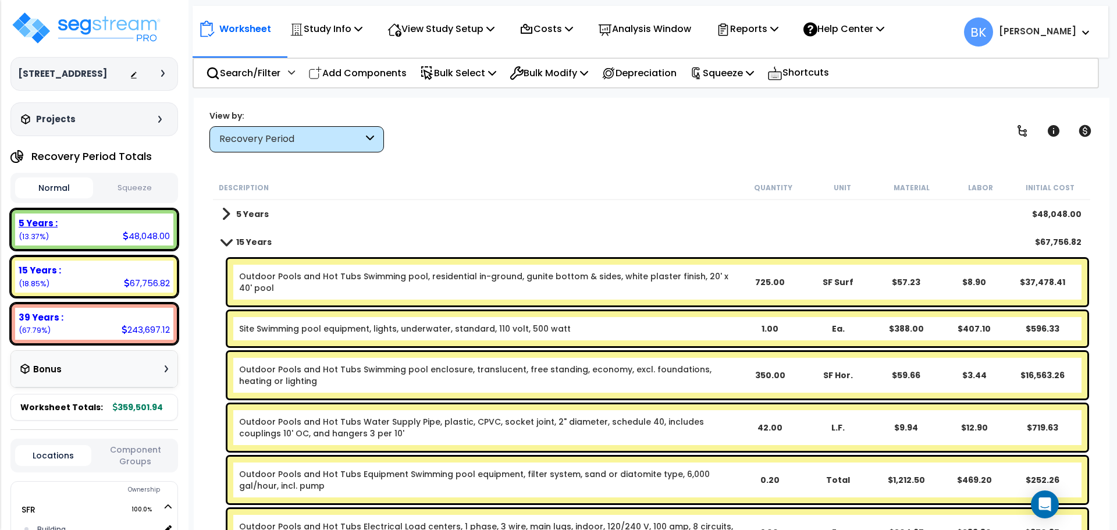
click at [120, 227] on div "5 Years :" at bounding box center [94, 223] width 151 height 12
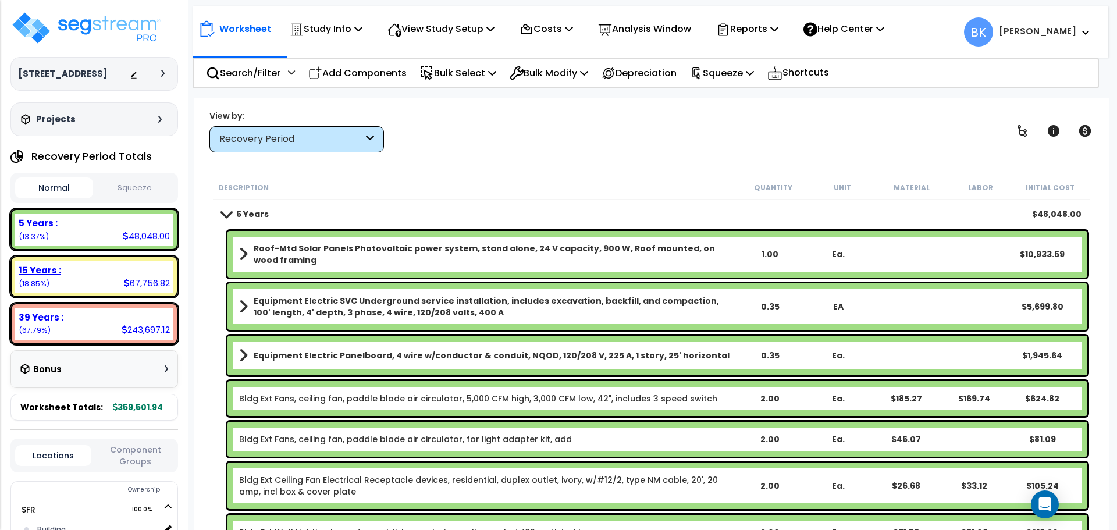
click at [101, 282] on div "15 Years : 67,756.82 (18.85%)" at bounding box center [94, 277] width 158 height 32
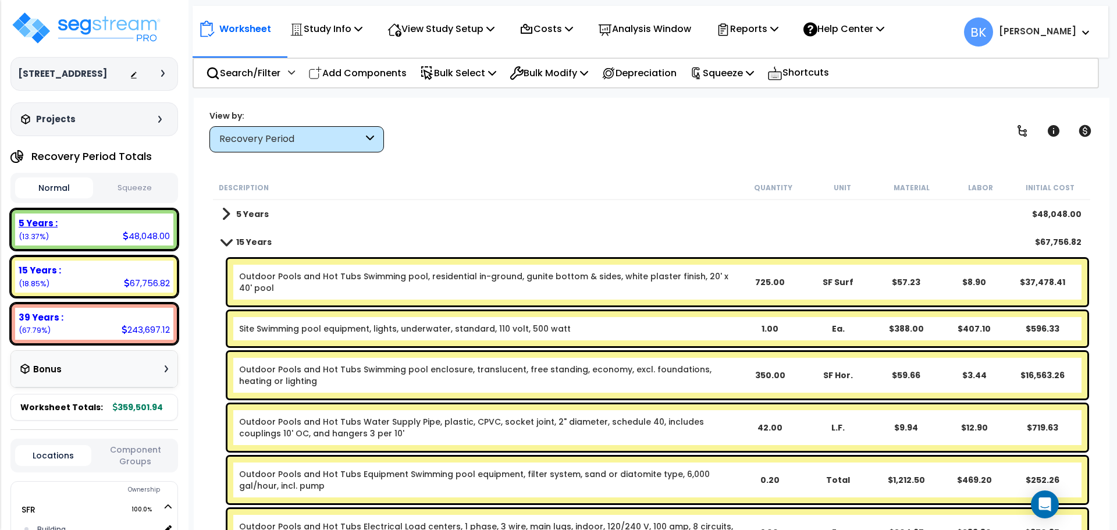
click at [108, 235] on div "5 Years : 48,048.00 (13.37%)" at bounding box center [94, 230] width 158 height 32
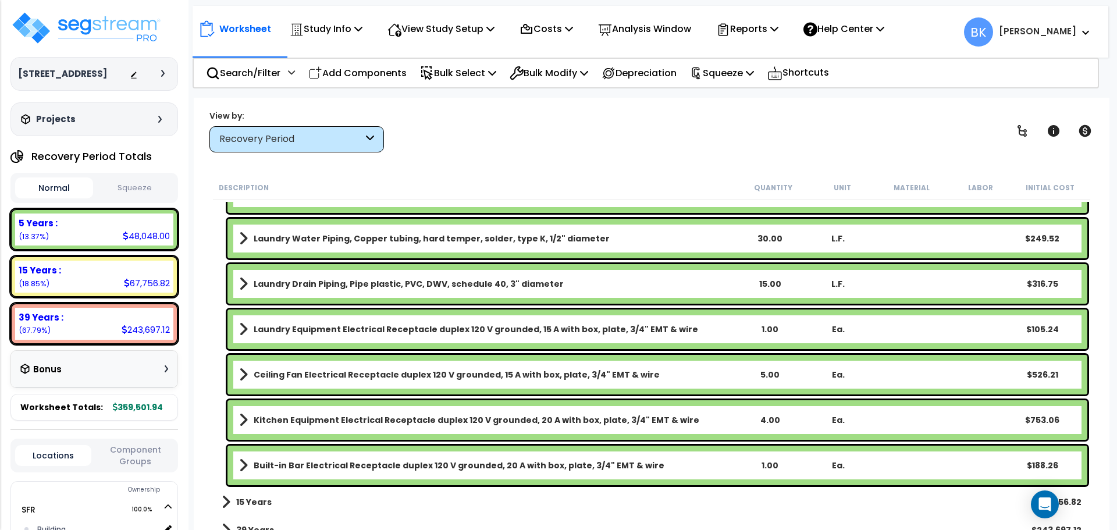
scroll to position [1541, 0]
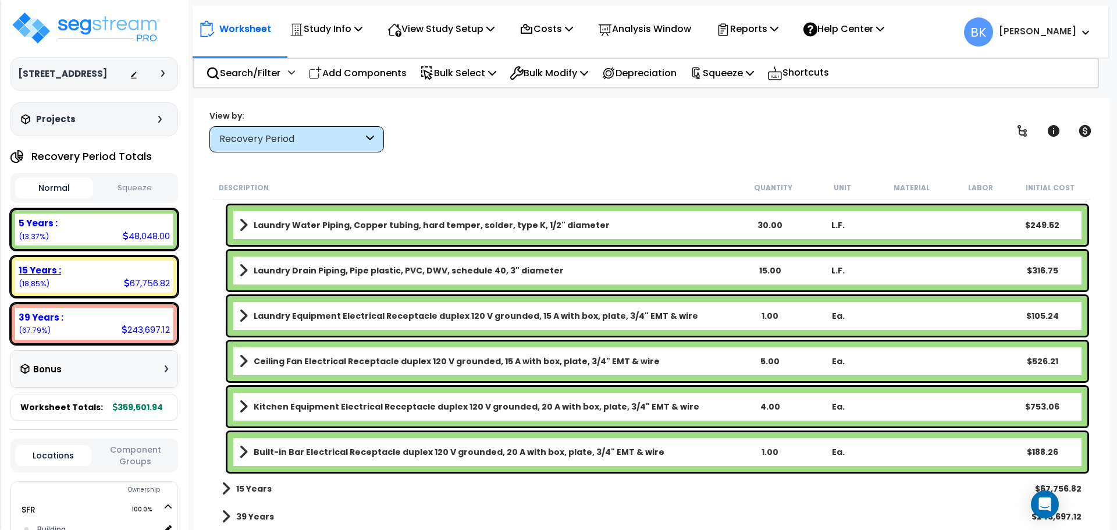
click at [47, 285] on small "(18.85%)" at bounding box center [34, 284] width 31 height 10
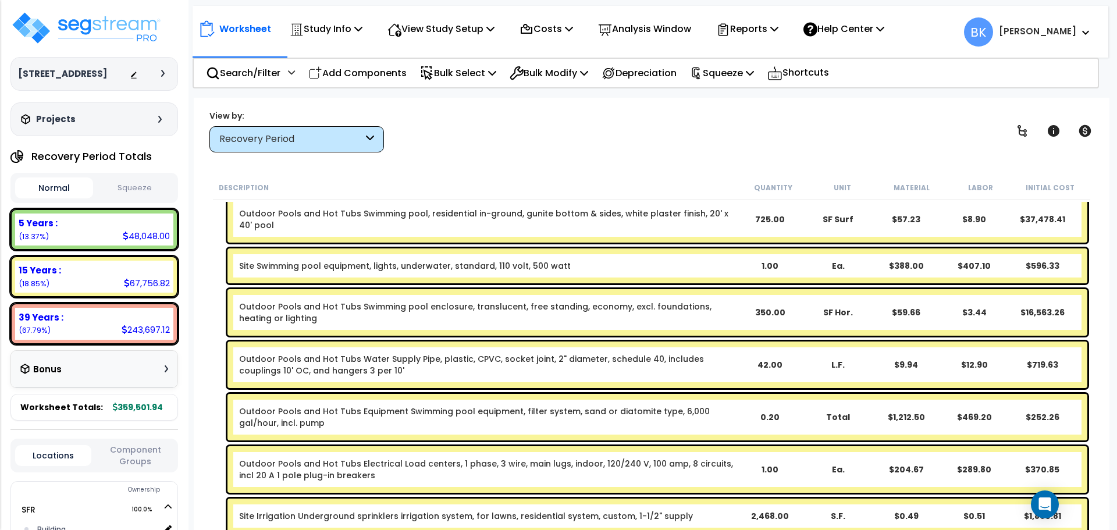
scroll to position [0, 0]
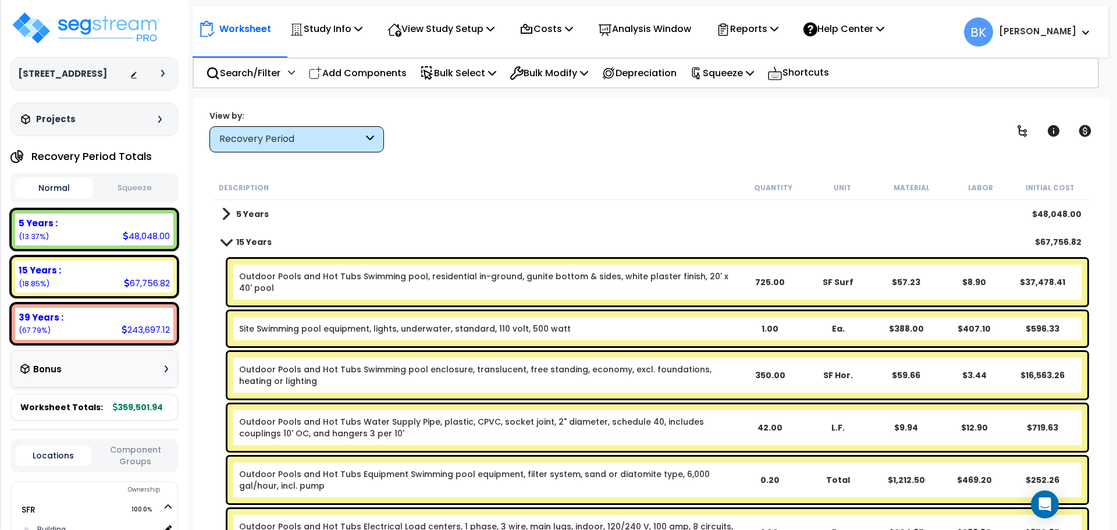
click at [228, 247] on link "15 Years" at bounding box center [247, 242] width 50 height 16
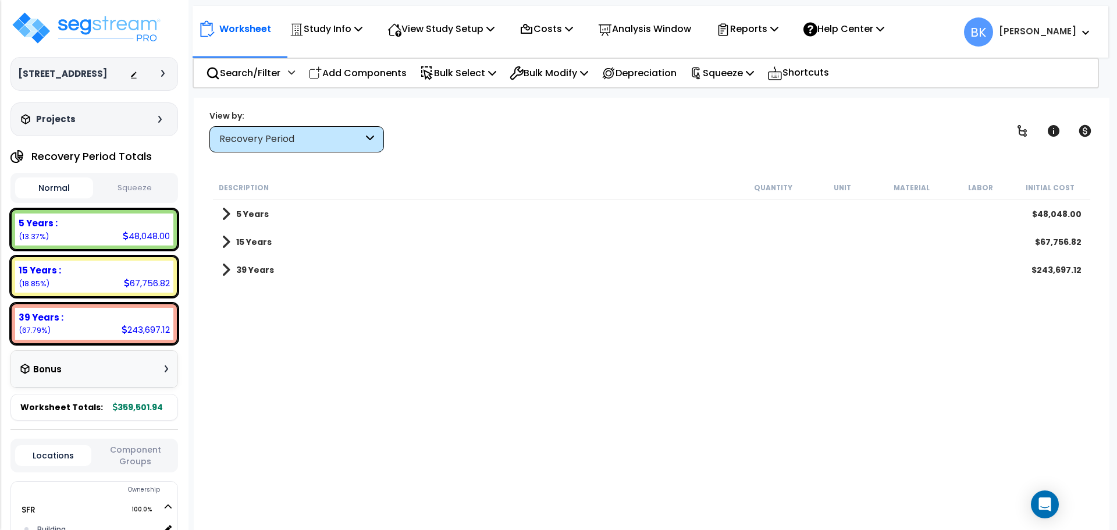
click at [229, 213] on span at bounding box center [226, 214] width 9 height 16
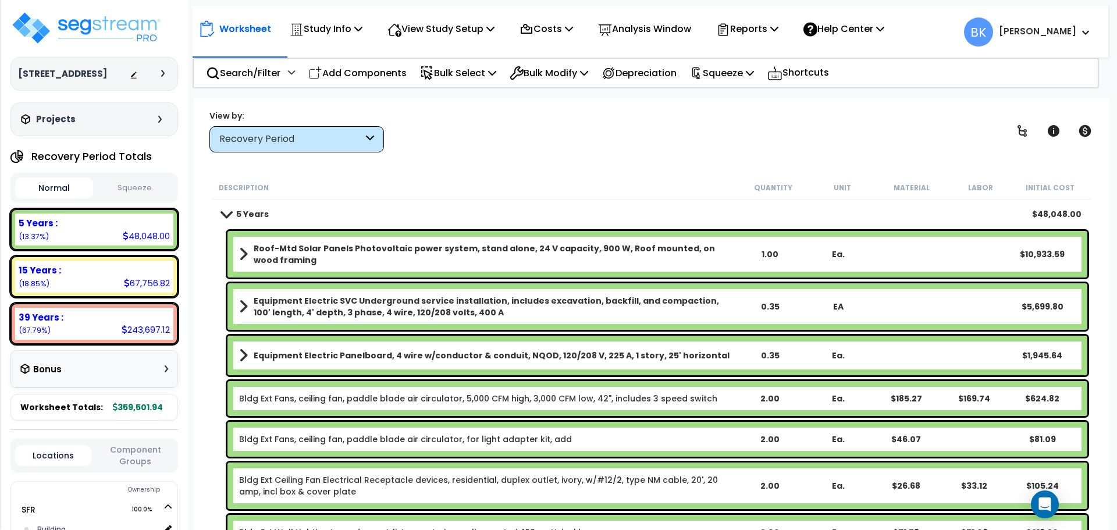
click at [229, 213] on span at bounding box center [226, 213] width 16 height 9
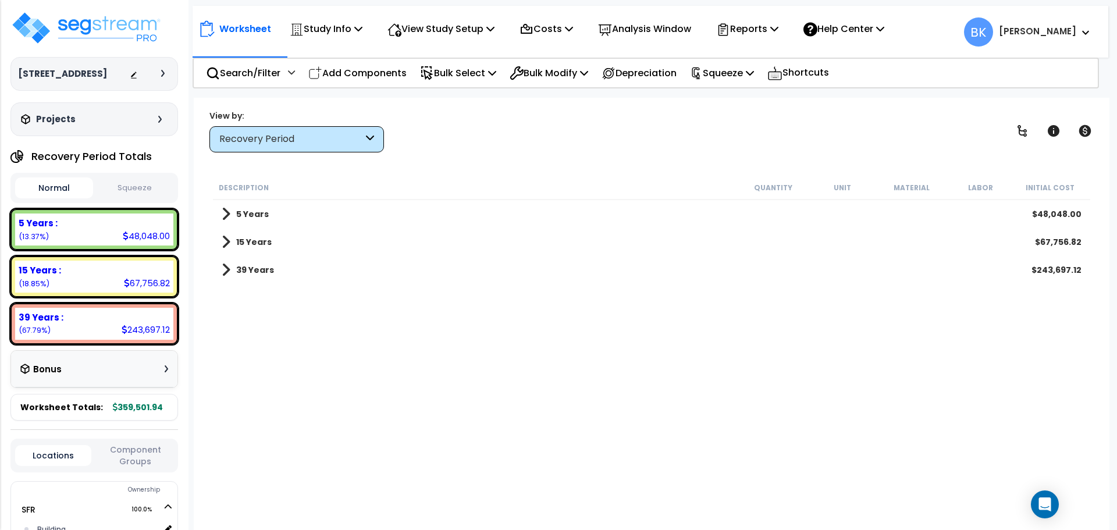
click at [226, 279] on div "39 Years $243,697.12" at bounding box center [652, 270] width 872 height 28
click at [227, 273] on span at bounding box center [226, 270] width 9 height 16
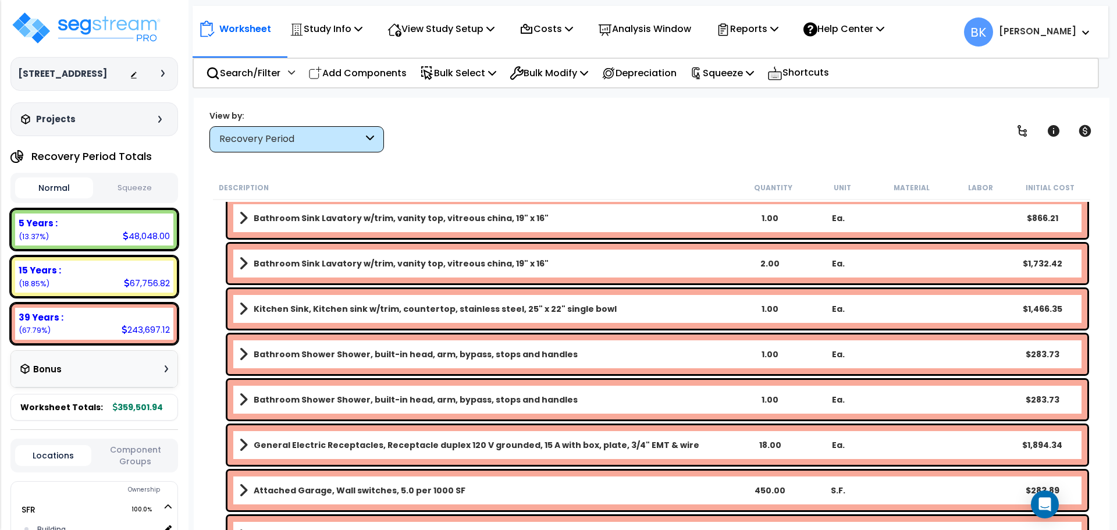
scroll to position [5237, 0]
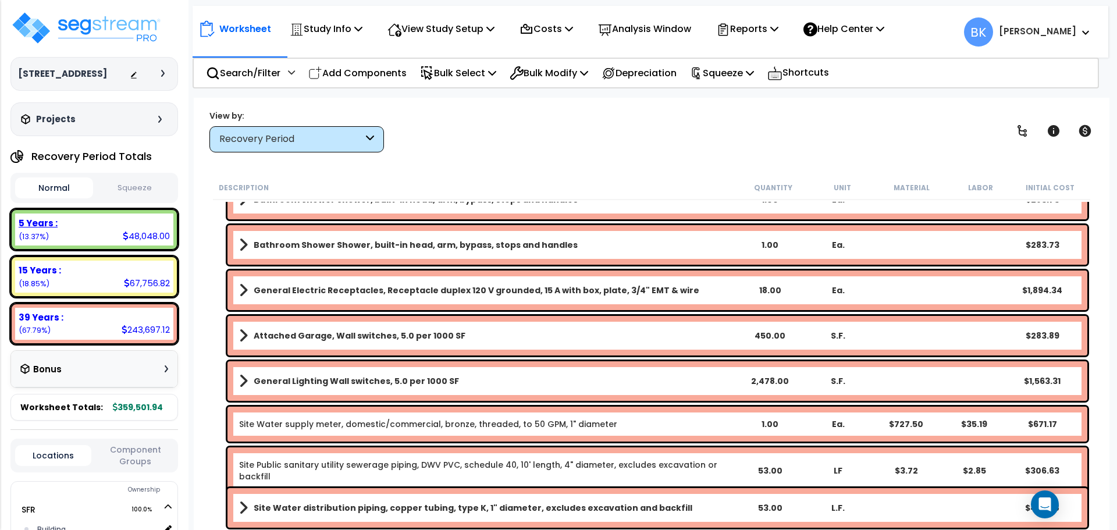
click at [108, 219] on div "5 Years :" at bounding box center [94, 223] width 151 height 12
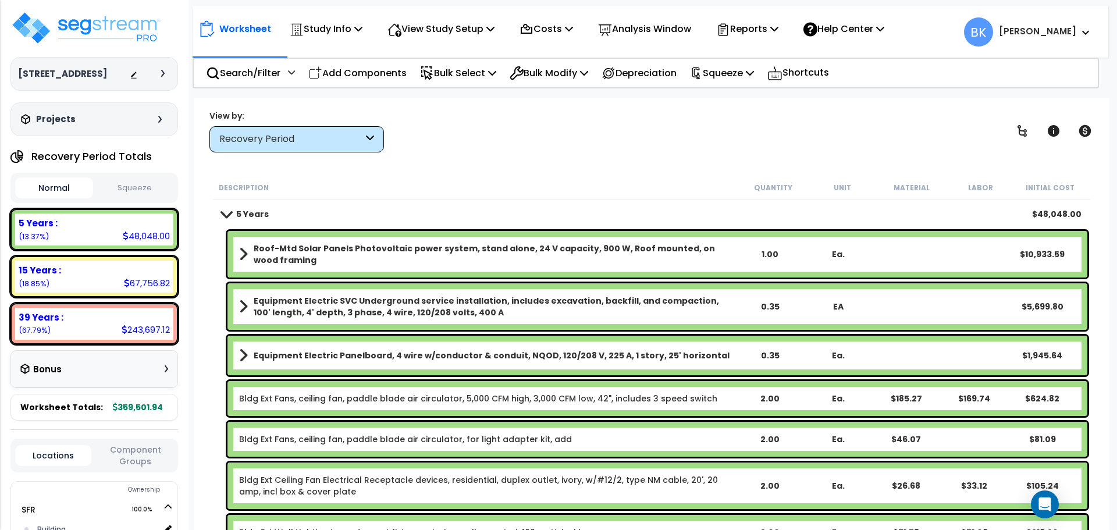
scroll to position [0, 0]
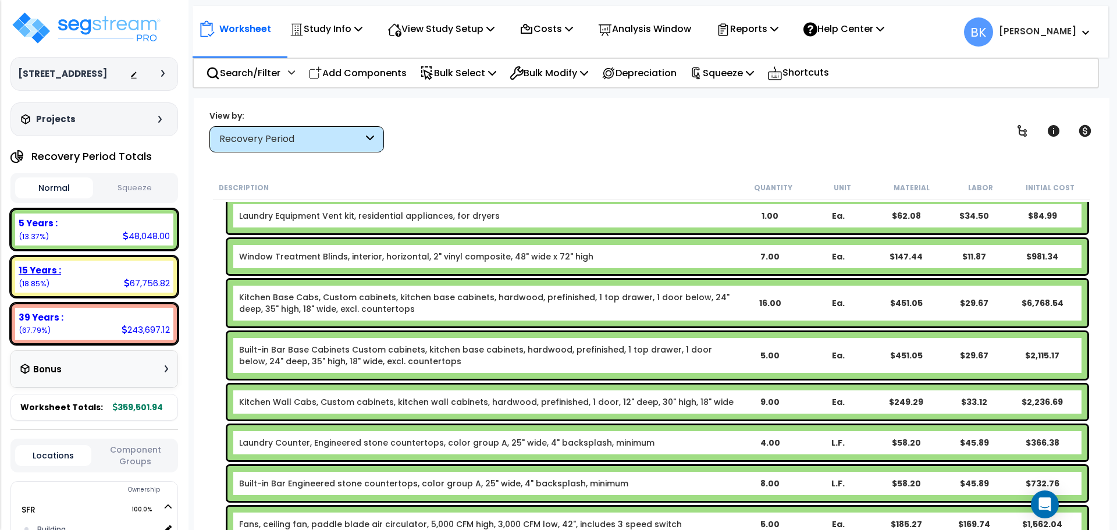
click at [100, 281] on div "15 Years : 67,756.82 (18.85%)" at bounding box center [94, 277] width 158 height 32
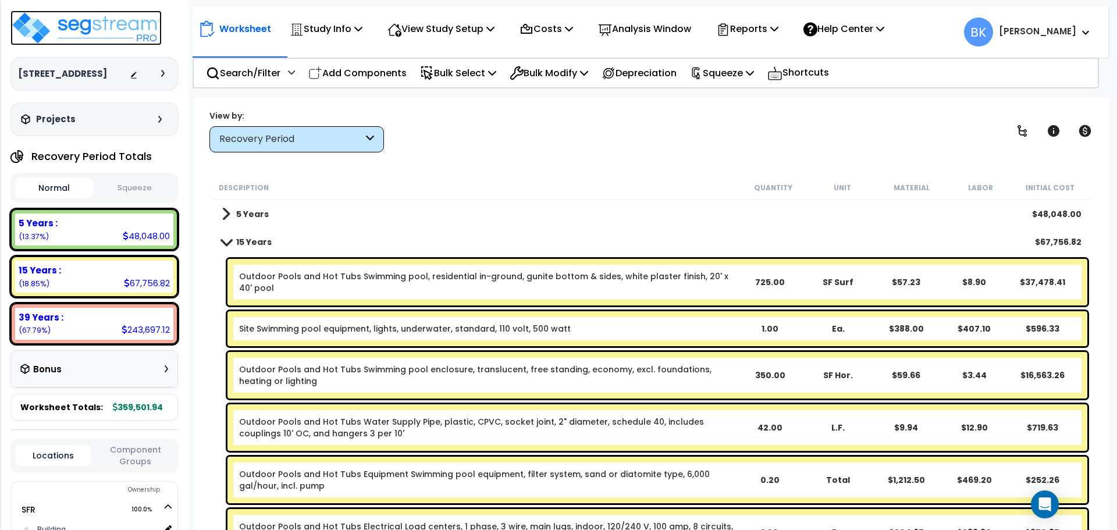
click at [119, 31] on img at bounding box center [85, 27] width 151 height 35
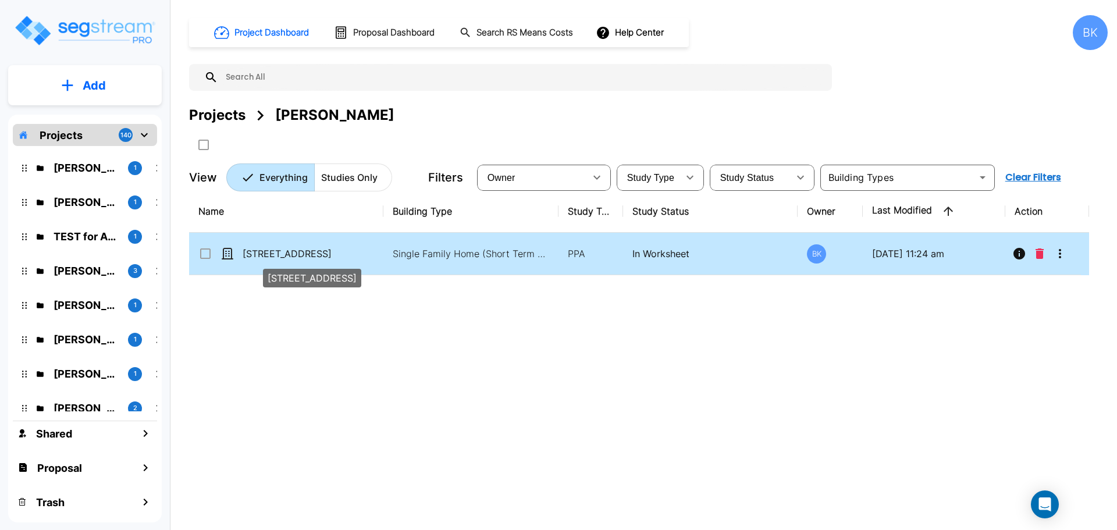
click at [269, 255] on p "[STREET_ADDRESS]" at bounding box center [301, 254] width 116 height 14
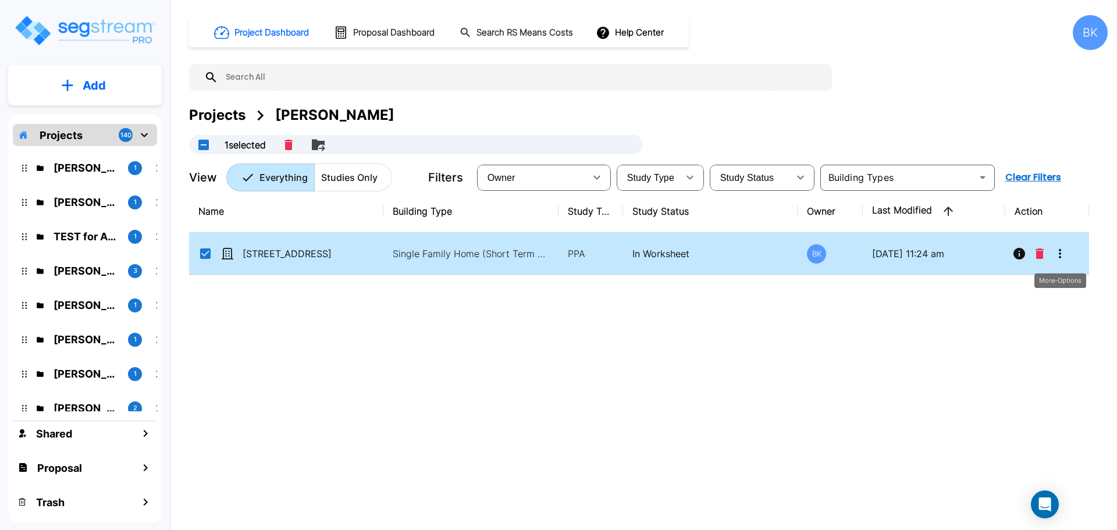
click at [1060, 258] on icon "More-Options" at bounding box center [1060, 254] width 14 height 14
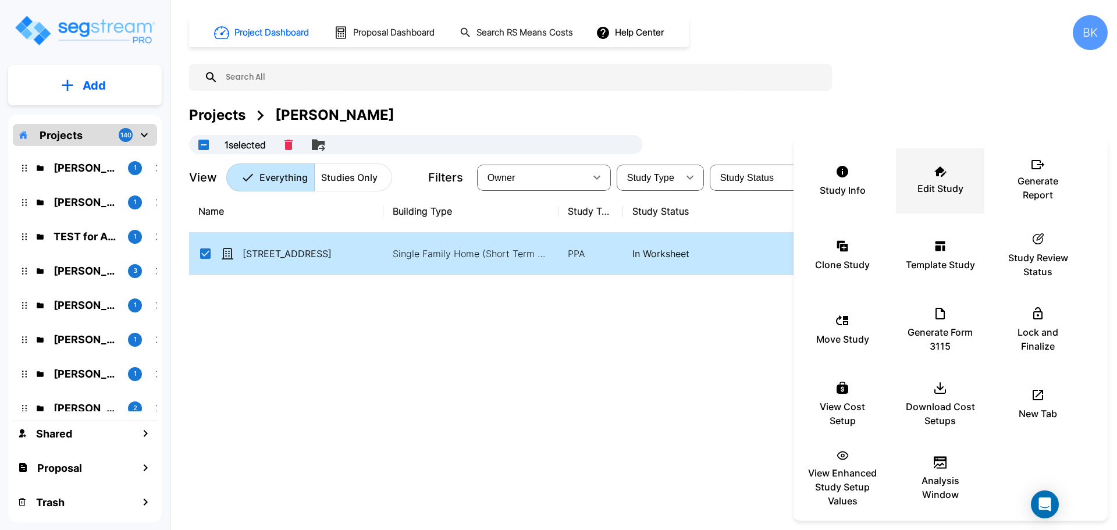
click at [925, 177] on div "Edit Study" at bounding box center [940, 181] width 70 height 58
drag, startPoint x: 433, startPoint y: 417, endPoint x: 493, endPoint y: 385, distance: 68.2
click at [434, 417] on div at bounding box center [558, 265] width 1117 height 530
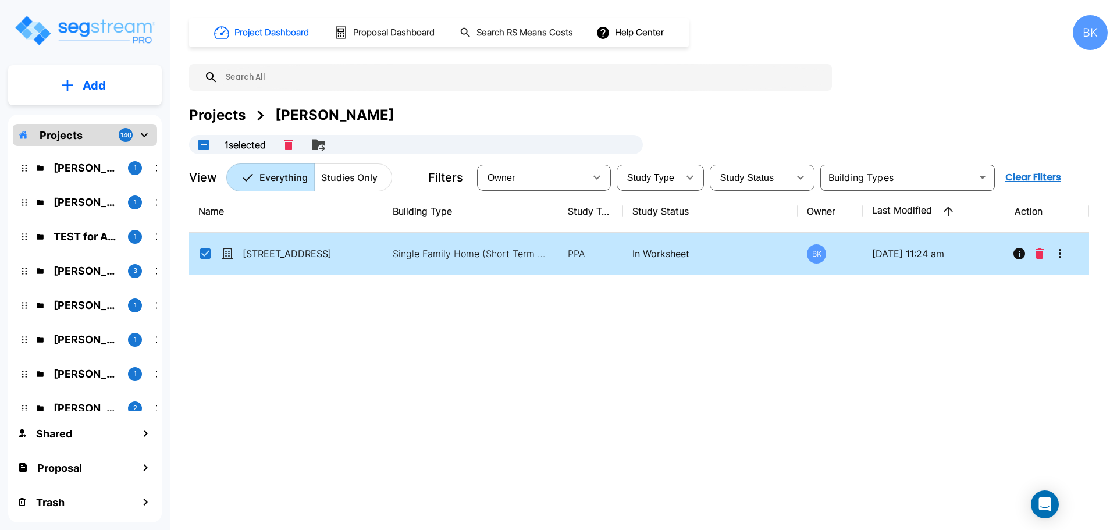
click at [481, 364] on div "Name Building Type Study Type Study Status Owner Last Modified Action 3512 SE 3…" at bounding box center [639, 354] width 900 height 329
click at [211, 249] on div "[STREET_ADDRESS]" at bounding box center [285, 254] width 175 height 14
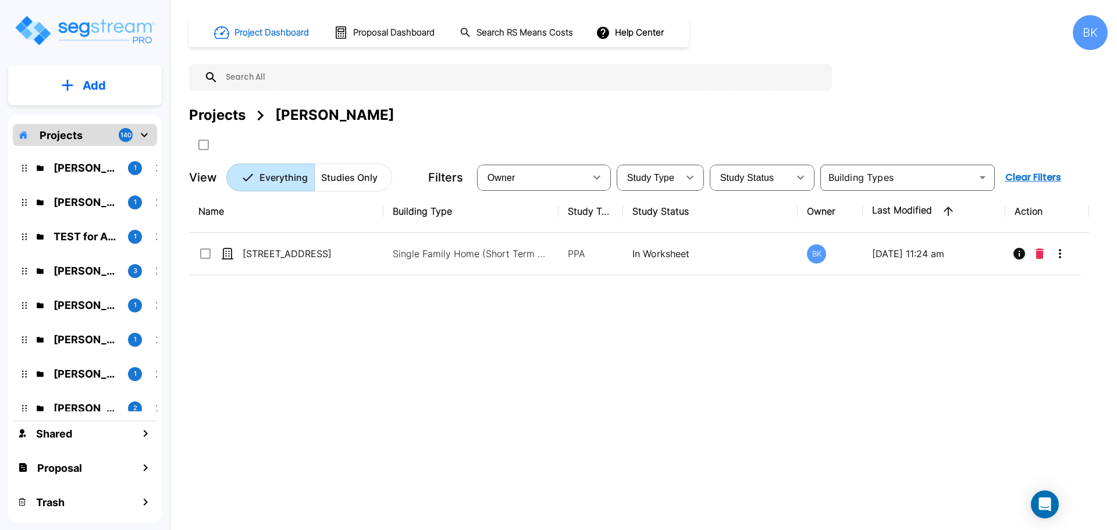
checkbox input "false"
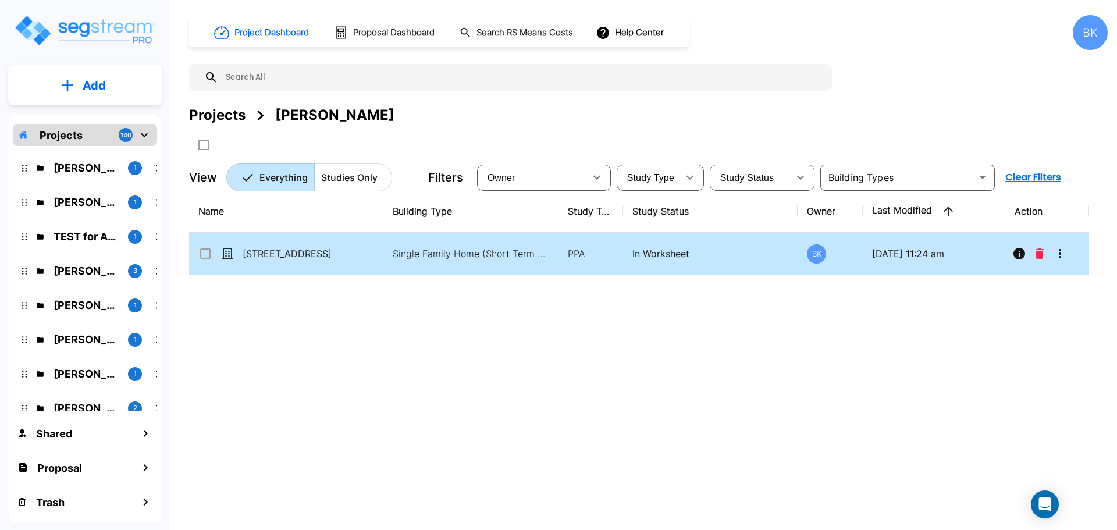
drag, startPoint x: 675, startPoint y: 360, endPoint x: 450, endPoint y: 264, distance: 244.0
click at [673, 360] on div "Name Building Type Study Type Study Status Owner Last Modified Action 3512 SE 3…" at bounding box center [639, 354] width 900 height 329
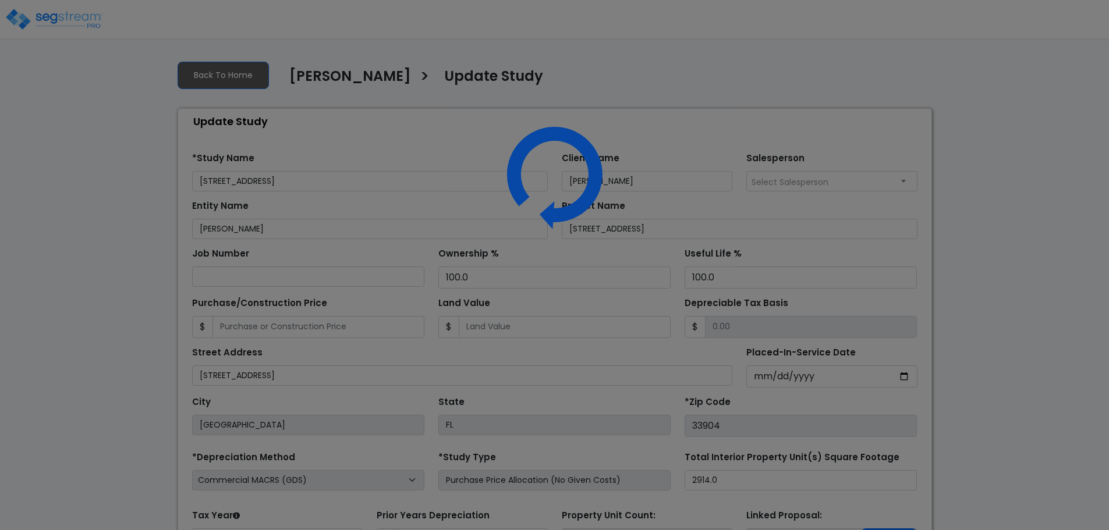
select select "2024"
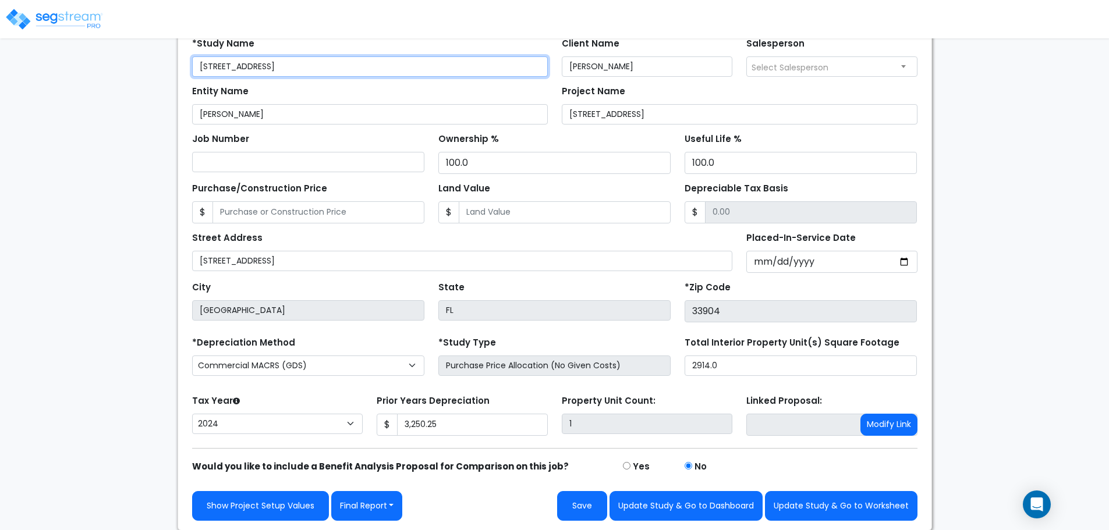
scroll to position [115, 0]
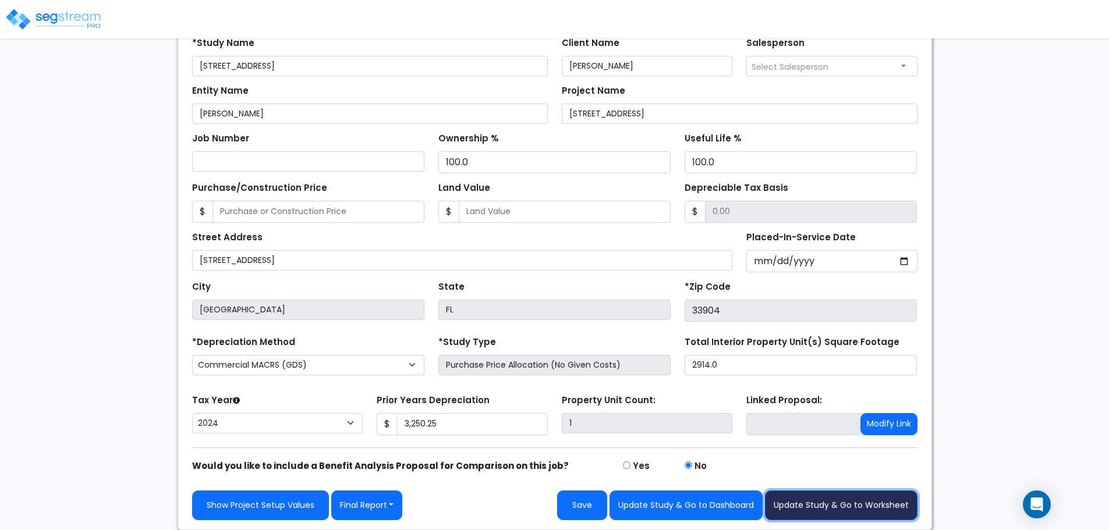
click at [829, 500] on button "Update Study & Go to Worksheet" at bounding box center [841, 506] width 152 height 30
type input "3250.25"
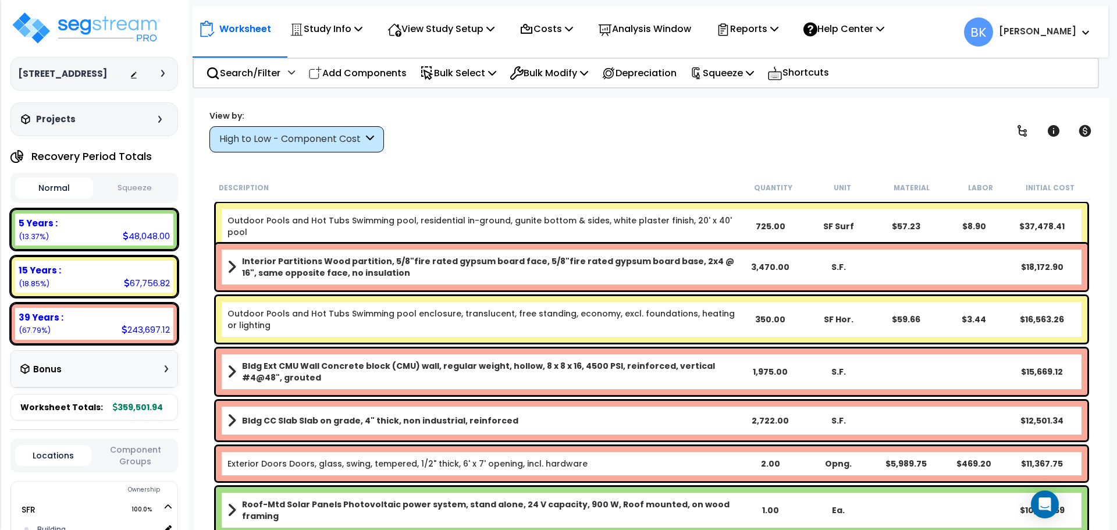
scroll to position [51, 0]
click at [553, 29] on p "Costs" at bounding box center [547, 29] width 54 height 16
click at [546, 78] on link "Direct Costs" at bounding box center [571, 79] width 115 height 23
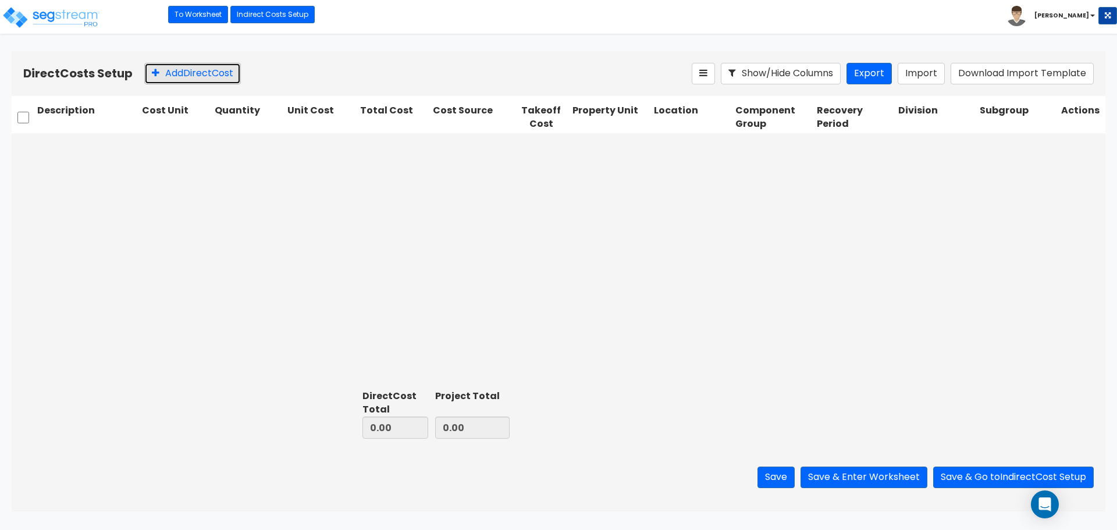
click at [184, 66] on button "Add Direct Cost" at bounding box center [192, 74] width 97 height 22
click at [98, 143] on input "text" at bounding box center [87, 147] width 100 height 22
type input "Refrigerator"
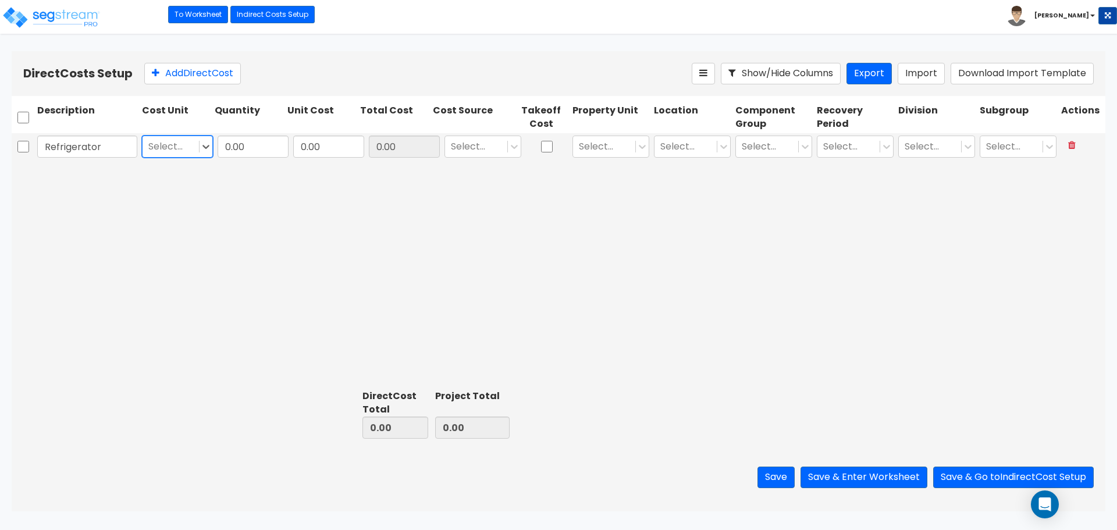
type input "1"
click at [160, 143] on div at bounding box center [164, 147] width 32 height 16
type input "1"
click at [244, 151] on input "0.00" at bounding box center [253, 147] width 71 height 22
type input "1"
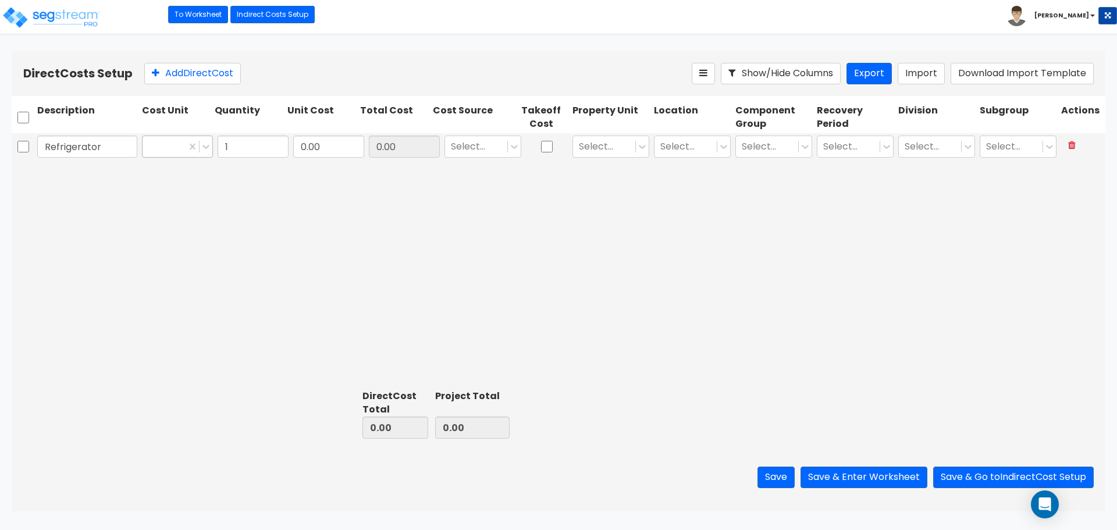
click at [158, 147] on div at bounding box center [164, 147] width 32 height 16
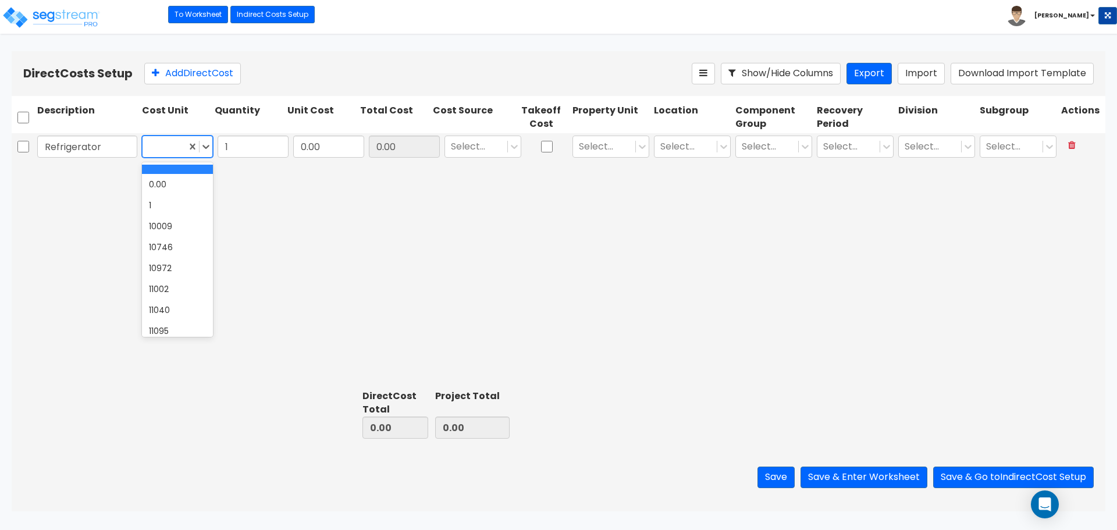
type input "1"
click at [154, 203] on div "1" at bounding box center [177, 205] width 71 height 21
click at [271, 190] on div "Refrigerator option 1, selected. 1 1 0.00 0.00 Select... Select... Select... Se…" at bounding box center [559, 259] width 1094 height 252
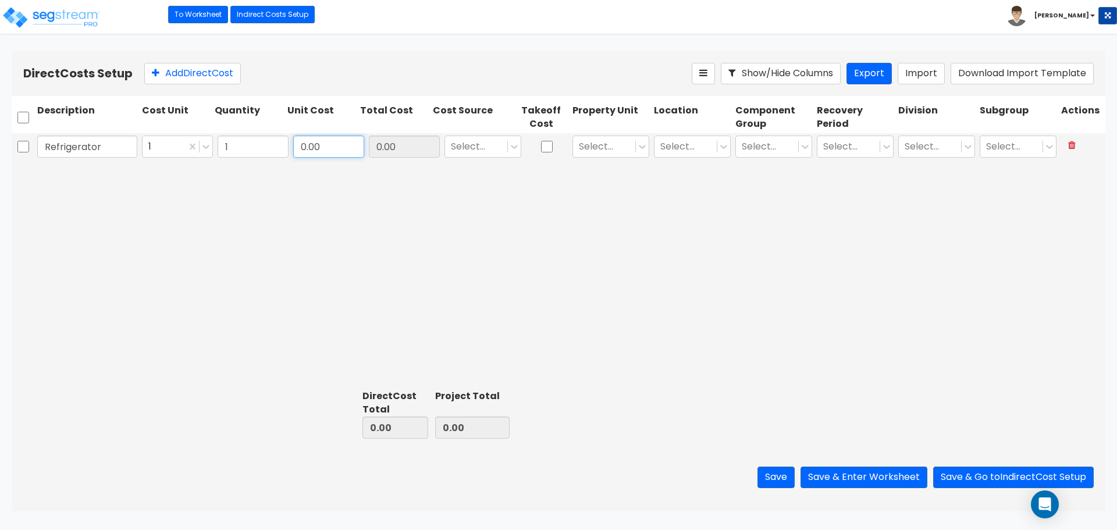
click at [315, 146] on input "0.00" at bounding box center [328, 147] width 71 height 22
type input "1,899"
type input "1,899.00"
click at [410, 186] on div "Refrigerator 1 1 1,899 1,899.00 Select... Select... Select... Select... Select.…" at bounding box center [559, 259] width 1094 height 252
click at [474, 139] on div at bounding box center [476, 147] width 51 height 16
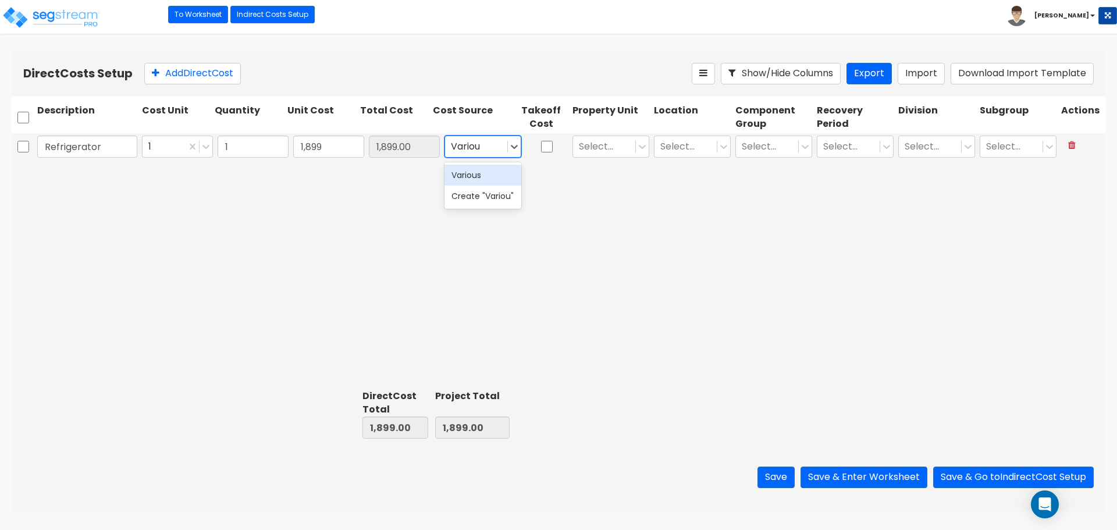
type input "Various"
click at [469, 176] on div "Various" at bounding box center [483, 175] width 77 height 21
click at [616, 147] on div at bounding box center [604, 147] width 51 height 16
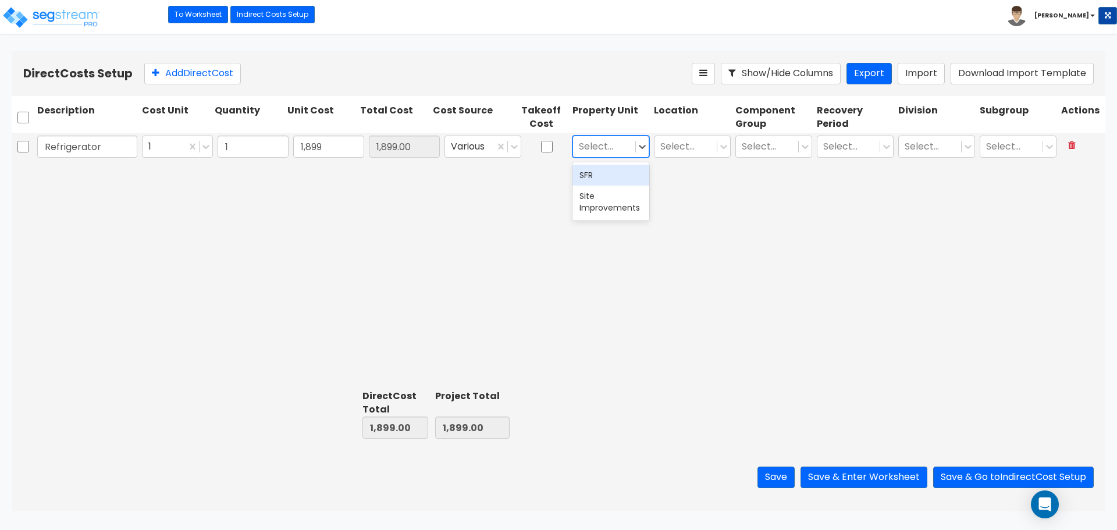
click at [621, 176] on div "SFR" at bounding box center [611, 175] width 77 height 21
click at [676, 153] on div at bounding box center [685, 147] width 51 height 16
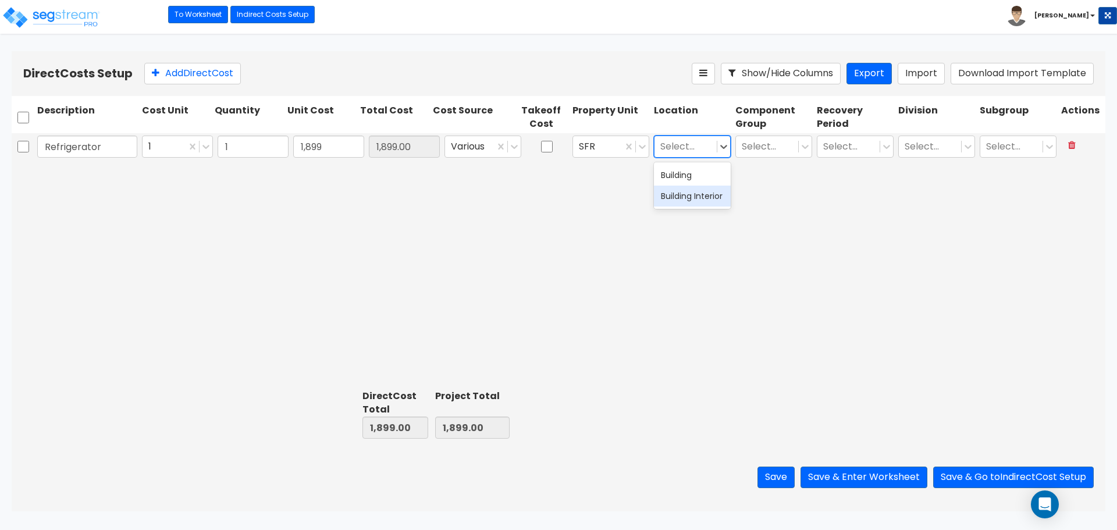
click at [679, 200] on div "Building Interior" at bounding box center [692, 196] width 77 height 21
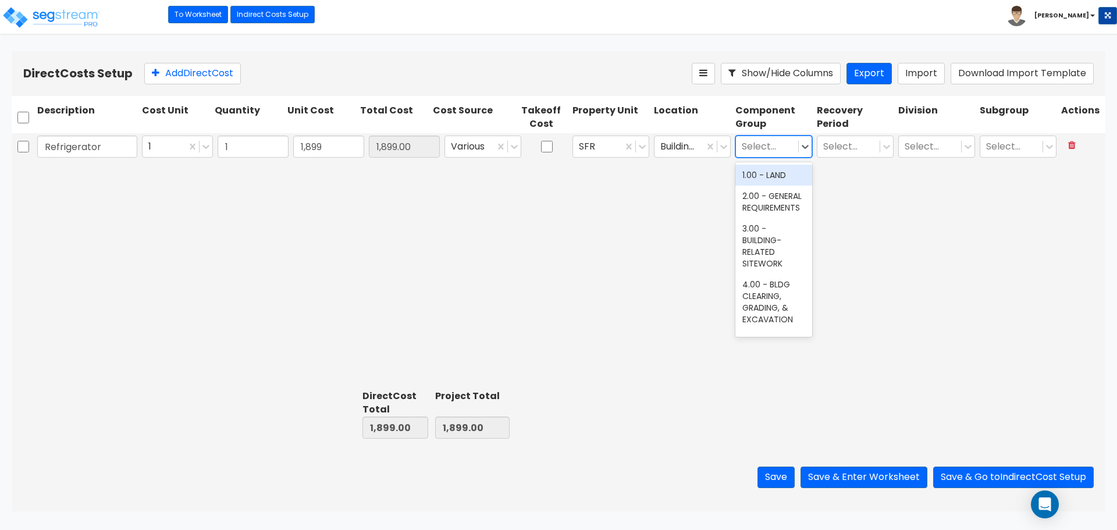
click at [758, 146] on div at bounding box center [767, 147] width 51 height 16
type input "kitchen"
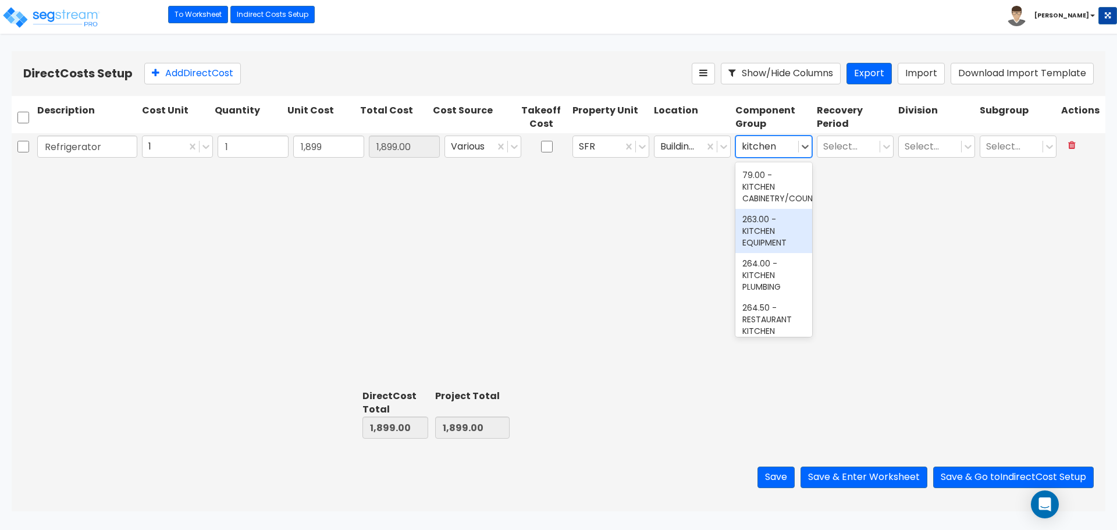
click at [765, 240] on div "263.00 - KITCHEN EQUIPMENT" at bounding box center [774, 231] width 77 height 44
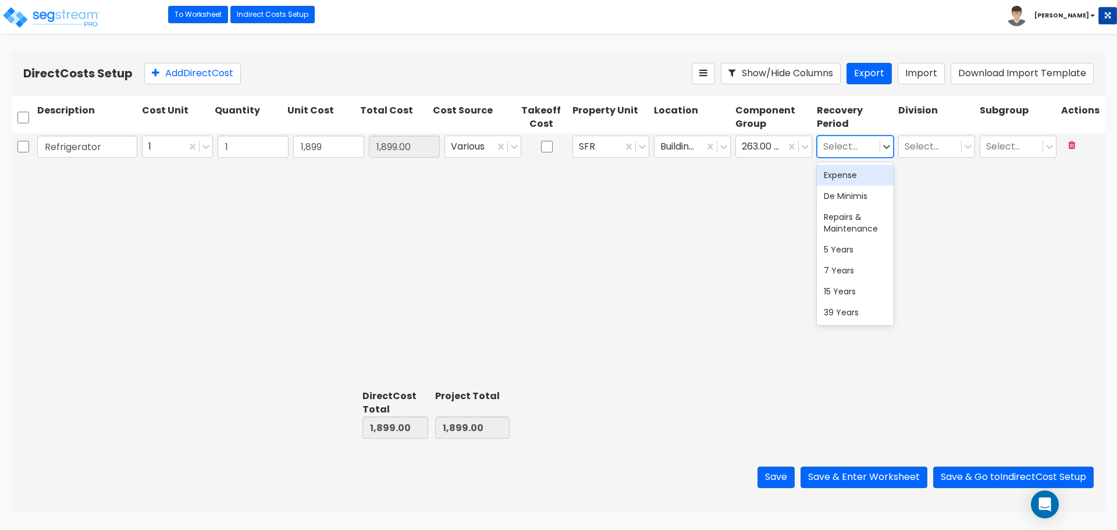
click at [854, 150] on div at bounding box center [848, 147] width 51 height 16
click at [843, 250] on div "5 Years" at bounding box center [855, 249] width 77 height 21
click at [940, 148] on div at bounding box center [930, 147] width 51 height 16
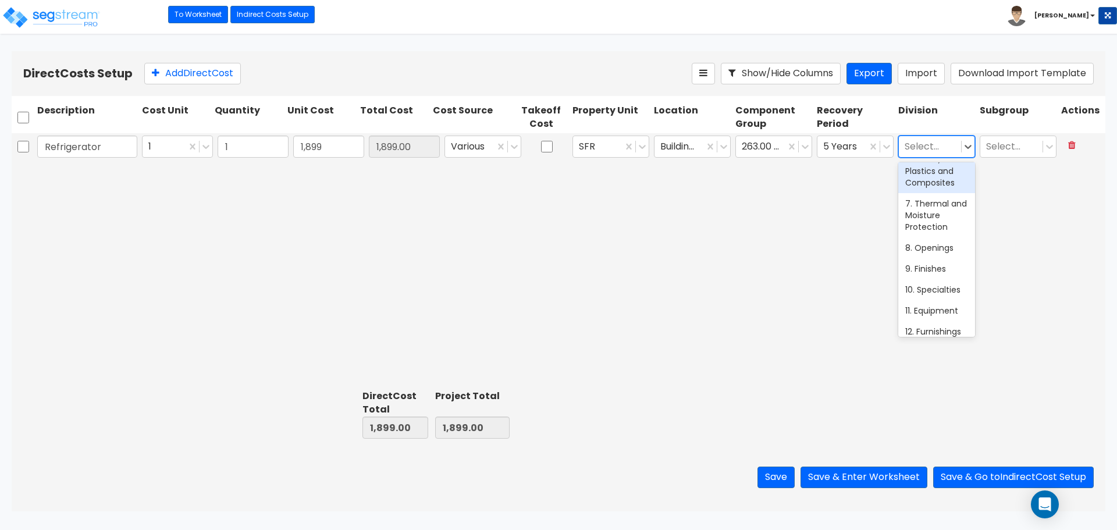
scroll to position [233, 0]
click at [937, 230] on div "11. Equipment" at bounding box center [936, 221] width 77 height 21
click at [1002, 151] on div at bounding box center [1011, 147] width 51 height 16
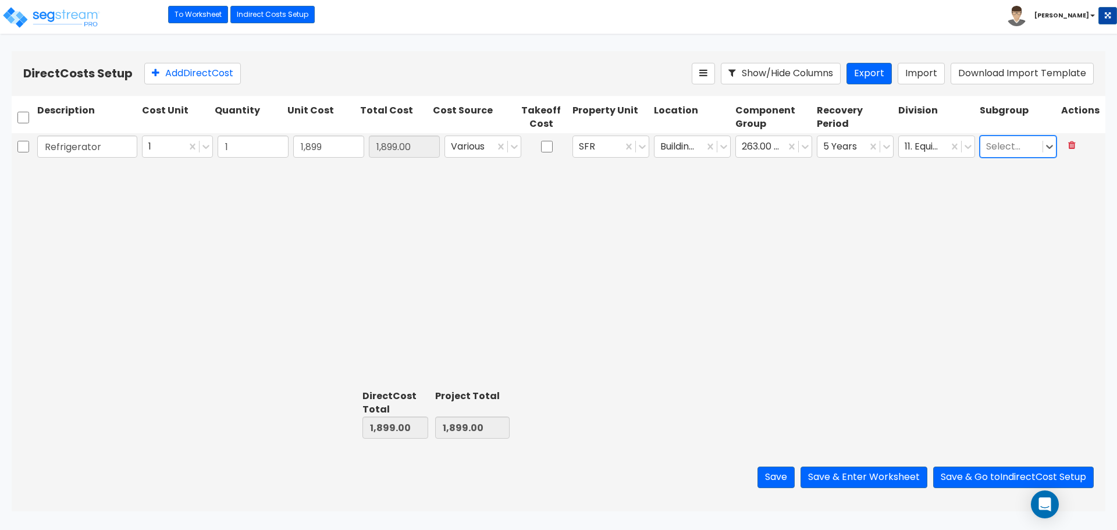
click at [1002, 151] on div at bounding box center [1011, 147] width 51 height 16
click at [173, 68] on button "Add Direct Cost" at bounding box center [192, 74] width 97 height 22
type input "Range"
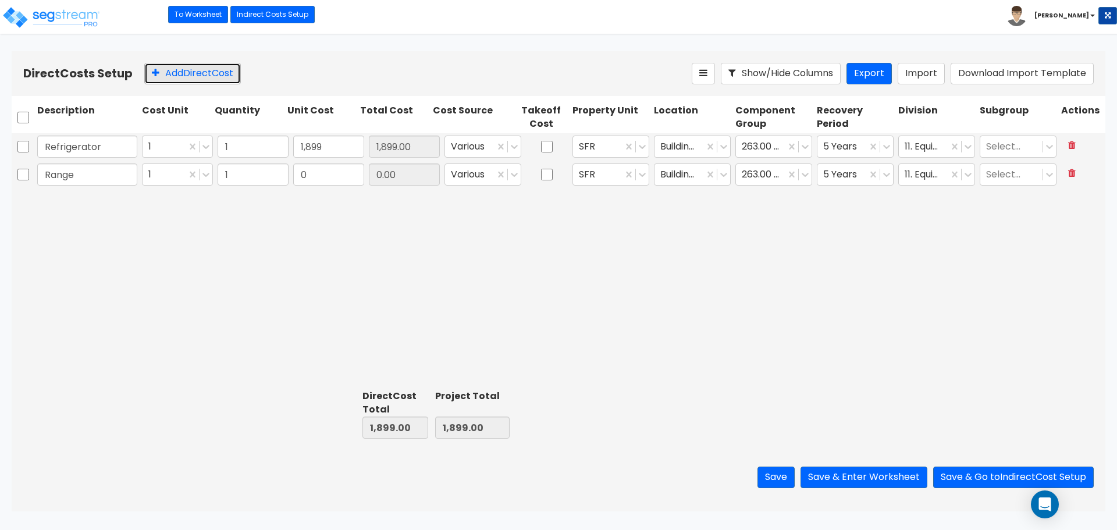
click at [178, 70] on button "Add Direct Cost" at bounding box center [192, 74] width 97 height 22
type input "Rangehood"
click at [167, 66] on button "Add Direct Cost" at bounding box center [192, 74] width 97 height 22
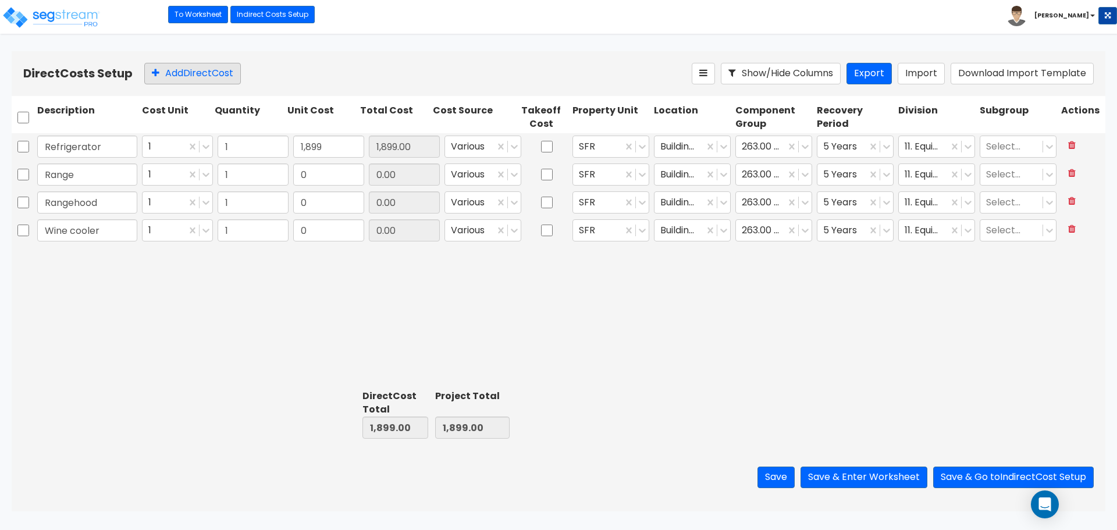
type input "Wine cooler"
click at [182, 79] on button "Add Direct Cost" at bounding box center [192, 74] width 97 height 22
type input "Washer"
click at [210, 79] on button "Add Direct Cost" at bounding box center [192, 74] width 97 height 22
type input "Dryer"
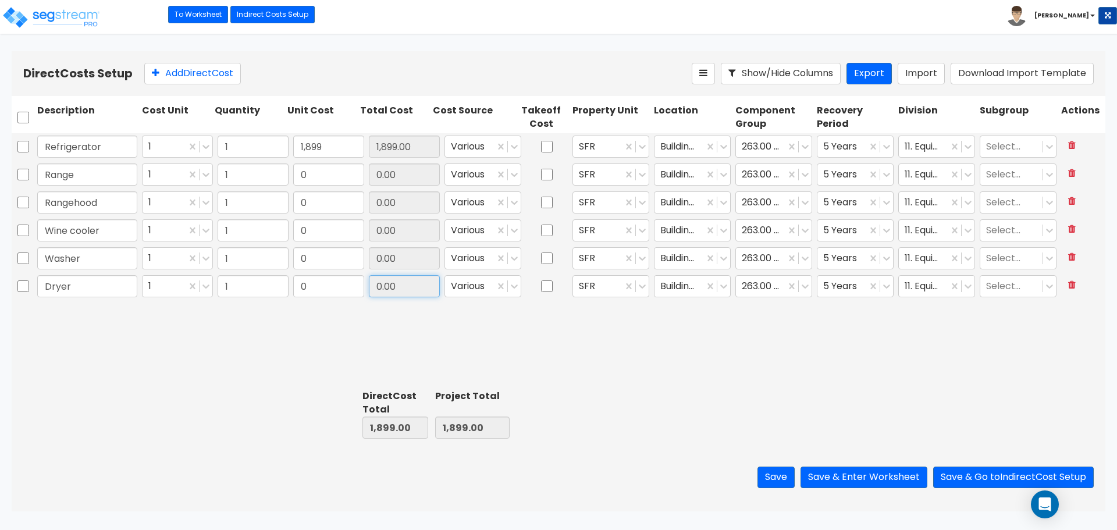
click at [405, 287] on input "0.00" at bounding box center [404, 286] width 71 height 22
click at [349, 285] on input "0" at bounding box center [328, 286] width 71 height 22
type input "729"
type input "729.00"
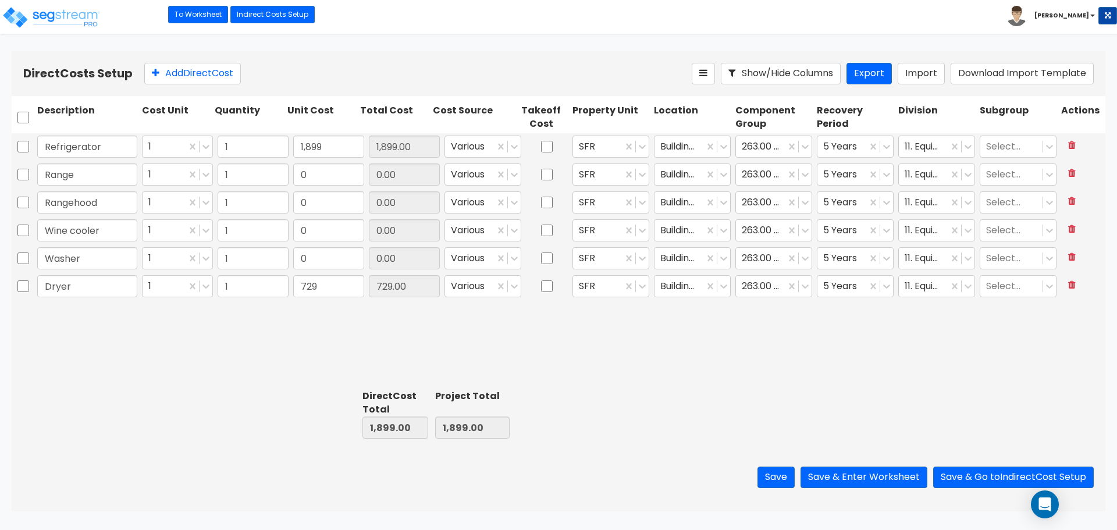
click at [364, 317] on div "Refrigerator 1 1 1,899 1,899.00 Various SFR Building Interior 263.00 - KITCHEN …" at bounding box center [559, 259] width 1094 height 252
click at [325, 228] on input "0" at bounding box center [328, 230] width 71 height 22
type input "729"
type input "729.00"
click at [329, 283] on input "729" at bounding box center [328, 286] width 71 height 22
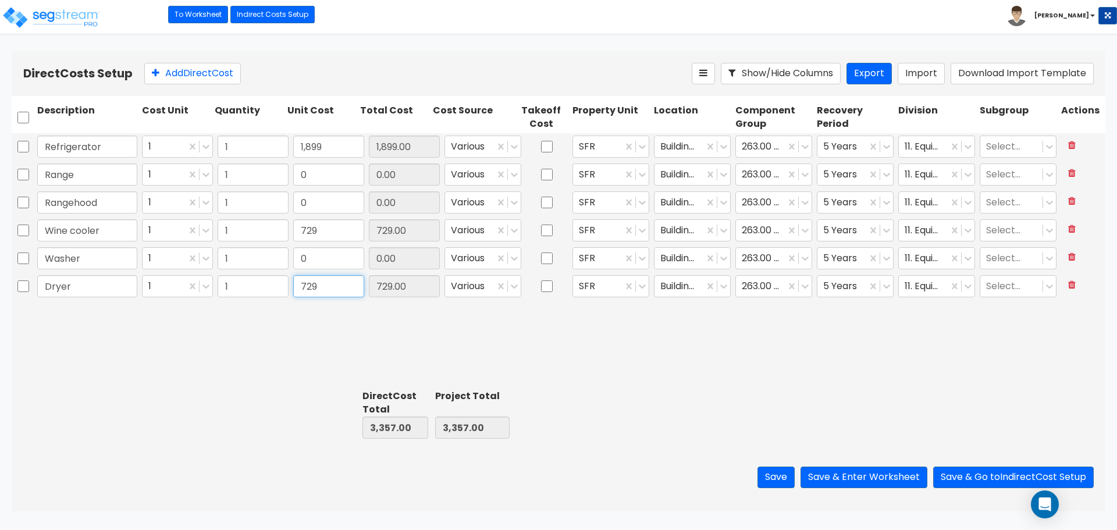
click at [329, 283] on input "729" at bounding box center [328, 286] width 71 height 22
type input "0"
type input "0.00"
click at [609, 313] on div "Refrigerator 1 1 1,899 1,899.00 Various SFR Building Interior 263.00 - KITCHEN …" at bounding box center [559, 259] width 1094 height 252
click at [320, 147] on input "1,899" at bounding box center [328, 147] width 71 height 22
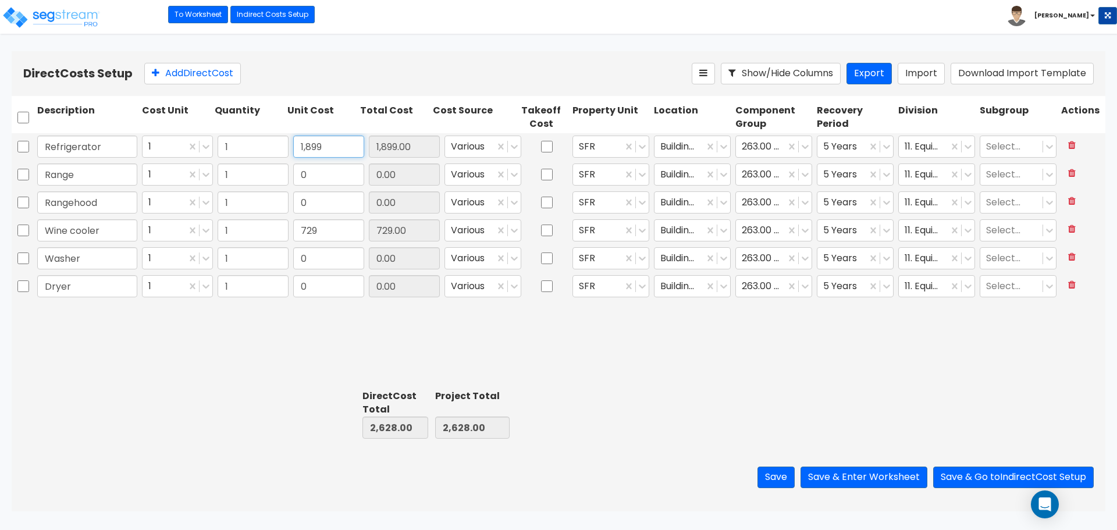
click at [320, 147] on input "1,899" at bounding box center [328, 147] width 71 height 22
type input "2,599"
type input "2,599.00"
click at [253, 387] on div "Direct Cost Total 0.00 Project Total 0.00" at bounding box center [559, 414] width 1094 height 58
click at [336, 207] on input "0" at bounding box center [328, 202] width 71 height 22
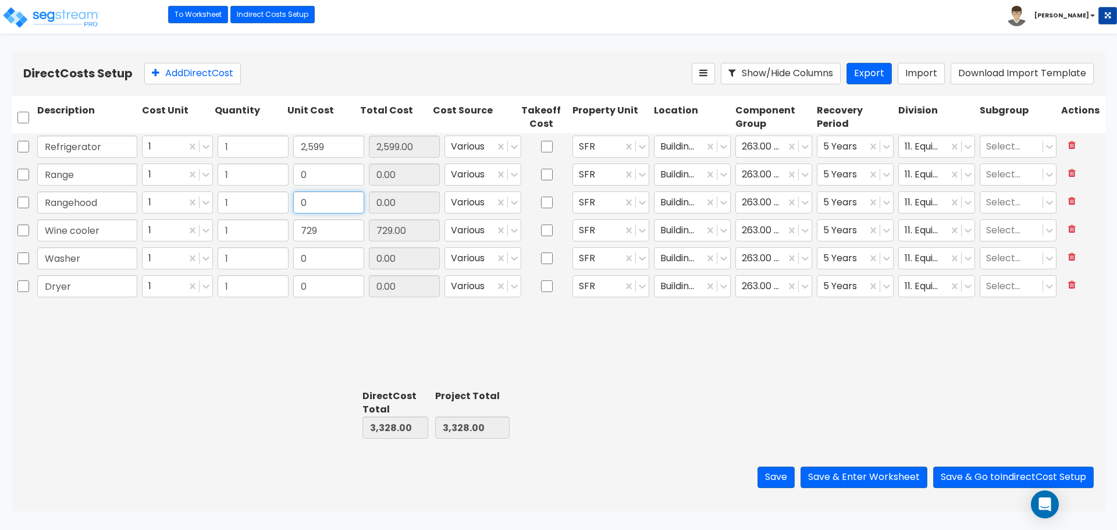
click at [336, 207] on input "0" at bounding box center [328, 202] width 71 height 22
type input "525"
type input "525.00"
click at [324, 174] on input "0" at bounding box center [328, 175] width 71 height 22
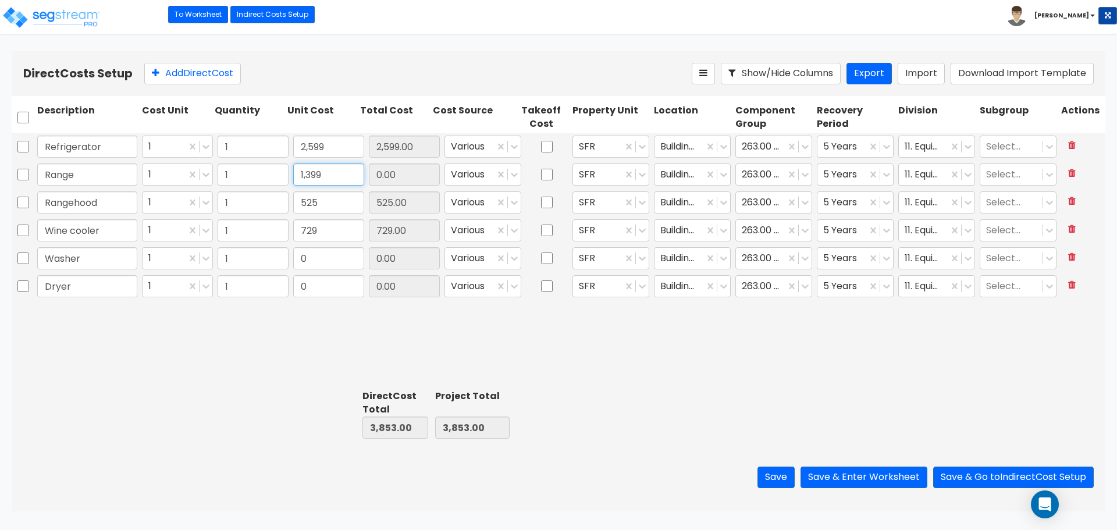
type input "1,399"
type input "1,399.00"
click at [336, 261] on input "0" at bounding box center [328, 258] width 71 height 22
type input "1,099"
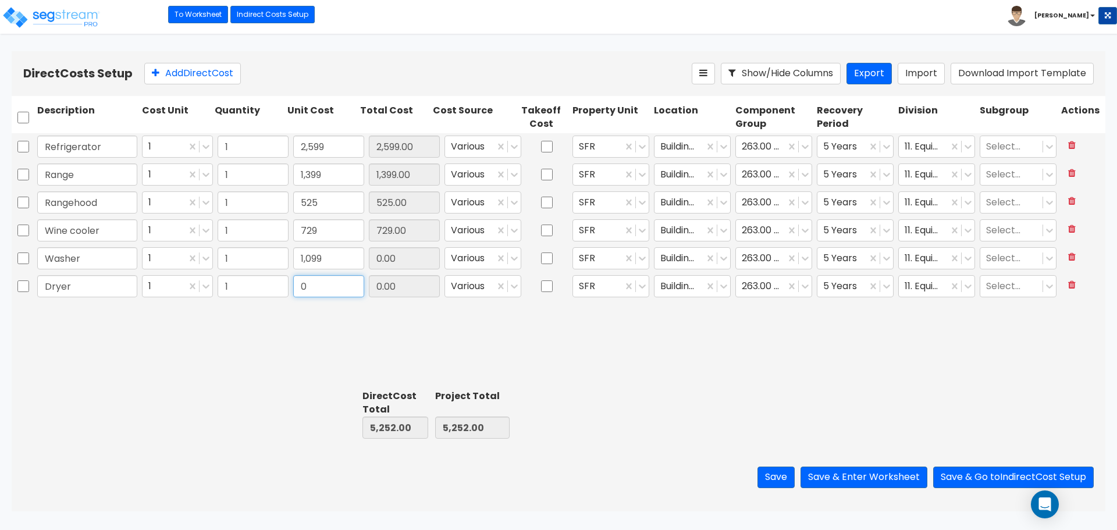
type input "1,099.00"
click at [314, 285] on input "0" at bounding box center [328, 286] width 71 height 22
type input "1,099"
type input "1,099.00"
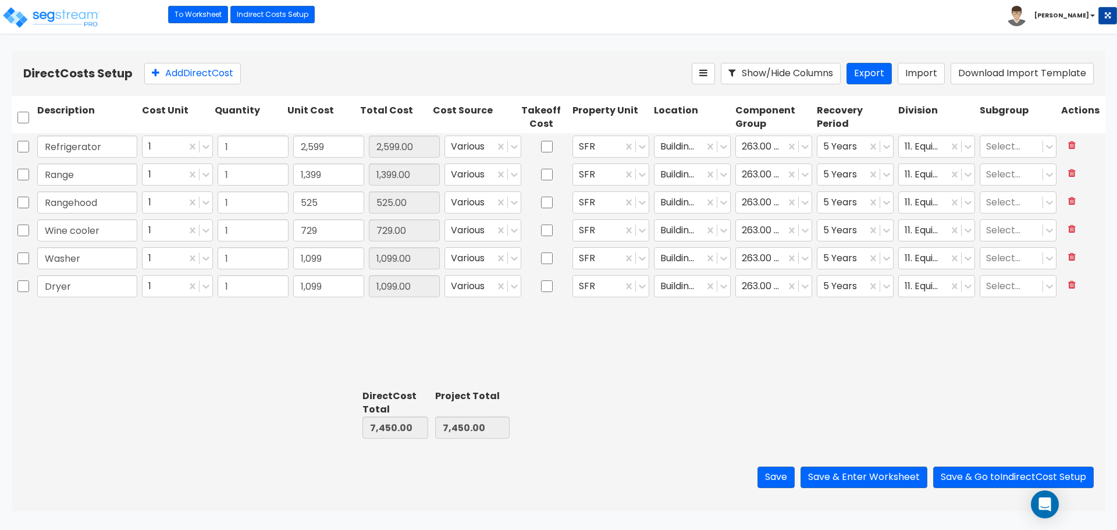
click at [388, 383] on div "Refrigerator 1 1 2,599 2,599.00 Various SFR Building Interior 263.00 - KITCHEN …" at bounding box center [559, 259] width 1094 height 252
click at [279, 349] on div "Refrigerator 1 1 2,599 2,599.00 Various SFR Building Interior 263.00 - KITCHEN …" at bounding box center [559, 259] width 1094 height 252
click at [869, 474] on button "Save & Enter Worksheet" at bounding box center [864, 478] width 127 height 22
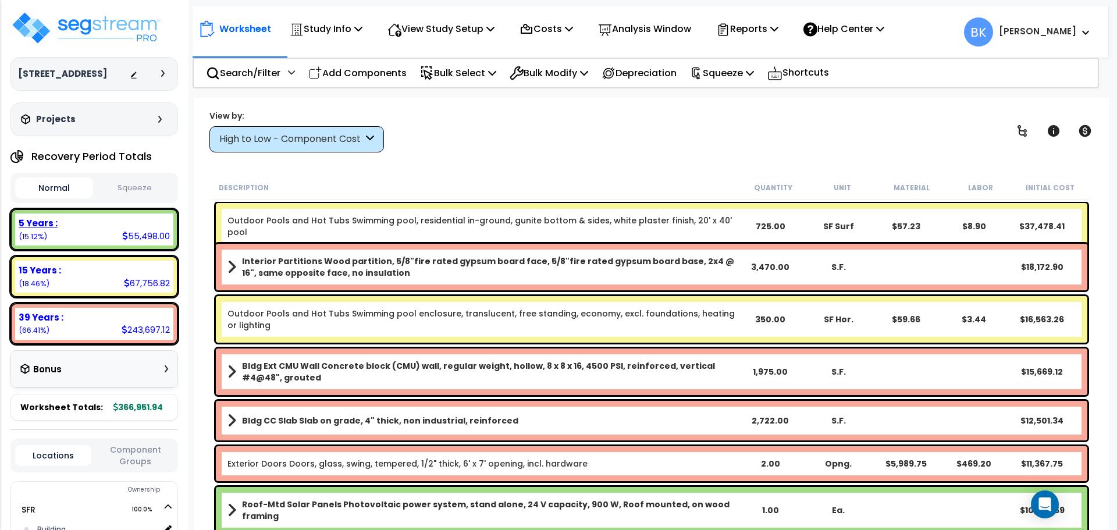
click at [105, 235] on div "5 Years : 55,498.00 (15.12%)" at bounding box center [94, 230] width 158 height 32
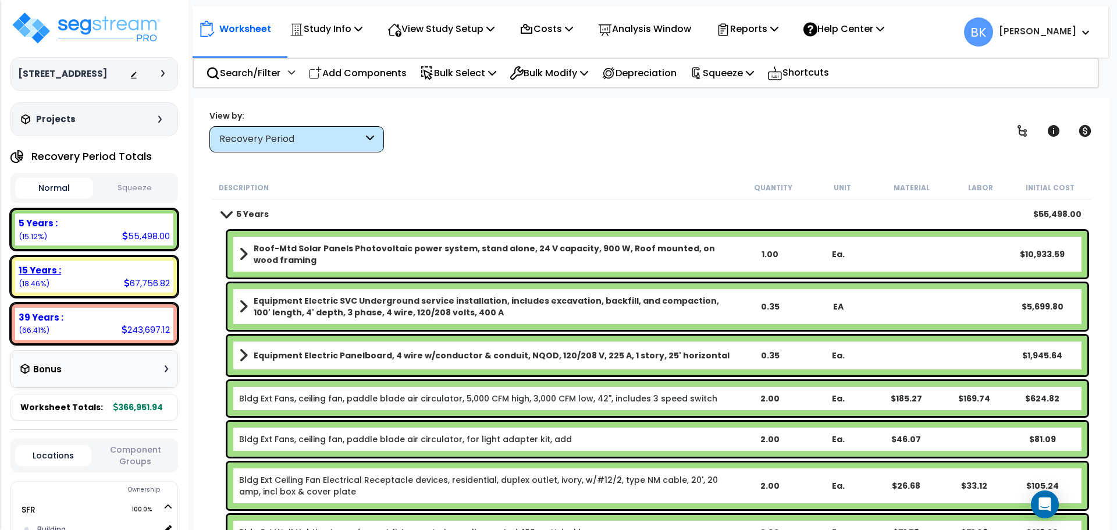
click at [95, 268] on div "15 Years :" at bounding box center [94, 270] width 151 height 12
